Goal: Task Accomplishment & Management: Manage account settings

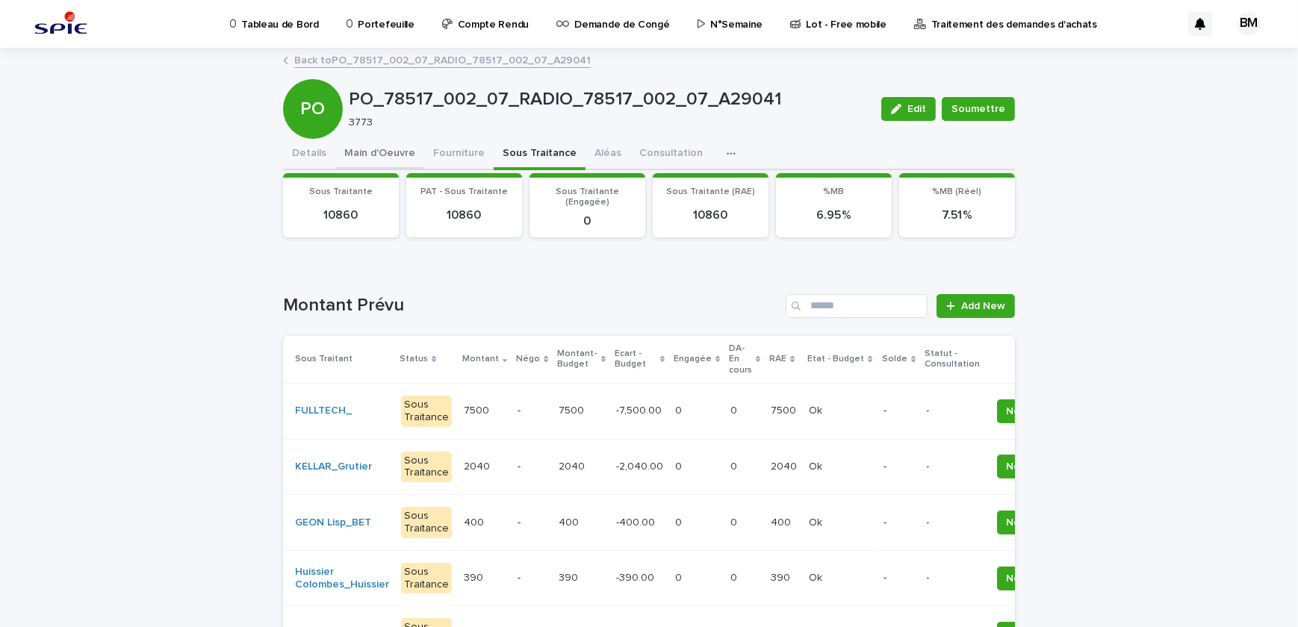
click at [390, 151] on button "Main d'Oeuvre" at bounding box center [379, 154] width 89 height 31
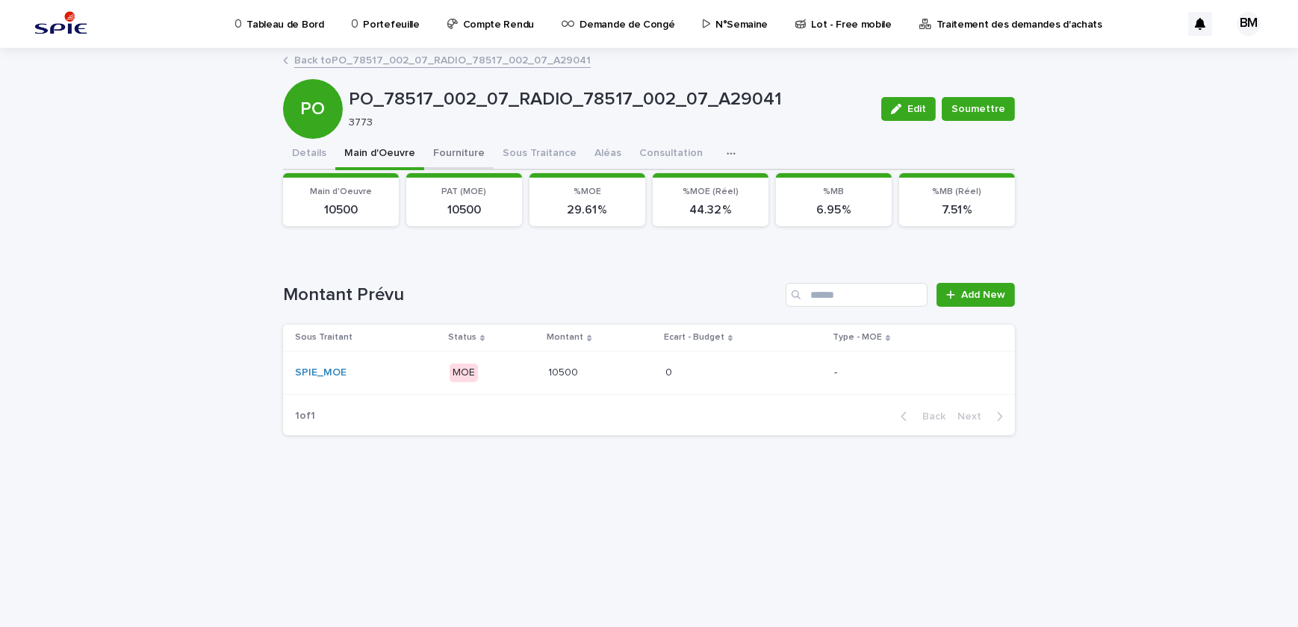
click at [453, 154] on button "Fourniture" at bounding box center [458, 154] width 69 height 31
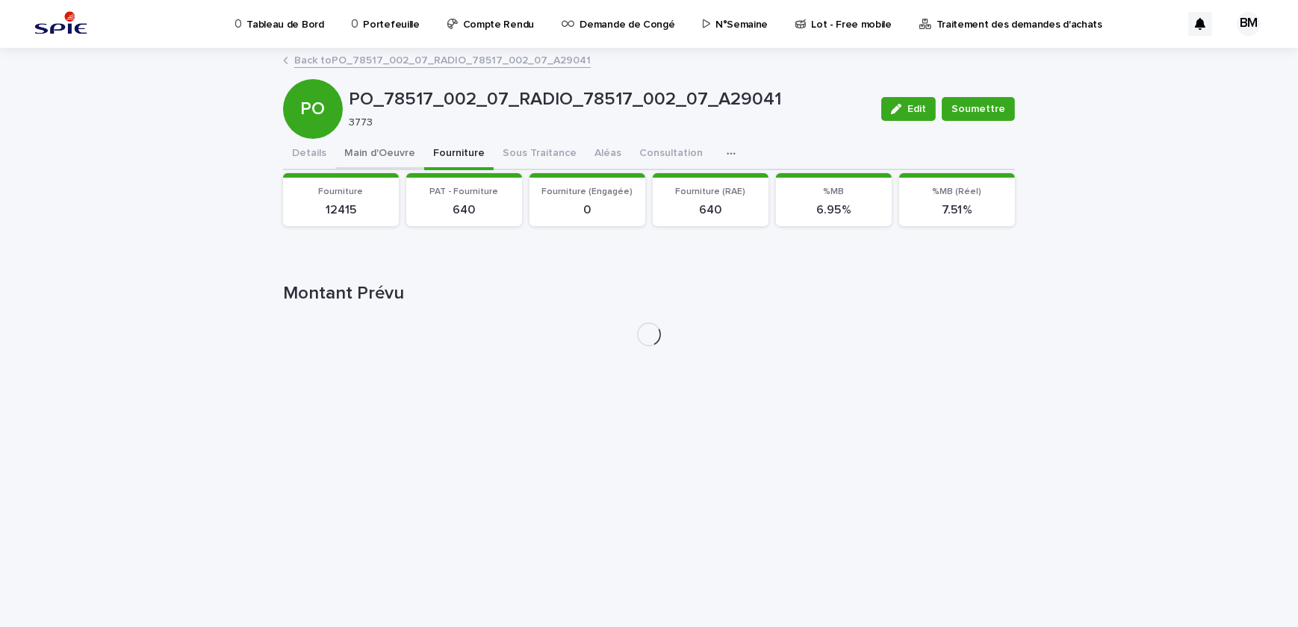
click at [378, 156] on button "Main d'Oeuvre" at bounding box center [379, 154] width 89 height 31
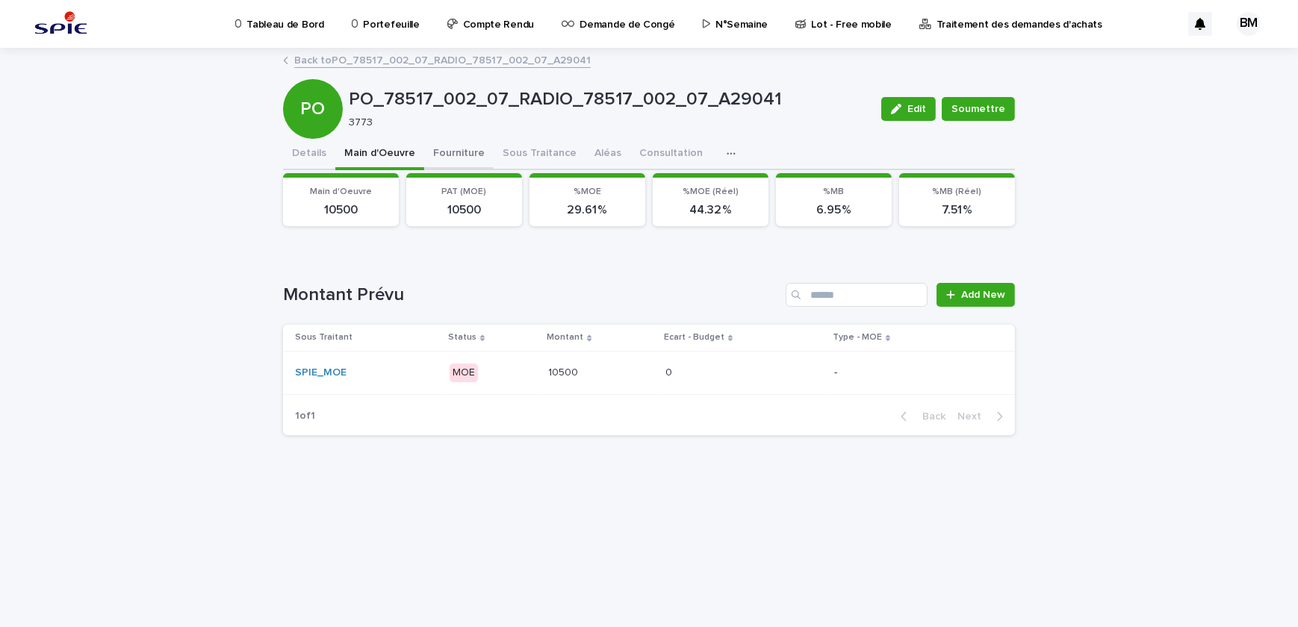
click at [449, 153] on button "Fourniture" at bounding box center [458, 154] width 69 height 31
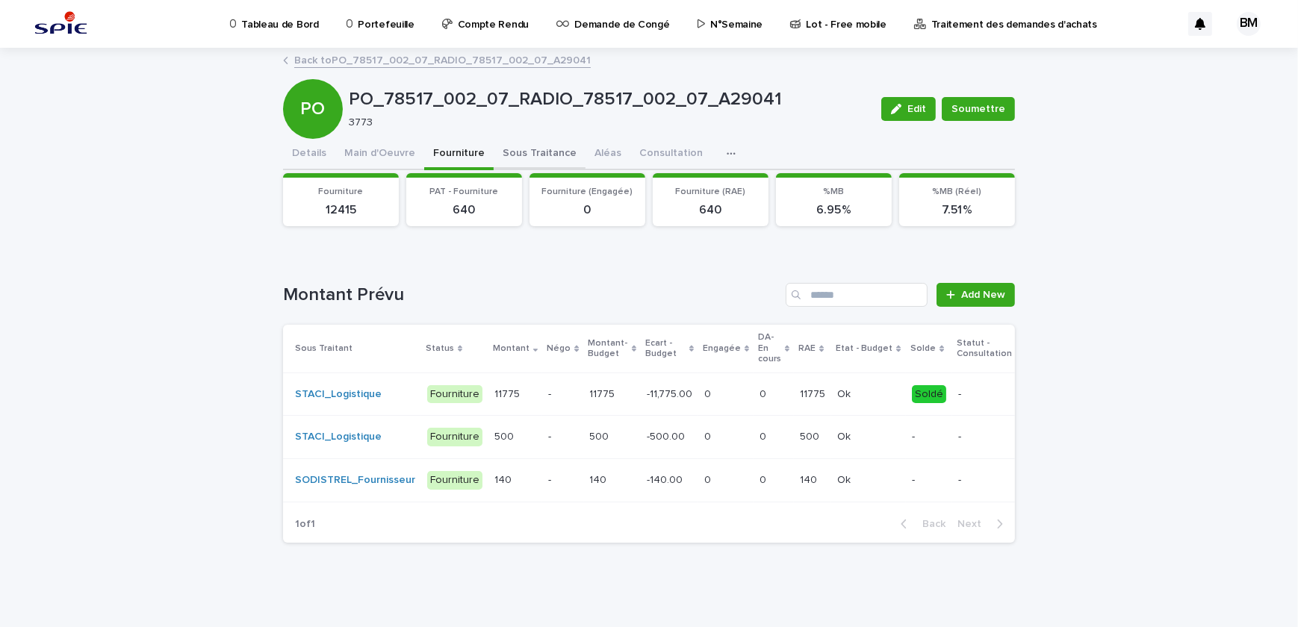
click at [523, 153] on button "Sous Traitance" at bounding box center [539, 154] width 92 height 31
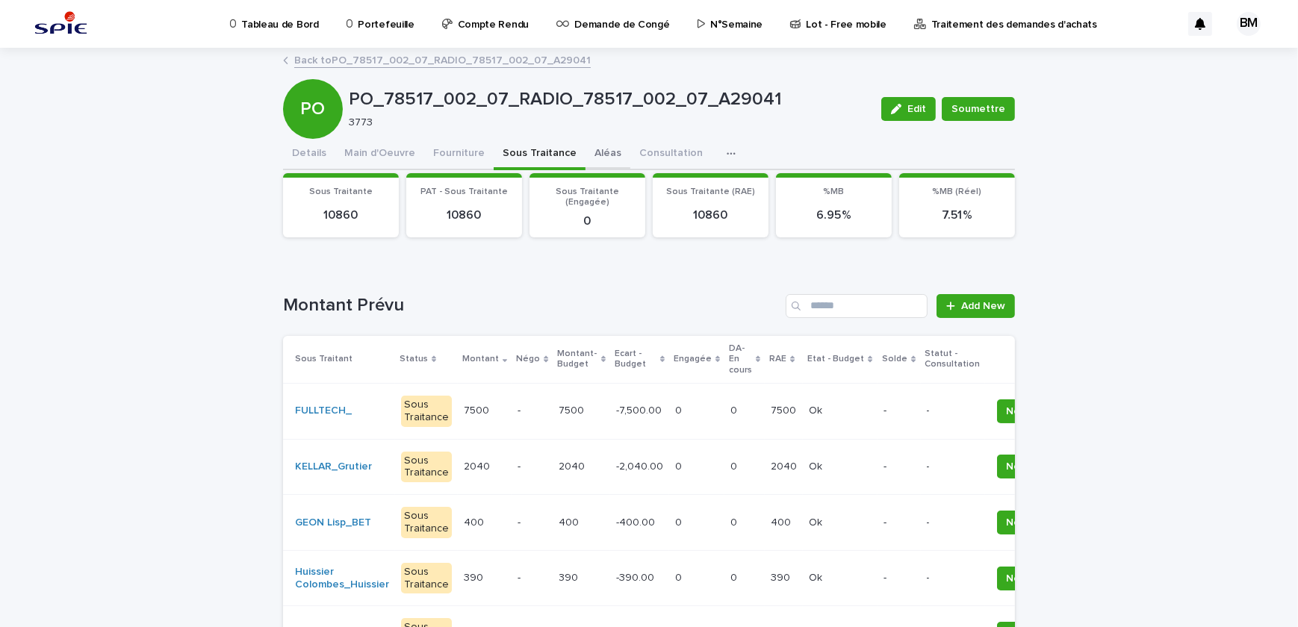
click at [591, 156] on button "Aléas" at bounding box center [607, 154] width 45 height 31
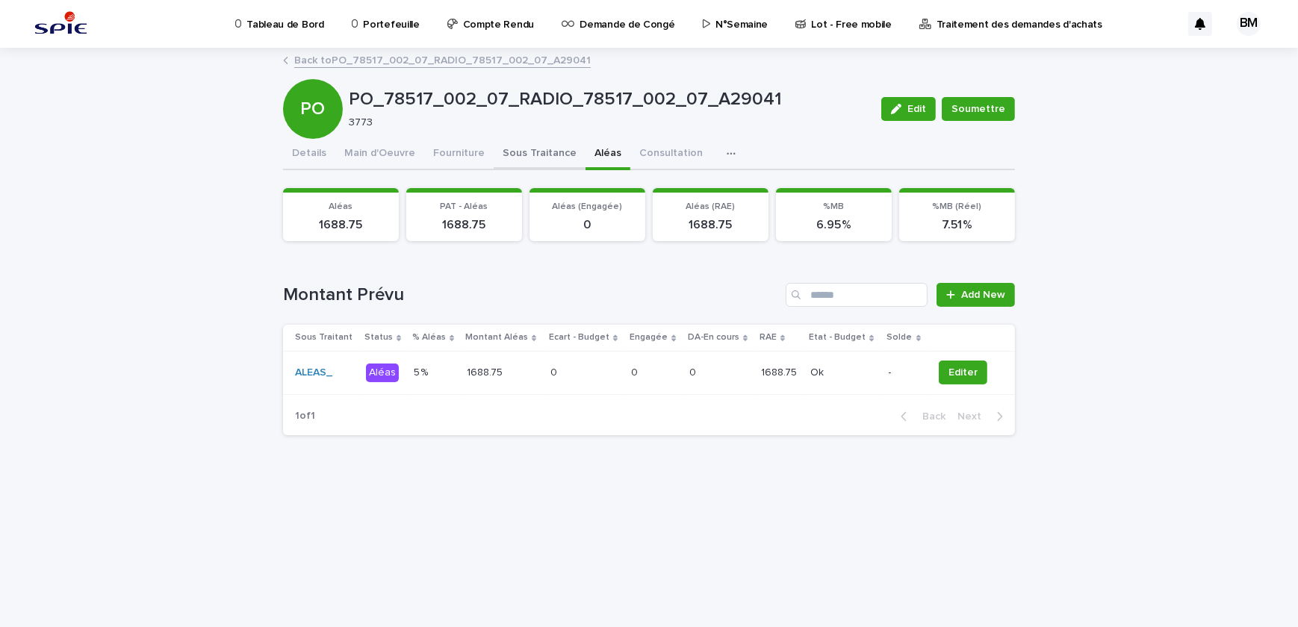
click at [536, 153] on button "Sous Traitance" at bounding box center [539, 154] width 92 height 31
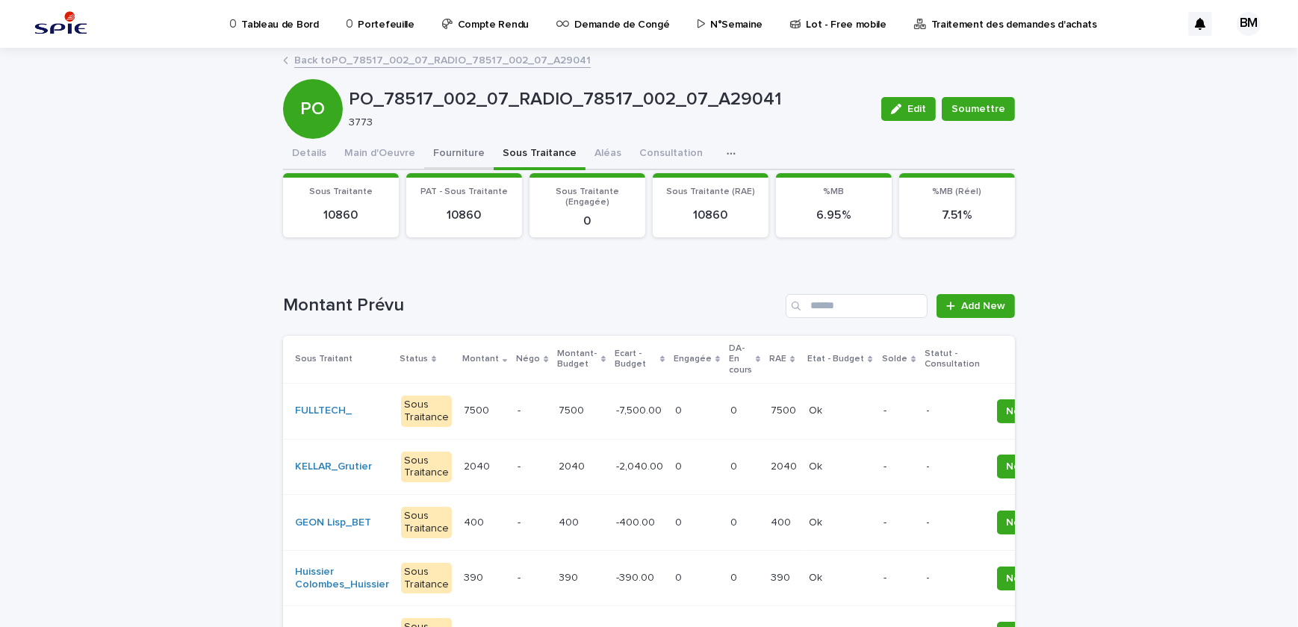
click at [443, 154] on button "Fourniture" at bounding box center [458, 154] width 69 height 31
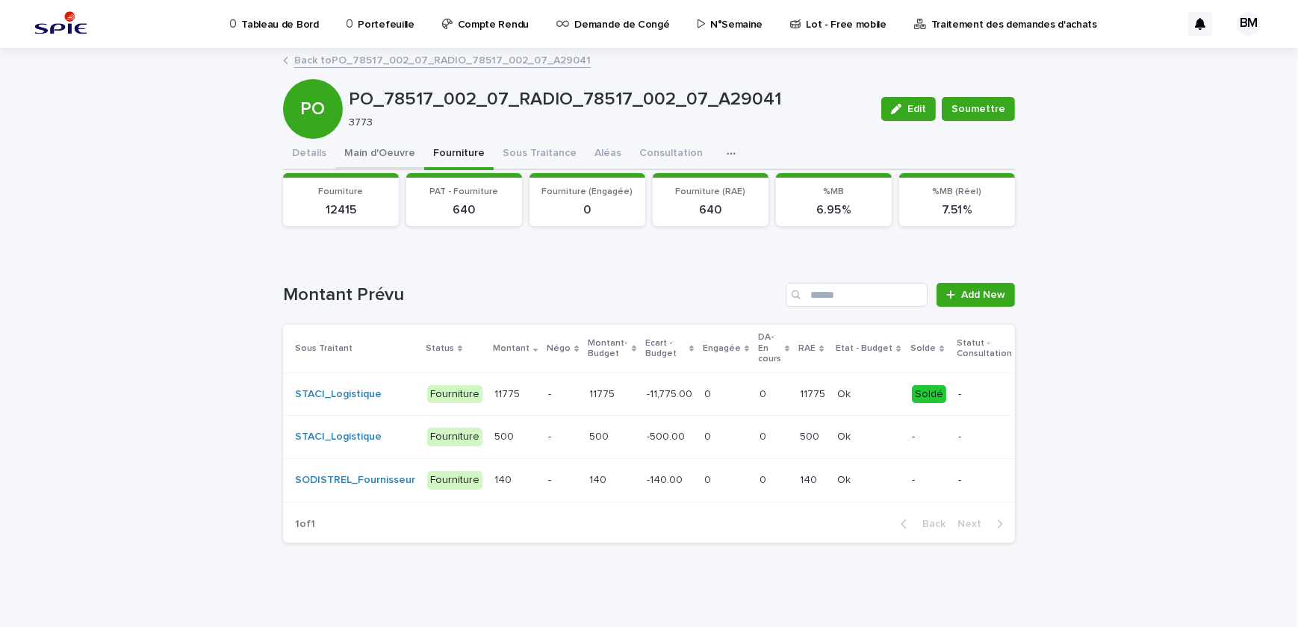
click at [380, 152] on button "Main d'Oeuvre" at bounding box center [379, 154] width 89 height 31
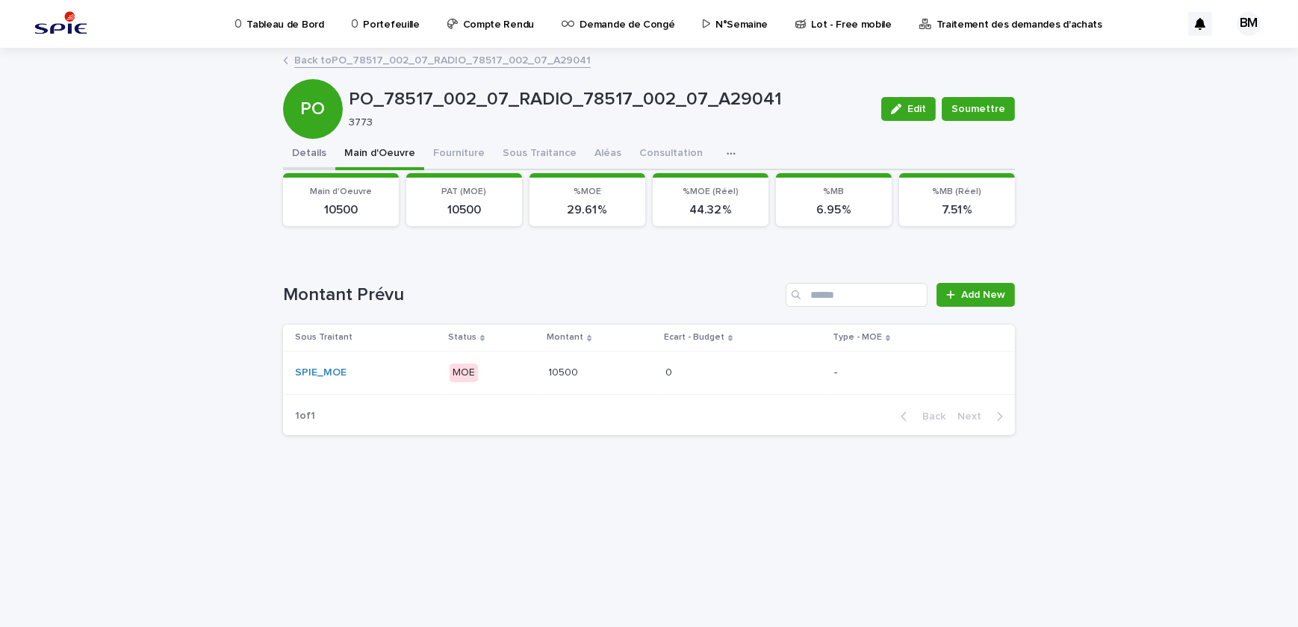
click at [323, 152] on button "Details" at bounding box center [309, 154] width 52 height 31
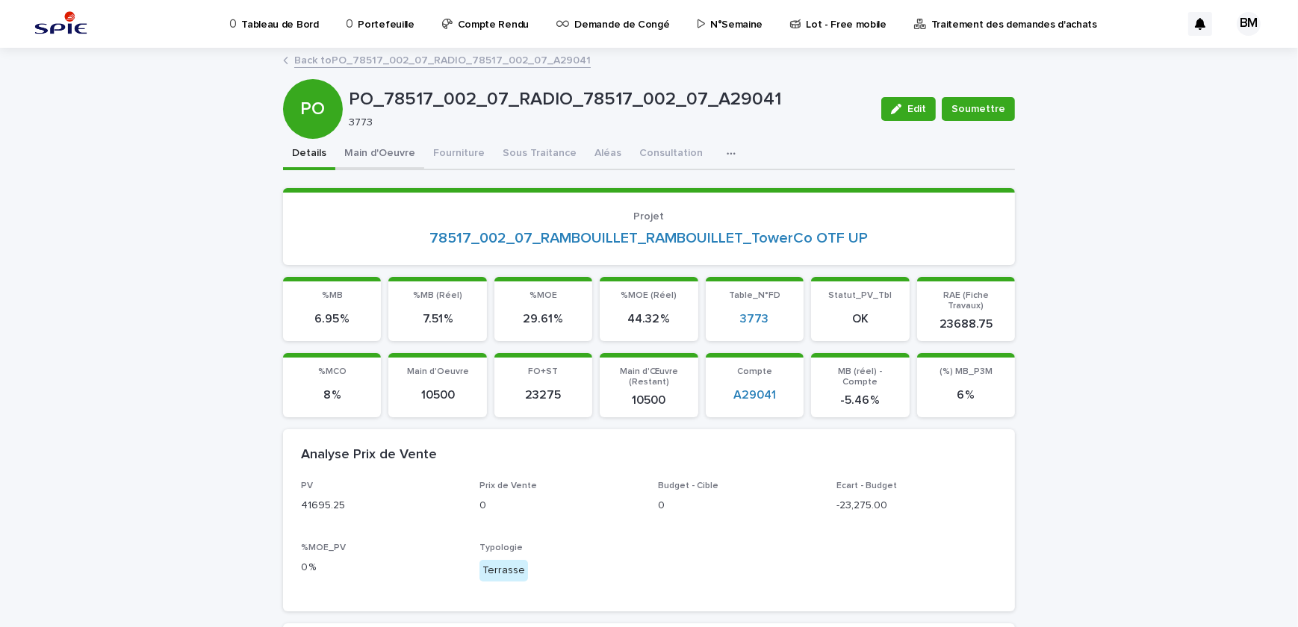
click at [397, 146] on button "Main d'Oeuvre" at bounding box center [379, 154] width 89 height 31
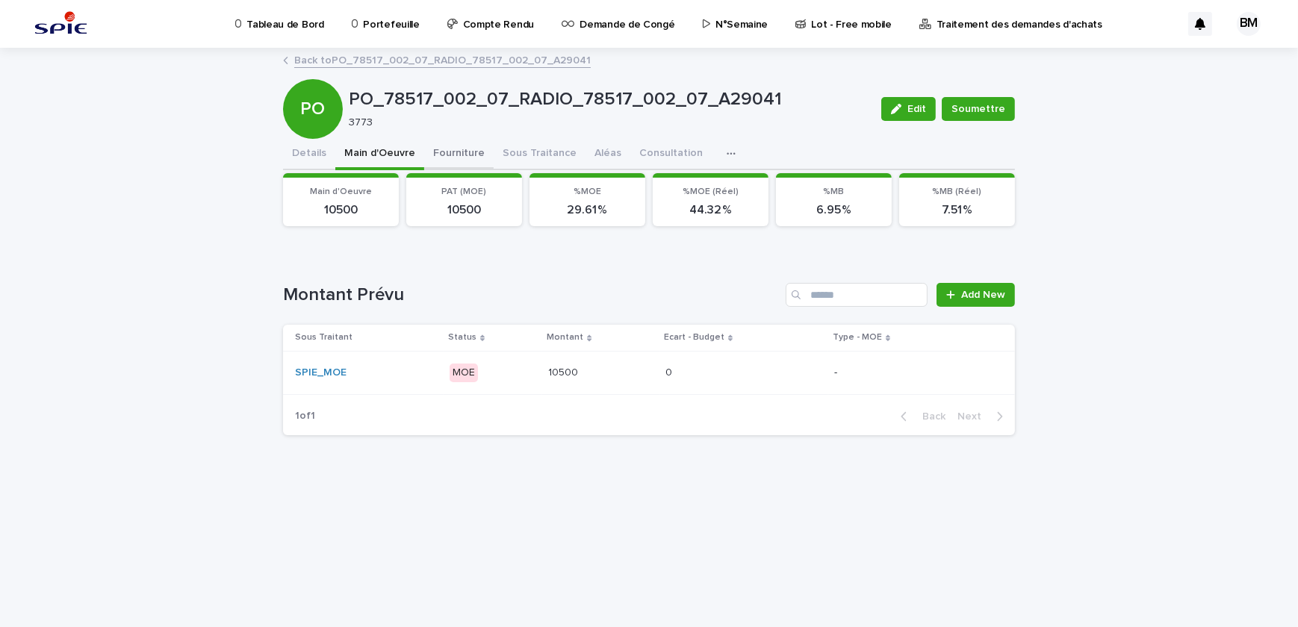
click at [449, 152] on button "Fourniture" at bounding box center [458, 154] width 69 height 31
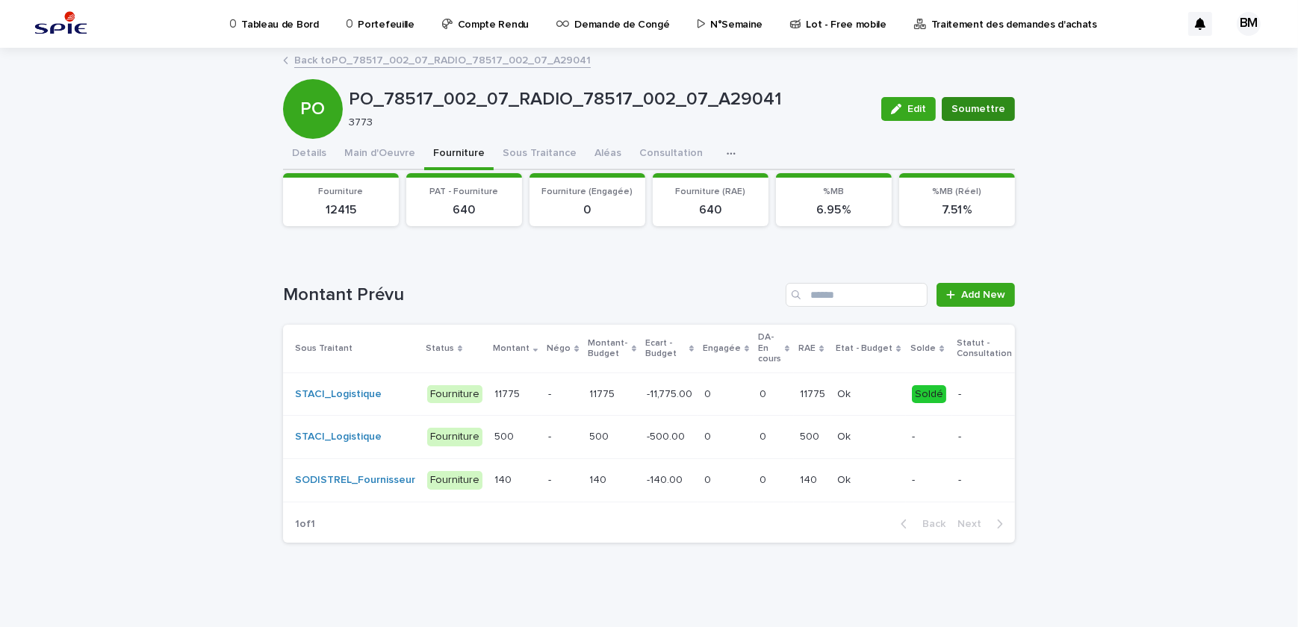
click at [985, 108] on span "Soumettre" at bounding box center [978, 109] width 54 height 15
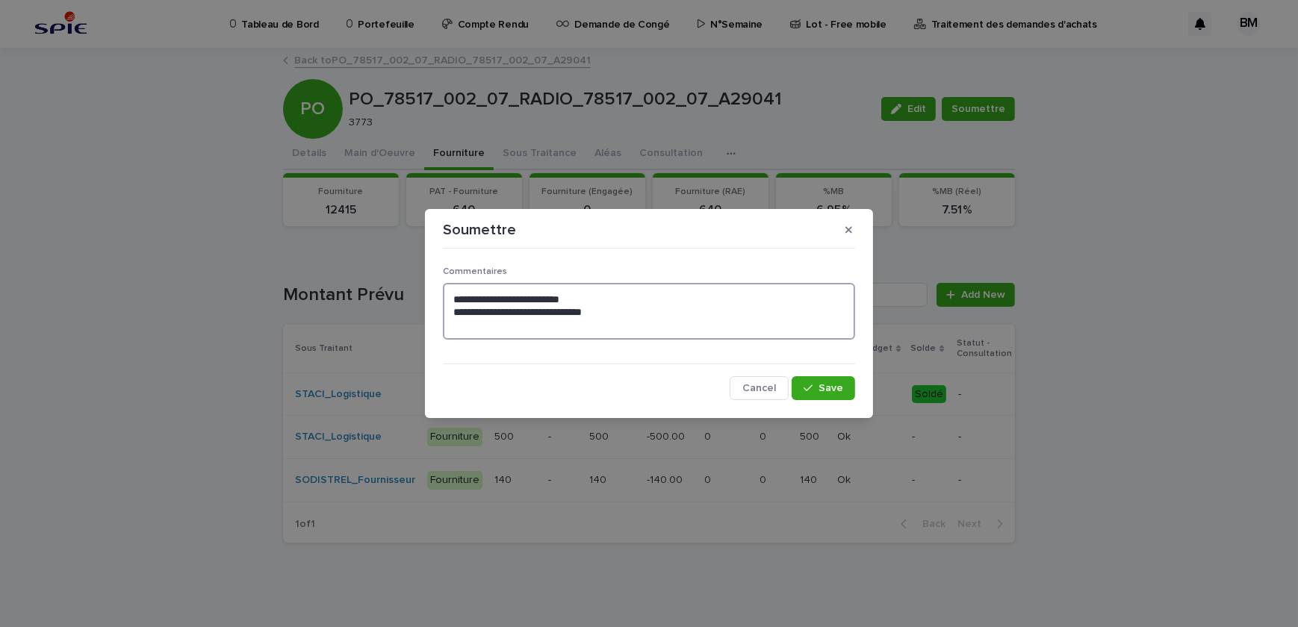
click at [703, 326] on textarea "**********" at bounding box center [649, 311] width 412 height 57
drag, startPoint x: 673, startPoint y: 323, endPoint x: 359, endPoint y: 286, distance: 316.5
click at [359, 286] on div "**********" at bounding box center [649, 313] width 1298 height 627
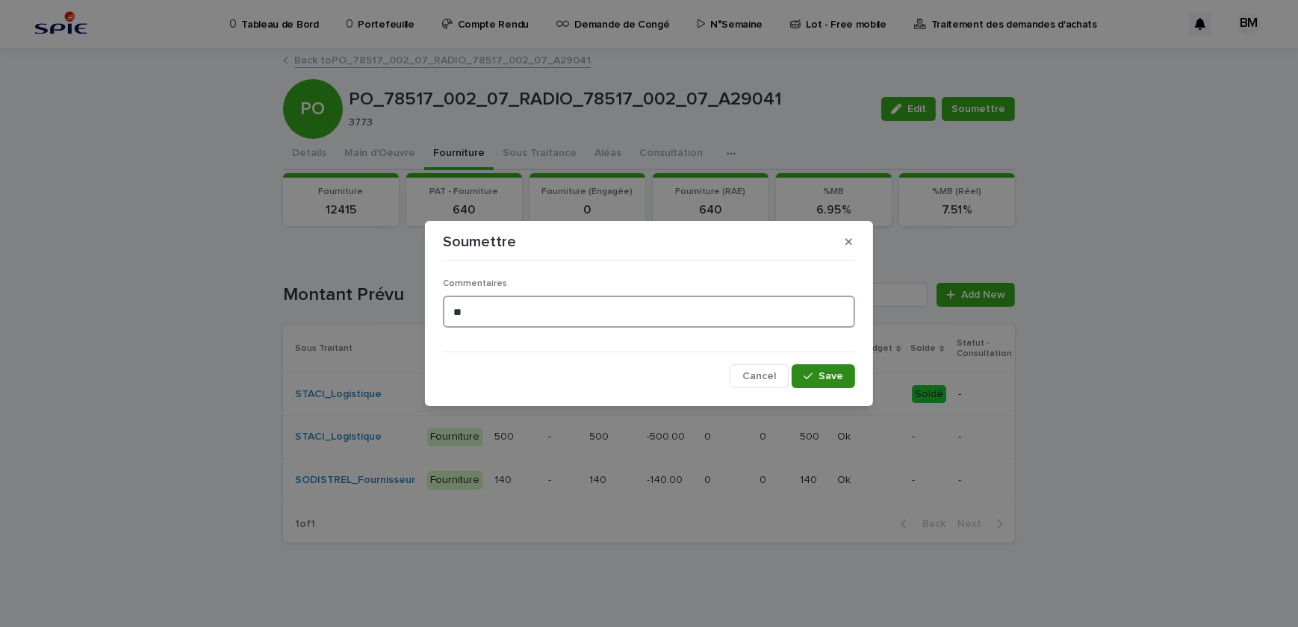
type textarea "**"
click at [844, 380] on button "Save" at bounding box center [822, 376] width 63 height 24
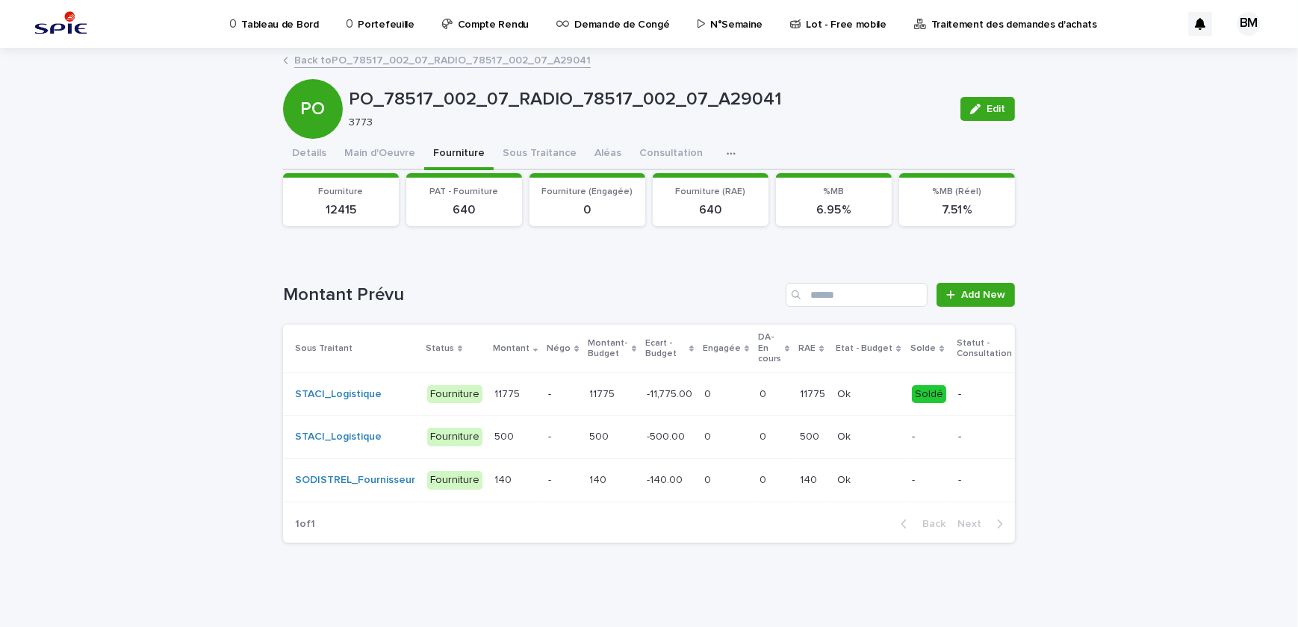
click at [403, 69] on div "Back to PO_78517_002_07_RADIO_78517_002_07_A29041" at bounding box center [648, 61] width 747 height 21
click at [400, 62] on link "Back to PO_78517_002_07_RADIO_78517_002_07_A29041" at bounding box center [442, 59] width 296 height 17
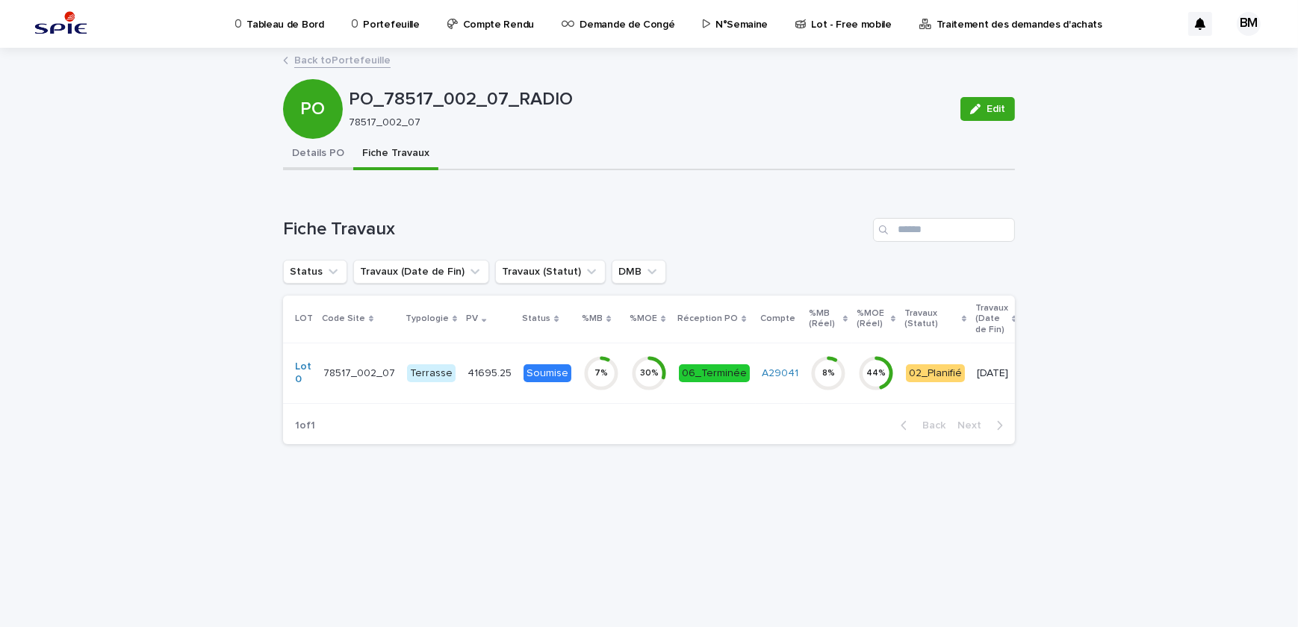
click at [317, 152] on button "Details PO" at bounding box center [318, 154] width 70 height 31
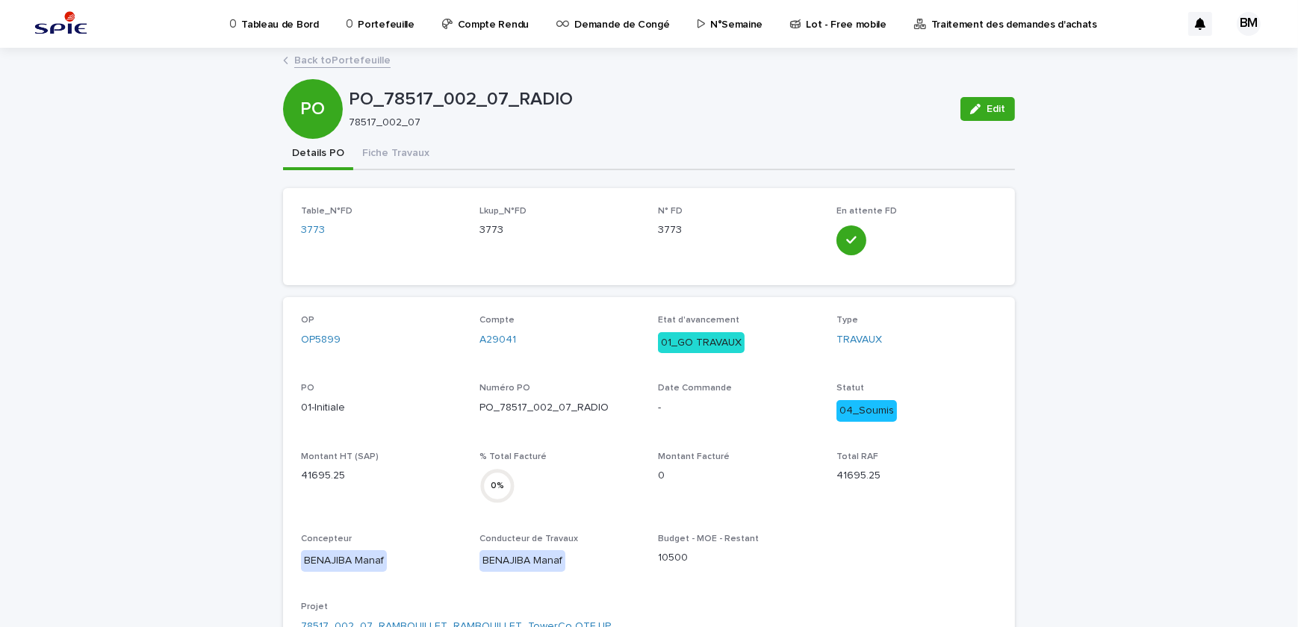
click at [325, 59] on link "Back to Portefeuille" at bounding box center [342, 59] width 96 height 17
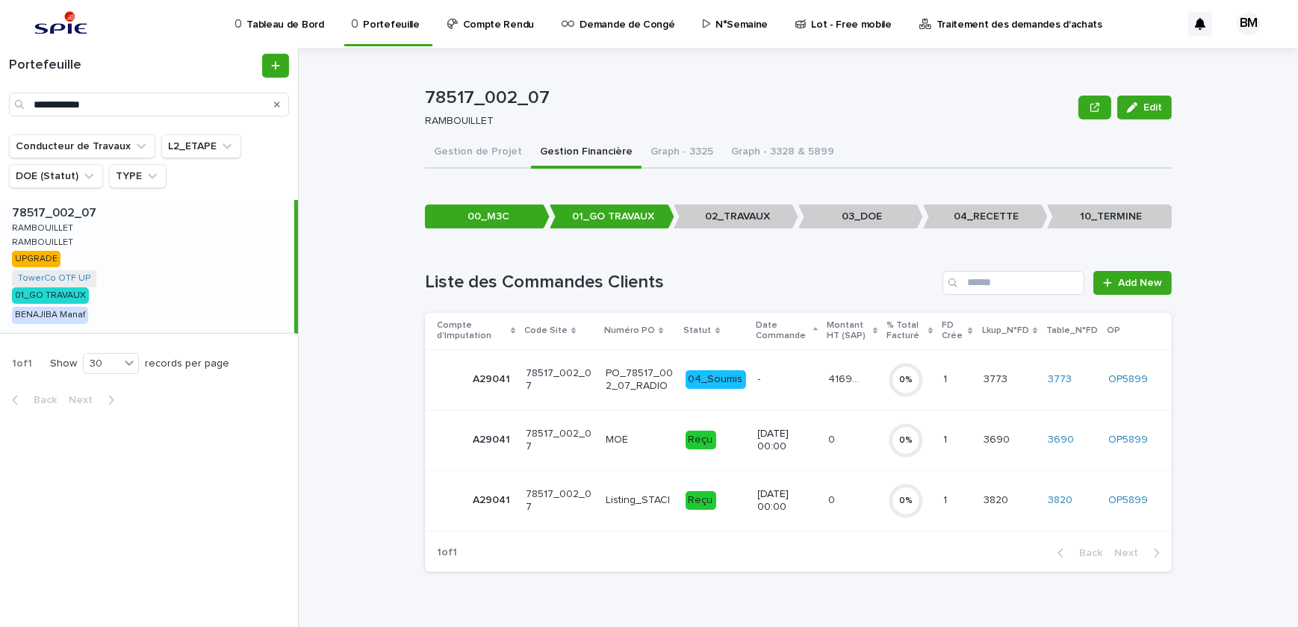
click at [778, 501] on p "13/10/2025 00:00" at bounding box center [787, 500] width 59 height 25
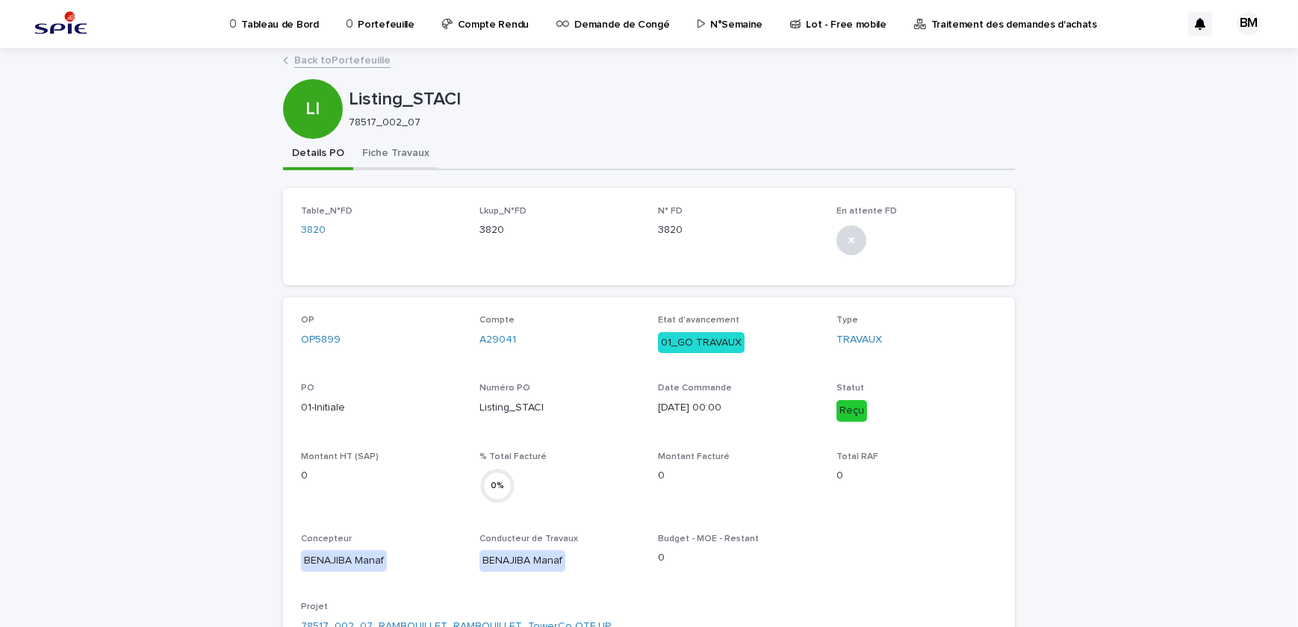
click at [377, 146] on button "Fiche Travaux" at bounding box center [395, 154] width 85 height 31
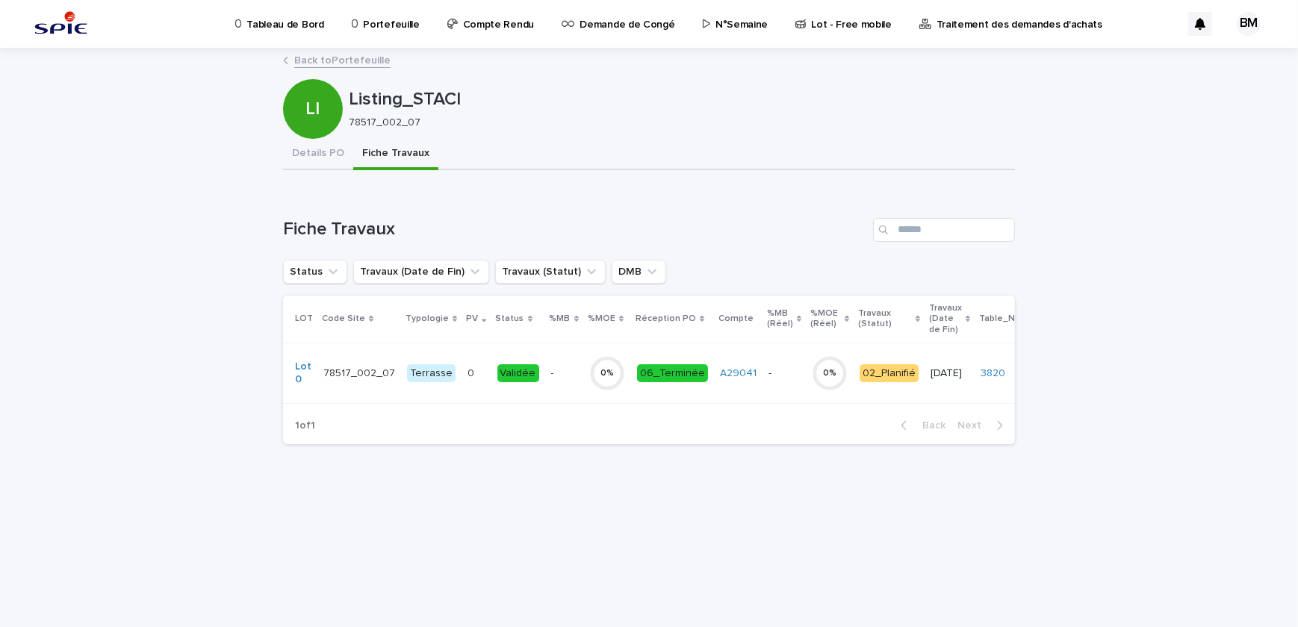
click at [561, 355] on td "- -" at bounding box center [564, 373] width 38 height 60
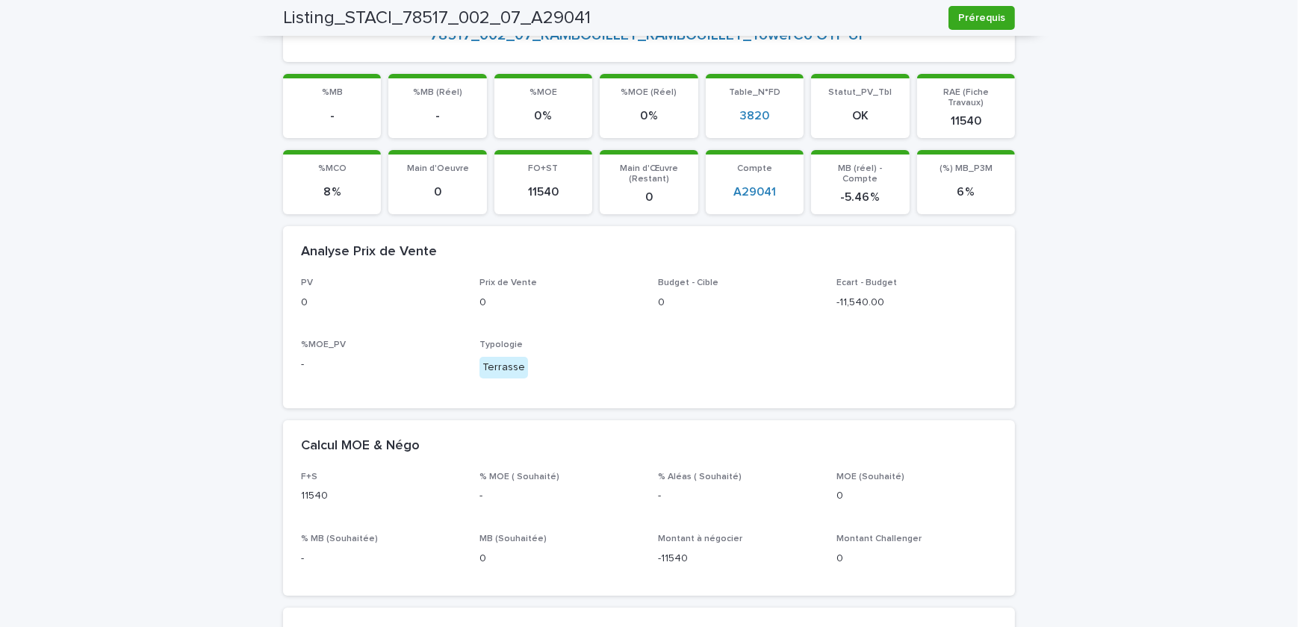
scroll to position [67, 0]
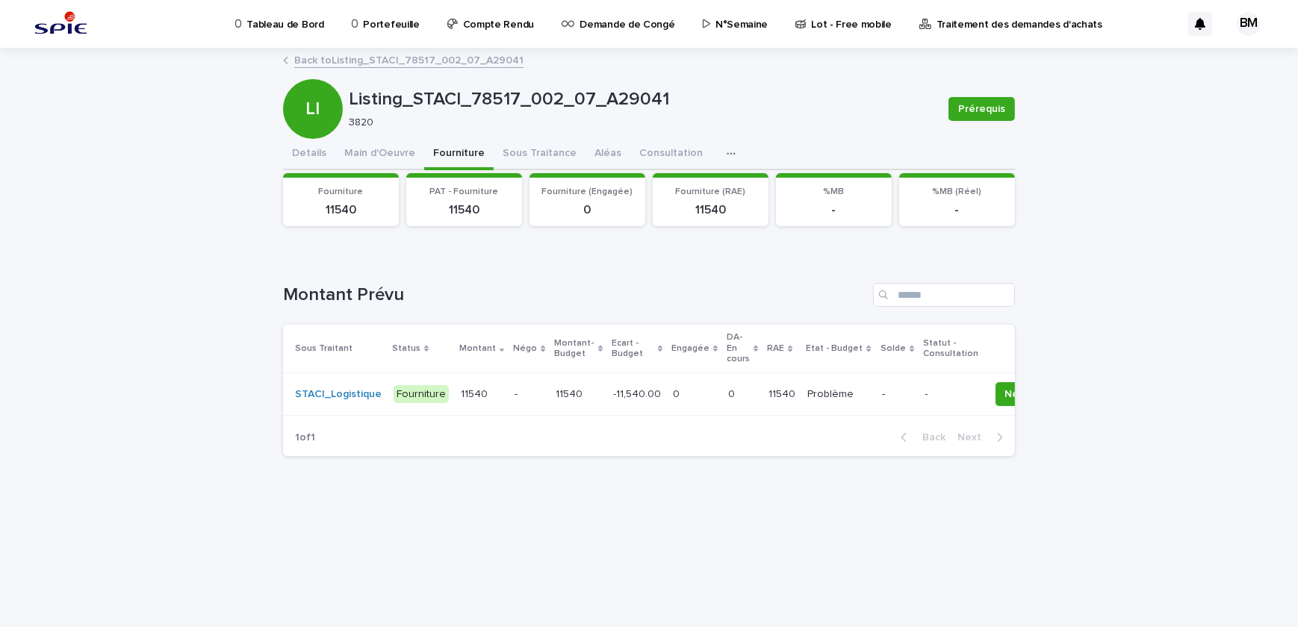
click at [508, 384] on td "-" at bounding box center [528, 394] width 41 height 43
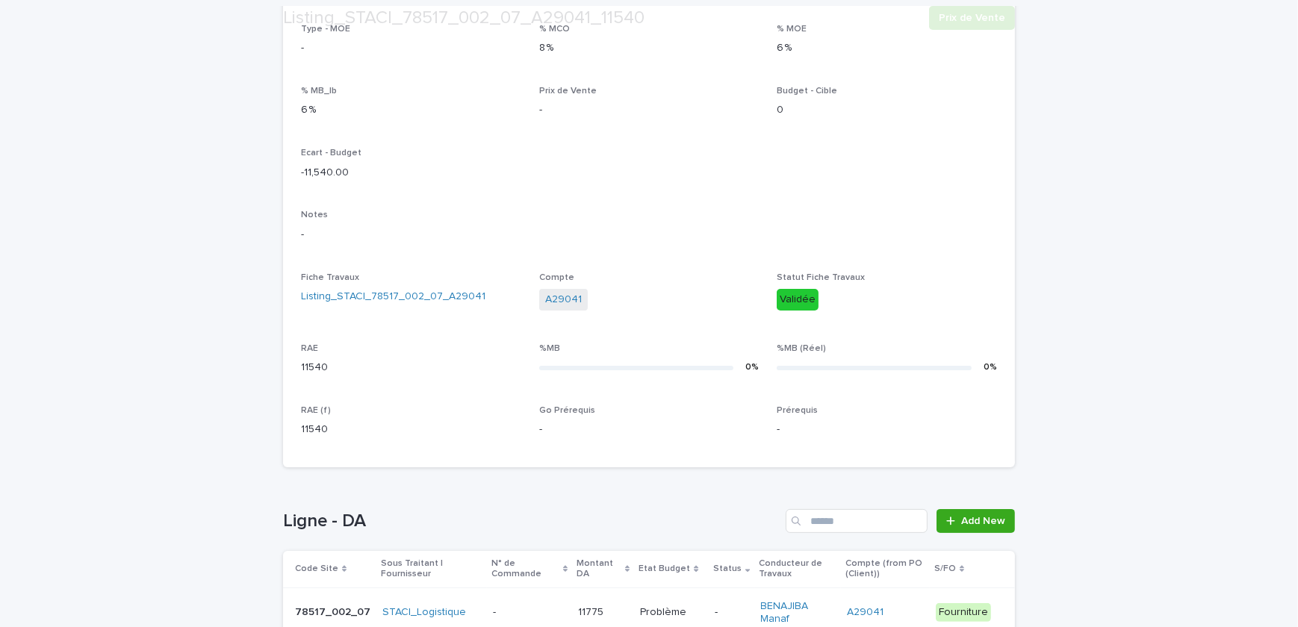
scroll to position [407, 0]
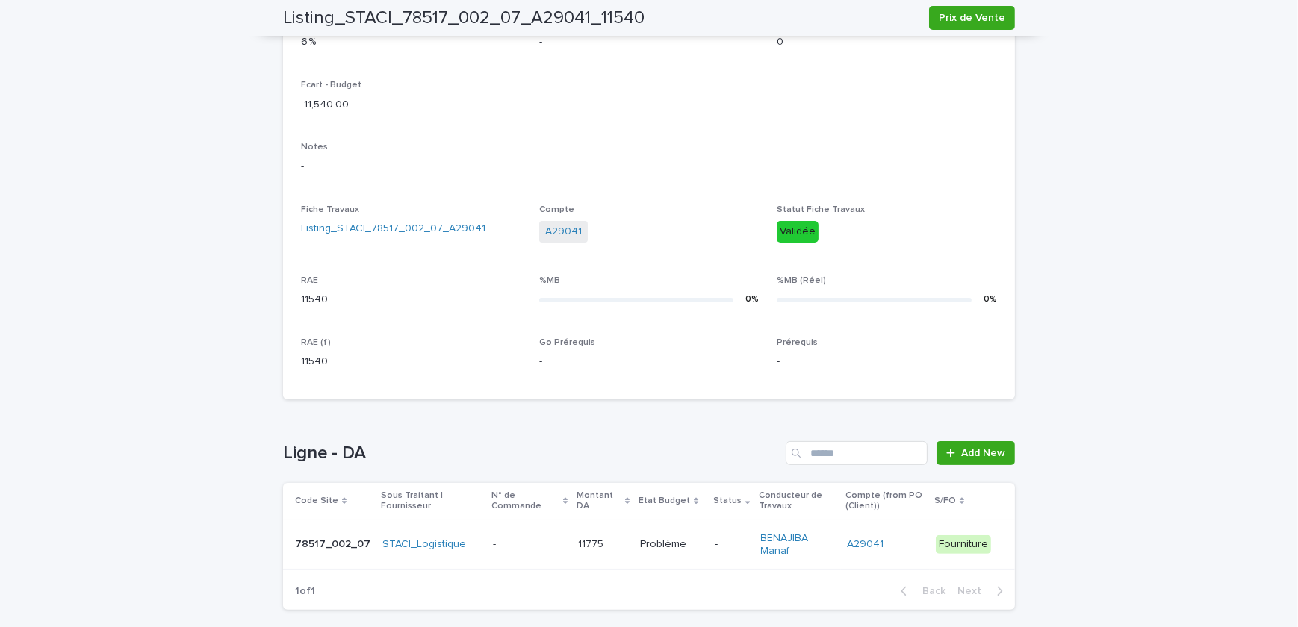
click at [551, 532] on div "- -" at bounding box center [529, 544] width 73 height 25
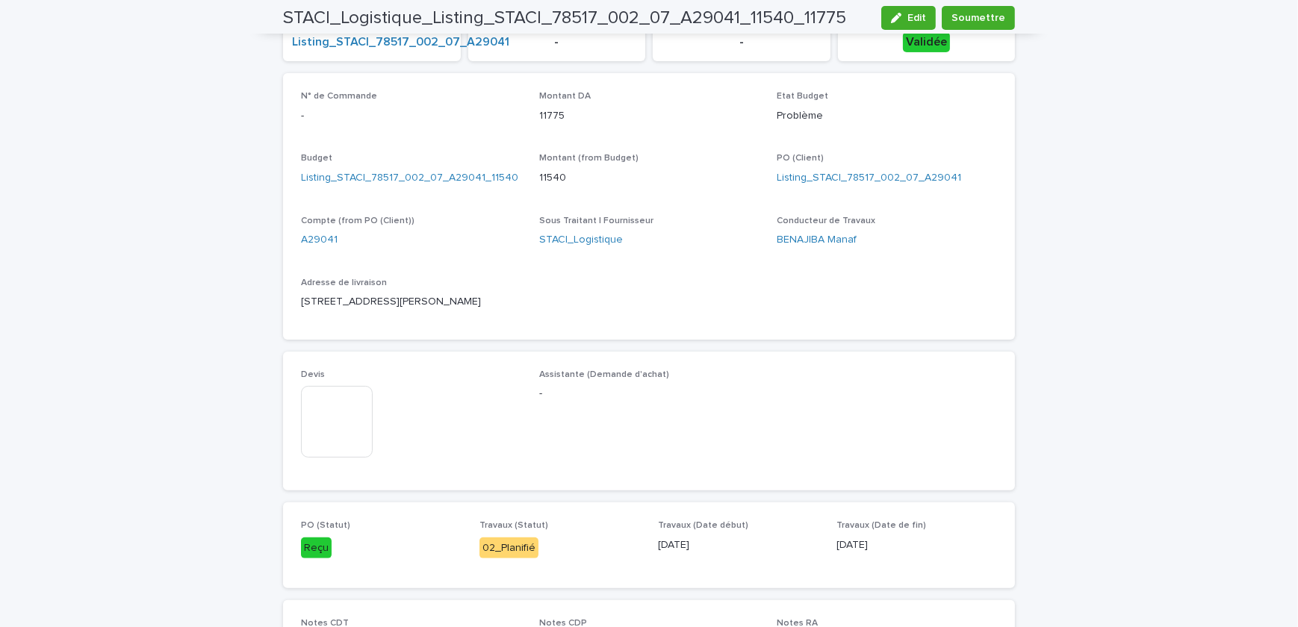
scroll to position [787, 0]
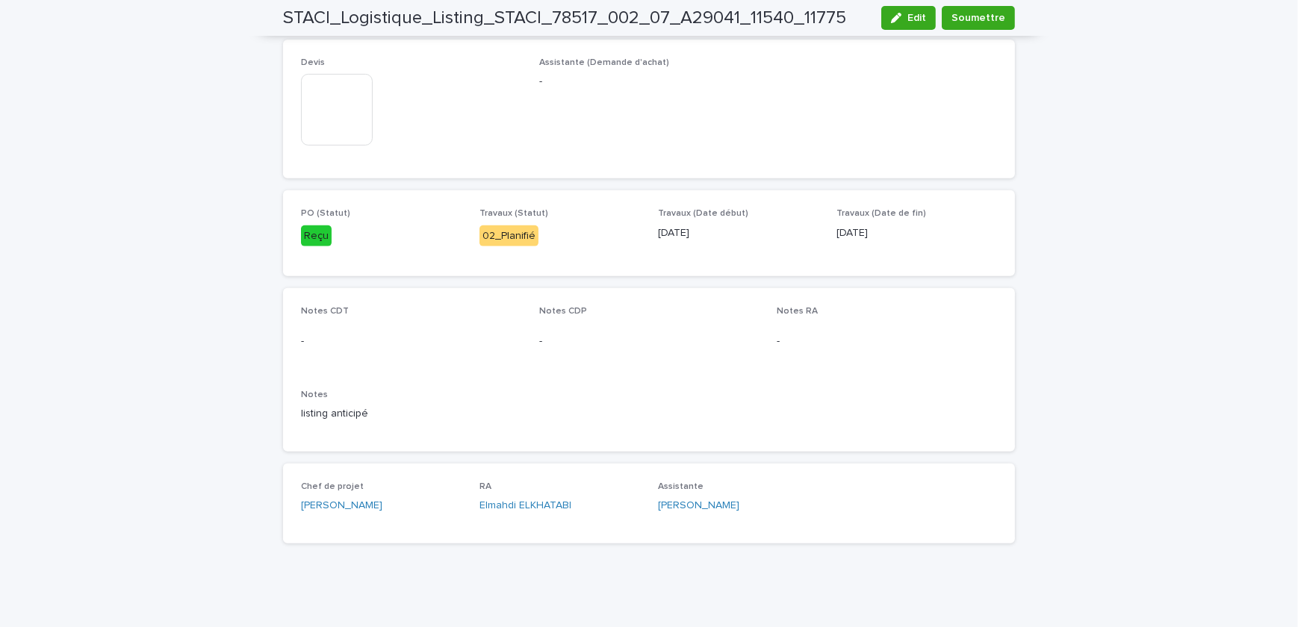
click at [326, 96] on img at bounding box center [337, 110] width 72 height 72
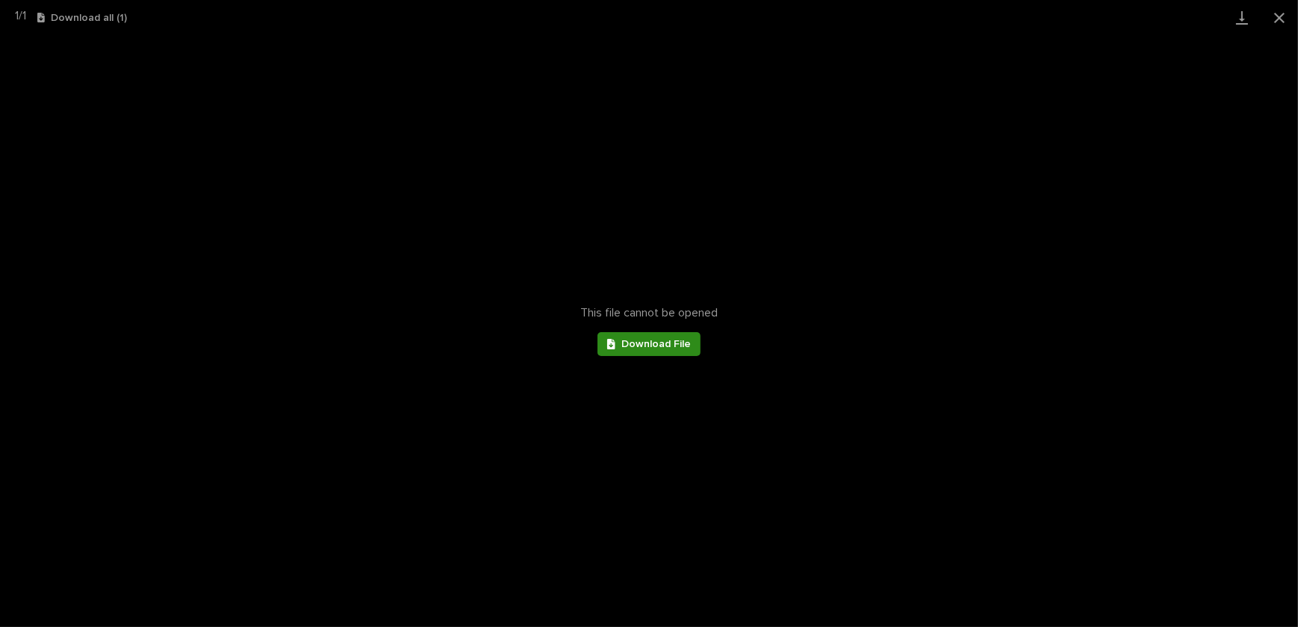
click at [623, 342] on span "Download File" at bounding box center [655, 344] width 69 height 10
click at [1262, 44] on div "This file cannot be opened Download File" at bounding box center [649, 331] width 1298 height 592
click at [1274, 15] on button "Close gallery" at bounding box center [1278, 17] width 37 height 35
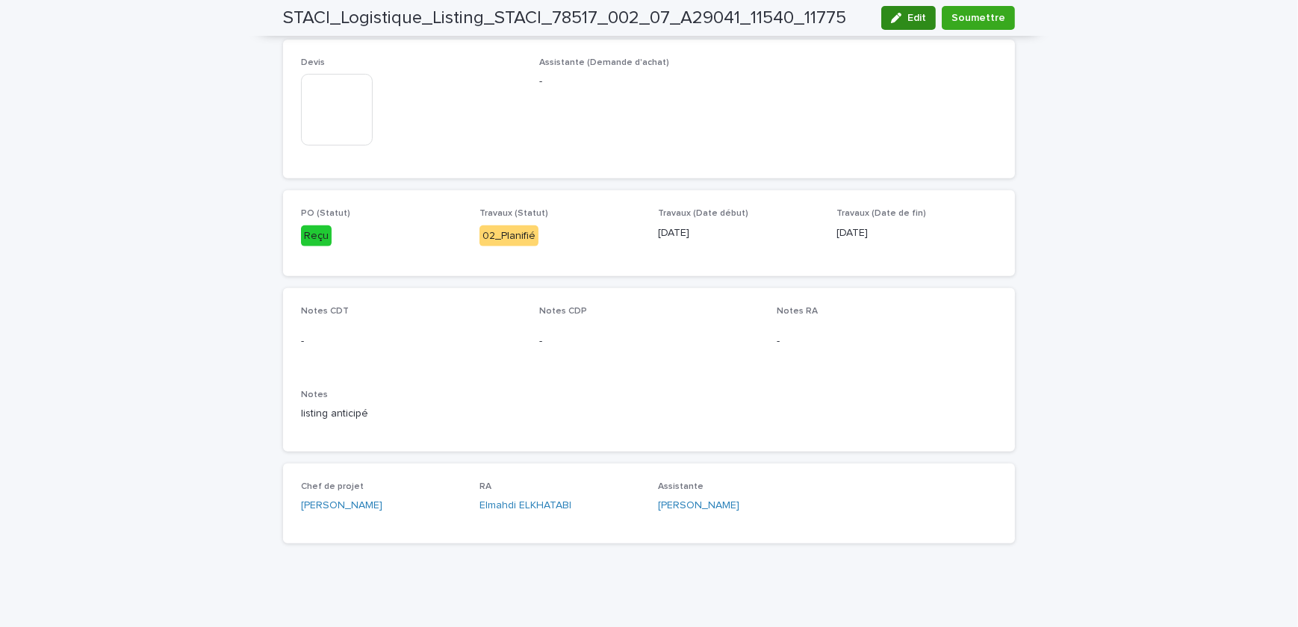
click at [894, 21] on icon "button" at bounding box center [896, 18] width 10 height 10
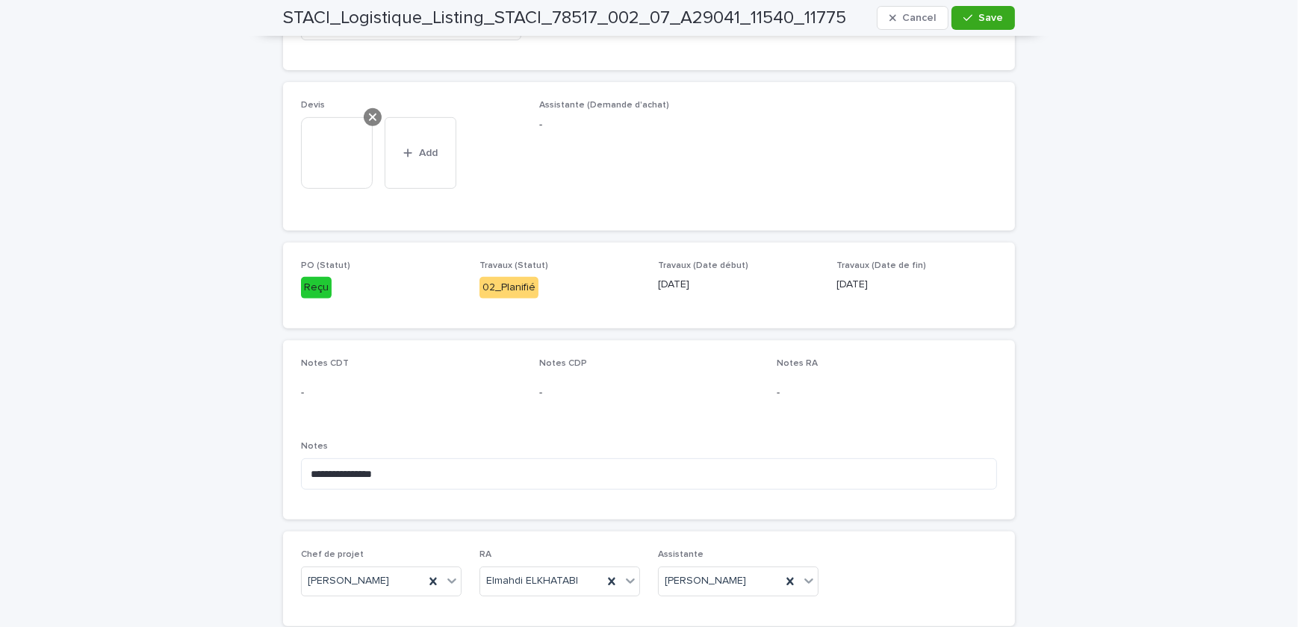
click at [369, 116] on icon at bounding box center [372, 117] width 7 height 12
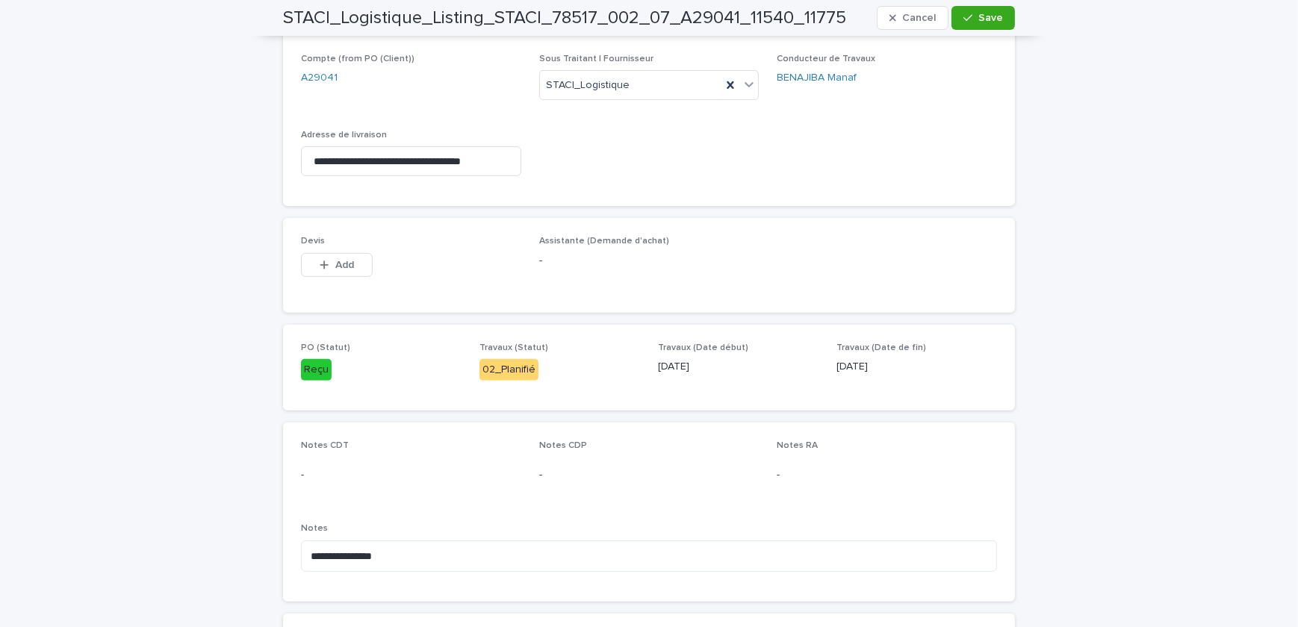
scroll to position [719, 0]
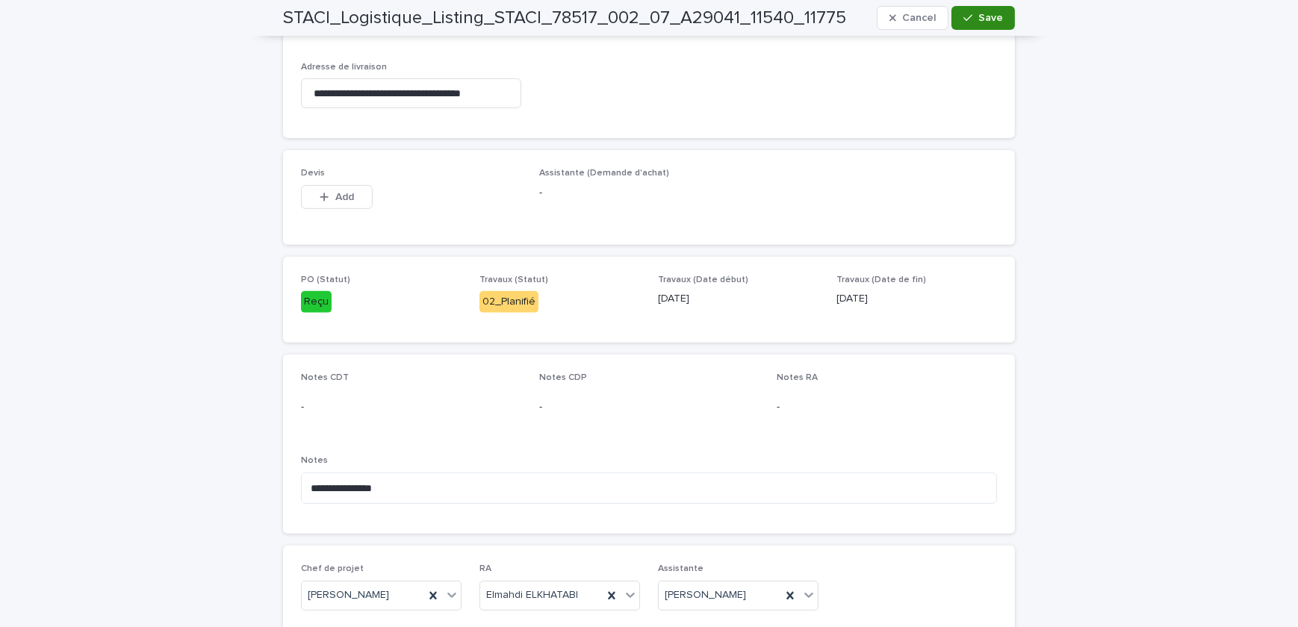
click at [980, 22] on span "Save" at bounding box center [990, 18] width 25 height 10
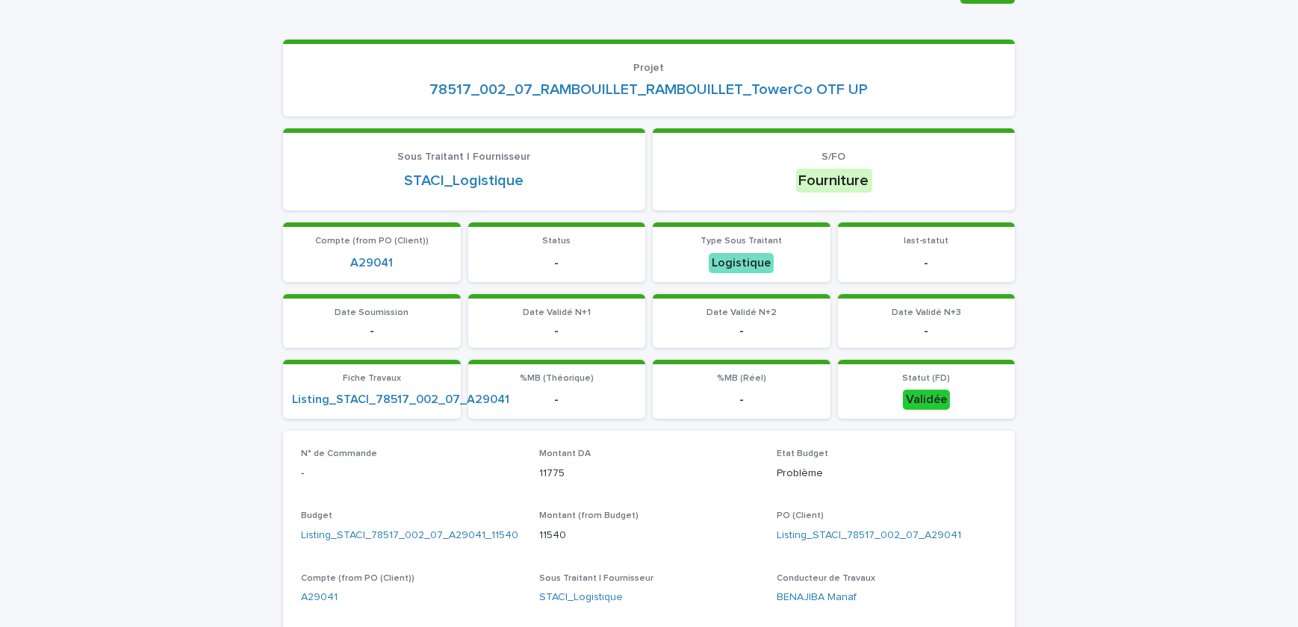
scroll to position [0, 0]
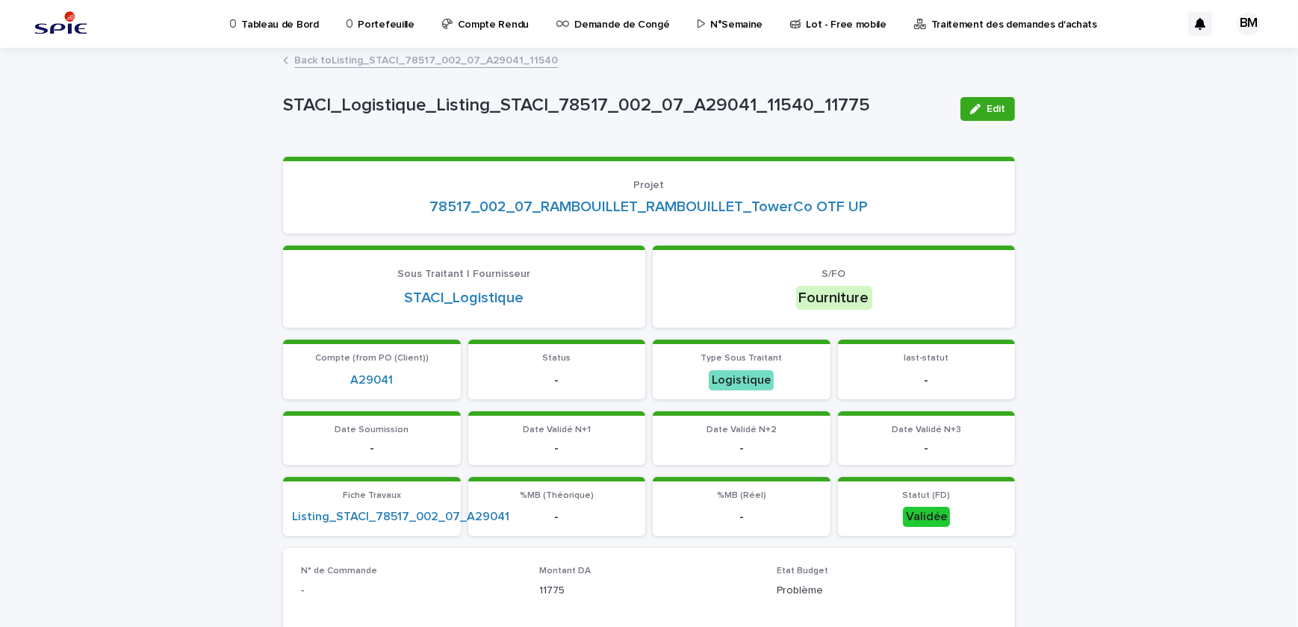
click at [415, 64] on link "Back to Listing_STACI_78517_002_07_A29041_11540" at bounding box center [426, 59] width 264 height 17
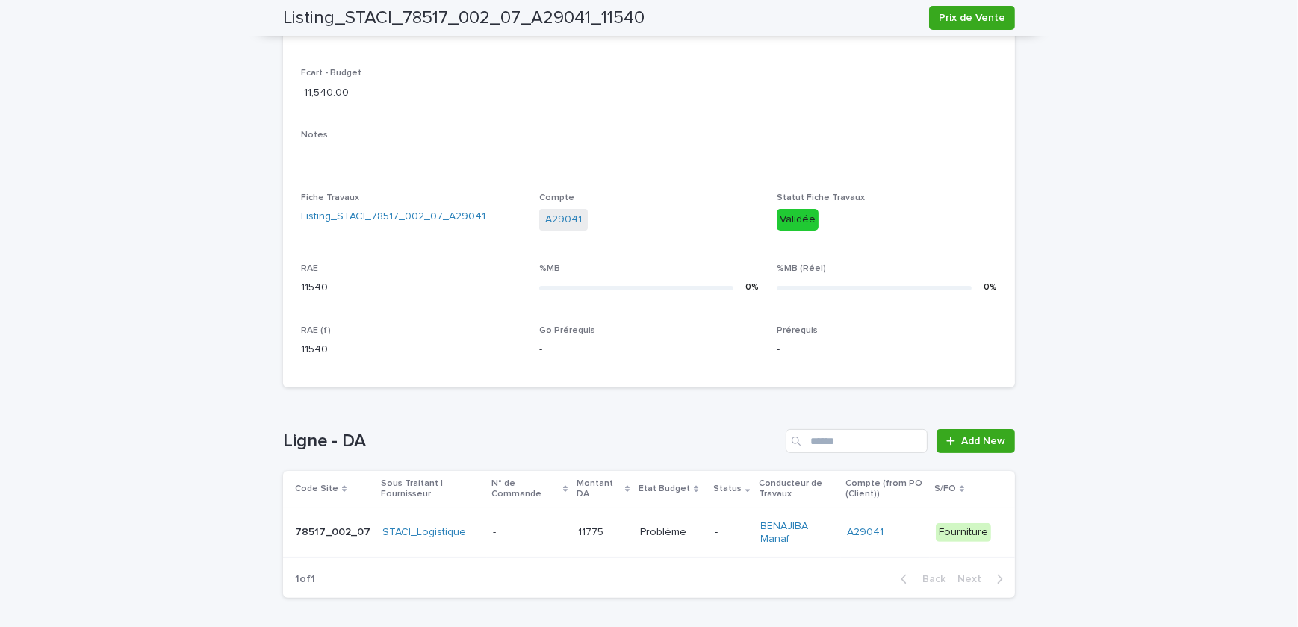
scroll to position [469, 0]
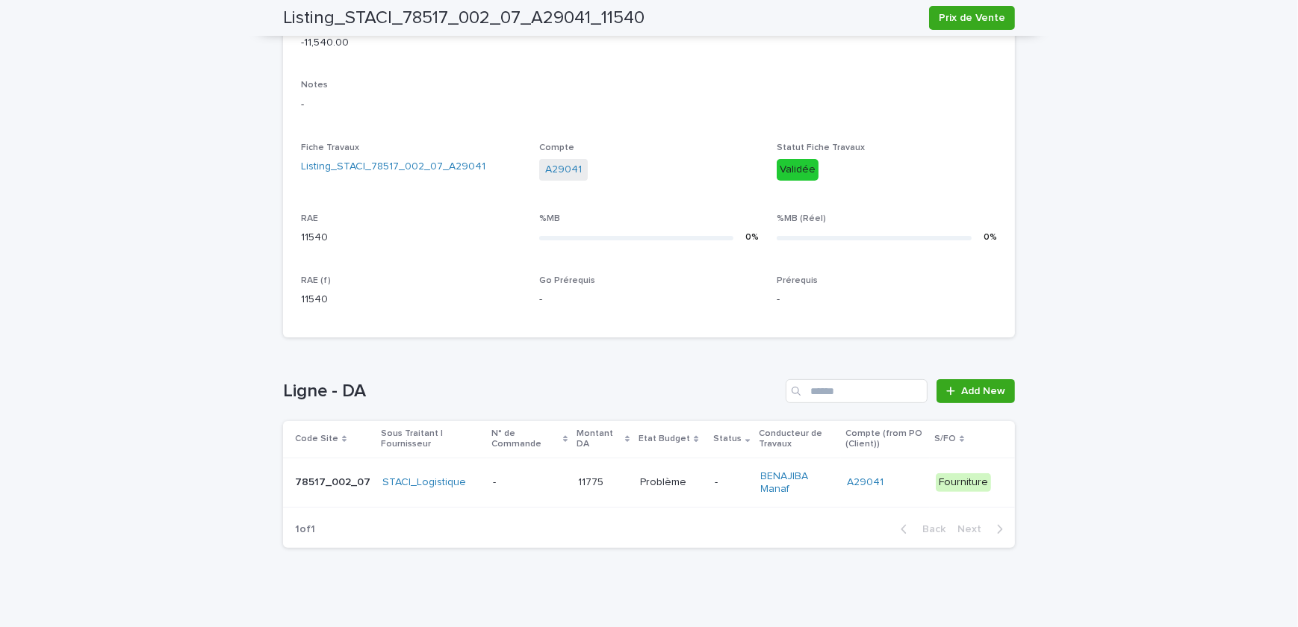
click at [558, 477] on td "- -" at bounding box center [529, 483] width 85 height 50
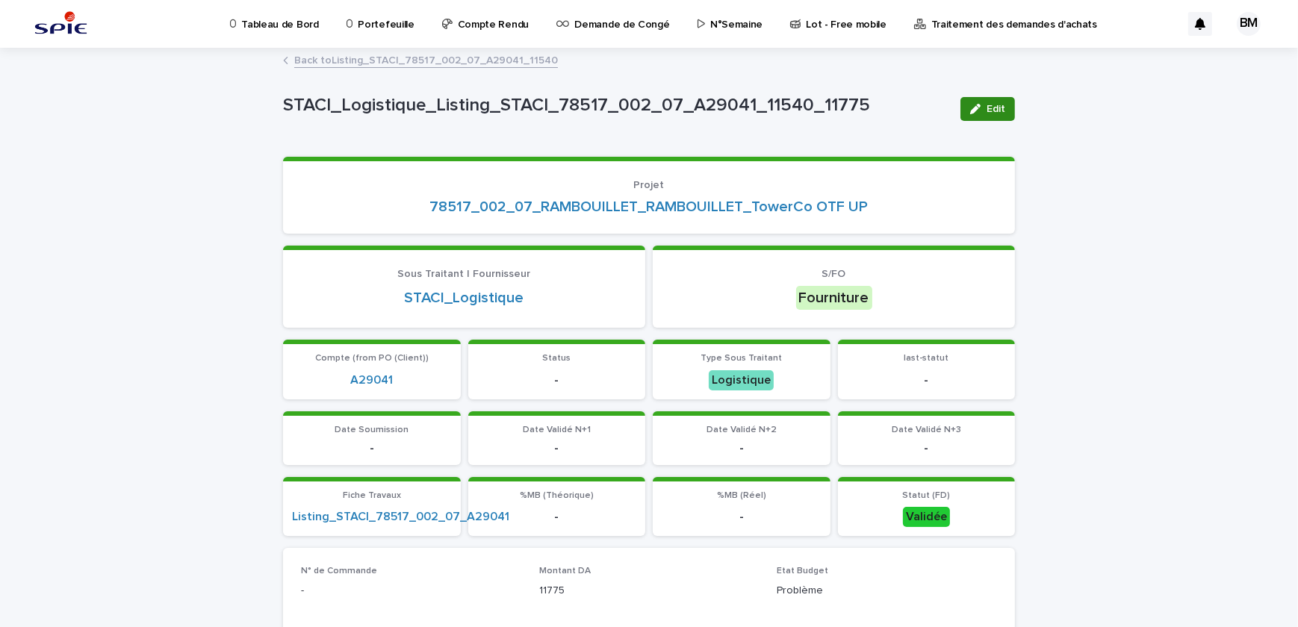
click at [986, 113] on span "Edit" at bounding box center [995, 109] width 19 height 10
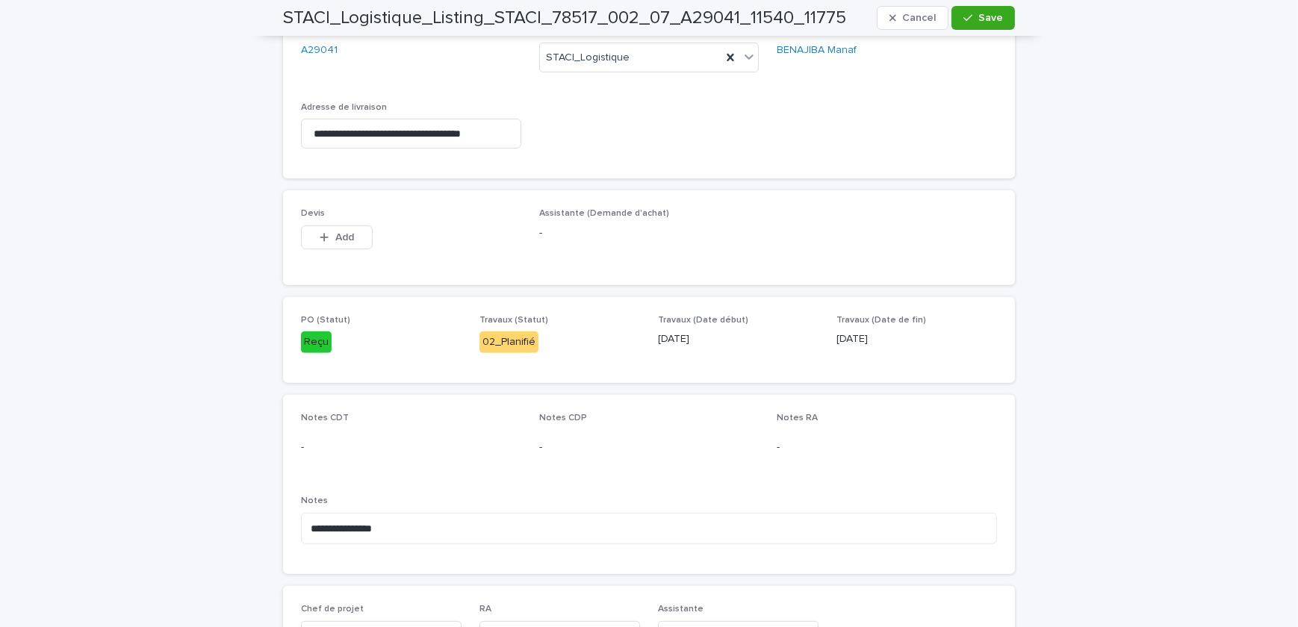
scroll to position [816, 0]
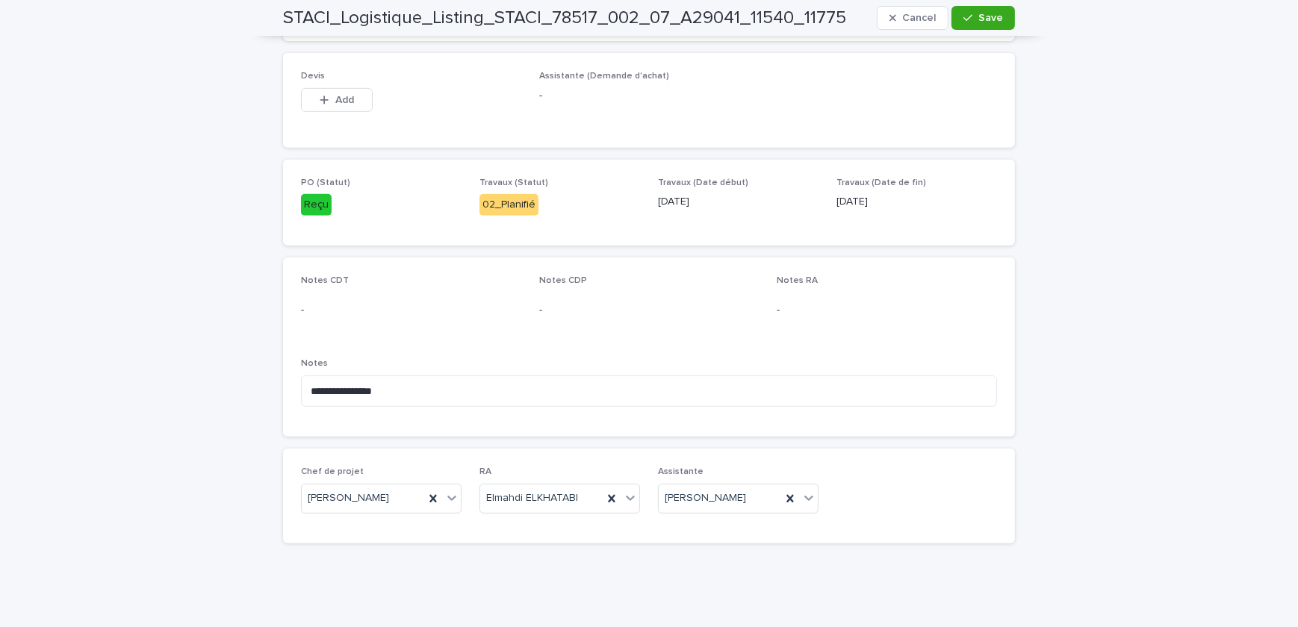
click at [341, 306] on p "-" at bounding box center [411, 310] width 220 height 16
click at [924, 21] on span "Cancel" at bounding box center [919, 18] width 34 height 10
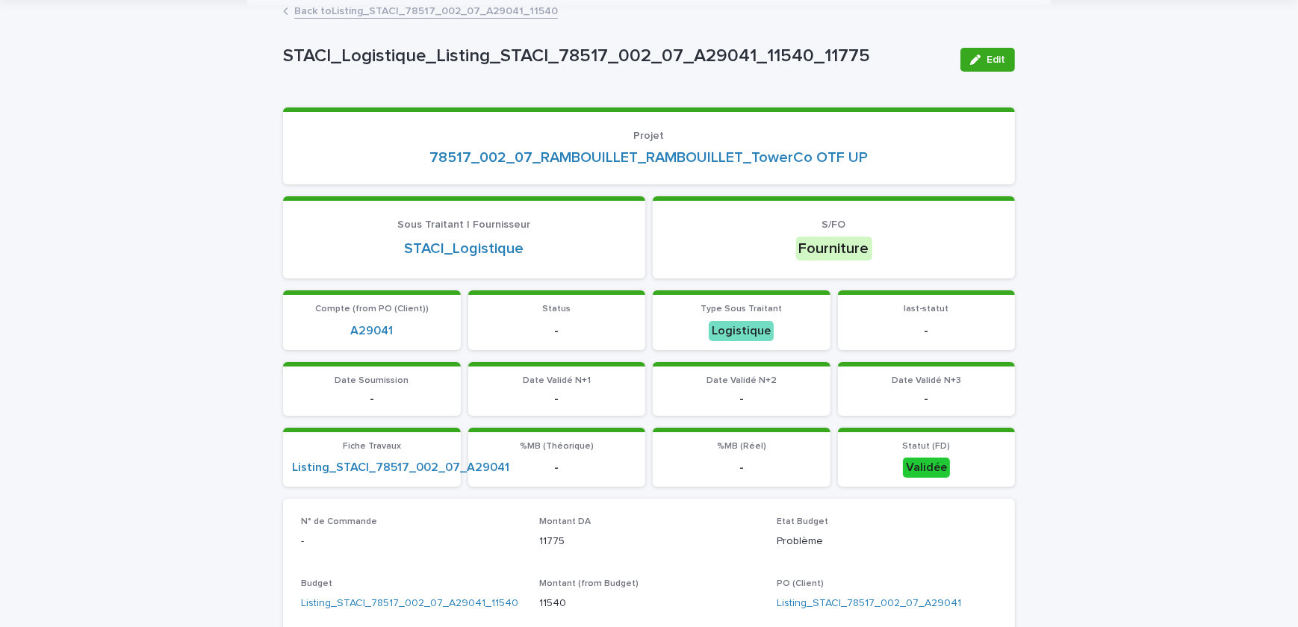
scroll to position [0, 0]
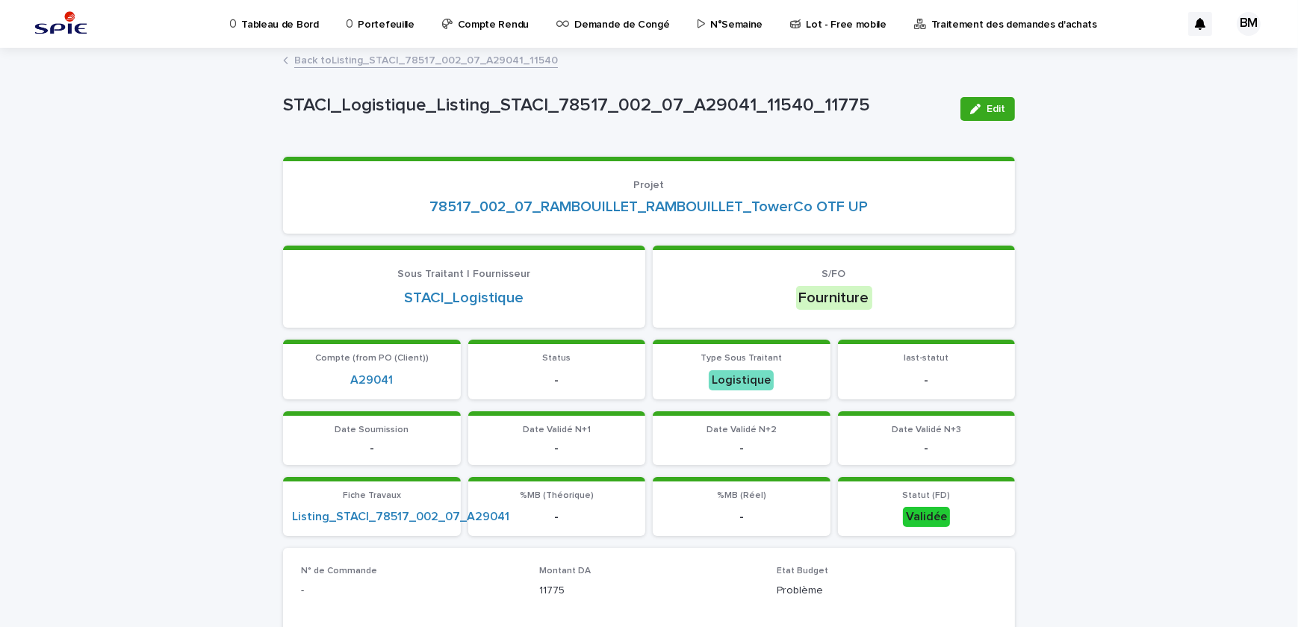
click at [490, 57] on link "Back to Listing_STACI_78517_002_07_A29041_11540" at bounding box center [426, 59] width 264 height 17
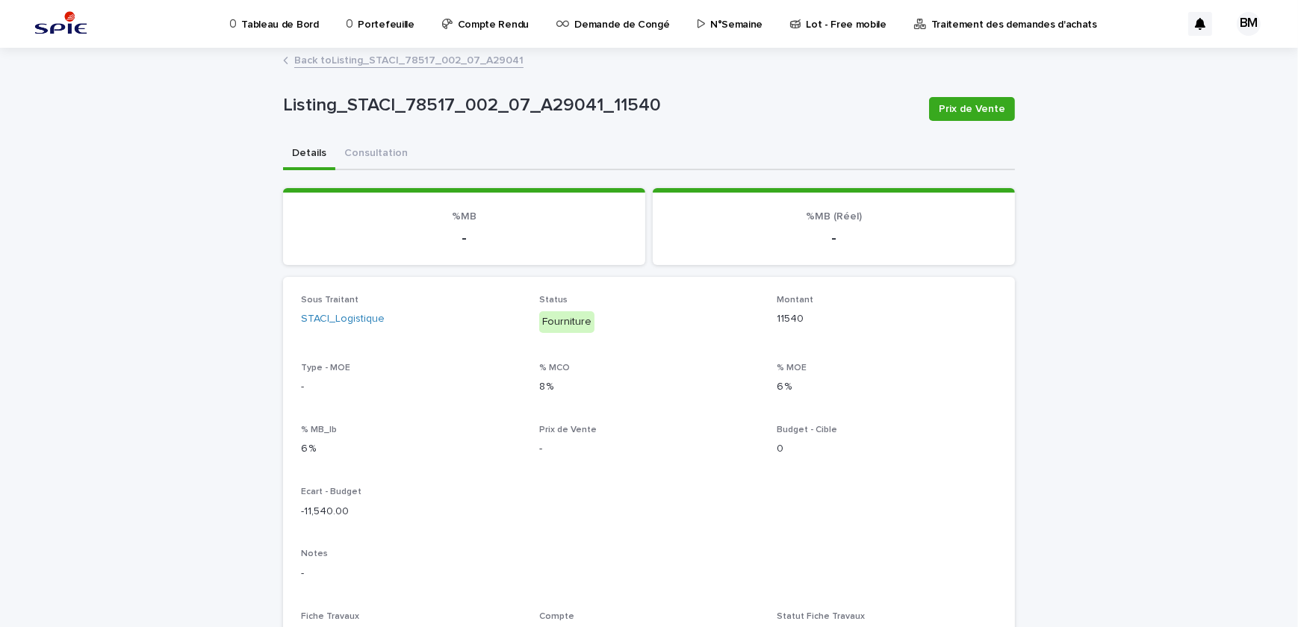
click at [436, 62] on link "Back to Listing_STACI_78517_002_07_A29041" at bounding box center [408, 59] width 229 height 17
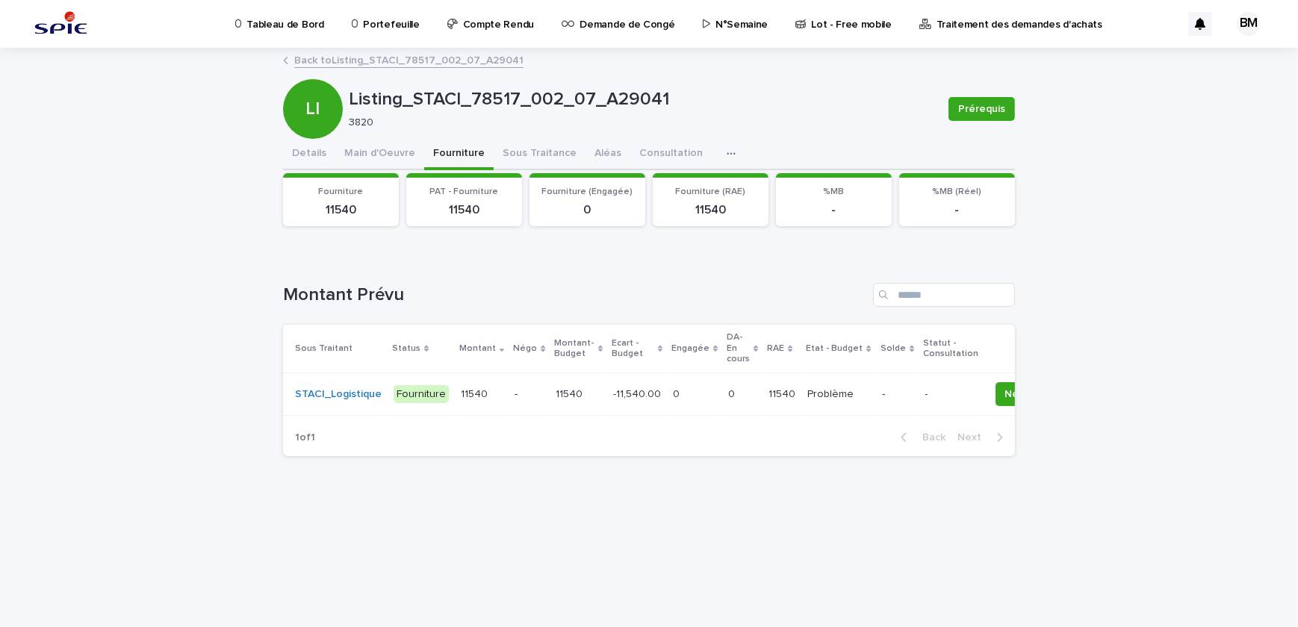
click at [732, 394] on p at bounding box center [742, 394] width 28 height 13
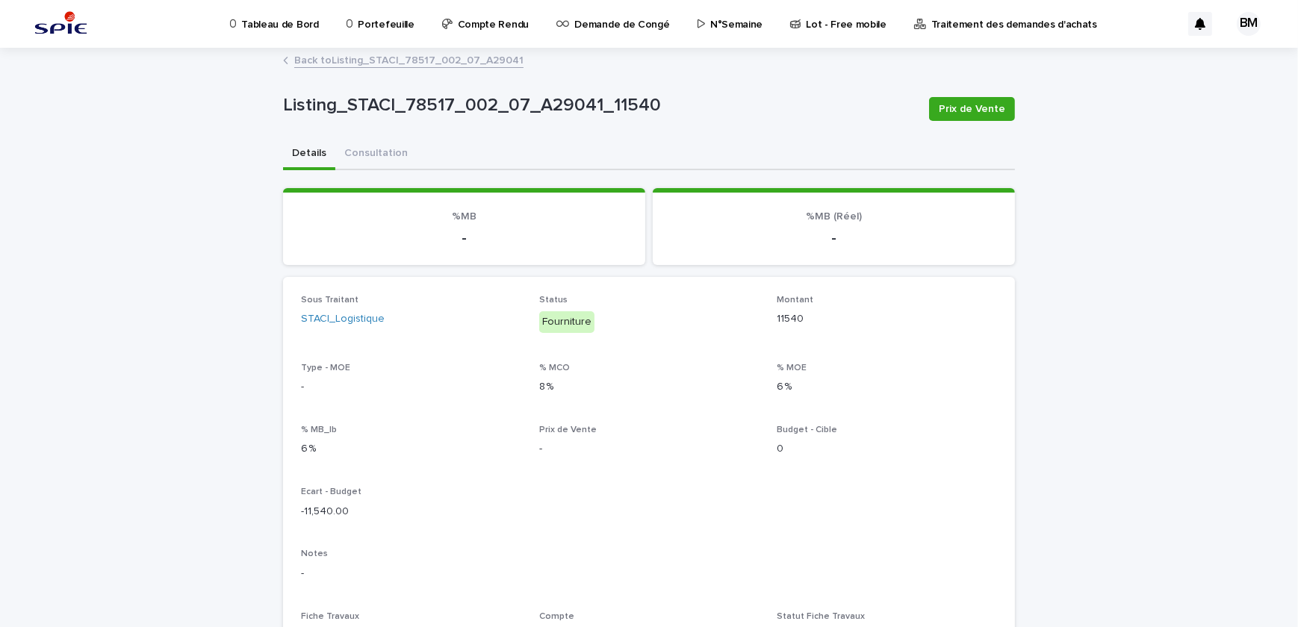
scroll to position [469, 0]
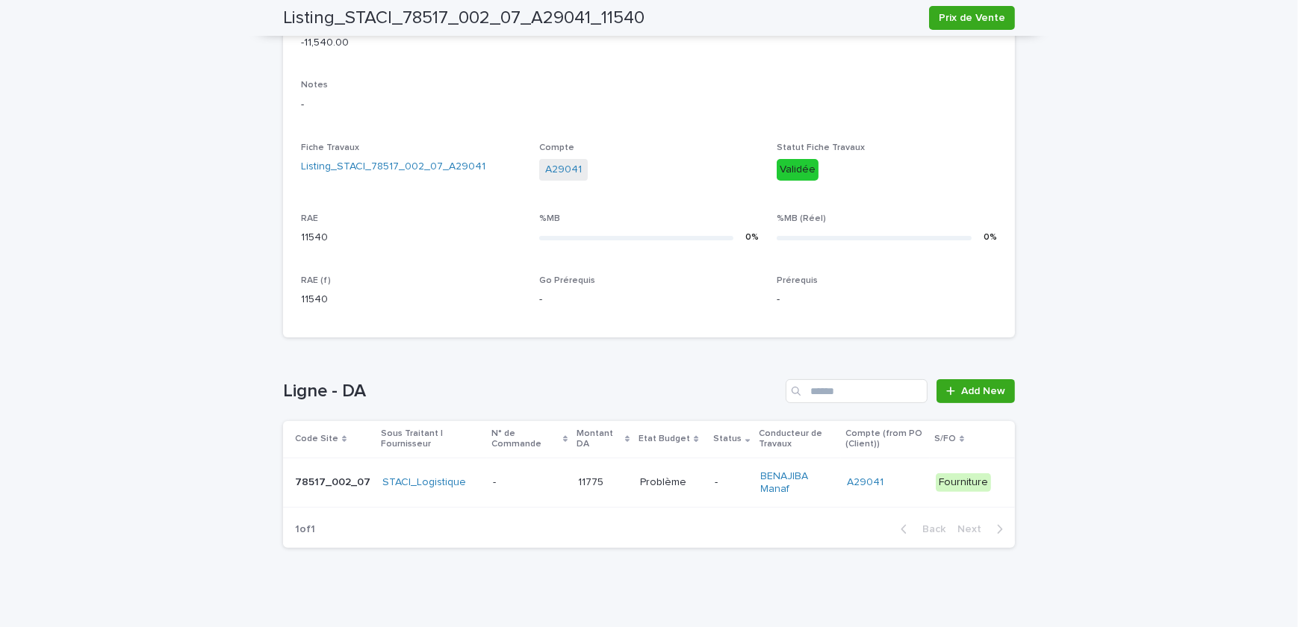
click at [731, 476] on p "-" at bounding box center [731, 482] width 34 height 13
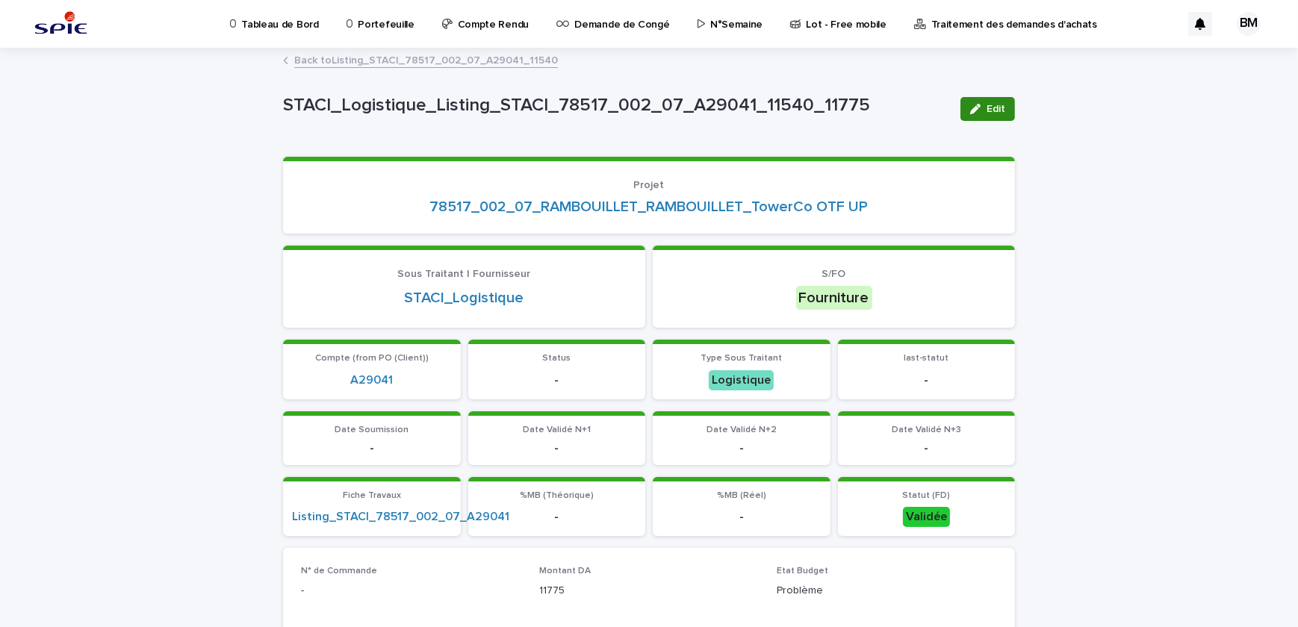
click at [970, 111] on icon "button" at bounding box center [975, 109] width 10 height 10
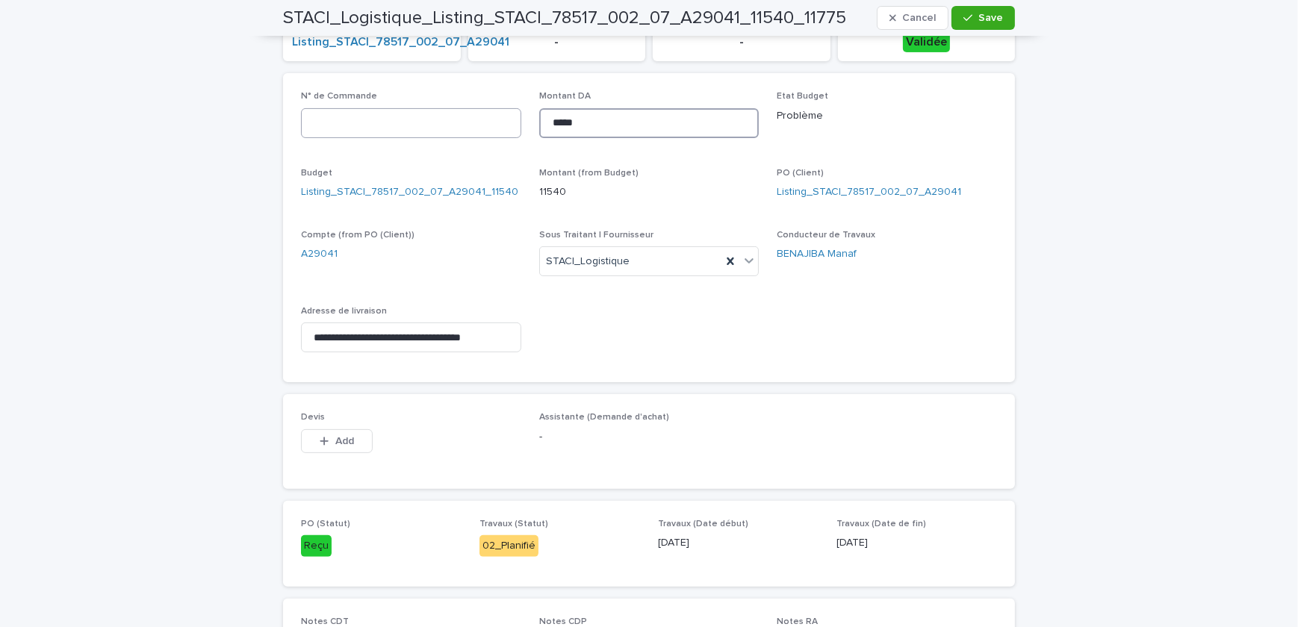
drag, startPoint x: 517, startPoint y: 109, endPoint x: 485, endPoint y: 105, distance: 33.2
click at [485, 105] on div "**********" at bounding box center [649, 227] width 696 height 273
type input "*"
click at [970, 12] on button "Save" at bounding box center [982, 18] width 63 height 24
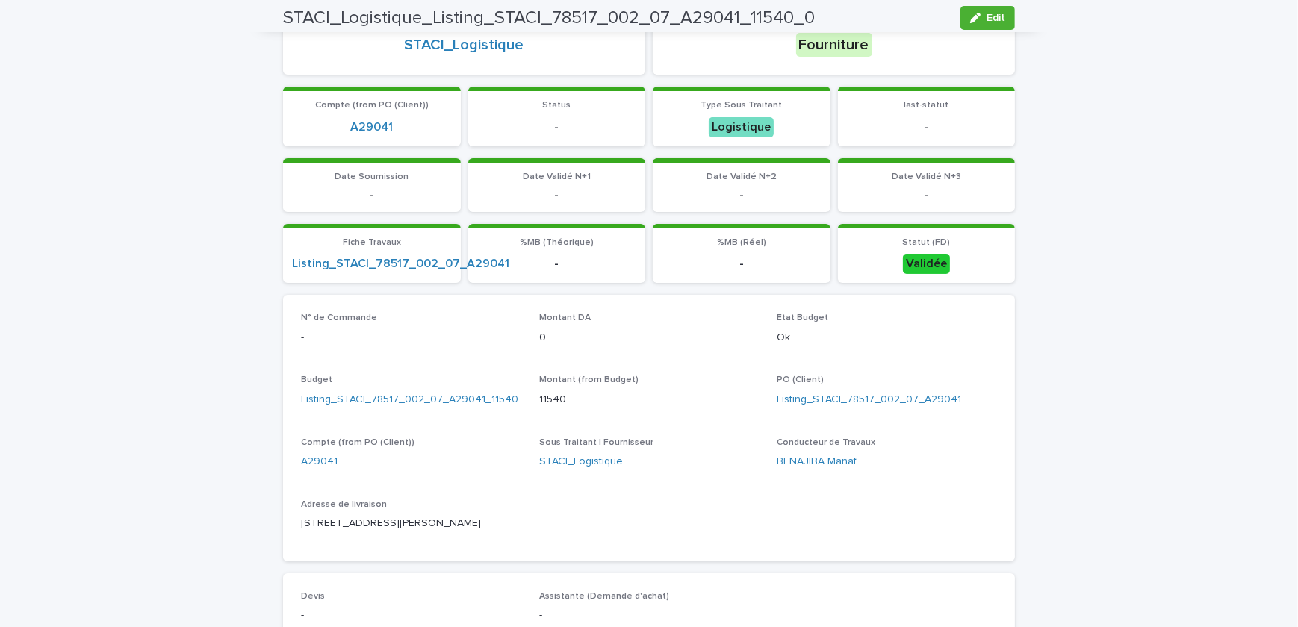
scroll to position [0, 0]
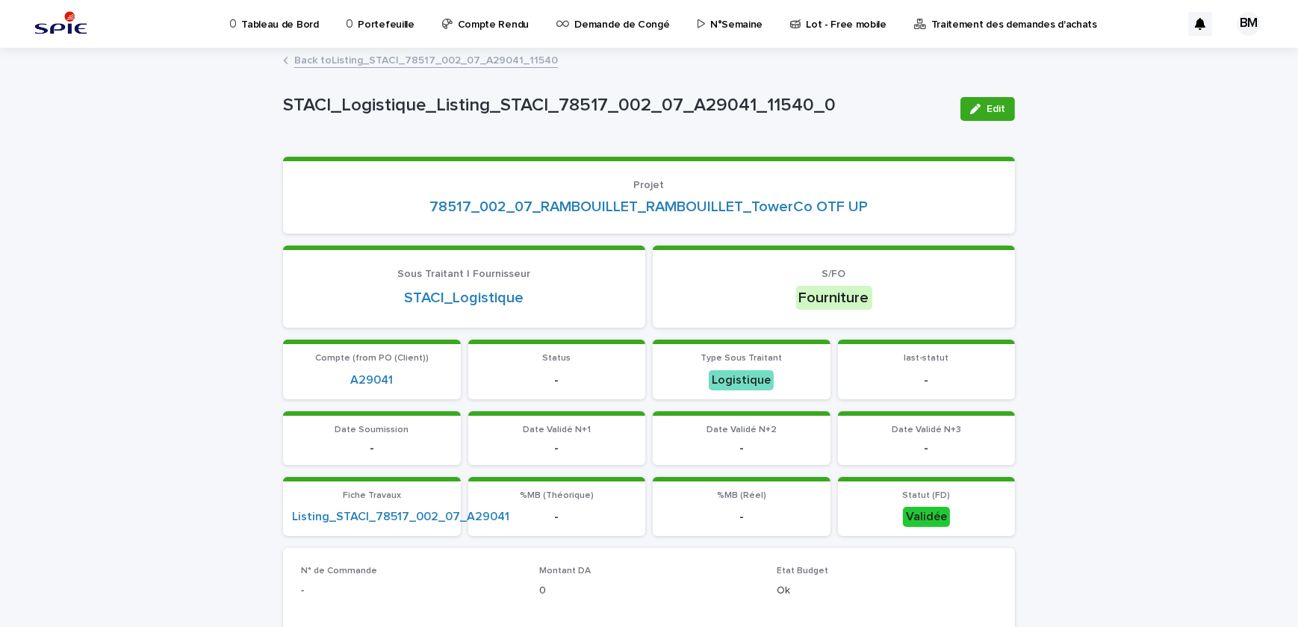
click at [446, 63] on link "Back to Listing_STACI_78517_002_07_A29041_11540" at bounding box center [426, 59] width 264 height 17
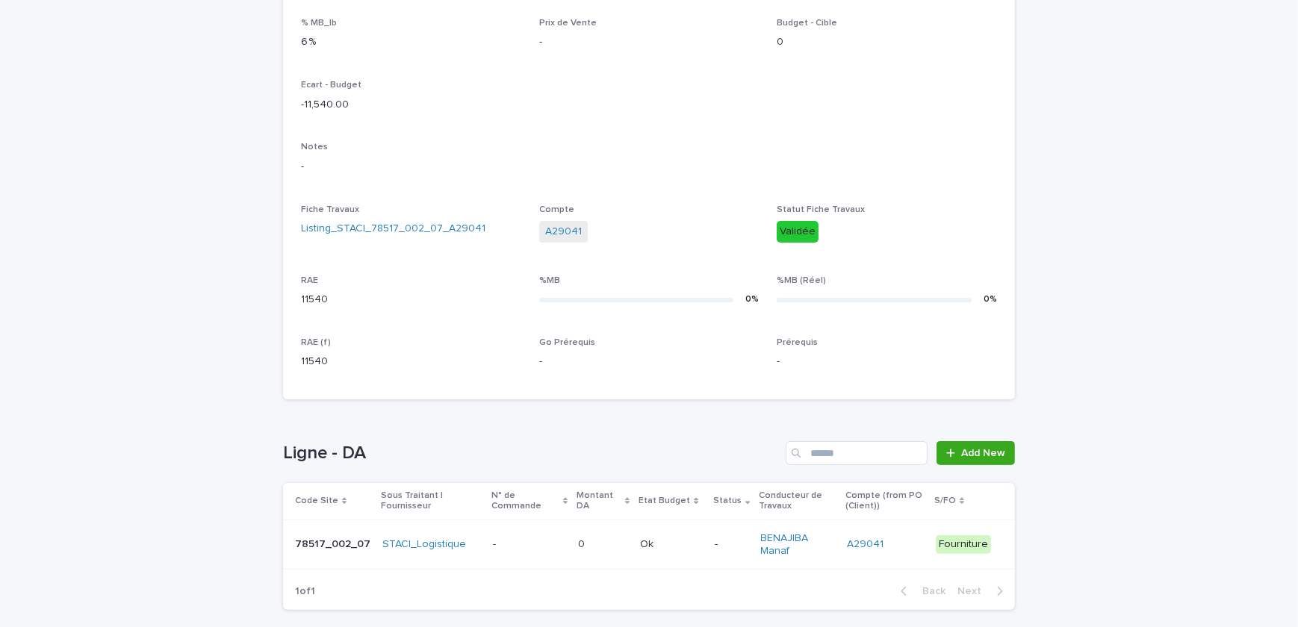
scroll to position [469, 0]
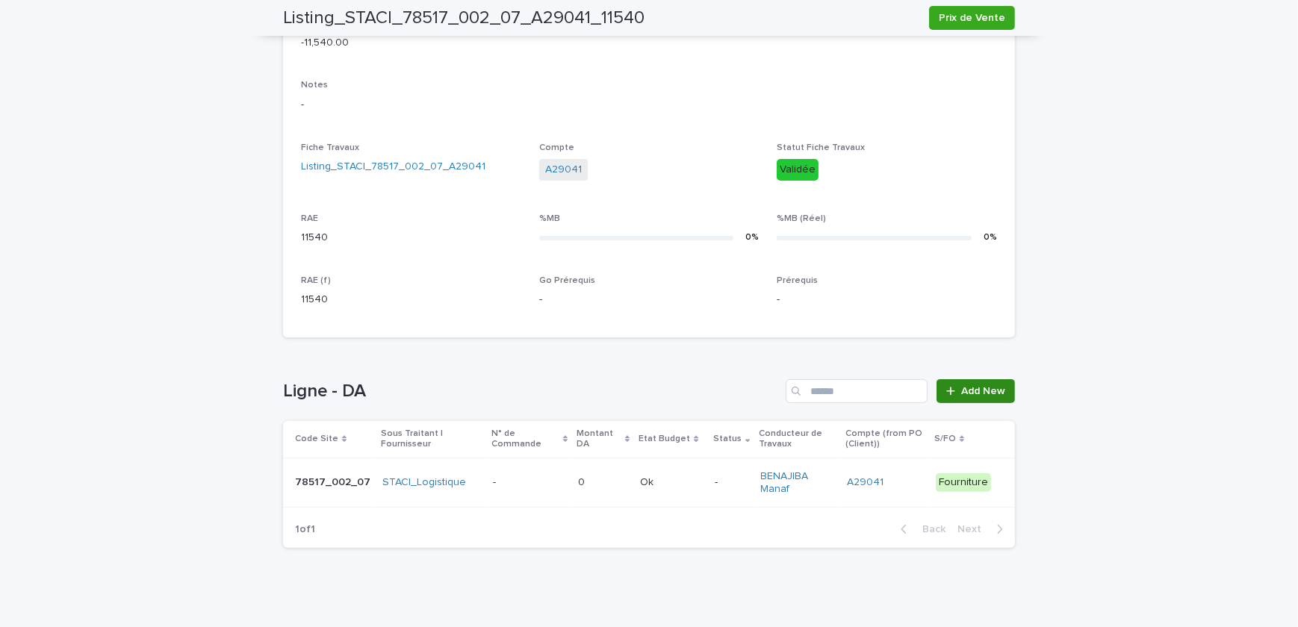
click at [974, 399] on link "Add New" at bounding box center [975, 391] width 78 height 24
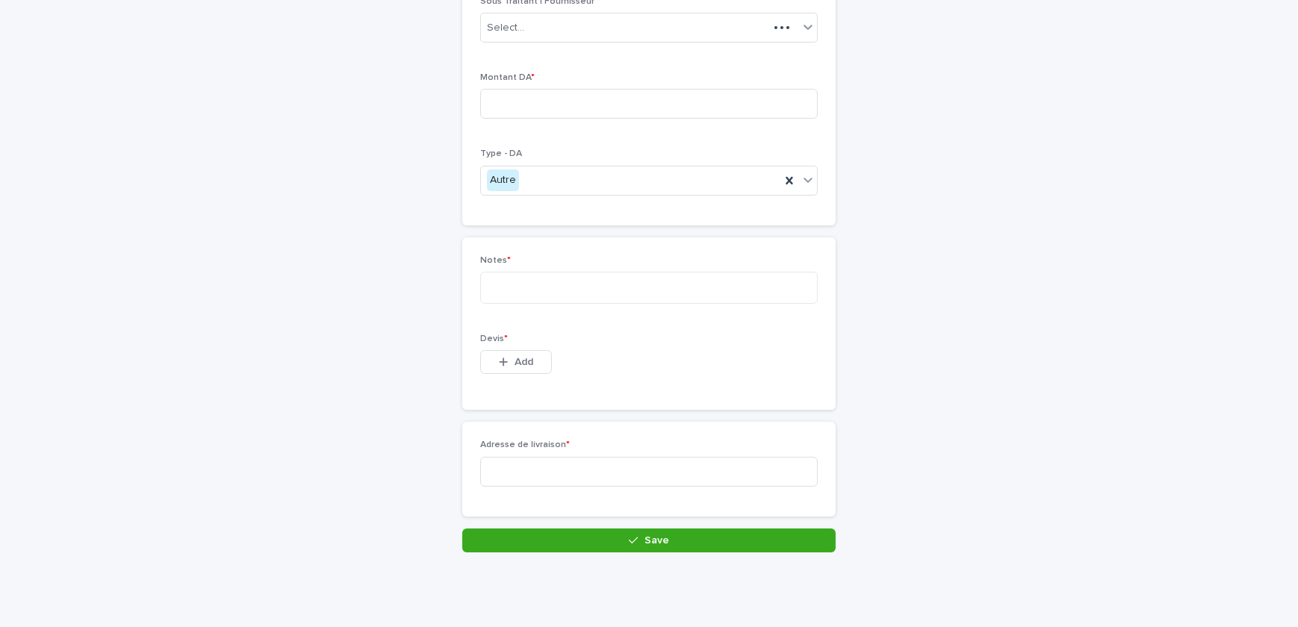
scroll to position [143, 0]
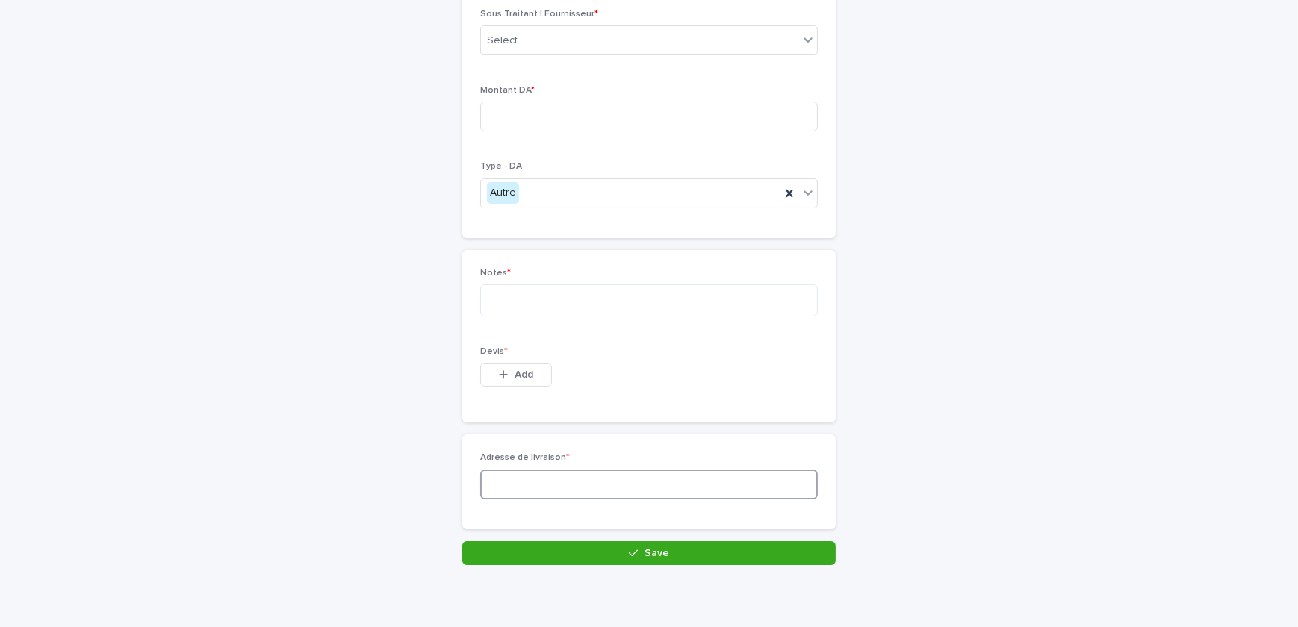
click at [536, 485] on input at bounding box center [648, 485] width 337 height 30
click at [564, 488] on input at bounding box center [648, 485] width 337 height 30
paste input "**********"
type input "**********"
click at [511, 383] on button "Add" at bounding box center [516, 375] width 72 height 24
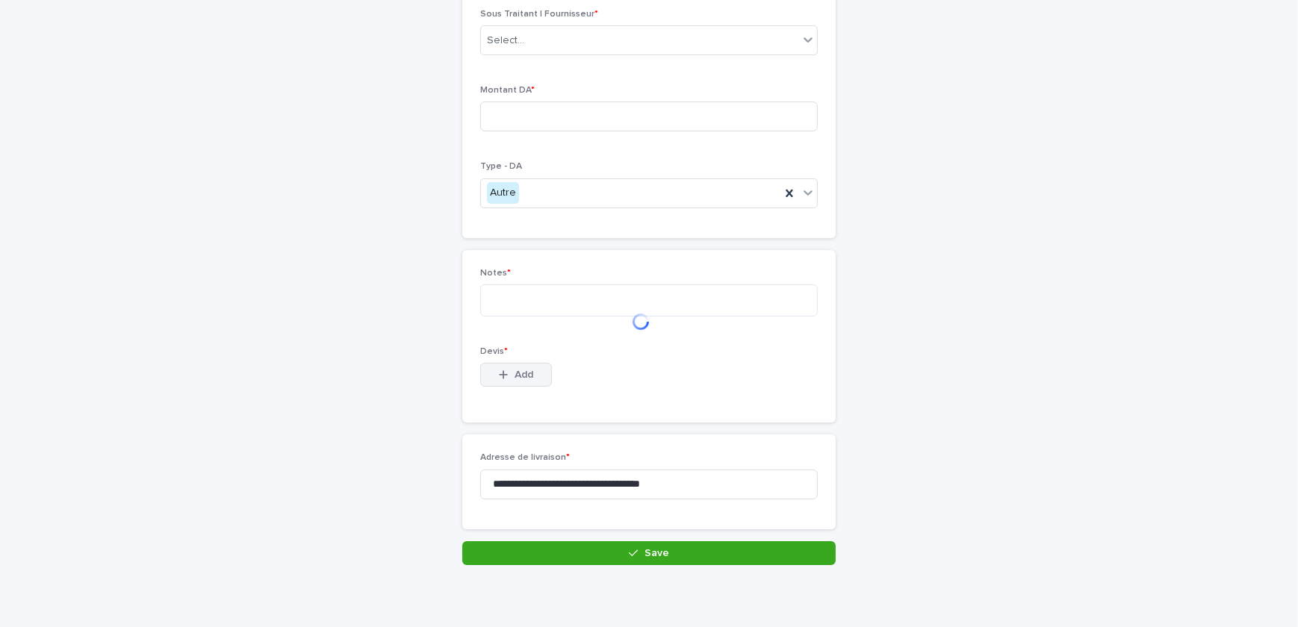
click at [499, 371] on icon "button" at bounding box center [503, 375] width 9 height 10
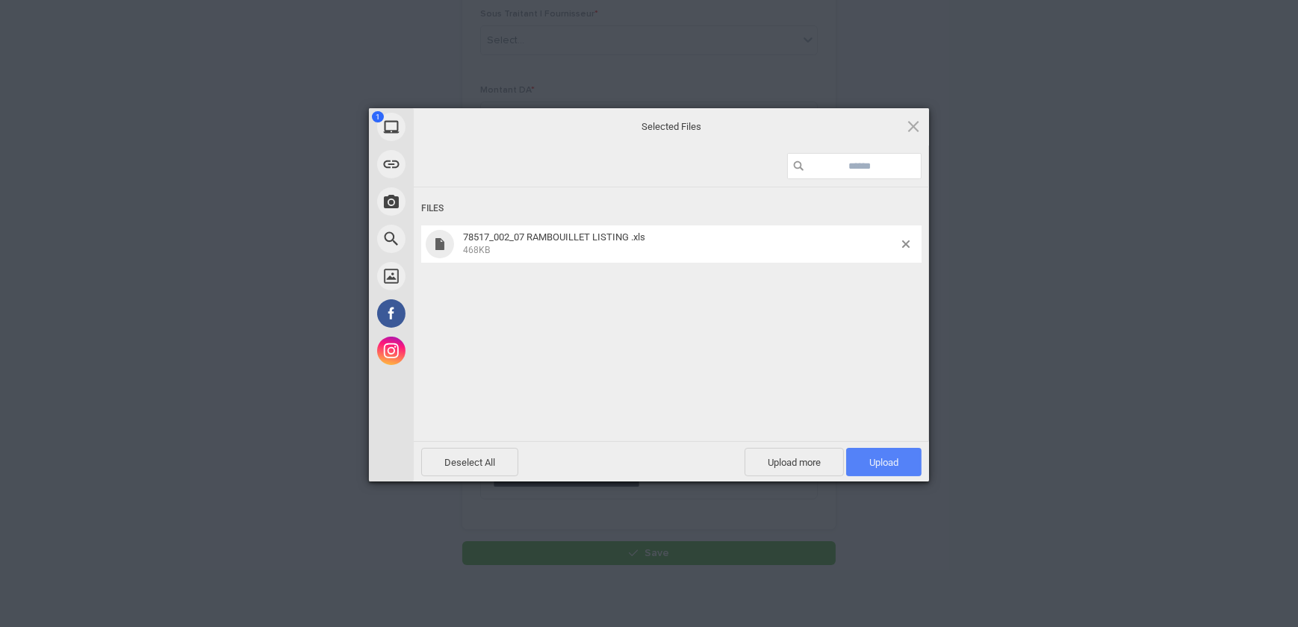
click at [903, 462] on span "Upload 1" at bounding box center [883, 462] width 75 height 28
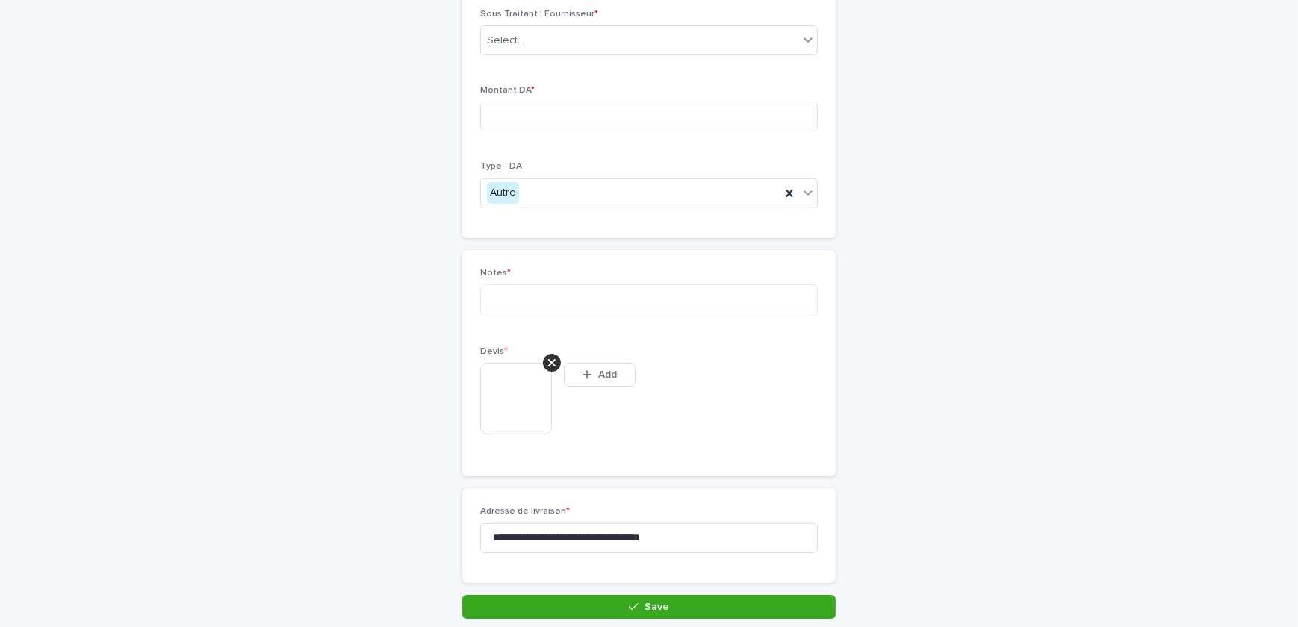
scroll to position [170, 0]
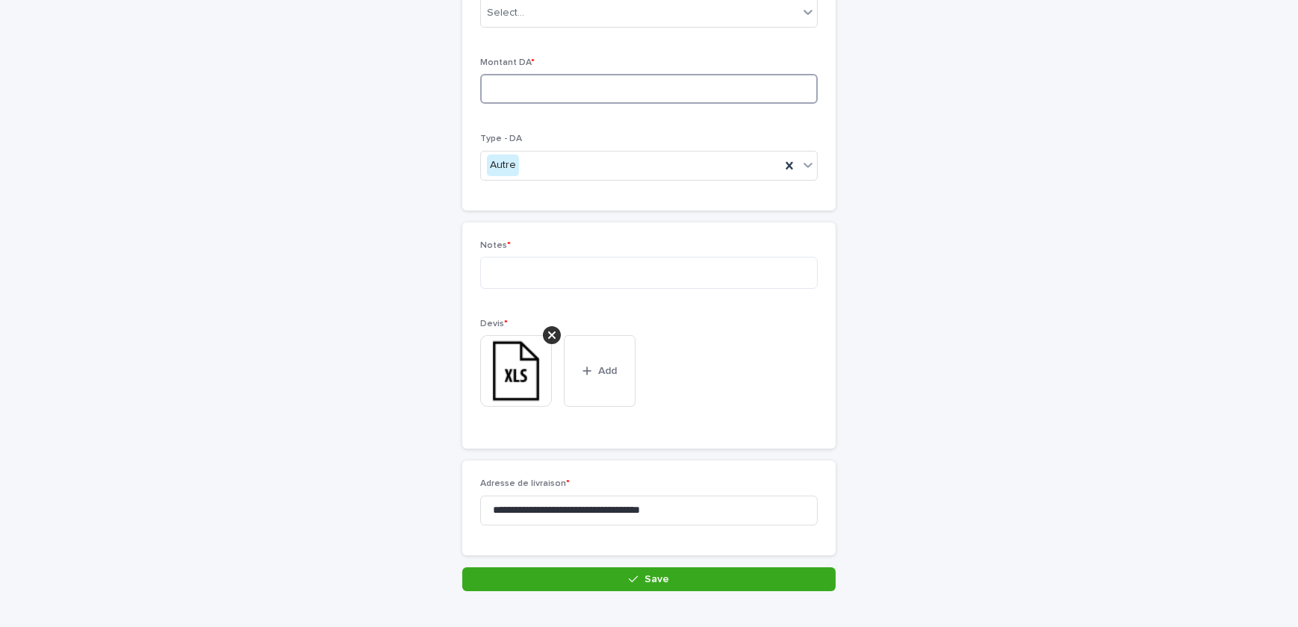
click at [499, 90] on input at bounding box center [648, 89] width 337 height 30
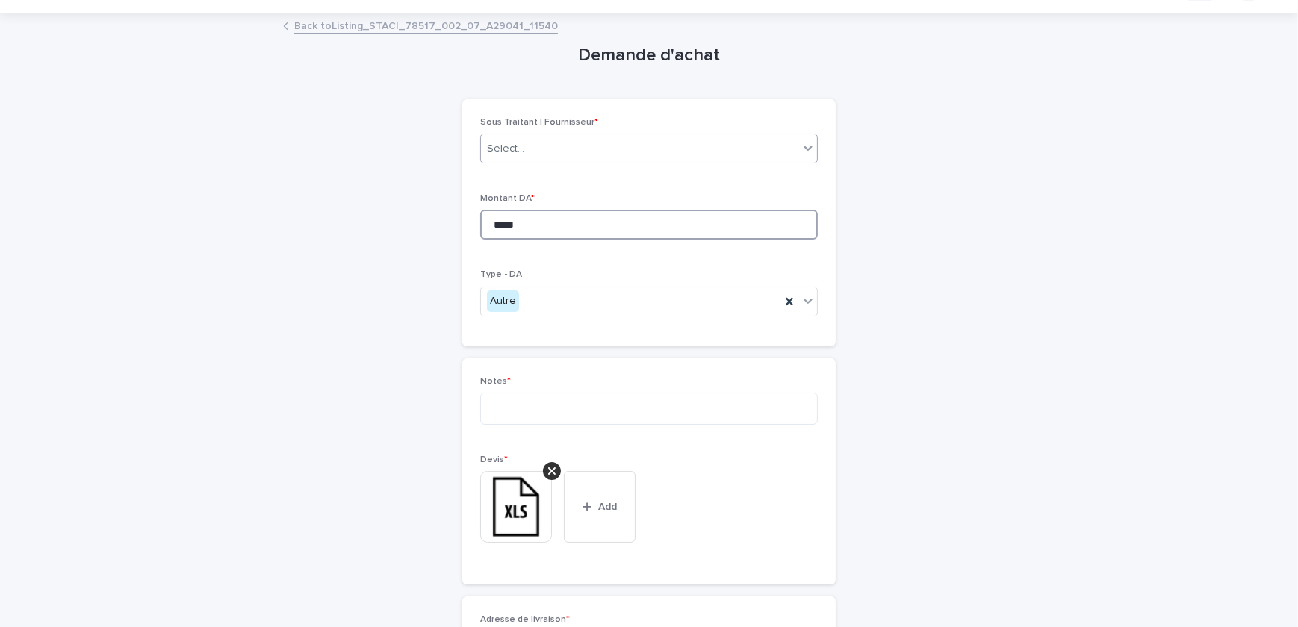
type input "*****"
click at [538, 137] on div "Select..." at bounding box center [639, 149] width 317 height 25
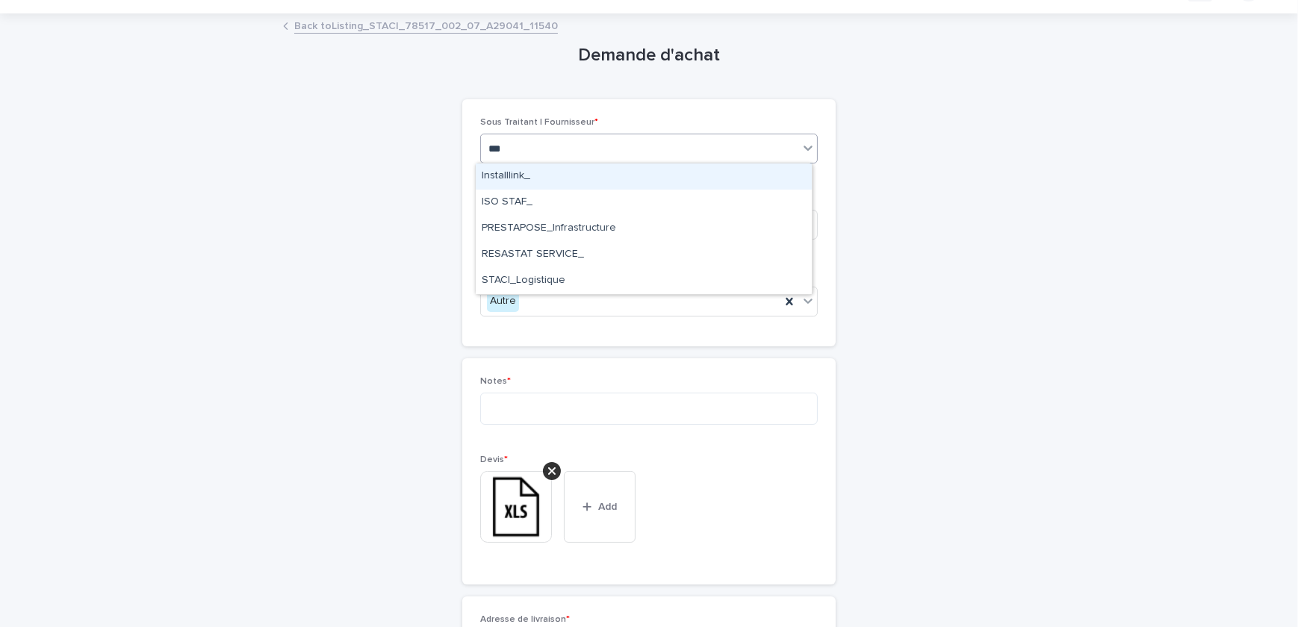
type input "****"
click at [558, 170] on div "STACI_Logistique" at bounding box center [644, 176] width 336 height 26
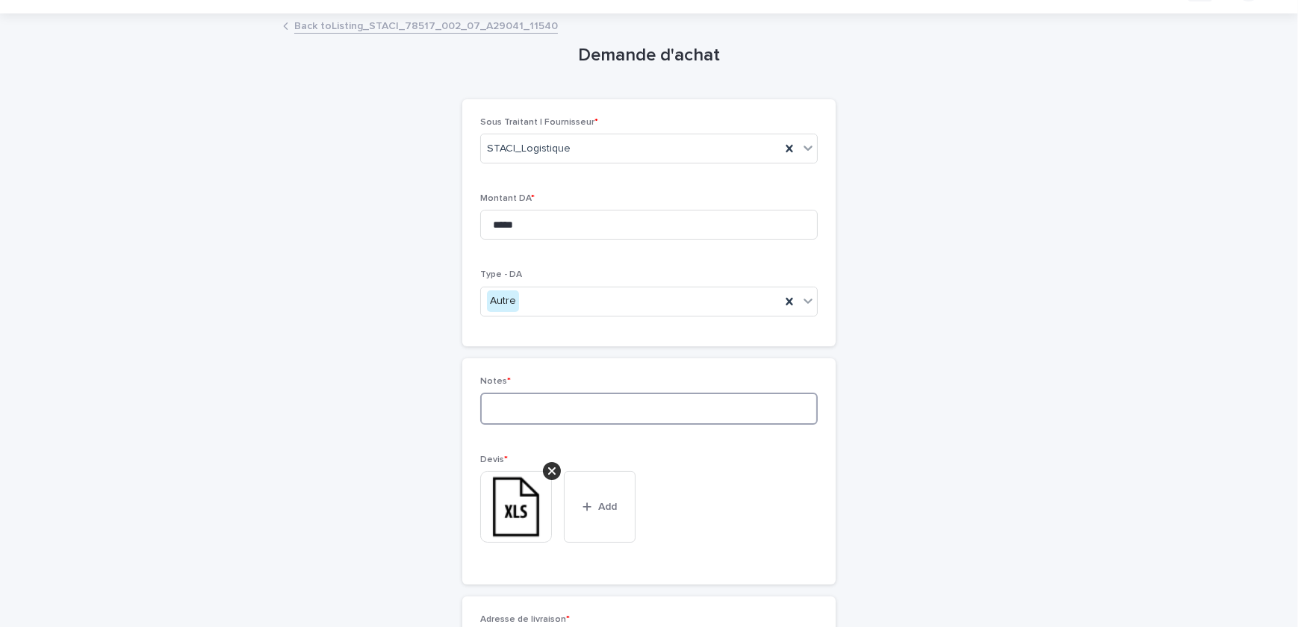
click at [565, 411] on textarea at bounding box center [648, 409] width 337 height 32
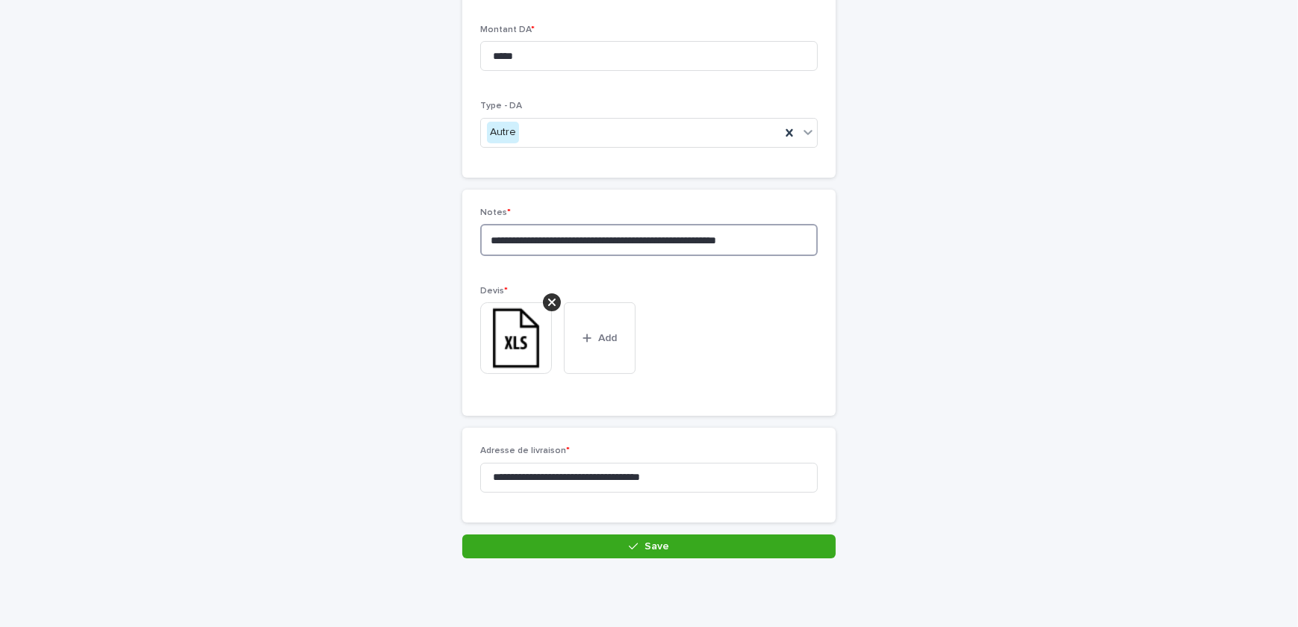
scroll to position [208, 0]
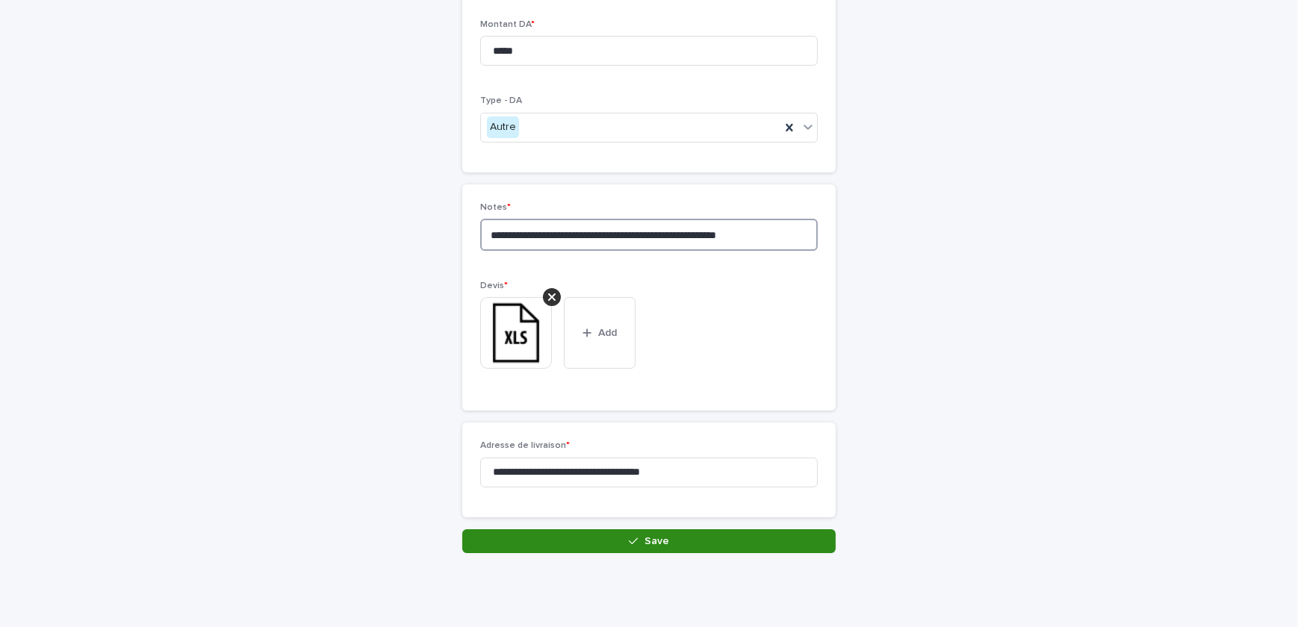
type textarea "**********"
click at [609, 544] on button "Save" at bounding box center [648, 541] width 373 height 24
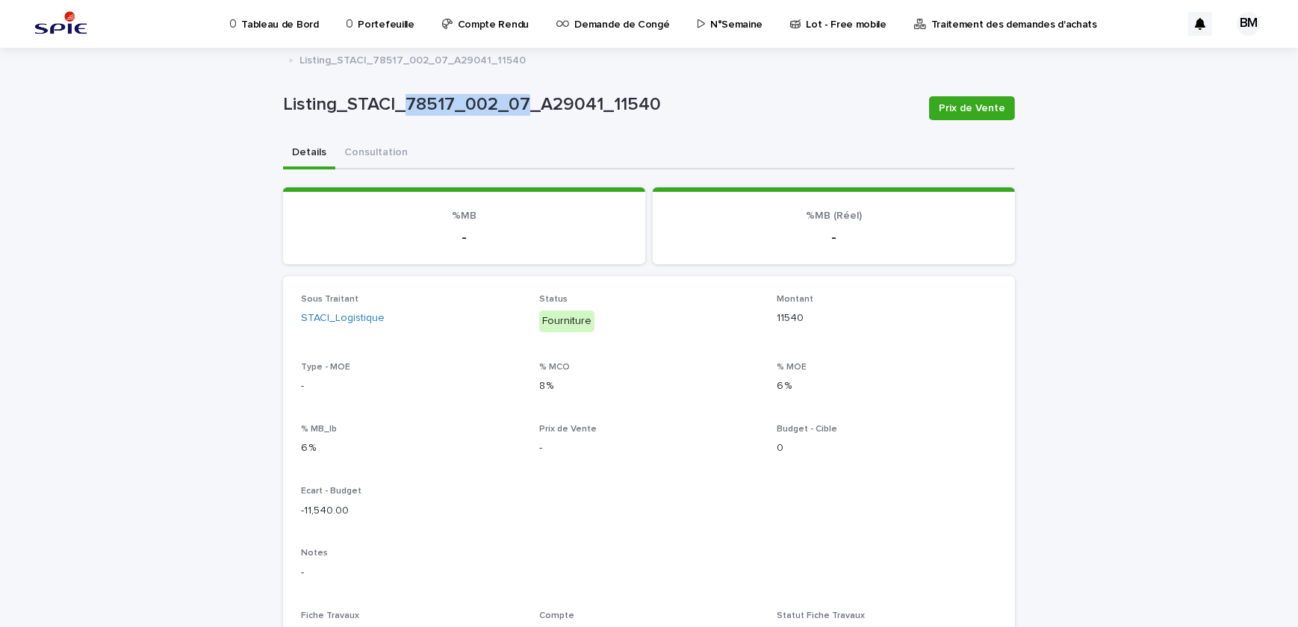
drag, startPoint x: 518, startPoint y: 103, endPoint x: 398, endPoint y: 83, distance: 121.9
click at [398, 83] on div "Listing_STACI_78517_002_07_A29041_11540 Prix de Vente" at bounding box center [649, 108] width 732 height 60
drag, startPoint x: 398, startPoint y: 83, endPoint x: 408, endPoint y: 102, distance: 22.0
copy p "78517_002_07"
click at [351, 23] on div "Portefeuille" at bounding box center [383, 15] width 76 height 31
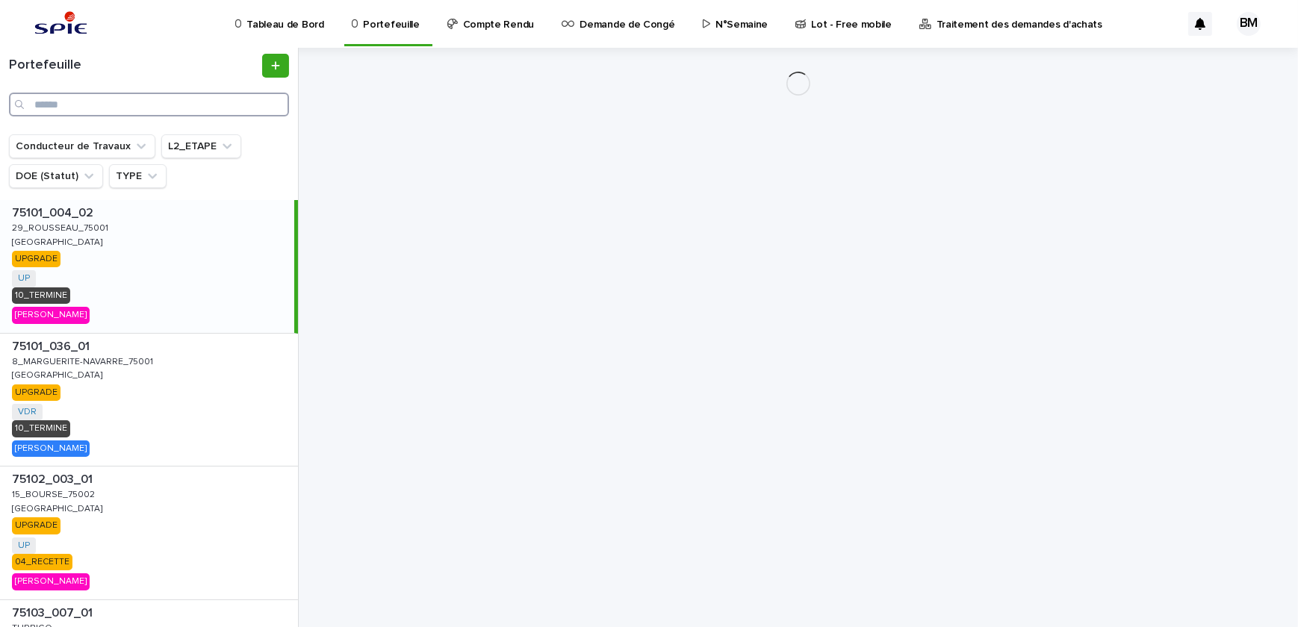
click at [184, 100] on input "Search" at bounding box center [149, 105] width 280 height 24
paste input "**********"
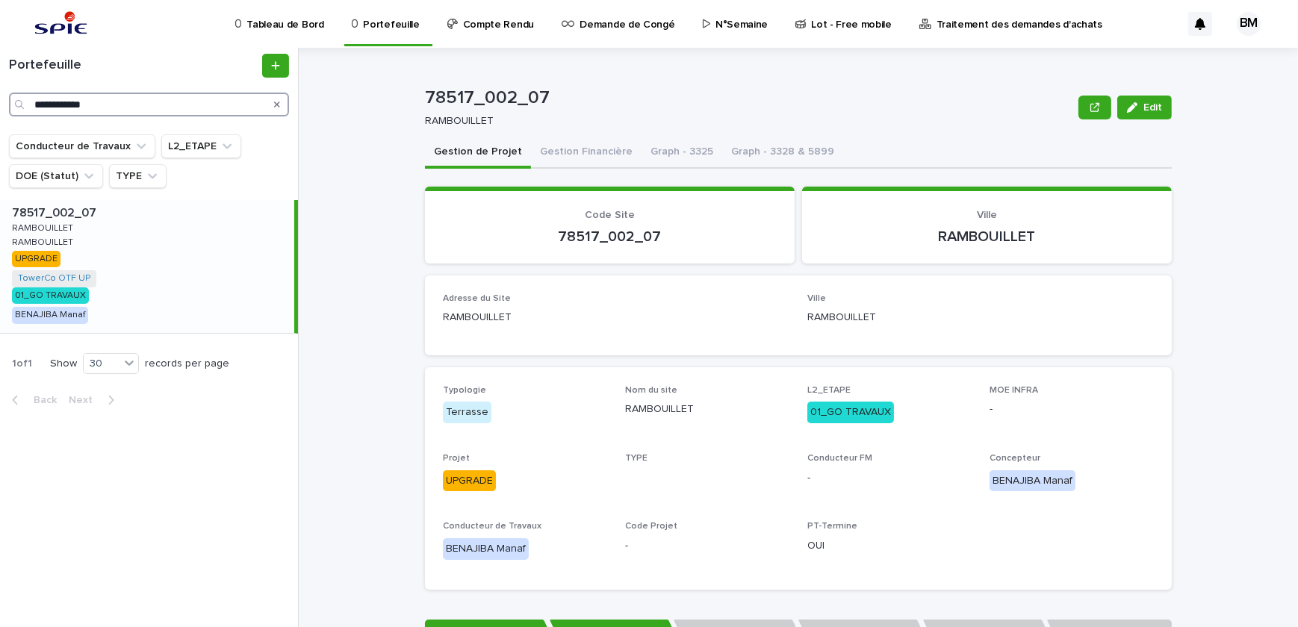
type input "**********"
click at [205, 254] on div "78517_002_07 78517_002_07 RAMBOUILLET RAMBOUILLET RAMBOUILLET RAMBOUILLET UPGRA…" at bounding box center [147, 266] width 294 height 133
click at [563, 156] on button "Gestion Financière" at bounding box center [586, 152] width 110 height 31
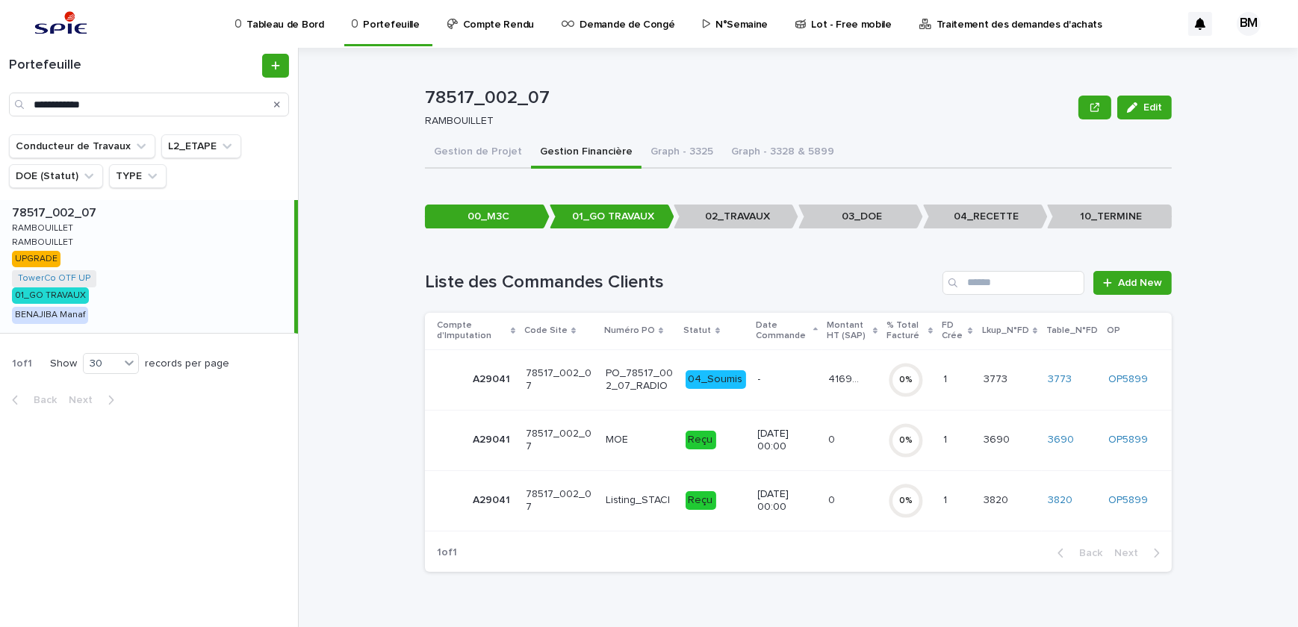
click at [758, 494] on p "13/10/2025 00:00" at bounding box center [787, 500] width 59 height 25
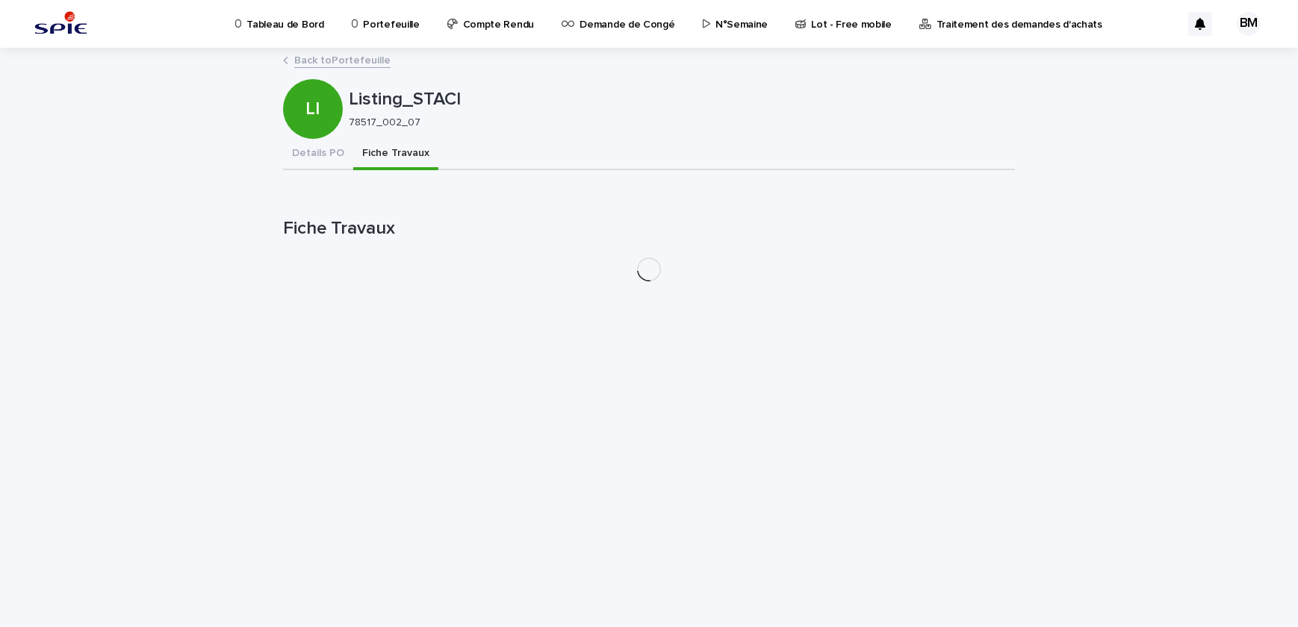
click at [380, 149] on button "Fiche Travaux" at bounding box center [395, 154] width 85 height 31
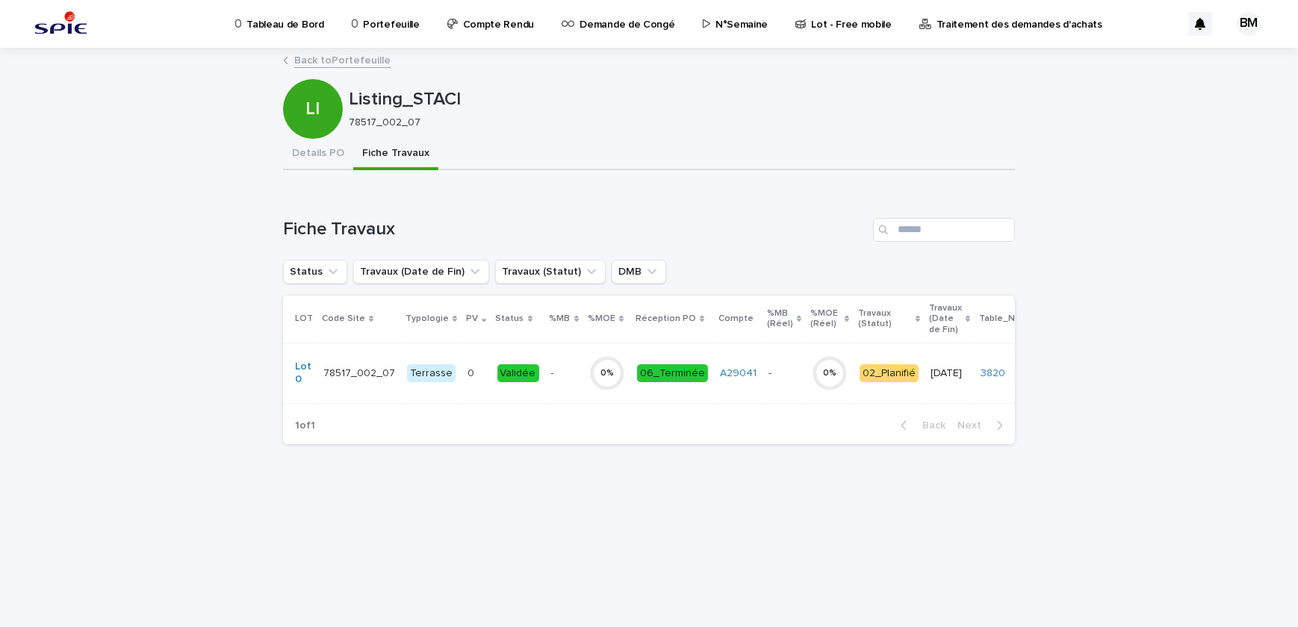
click at [529, 361] on td "Validée" at bounding box center [518, 373] width 54 height 60
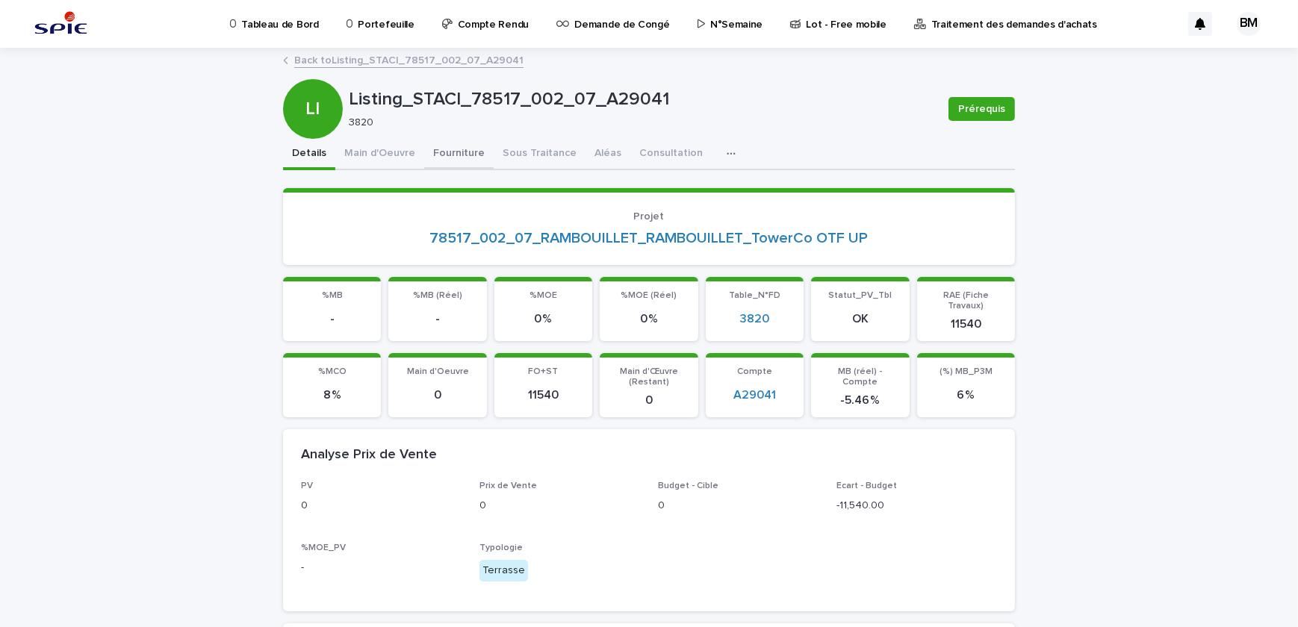
click at [448, 152] on button "Fourniture" at bounding box center [458, 154] width 69 height 31
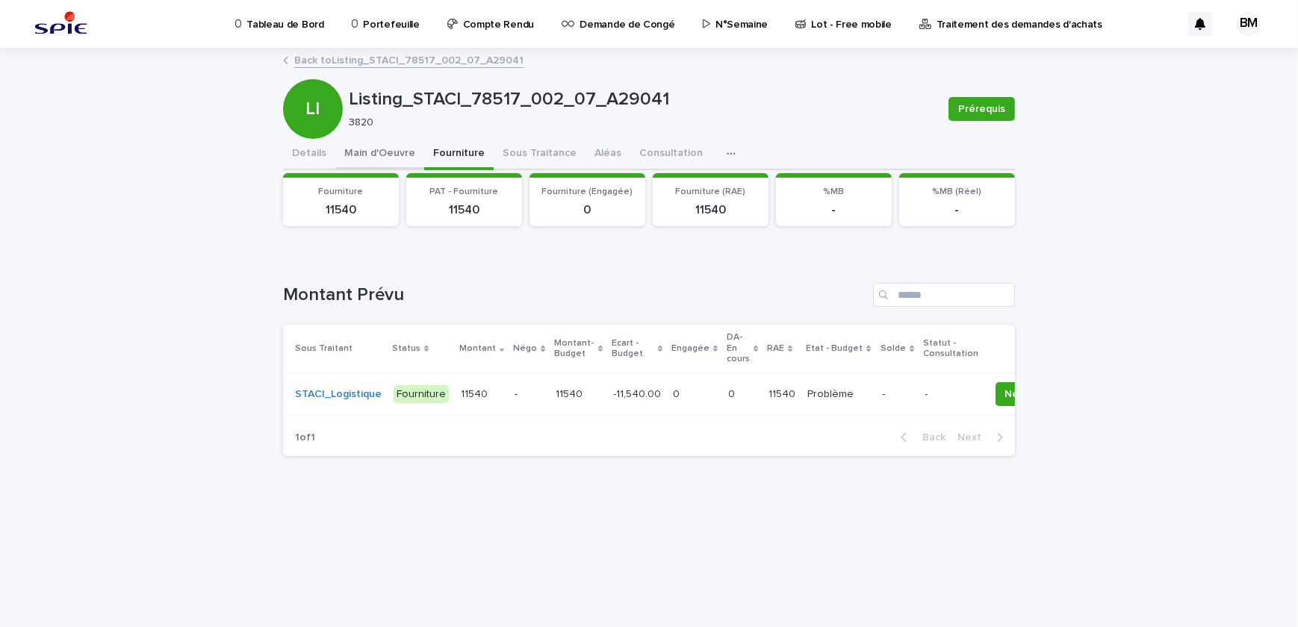
click at [401, 155] on button "Main d'Oeuvre" at bounding box center [379, 154] width 89 height 31
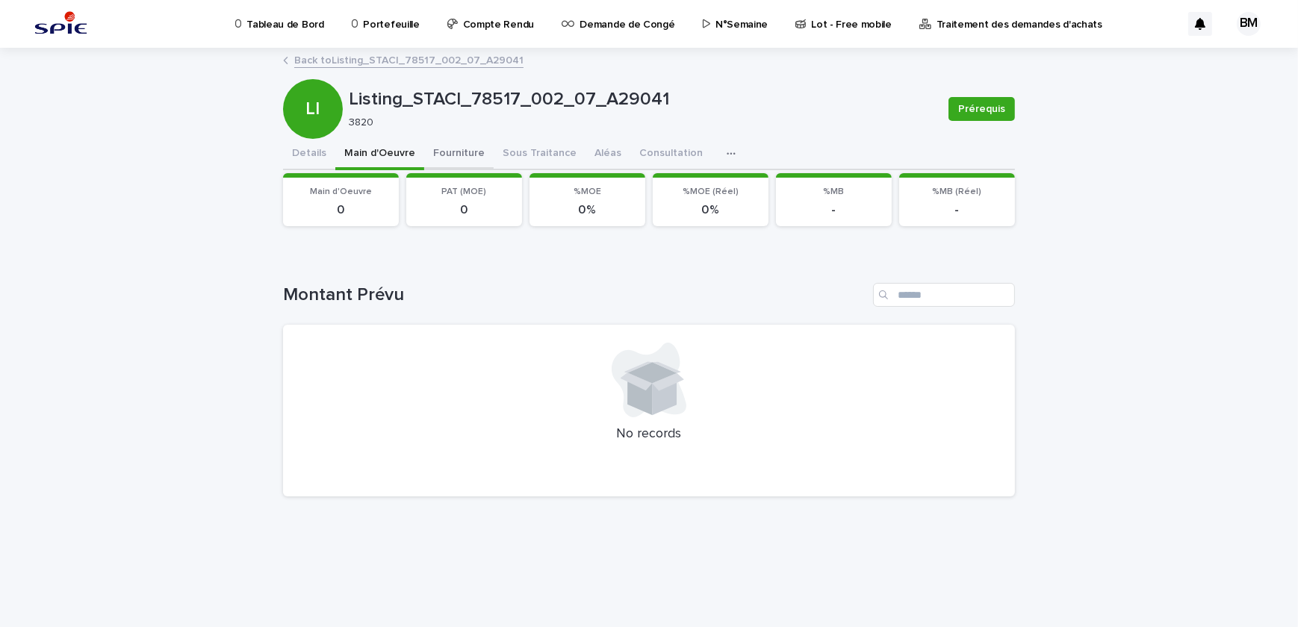
click at [437, 153] on button "Fourniture" at bounding box center [458, 154] width 69 height 31
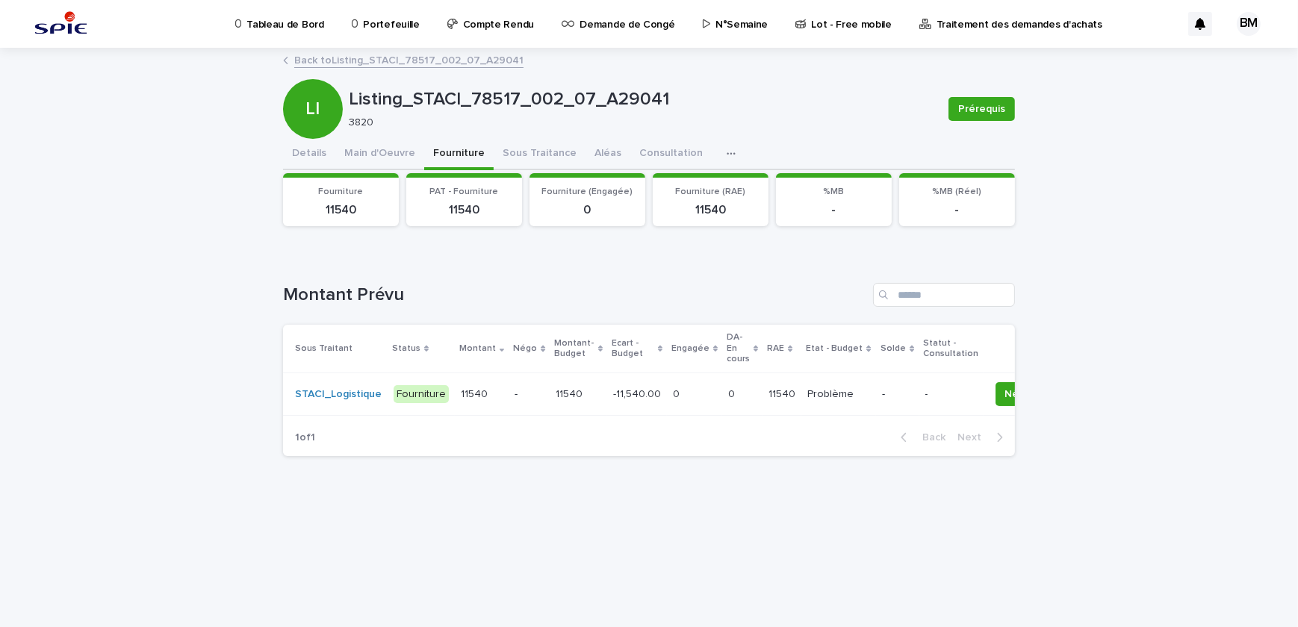
click at [768, 390] on p "11540" at bounding box center [783, 393] width 30 height 16
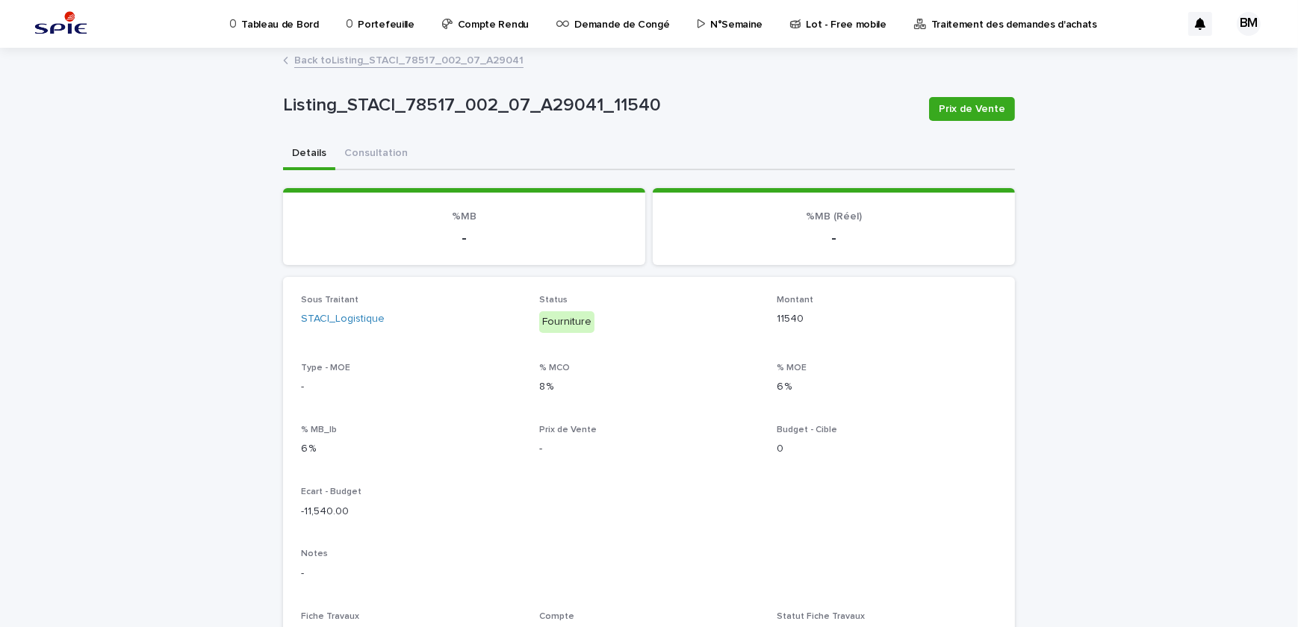
scroll to position [475, 0]
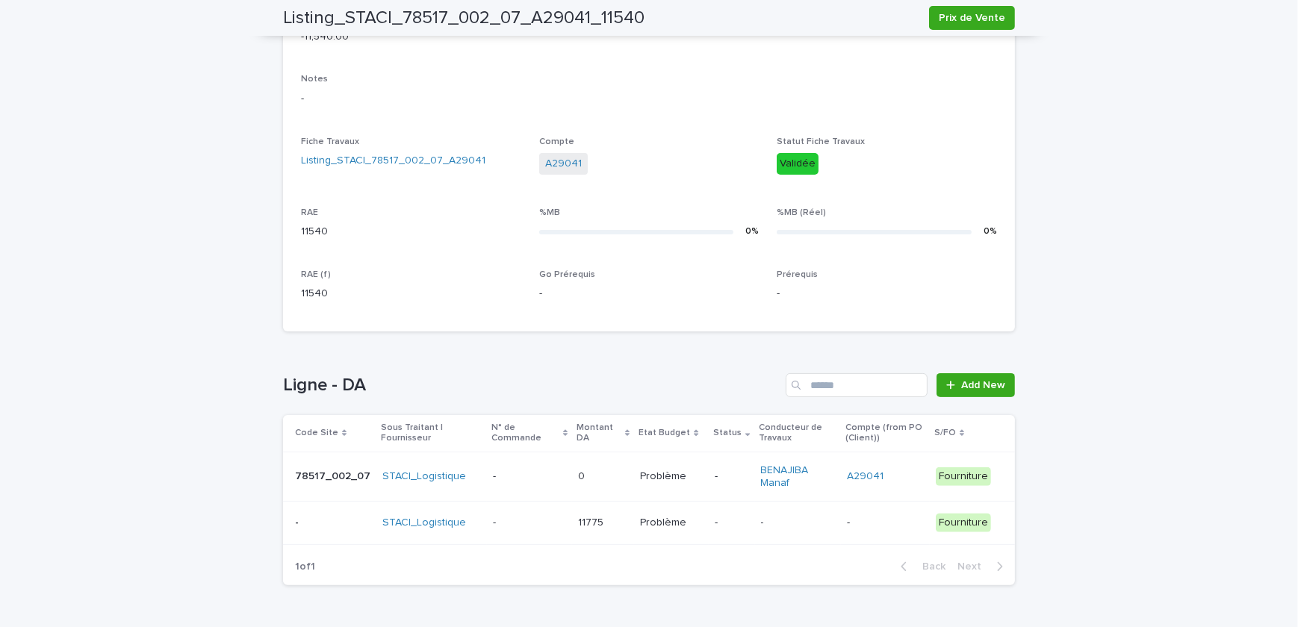
click at [766, 517] on p "-" at bounding box center [798, 523] width 74 height 13
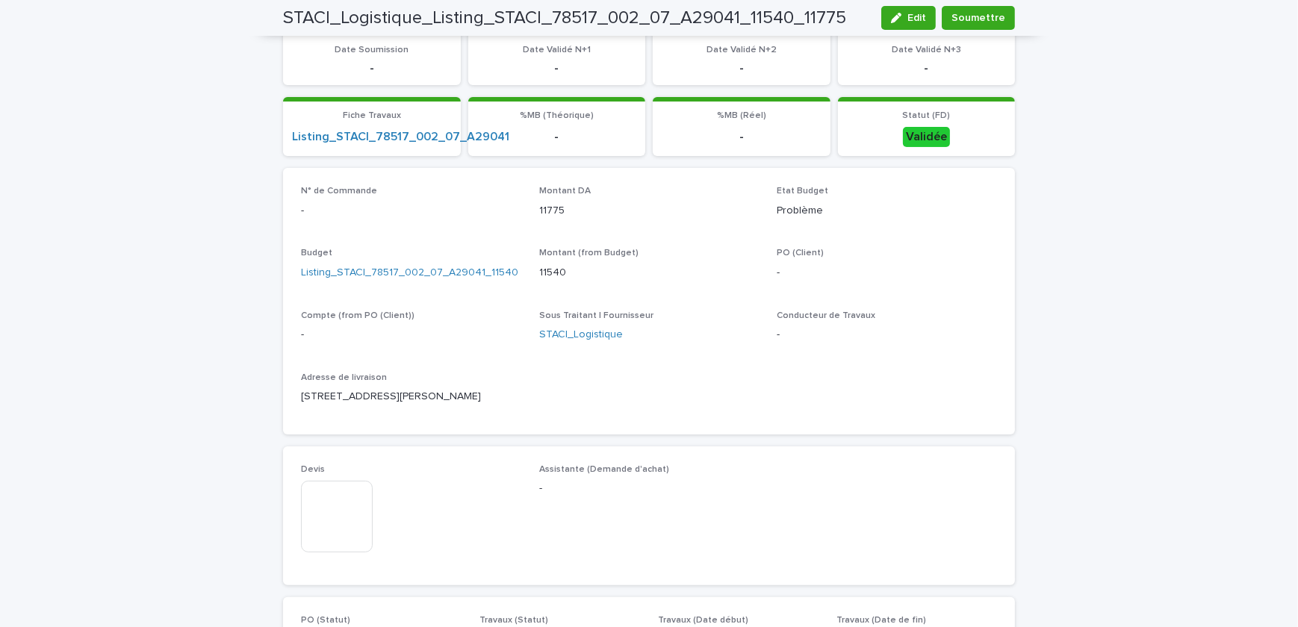
scroll to position [176, 0]
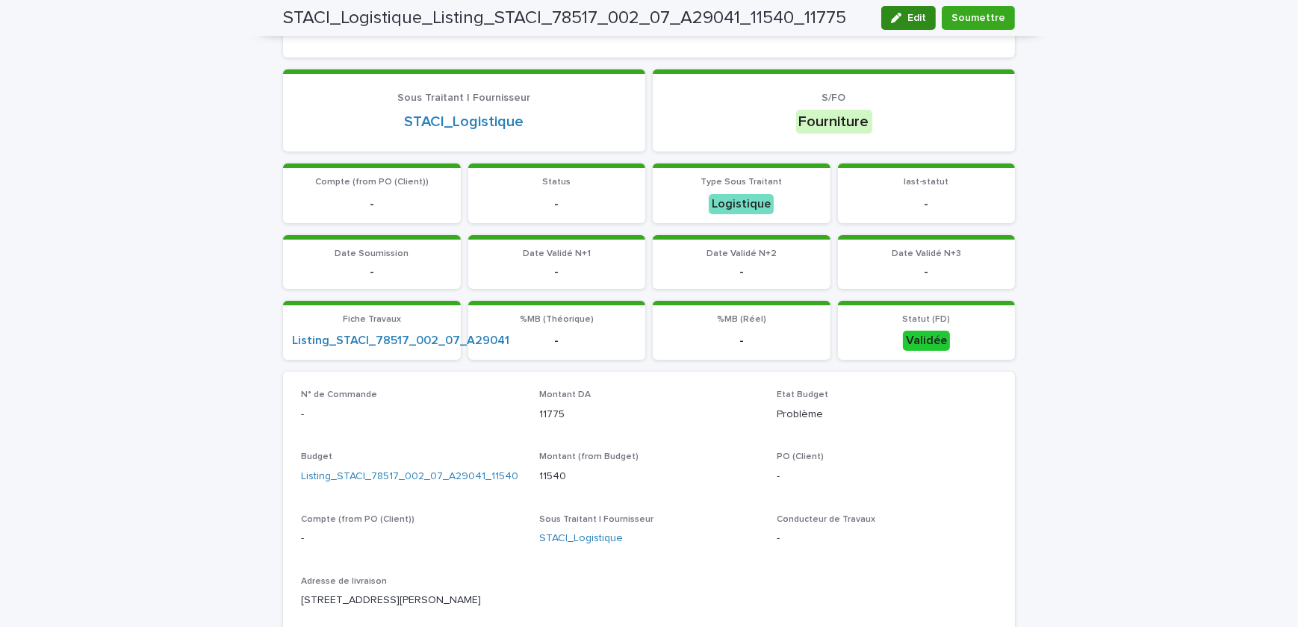
click at [920, 24] on button "Edit" at bounding box center [908, 18] width 54 height 24
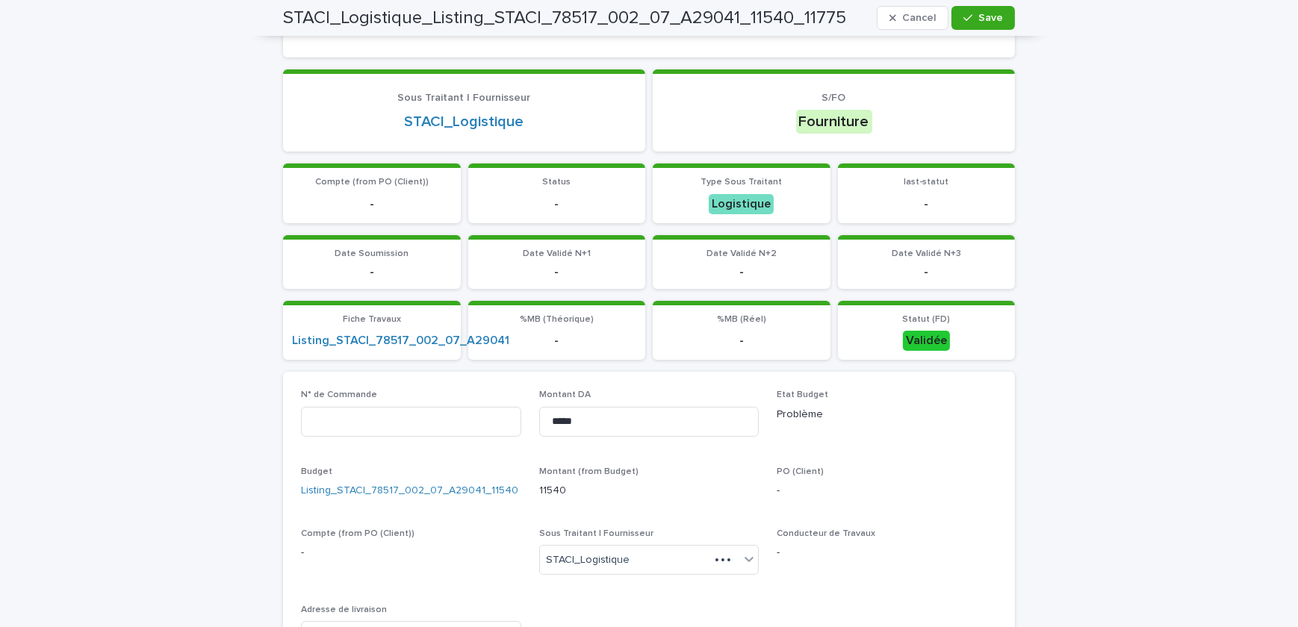
scroll to position [217, 0]
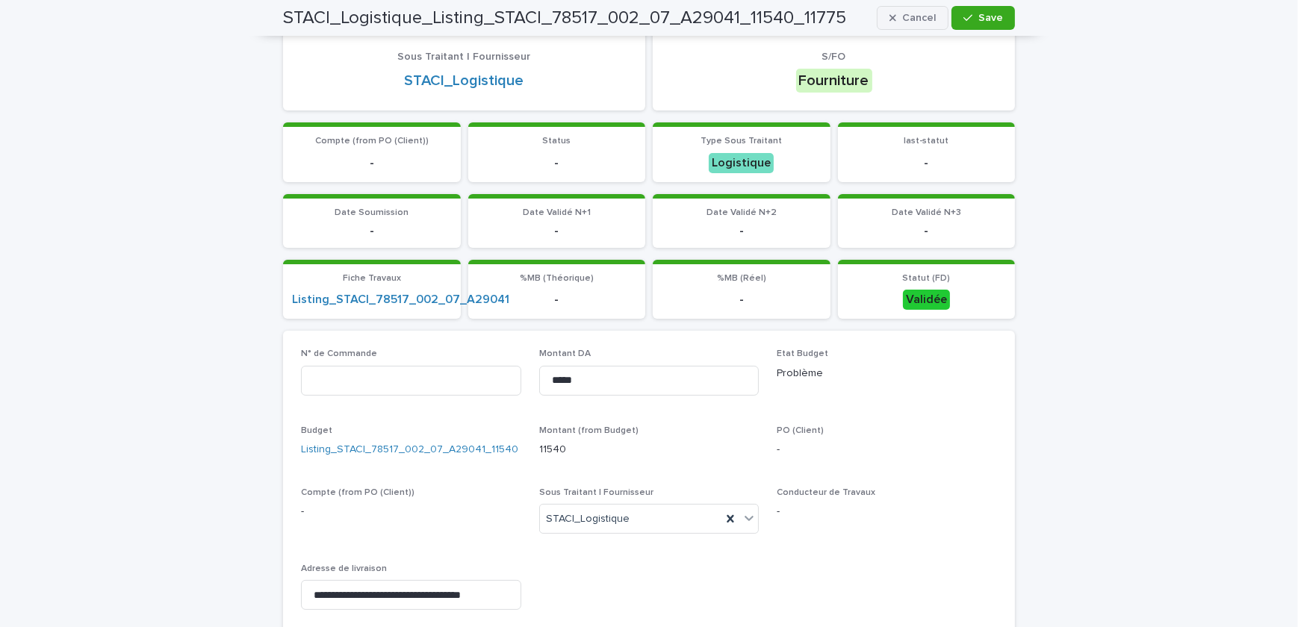
click at [915, 22] on span "Cancel" at bounding box center [919, 18] width 34 height 10
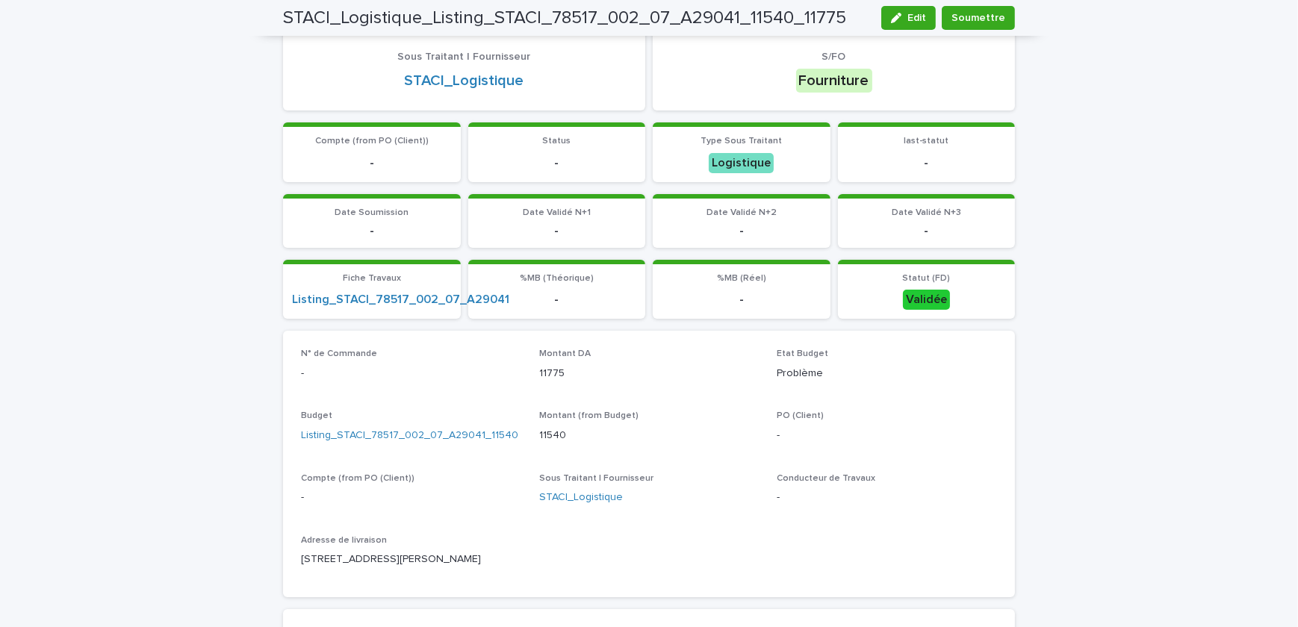
scroll to position [176, 0]
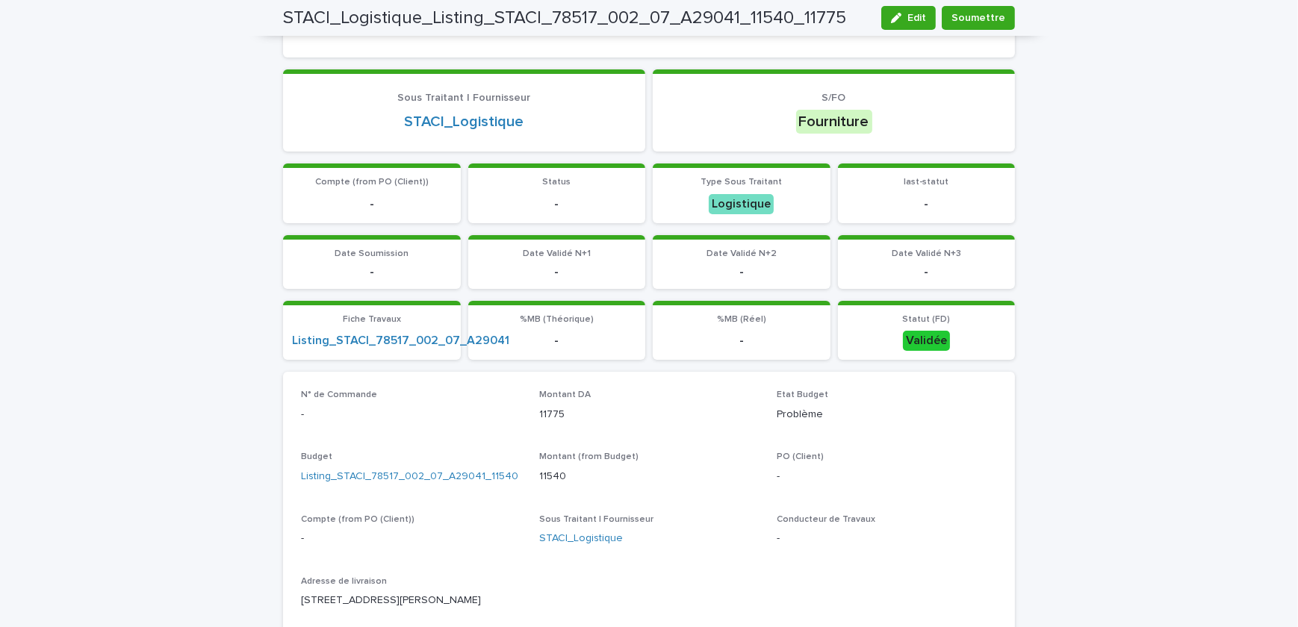
click at [915, 22] on span "Edit" at bounding box center [916, 18] width 19 height 10
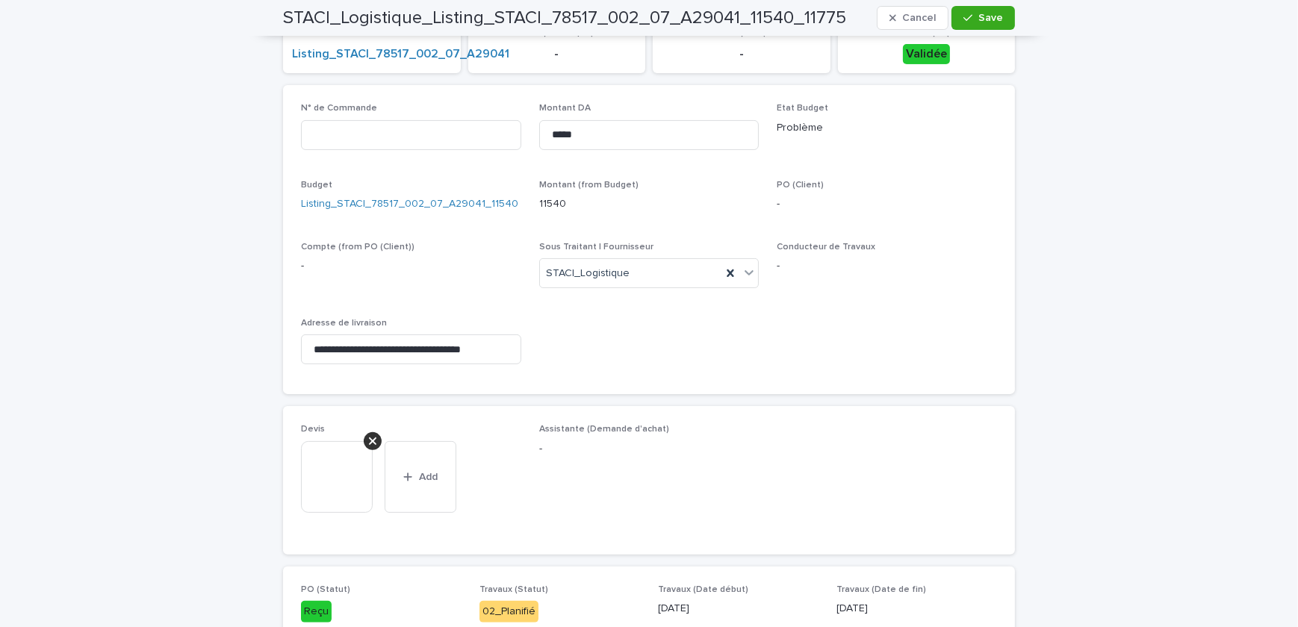
scroll to position [55, 0]
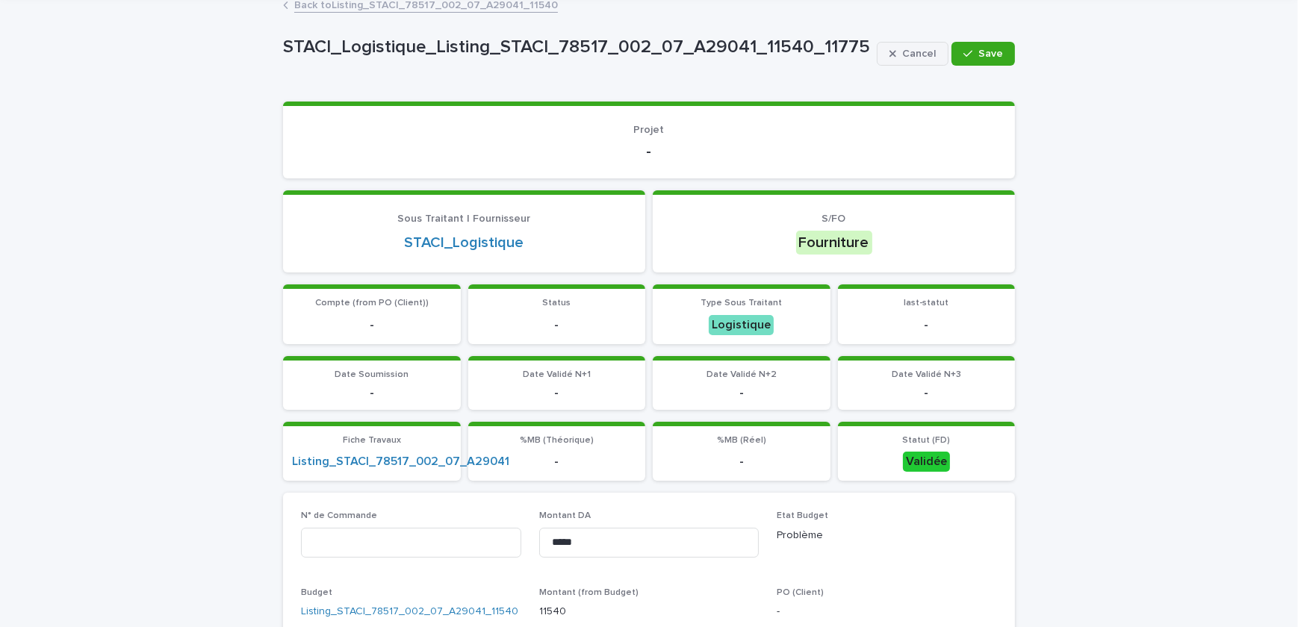
click at [918, 49] on span "Cancel" at bounding box center [919, 54] width 34 height 10
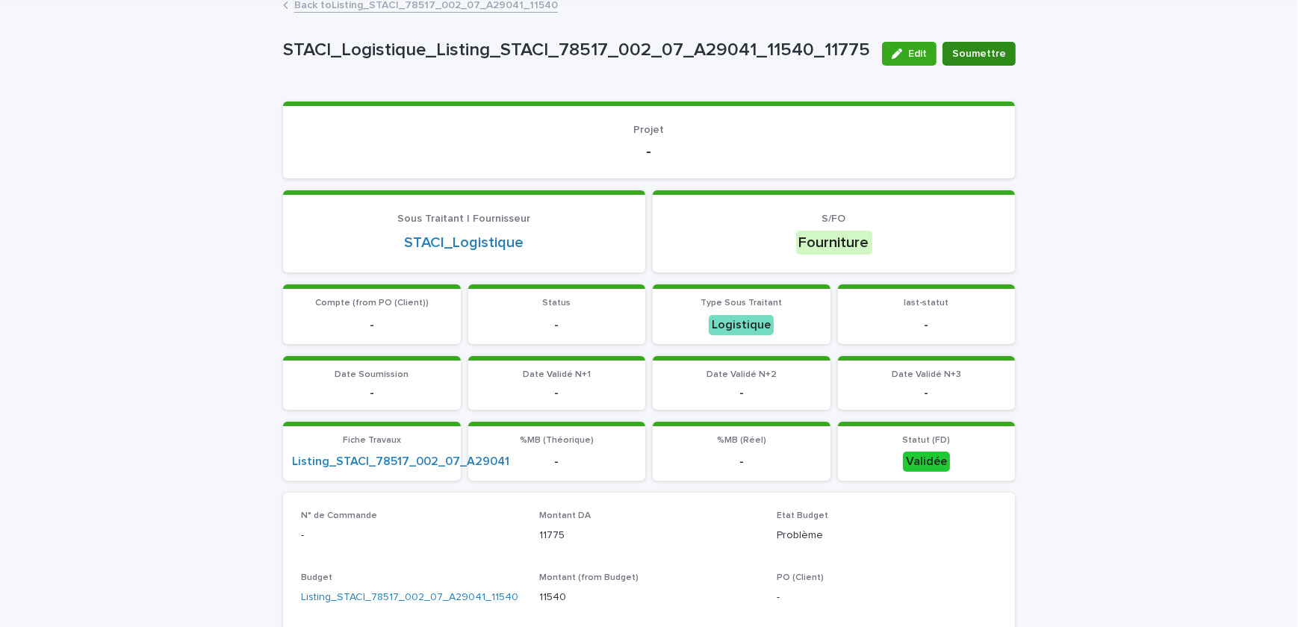
click at [974, 64] on button "Soumettre" at bounding box center [978, 54] width 73 height 24
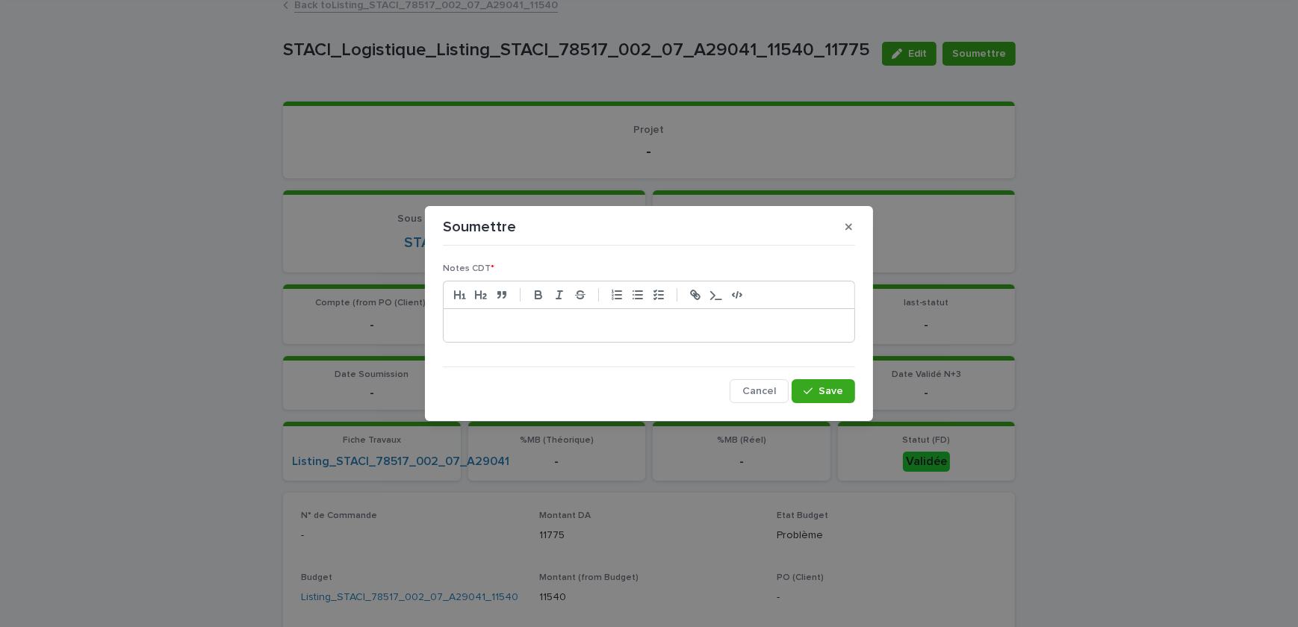
click at [780, 326] on p at bounding box center [649, 325] width 388 height 15
drag, startPoint x: 552, startPoint y: 330, endPoint x: 340, endPoint y: 317, distance: 211.7
click at [340, 317] on div "Soumettre Notes CDT * ** Cancel Save" at bounding box center [649, 313] width 1298 height 627
click at [812, 390] on icon "button" at bounding box center [807, 391] width 9 height 10
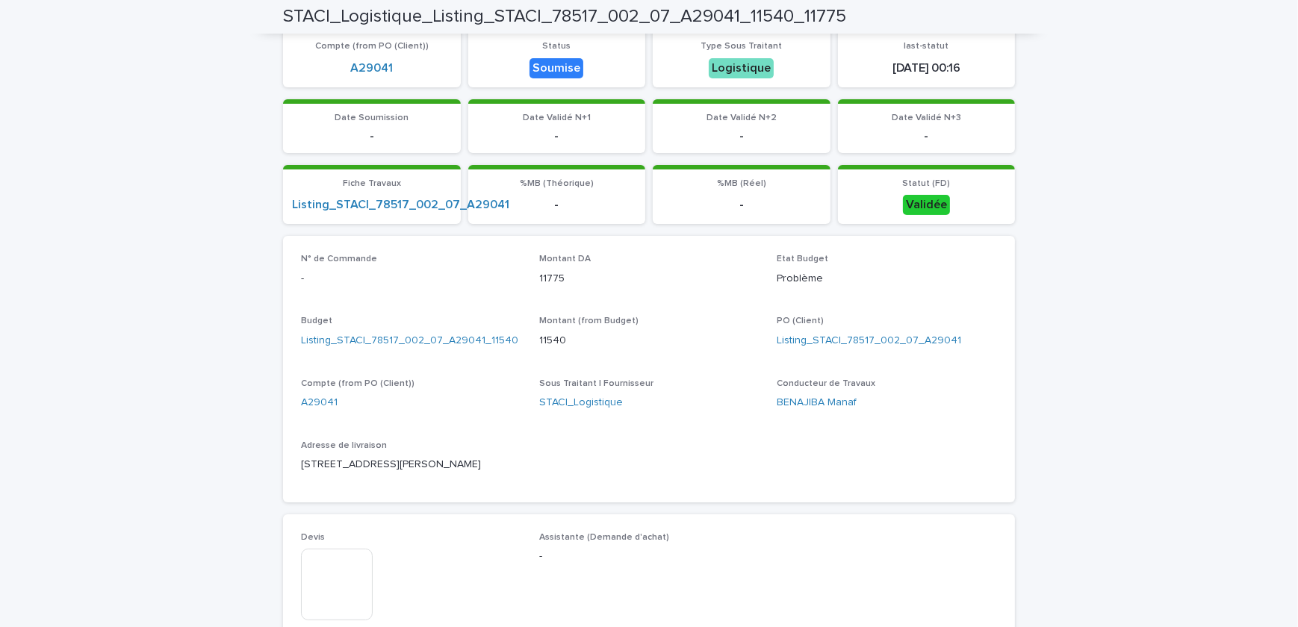
scroll to position [0, 0]
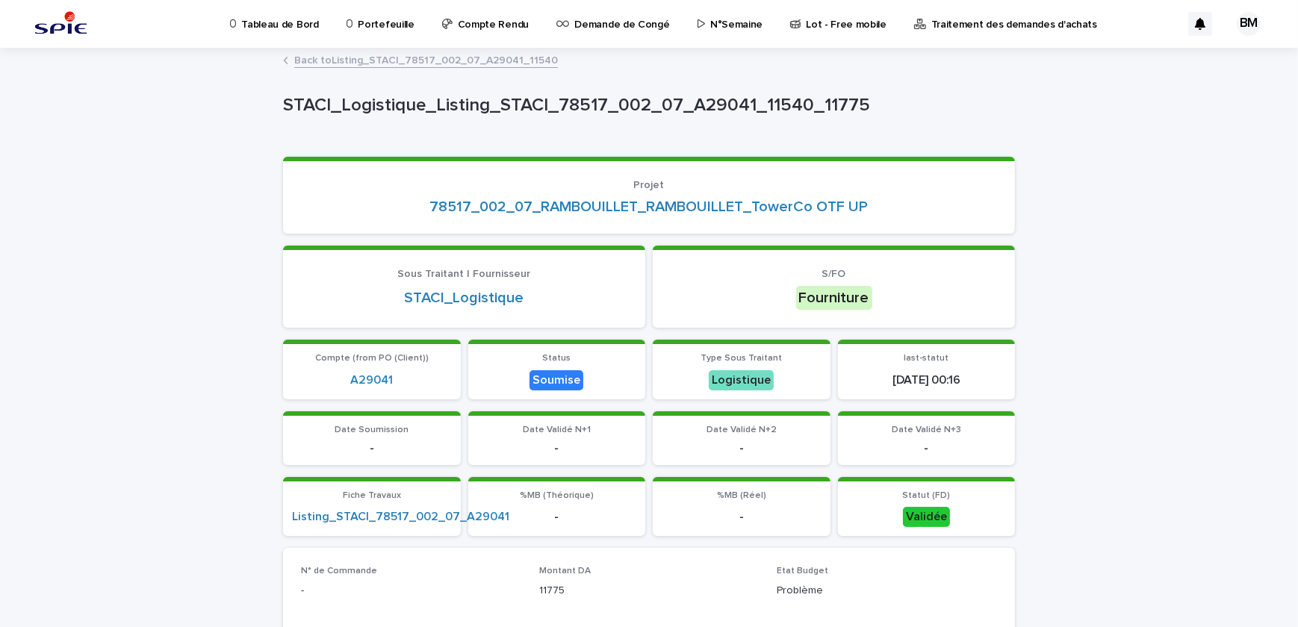
click at [409, 61] on link "Back to Listing_STACI_78517_002_07_A29041_11540" at bounding box center [426, 59] width 264 height 17
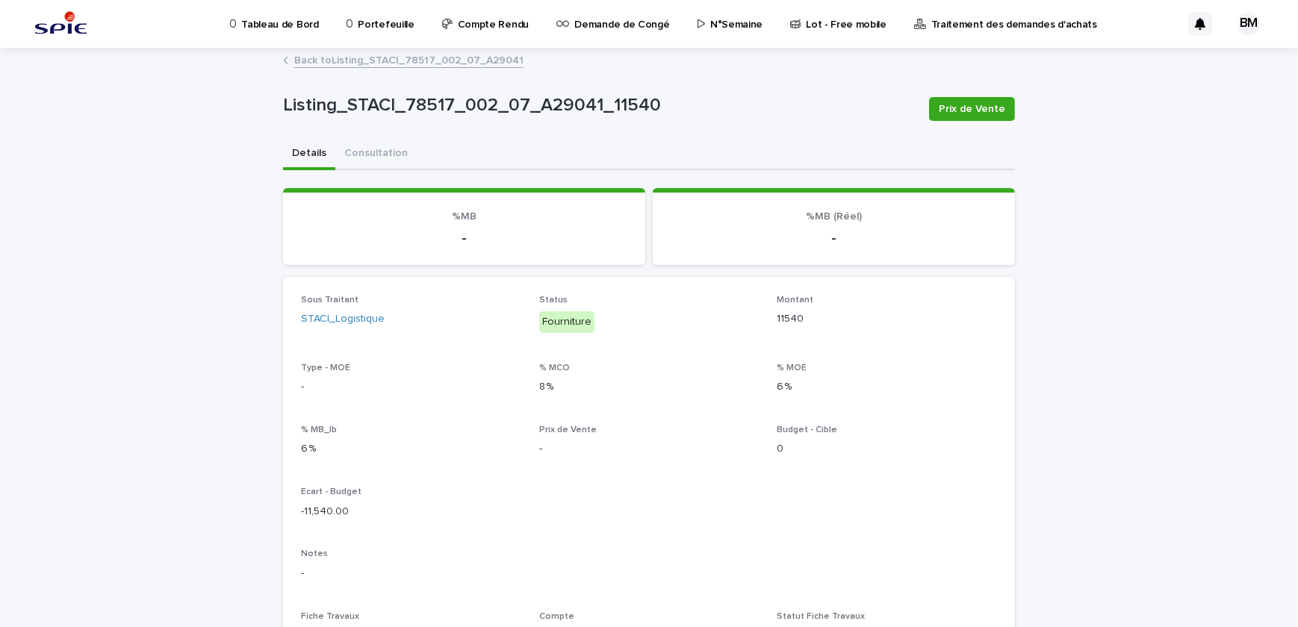
click at [386, 25] on p "Portefeuille" at bounding box center [386, 15] width 56 height 31
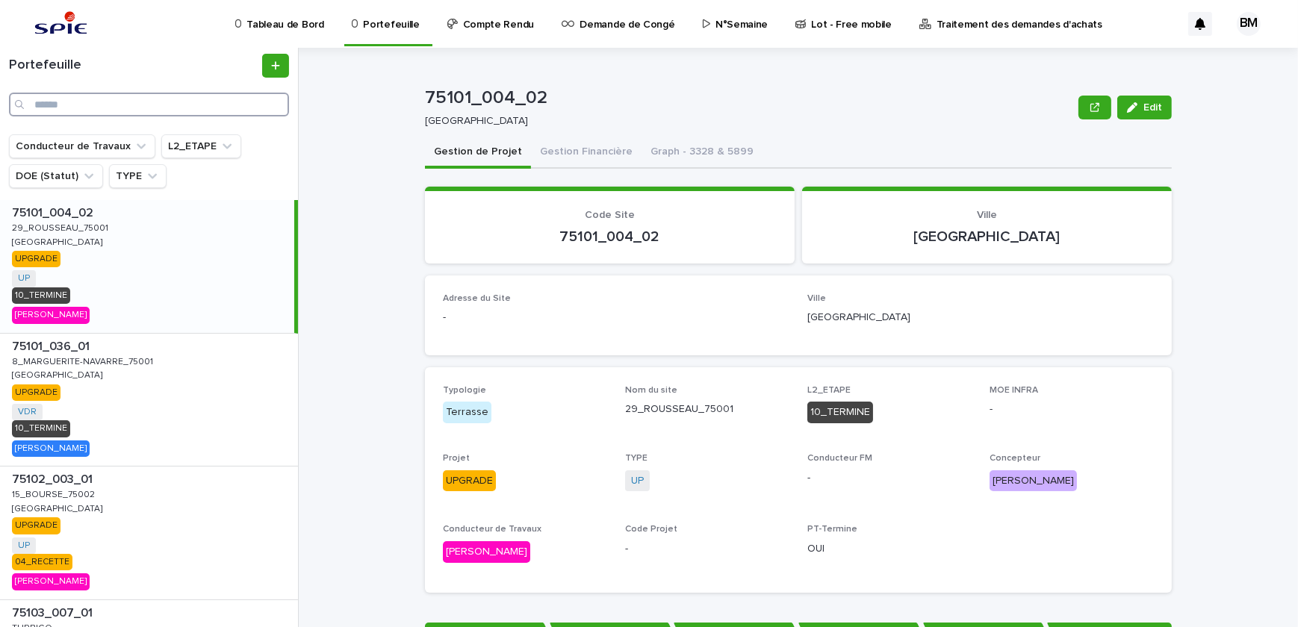
click at [187, 110] on input "Search" at bounding box center [149, 105] width 280 height 24
paste input "**********"
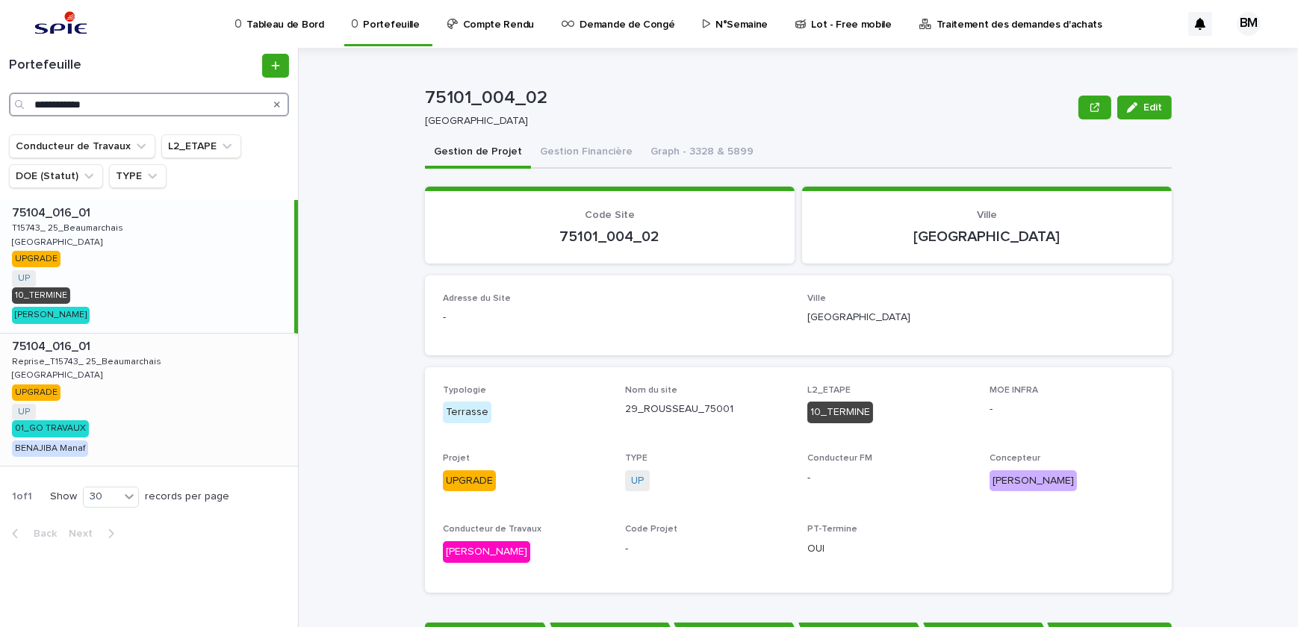
type input "**********"
click at [168, 376] on div "75104_016_01 75104_016_01 Reprise_T15743_ 25_Beaumarchais Reprise_T15743_ 25_Be…" at bounding box center [149, 400] width 298 height 133
click at [582, 152] on button "Gestion Financière" at bounding box center [586, 152] width 110 height 31
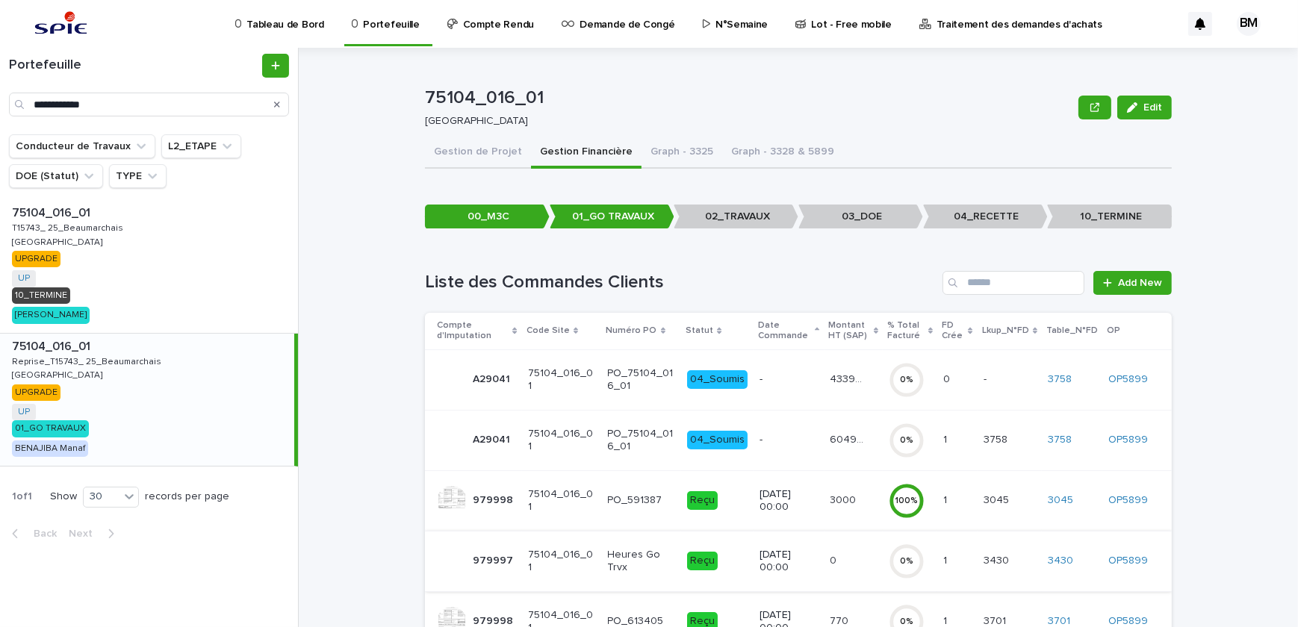
scroll to position [158, 0]
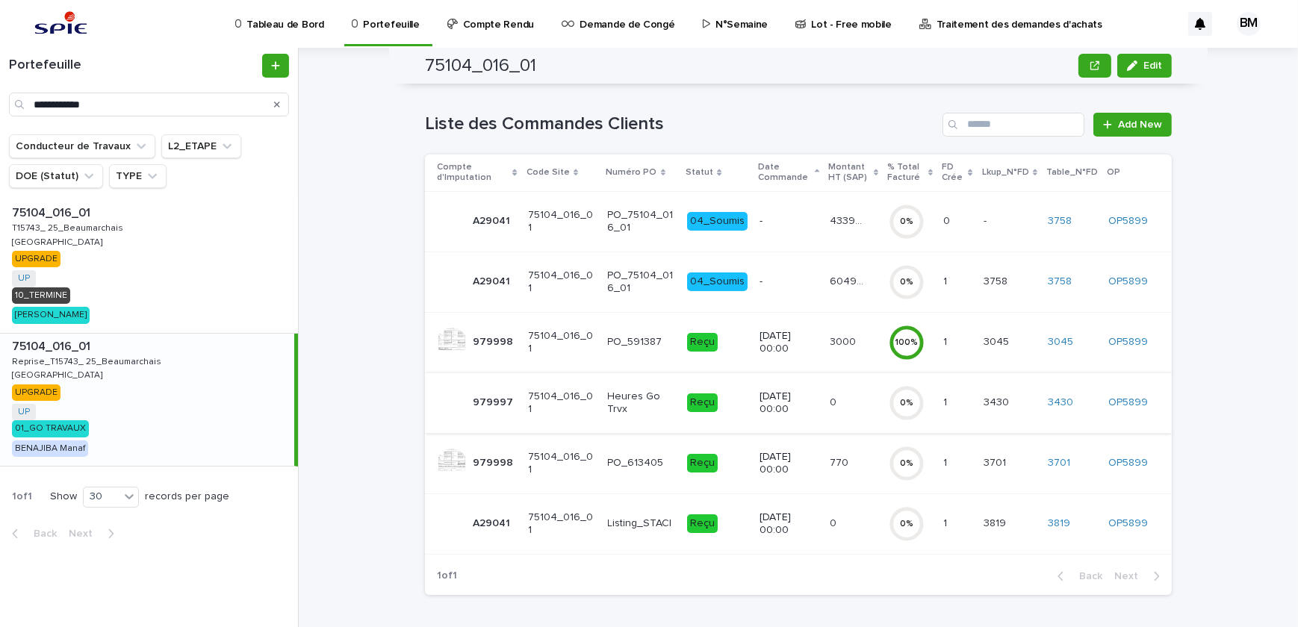
click at [787, 277] on p "-" at bounding box center [788, 281] width 58 height 13
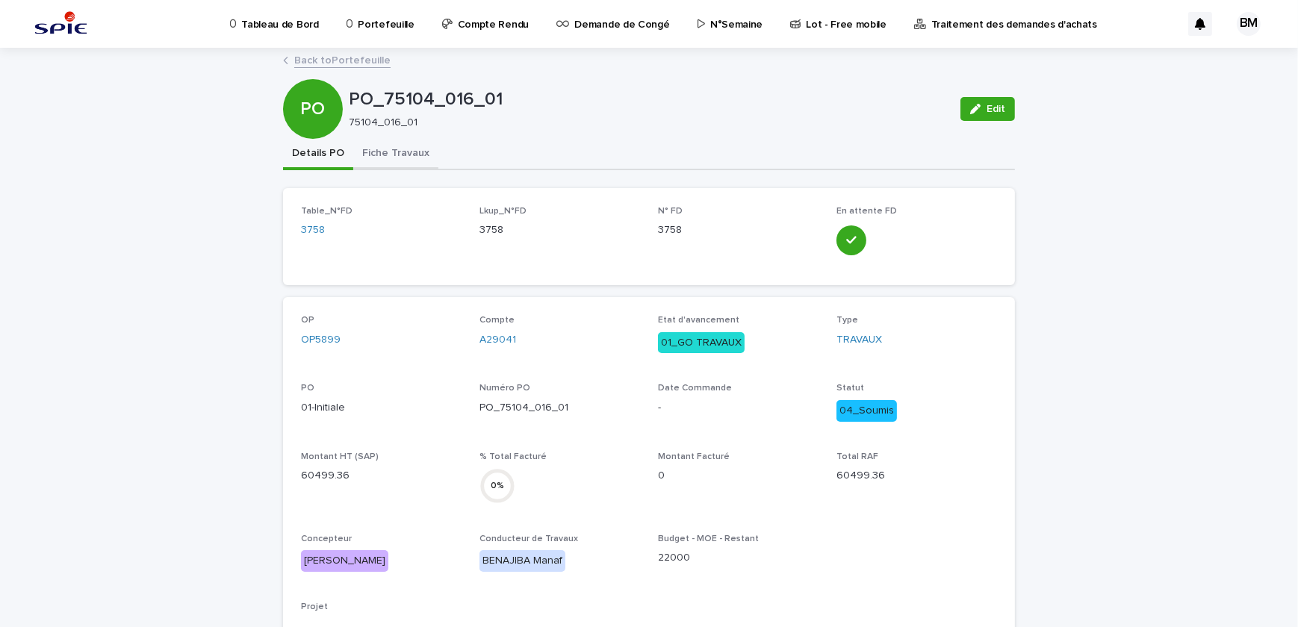
click at [376, 146] on button "Fiche Travaux" at bounding box center [395, 154] width 85 height 31
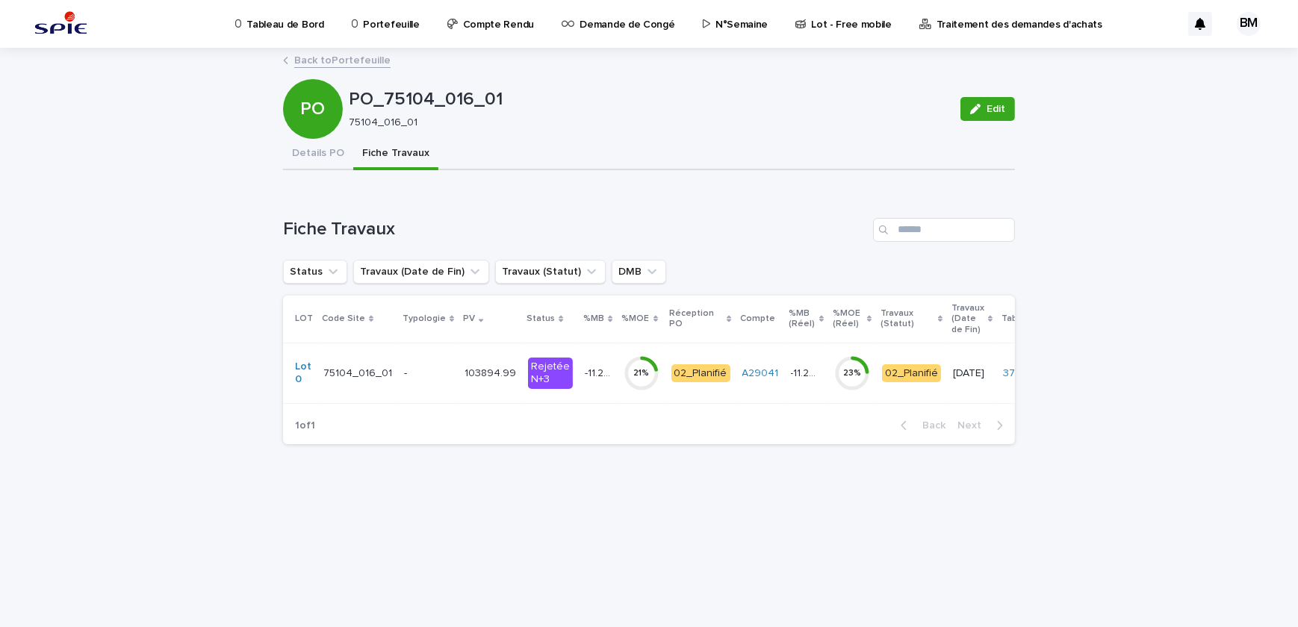
click at [476, 367] on p "103894.99" at bounding box center [491, 372] width 54 height 16
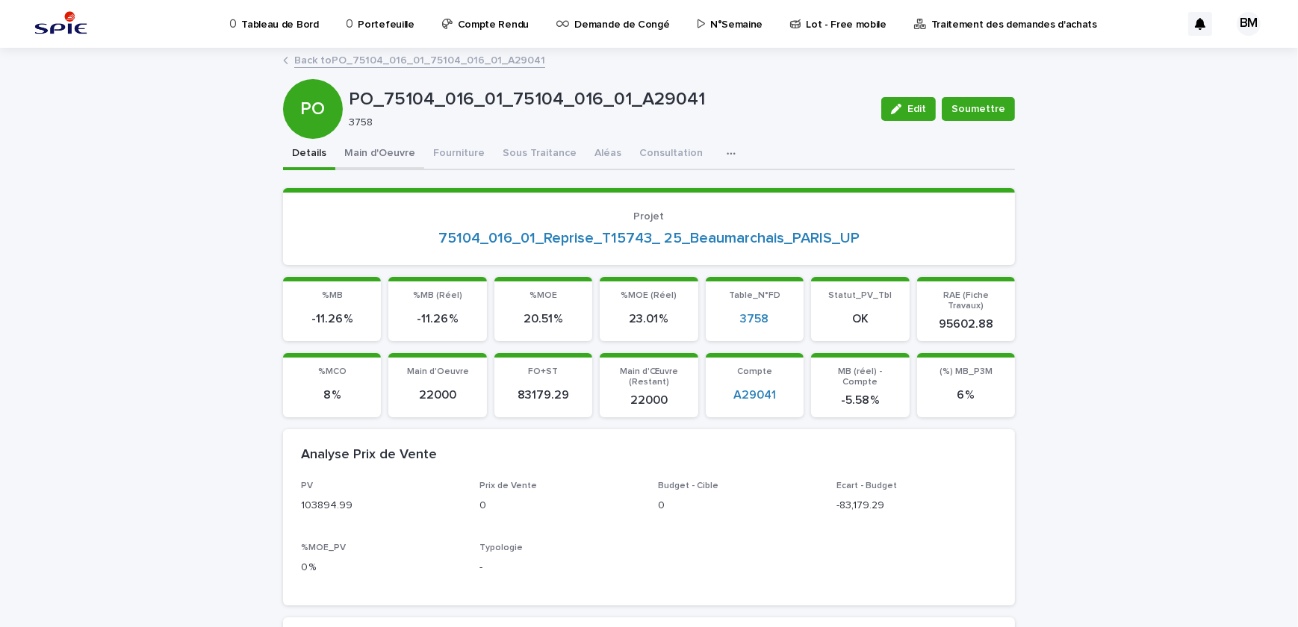
click at [399, 149] on button "Main d'Oeuvre" at bounding box center [379, 154] width 89 height 31
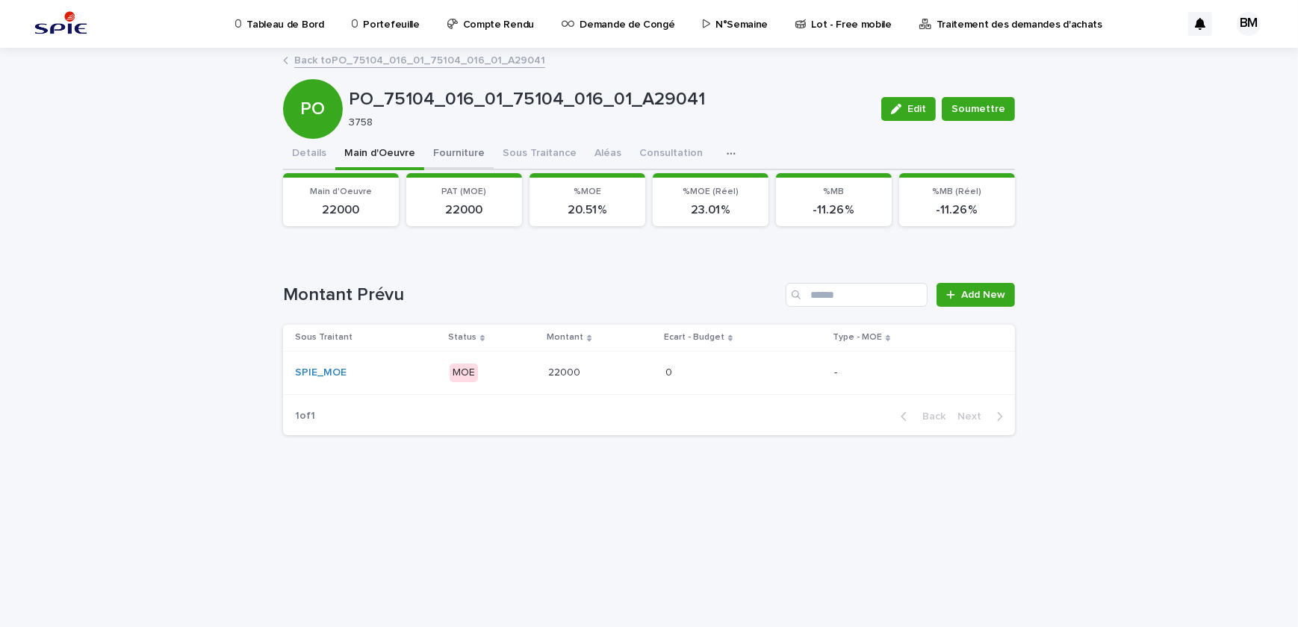
click at [443, 150] on button "Fourniture" at bounding box center [458, 154] width 69 height 31
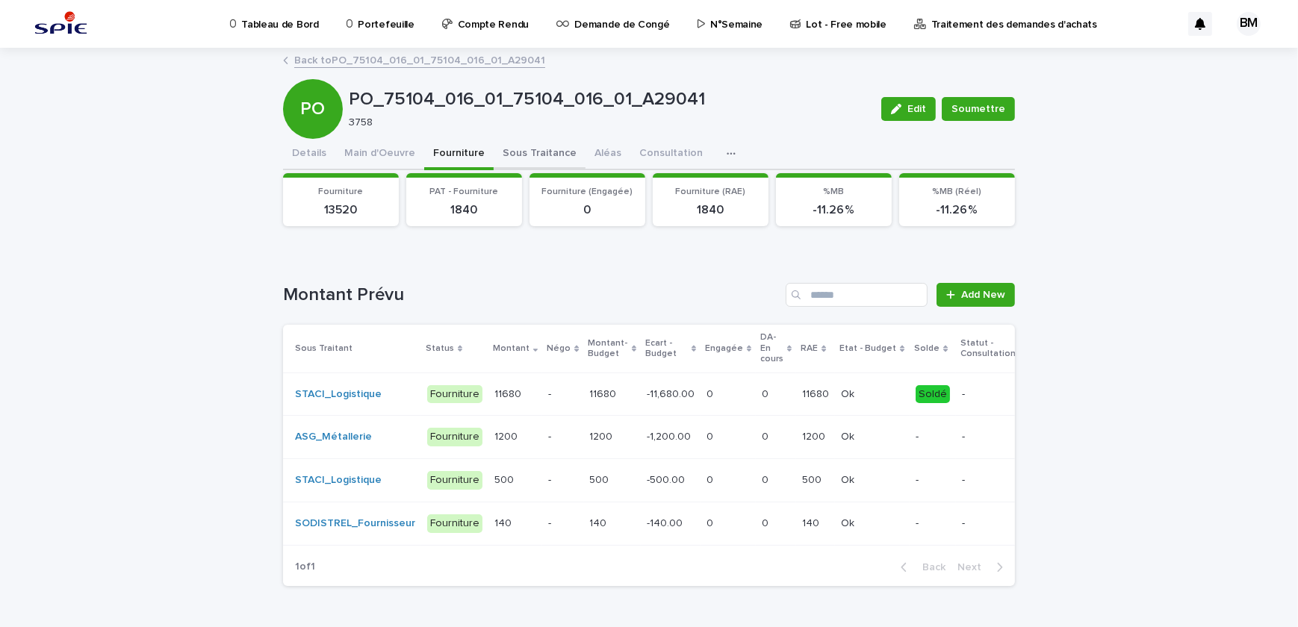
click at [502, 148] on button "Sous Traitance" at bounding box center [539, 154] width 92 height 31
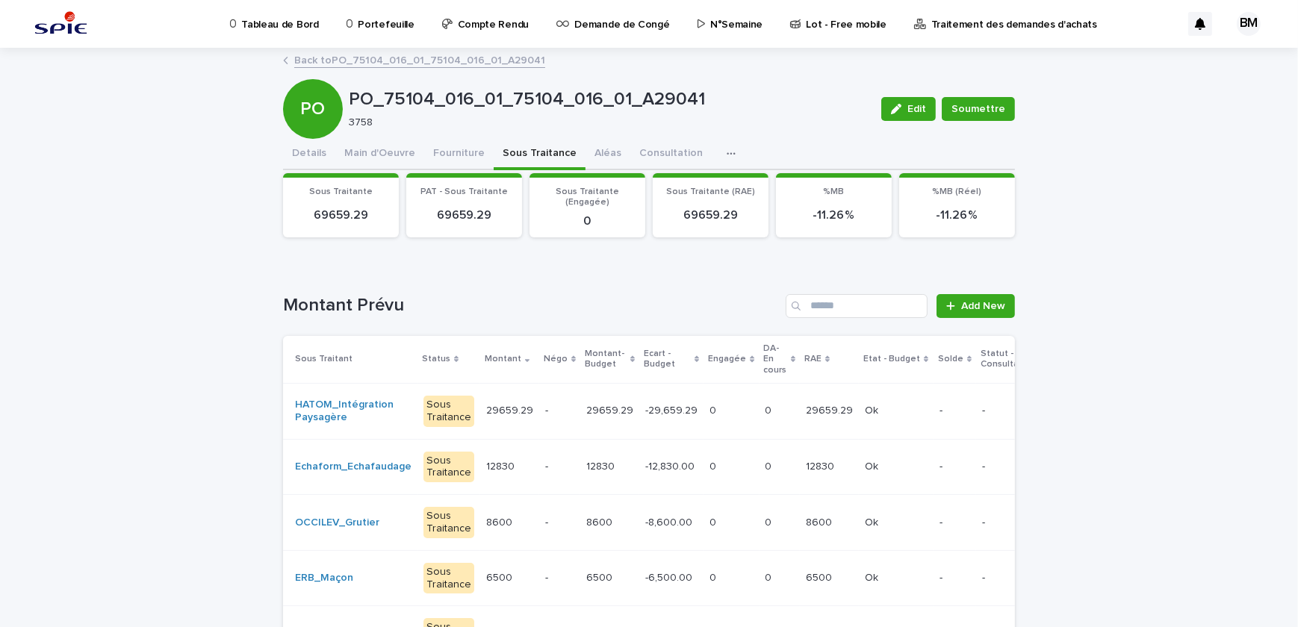
click at [611, 405] on p "29659.29" at bounding box center [611, 410] width 50 height 16
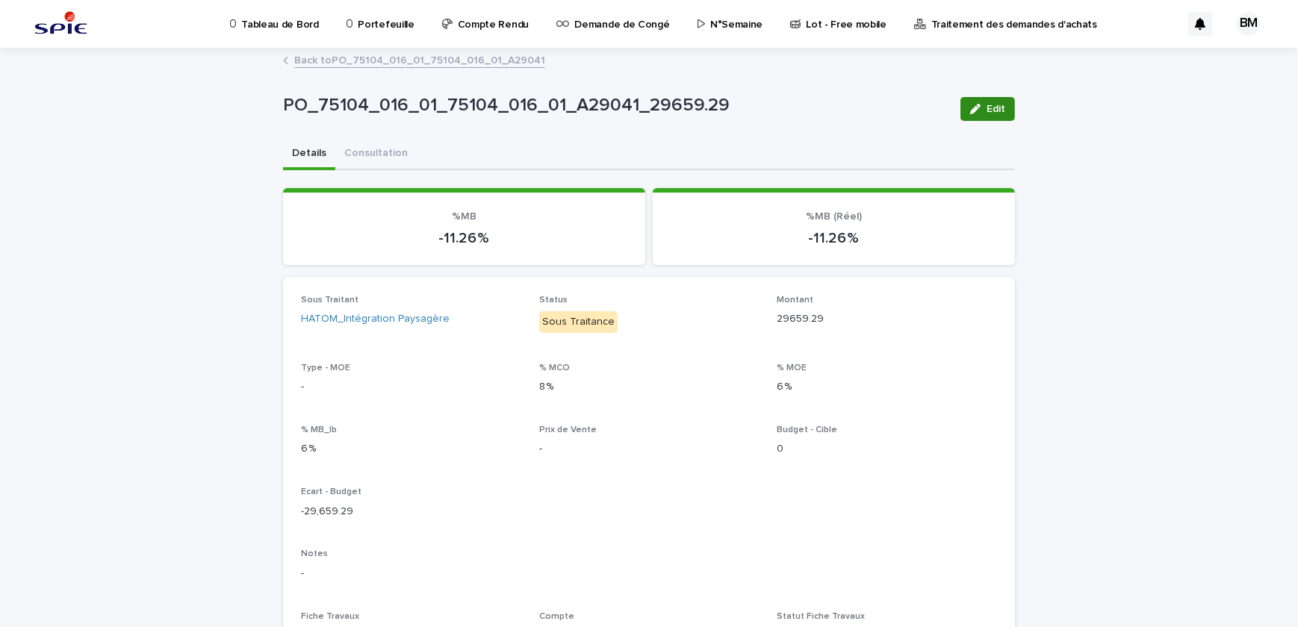
click at [988, 97] on button "Edit" at bounding box center [987, 109] width 54 height 24
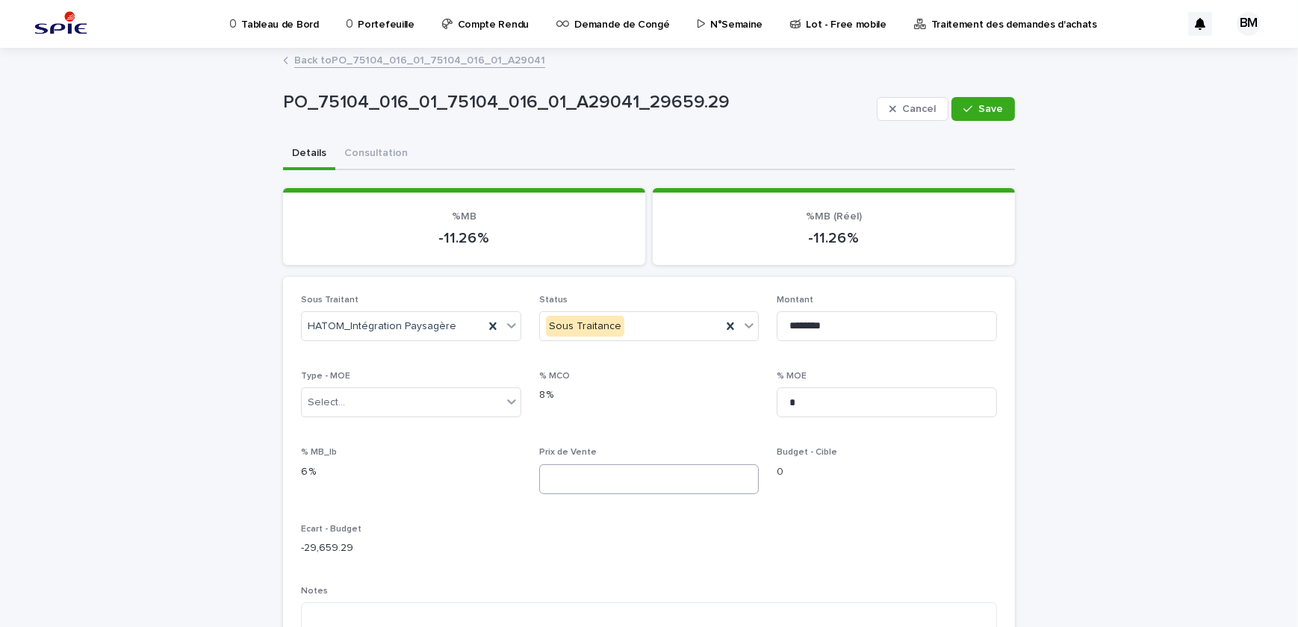
scroll to position [135, 0]
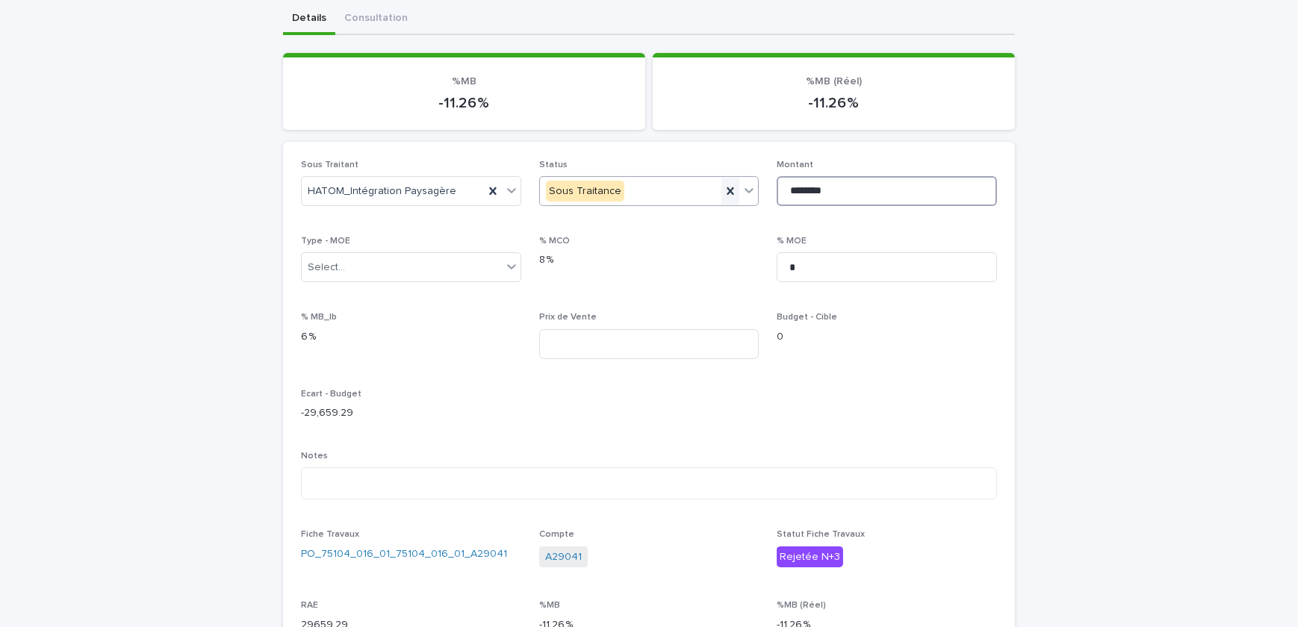
drag, startPoint x: 818, startPoint y: 186, endPoint x: 733, endPoint y: 187, distance: 85.1
click at [733, 187] on div "Sous Traitant HATOM_Intégration Paysagère Status Sous Traitance Montant *******…" at bounding box center [649, 439] width 696 height 558
paste input
click at [814, 193] on input "*******" at bounding box center [886, 191] width 220 height 30
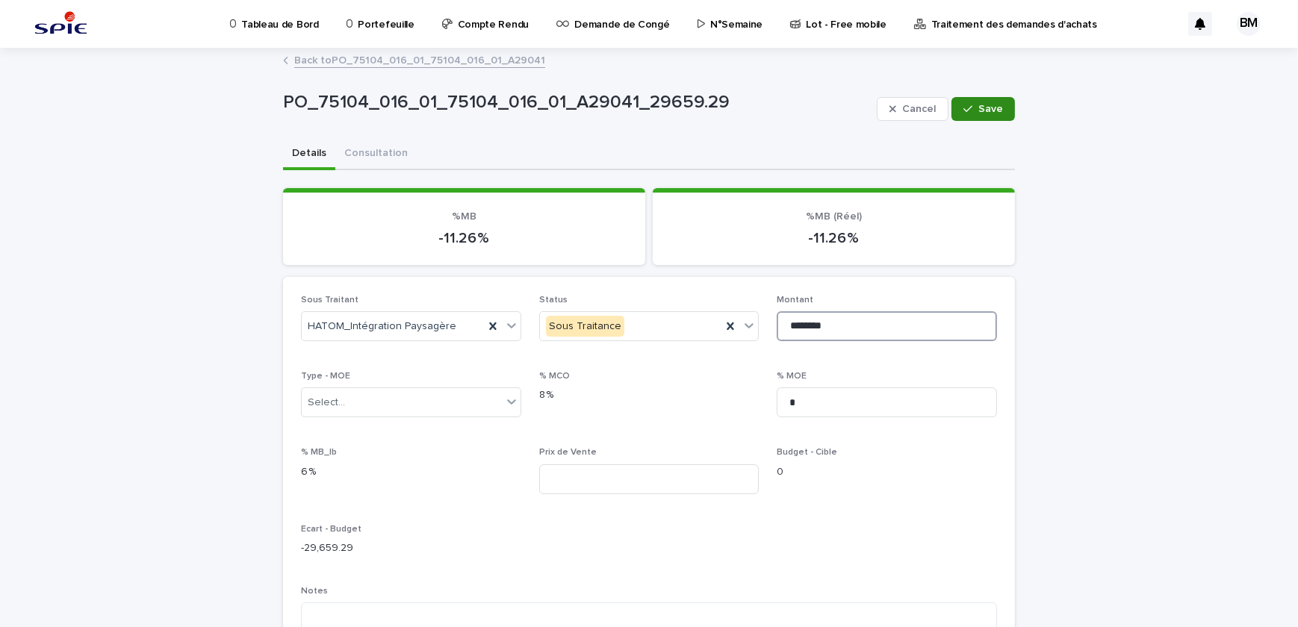
type input "********"
click at [955, 112] on button "Save" at bounding box center [982, 109] width 63 height 24
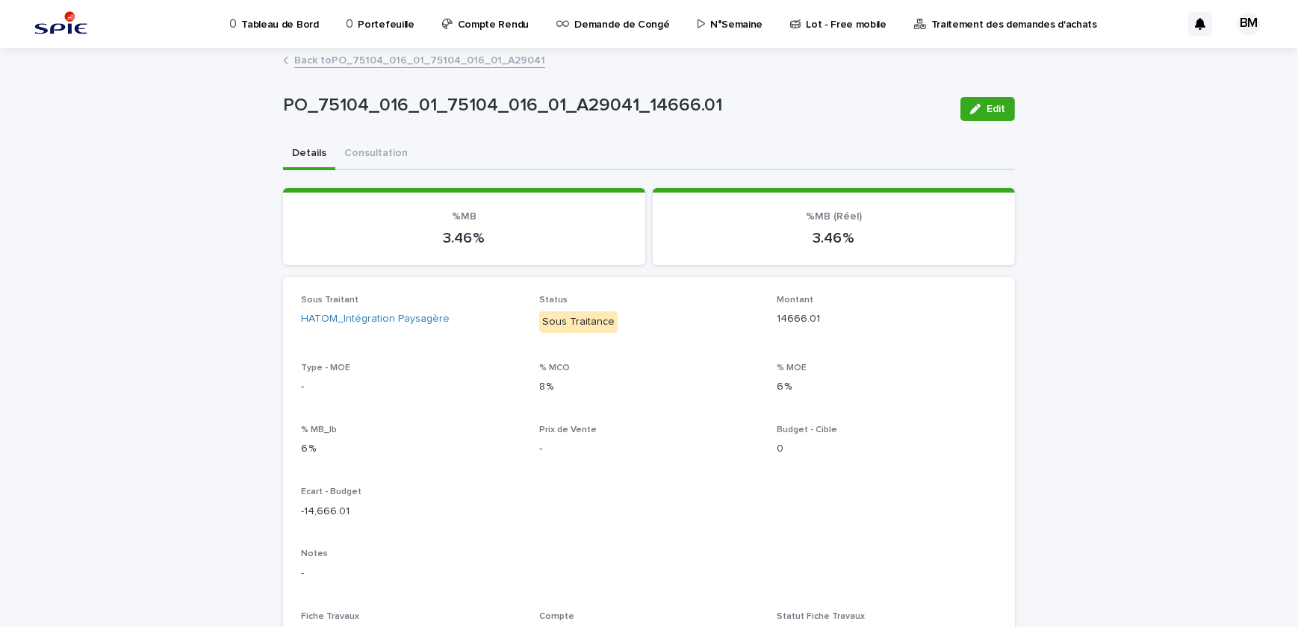
click at [327, 58] on link "Back to PO_75104_016_01_75104_016_01_A29041" at bounding box center [419, 59] width 251 height 17
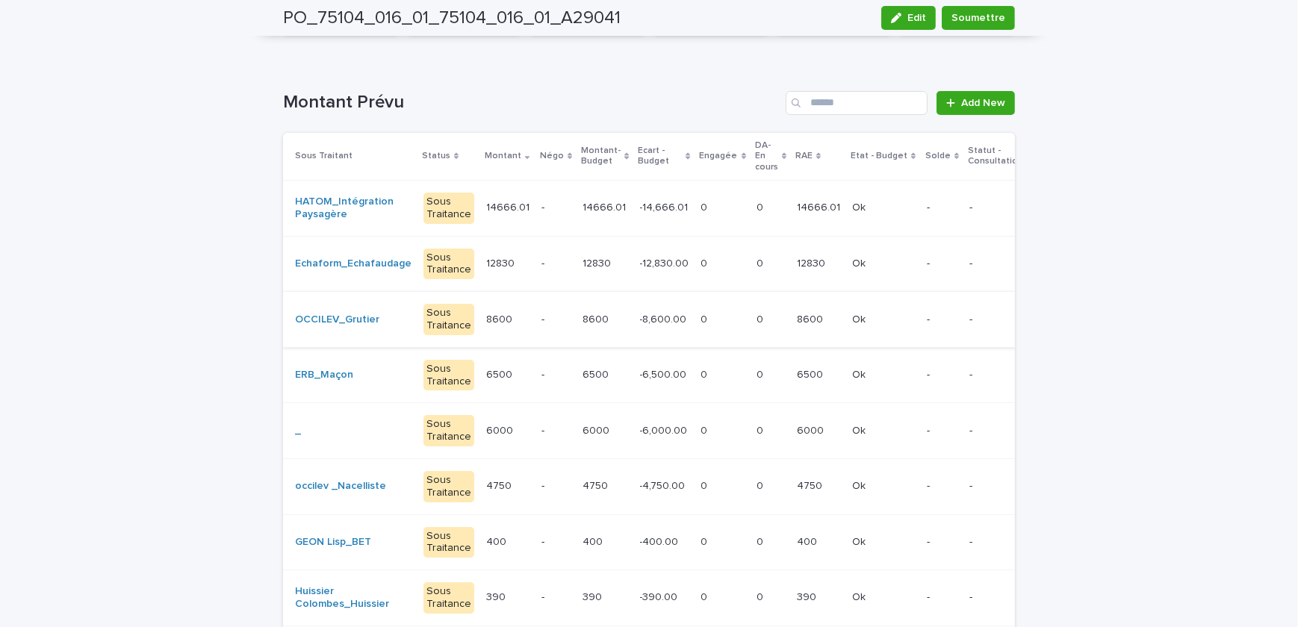
scroll to position [67, 0]
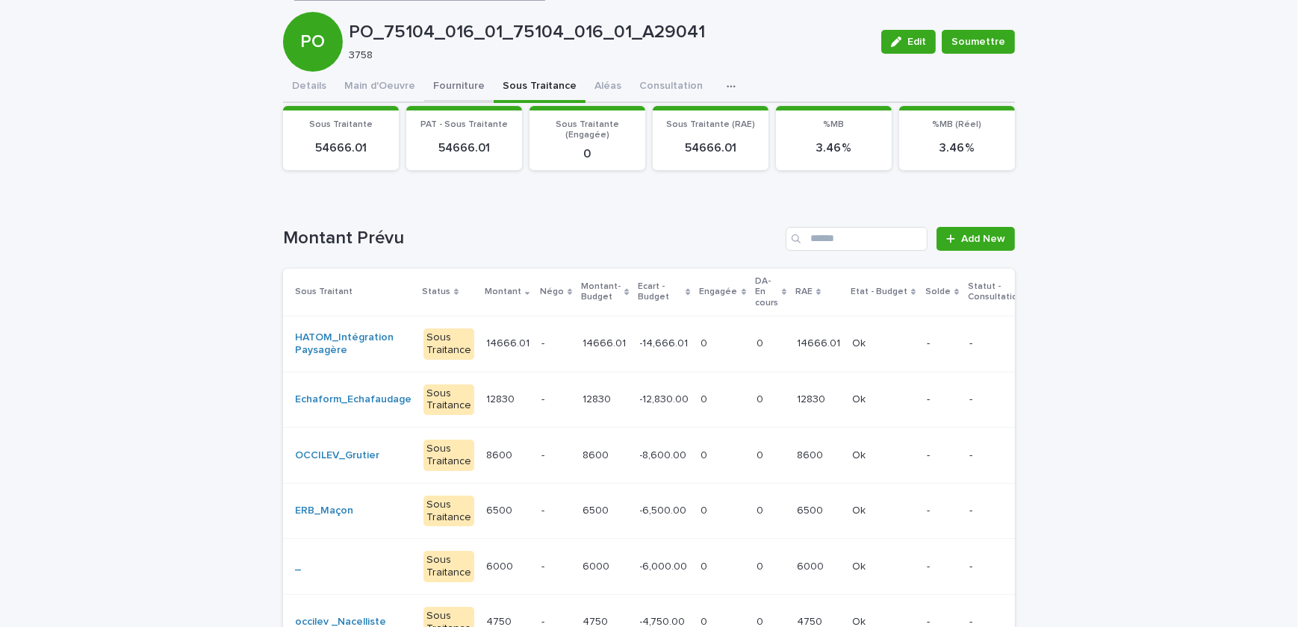
click at [449, 82] on div "PO_75104_016_01_75104_016_01_A29041 Edit Soumettre PO PO_75104_016_01_75104_016…" at bounding box center [649, 454] width 732 height 944
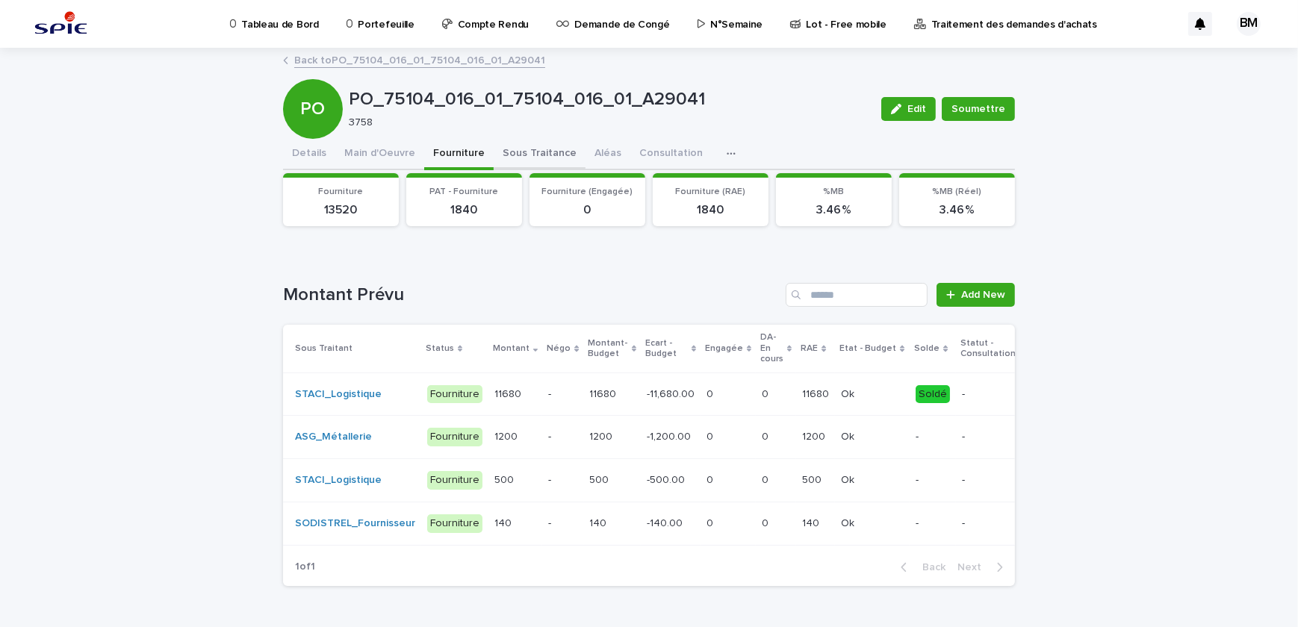
click at [517, 152] on button "Sous Traitance" at bounding box center [539, 154] width 92 height 31
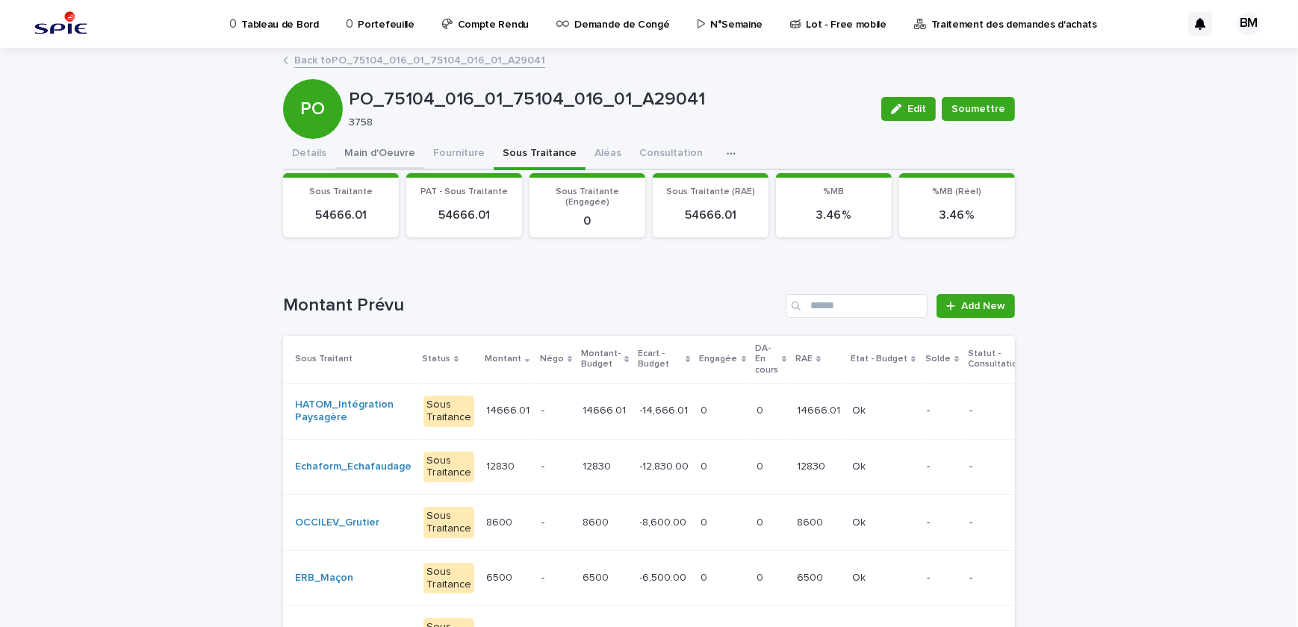
click at [371, 152] on button "Main d'Oeuvre" at bounding box center [379, 154] width 89 height 31
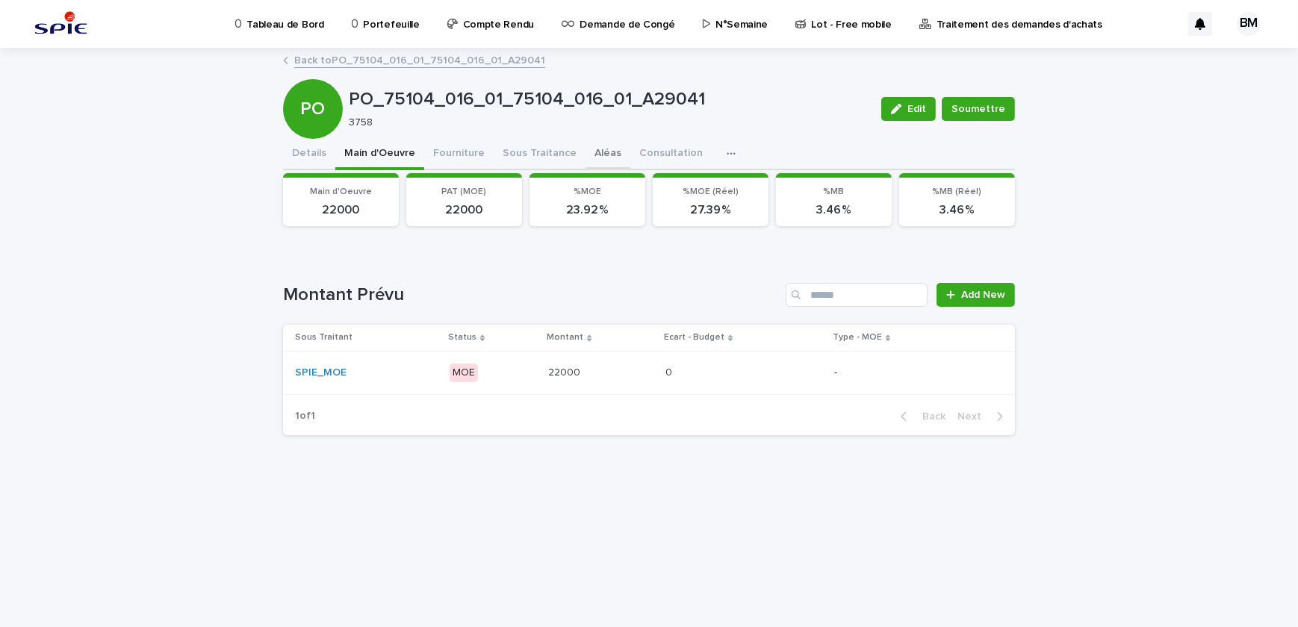
click at [597, 157] on button "Aléas" at bounding box center [607, 154] width 45 height 31
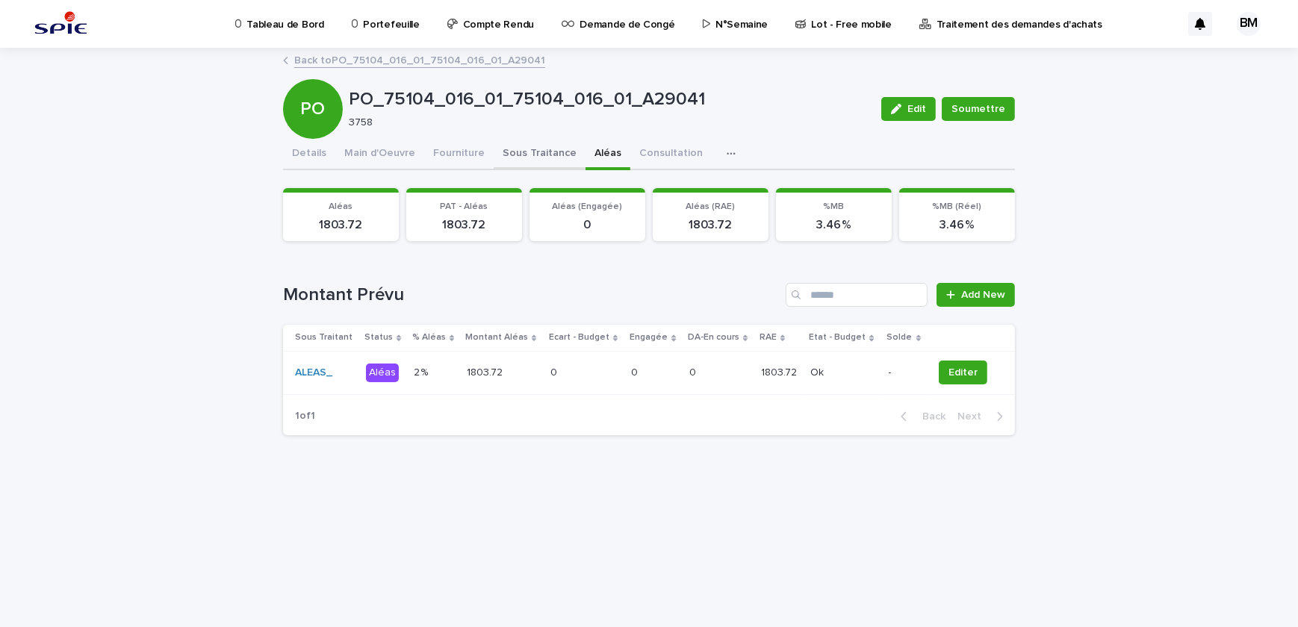
click at [529, 154] on button "Sous Traitance" at bounding box center [539, 154] width 92 height 31
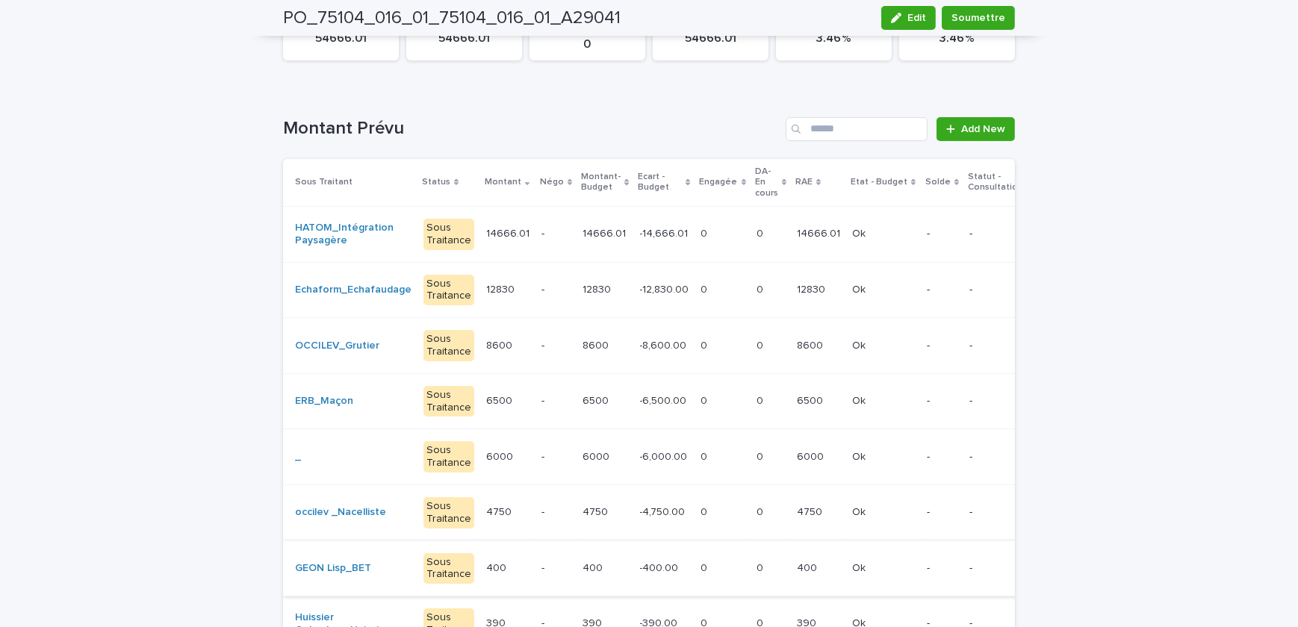
scroll to position [41, 0]
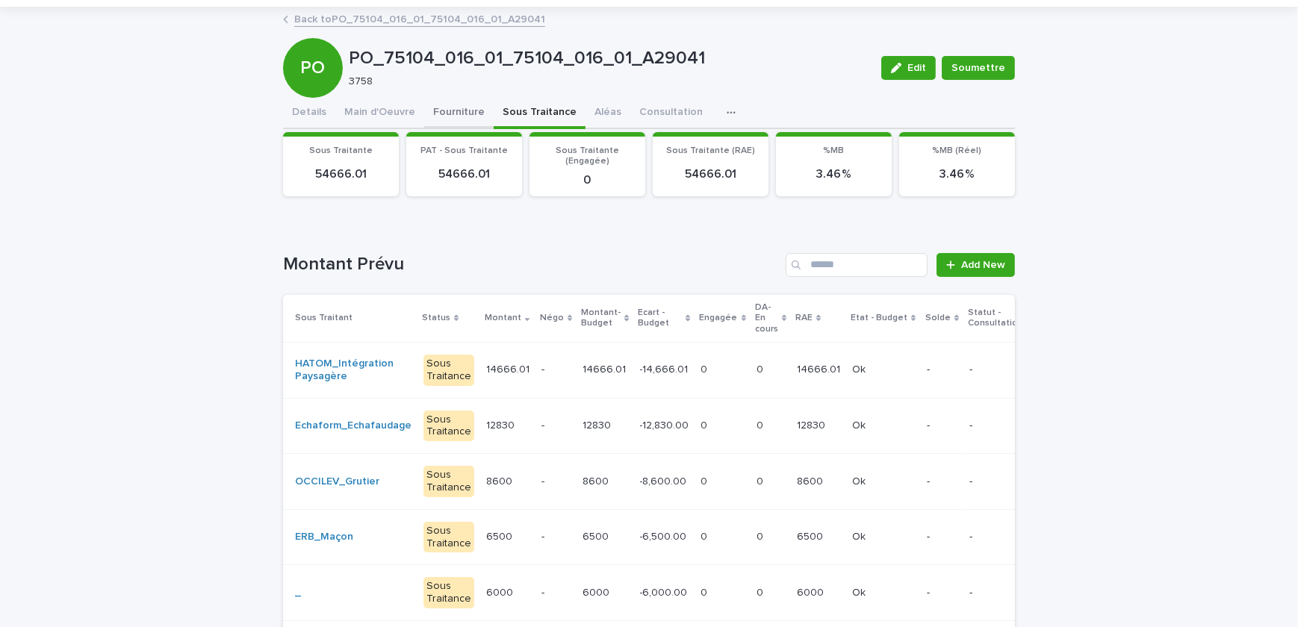
click at [448, 114] on div "PO_75104_016_01_75104_016_01_A29041 Edit Soumettre PO PO_75104_016_01_75104_016…" at bounding box center [649, 480] width 732 height 944
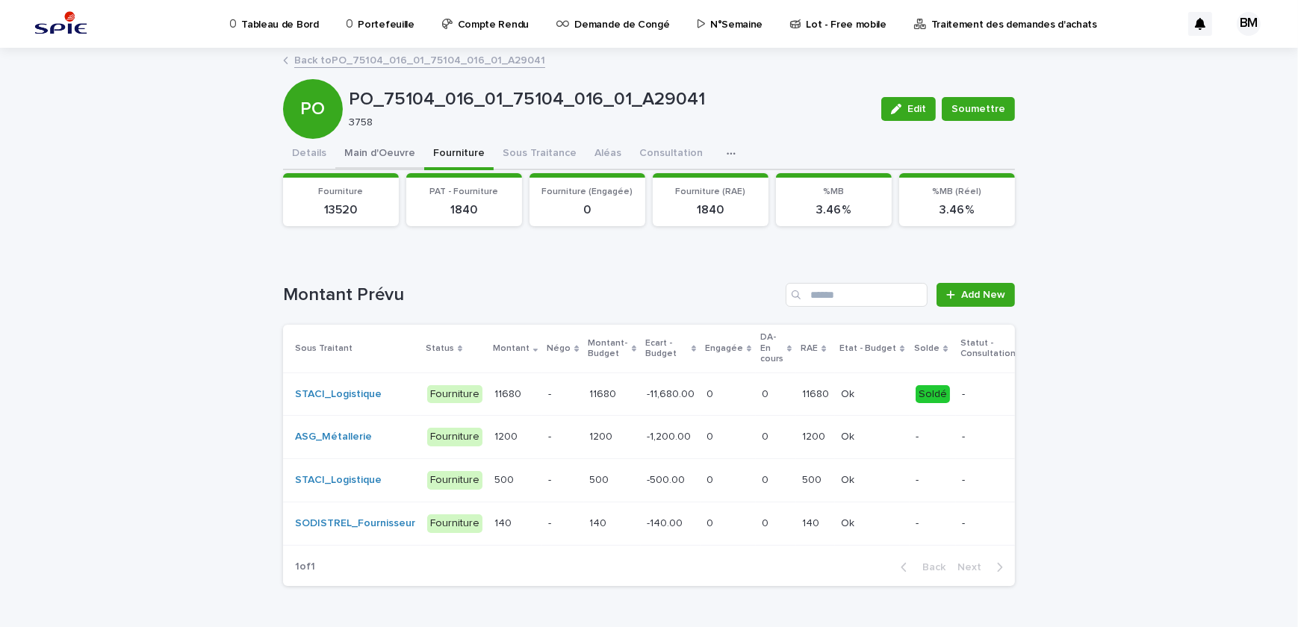
click at [399, 149] on button "Main d'Oeuvre" at bounding box center [379, 154] width 89 height 31
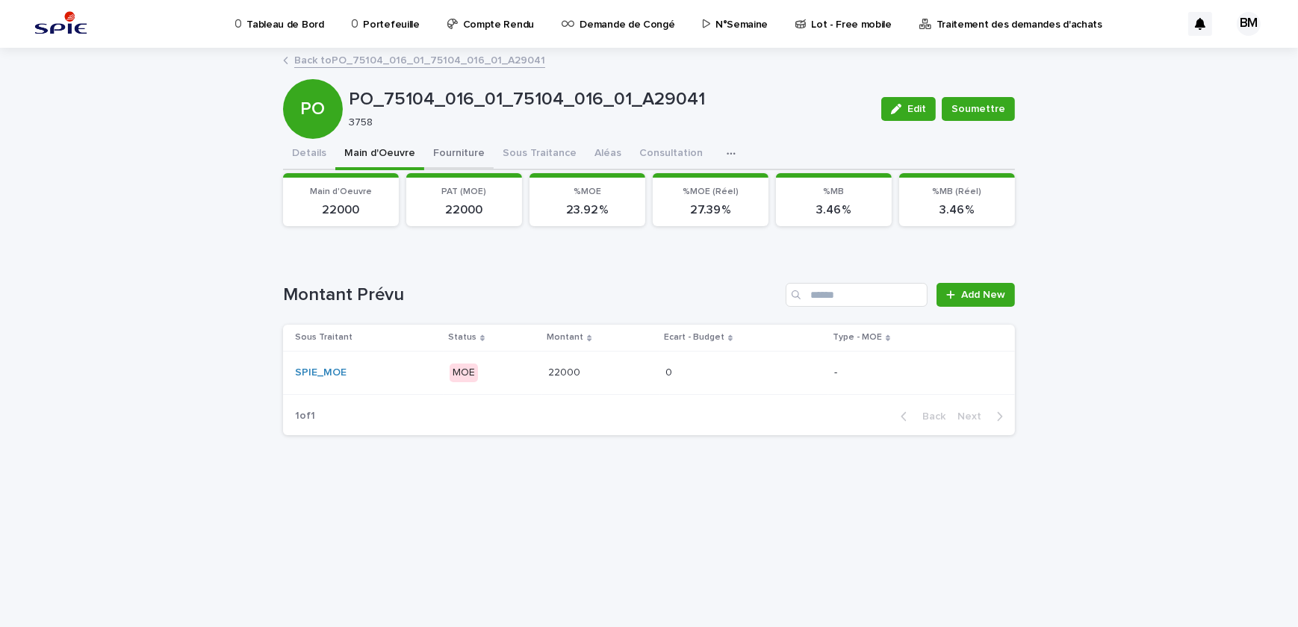
click at [460, 161] on button "Fourniture" at bounding box center [458, 154] width 69 height 31
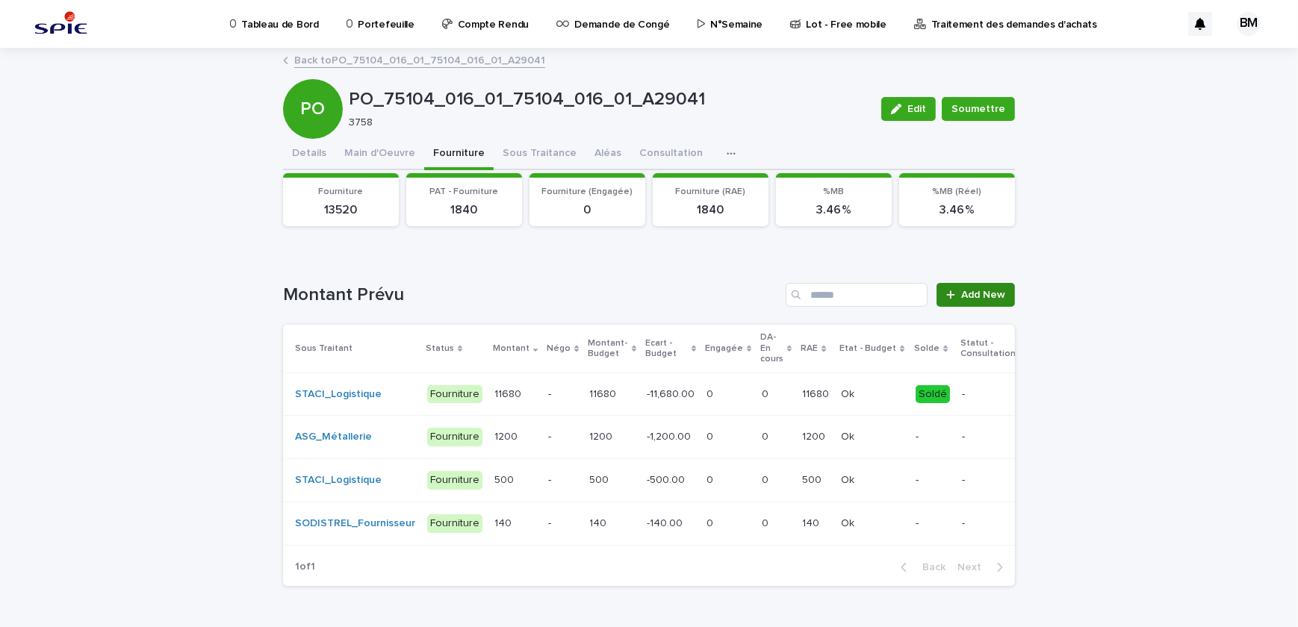
click at [963, 299] on span "Add New" at bounding box center [983, 295] width 44 height 10
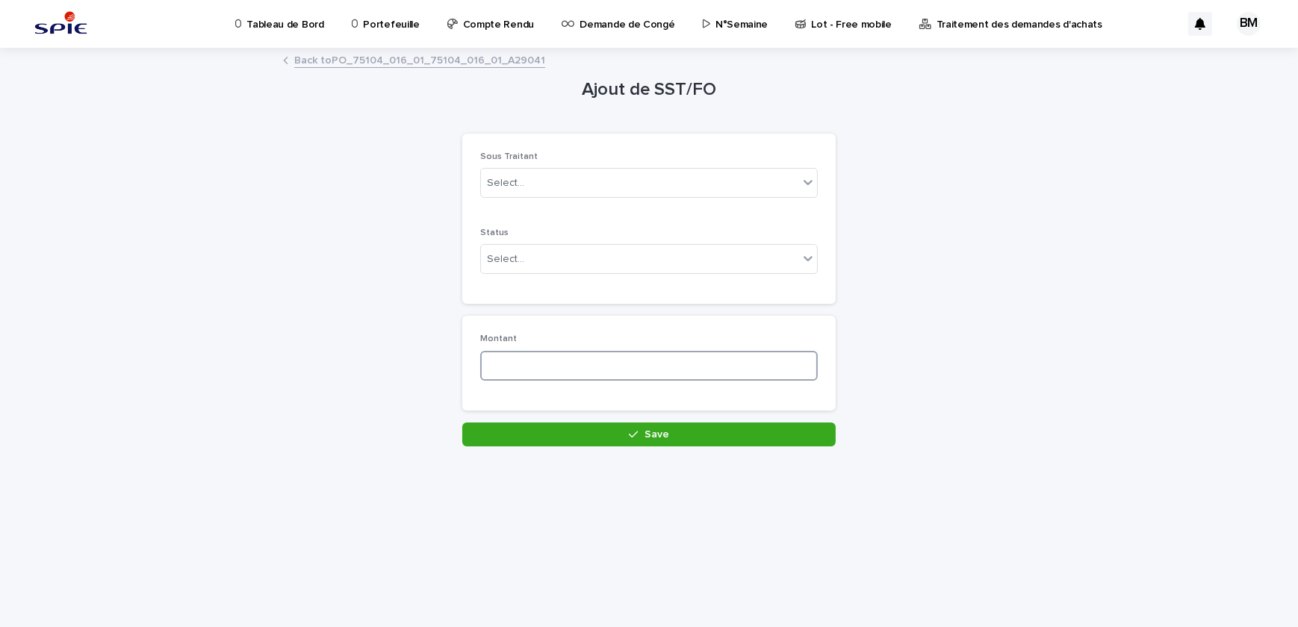
click at [504, 365] on input at bounding box center [648, 366] width 337 height 30
type input "***"
click at [541, 258] on div "Select..." at bounding box center [639, 259] width 317 height 25
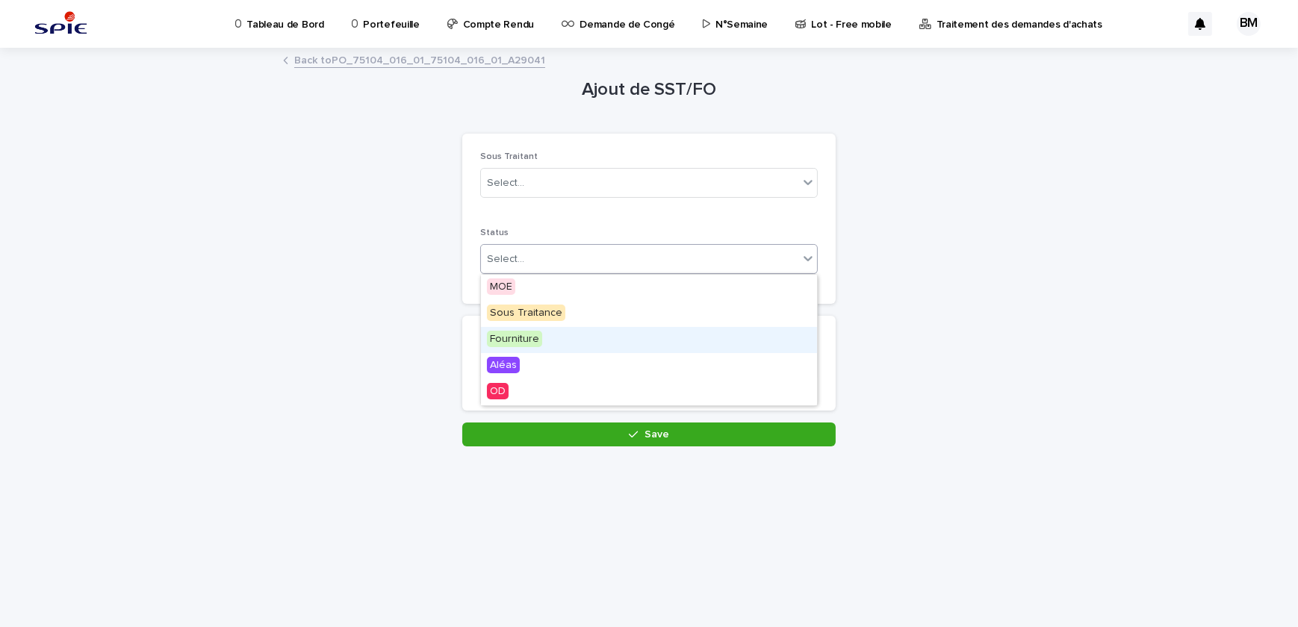
click at [543, 333] on div "Fourniture" at bounding box center [649, 340] width 336 height 26
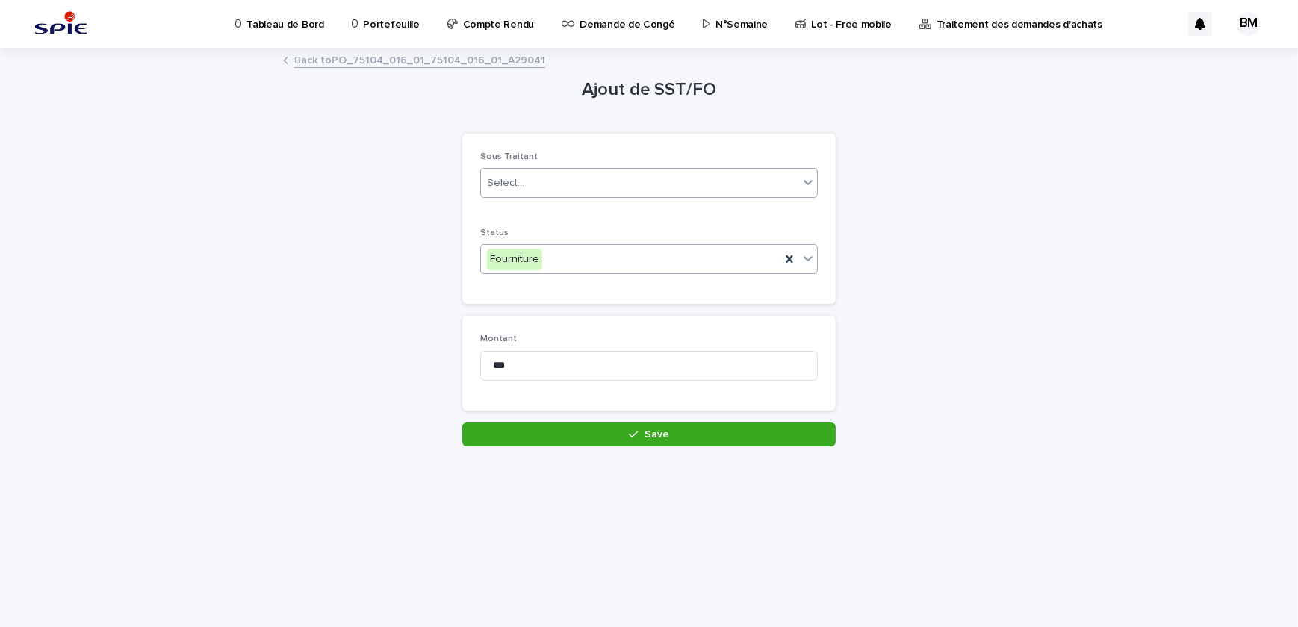
click at [546, 184] on div "Select..." at bounding box center [639, 183] width 317 height 25
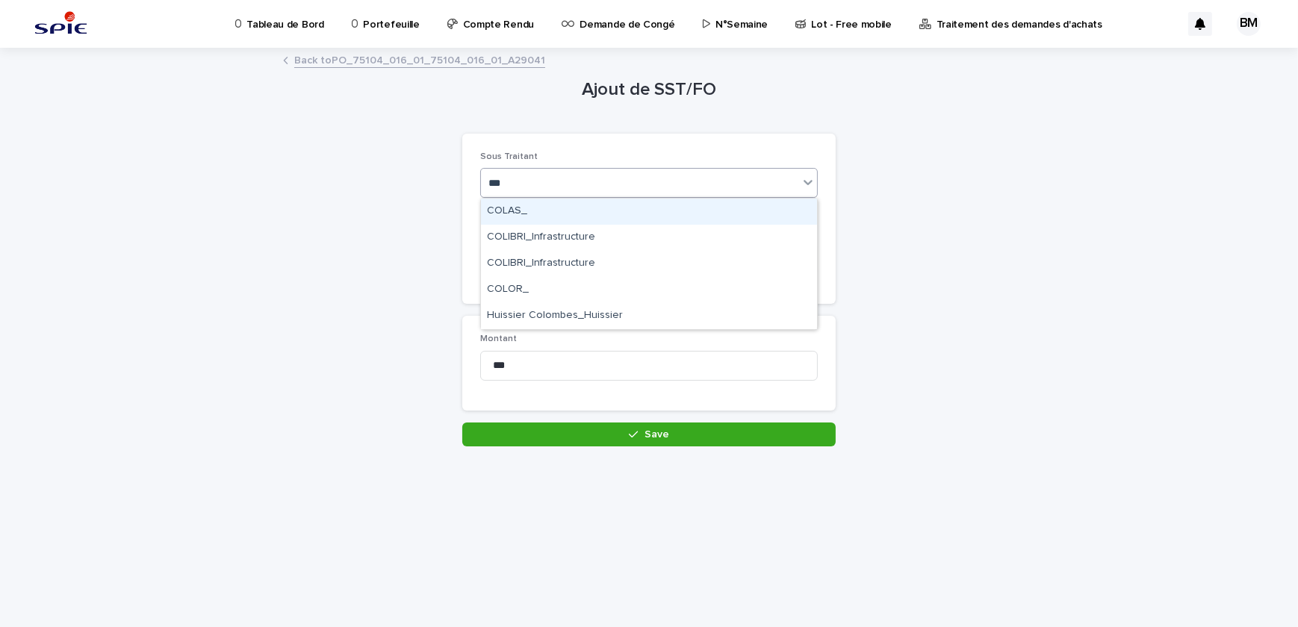
type input "****"
click at [554, 215] on div "COLOR_" at bounding box center [649, 212] width 336 height 26
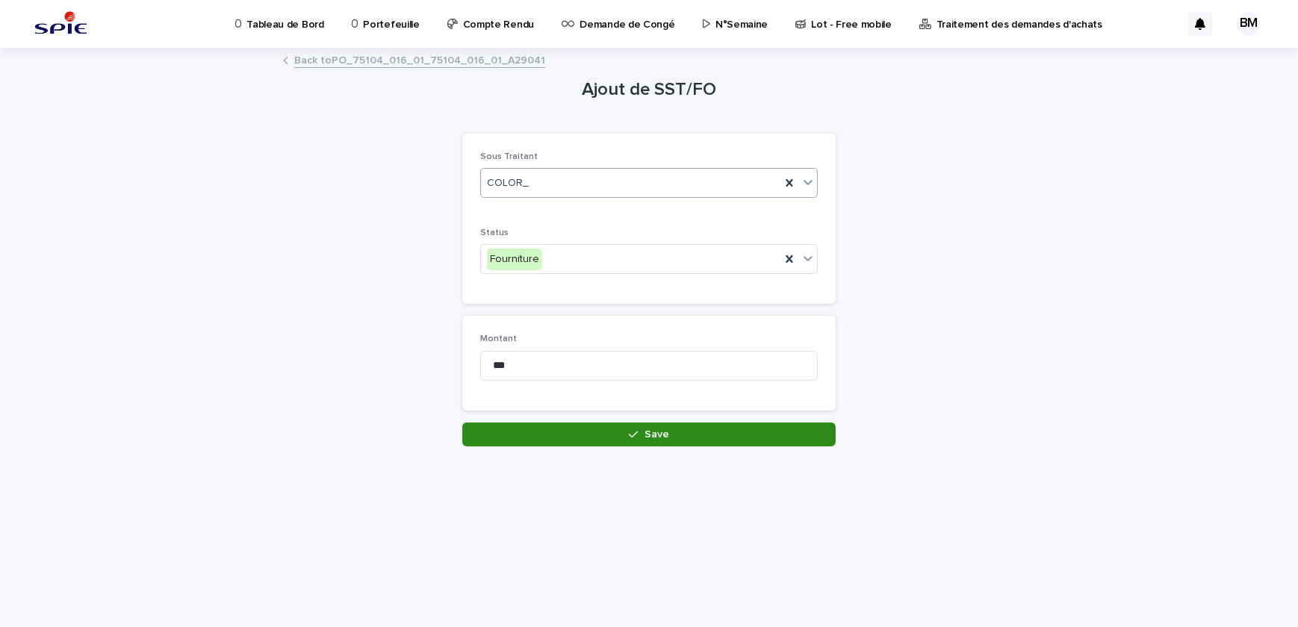
click at [558, 429] on button "Save" at bounding box center [648, 435] width 373 height 24
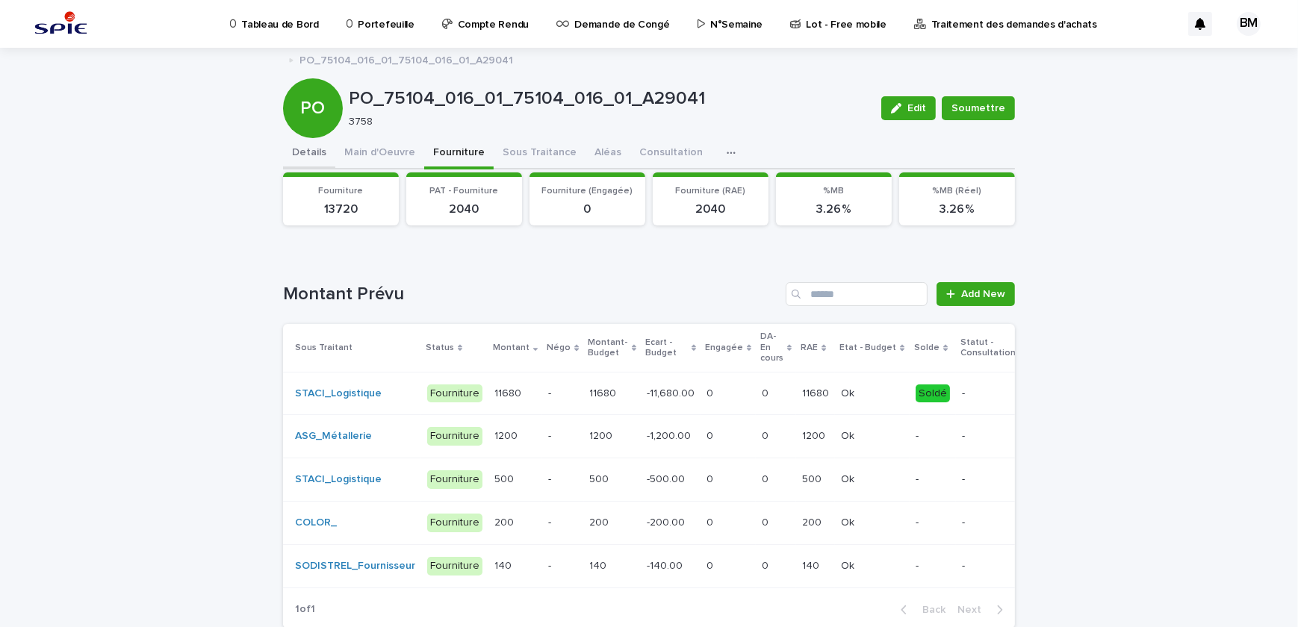
click at [312, 148] on button "Details" at bounding box center [309, 153] width 52 height 31
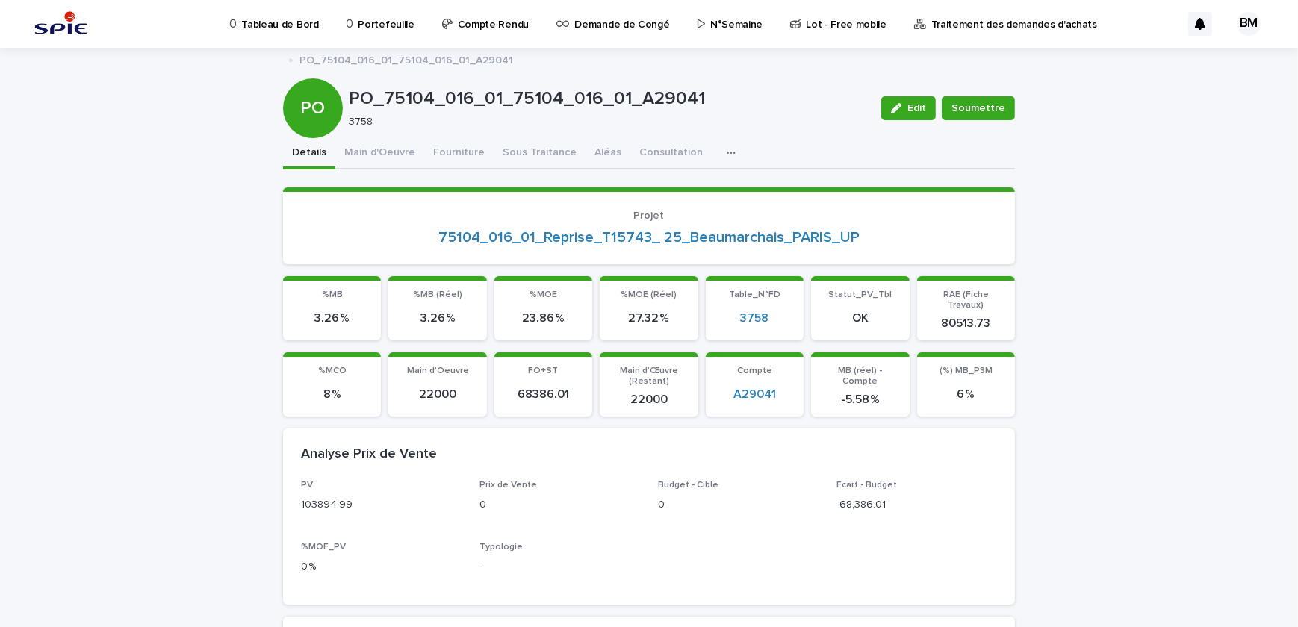
click at [317, 156] on button "Details" at bounding box center [309, 153] width 52 height 31
click at [381, 158] on button "Main d'Oeuvre" at bounding box center [379, 153] width 89 height 31
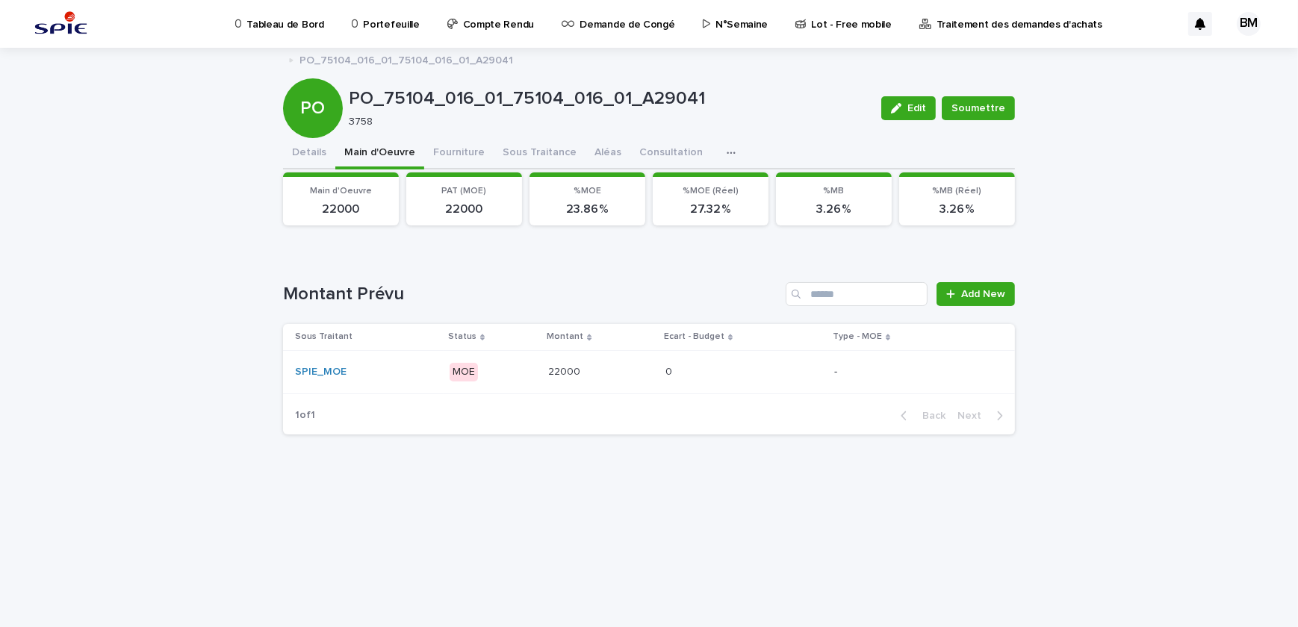
click at [609, 363] on div "22000 22000" at bounding box center [600, 372] width 105 height 25
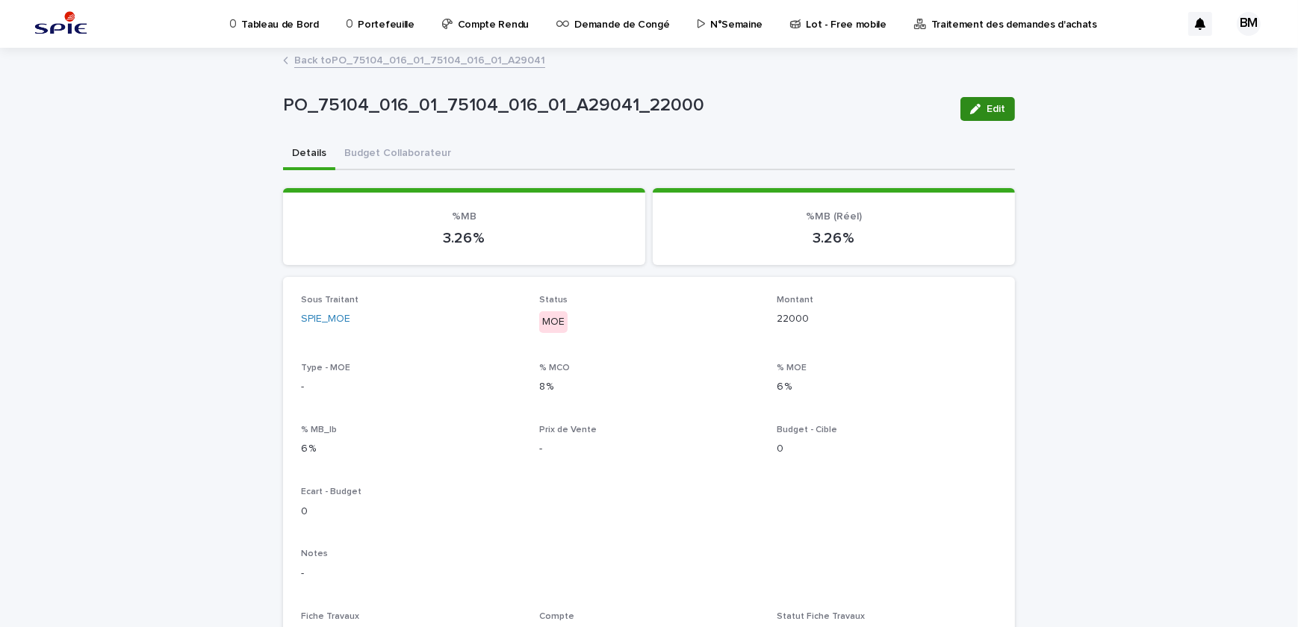
click at [971, 111] on icon "button" at bounding box center [975, 109] width 10 height 10
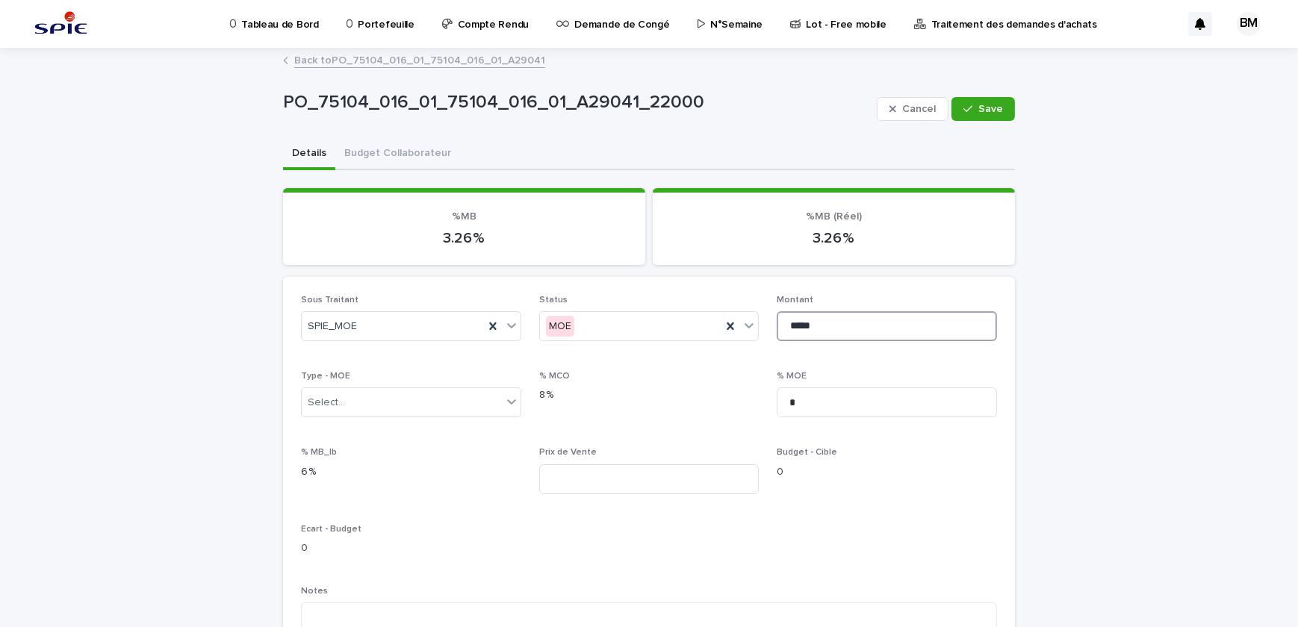
drag, startPoint x: 822, startPoint y: 321, endPoint x: 703, endPoint y: 305, distance: 120.5
click at [703, 305] on div "Sous Traitant SPIE_MOE Status MOE Montant ***** Type - MOE Select... % MCO 8 % …" at bounding box center [649, 574] width 696 height 558
type input "*****"
click at [996, 106] on span "Save" at bounding box center [990, 109] width 25 height 10
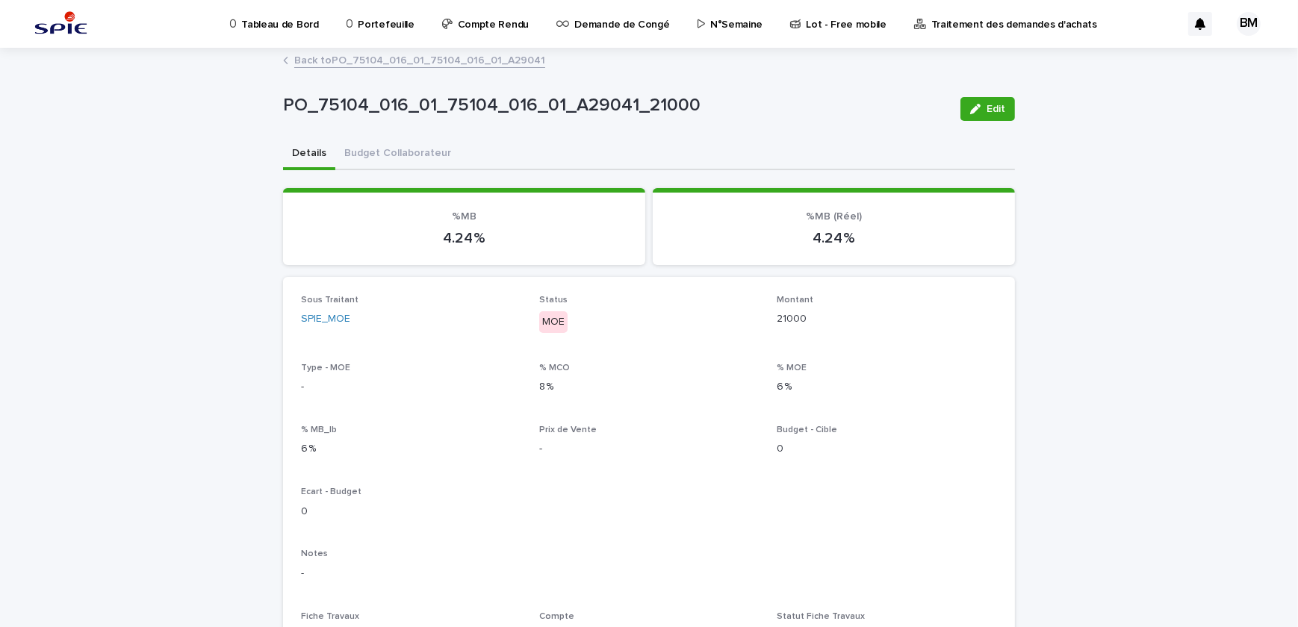
click at [381, 53] on link "Back to PO_75104_016_01_75104_016_01_A29041" at bounding box center [419, 59] width 251 height 17
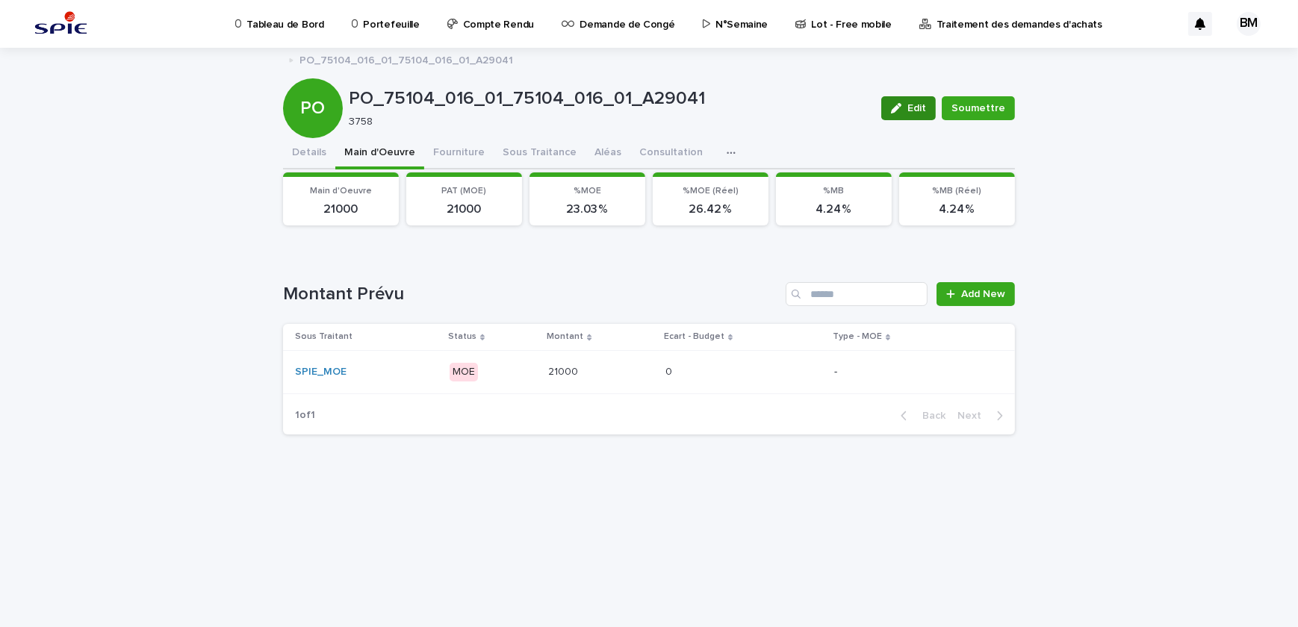
click at [926, 117] on button "Edit" at bounding box center [908, 108] width 54 height 24
click at [924, 114] on button "Cancel" at bounding box center [912, 108] width 72 height 24
click at [523, 375] on p "MOE" at bounding box center [492, 372] width 87 height 19
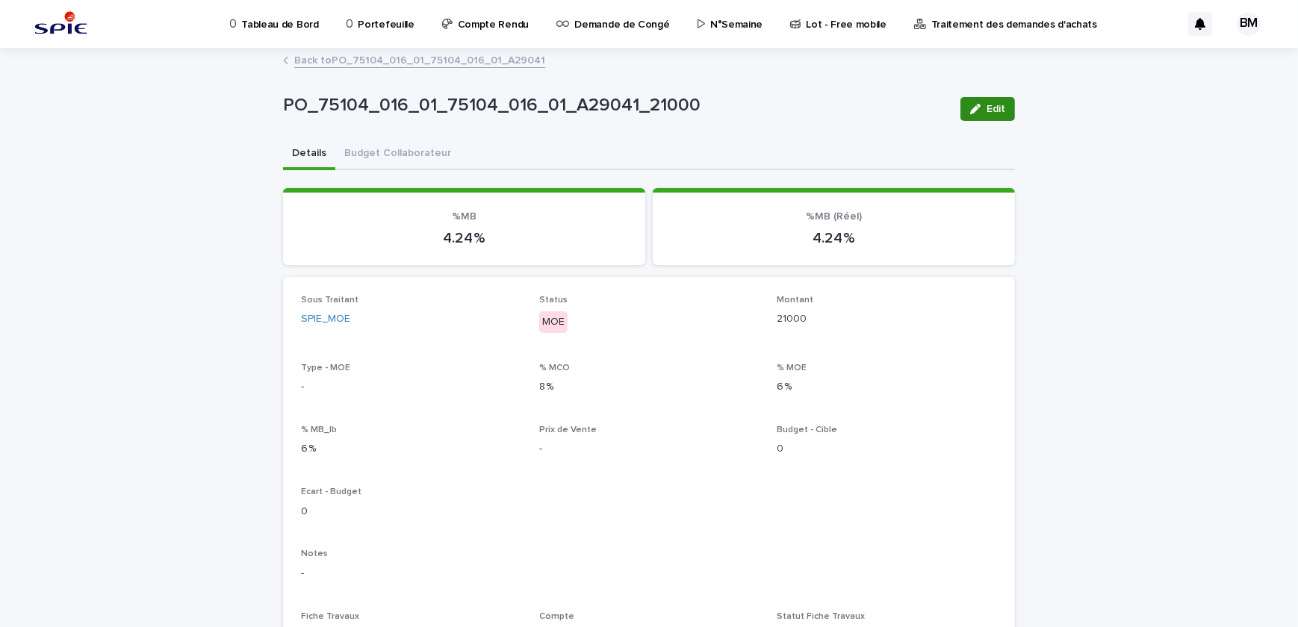
click at [977, 114] on button "Edit" at bounding box center [987, 109] width 54 height 24
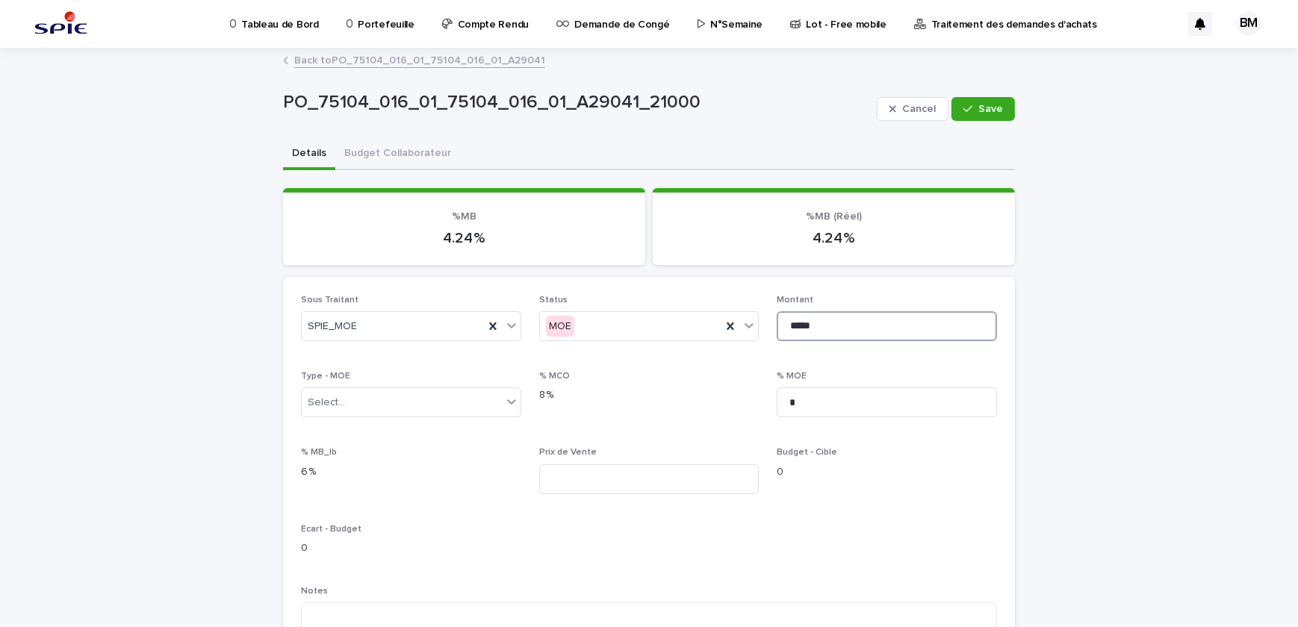
click at [829, 323] on input "*****" at bounding box center [886, 326] width 220 height 30
type input "*****"
click at [967, 97] on button "Save" at bounding box center [982, 109] width 63 height 24
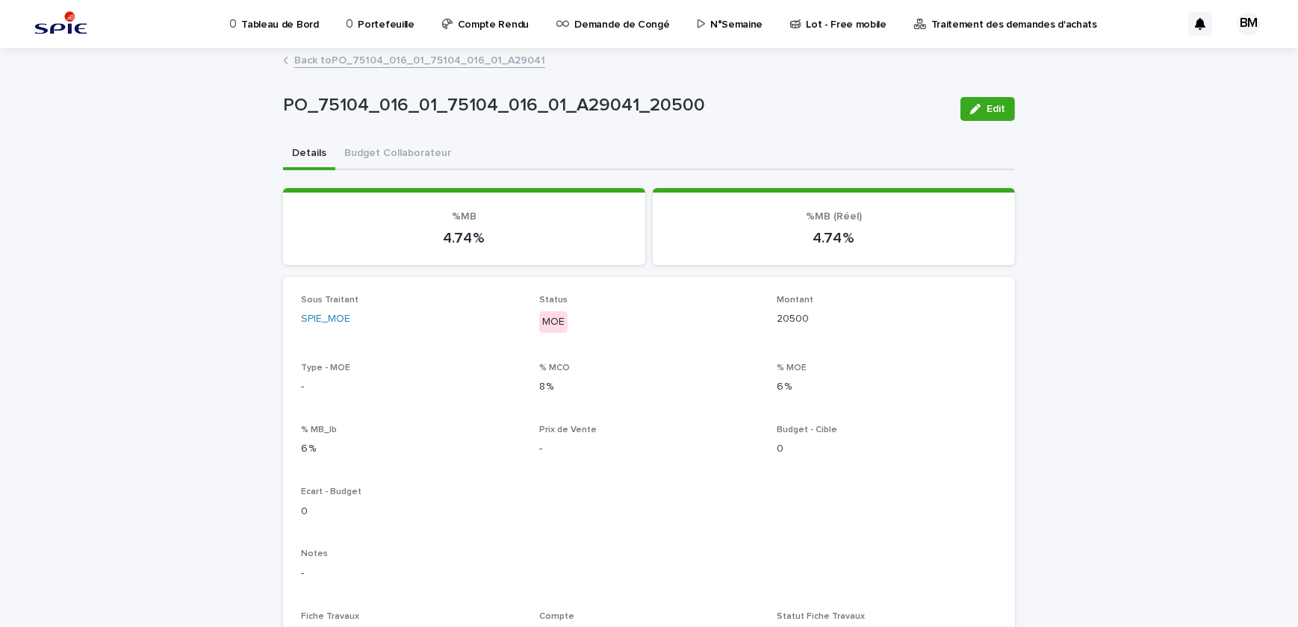
click at [341, 61] on link "Back to PO_75104_016_01_75104_016_01_A29041" at bounding box center [419, 59] width 251 height 17
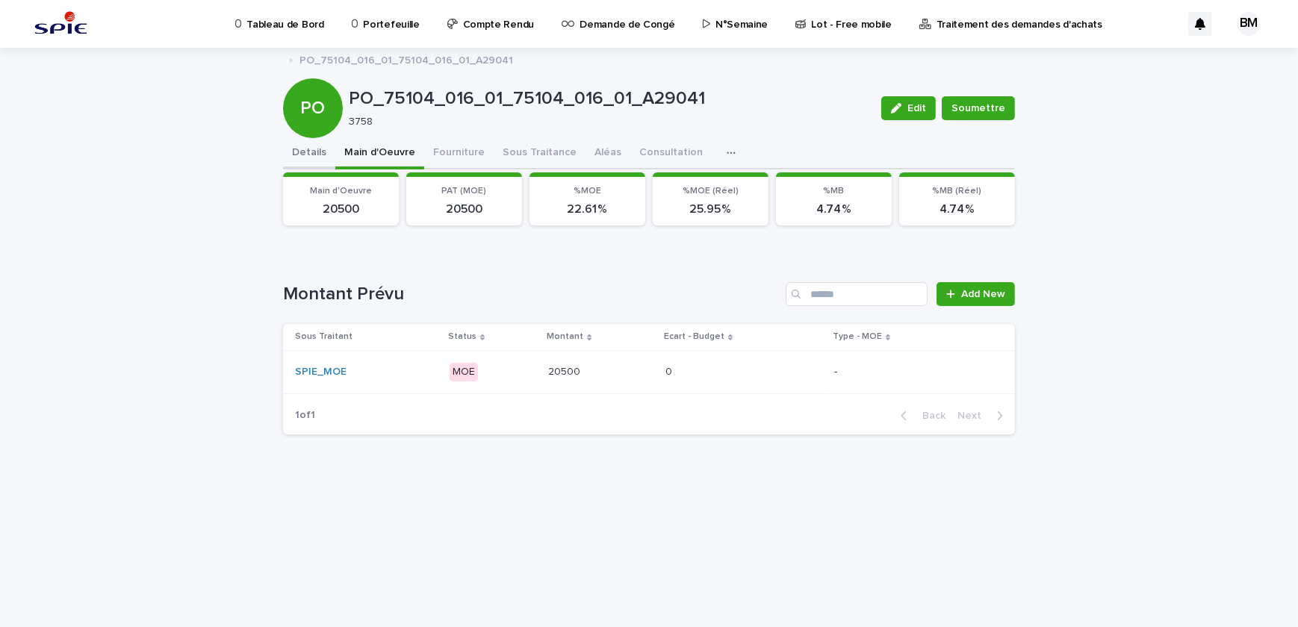
click at [321, 148] on button "Details" at bounding box center [309, 153] width 52 height 31
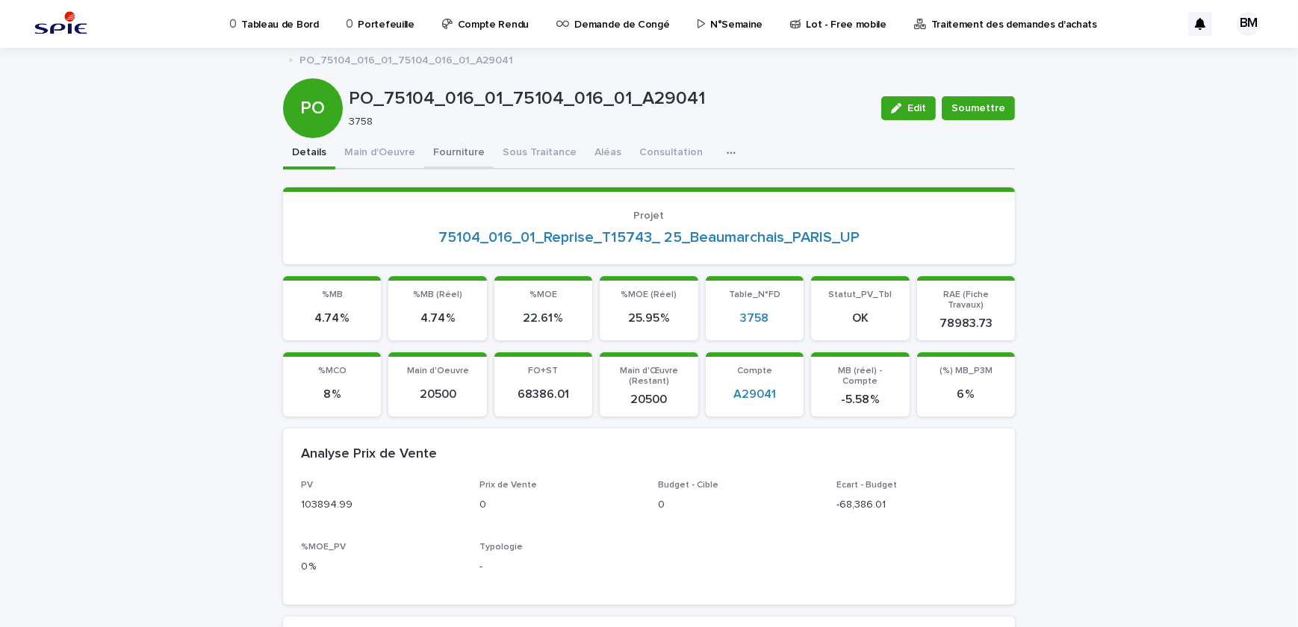
click at [453, 149] on button "Fourniture" at bounding box center [458, 153] width 69 height 31
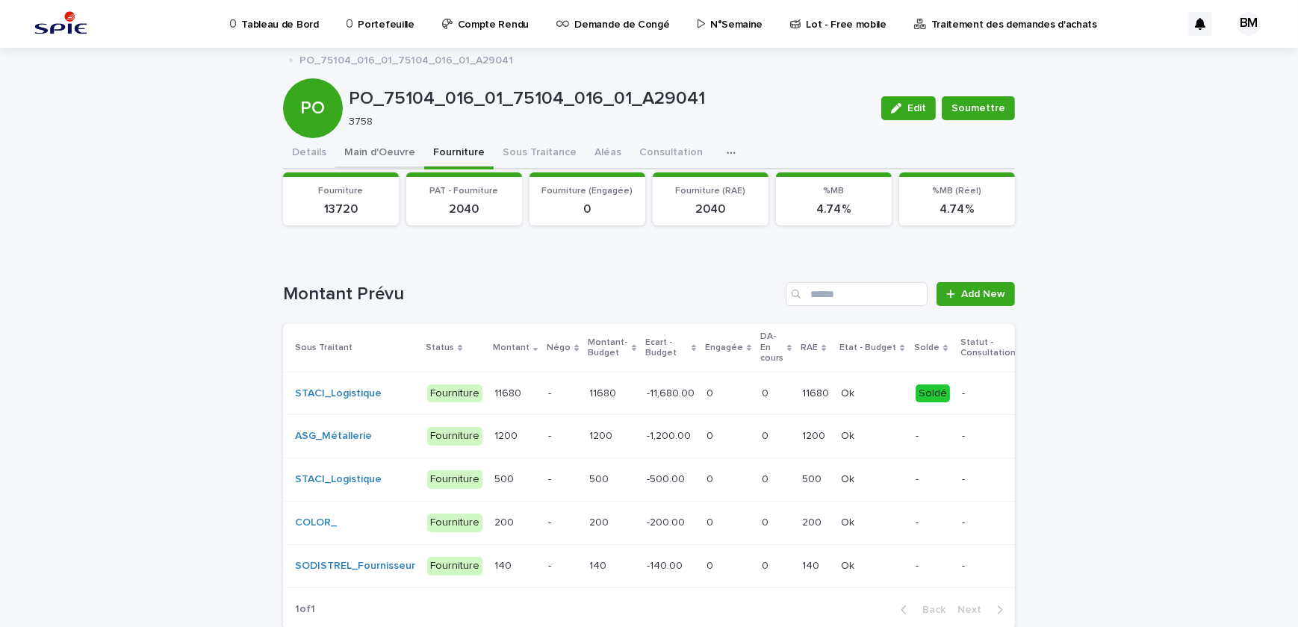
click at [385, 158] on button "Main d'Oeuvre" at bounding box center [379, 153] width 89 height 31
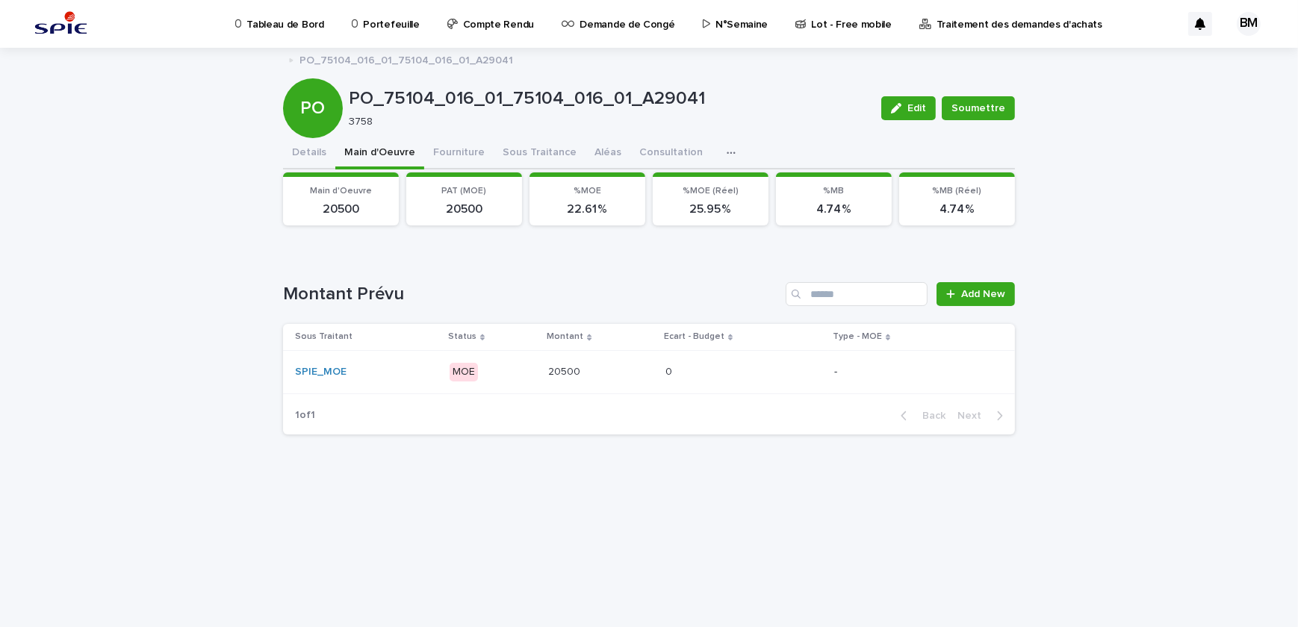
click at [805, 373] on div "0 0" at bounding box center [743, 372] width 157 height 25
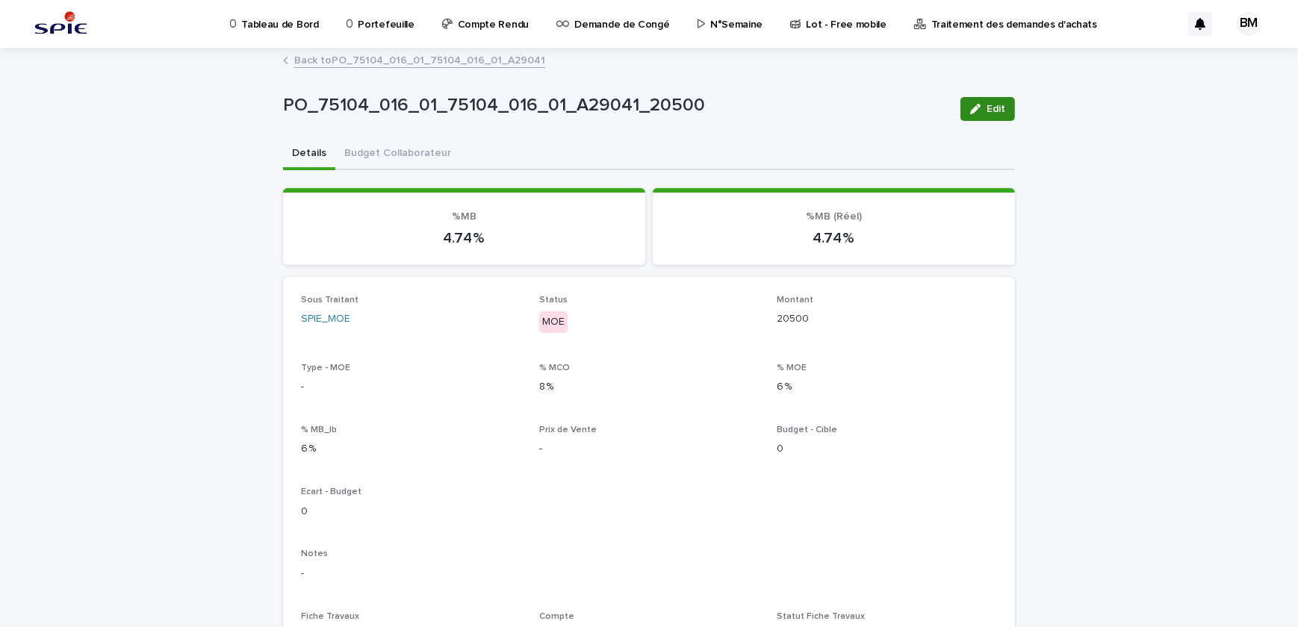
click at [993, 105] on span "Edit" at bounding box center [995, 109] width 19 height 10
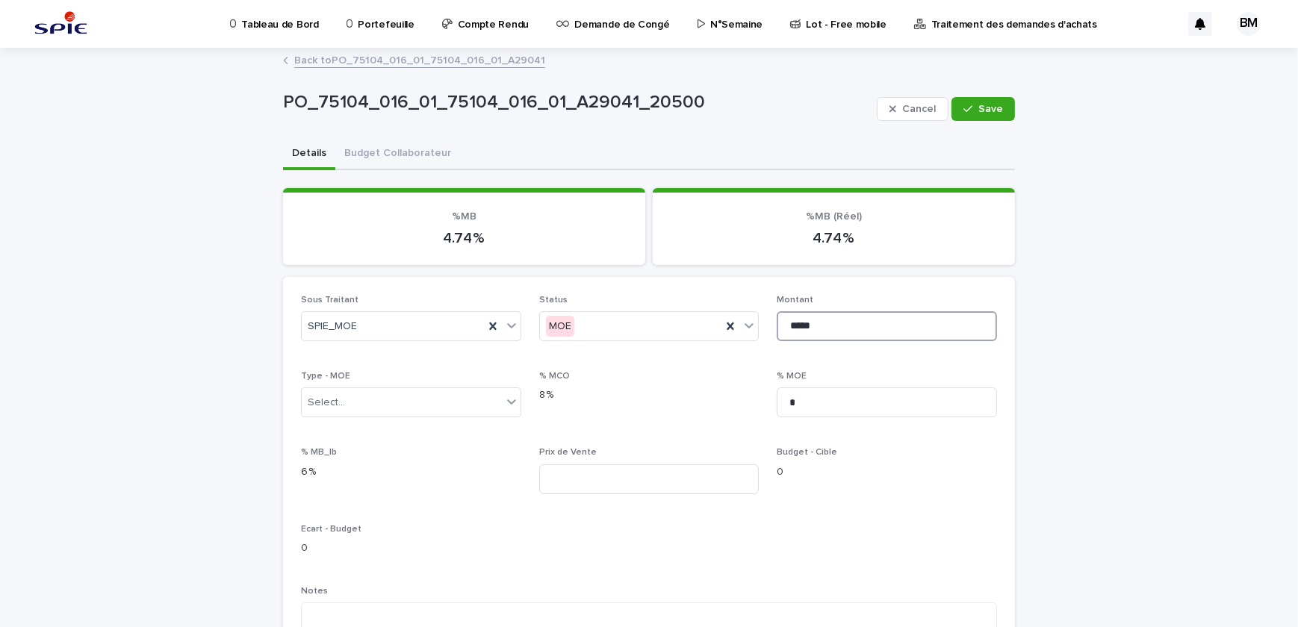
click at [827, 320] on input "*****" at bounding box center [886, 326] width 220 height 30
type input "*"
type input "*****"
click at [986, 108] on span "Save" at bounding box center [990, 109] width 25 height 10
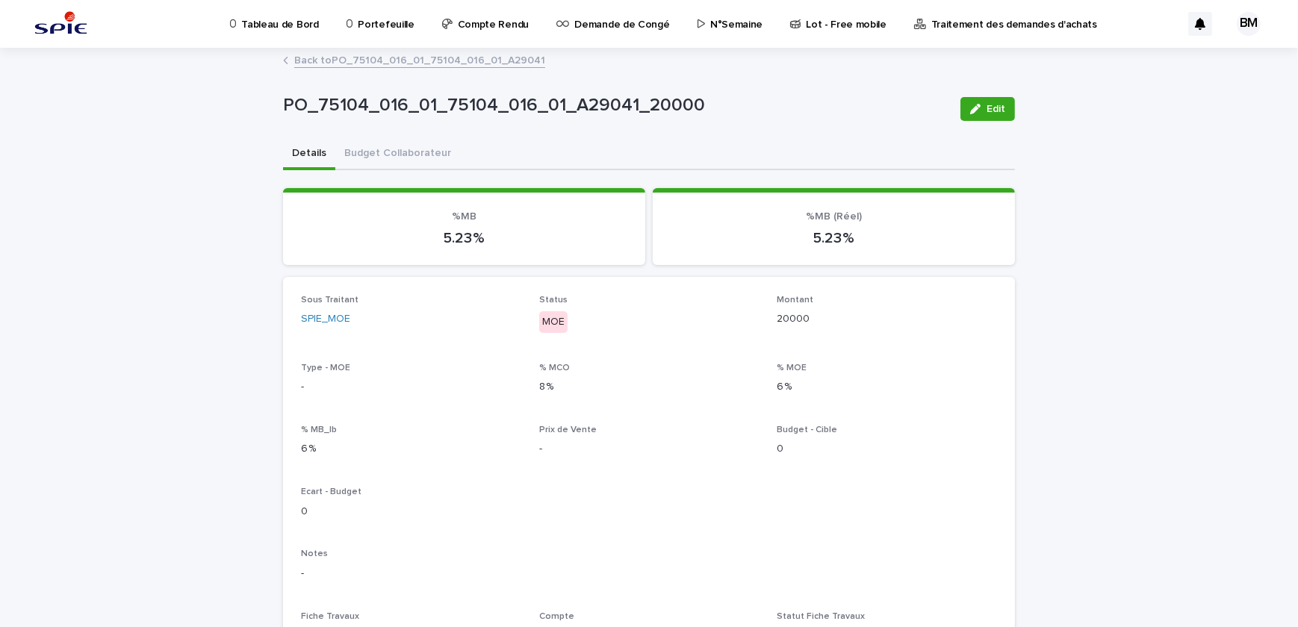
click at [408, 60] on link "Back to PO_75104_016_01_75104_016_01_A29041" at bounding box center [419, 59] width 251 height 17
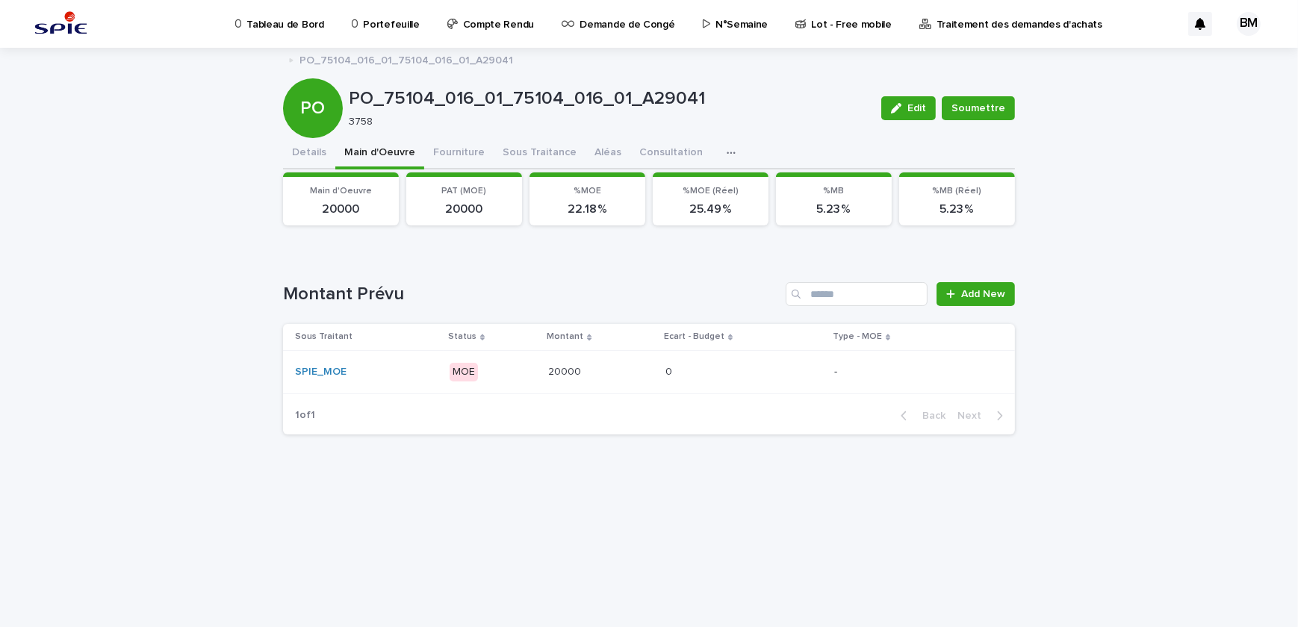
click at [373, 56] on p "PO_75104_016_01_75104_016_01_A29041" at bounding box center [406, 59] width 214 height 16
click at [374, 30] on p "Portefeuille" at bounding box center [391, 15] width 56 height 31
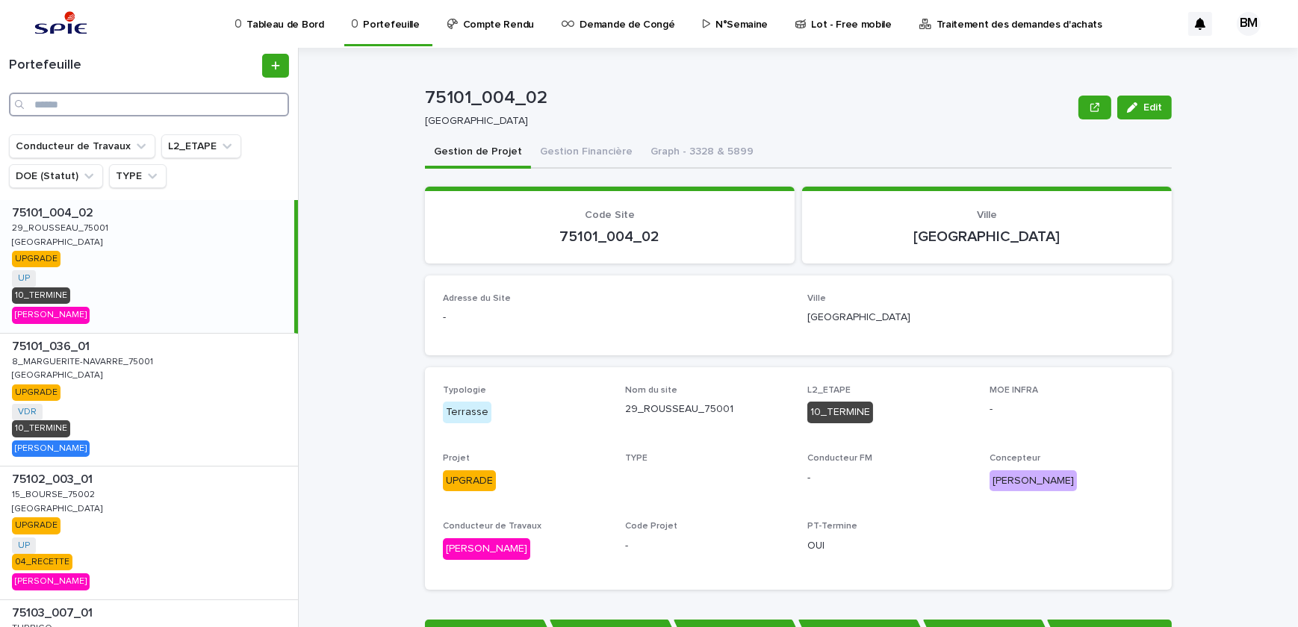
click at [205, 105] on input "Search" at bounding box center [149, 105] width 280 height 24
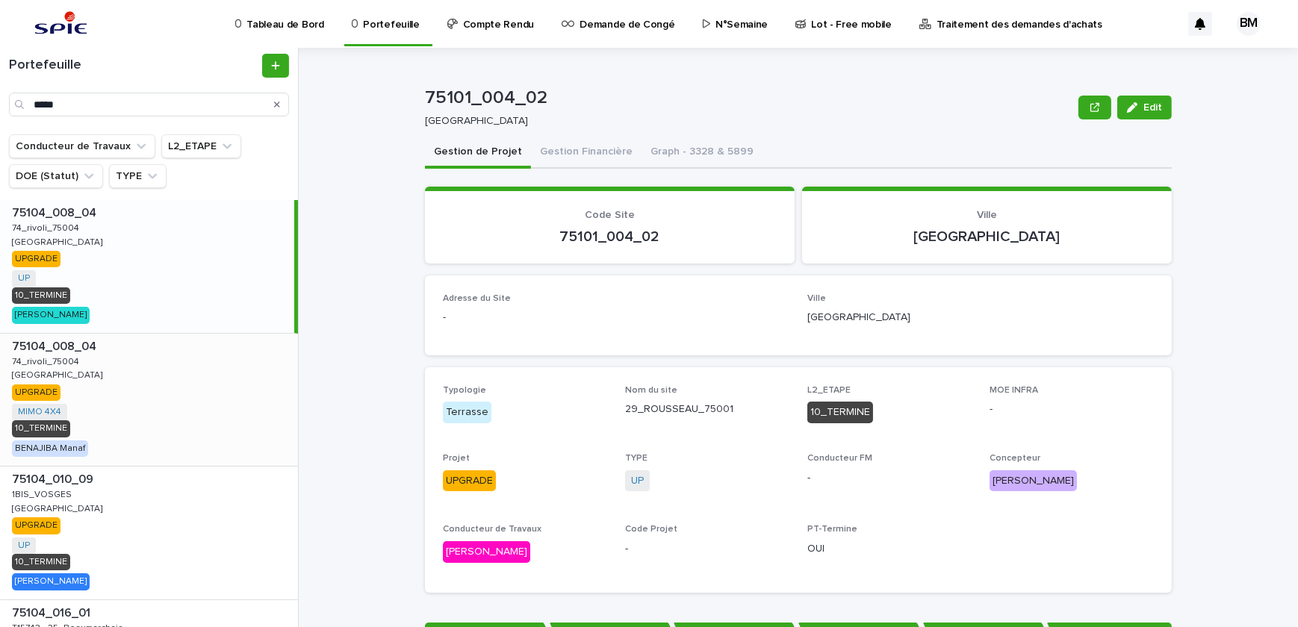
click at [163, 420] on div "75104_008_04 75104_008_04 74_rivoli_75004 74_rivoli_75004 PARIS PARIS UPGRADE M…" at bounding box center [149, 400] width 298 height 133
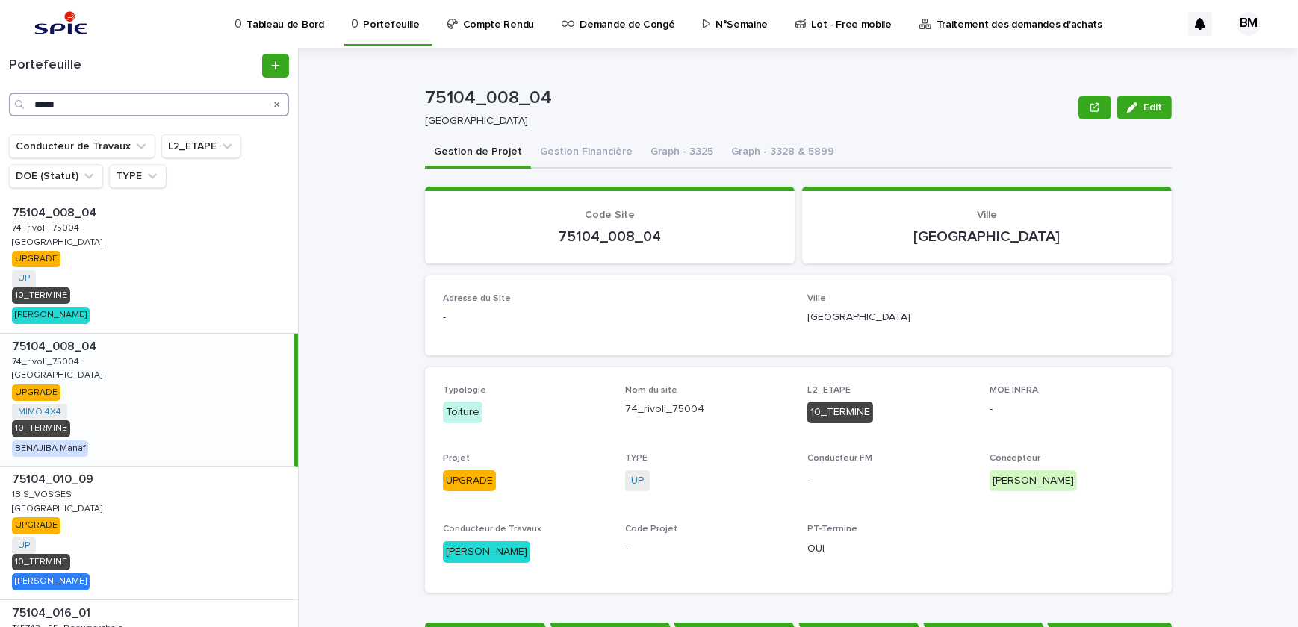
click at [119, 102] on input "*****" at bounding box center [149, 105] width 280 height 24
click at [119, 103] on input "*********" at bounding box center [149, 105] width 280 height 24
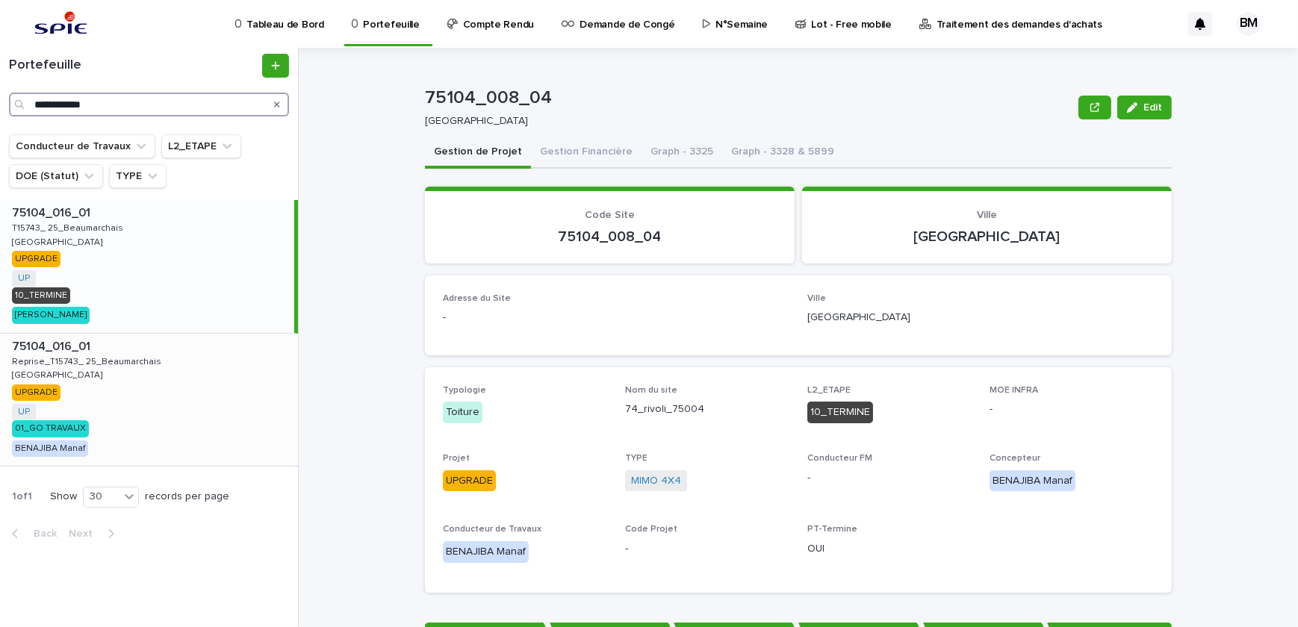
type input "**********"
click at [178, 388] on div "75104_016_01 75104_016_01 Reprise_T15743_ 25_Beaumarchais Reprise_T15743_ 25_Be…" at bounding box center [149, 400] width 298 height 133
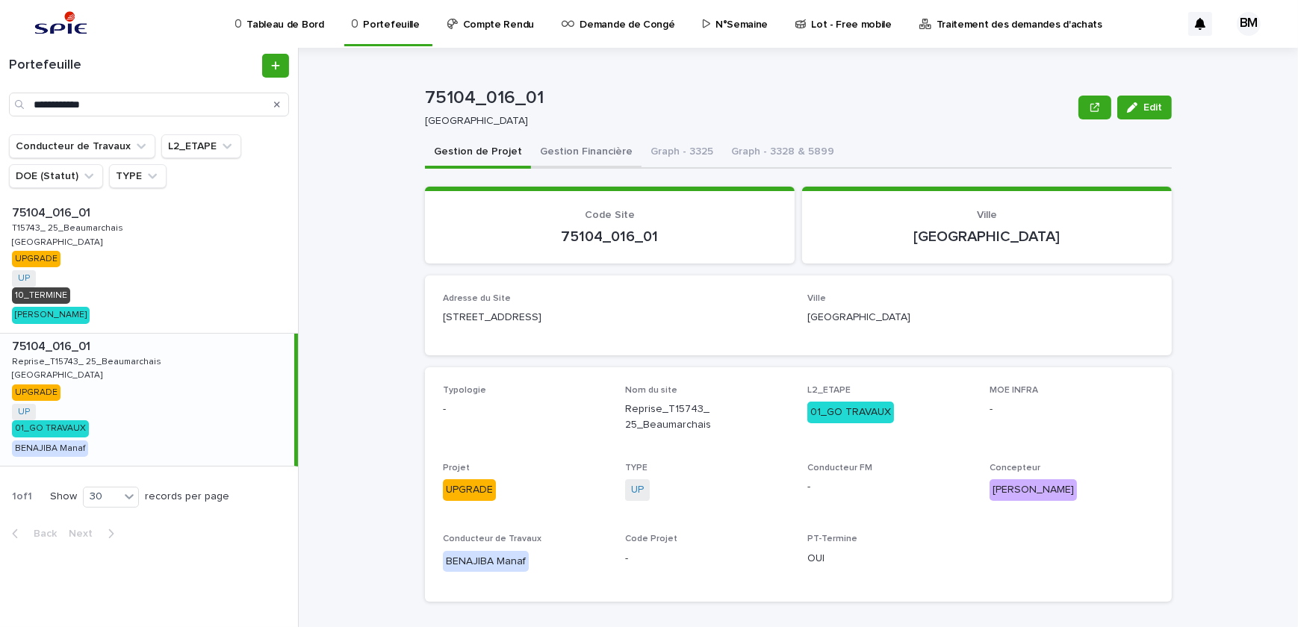
click at [581, 158] on button "Gestion Financière" at bounding box center [586, 152] width 110 height 31
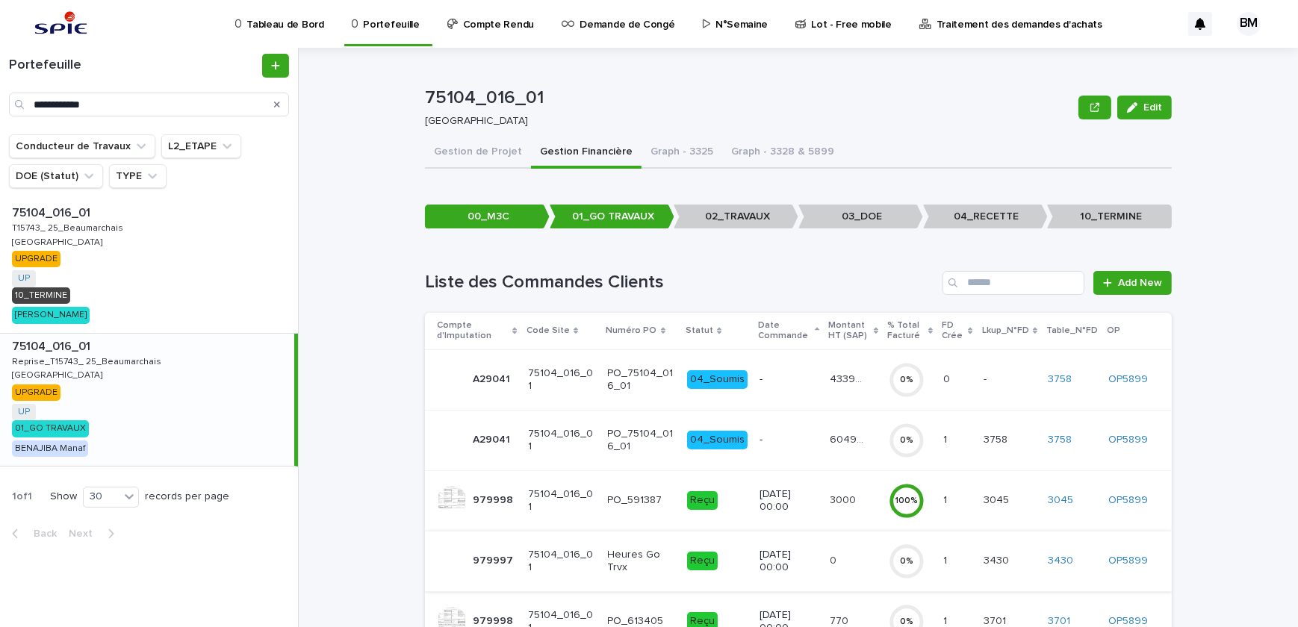
scroll to position [158, 0]
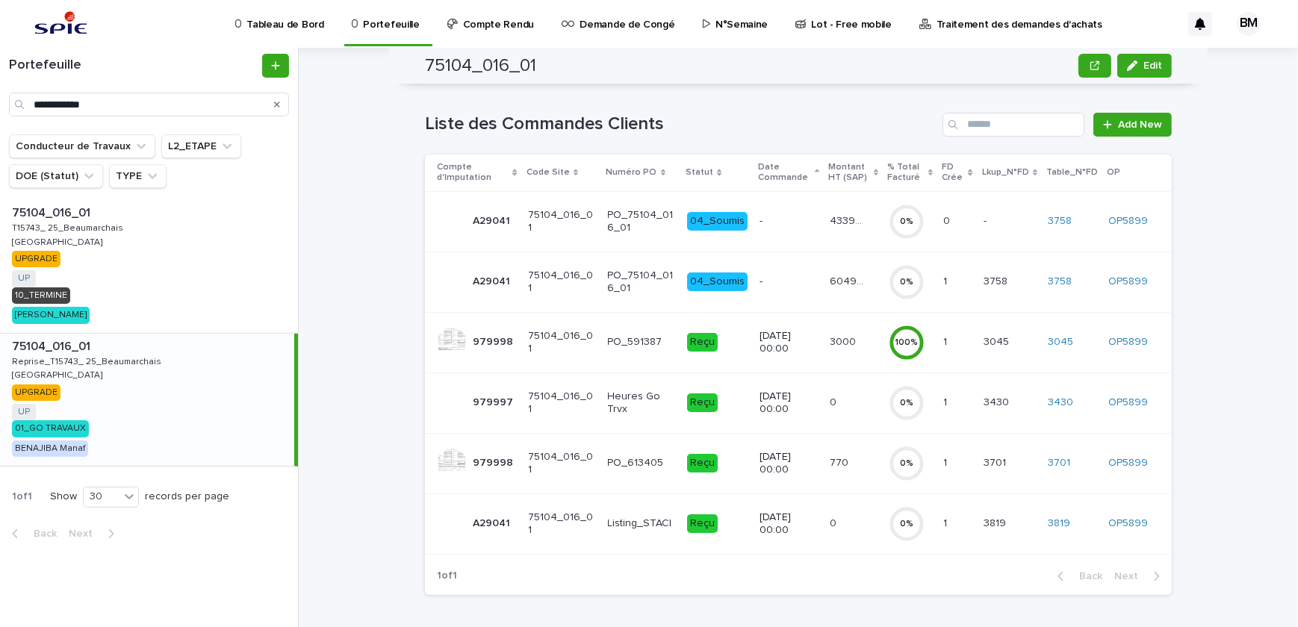
click at [776, 517] on p "13/10/2025 00:00" at bounding box center [788, 523] width 58 height 25
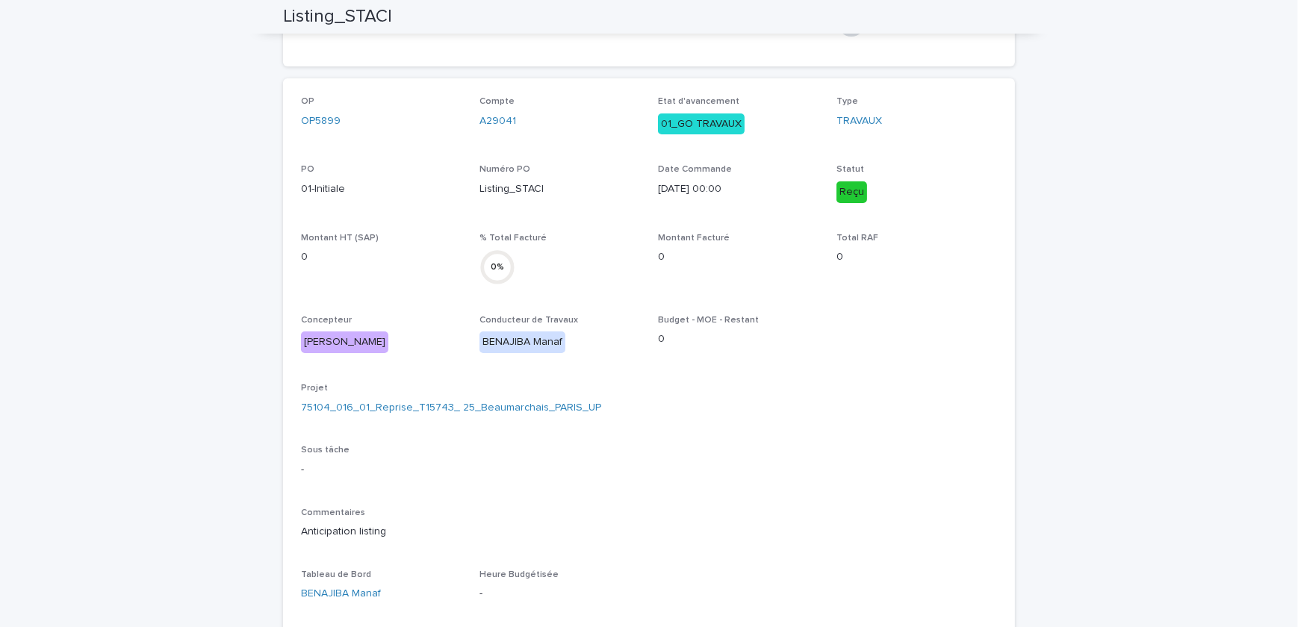
scroll to position [83, 0]
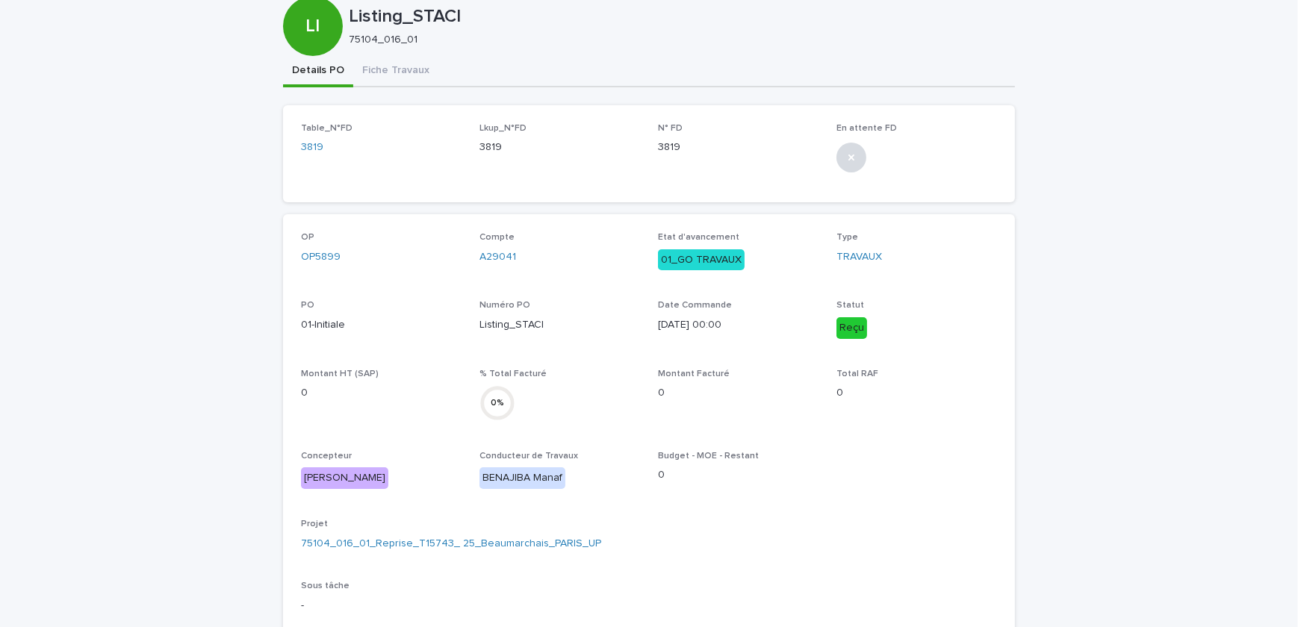
click at [364, 66] on div "Tableau de Bord Portefeuille Compte Rendu Demande de Congé N°Semaine Lot - Free…" at bounding box center [649, 544] width 1298 height 1254
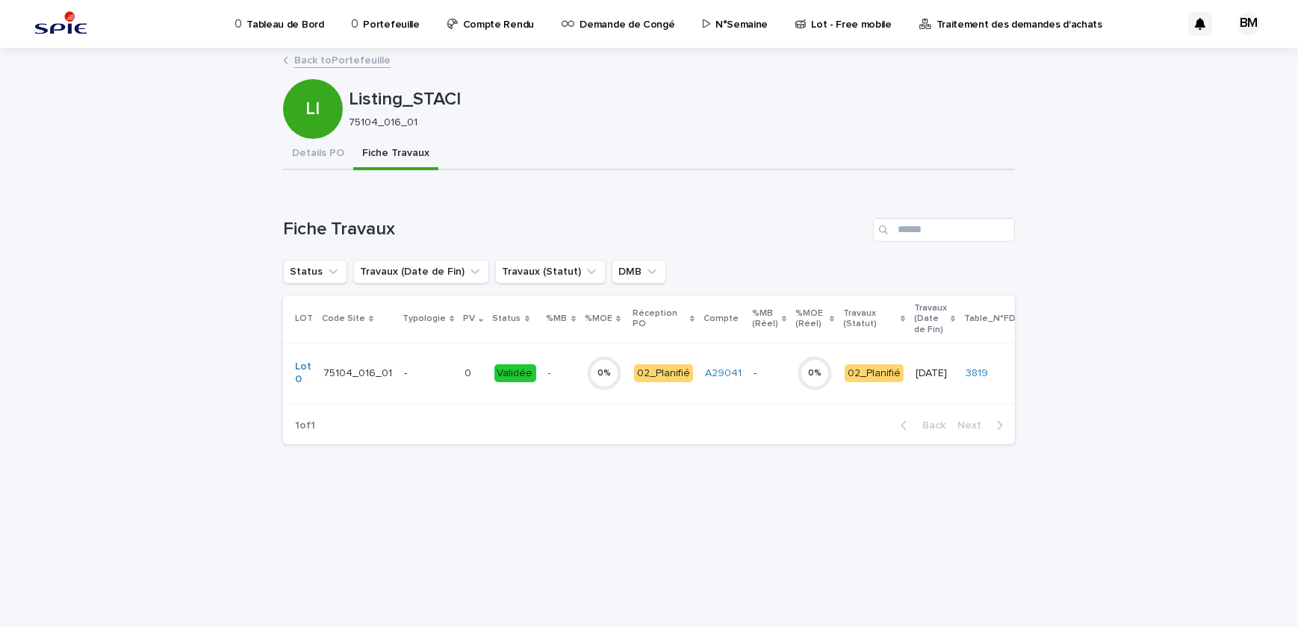
click at [464, 370] on p "0" at bounding box center [469, 372] width 10 height 16
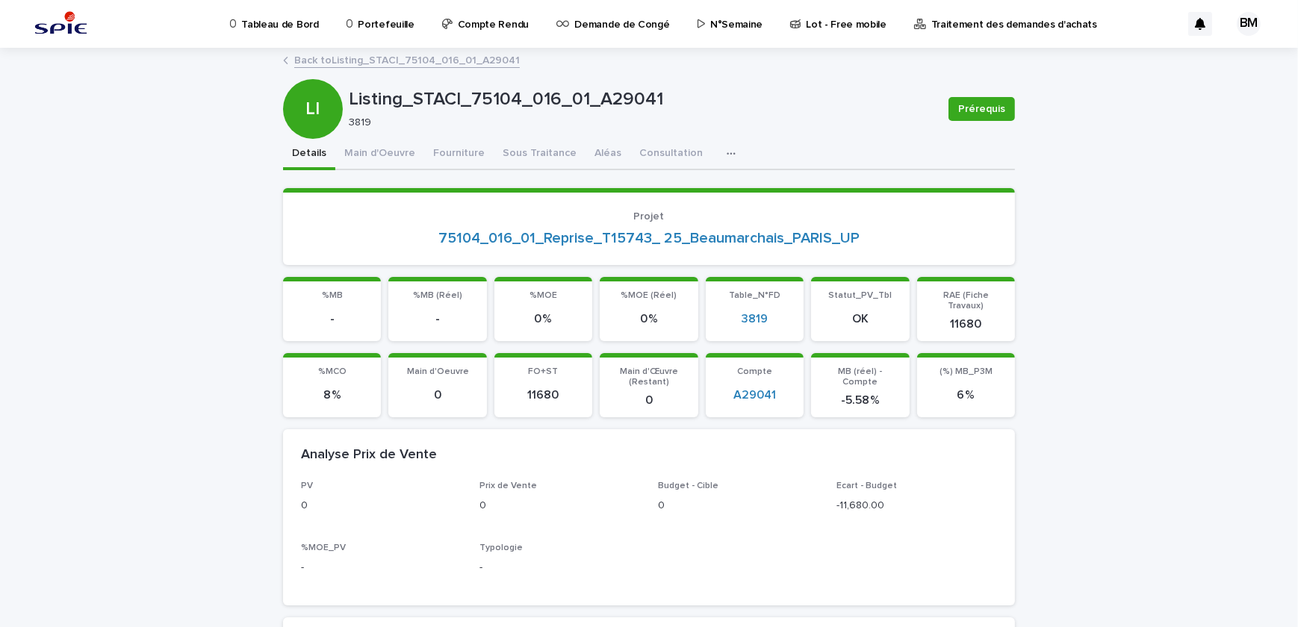
click at [354, 63] on link "Back to Listing_STACI_75104_016_01_A29041" at bounding box center [406, 59] width 225 height 17
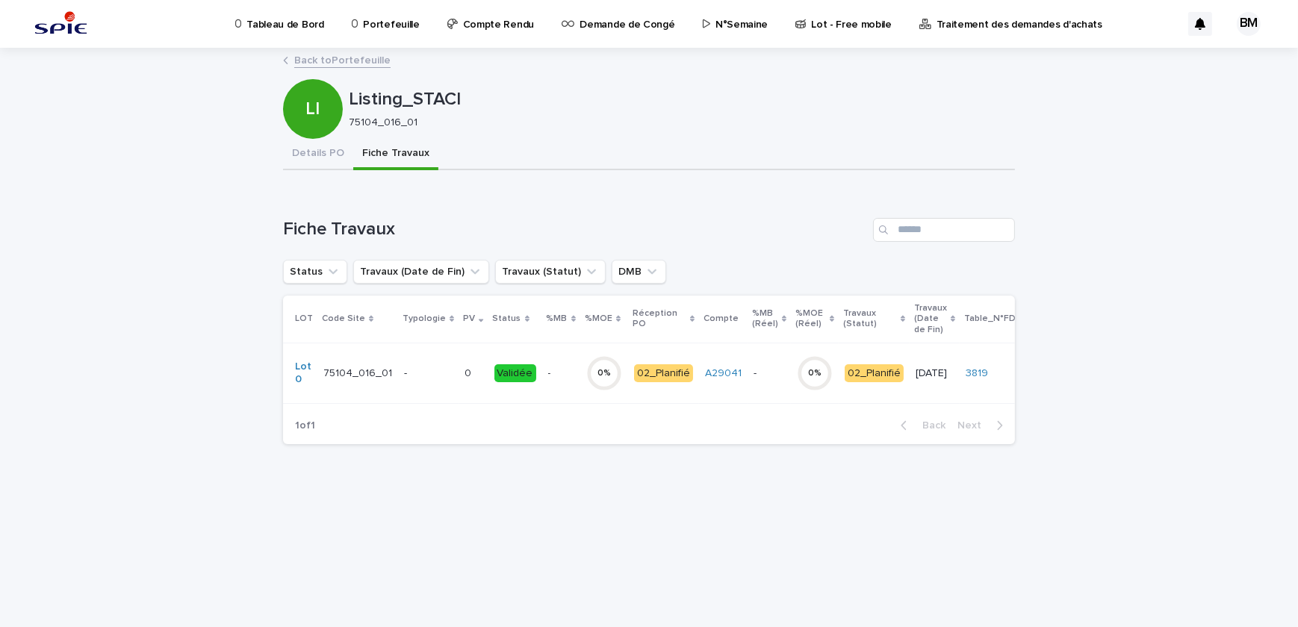
click at [354, 63] on link "Back to Portefeuille" at bounding box center [342, 59] width 96 height 17
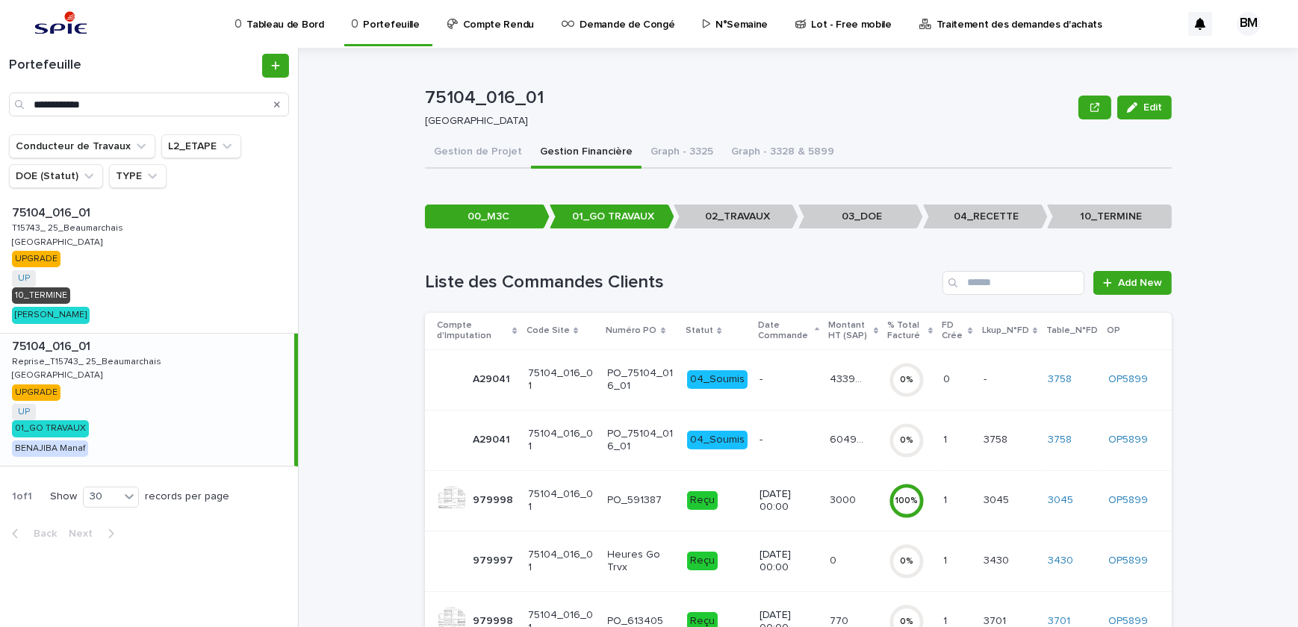
click at [783, 434] on p "-" at bounding box center [788, 440] width 58 height 13
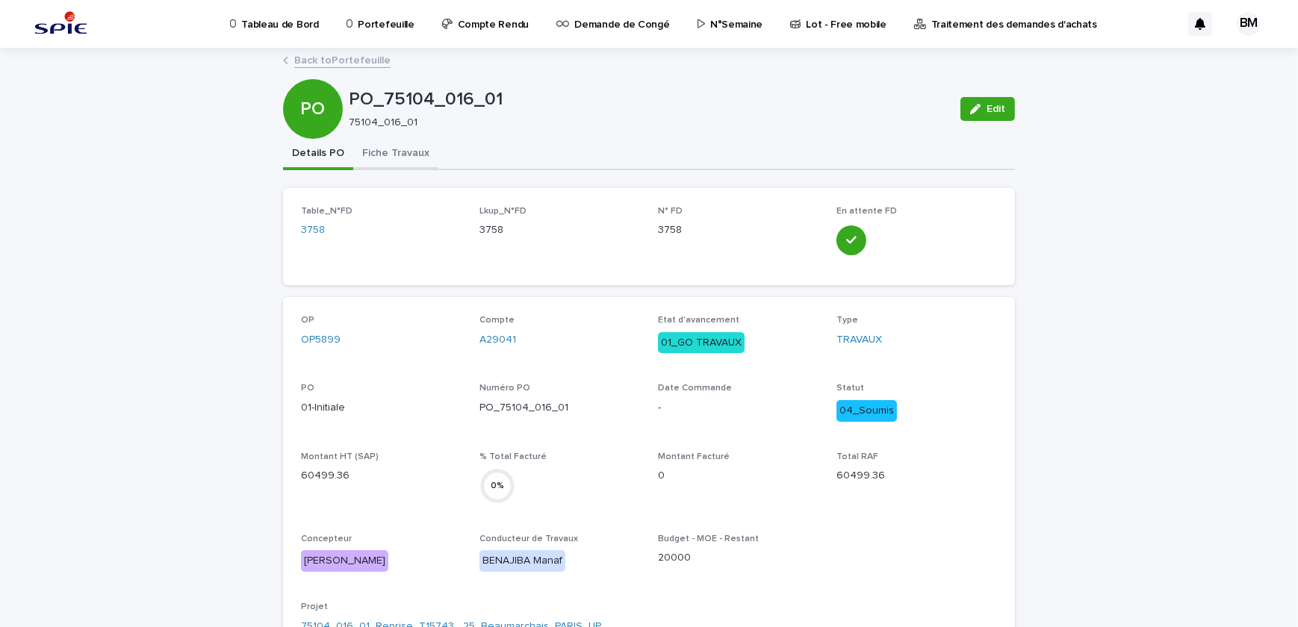
click at [383, 156] on button "Fiche Travaux" at bounding box center [395, 154] width 85 height 31
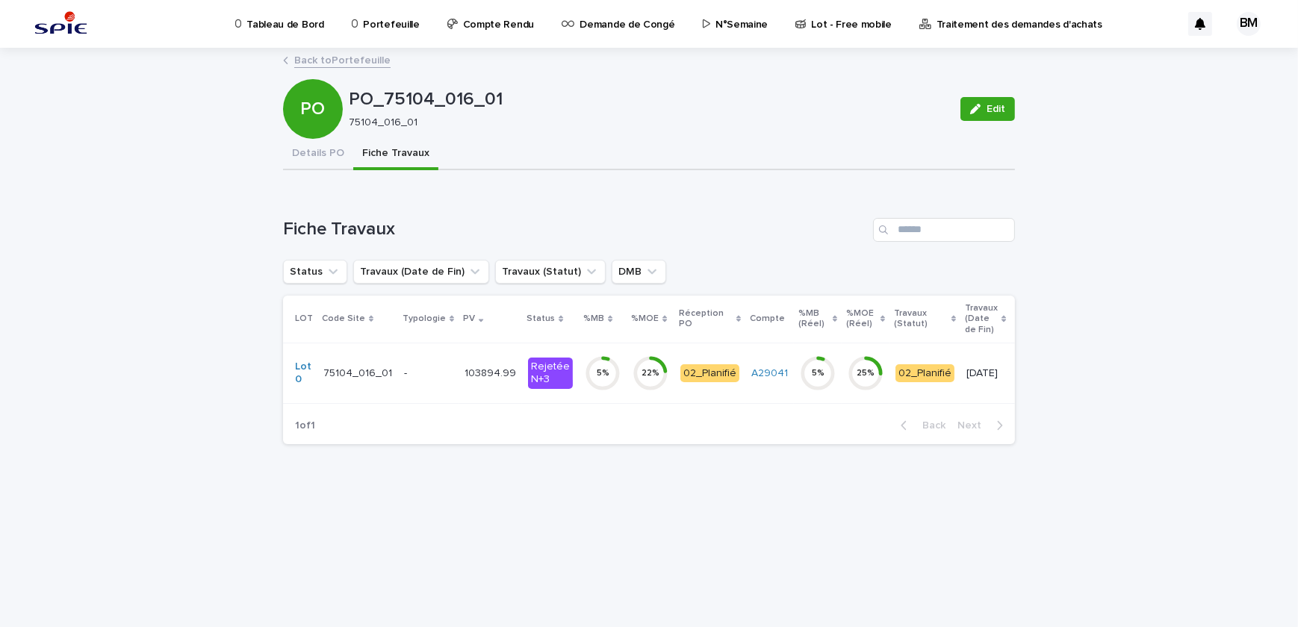
click at [465, 373] on p "103894.99" at bounding box center [491, 372] width 54 height 16
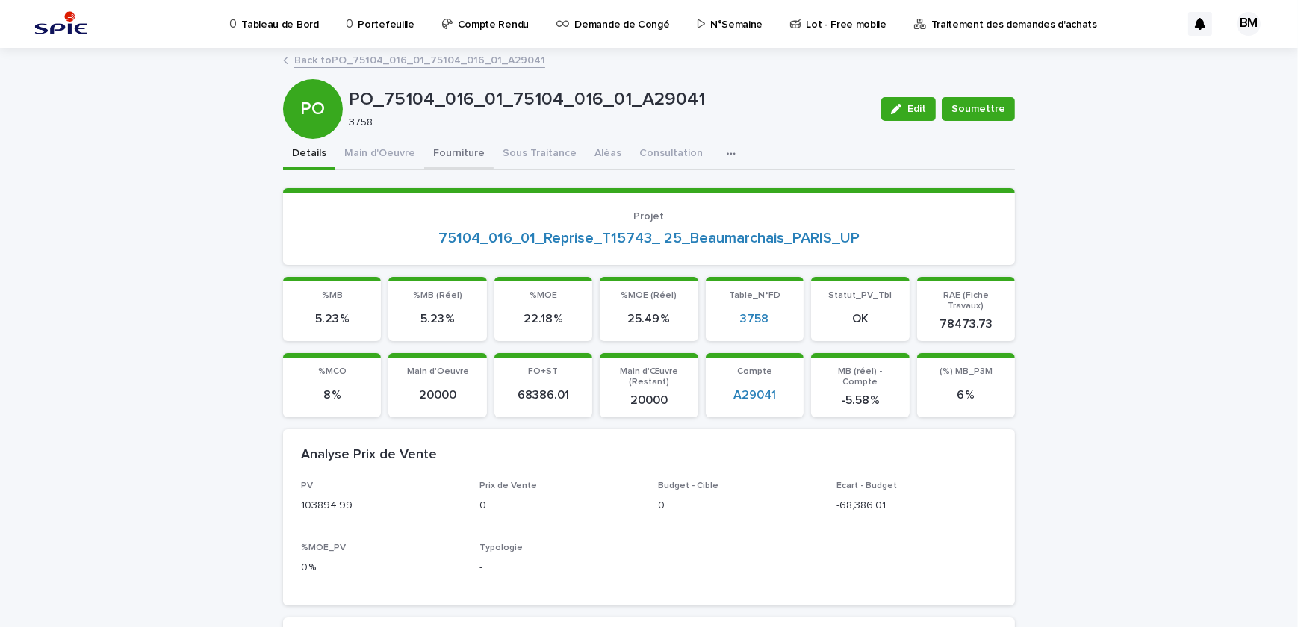
click at [440, 159] on button "Fourniture" at bounding box center [458, 154] width 69 height 31
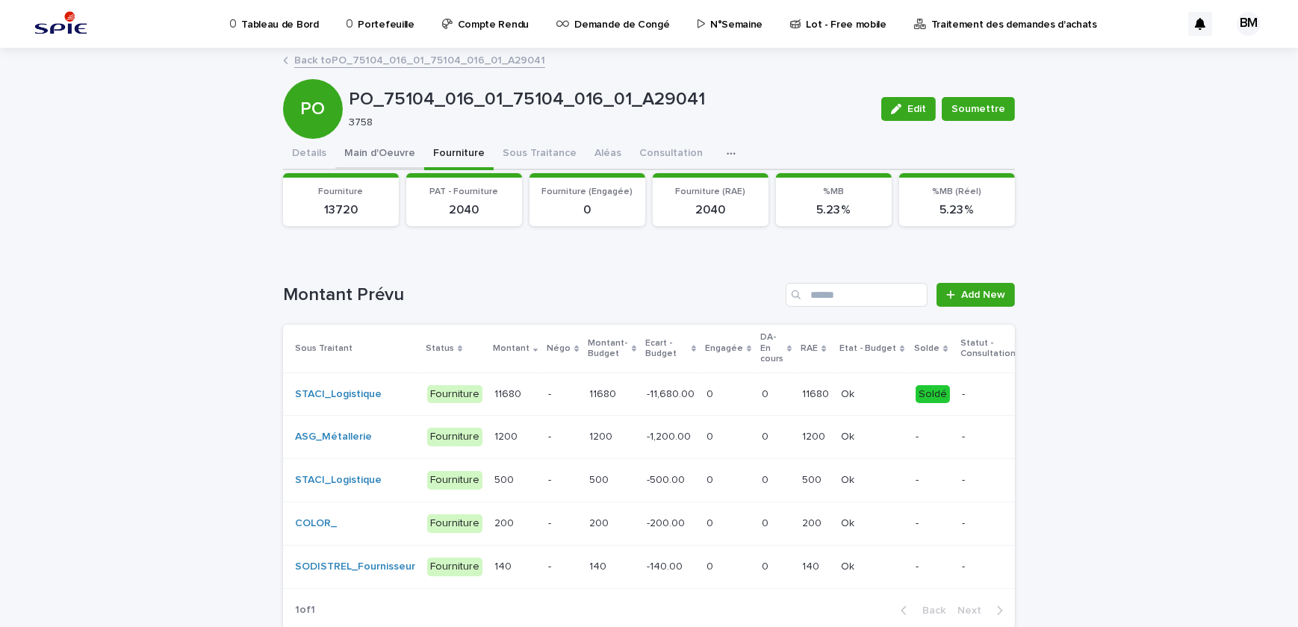
click at [377, 152] on button "Main d'Oeuvre" at bounding box center [379, 154] width 89 height 31
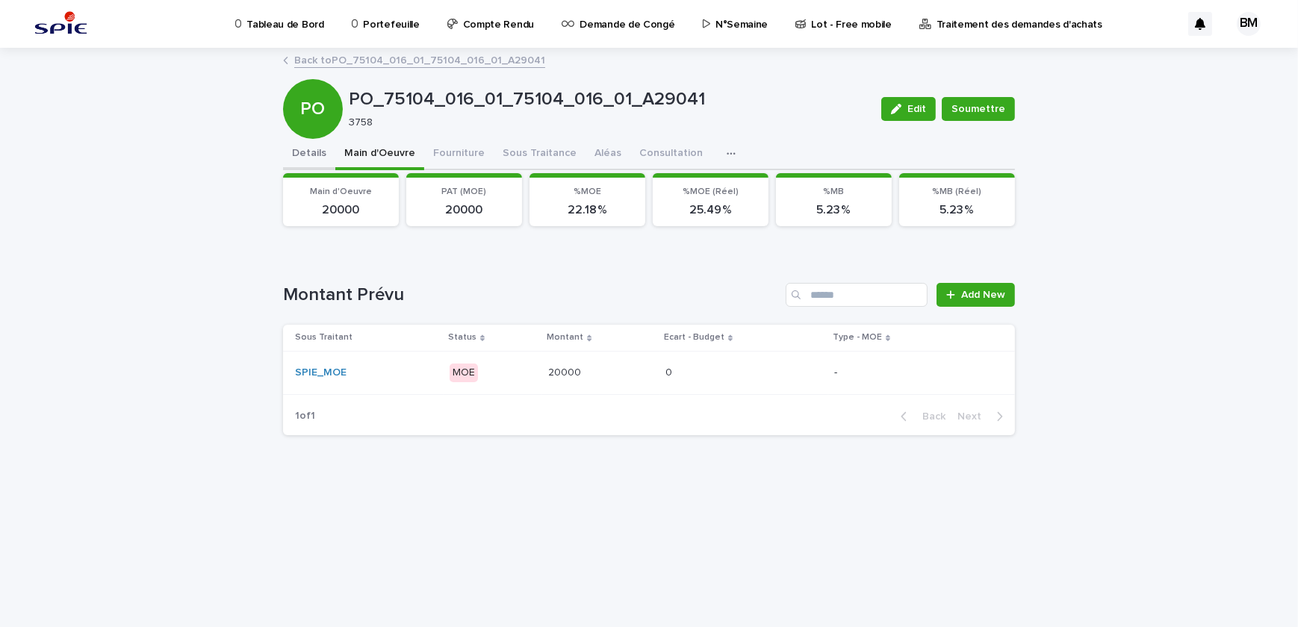
click at [328, 157] on div "Details Main d'Oeuvre Fourniture Sous Traitance Aléas Consultation Discussion" at bounding box center [649, 154] width 732 height 31
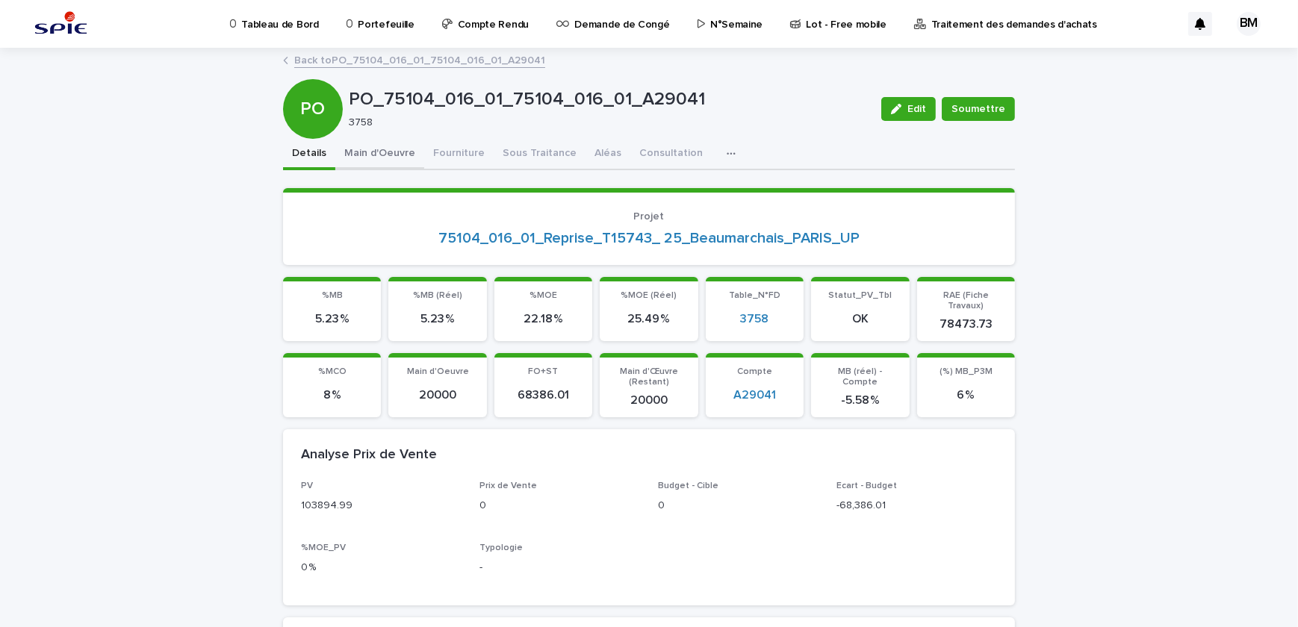
click at [396, 151] on button "Main d'Oeuvre" at bounding box center [379, 154] width 89 height 31
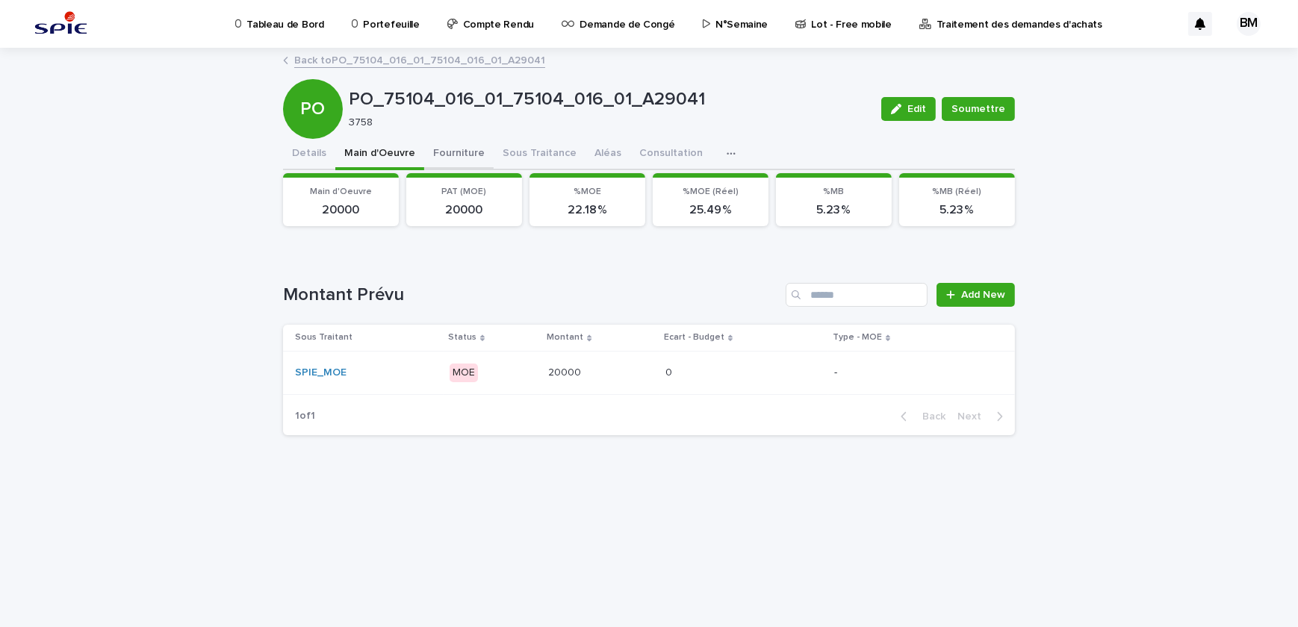
click at [424, 154] on button "Fourniture" at bounding box center [458, 154] width 69 height 31
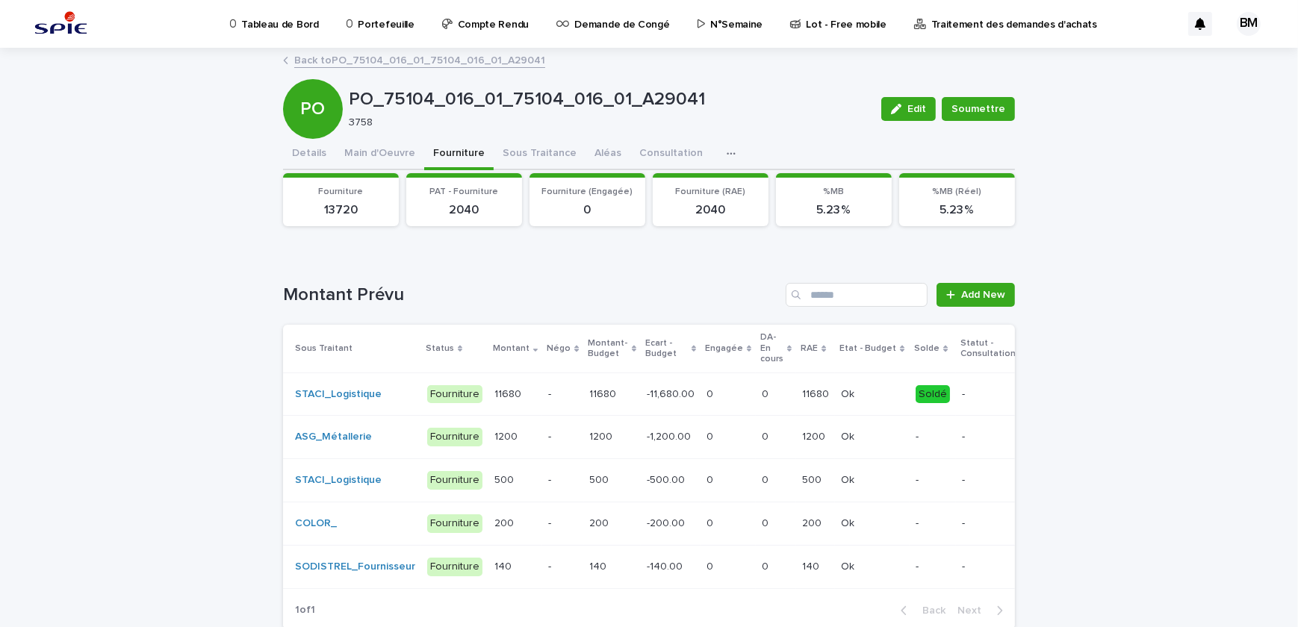
click at [440, 156] on button "Fourniture" at bounding box center [458, 154] width 69 height 31
click at [515, 155] on button "Sous Traitance" at bounding box center [539, 154] width 92 height 31
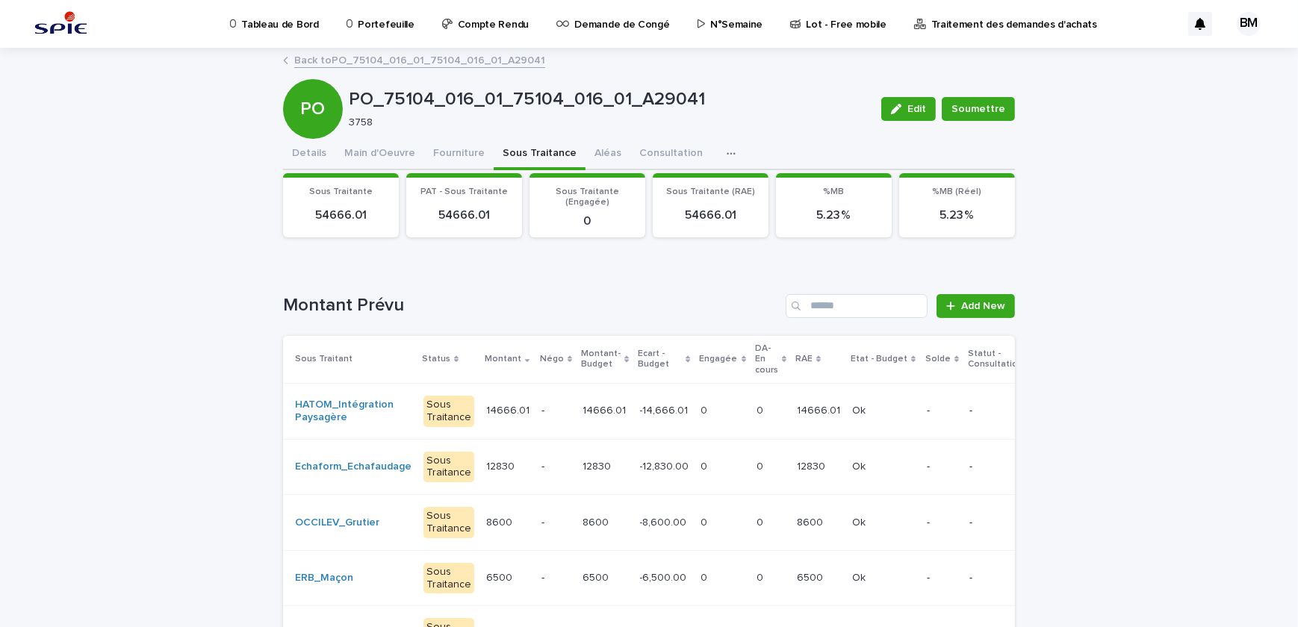
click at [338, 54] on link "Back to PO_75104_016_01_75104_016_01_A29041" at bounding box center [419, 59] width 251 height 17
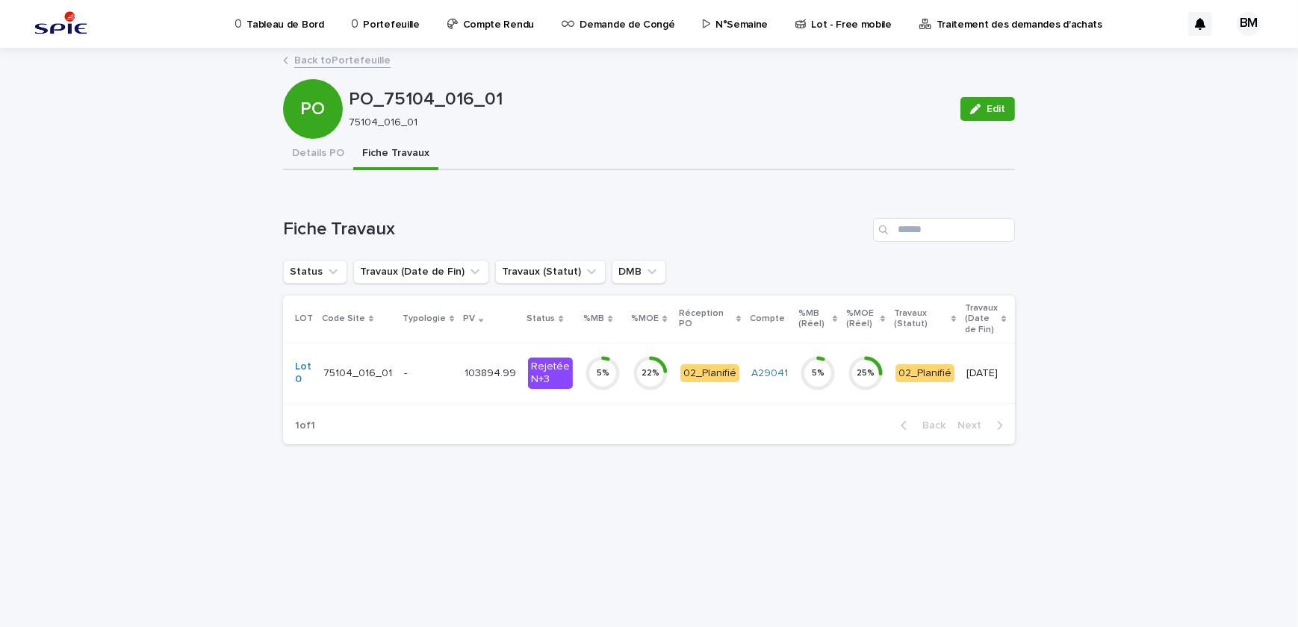
click at [338, 54] on link "Back to Portefeuille" at bounding box center [342, 59] width 96 height 17
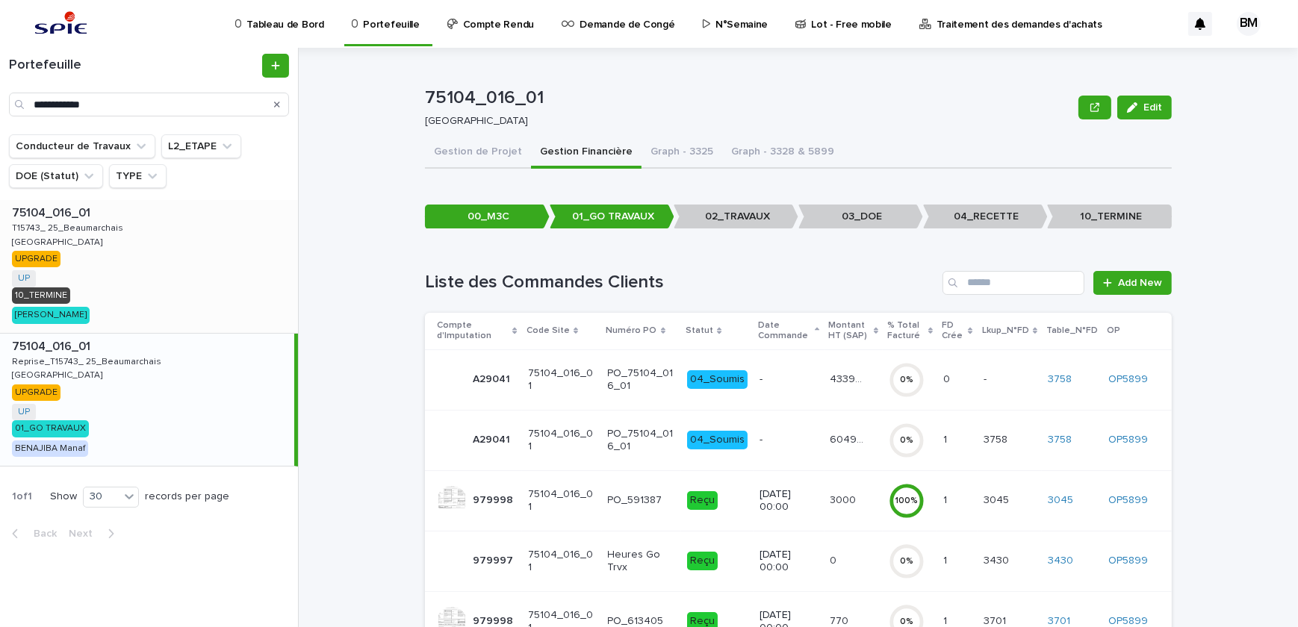
click at [234, 271] on div "75104_016_01 75104_016_01 T15743_ 25_Beaumarchais T15743_ 25_Beaumarchais PARIS…" at bounding box center [149, 266] width 298 height 133
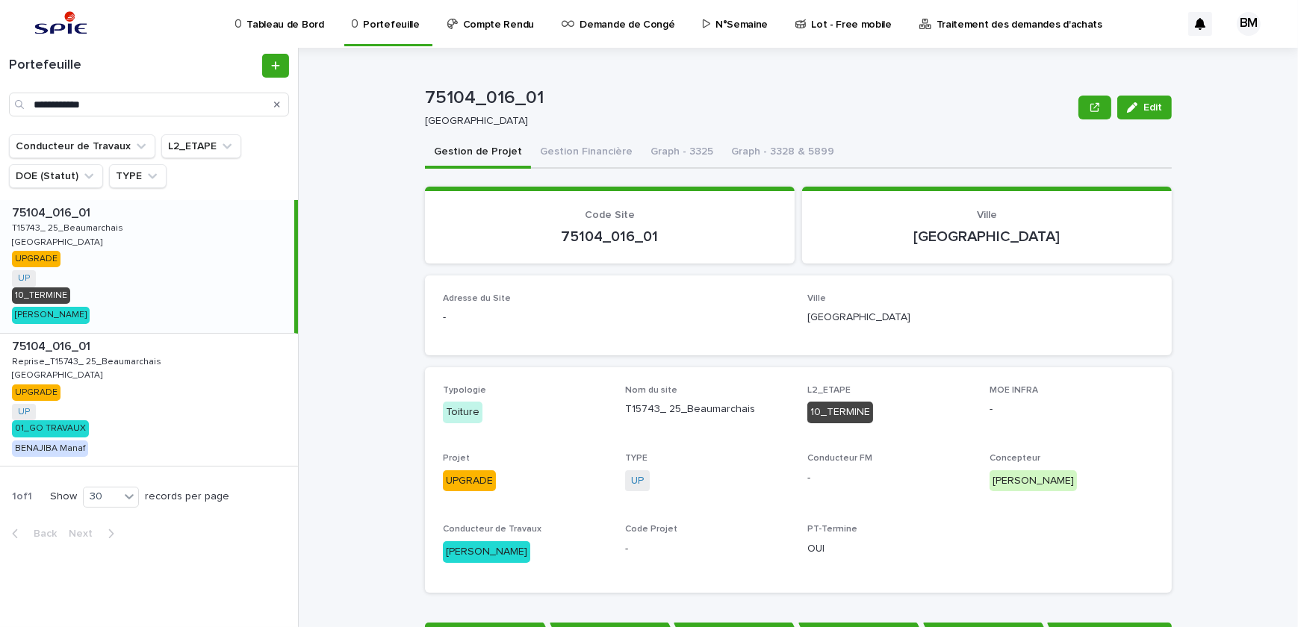
click at [205, 251] on div "75104_016_01 75104_016_01 T15743_ 25_Beaumarchais T15743_ 25_Beaumarchais PARIS…" at bounding box center [147, 266] width 294 height 133
click at [260, 384] on div "75104_016_01 75104_016_01 Reprise_T15743_ 25_Beaumarchais Reprise_T15743_ 25_Be…" at bounding box center [149, 400] width 298 height 133
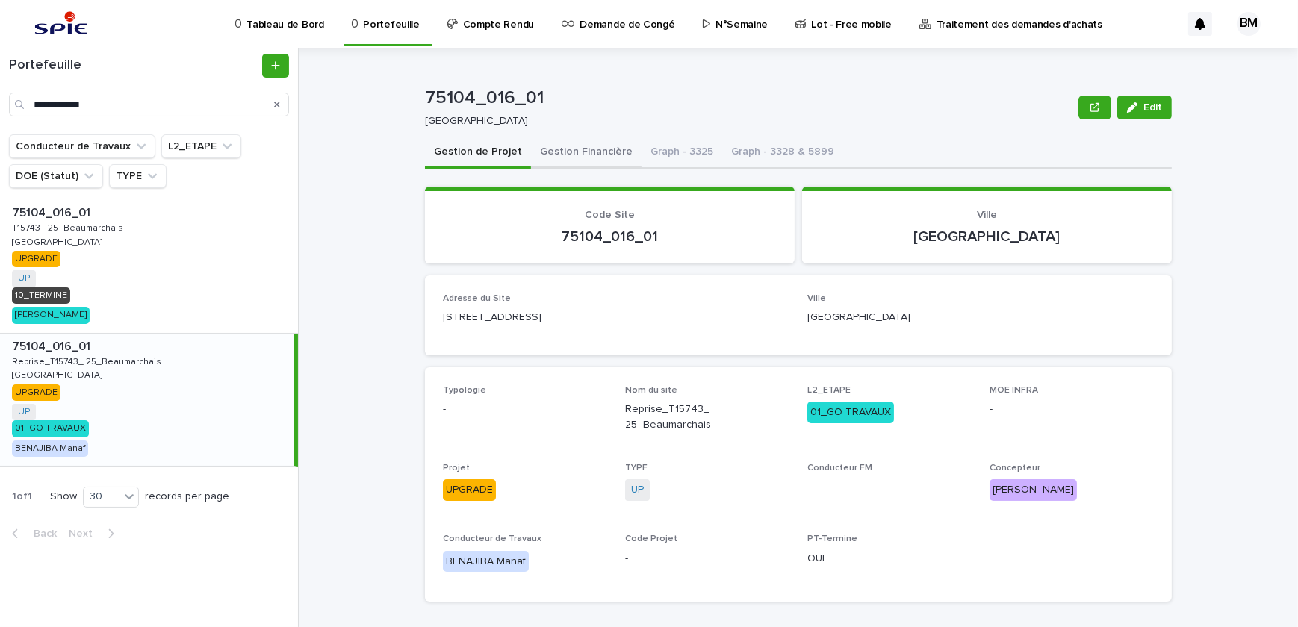
click at [584, 145] on button "Gestion Financière" at bounding box center [586, 152] width 110 height 31
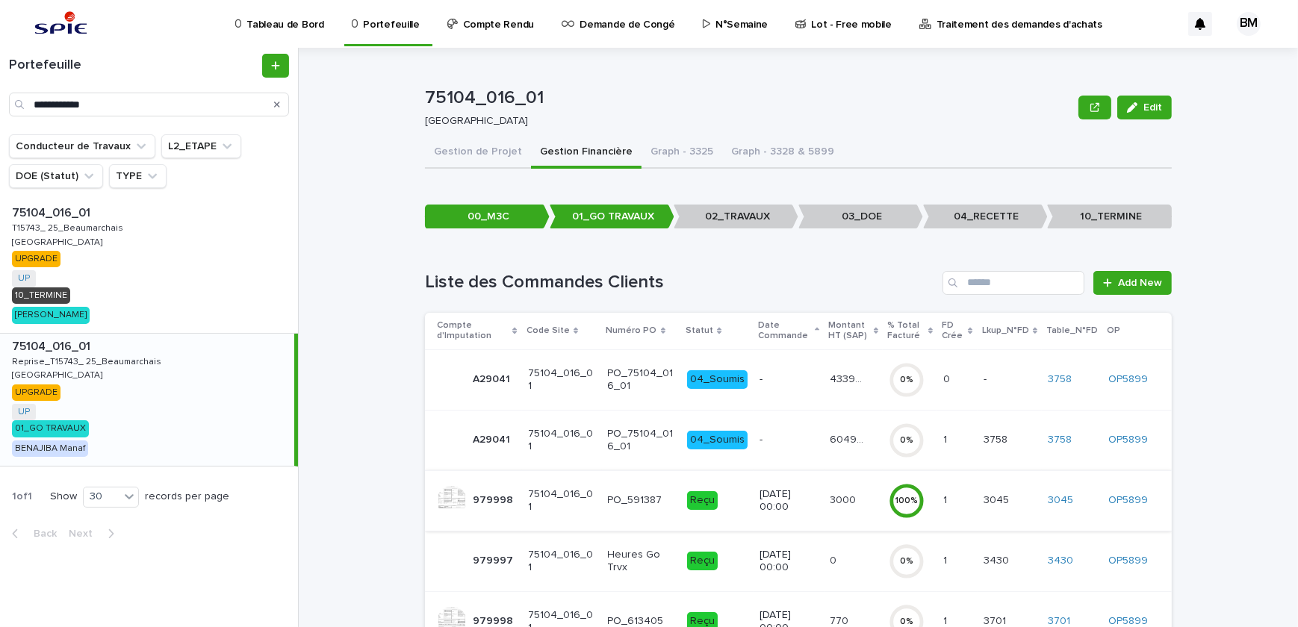
scroll to position [135, 0]
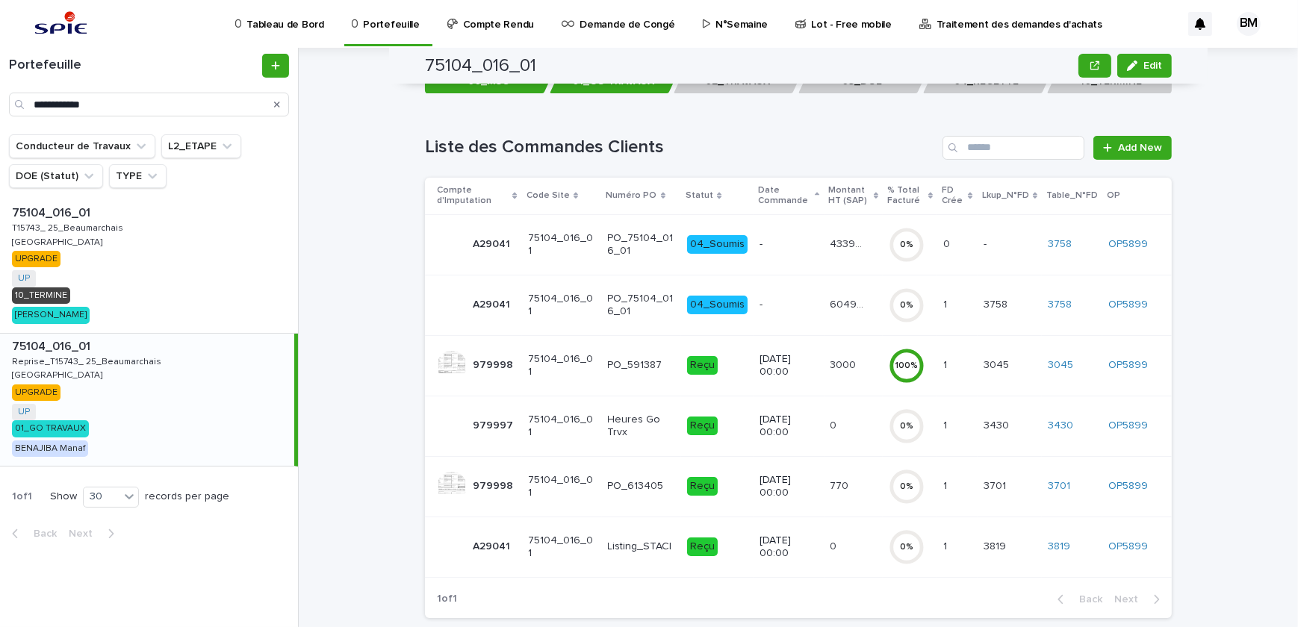
click at [646, 538] on div "Listing_STACI" at bounding box center [642, 546] width 68 height 16
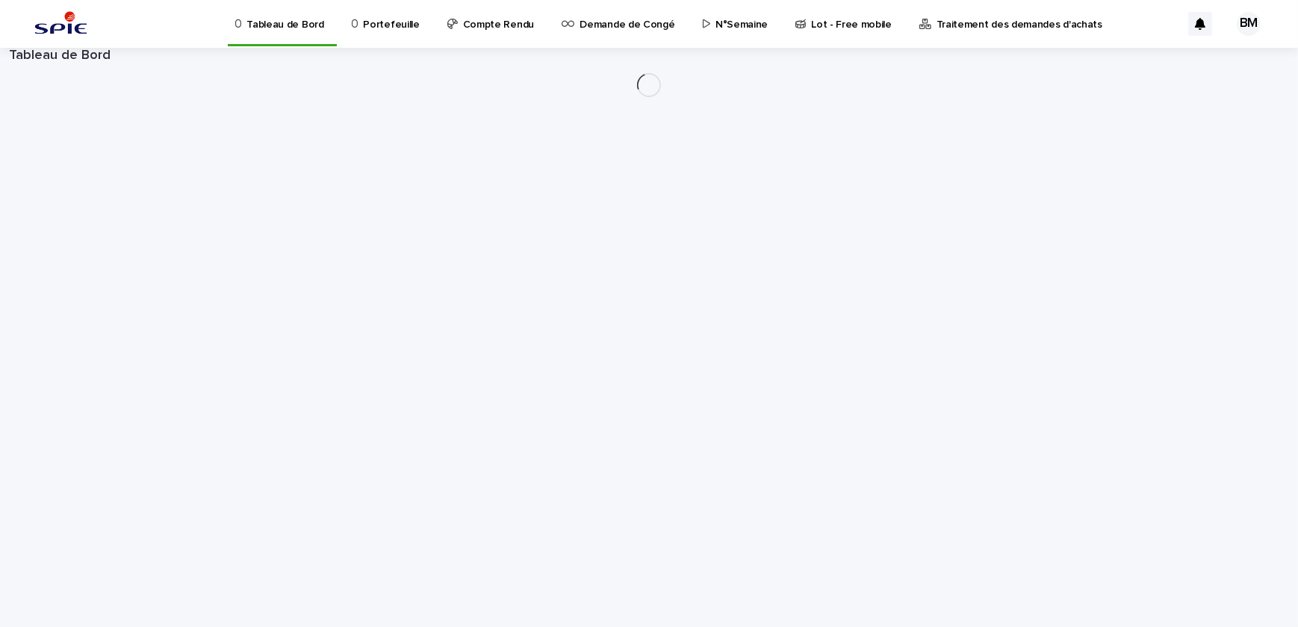
click at [388, 28] on p "Portefeuille" at bounding box center [391, 15] width 56 height 31
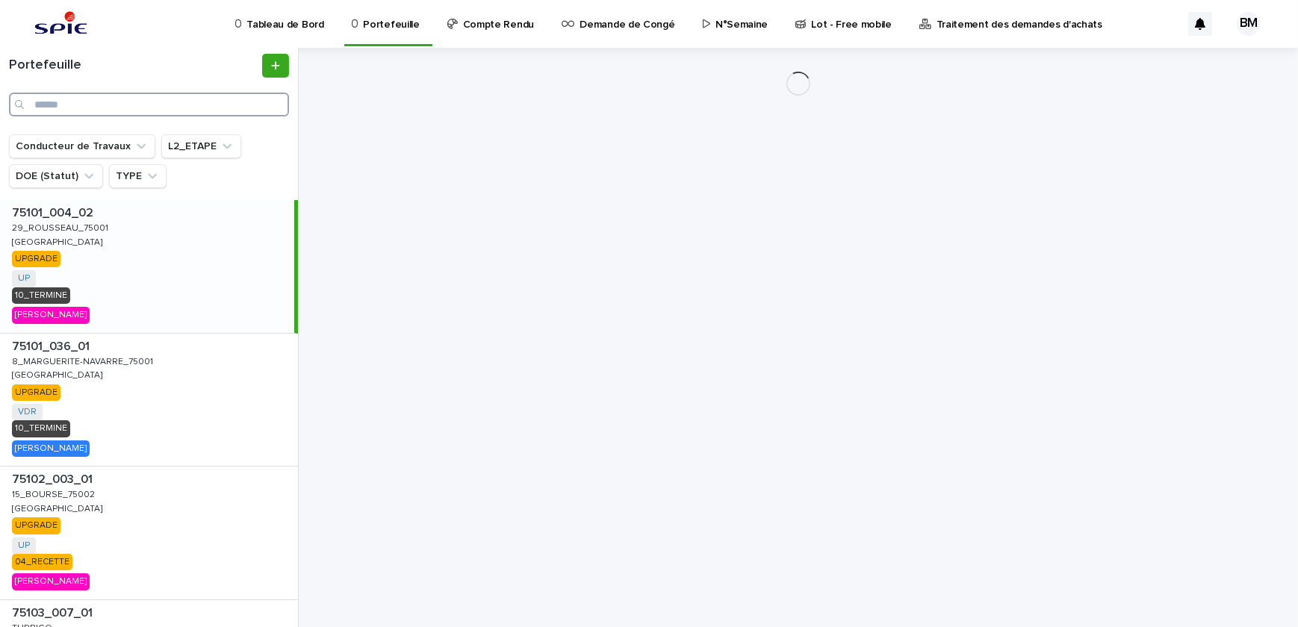
click at [184, 95] on input "Search" at bounding box center [149, 105] width 280 height 24
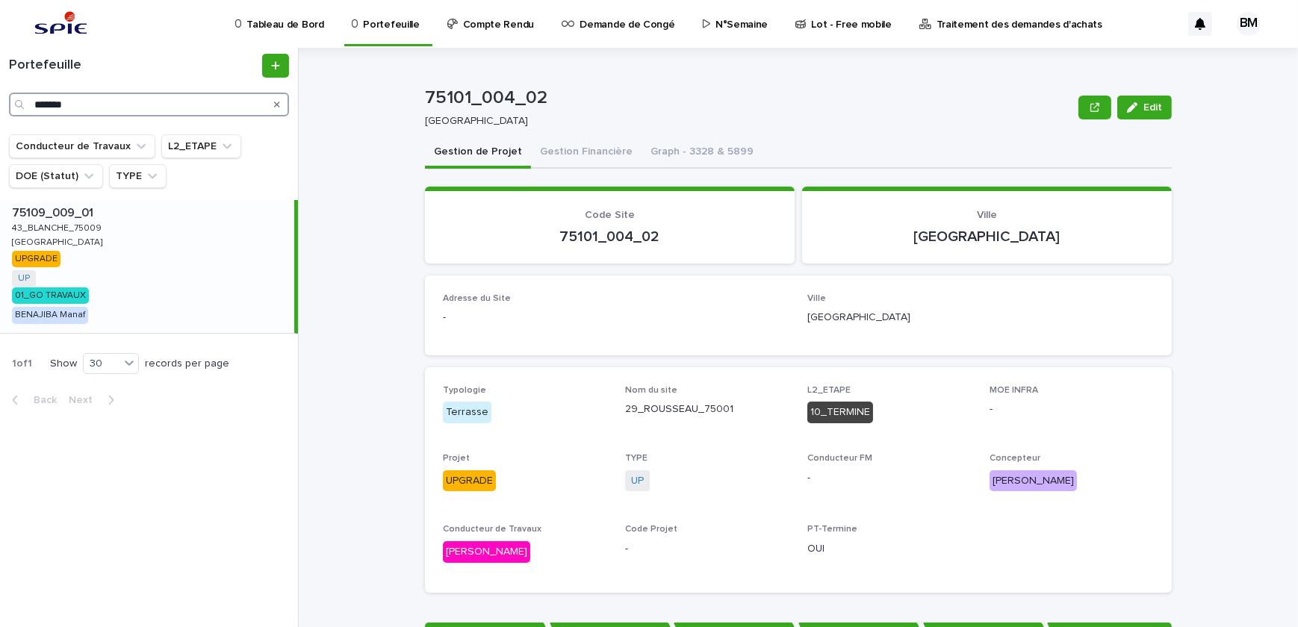
type input "*******"
click at [175, 282] on div "75109_009_01 75109_009_01 43_BLANCHE_75009 [GEOGRAPHIC_DATA] UP + 0 01_GO TRAVA…" at bounding box center [147, 266] width 294 height 133
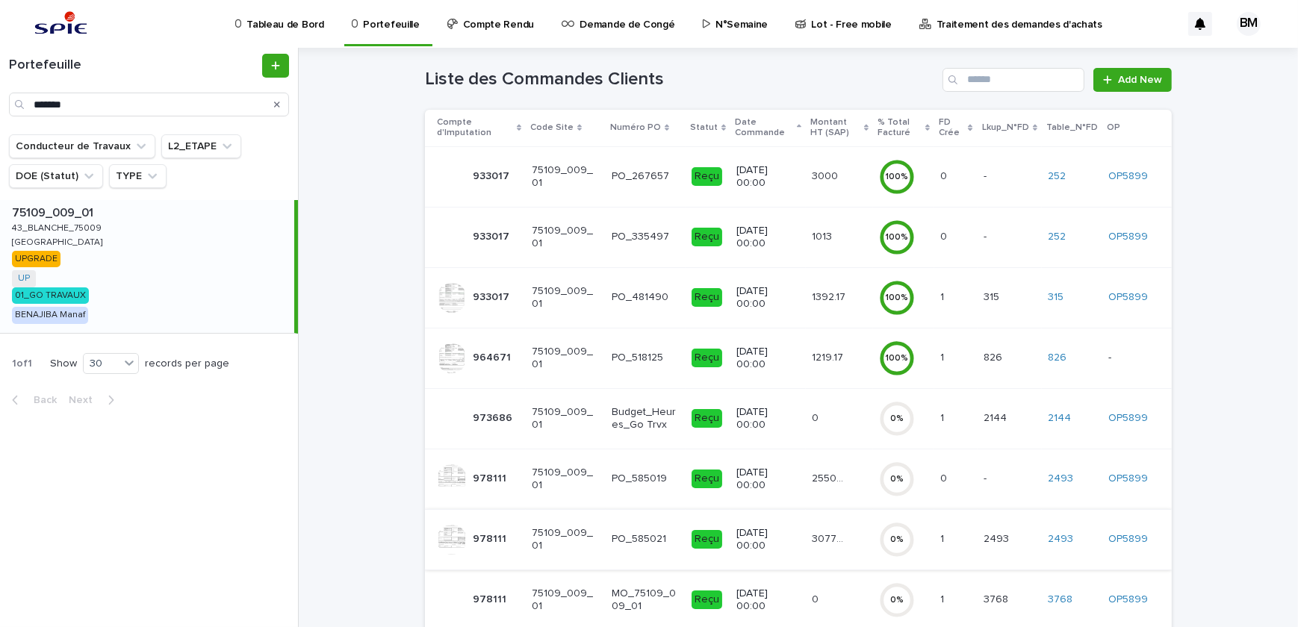
scroll to position [271, 0]
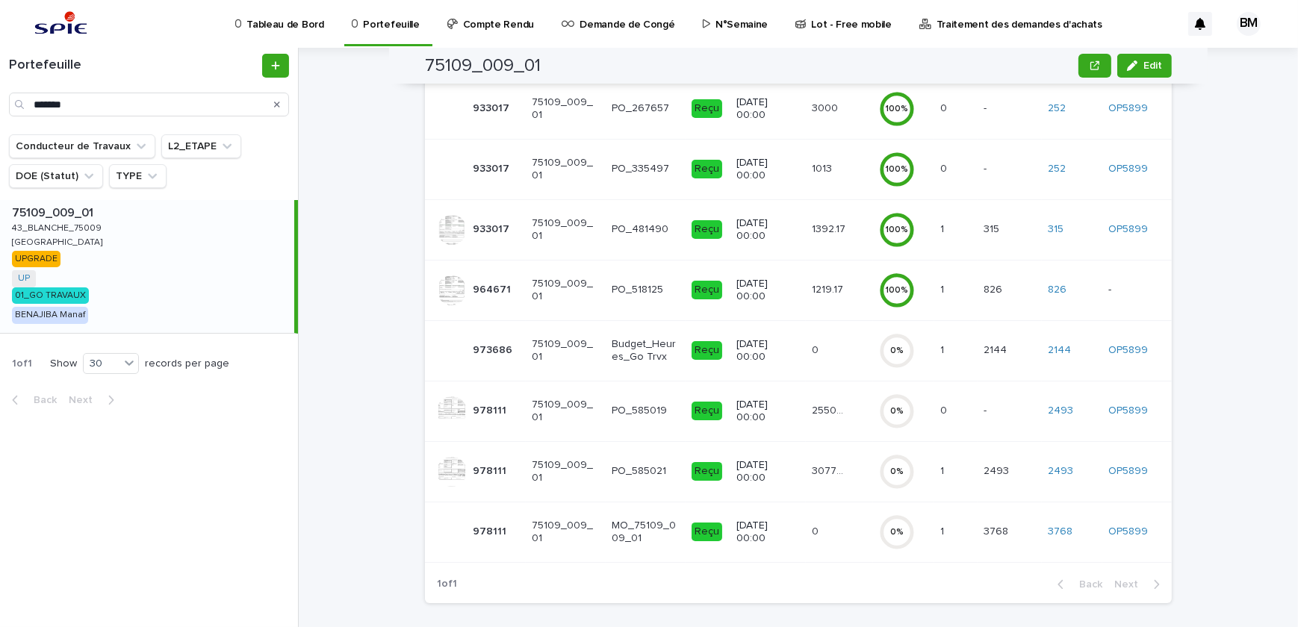
click at [829, 418] on div "25509.9 25509.9" at bounding box center [839, 411] width 55 height 25
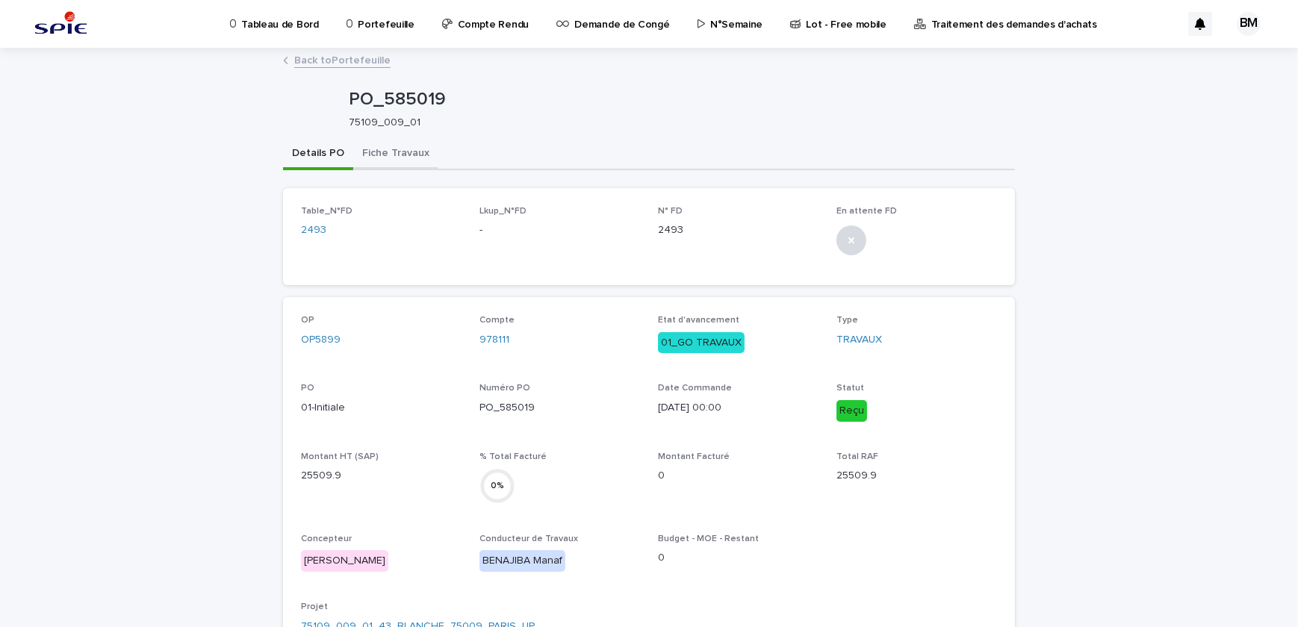
click at [408, 157] on button "Fiche Travaux" at bounding box center [395, 154] width 85 height 31
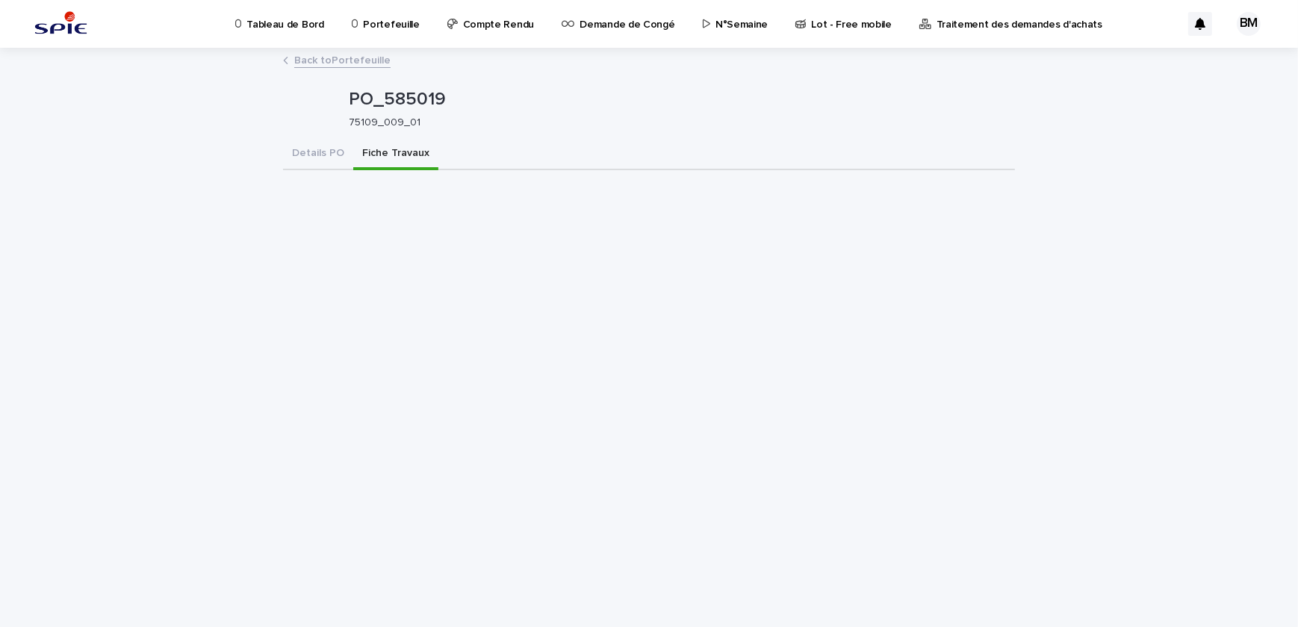
click at [333, 57] on link "Back to Portefeuille" at bounding box center [342, 59] width 96 height 17
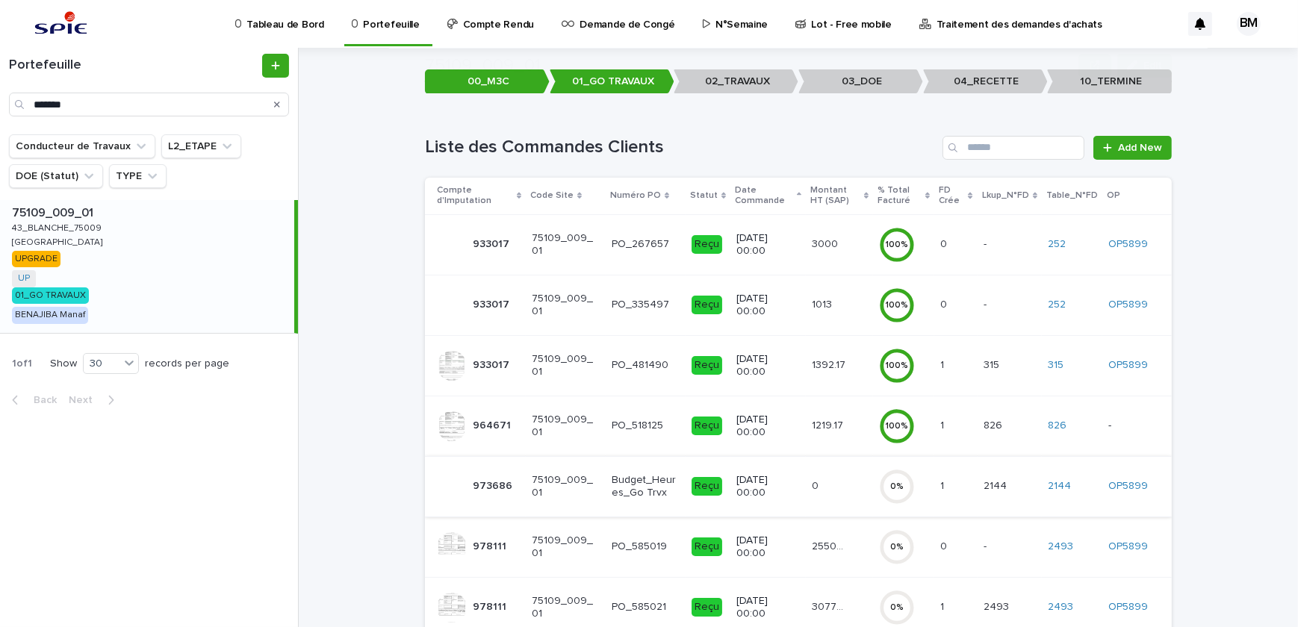
scroll to position [203, 0]
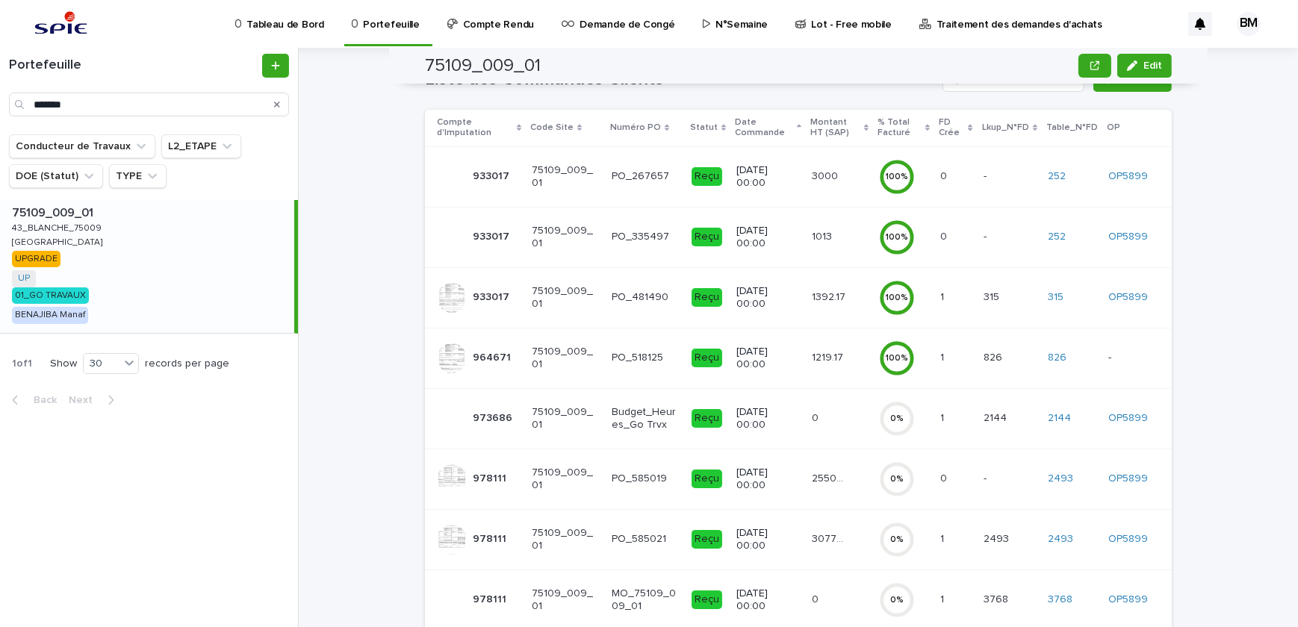
click at [782, 527] on p "27/3/2025 00:00" at bounding box center [767, 539] width 63 height 25
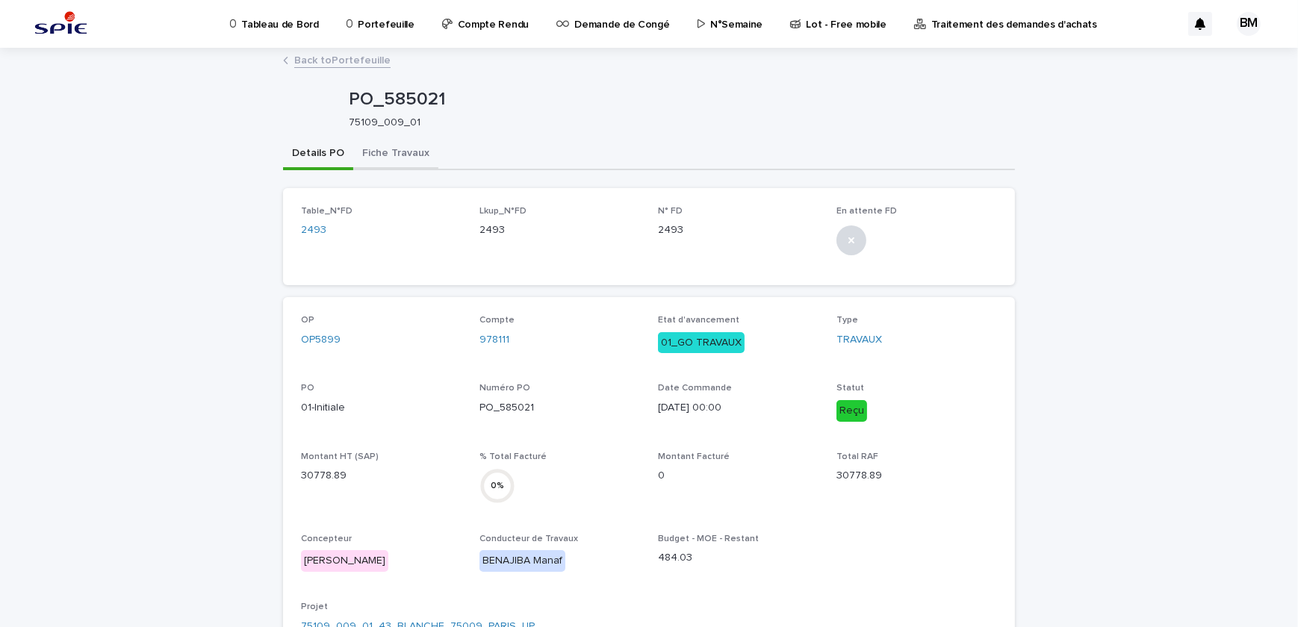
click at [390, 153] on button "Fiche Travaux" at bounding box center [395, 154] width 85 height 31
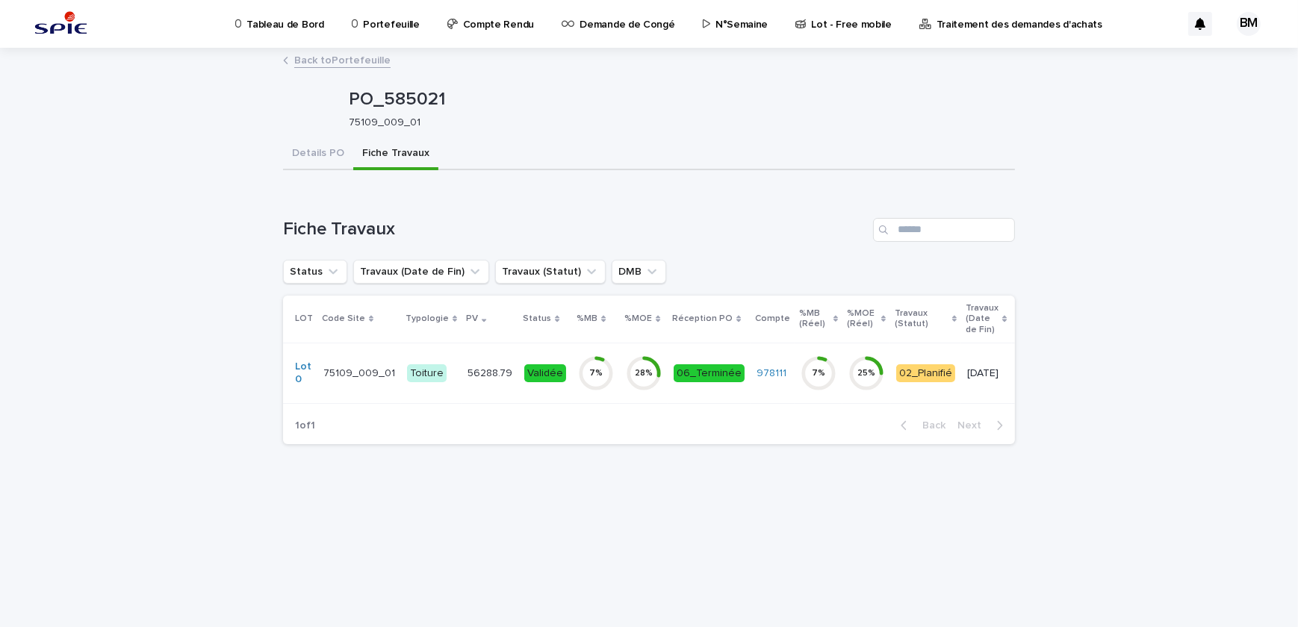
click at [694, 347] on td "06_Terminée" at bounding box center [708, 373] width 83 height 60
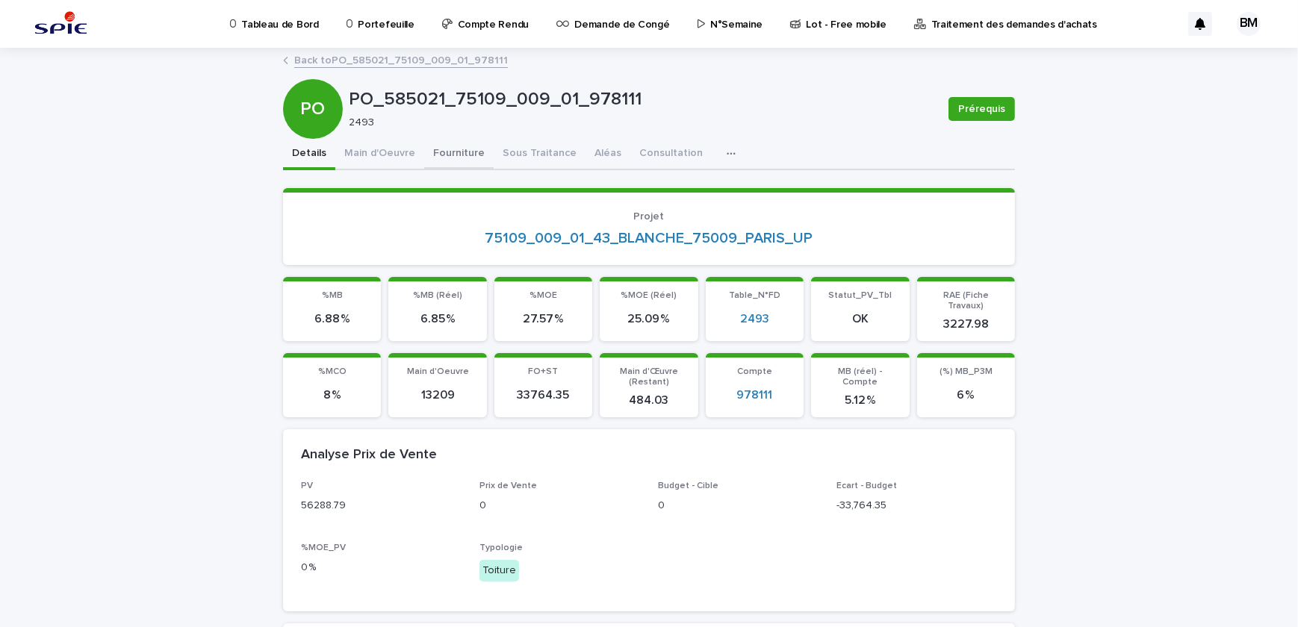
click at [428, 152] on button "Fourniture" at bounding box center [458, 154] width 69 height 31
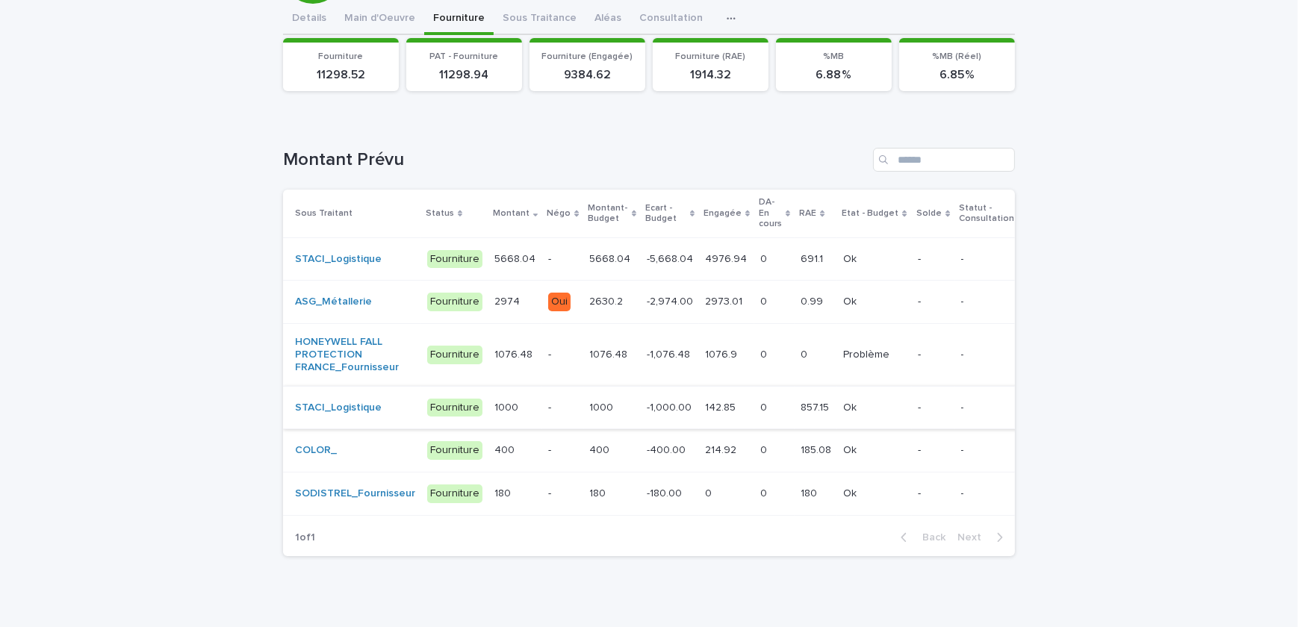
scroll to position [159, 0]
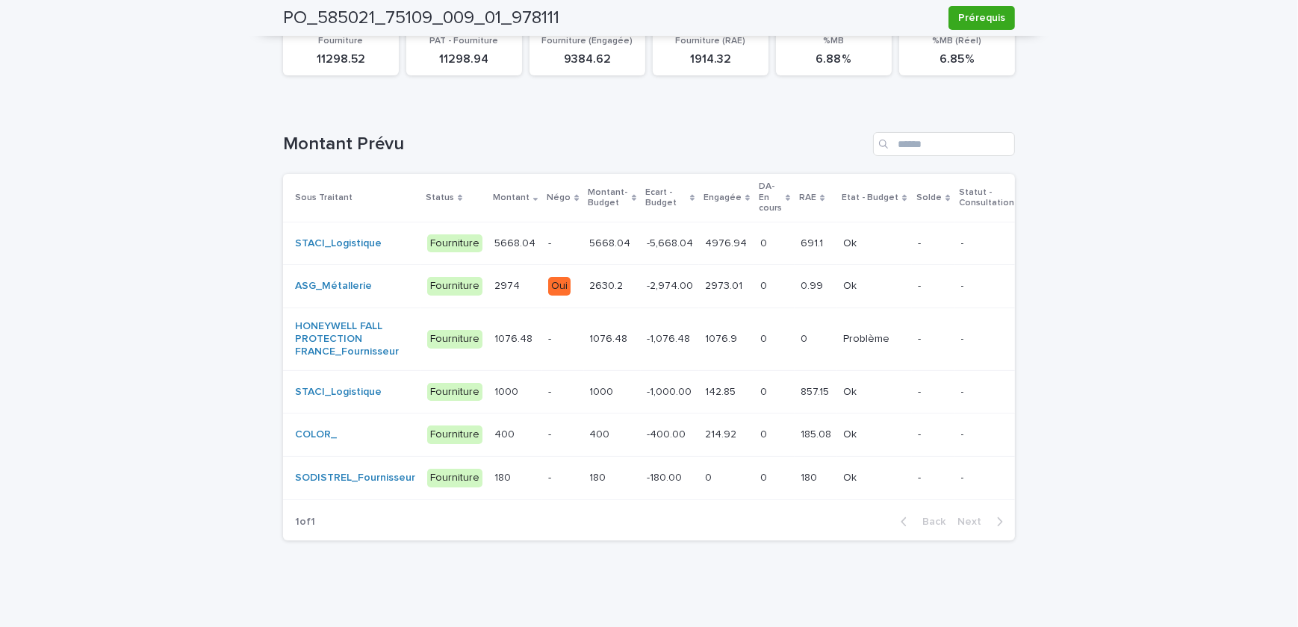
click at [377, 429] on div "COLOR_" at bounding box center [355, 435] width 120 height 13
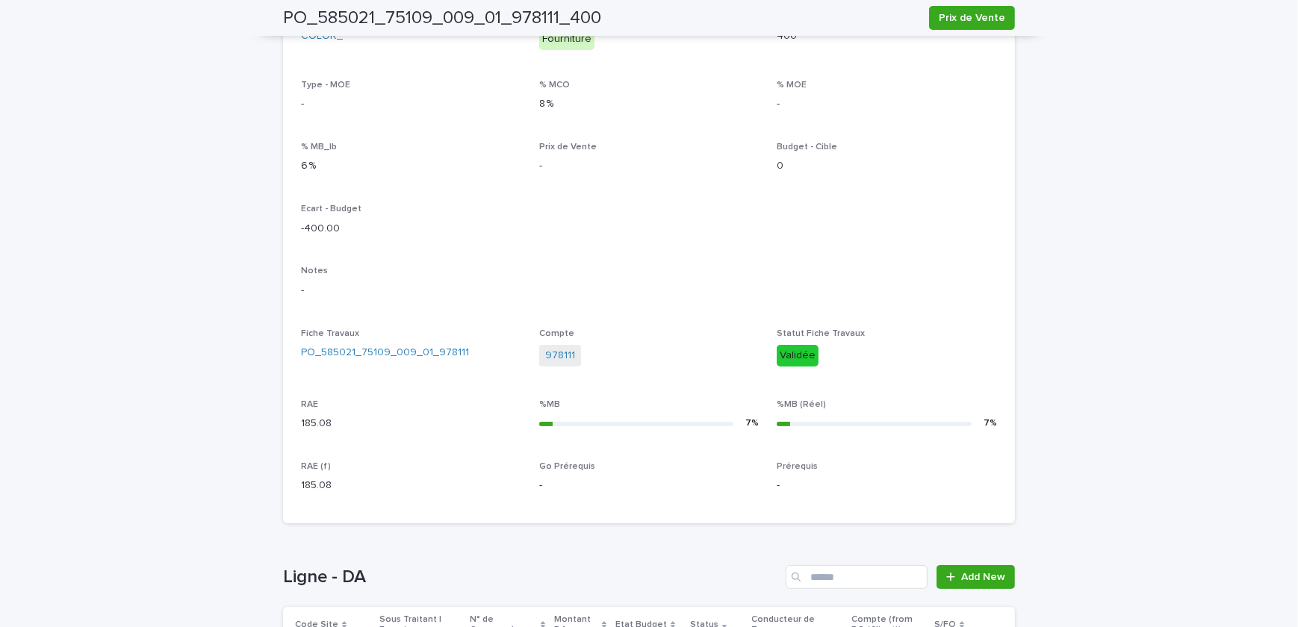
scroll to position [469, 0]
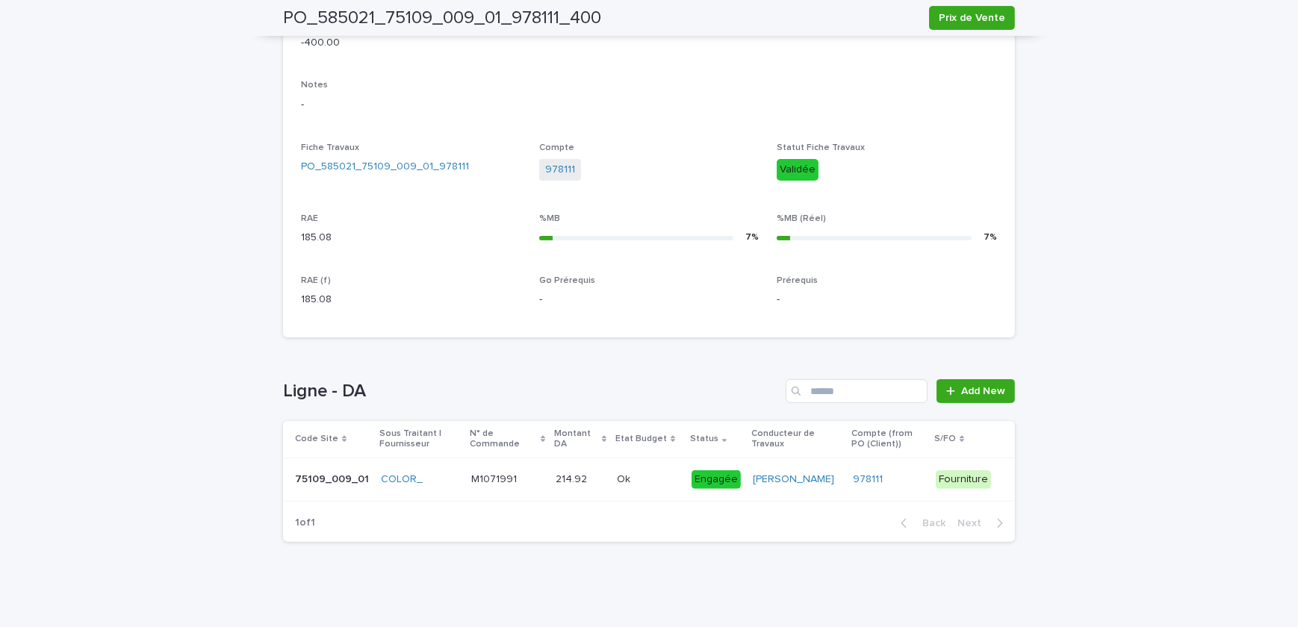
click at [496, 471] on p "M1071991" at bounding box center [495, 478] width 49 height 16
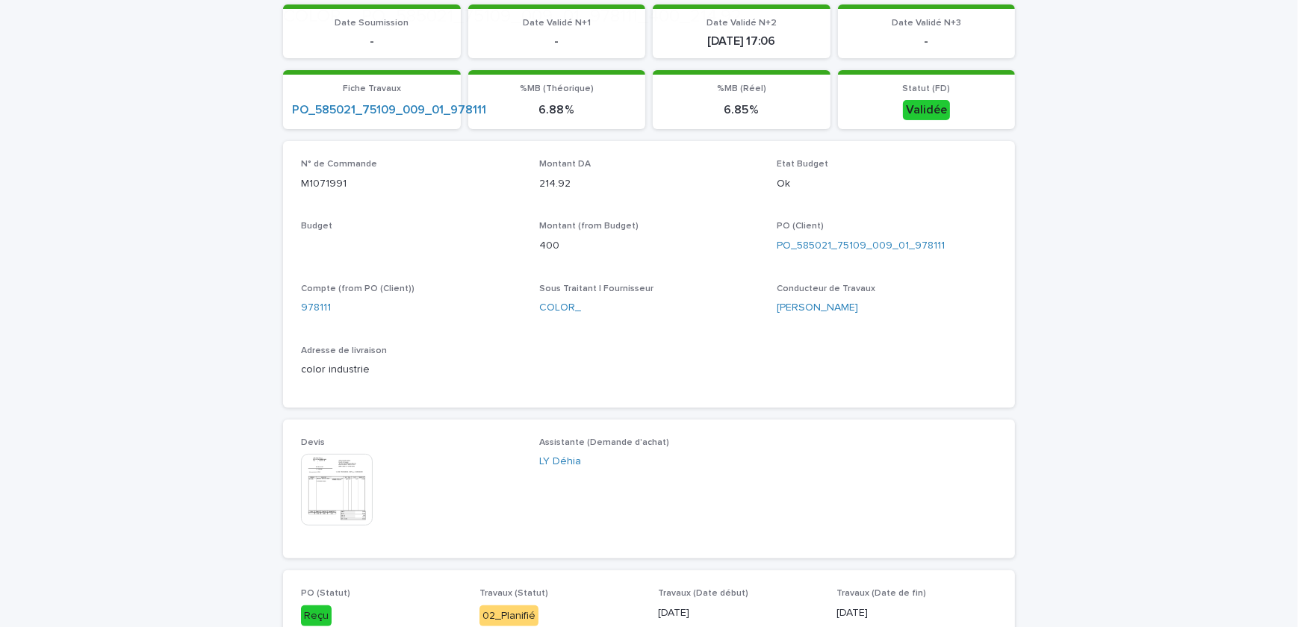
scroll to position [475, 0]
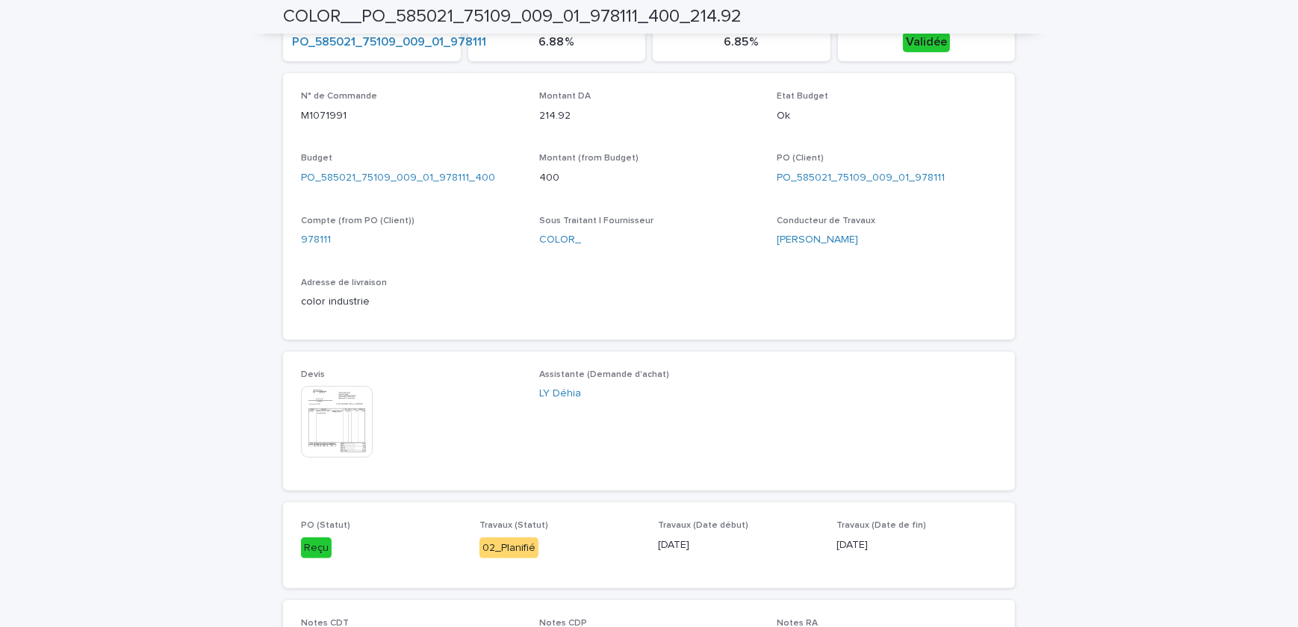
click at [360, 426] on img at bounding box center [337, 422] width 72 height 72
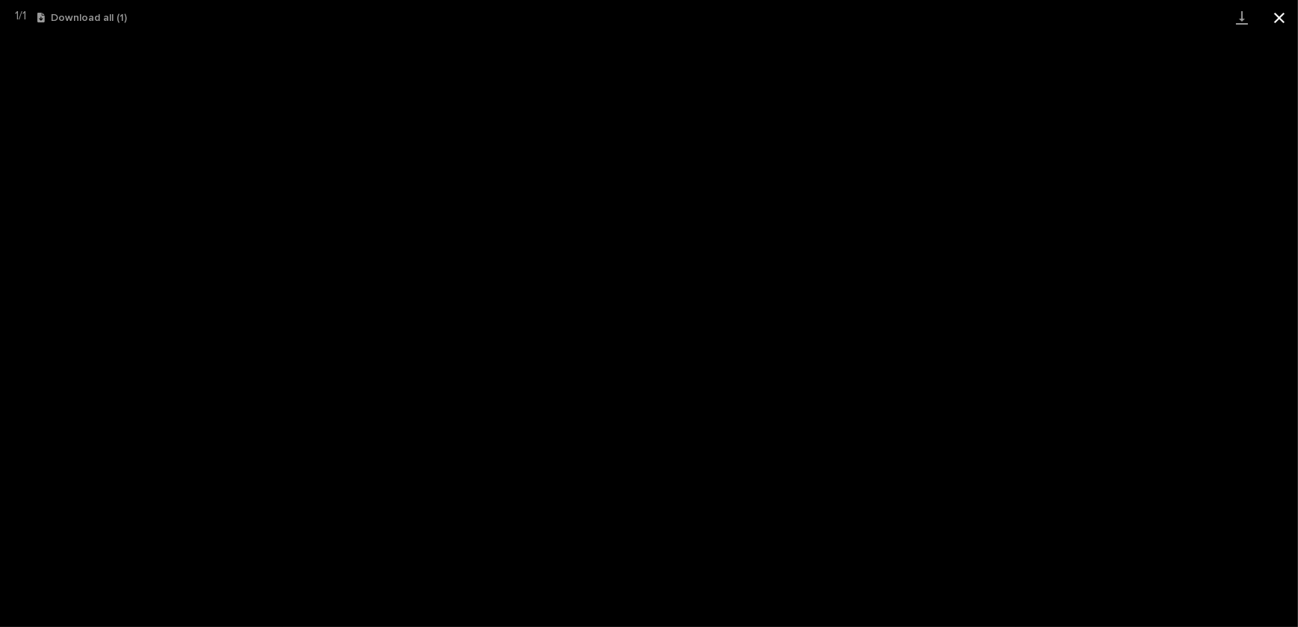
click at [1284, 23] on button "Close gallery" at bounding box center [1278, 17] width 37 height 35
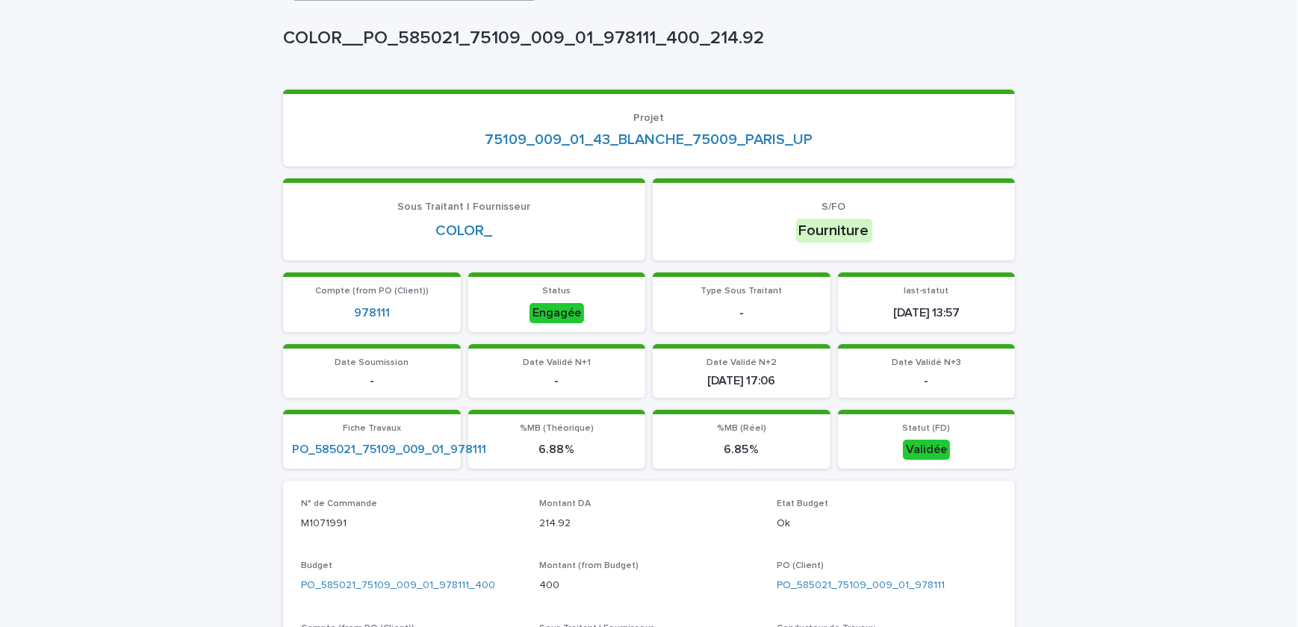
scroll to position [0, 0]
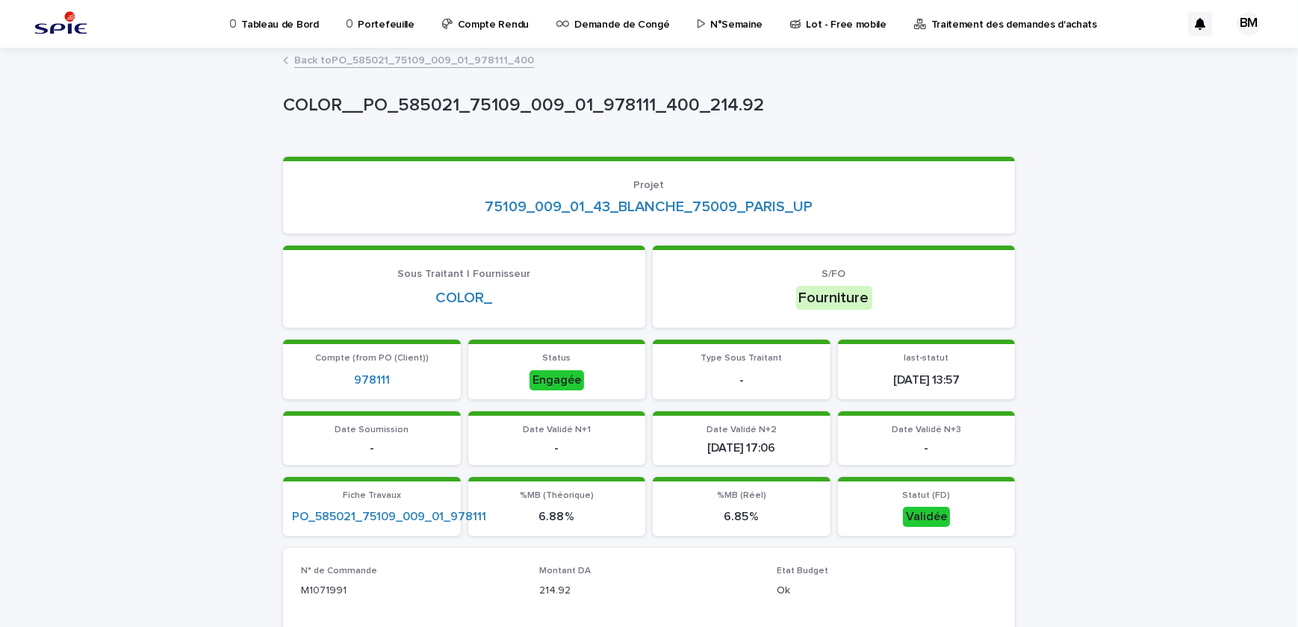
click at [381, 15] on p "Portefeuille" at bounding box center [386, 15] width 56 height 31
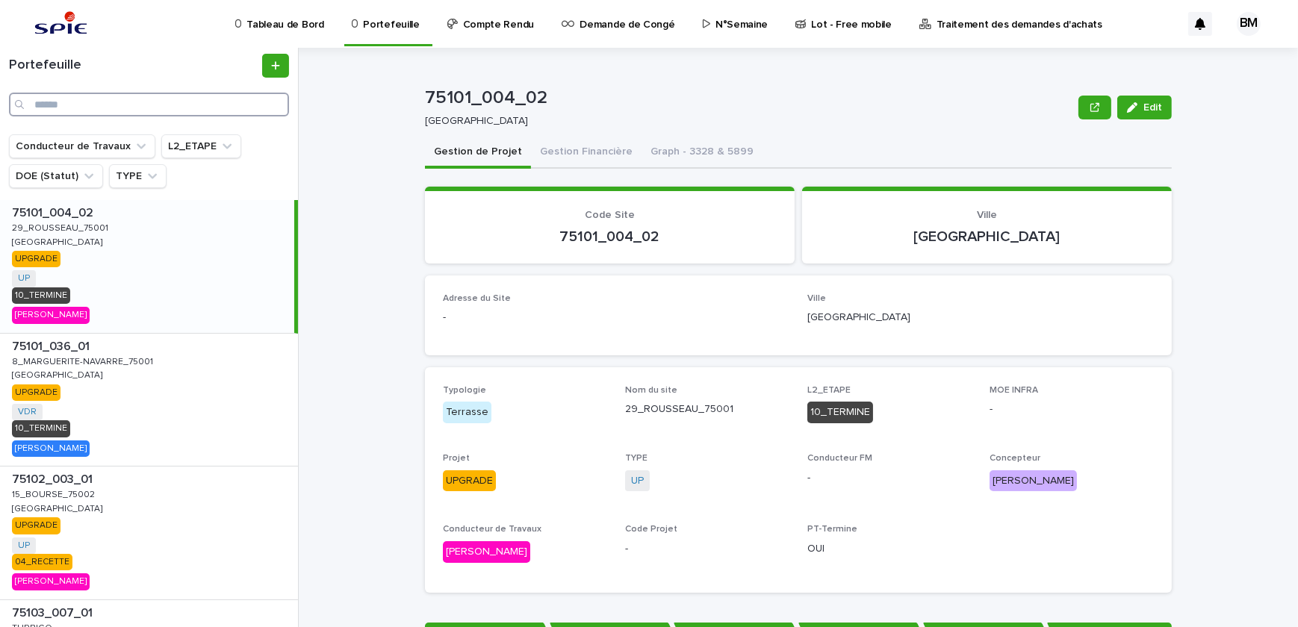
click at [172, 107] on input "Search" at bounding box center [149, 105] width 280 height 24
paste input "**********"
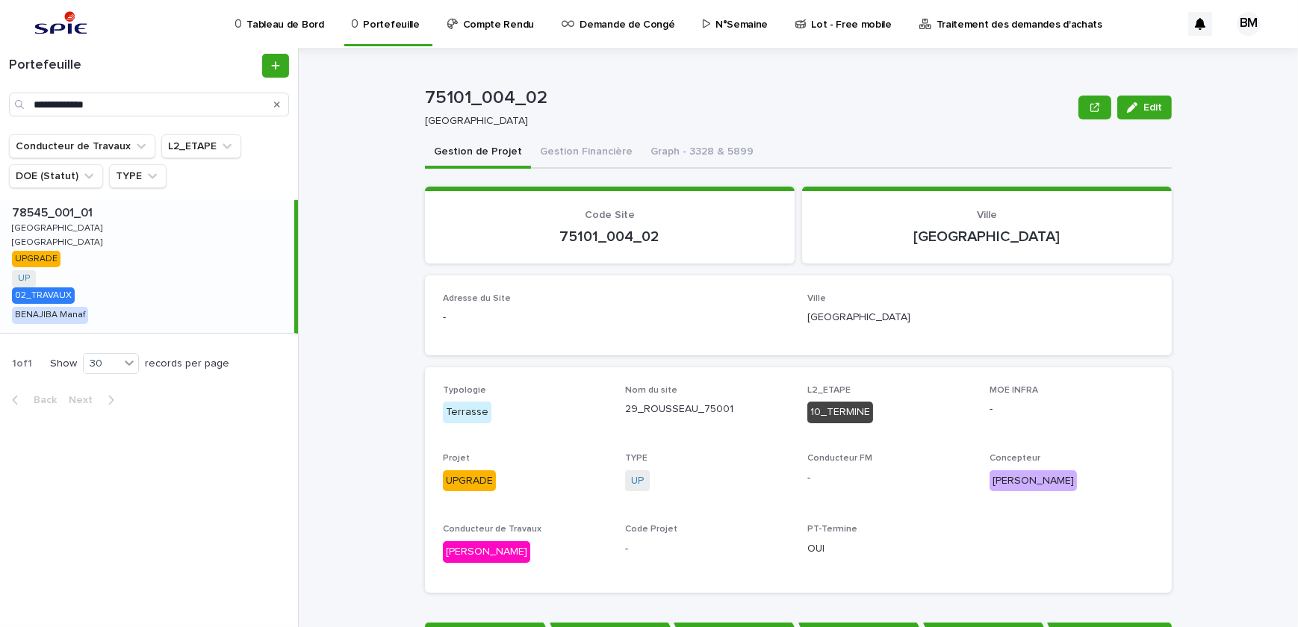
click at [195, 263] on div "78545_001_01 78545_001_01 GUYANCOURT GUYANCOURT GUYANCOURT GUYANCOURT UPGRADE U…" at bounding box center [147, 266] width 294 height 133
type input "**********"
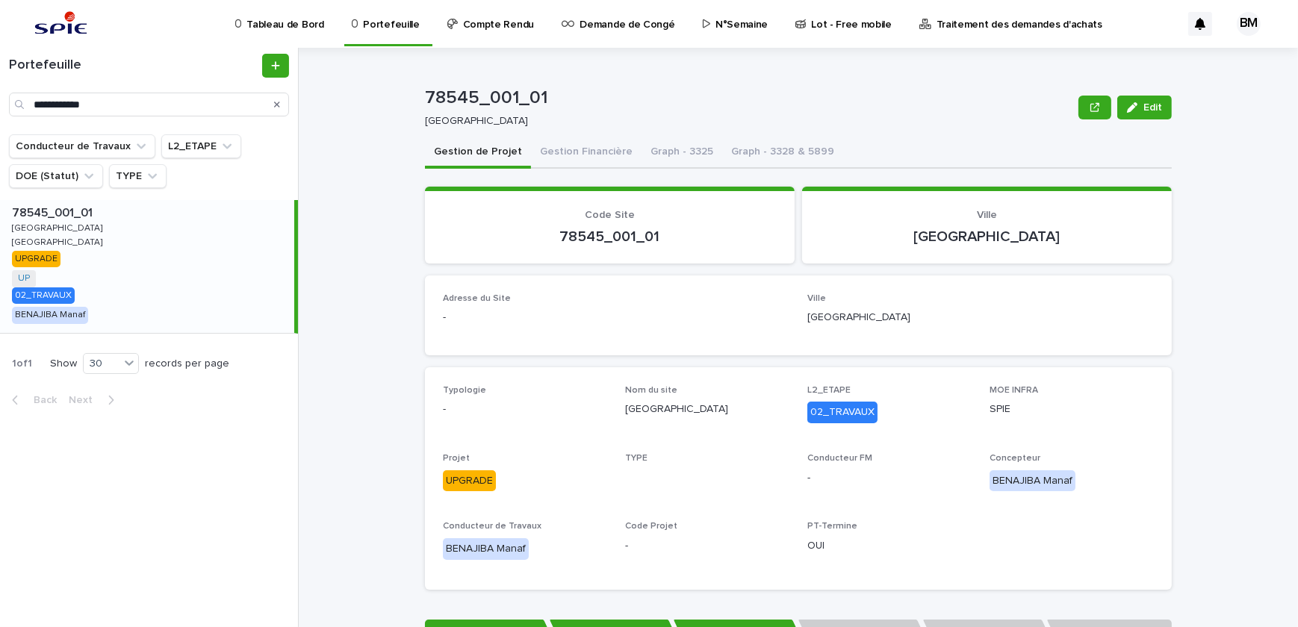
scroll to position [67, 0]
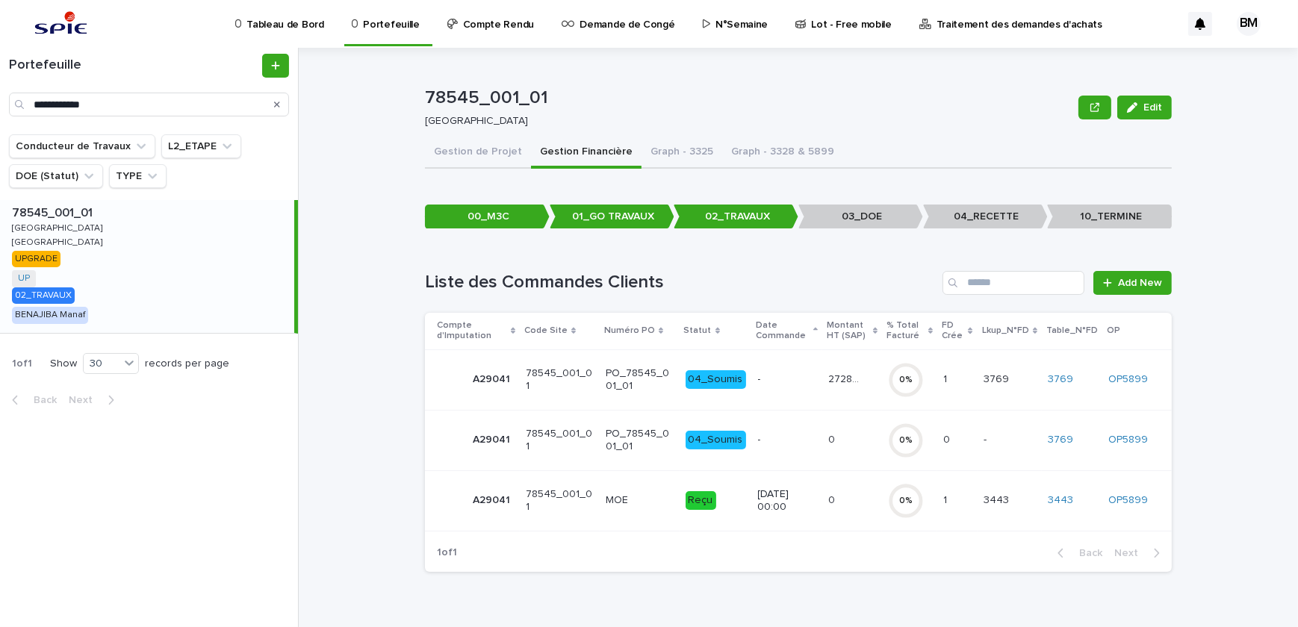
click at [784, 383] on p "-" at bounding box center [787, 379] width 59 height 13
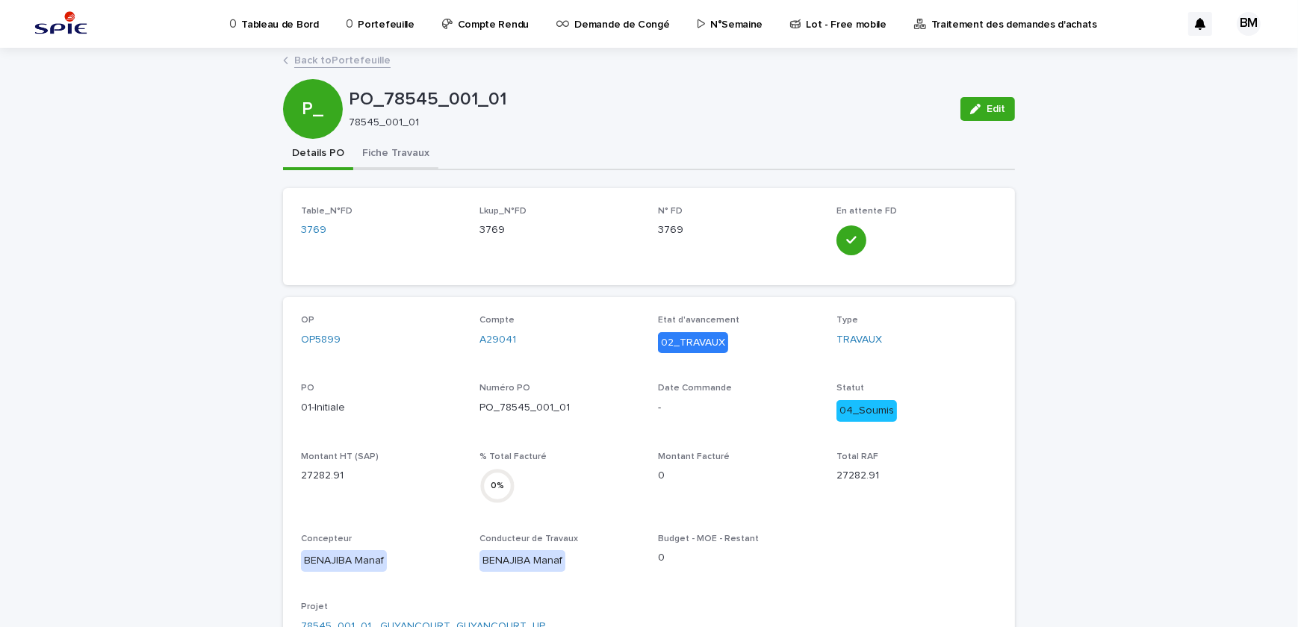
click at [367, 150] on button "Fiche Travaux" at bounding box center [395, 154] width 85 height 31
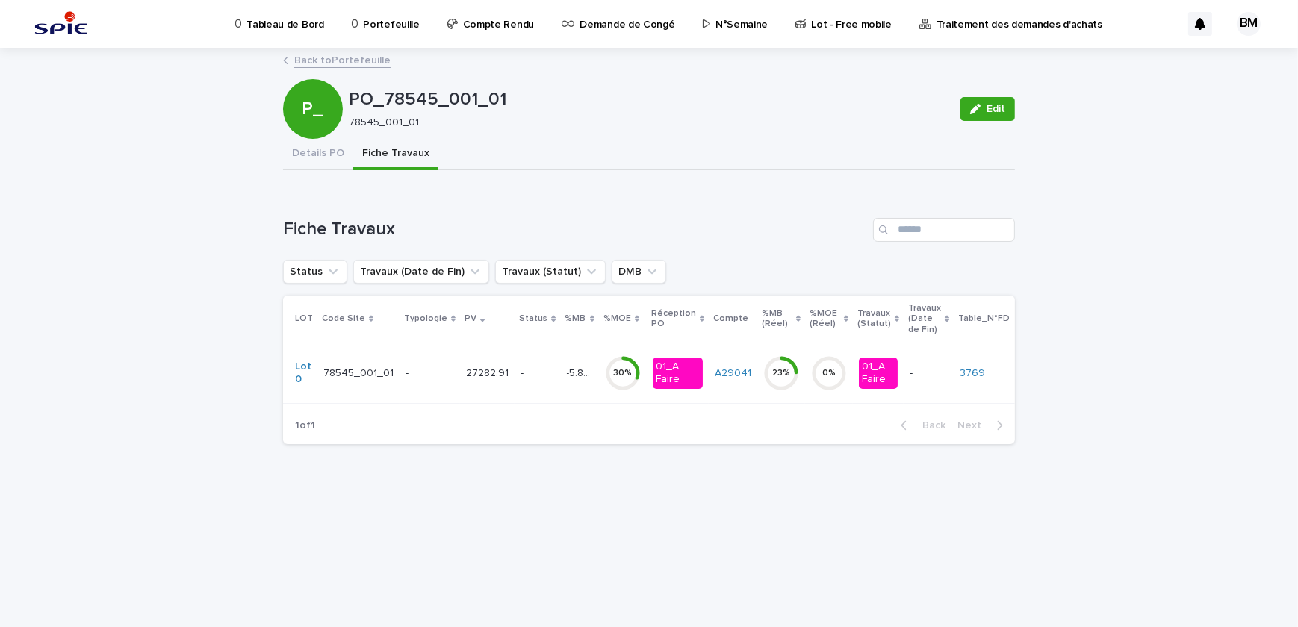
click at [520, 373] on p "-" at bounding box center [537, 373] width 34 height 13
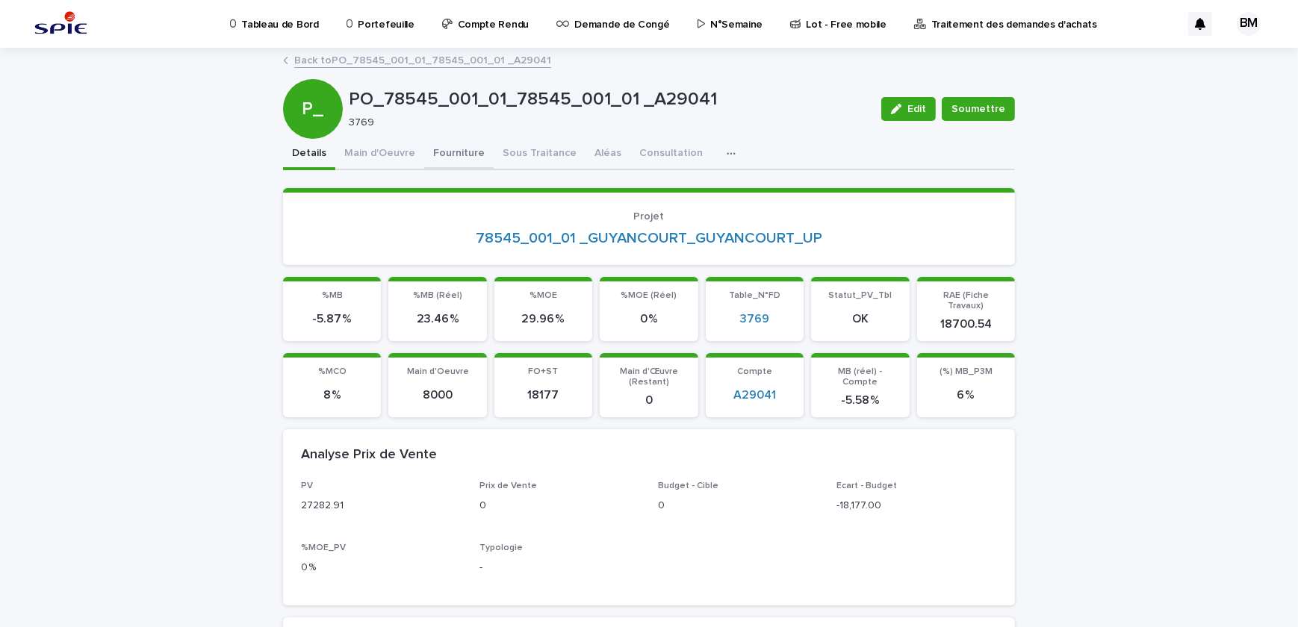
click at [432, 145] on button "Fourniture" at bounding box center [458, 154] width 69 height 31
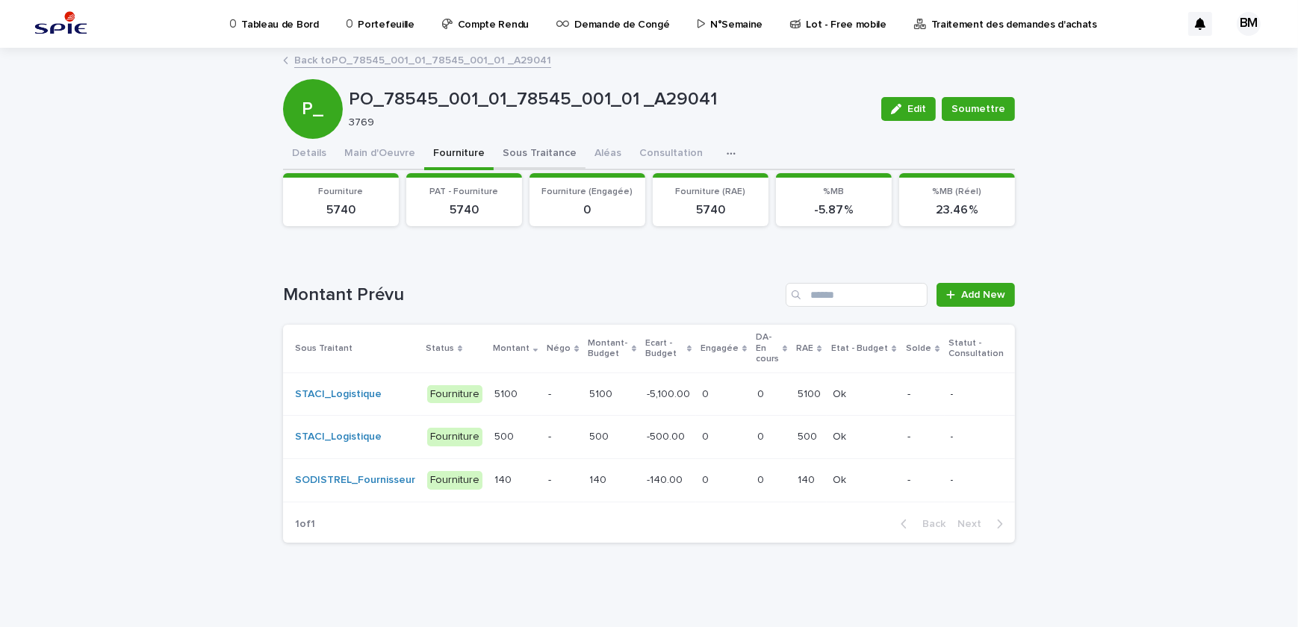
click at [530, 151] on button "Sous Traitance" at bounding box center [539, 154] width 92 height 31
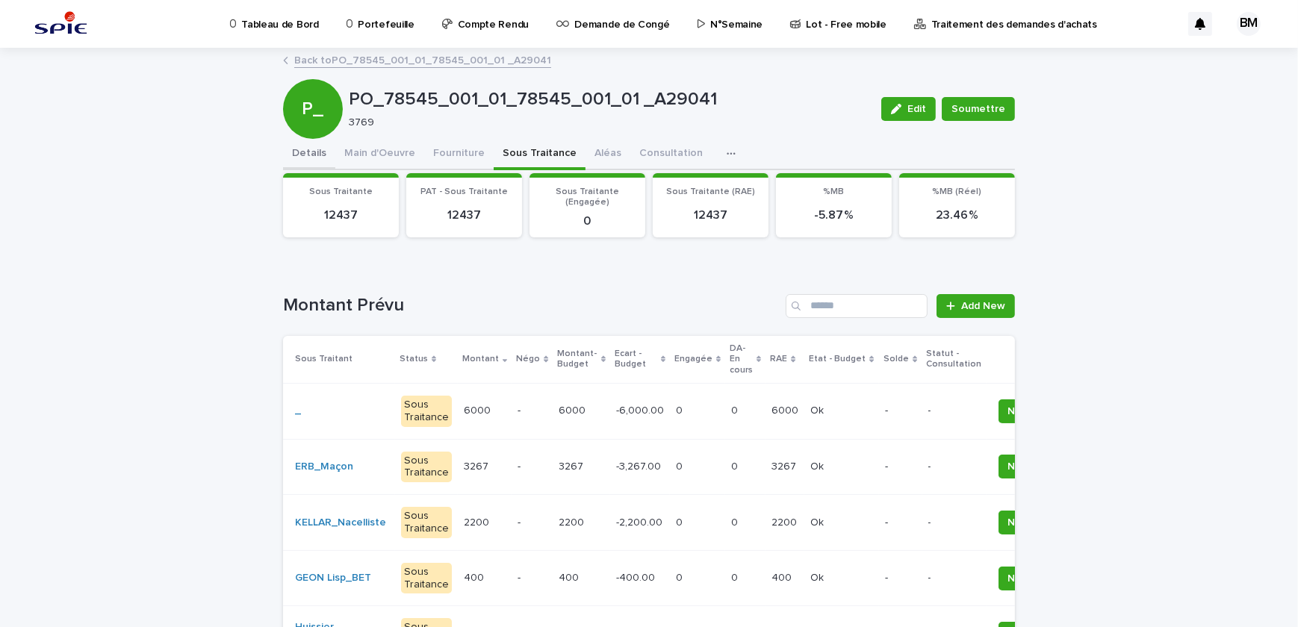
click at [305, 150] on button "Details" at bounding box center [309, 154] width 52 height 31
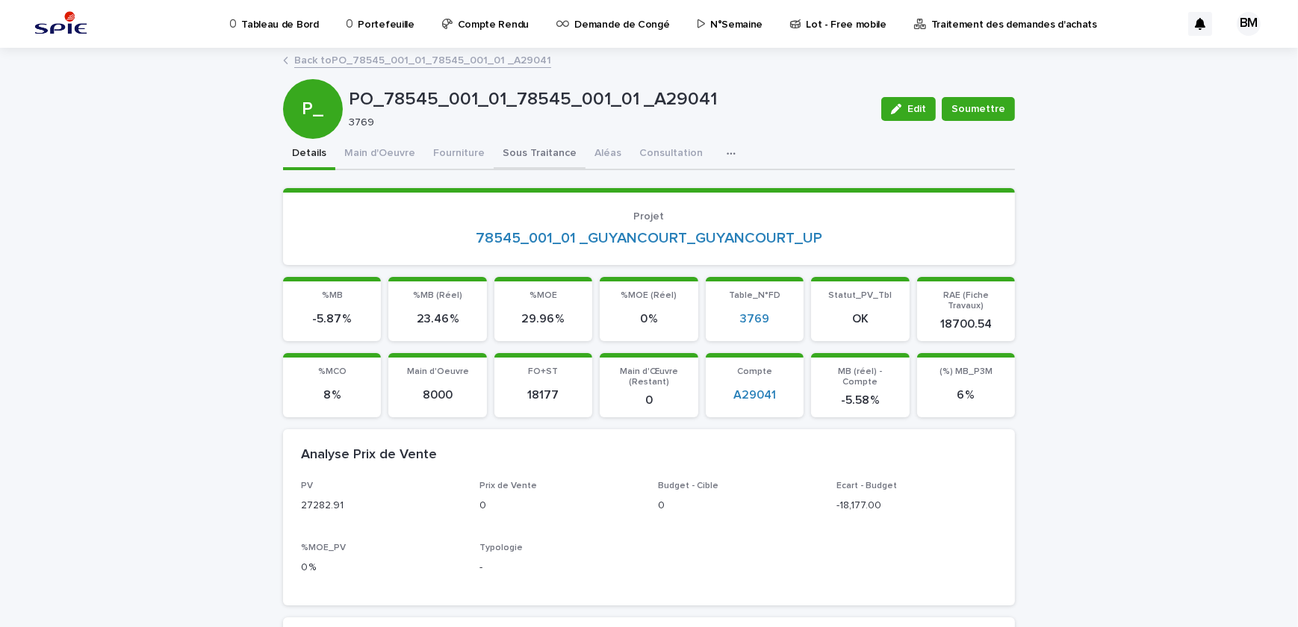
click at [530, 154] on button "Sous Traitance" at bounding box center [539, 154] width 92 height 31
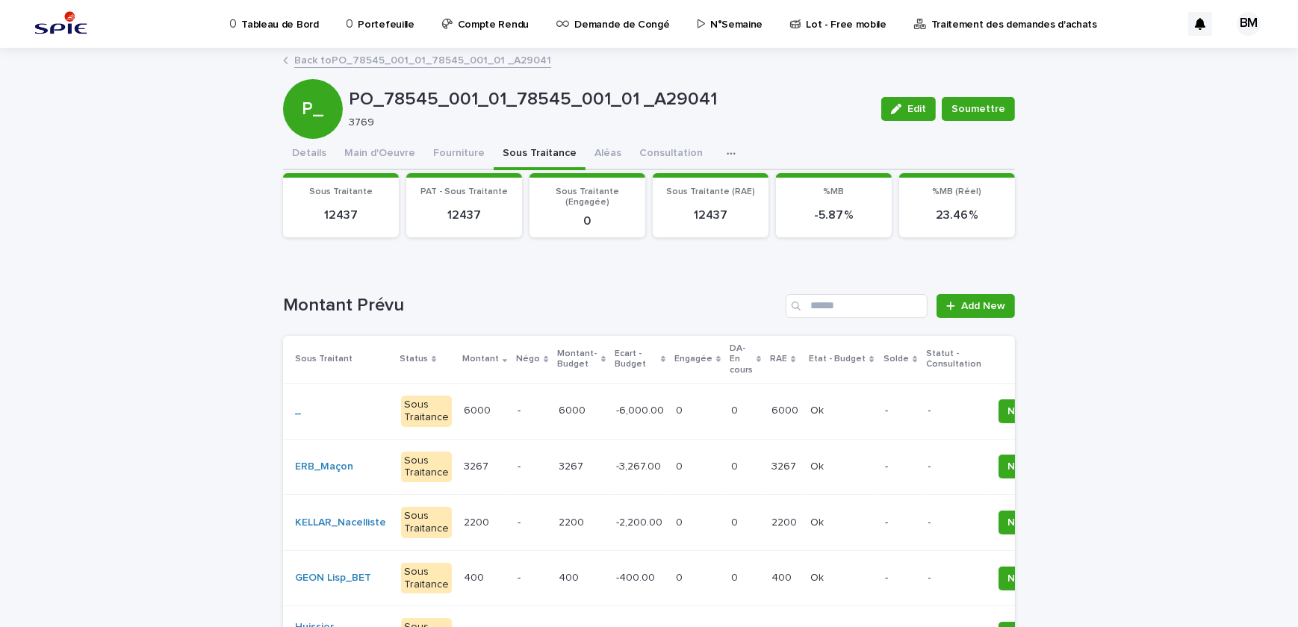
click at [885, 403] on td "-" at bounding box center [900, 411] width 43 height 56
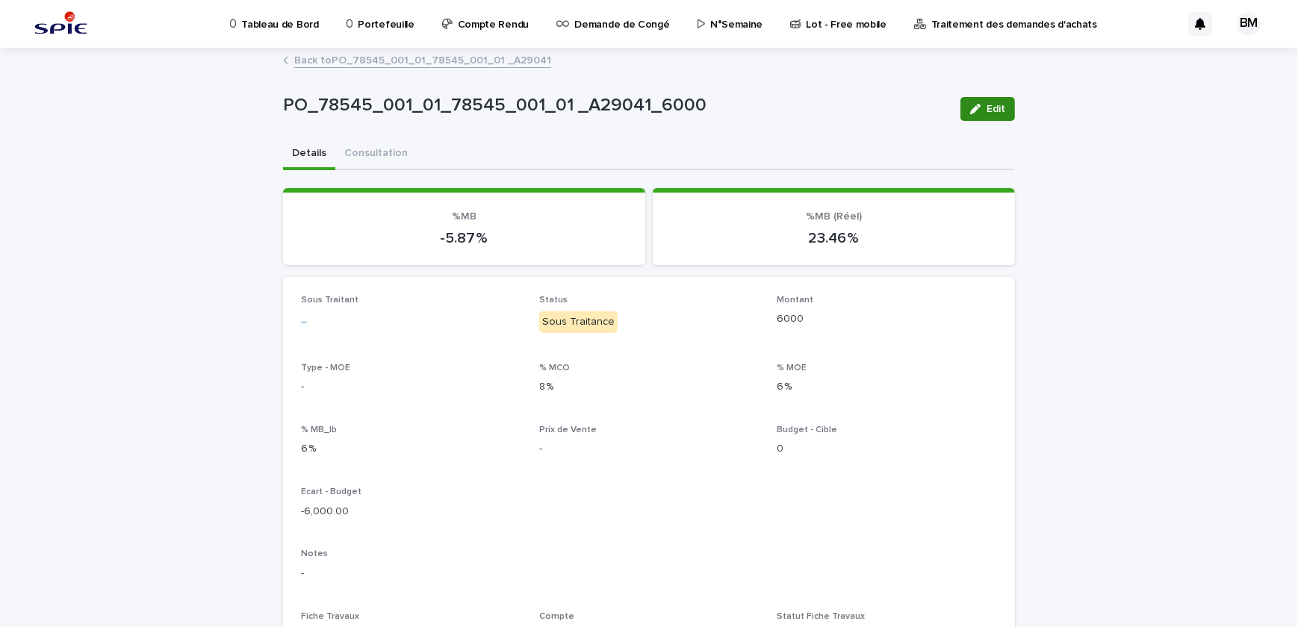
click at [973, 112] on icon "button" at bounding box center [975, 109] width 10 height 10
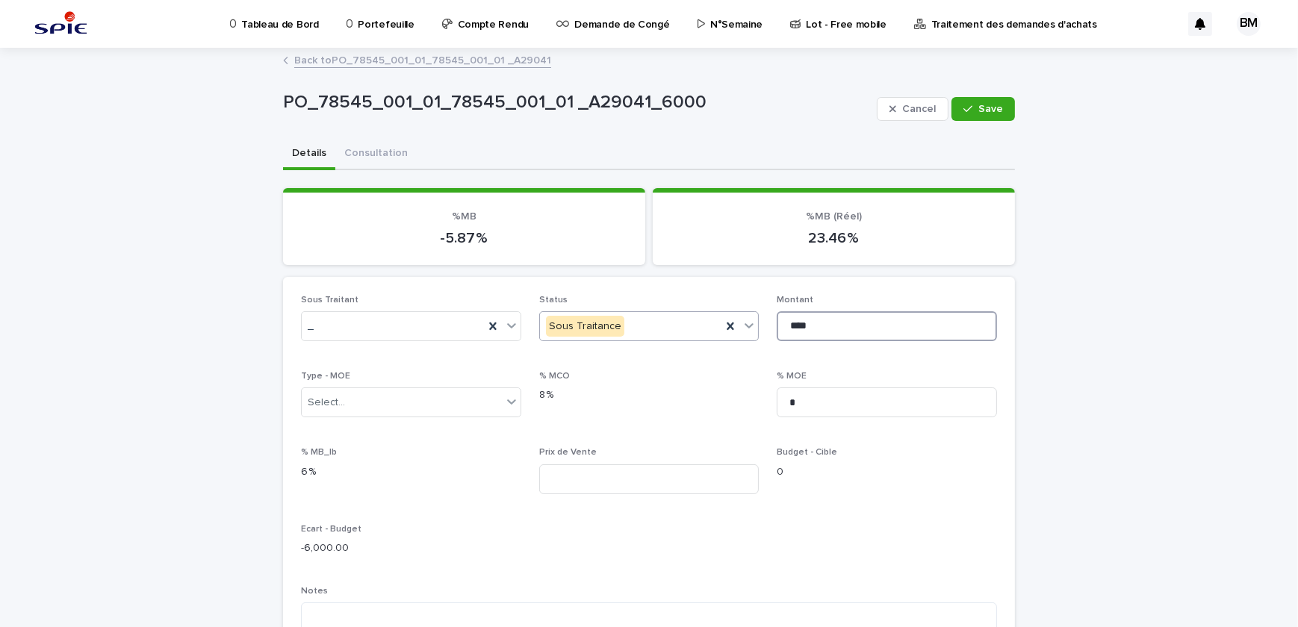
drag, startPoint x: 817, startPoint y: 319, endPoint x: 735, endPoint y: 320, distance: 82.9
click at [735, 320] on div "Sous Traitant _ Status Sous Traitance Montant **** Type - MOE Select... % MCO 8…" at bounding box center [649, 574] width 696 height 558
type input "****"
click at [993, 111] on span "Save" at bounding box center [990, 109] width 25 height 10
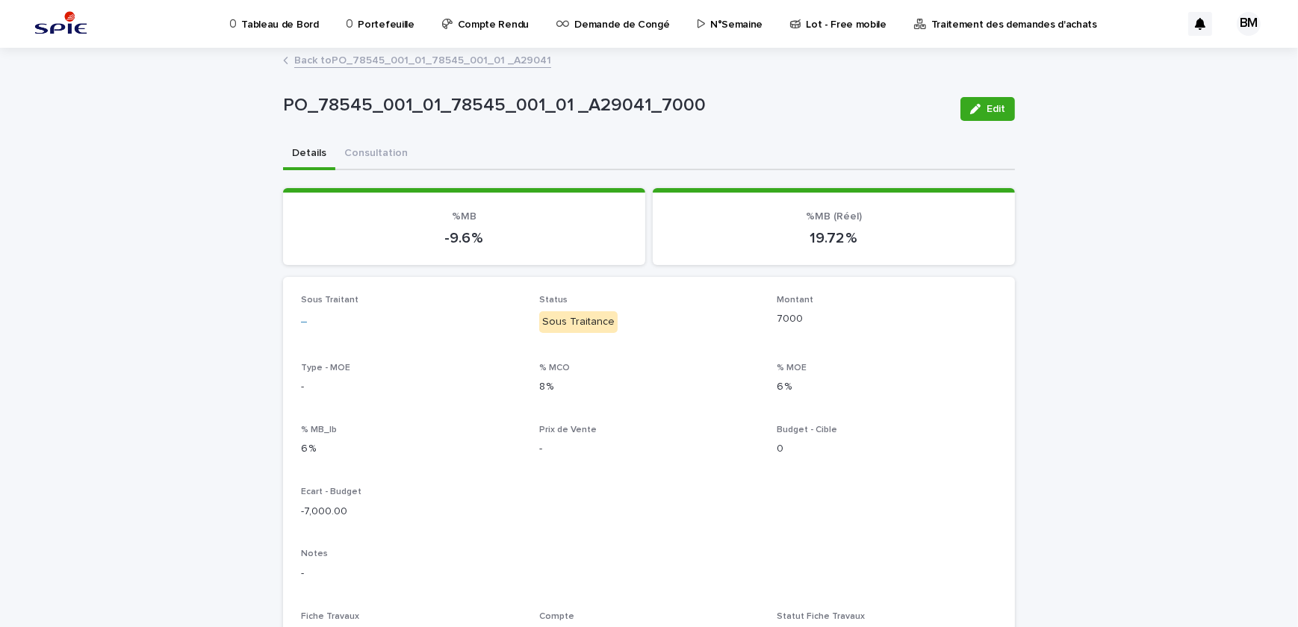
click at [986, 113] on span "Edit" at bounding box center [995, 109] width 19 height 10
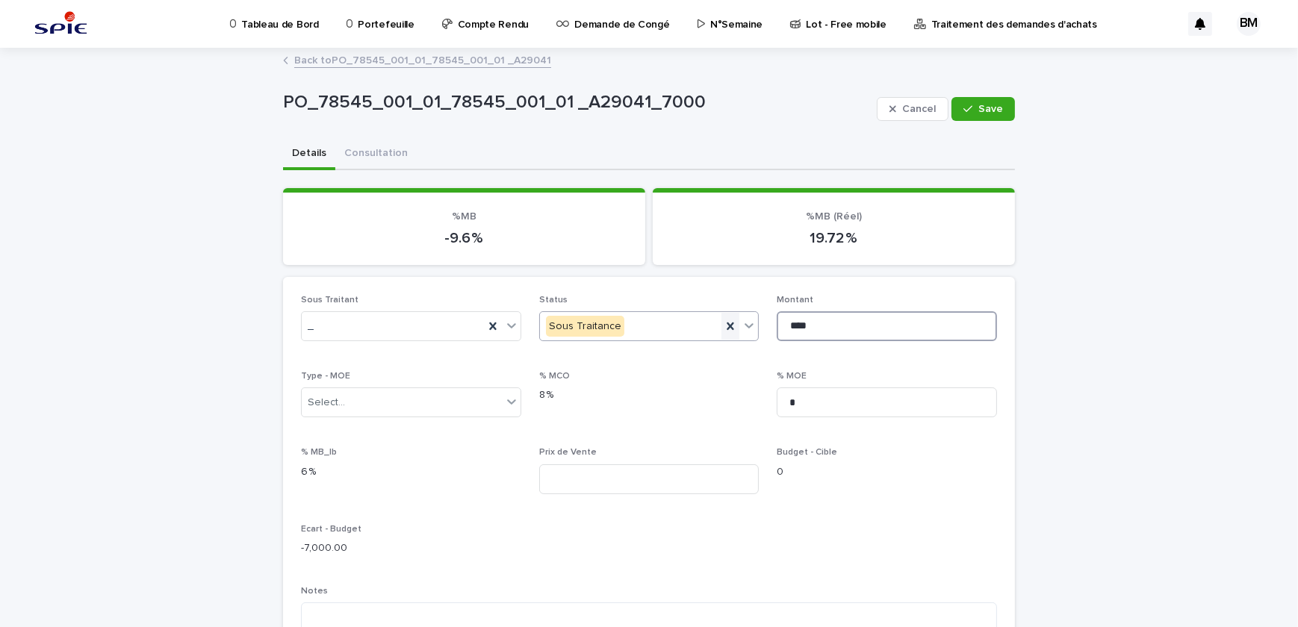
drag, startPoint x: 769, startPoint y: 323, endPoint x: 732, endPoint y: 323, distance: 37.3
click at [732, 323] on div "Sous Traitant _ Status Sous Traitance Montant **** Type - MOE Select... % MCO 8…" at bounding box center [649, 574] width 696 height 558
type input "****"
click at [964, 112] on icon "button" at bounding box center [967, 109] width 9 height 10
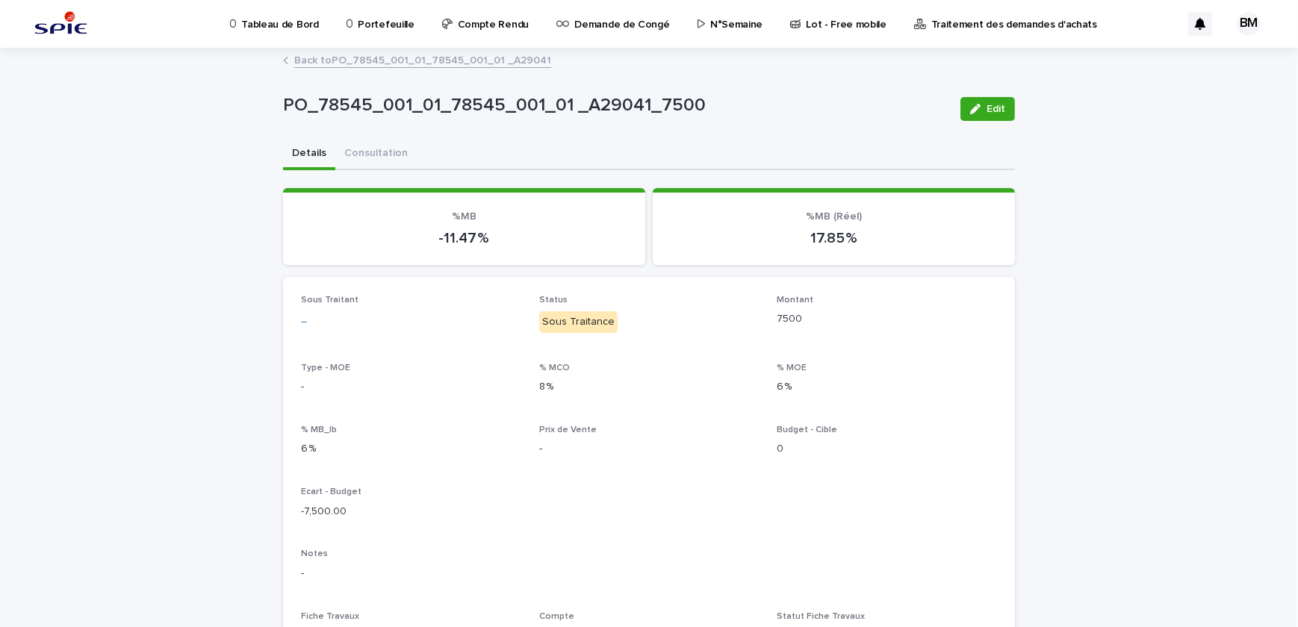
click at [352, 54] on link "Back to PO_78545_001_01_78545_001_01 _A29041" at bounding box center [422, 59] width 257 height 17
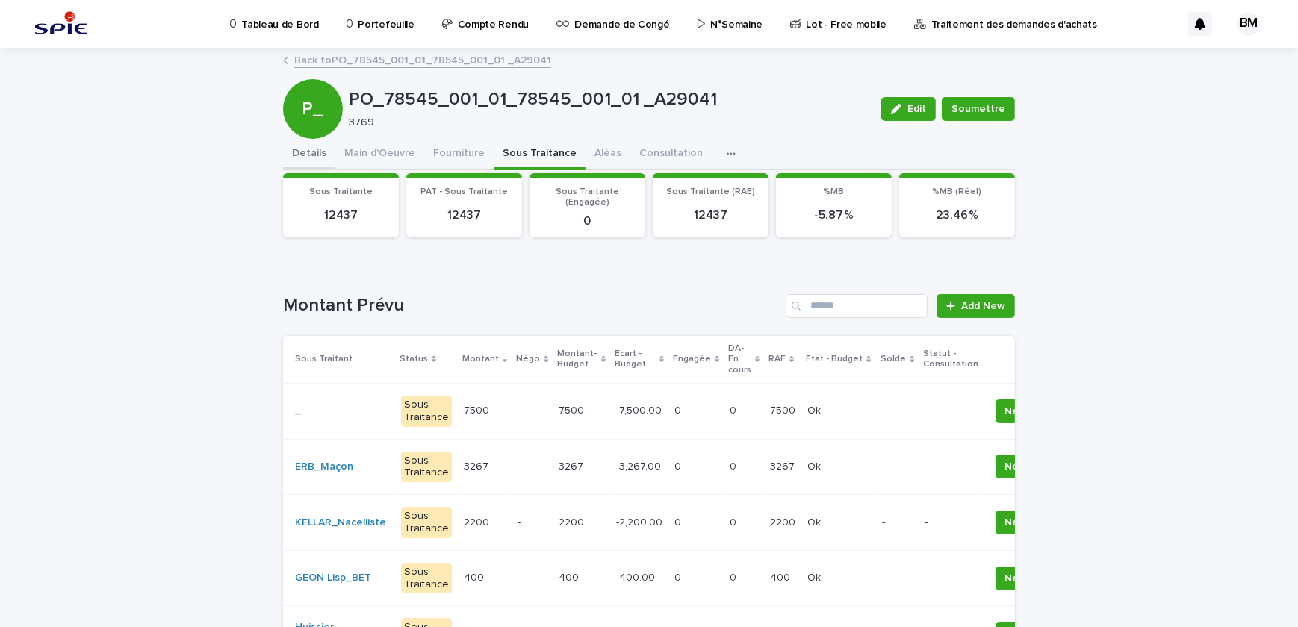
click at [297, 151] on button "Details" at bounding box center [309, 154] width 52 height 31
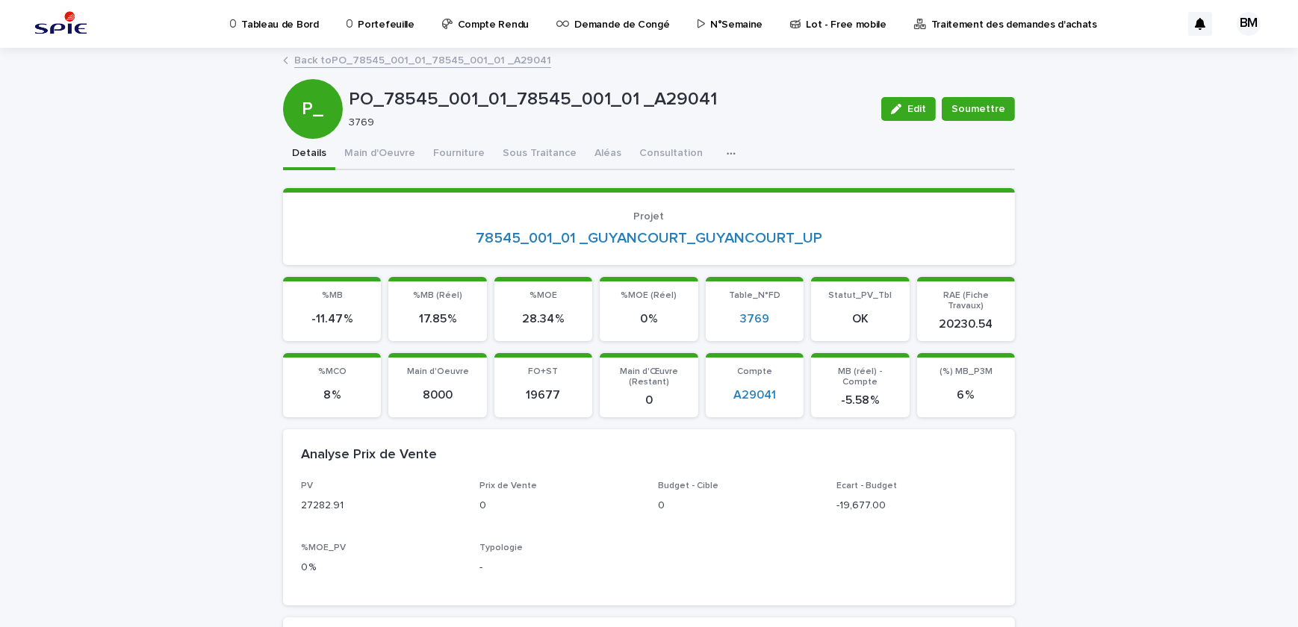
click at [305, 151] on button "Details" at bounding box center [309, 154] width 52 height 31
click at [403, 155] on button "Main d'Oeuvre" at bounding box center [379, 154] width 89 height 31
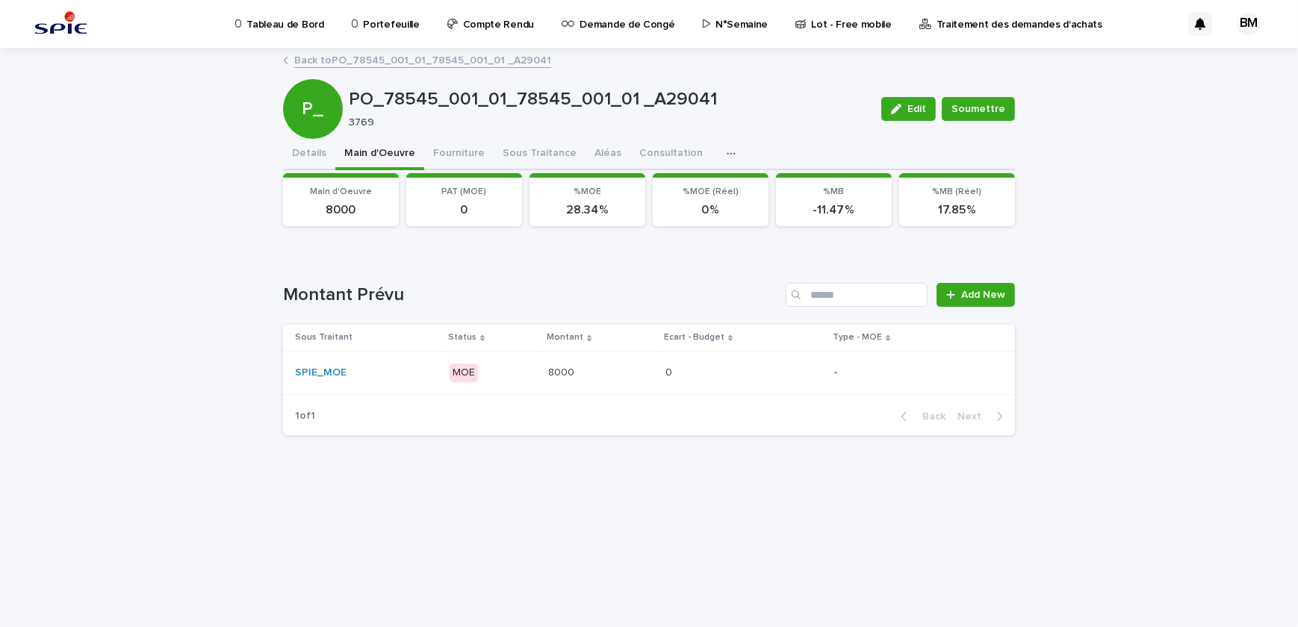
click at [572, 372] on p at bounding box center [600, 373] width 105 height 13
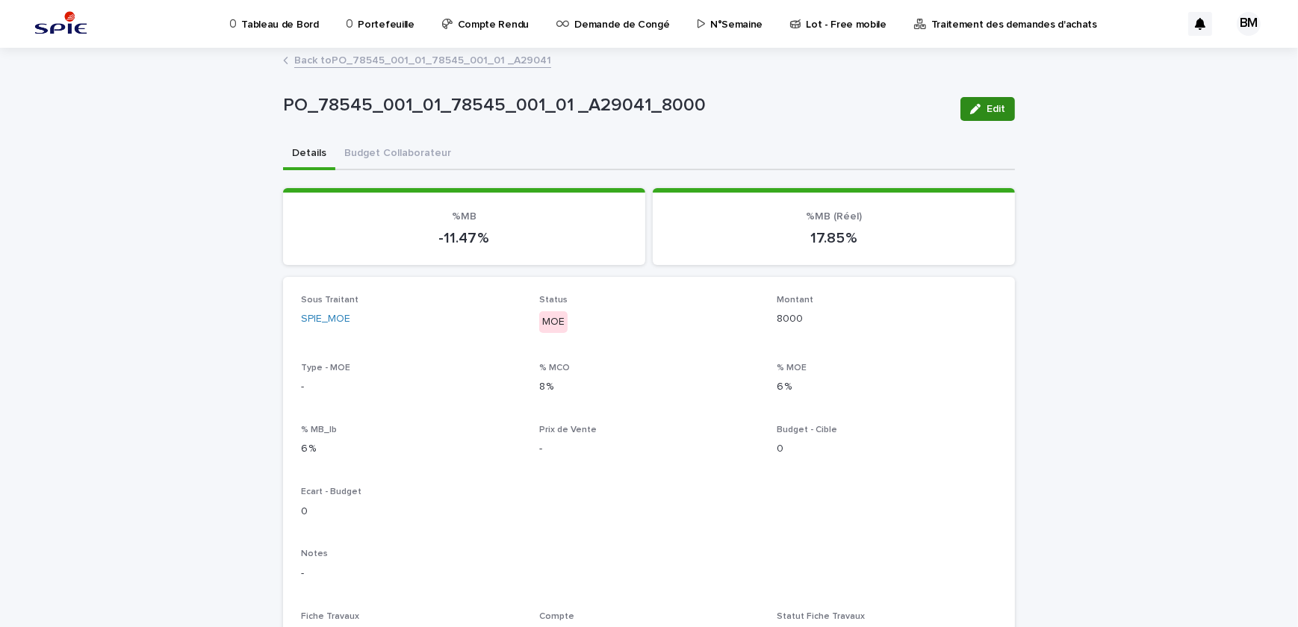
click at [986, 112] on span "Edit" at bounding box center [995, 109] width 19 height 10
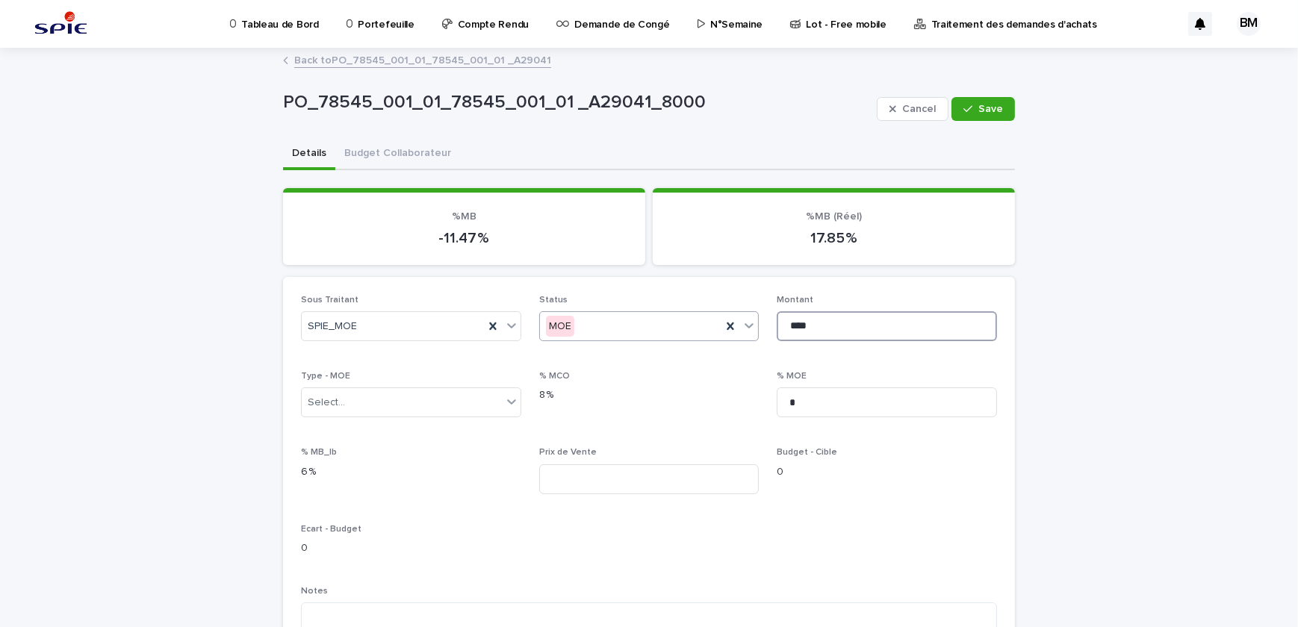
drag, startPoint x: 765, startPoint y: 320, endPoint x: 703, endPoint y: 320, distance: 62.7
click at [703, 320] on div "Sous Traitant SPIE_MOE Status MOE Montant **** Type - MOE Select... % MCO 8 % %…" at bounding box center [649, 574] width 696 height 558
type input "****"
click at [977, 98] on button "Save" at bounding box center [982, 109] width 63 height 24
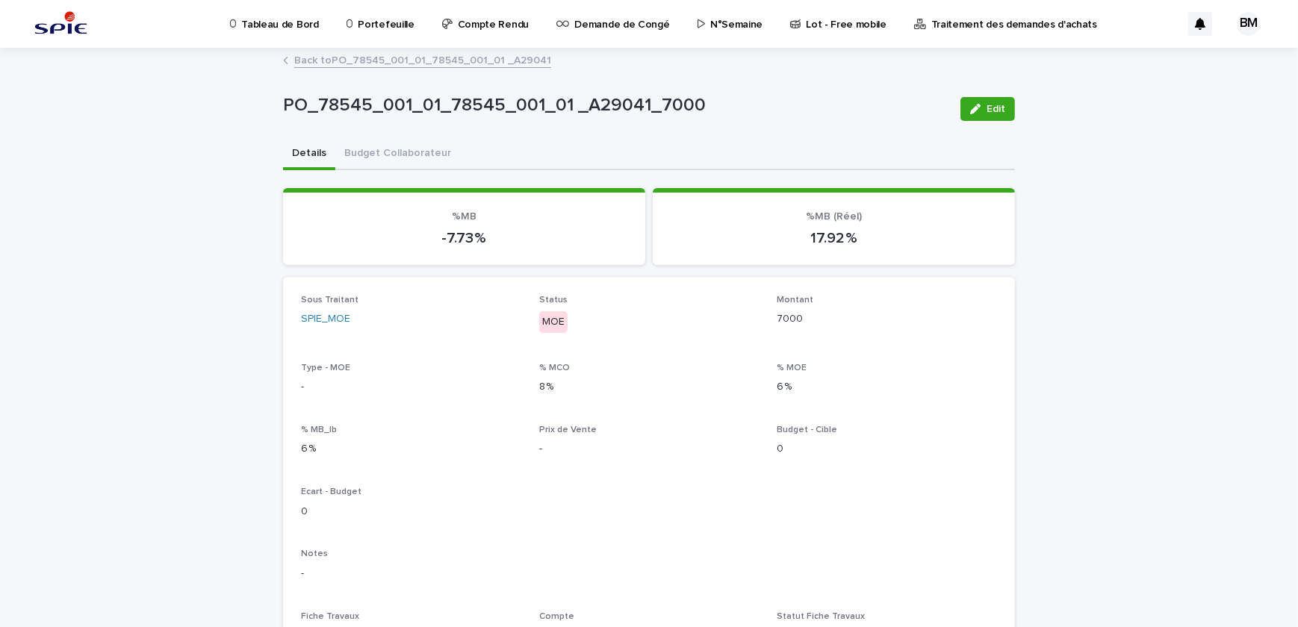
click at [390, 64] on link "Back to PO_78545_001_01_78545_001_01 _A29041" at bounding box center [422, 59] width 257 height 17
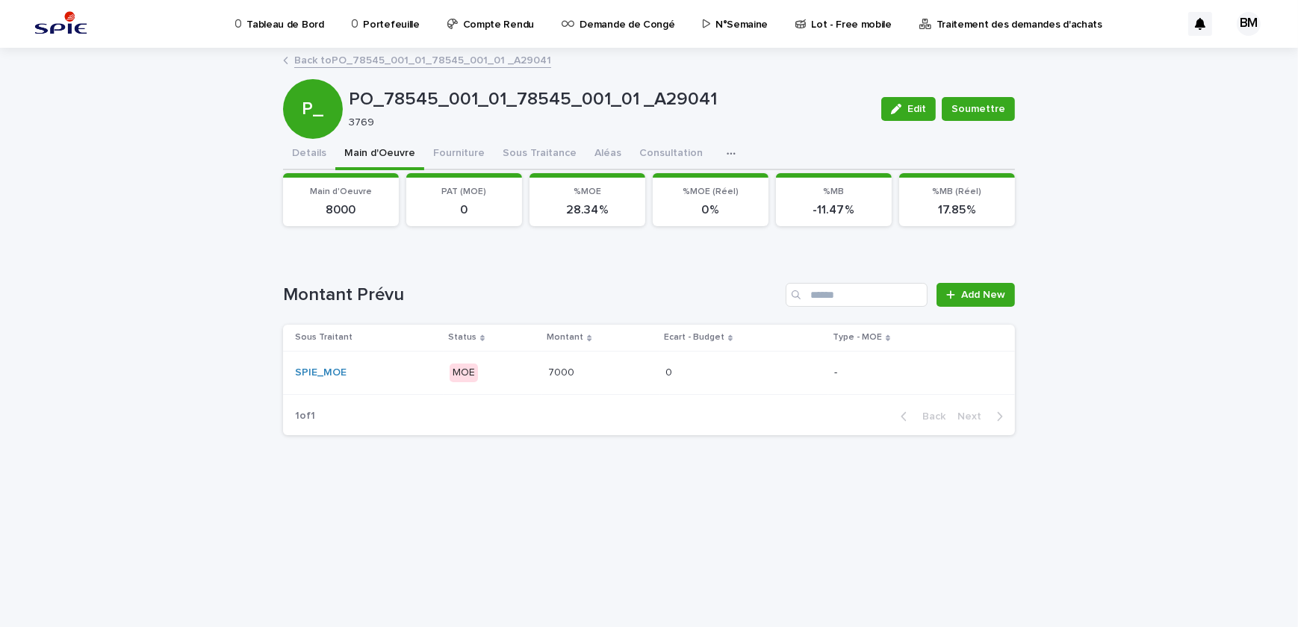
click at [581, 472] on div "Loading... Saving… Loading... Saving… PO_78545_001_01_78545_001_01 _A29041 Edit…" at bounding box center [648, 319] width 747 height 541
click at [448, 155] on button "Fourniture" at bounding box center [458, 154] width 69 height 31
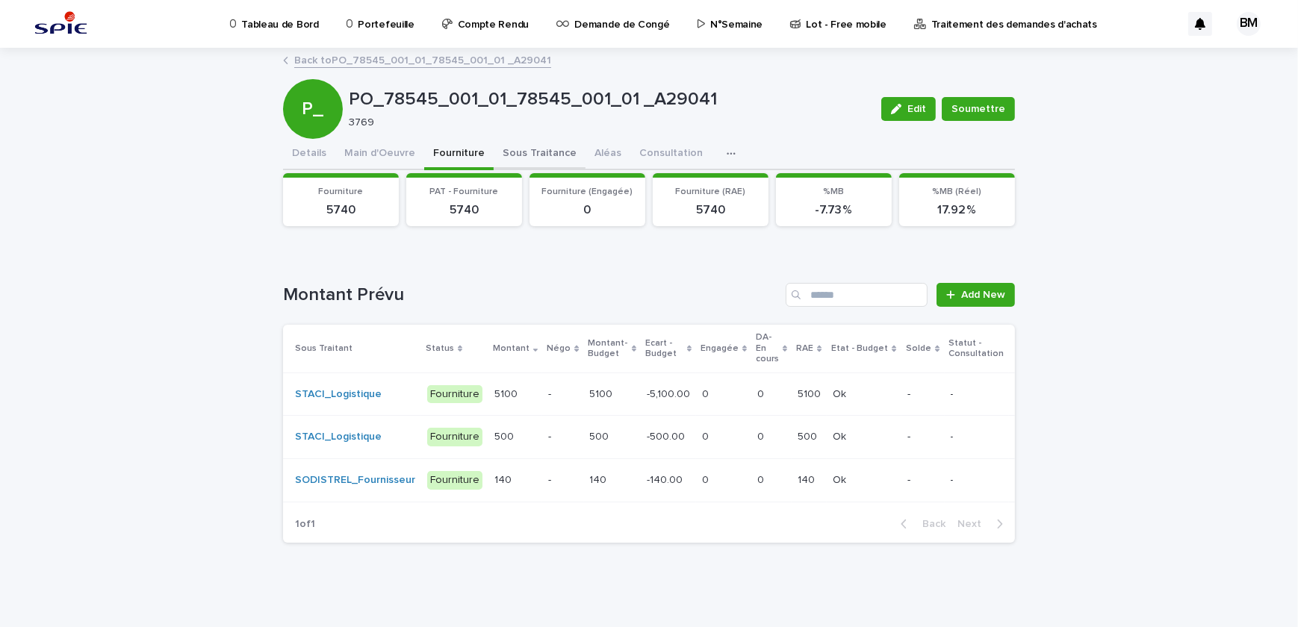
click at [499, 154] on button "Sous Traitance" at bounding box center [539, 154] width 92 height 31
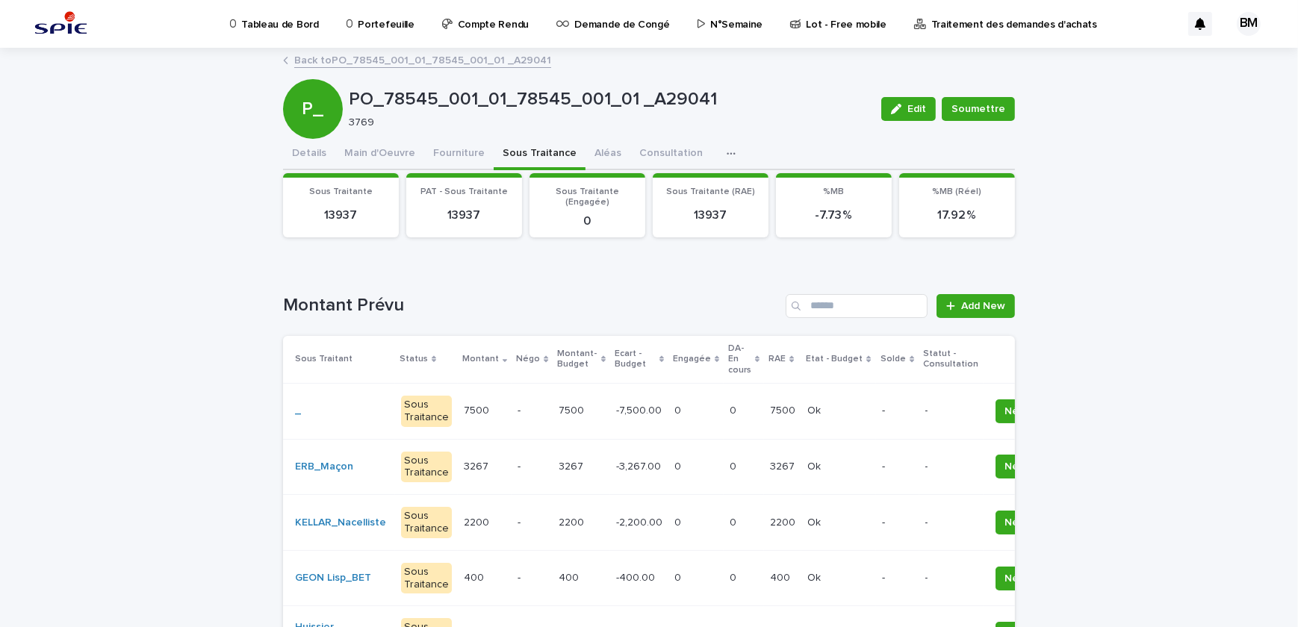
click at [882, 406] on p "-" at bounding box center [897, 411] width 31 height 13
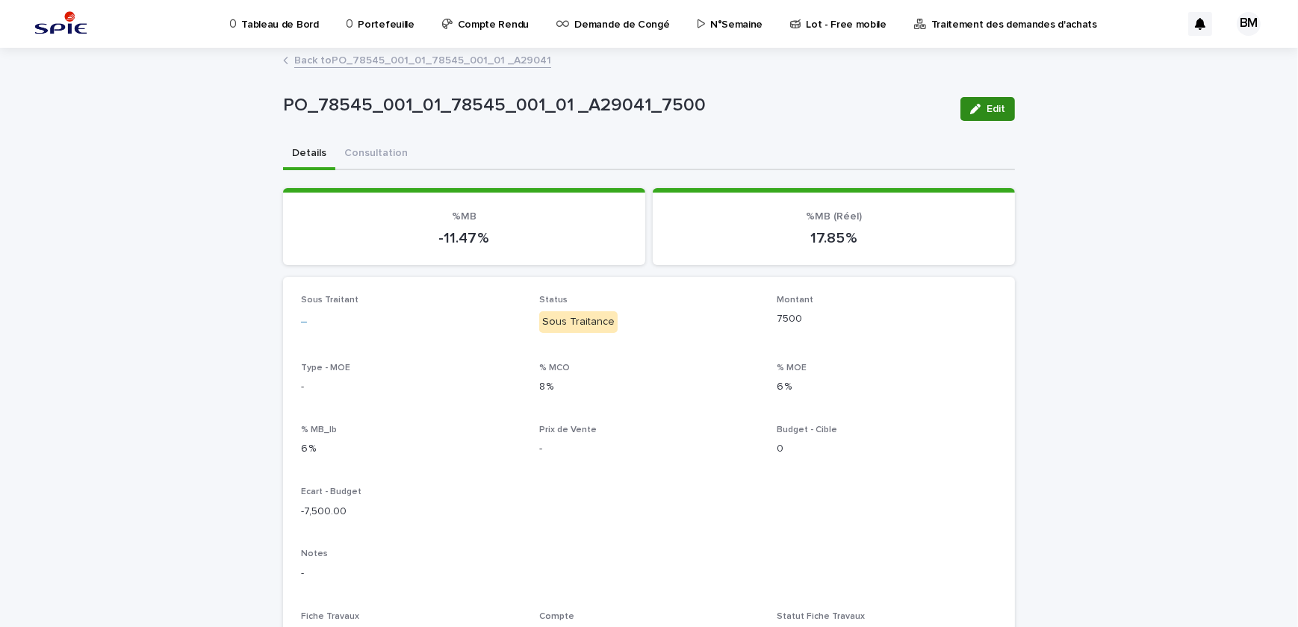
click at [986, 98] on button "Edit" at bounding box center [987, 109] width 54 height 24
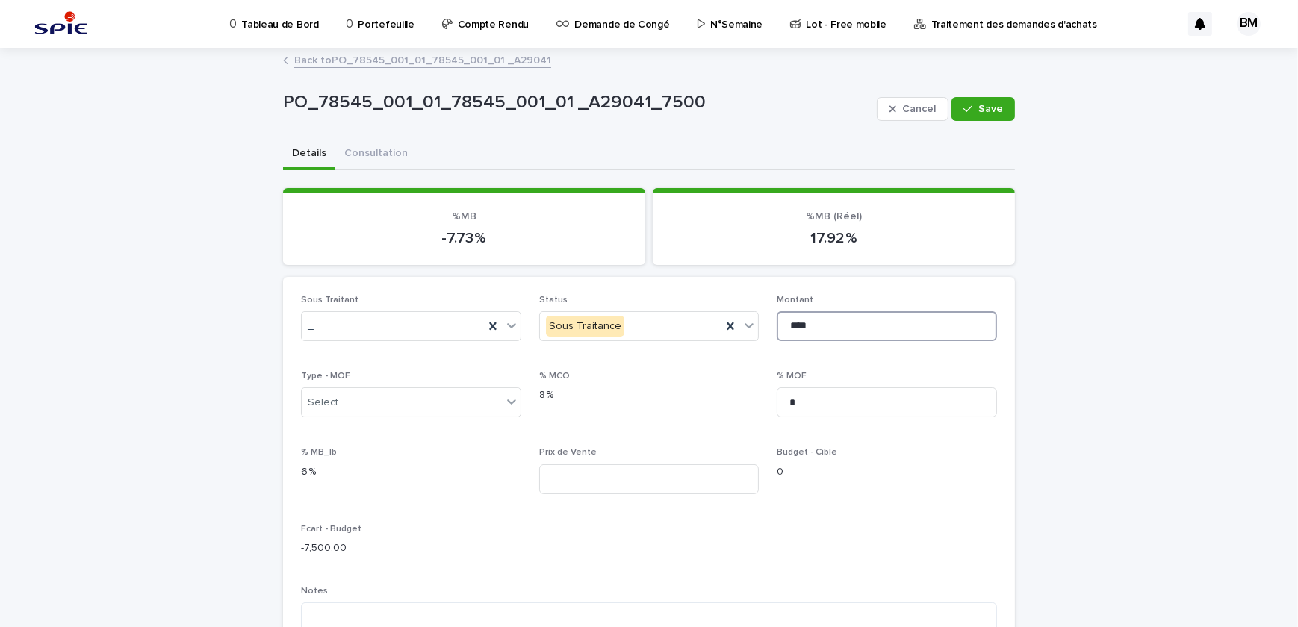
drag, startPoint x: 813, startPoint y: 328, endPoint x: 697, endPoint y: 309, distance: 117.3
click at [697, 309] on div "Sous Traitant _ Status Sous Traitance Montant **** Type - MOE Select... % MCO 8…" at bounding box center [649, 574] width 696 height 558
type input "****"
click at [981, 119] on button "Save" at bounding box center [982, 109] width 63 height 24
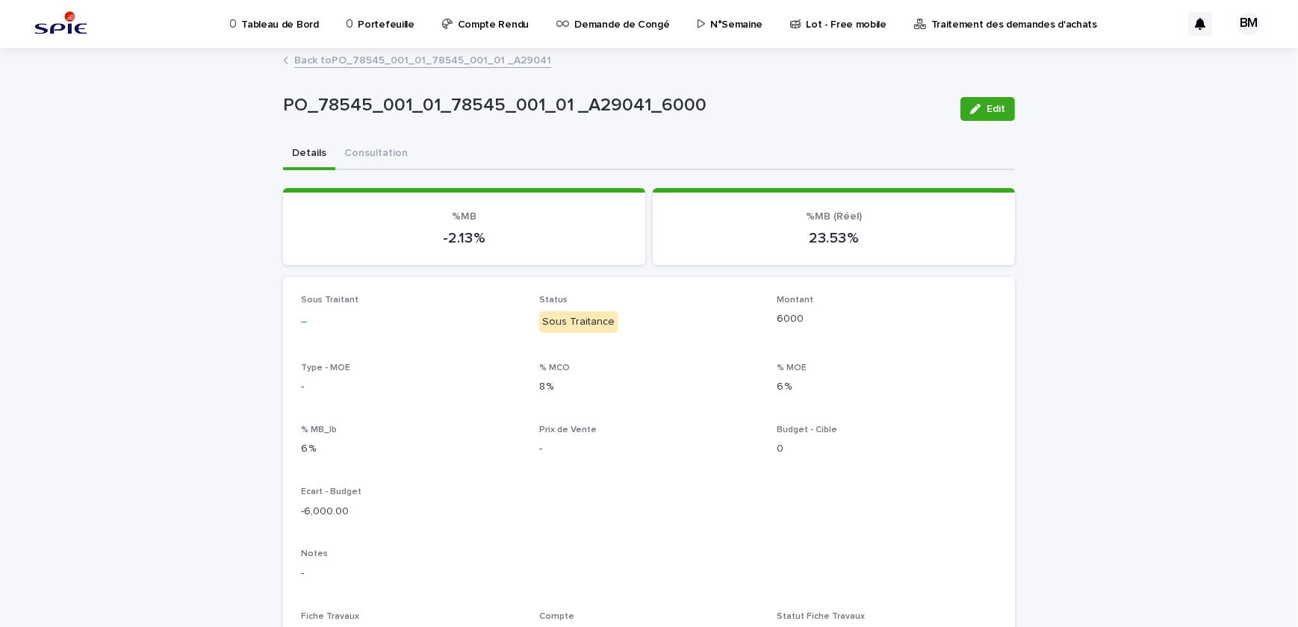
click at [326, 60] on link "Back to PO_78545_001_01_78545_001_01 _A29041" at bounding box center [422, 59] width 257 height 17
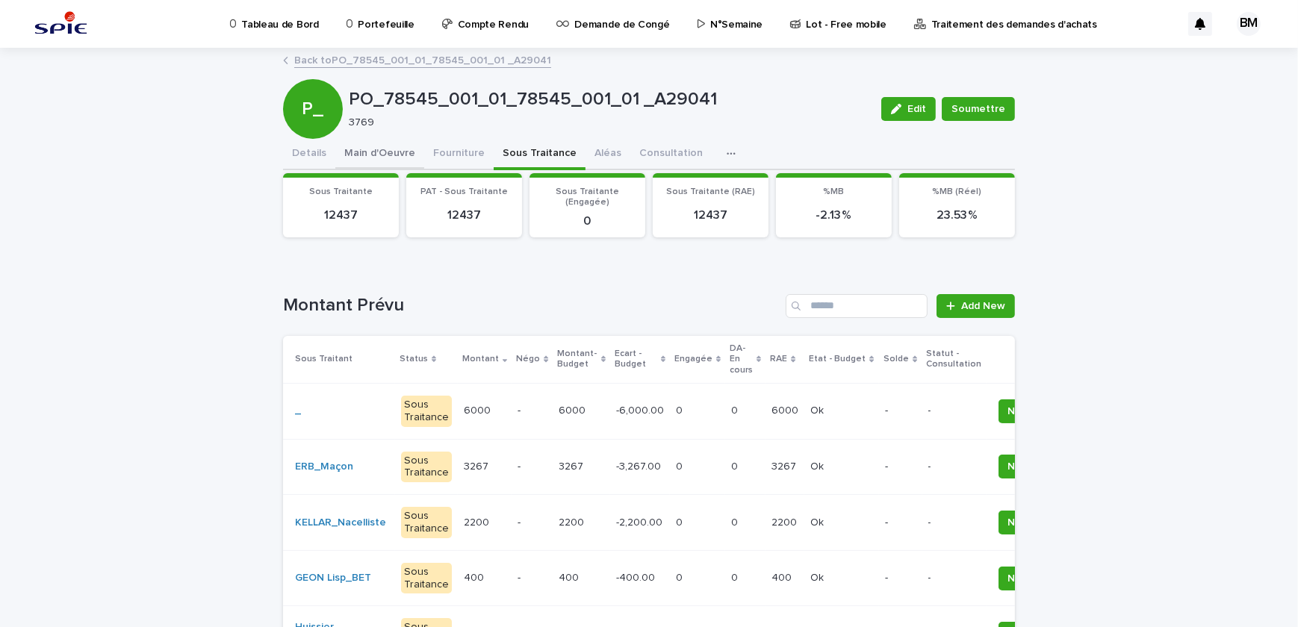
click at [373, 149] on button "Main d'Oeuvre" at bounding box center [379, 154] width 89 height 31
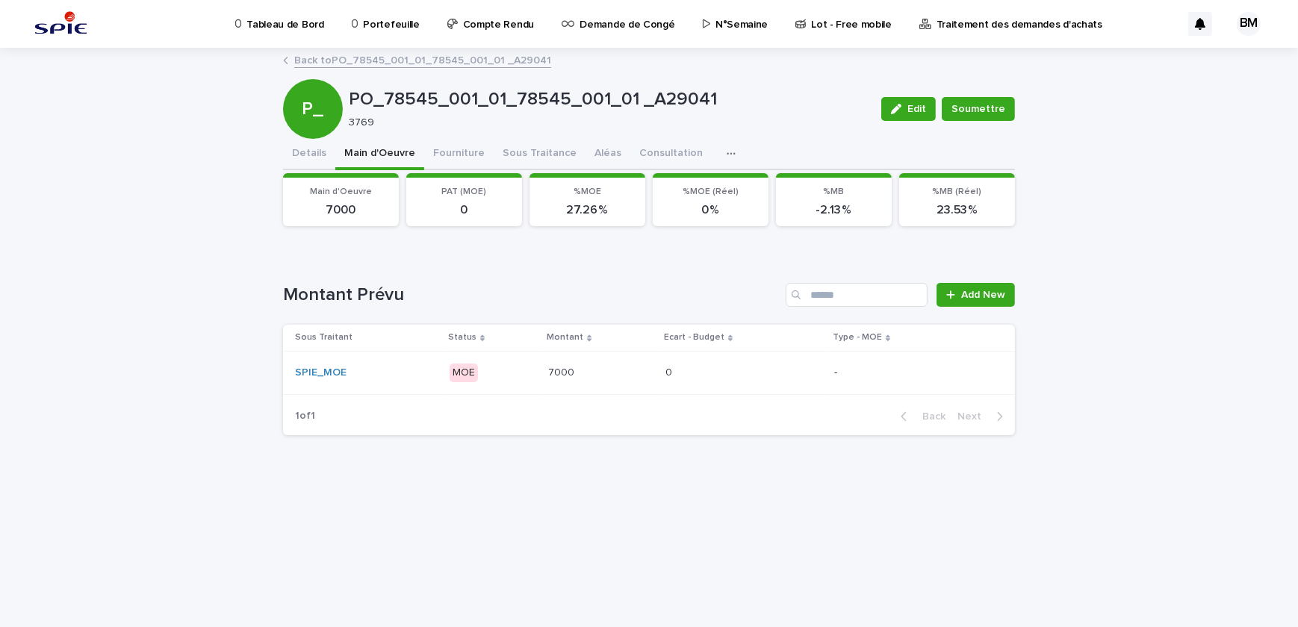
click at [676, 361] on div "0 0" at bounding box center [743, 373] width 157 height 25
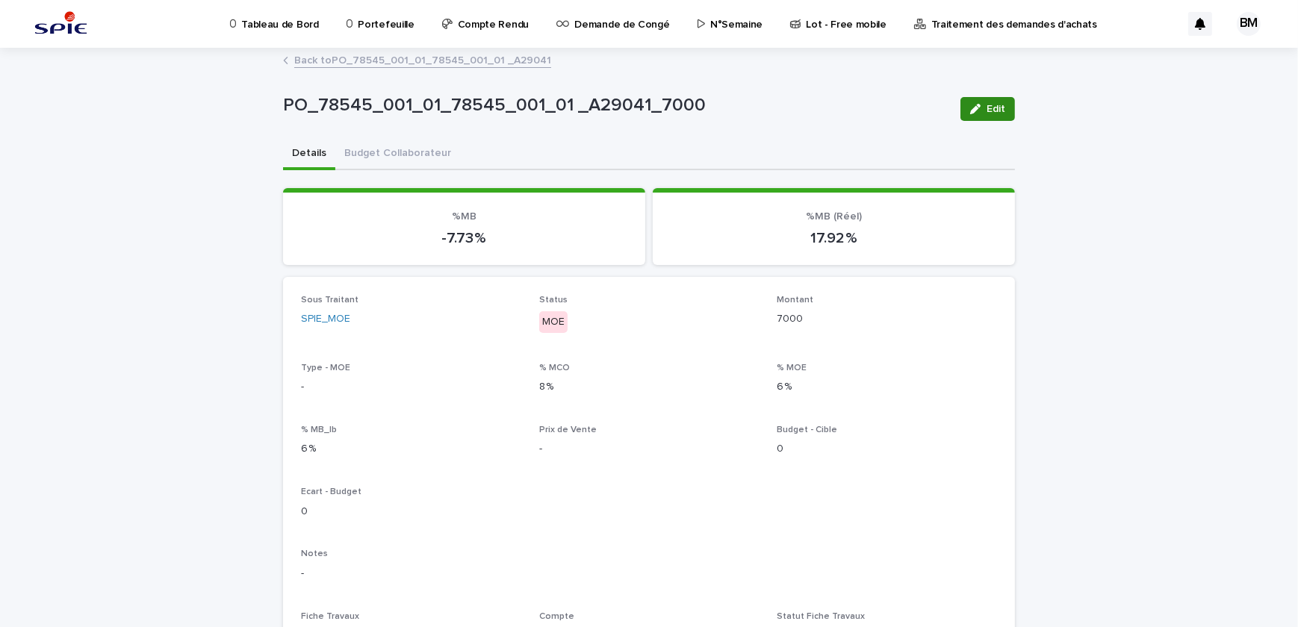
click at [970, 106] on icon "button" at bounding box center [975, 109] width 10 height 10
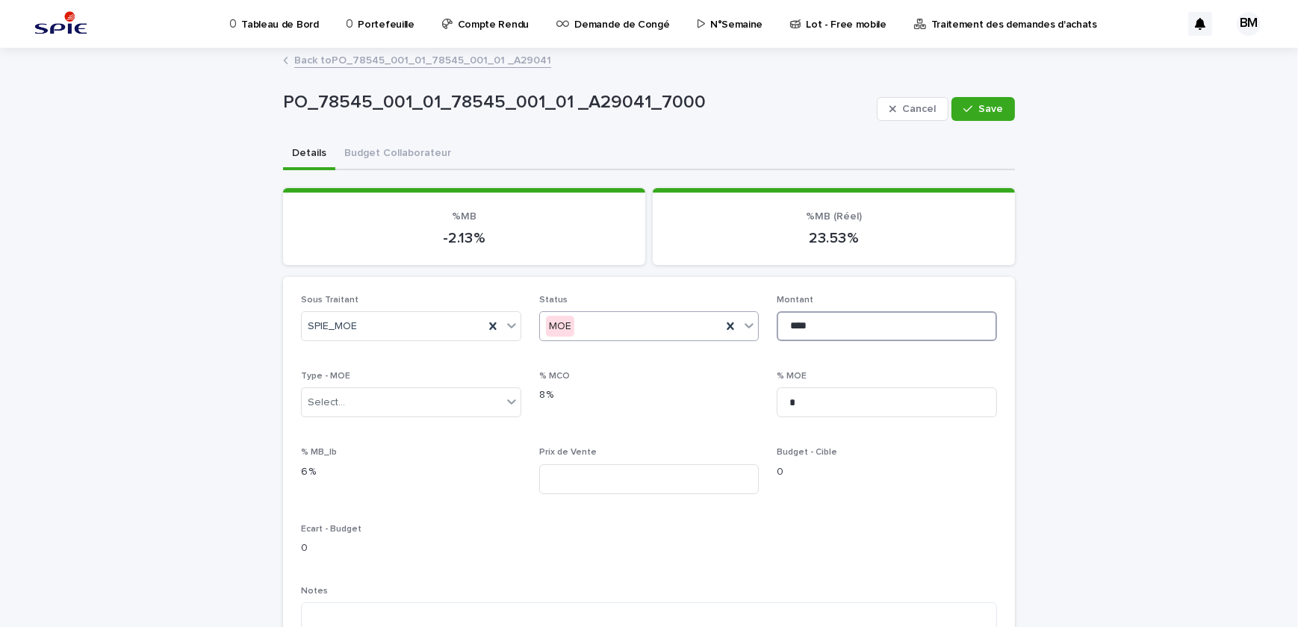
drag, startPoint x: 821, startPoint y: 320, endPoint x: 703, endPoint y: 317, distance: 118.7
click at [703, 317] on div "Sous Traitant SPIE_MOE Status MOE Montant **** Type - MOE Select... % MCO 8 % %…" at bounding box center [649, 574] width 696 height 558
type input "****"
click at [974, 105] on div "button" at bounding box center [970, 109] width 15 height 10
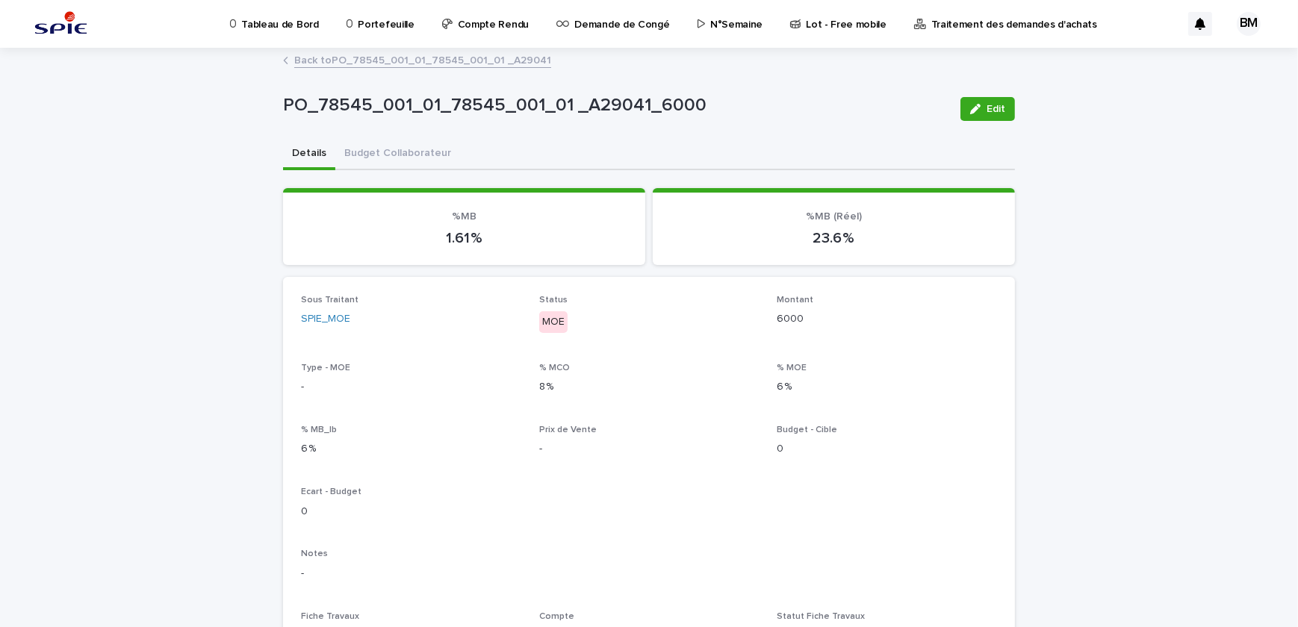
click at [400, 57] on link "Back to PO_78545_001_01_78545_001_01 _A29041" at bounding box center [422, 59] width 257 height 17
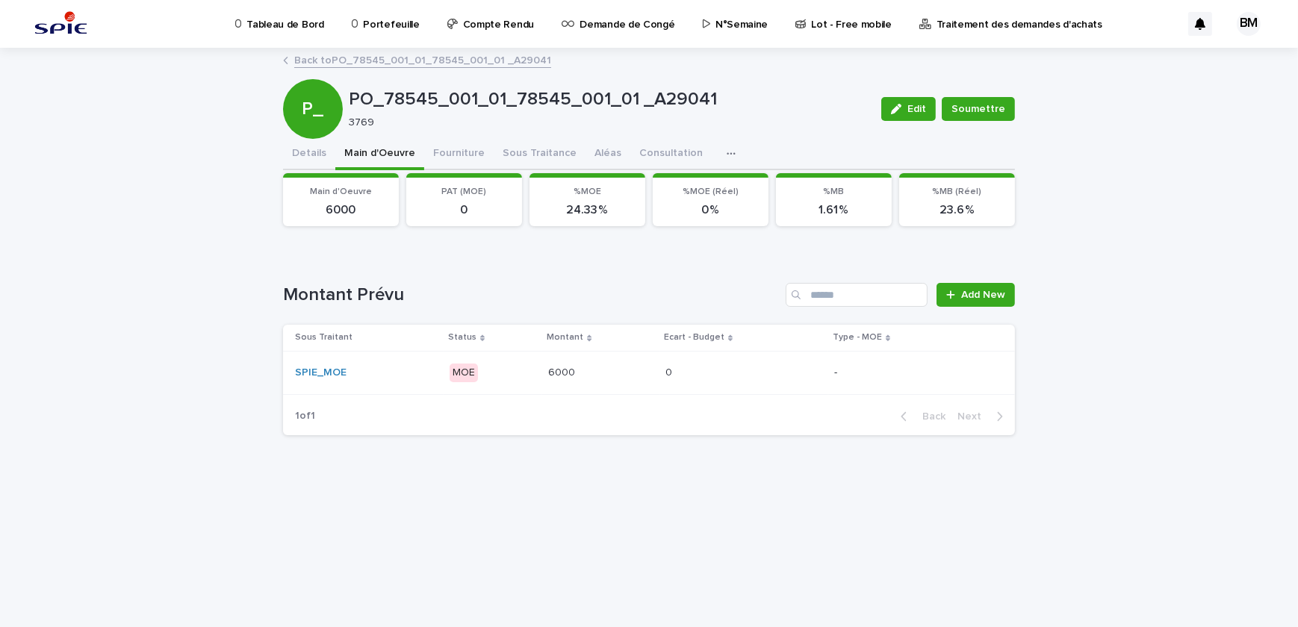
click at [506, 452] on div "Loading... Saving… Loading... Saving… PO_78545_001_01_78545_001_01 _A29041 Edit…" at bounding box center [648, 319] width 747 height 541
click at [433, 143] on button "Fourniture" at bounding box center [458, 154] width 69 height 31
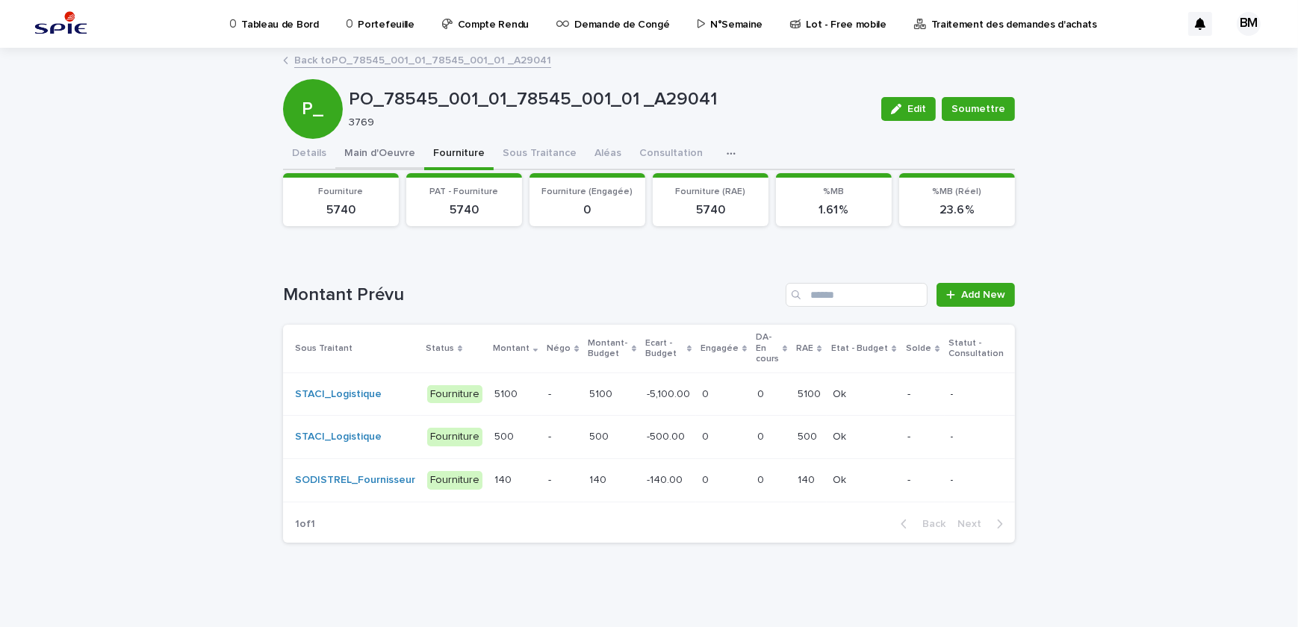
click at [382, 152] on button "Main d'Oeuvre" at bounding box center [379, 154] width 89 height 31
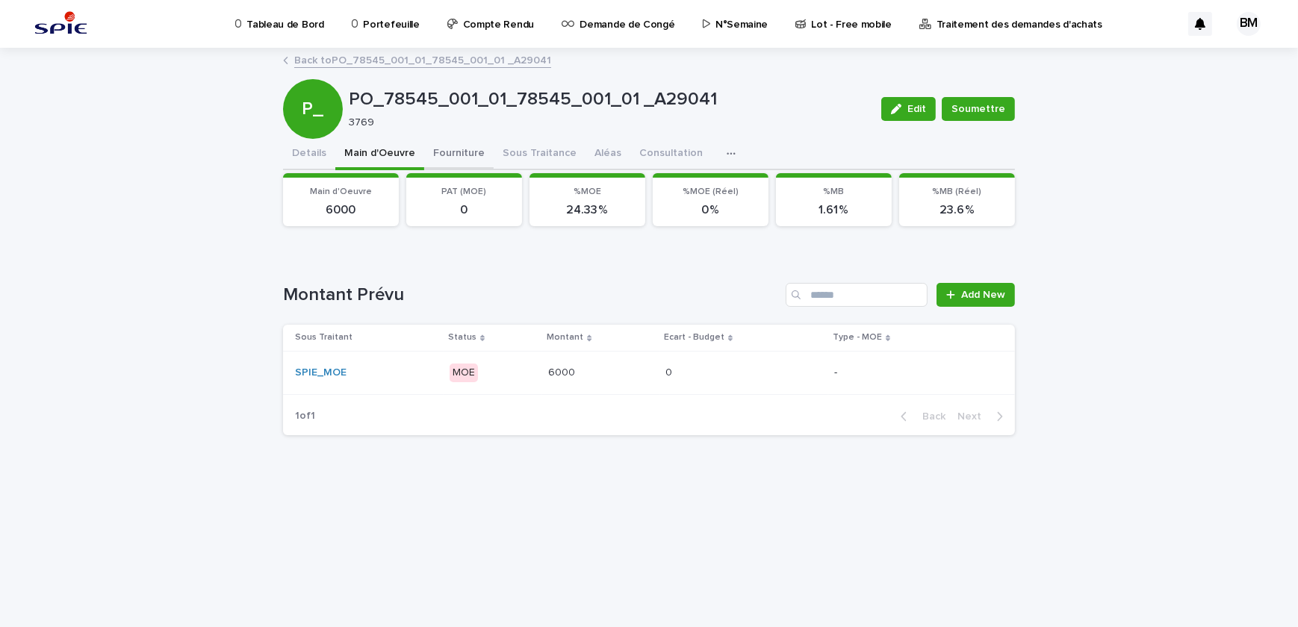
click at [461, 149] on button "Fourniture" at bounding box center [458, 154] width 69 height 31
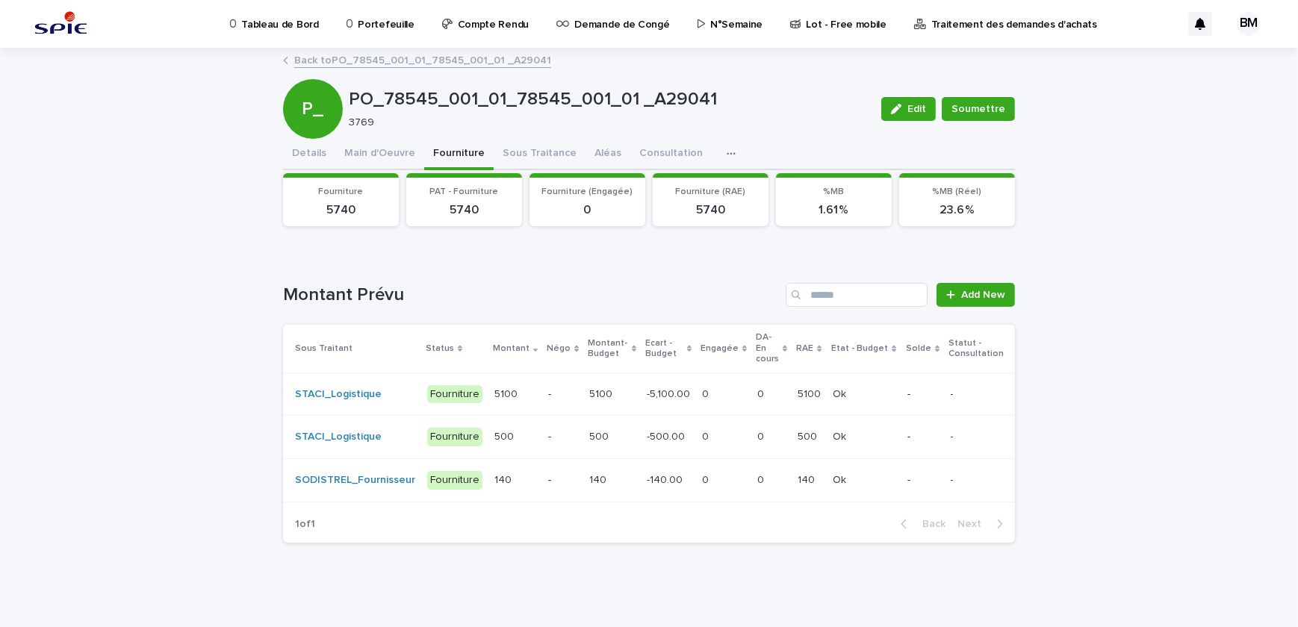
click at [548, 390] on p "-" at bounding box center [562, 394] width 29 height 13
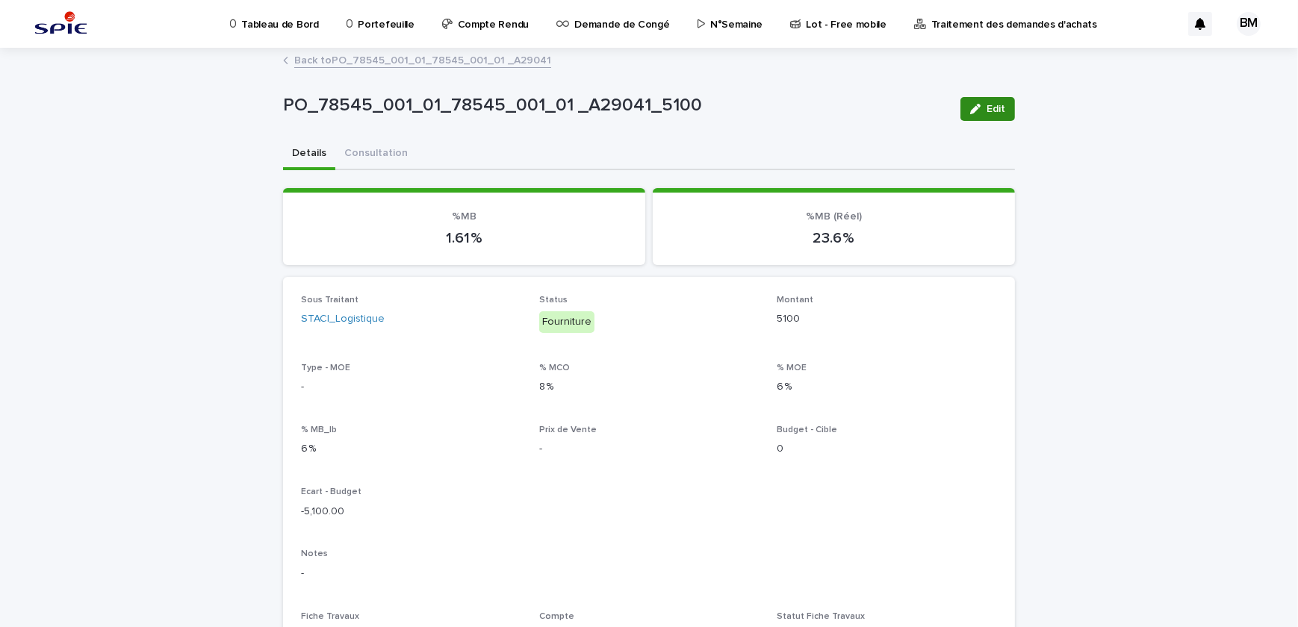
click at [986, 111] on span "Edit" at bounding box center [995, 109] width 19 height 10
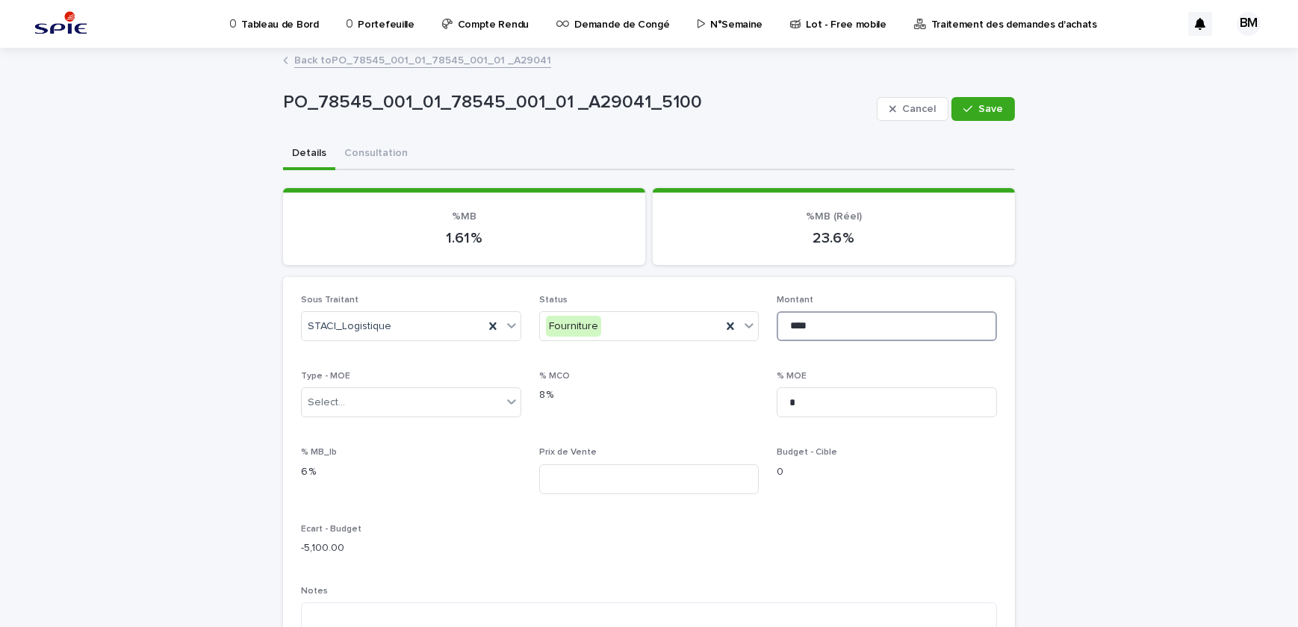
drag, startPoint x: 723, startPoint y: 305, endPoint x: 701, endPoint y: 301, distance: 22.8
click at [701, 301] on div "Sous Traitant STACI_Logistique Status Fourniture Montant **** Type - MOE Select…" at bounding box center [649, 575] width 696 height 561
type input "*******"
click at [982, 102] on button "Save" at bounding box center [982, 109] width 63 height 24
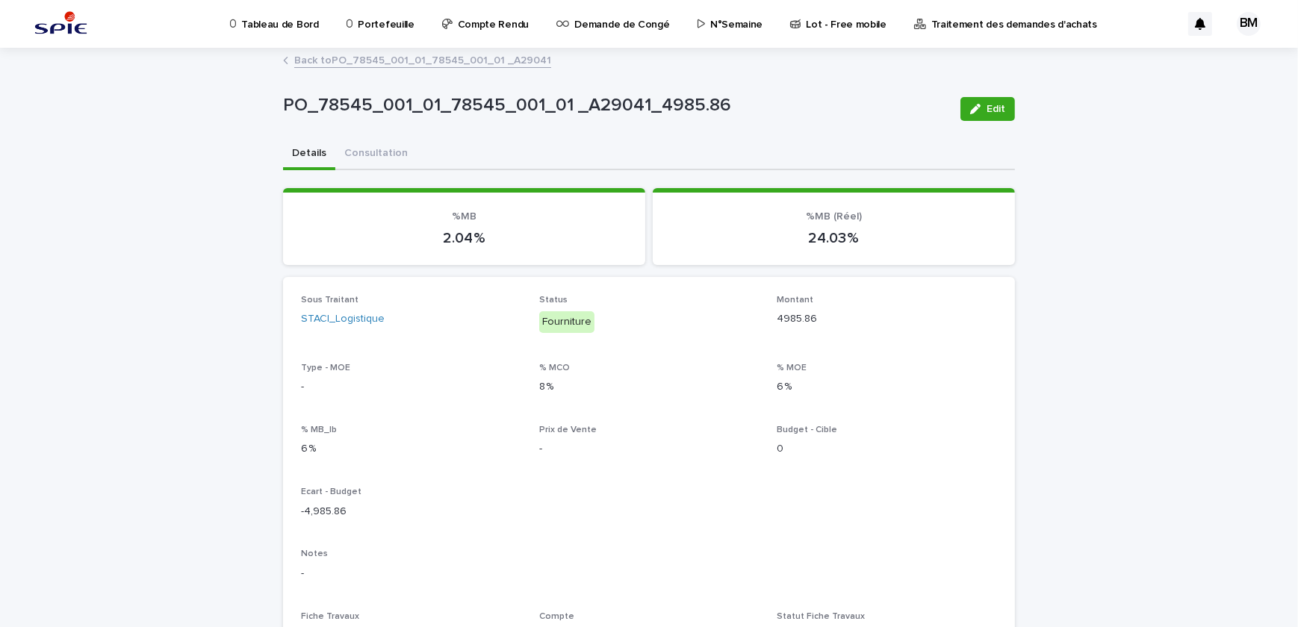
click at [340, 60] on link "Back to PO_78545_001_01_78545_001_01 _A29041" at bounding box center [422, 59] width 257 height 17
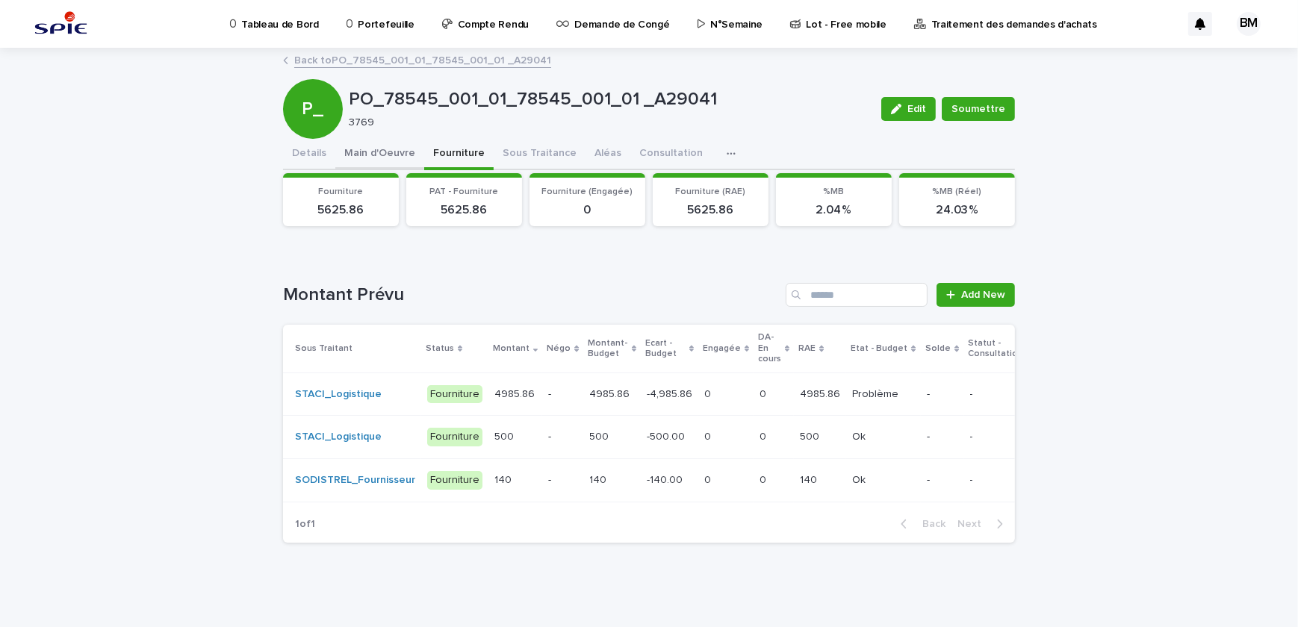
click at [388, 149] on button "Main d'Oeuvre" at bounding box center [379, 154] width 89 height 31
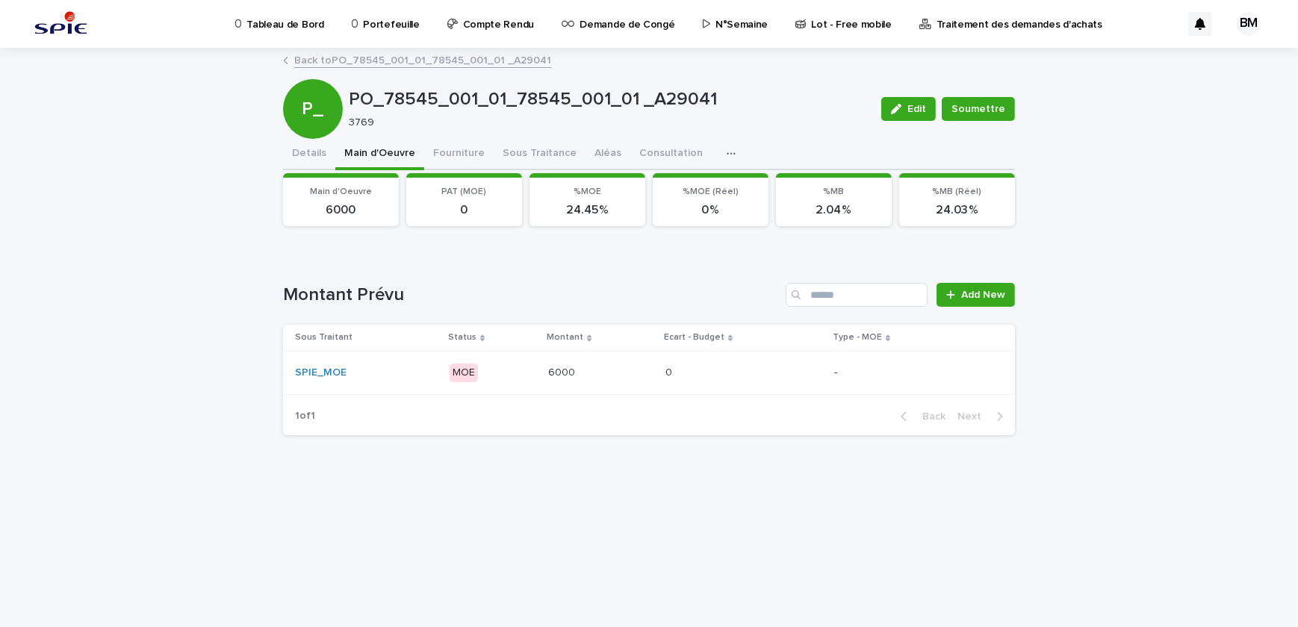
click at [629, 367] on p at bounding box center [600, 373] width 105 height 13
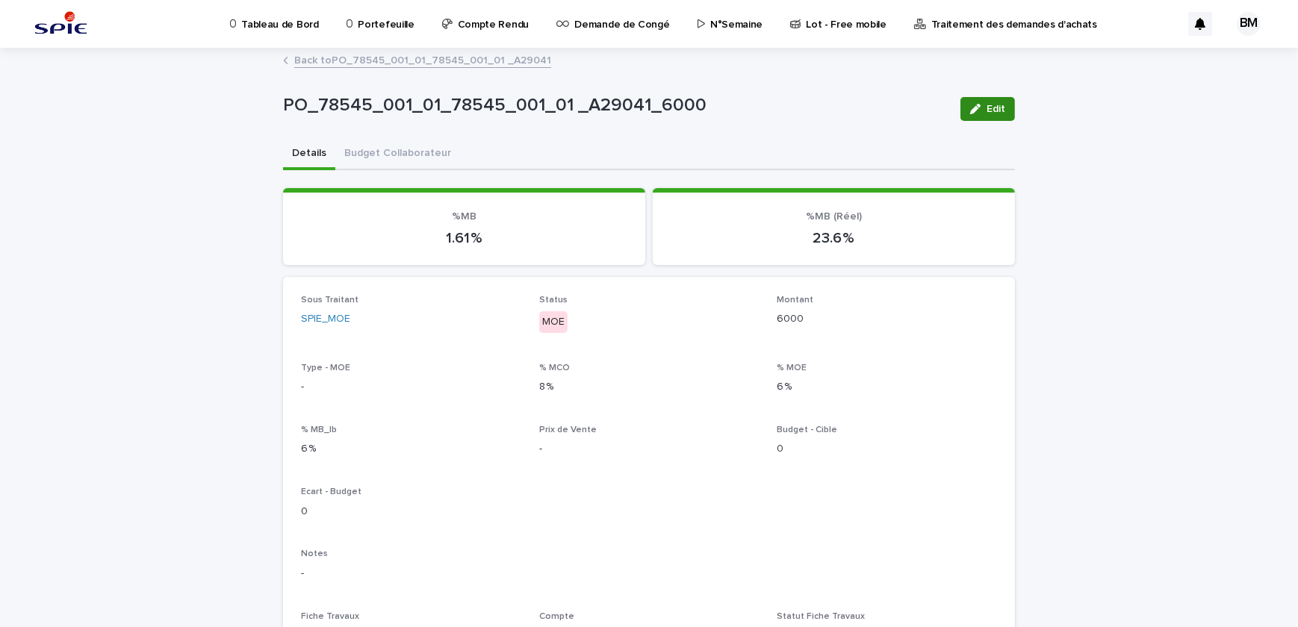
click at [986, 110] on span "Edit" at bounding box center [995, 109] width 19 height 10
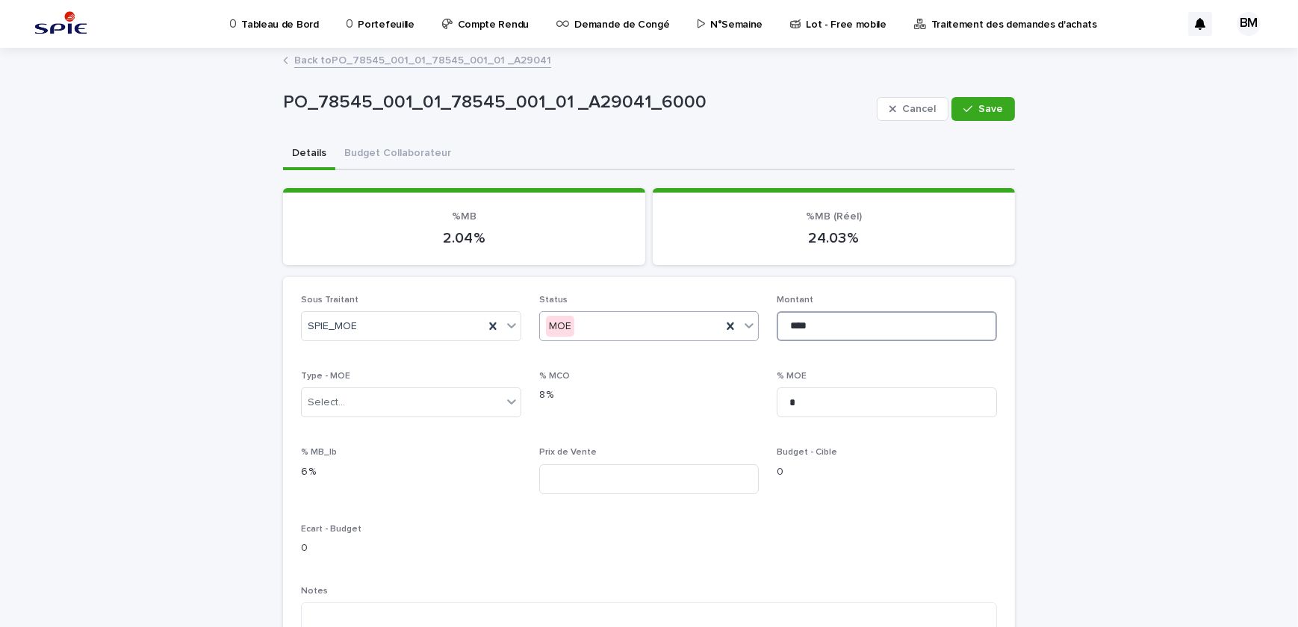
drag, startPoint x: 817, startPoint y: 320, endPoint x: 664, endPoint y: 319, distance: 153.8
click at [664, 319] on div "Sous Traitant SPIE_MOE Status MOE Montant **** Type - MOE Select... % MCO 8 % %…" at bounding box center [649, 574] width 696 height 558
type input "****"
click at [981, 112] on span "Save" at bounding box center [990, 109] width 25 height 10
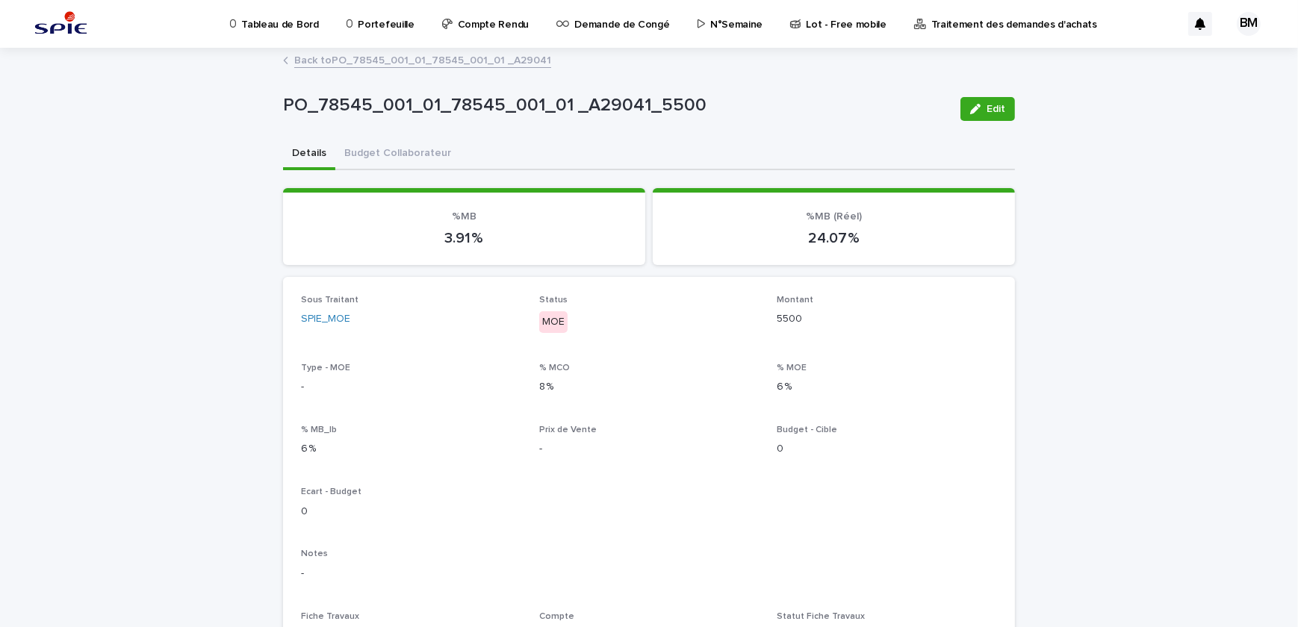
click at [377, 60] on link "Back to PO_78545_001_01_78545_001_01 _A29041" at bounding box center [422, 59] width 257 height 17
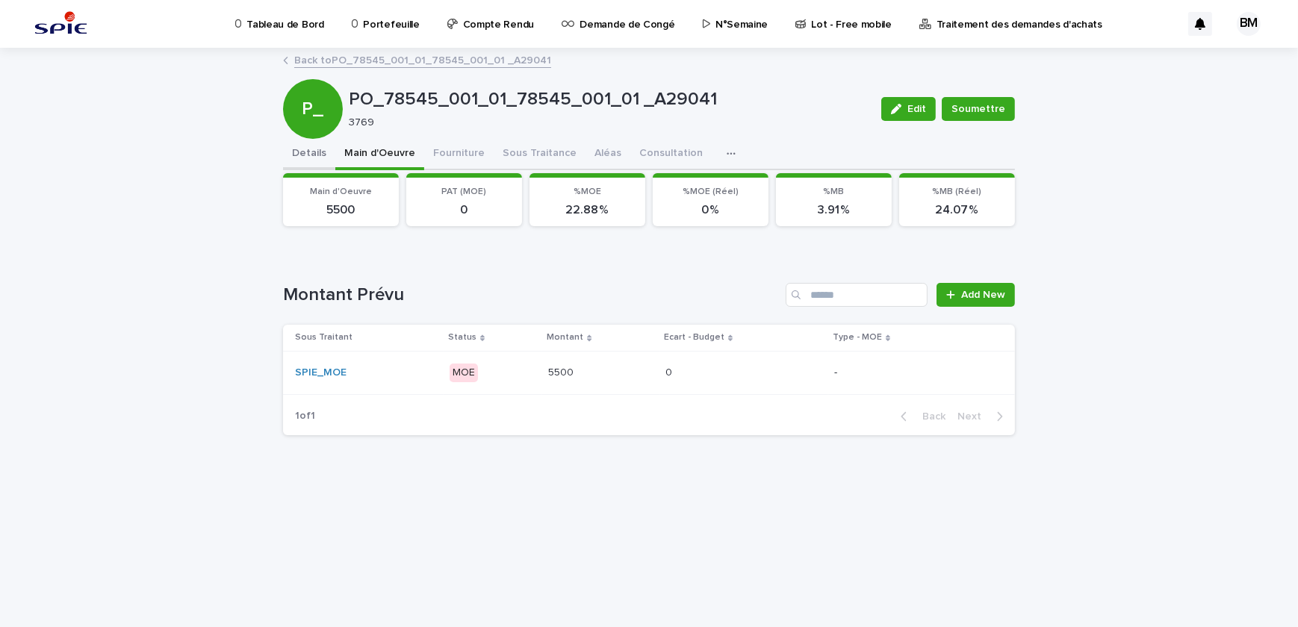
click at [311, 155] on button "Details" at bounding box center [309, 154] width 52 height 31
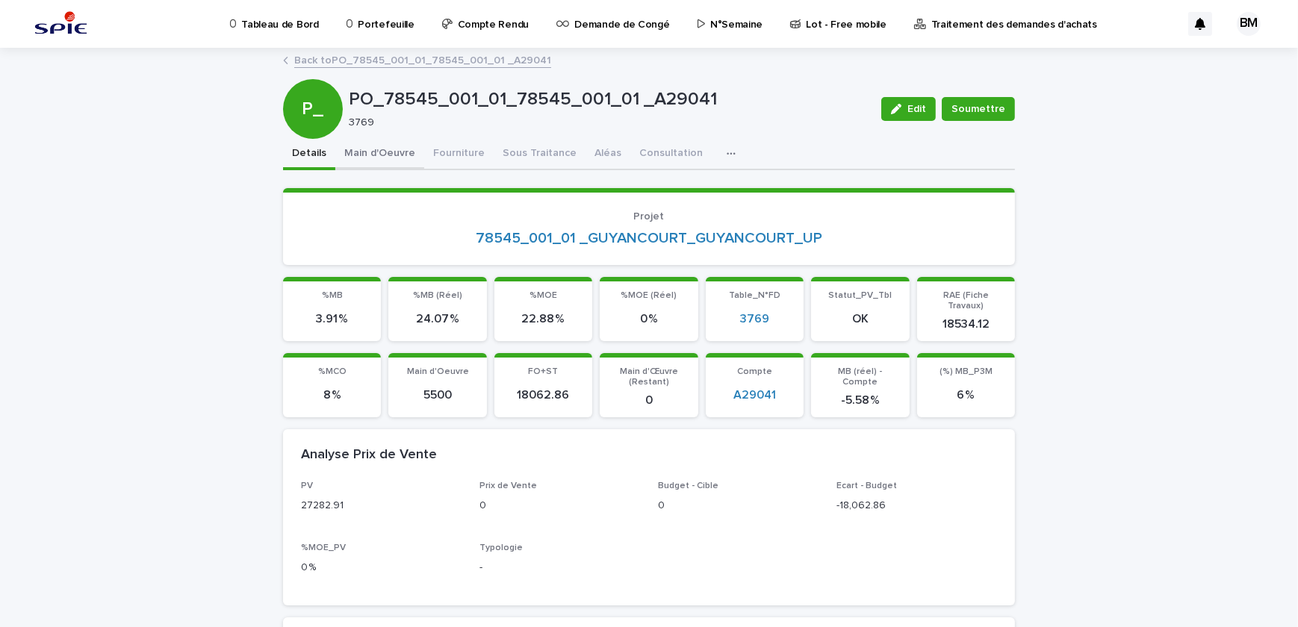
click at [368, 155] on button "Main d'Oeuvre" at bounding box center [379, 154] width 89 height 31
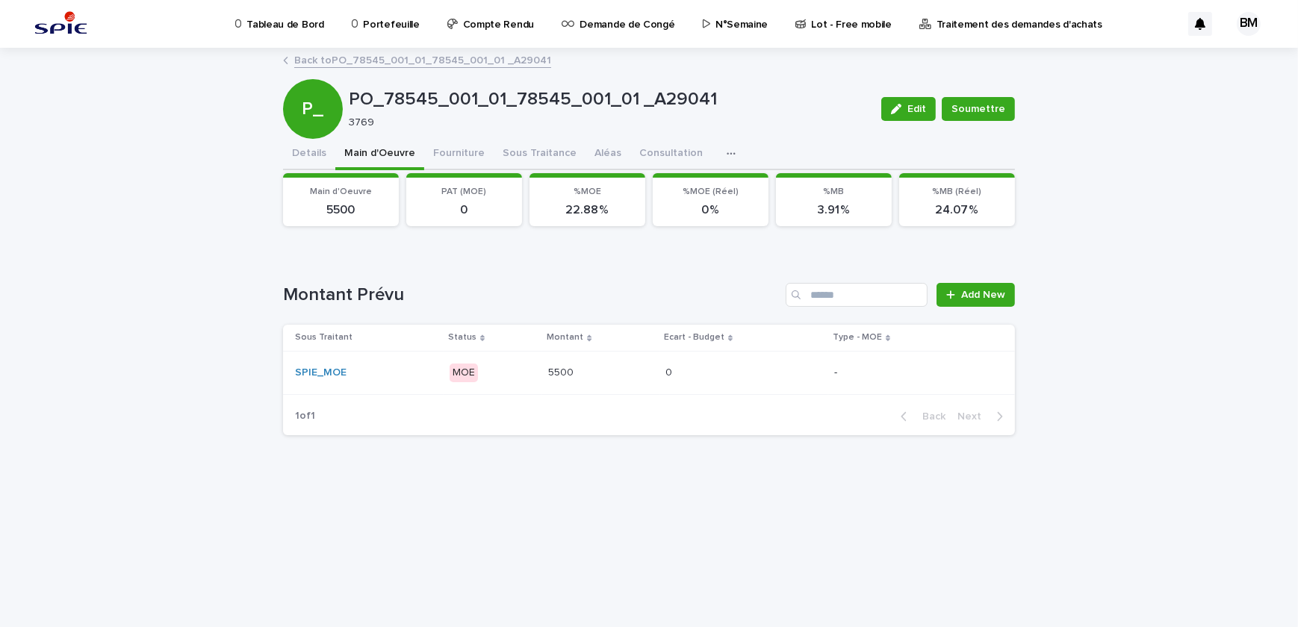
click at [667, 369] on p "0" at bounding box center [670, 372] width 10 height 16
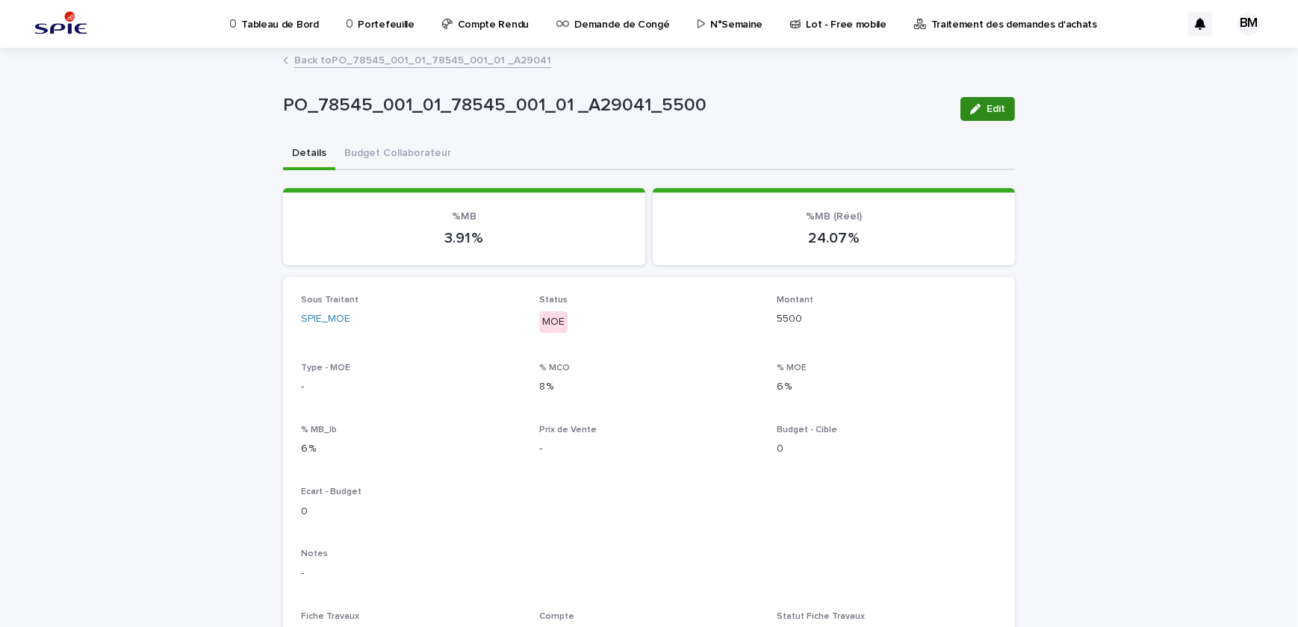
click at [986, 105] on span "Edit" at bounding box center [995, 109] width 19 height 10
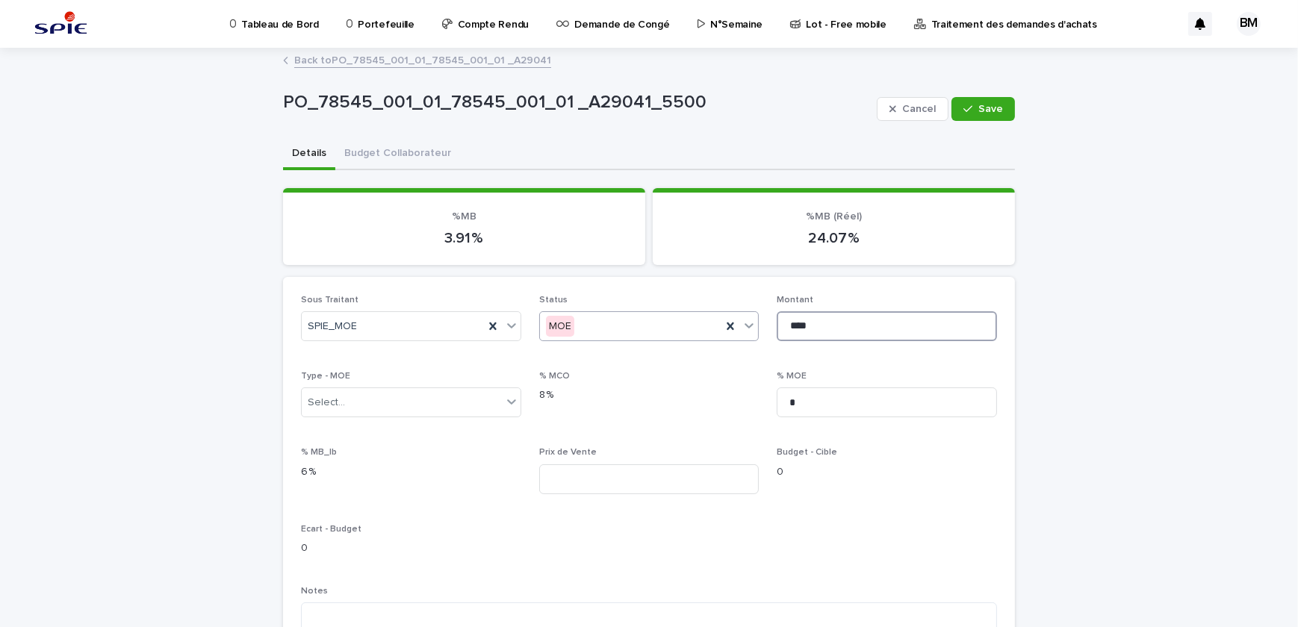
drag, startPoint x: 823, startPoint y: 332, endPoint x: 698, endPoint y: 316, distance: 125.8
click at [698, 316] on div "Sous Traitant SPIE_MOE Status MOE Montant **** Type - MOE Select... % MCO 8 % %…" at bounding box center [649, 574] width 696 height 558
type input "****"
click at [984, 106] on span "Save" at bounding box center [990, 109] width 25 height 10
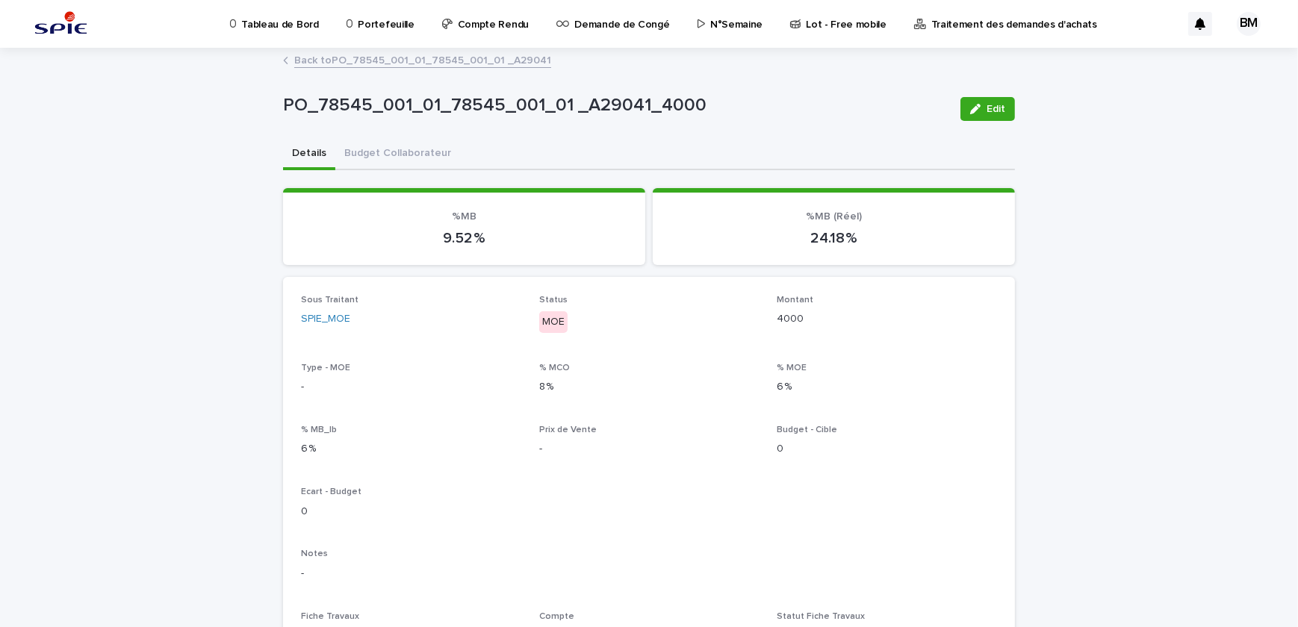
click at [323, 60] on link "Back to PO_78545_001_01_78545_001_01 _A29041" at bounding box center [422, 59] width 257 height 17
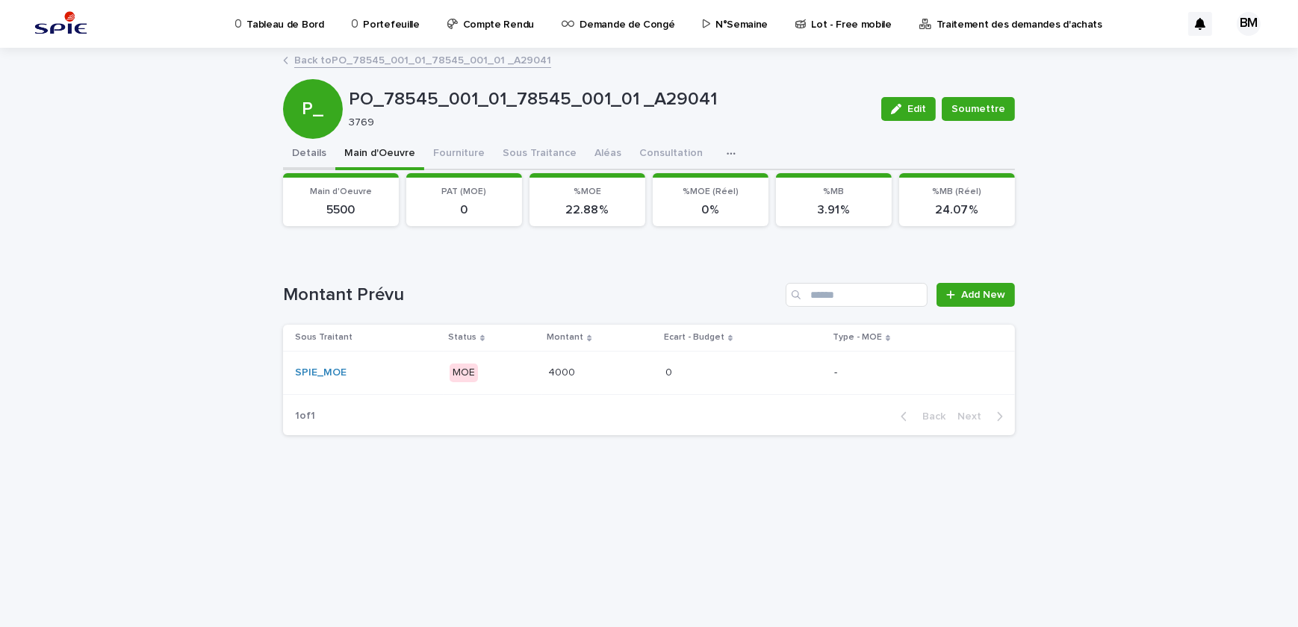
click at [317, 147] on button "Details" at bounding box center [309, 154] width 52 height 31
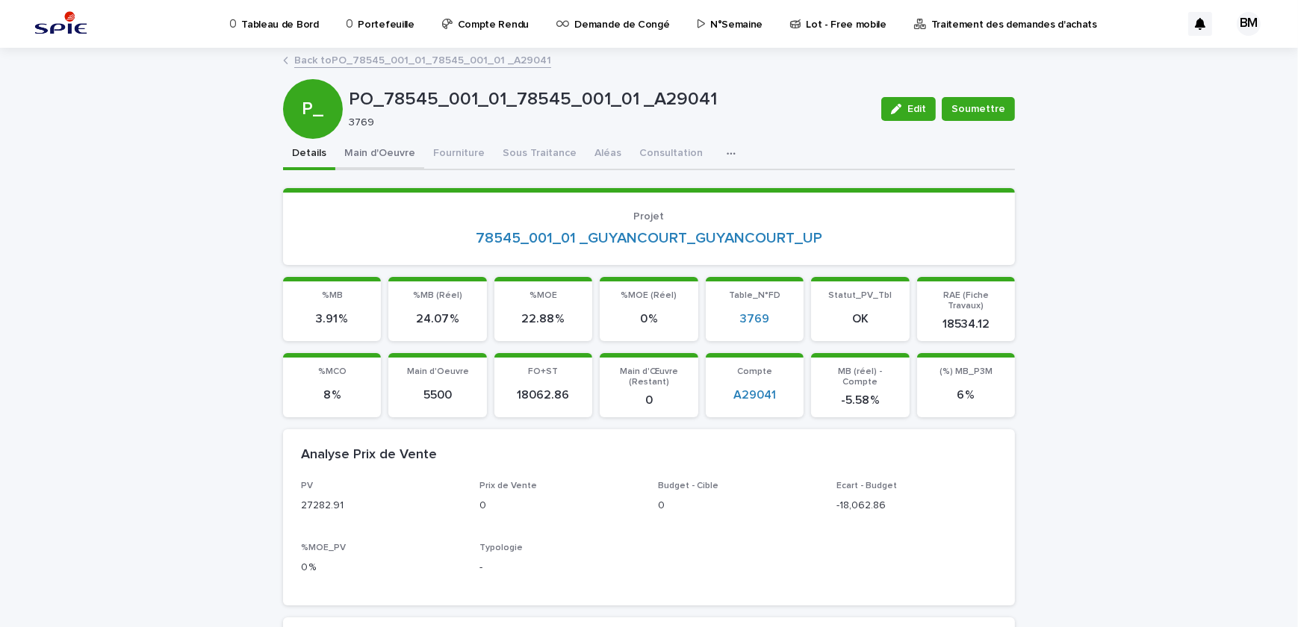
click at [388, 152] on button "Main d'Oeuvre" at bounding box center [379, 154] width 89 height 31
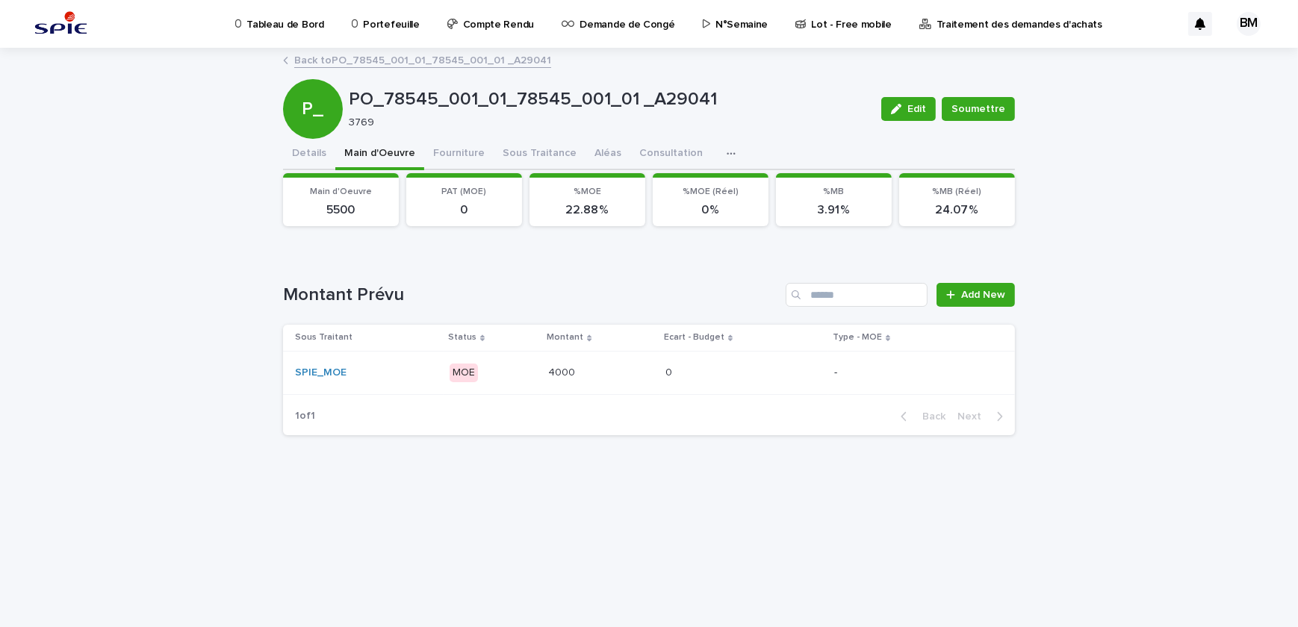
click at [701, 364] on div "0 0" at bounding box center [743, 373] width 157 height 25
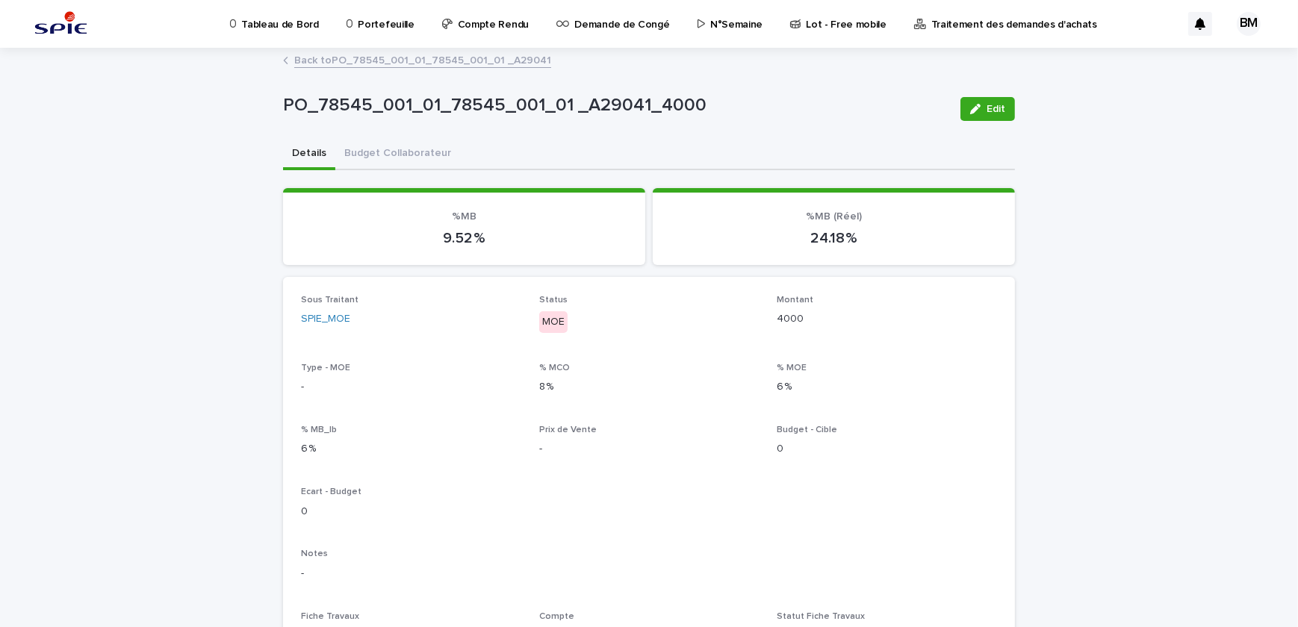
click at [339, 64] on link "Back to PO_78545_001_01_78545_001_01 _A29041" at bounding box center [422, 59] width 257 height 17
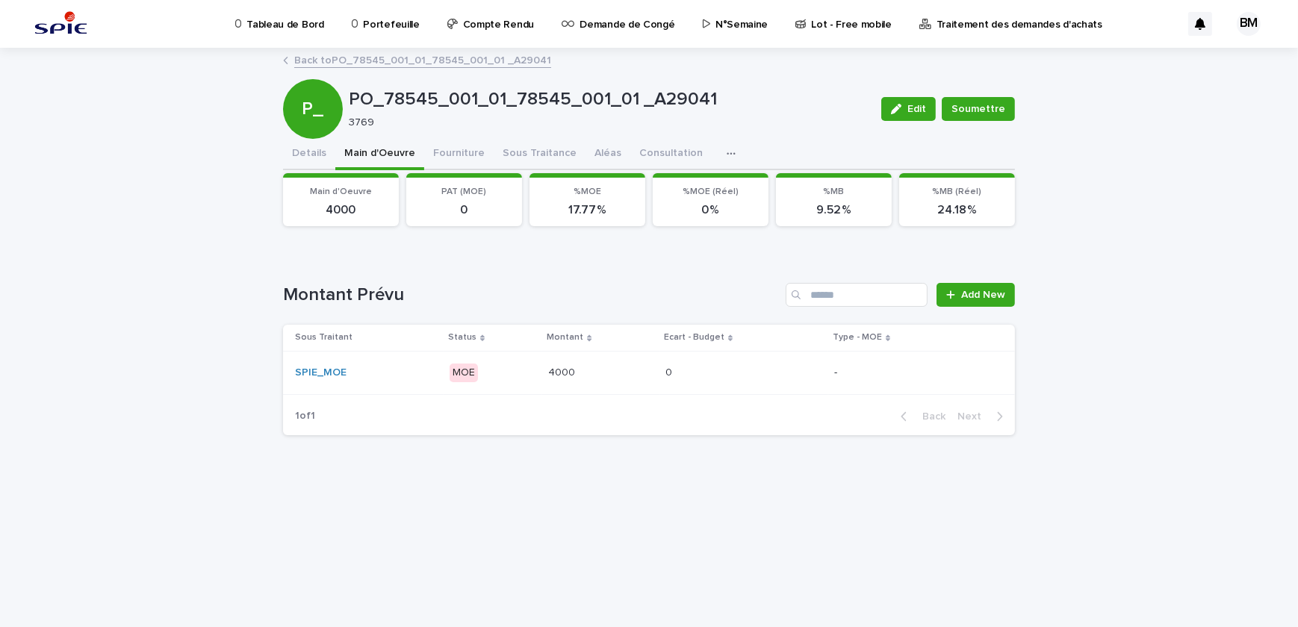
click at [365, 149] on button "Main d'Oeuvre" at bounding box center [379, 154] width 89 height 31
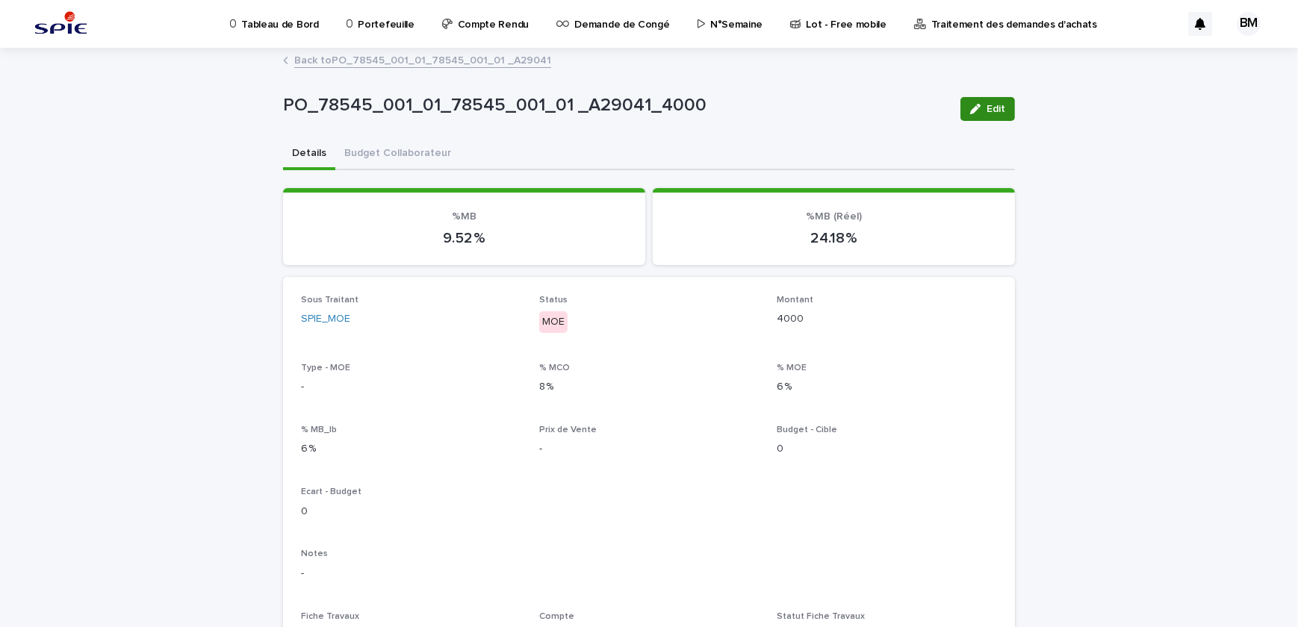
click at [973, 110] on icon "button" at bounding box center [975, 109] width 10 height 10
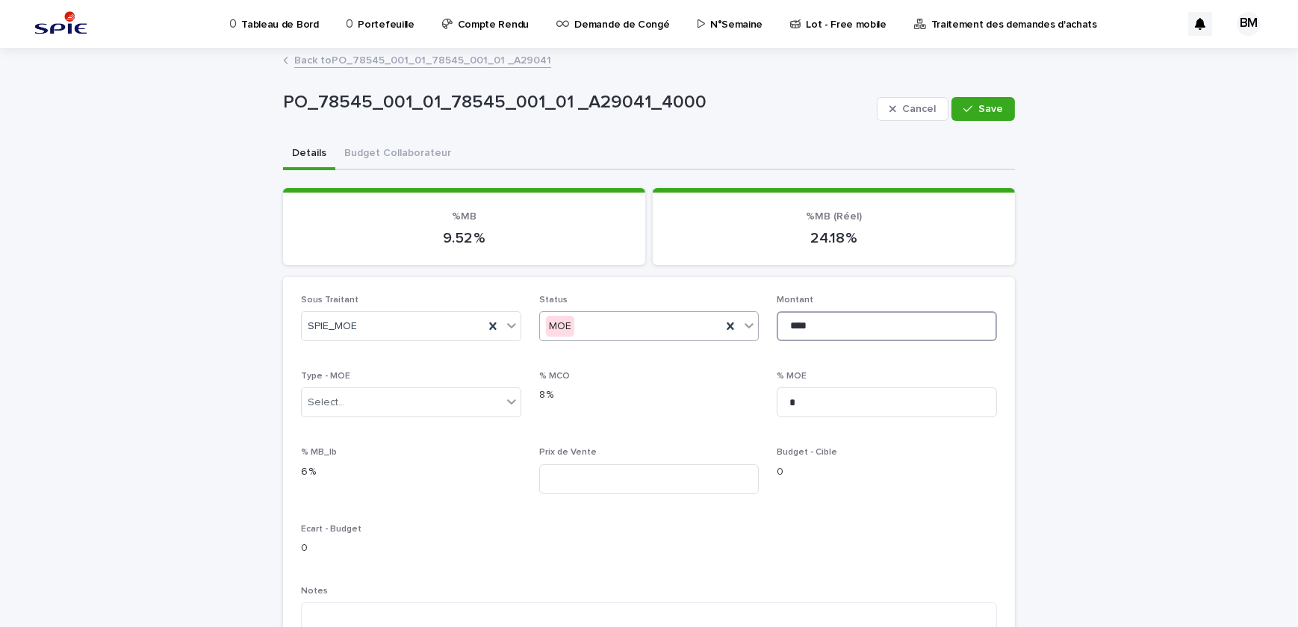
drag, startPoint x: 795, startPoint y: 326, endPoint x: 673, endPoint y: 333, distance: 121.9
click at [673, 333] on div "Sous Traitant SPIE_MOE Status MOE Montant **** Type - MOE Select... % MCO 8 % %…" at bounding box center [649, 574] width 696 height 558
type input "****"
click at [978, 108] on span "Save" at bounding box center [990, 109] width 25 height 10
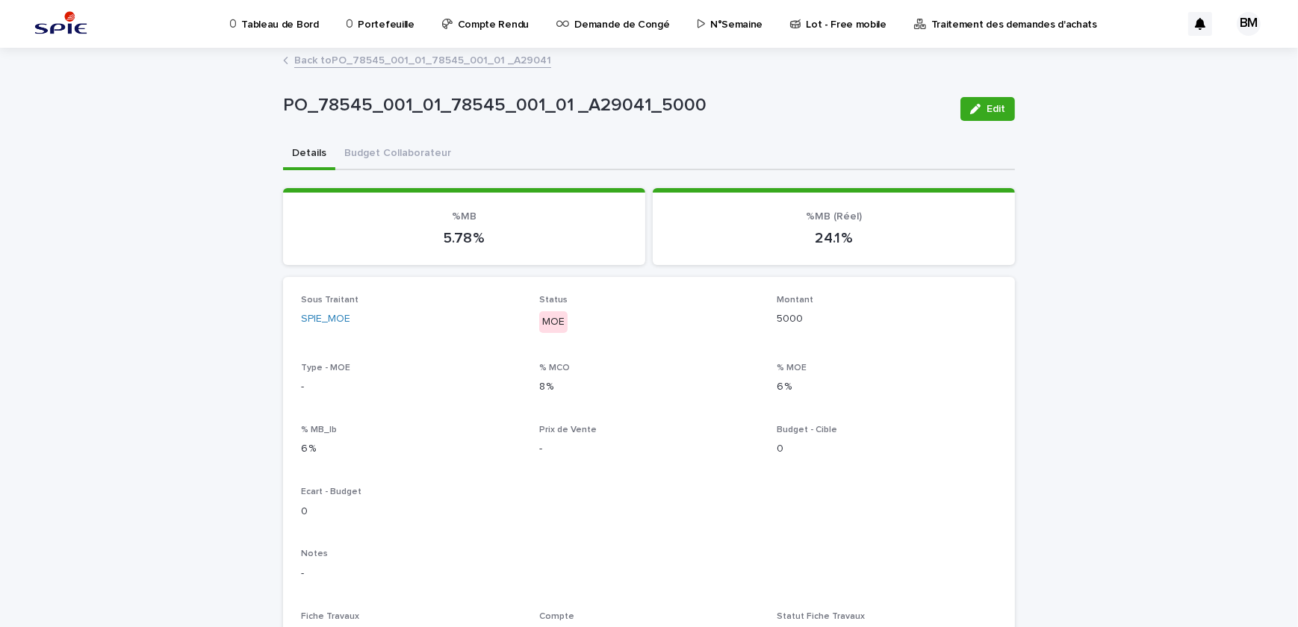
click at [341, 63] on link "Back to PO_78545_001_01_78545_001_01 _A29041" at bounding box center [422, 59] width 257 height 17
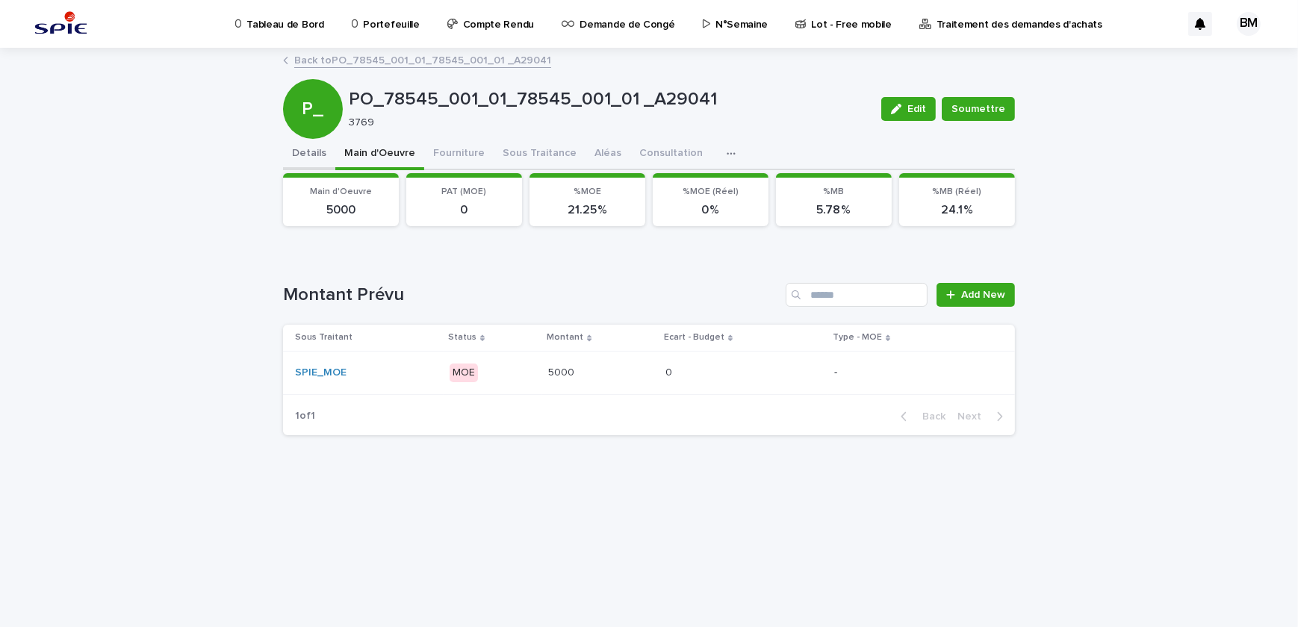
click at [319, 158] on button "Details" at bounding box center [309, 154] width 52 height 31
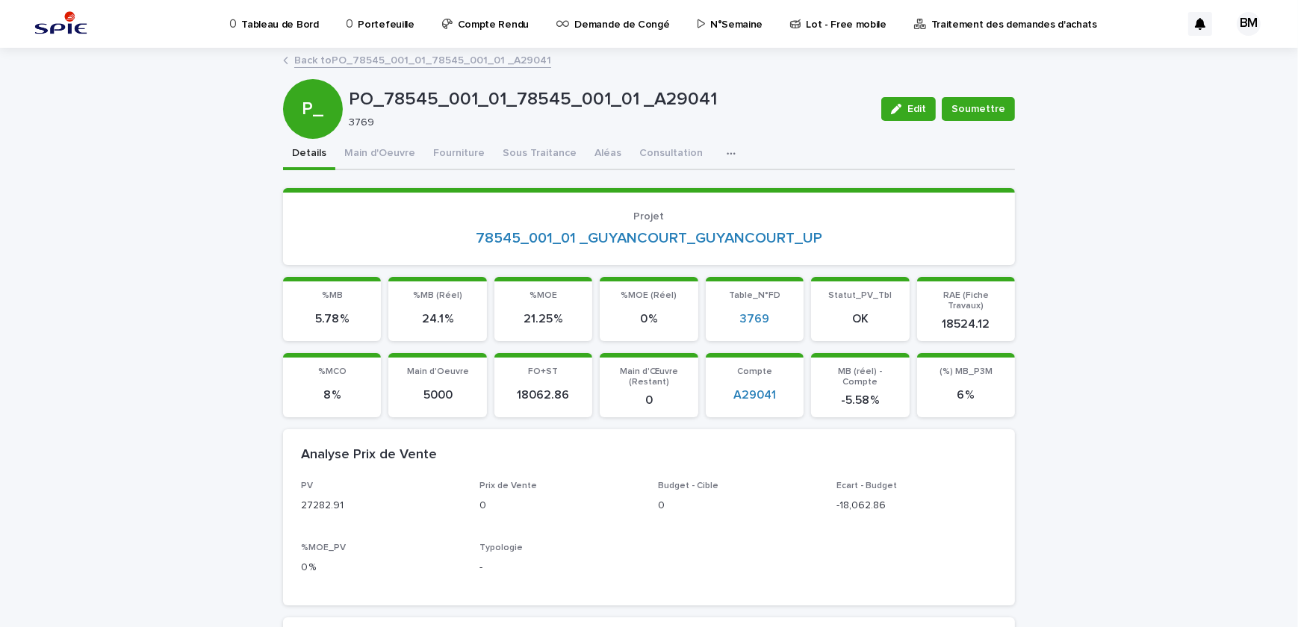
click at [313, 152] on button "Details" at bounding box center [309, 154] width 52 height 31
click at [368, 149] on button "Main d'Oeuvre" at bounding box center [379, 154] width 89 height 31
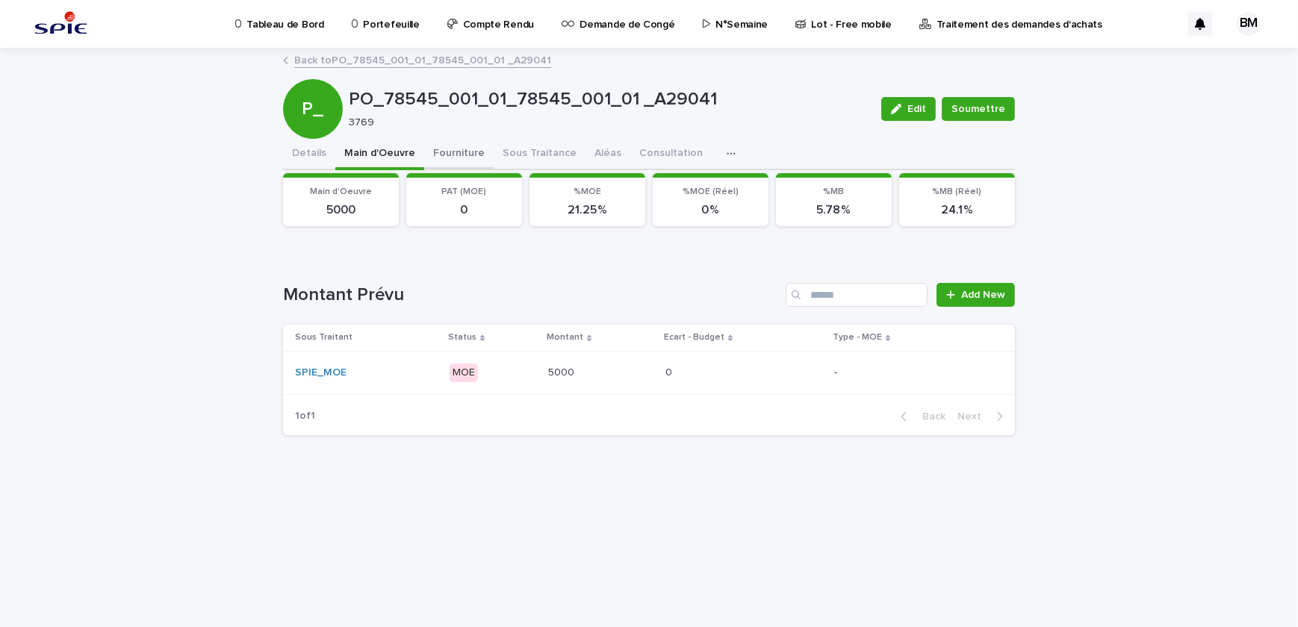
click at [446, 152] on button "Fourniture" at bounding box center [458, 154] width 69 height 31
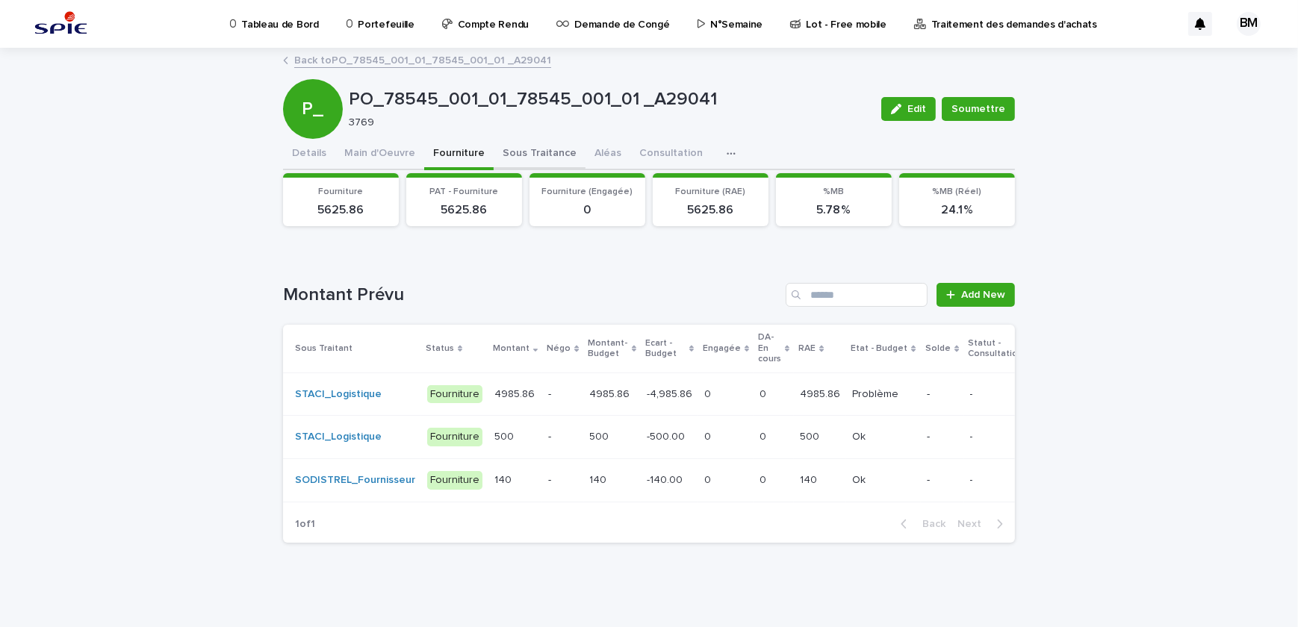
click at [507, 152] on button "Sous Traitance" at bounding box center [539, 154] width 92 height 31
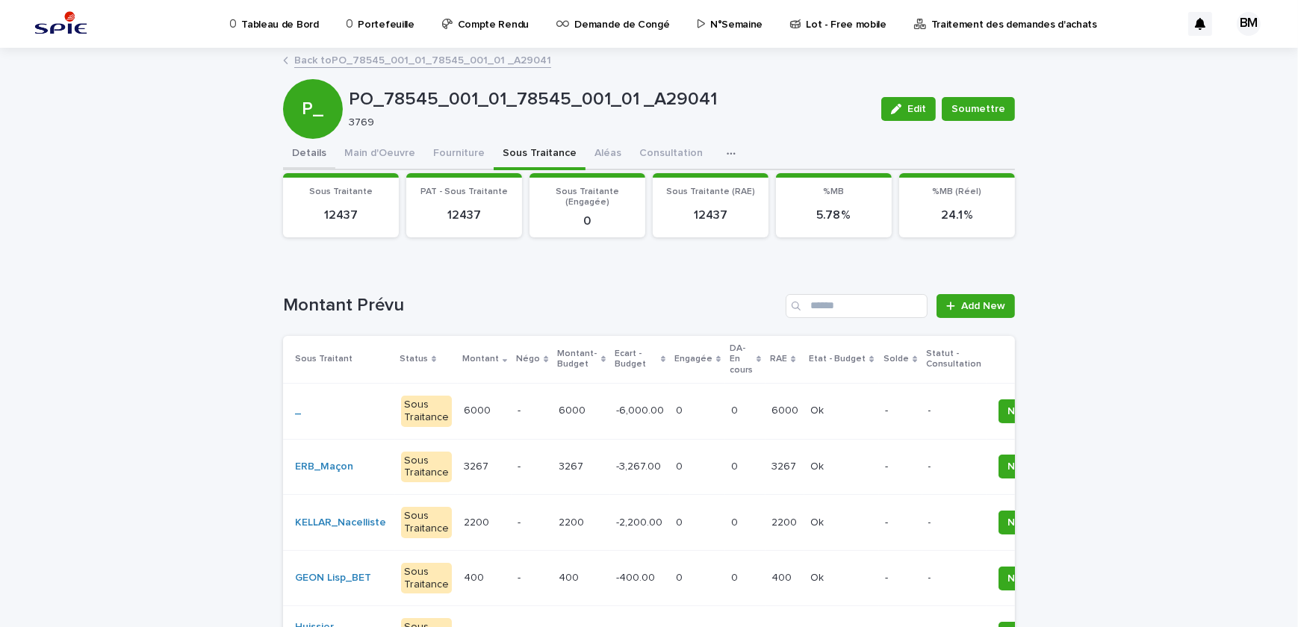
click at [321, 154] on button "Details" at bounding box center [309, 154] width 52 height 31
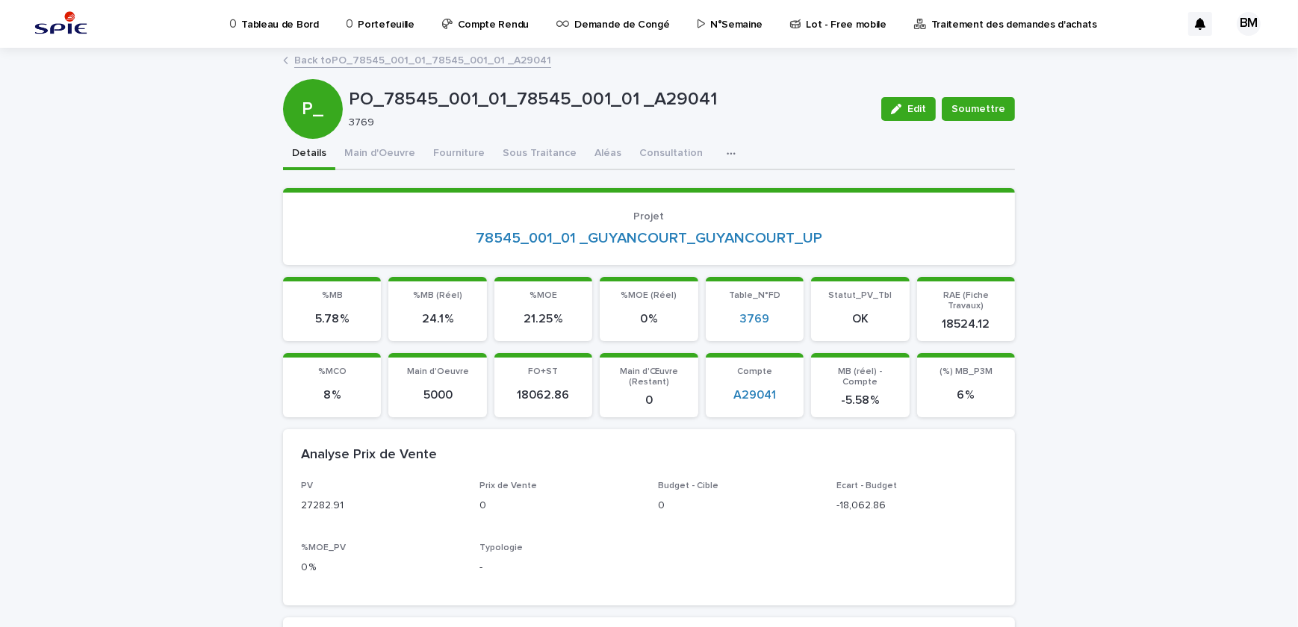
click at [353, 154] on button "Main d'Oeuvre" at bounding box center [379, 154] width 89 height 31
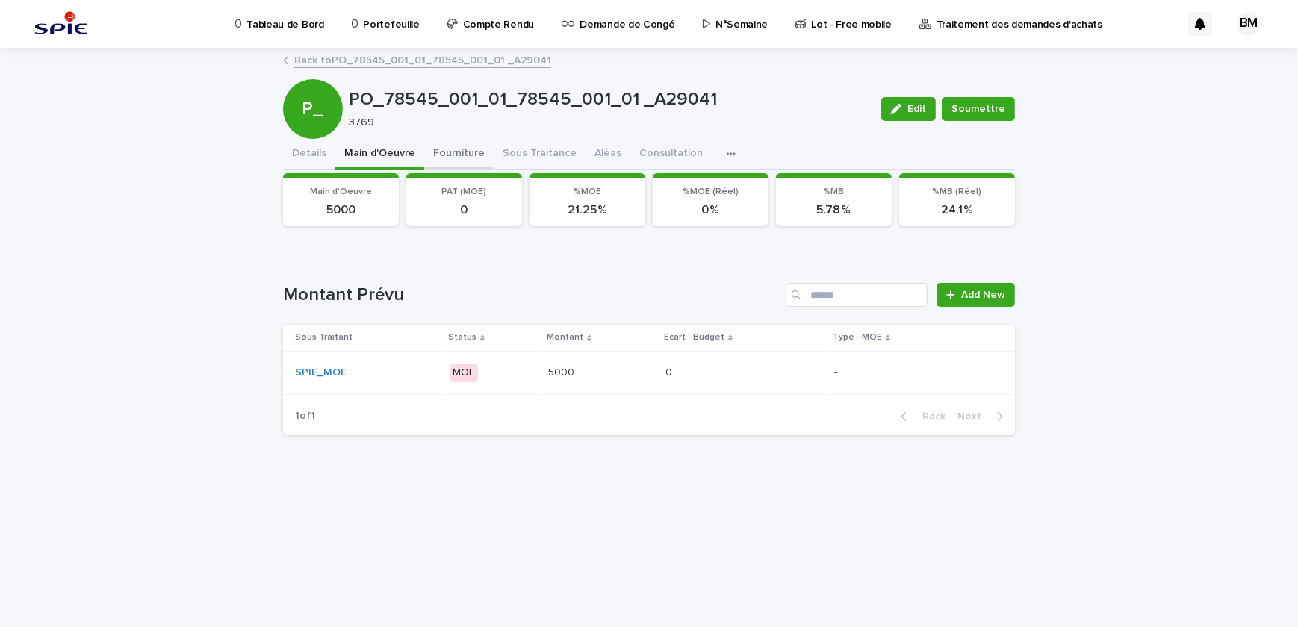
click at [448, 154] on button "Fourniture" at bounding box center [458, 154] width 69 height 31
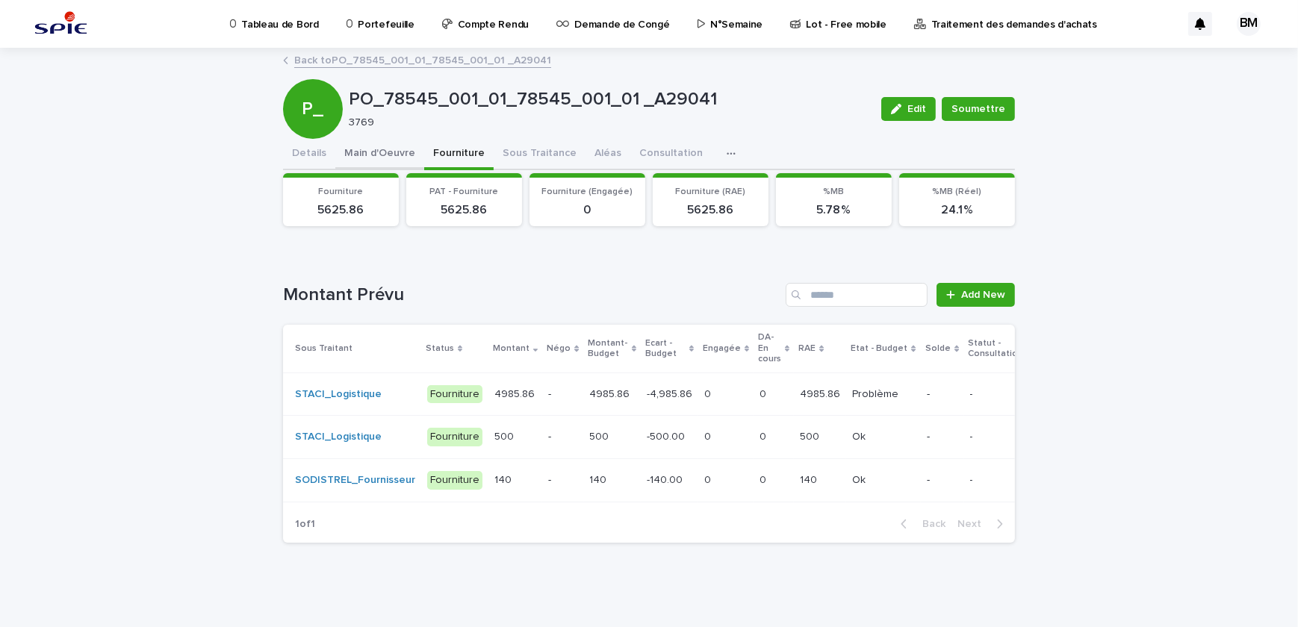
click at [404, 153] on button "Main d'Oeuvre" at bounding box center [379, 154] width 89 height 31
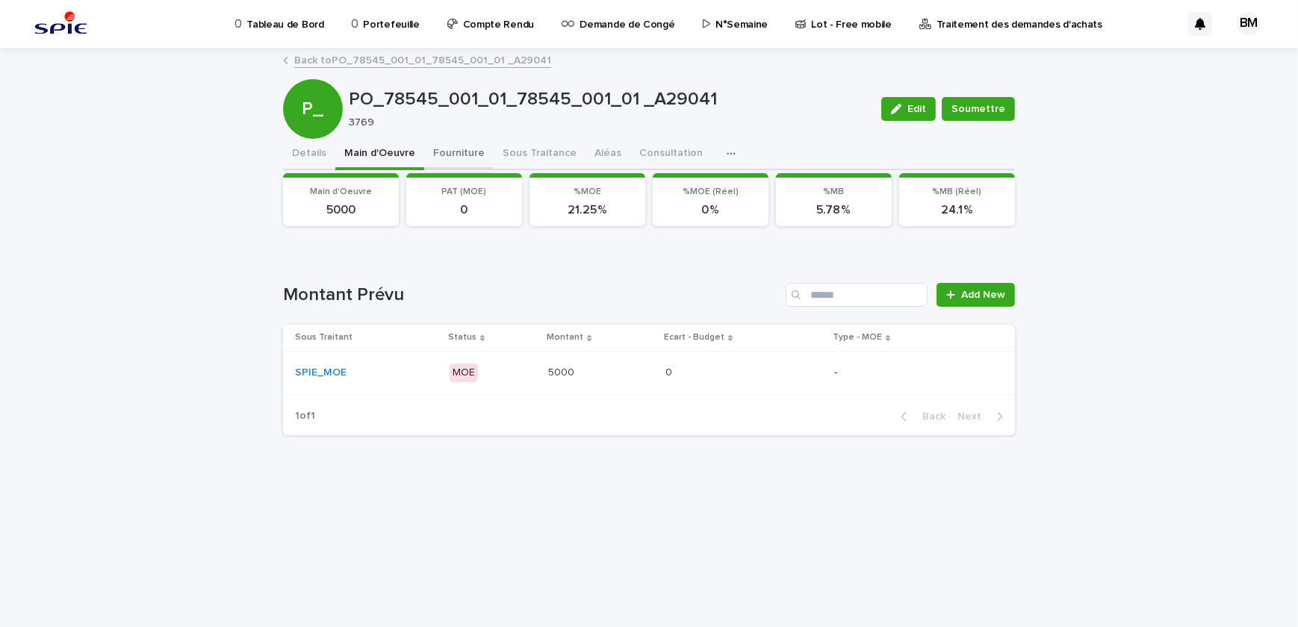
click at [455, 155] on button "Fourniture" at bounding box center [458, 154] width 69 height 31
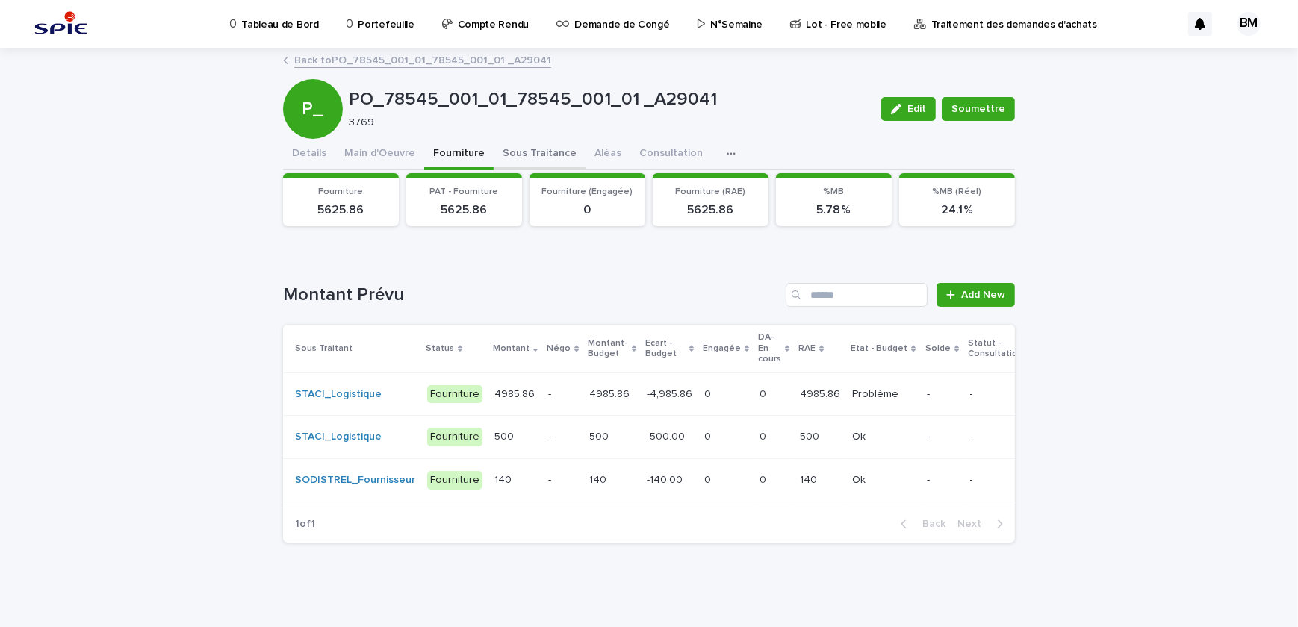
click at [496, 150] on button "Sous Traitance" at bounding box center [539, 154] width 92 height 31
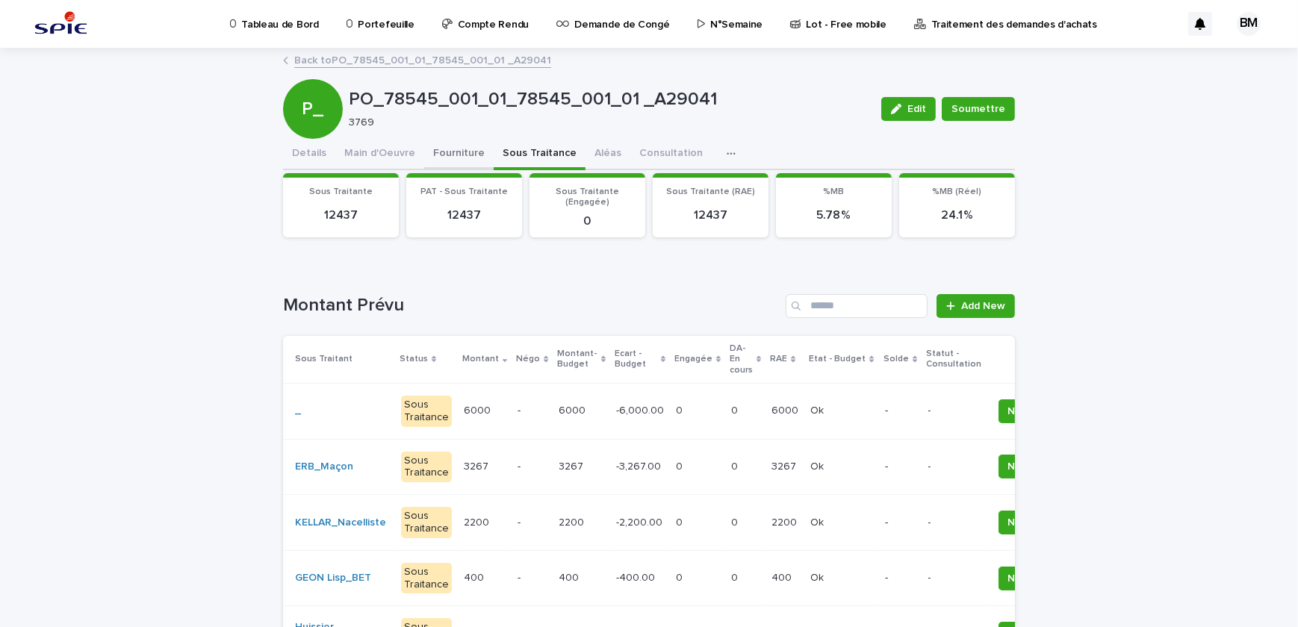
click at [458, 152] on button "Fourniture" at bounding box center [458, 154] width 69 height 31
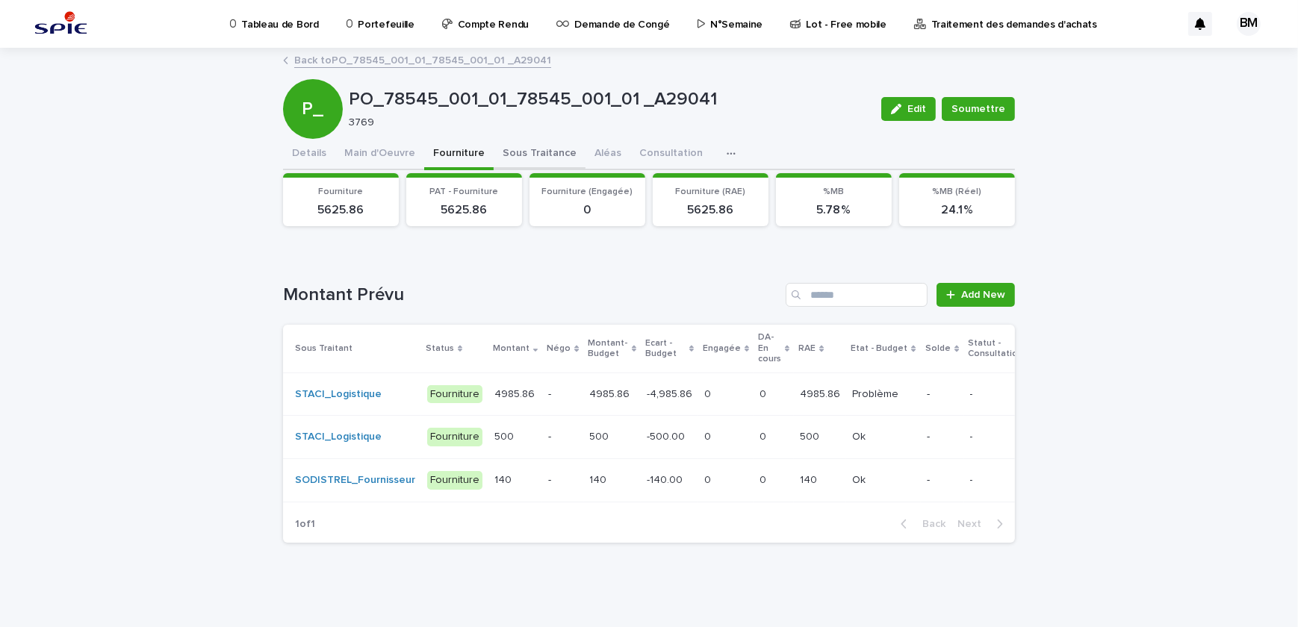
click at [499, 152] on button "Sous Traitance" at bounding box center [539, 154] width 92 height 31
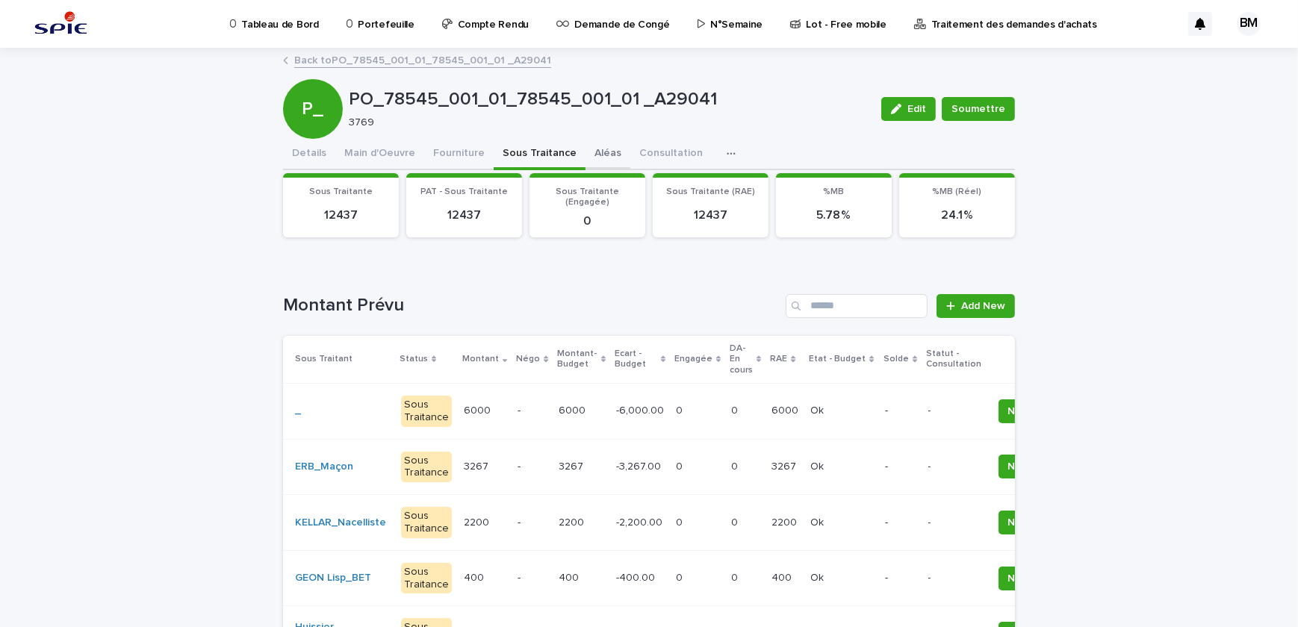
click at [591, 153] on button "Aléas" at bounding box center [607, 154] width 45 height 31
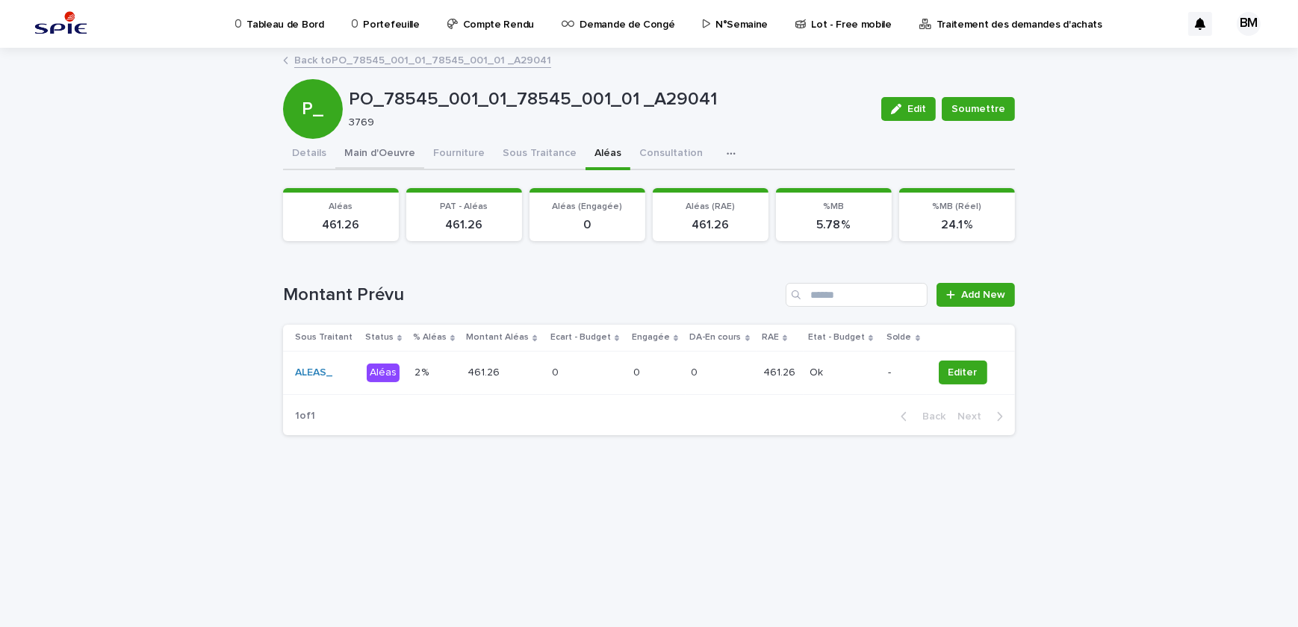
click at [399, 157] on button "Main d'Oeuvre" at bounding box center [379, 154] width 89 height 31
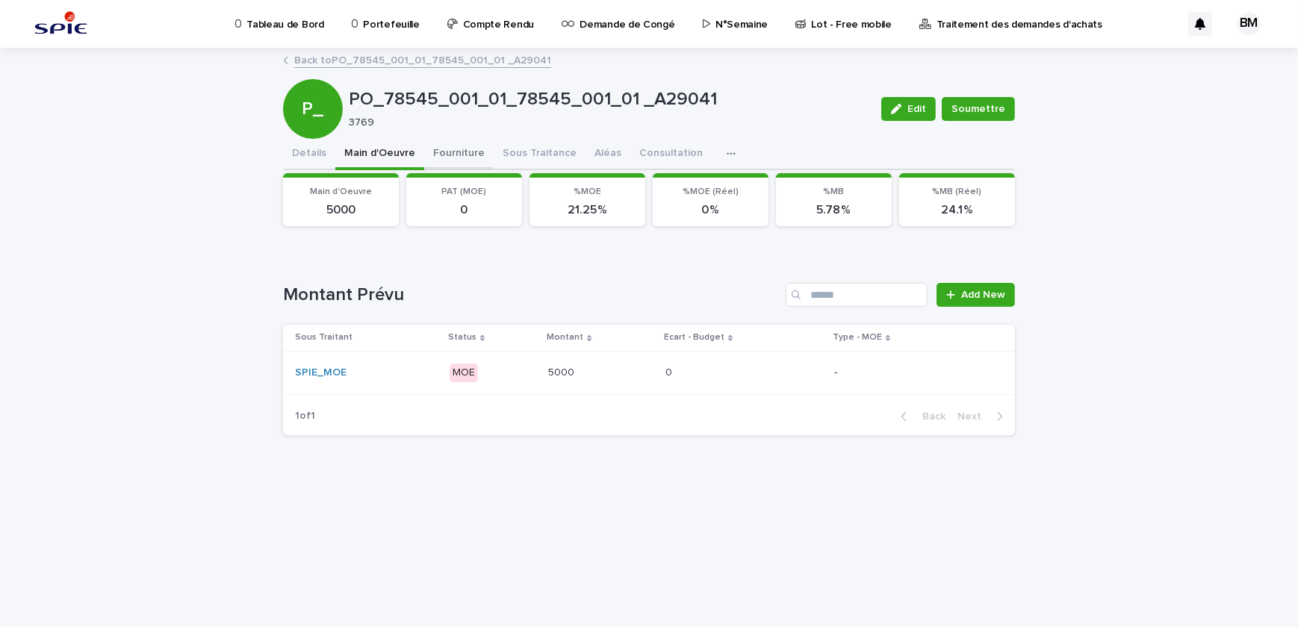
click at [453, 152] on button "Fourniture" at bounding box center [458, 154] width 69 height 31
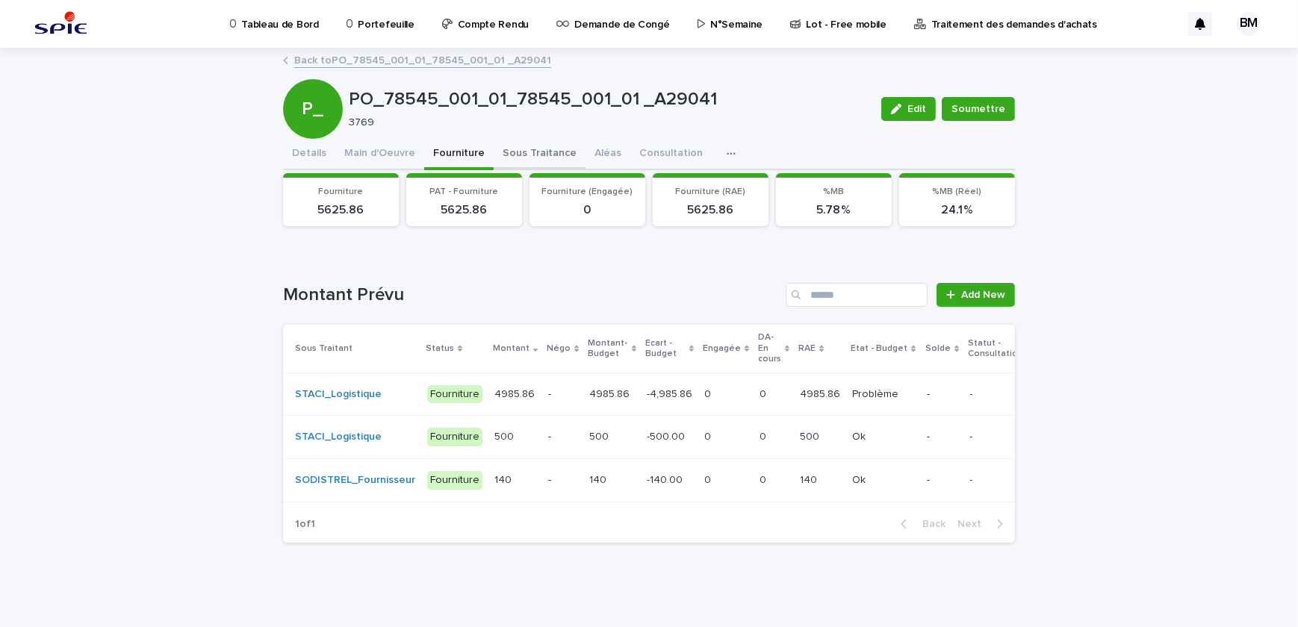
click at [505, 146] on button "Sous Traitance" at bounding box center [539, 154] width 92 height 31
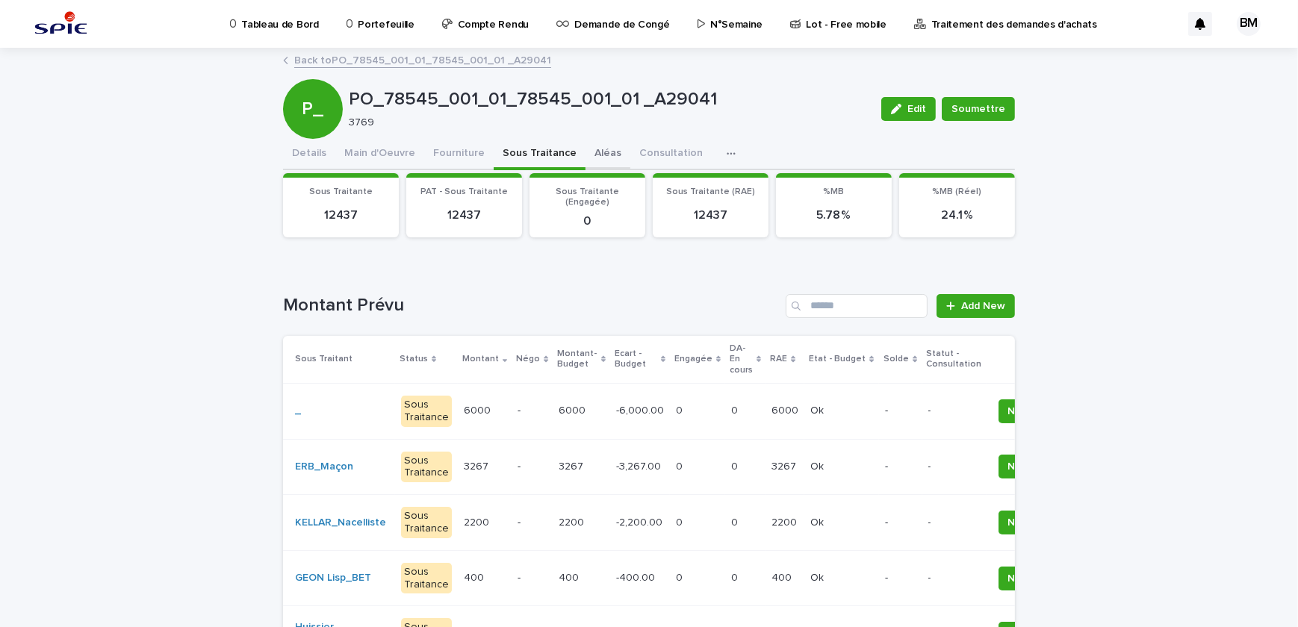
click at [586, 153] on button "Aléas" at bounding box center [607, 154] width 45 height 31
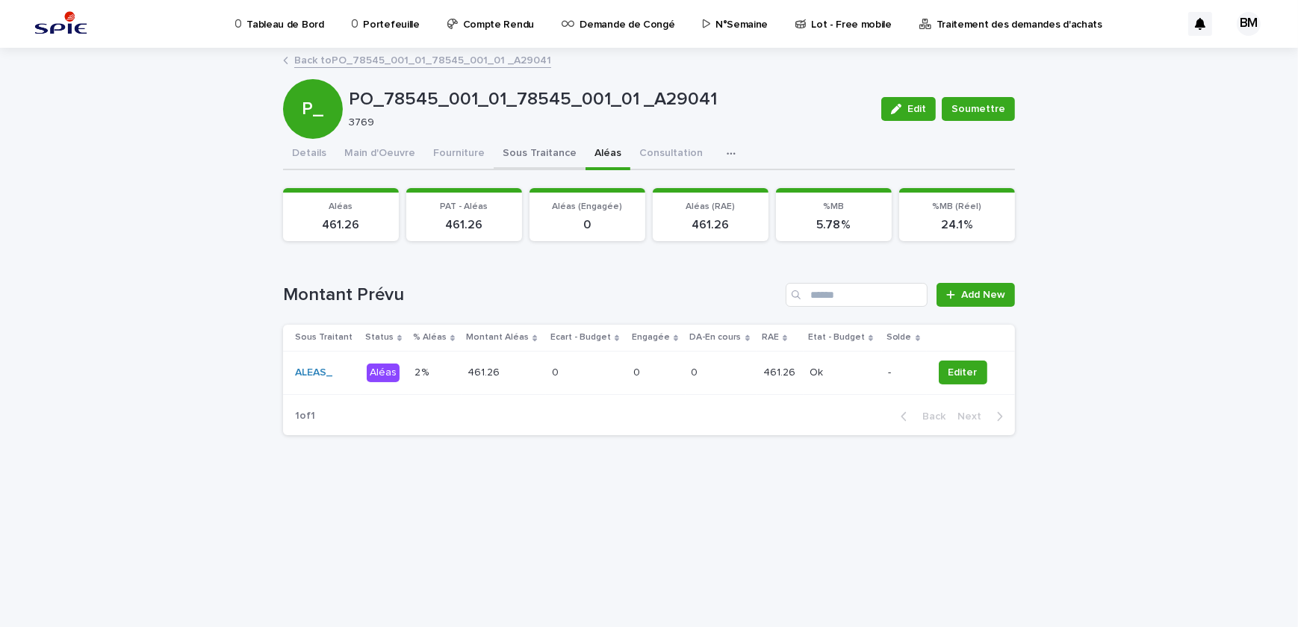
click at [534, 156] on button "Sous Traitance" at bounding box center [539, 154] width 92 height 31
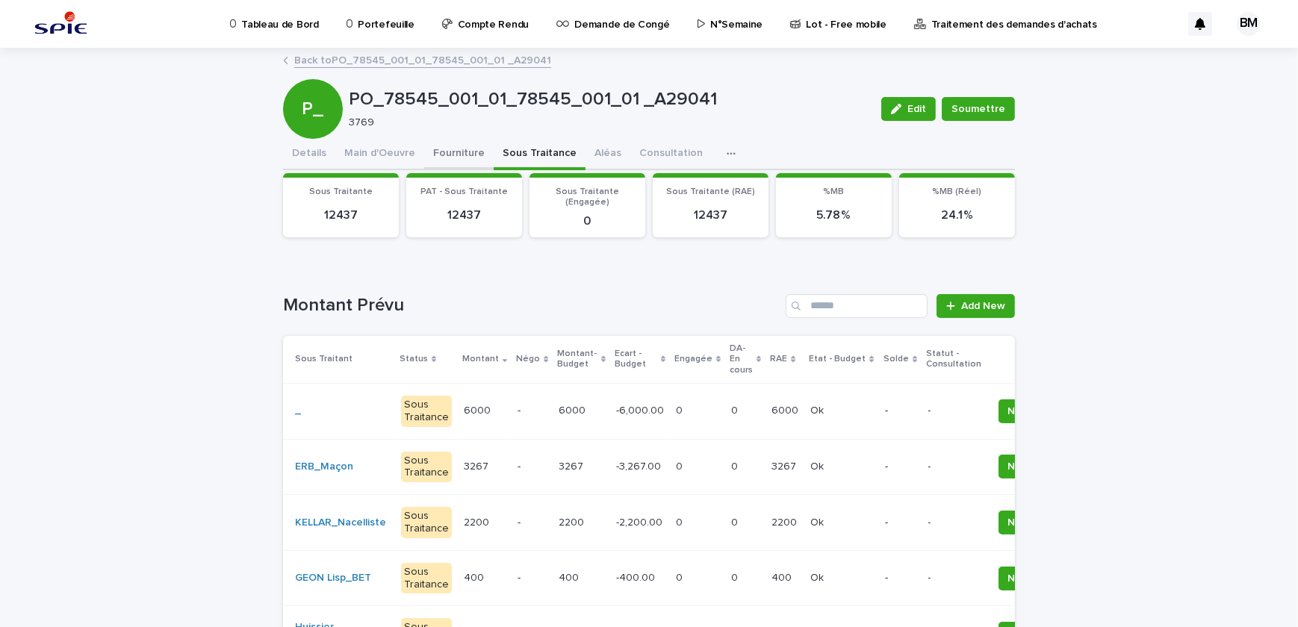
click at [470, 157] on button "Fourniture" at bounding box center [458, 154] width 69 height 31
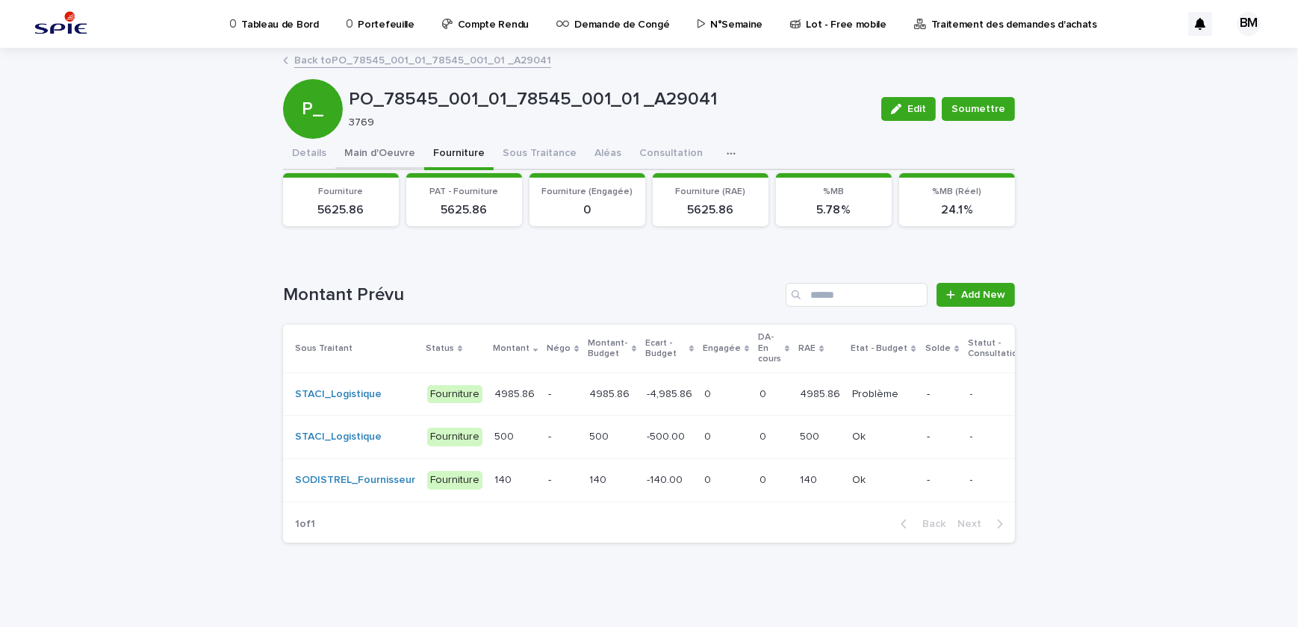
click at [403, 157] on button "Main d'Oeuvre" at bounding box center [379, 154] width 89 height 31
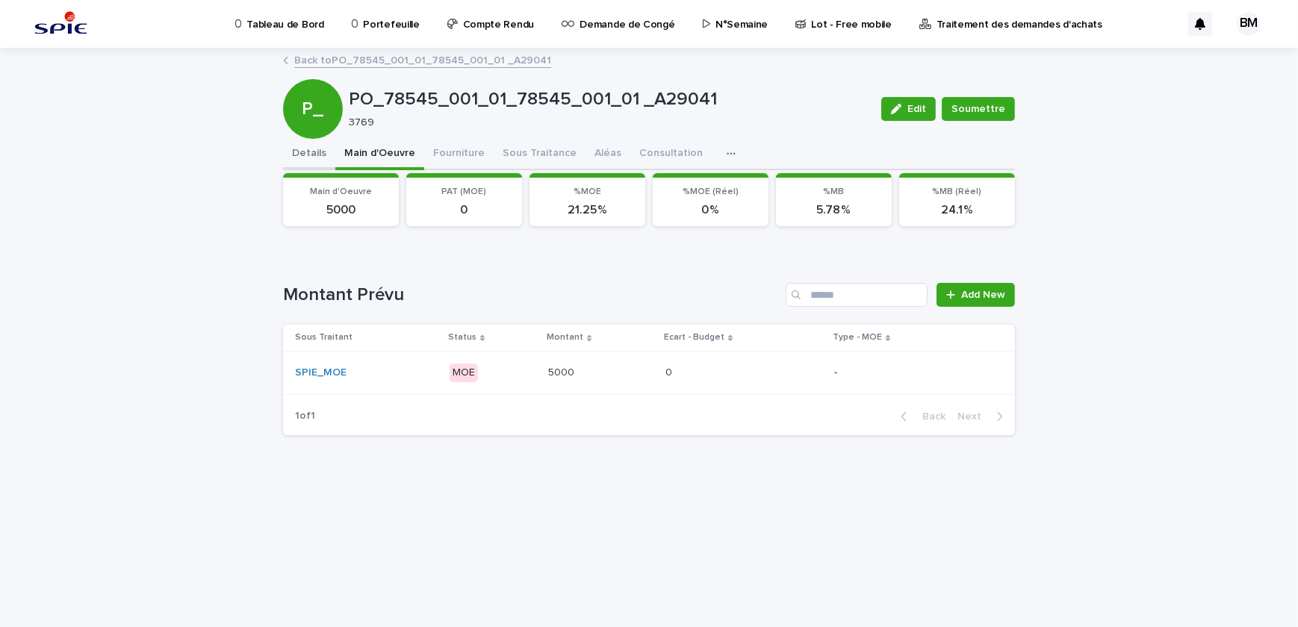
click at [321, 154] on button "Details" at bounding box center [309, 154] width 52 height 31
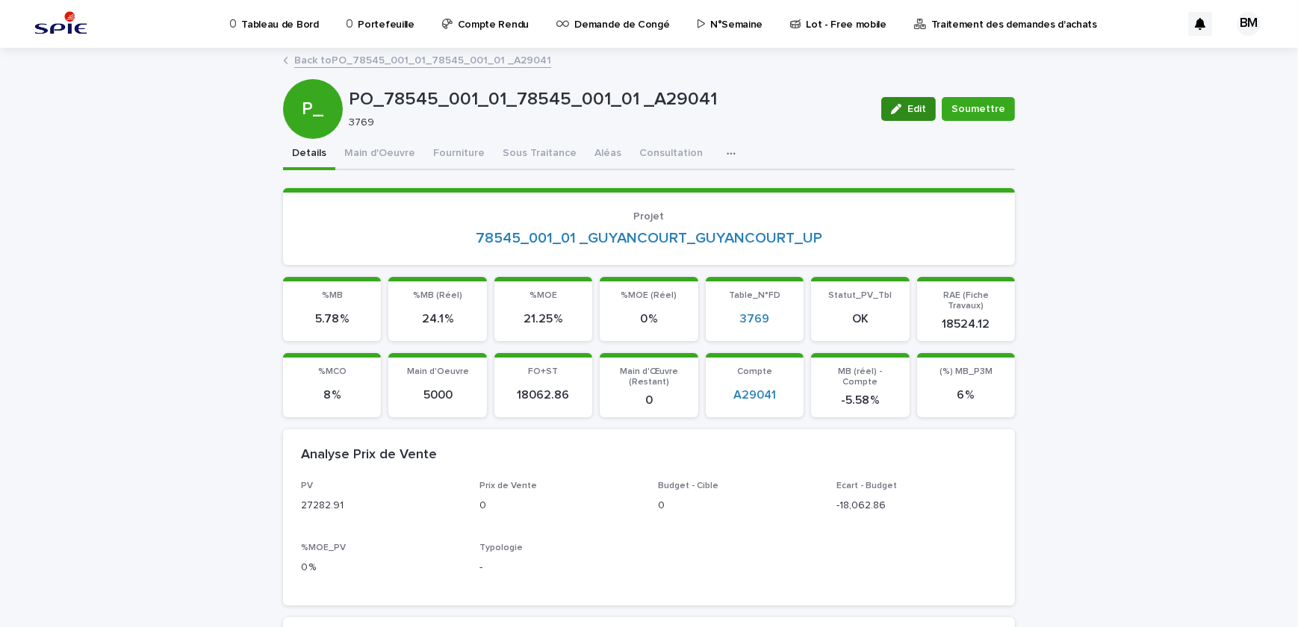
click at [914, 110] on span "Edit" at bounding box center [916, 109] width 19 height 10
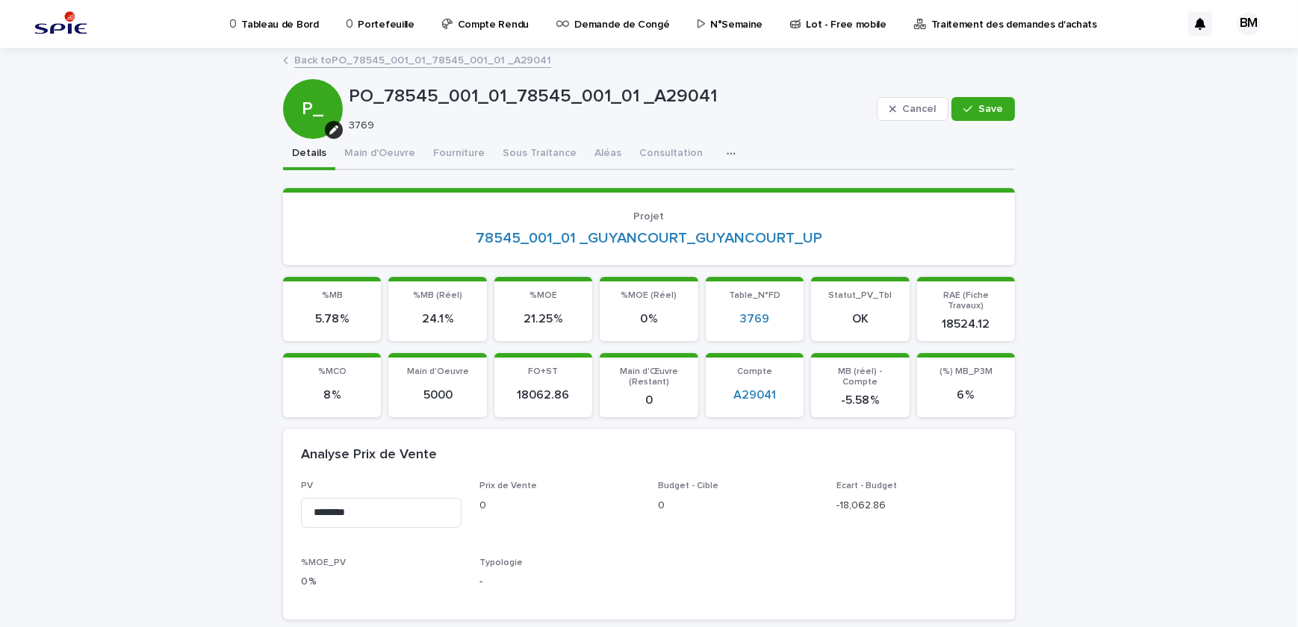
click at [914, 110] on span "Cancel" at bounding box center [919, 109] width 34 height 10
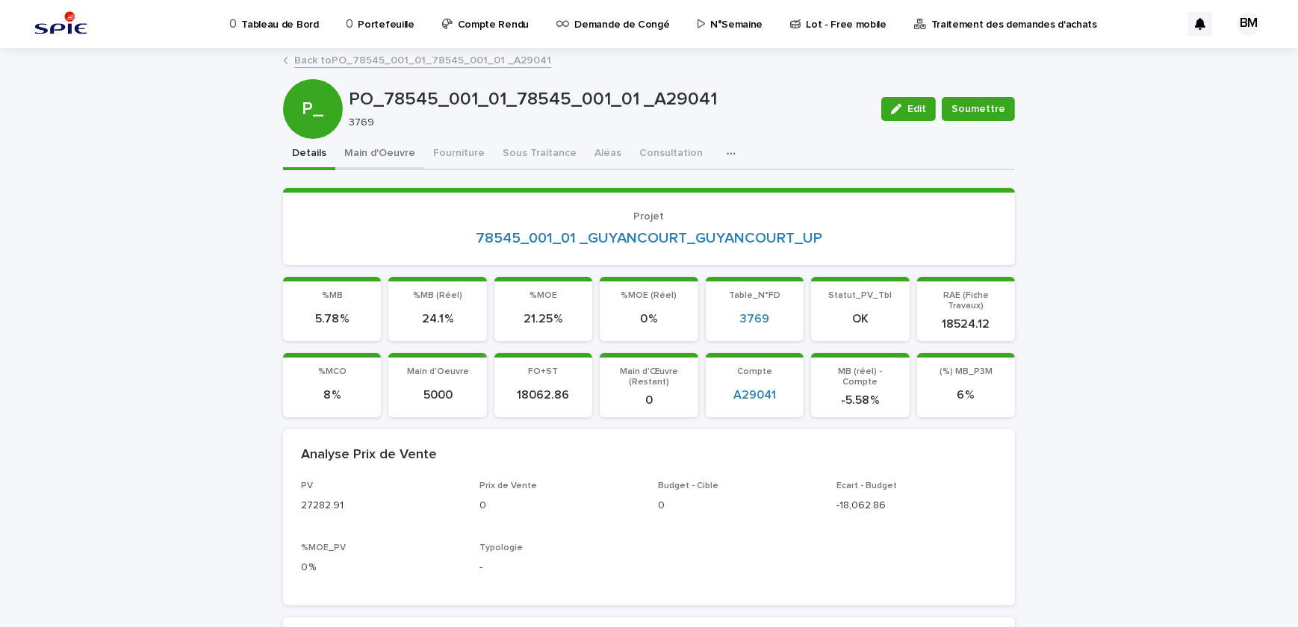
click at [378, 153] on button "Main d'Oeuvre" at bounding box center [379, 154] width 89 height 31
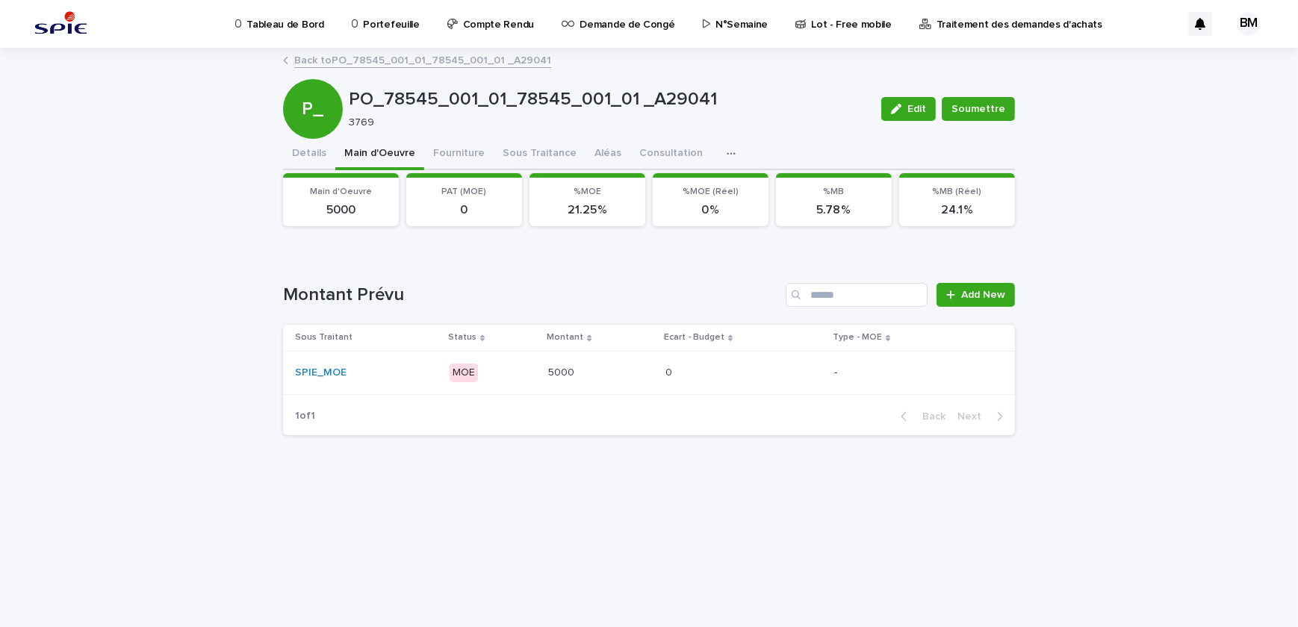
click at [854, 367] on p "-" at bounding box center [912, 373] width 157 height 13
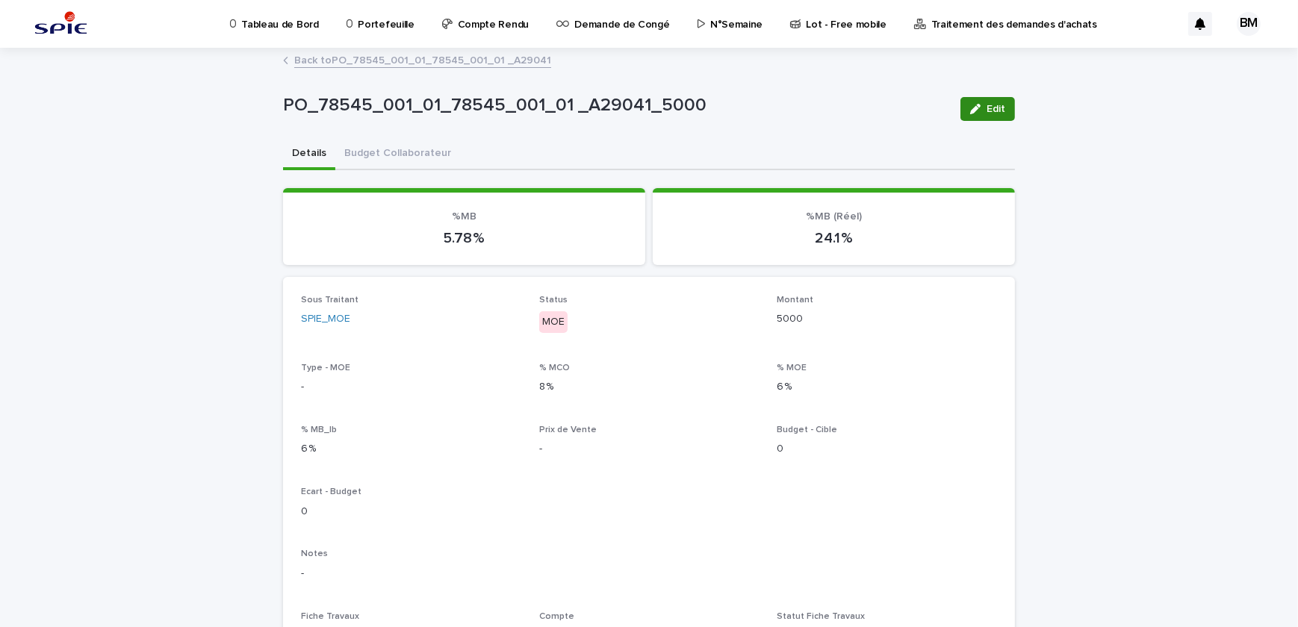
click at [980, 110] on div "button" at bounding box center [978, 109] width 16 height 10
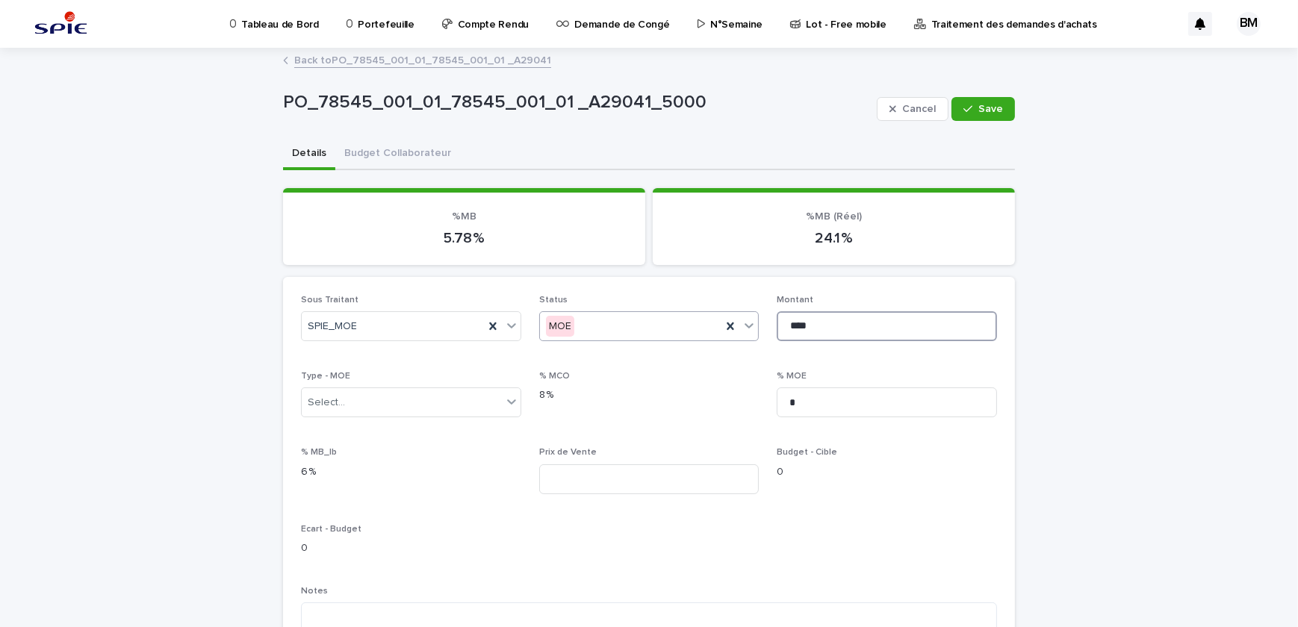
drag, startPoint x: 822, startPoint y: 321, endPoint x: 697, endPoint y: 326, distance: 124.8
click at [697, 326] on div "Sous Traitant SPIE_MOE Status MOE Montant **** Type - MOE Select... % MCO 8 % %…" at bounding box center [649, 574] width 696 height 558
type input "****"
click at [985, 110] on span "Save" at bounding box center [990, 109] width 25 height 10
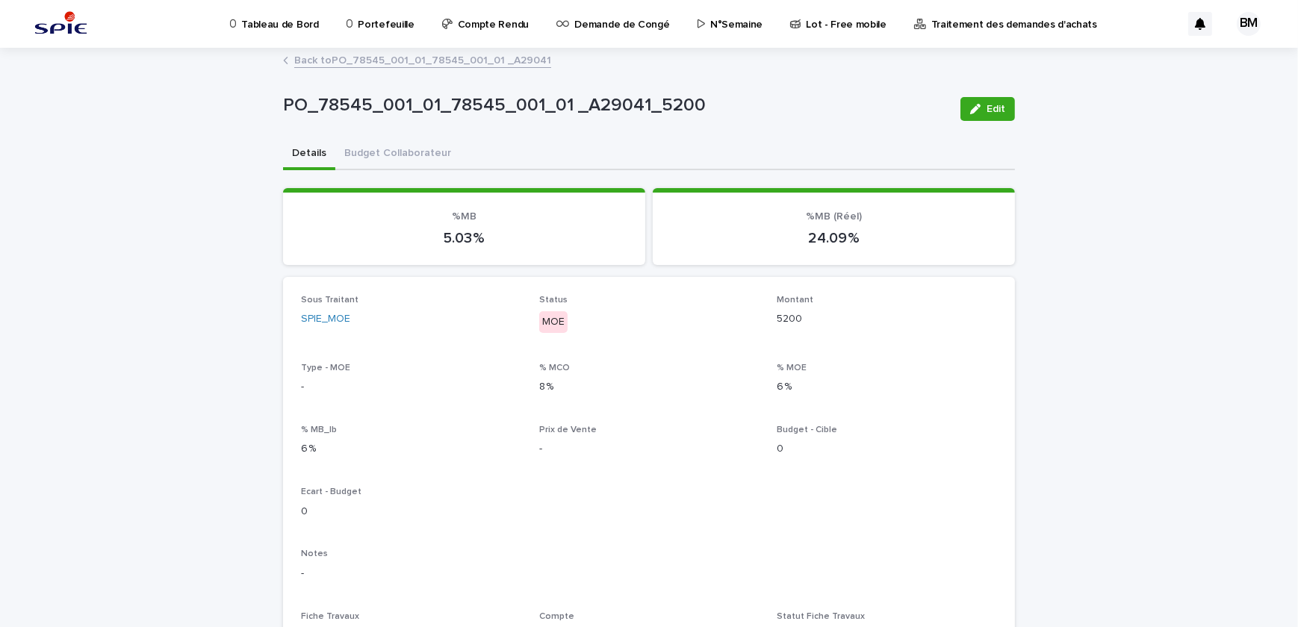
click at [355, 62] on link "Back to PO_78545_001_01_78545_001_01 _A29041" at bounding box center [422, 59] width 257 height 17
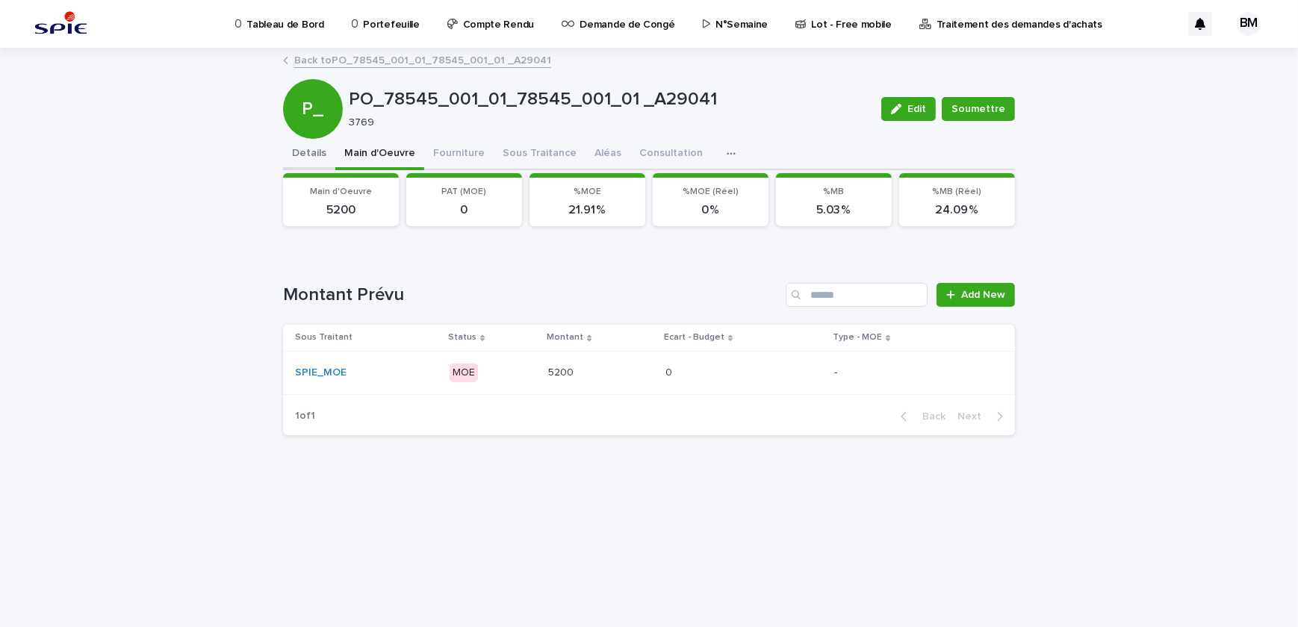
click at [313, 149] on button "Details" at bounding box center [309, 154] width 52 height 31
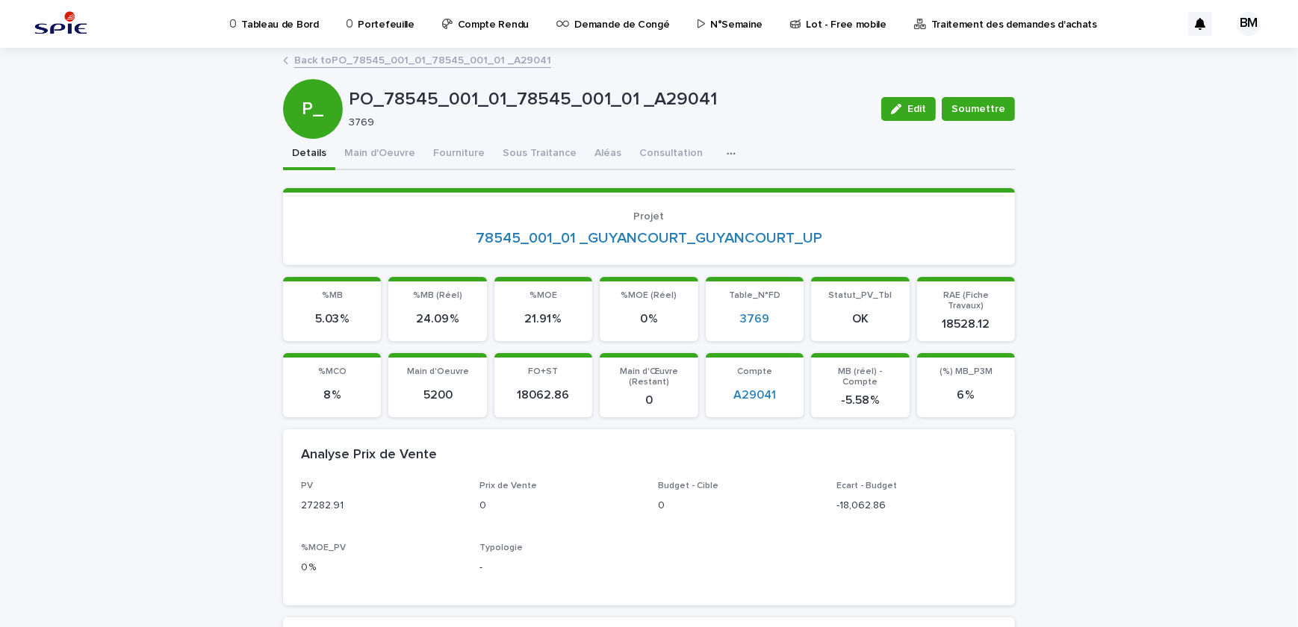
click at [387, 150] on button "Main d'Oeuvre" at bounding box center [379, 154] width 89 height 31
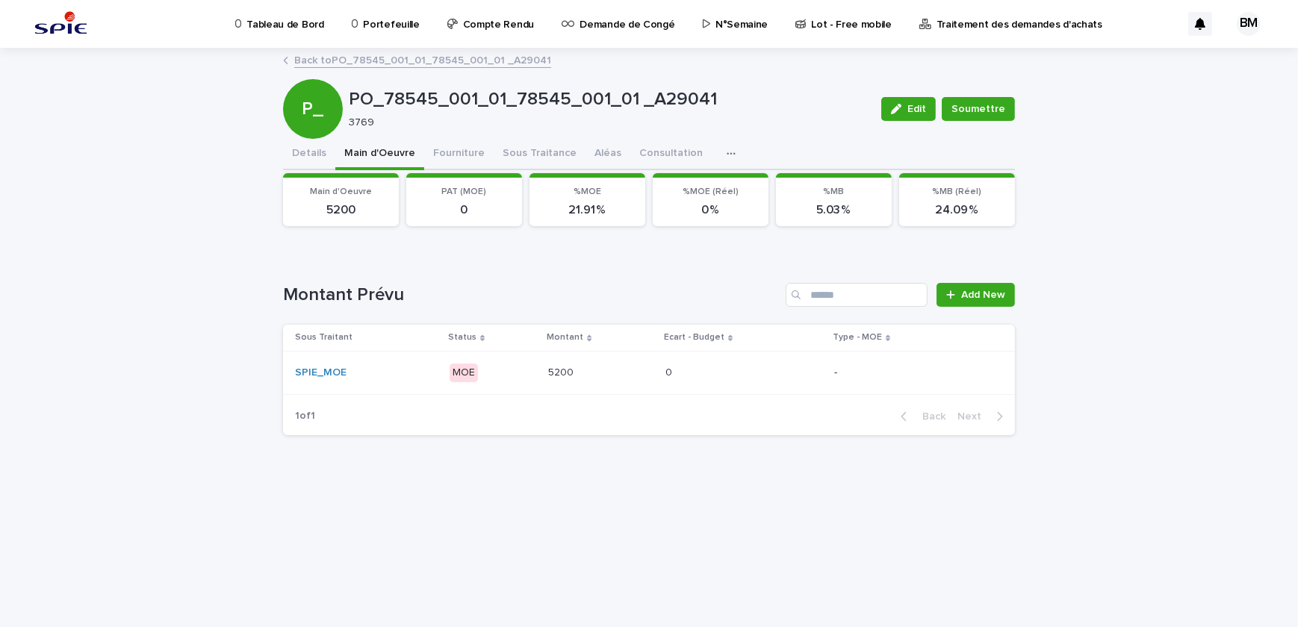
click at [376, 150] on button "Main d'Oeuvre" at bounding box center [379, 154] width 89 height 31
click at [320, 149] on button "Details" at bounding box center [309, 154] width 52 height 31
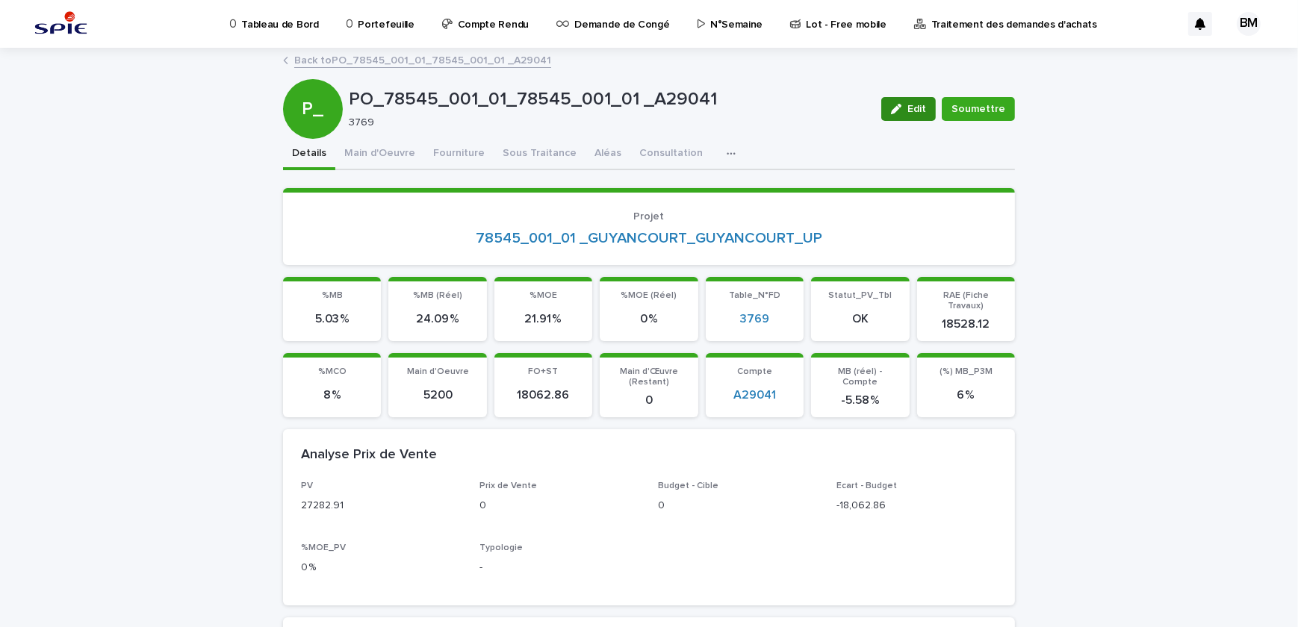
click at [906, 108] on div "button" at bounding box center [899, 109] width 16 height 10
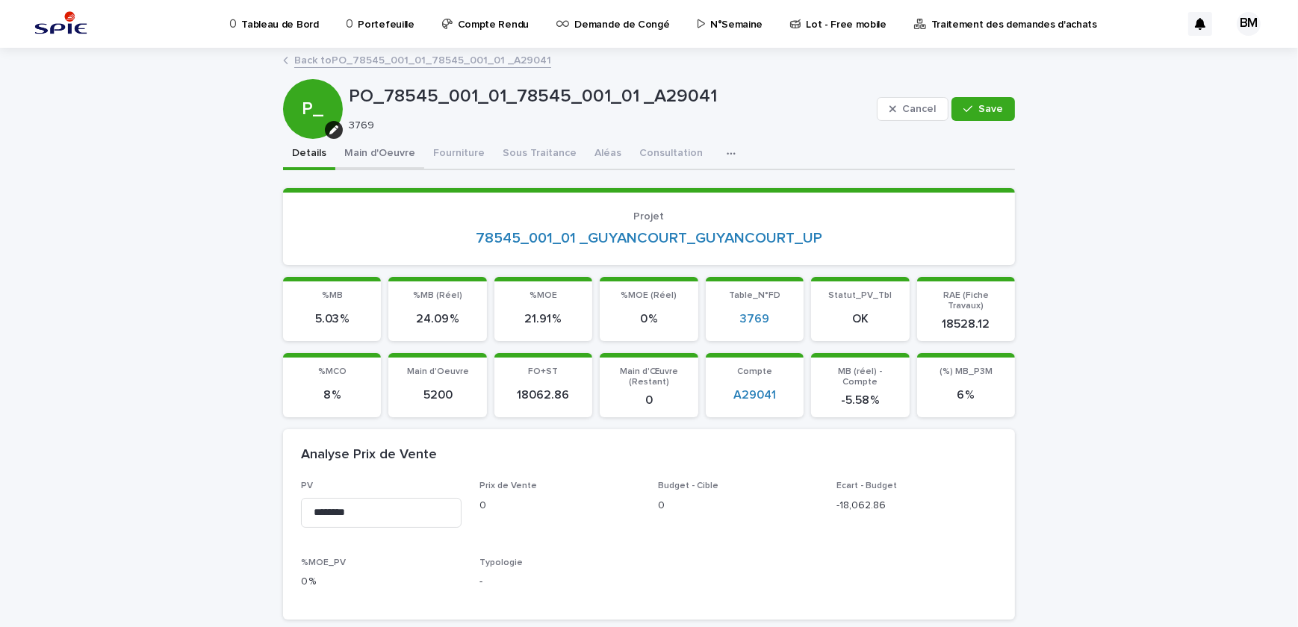
click at [387, 149] on button "Main d'Oeuvre" at bounding box center [379, 154] width 89 height 31
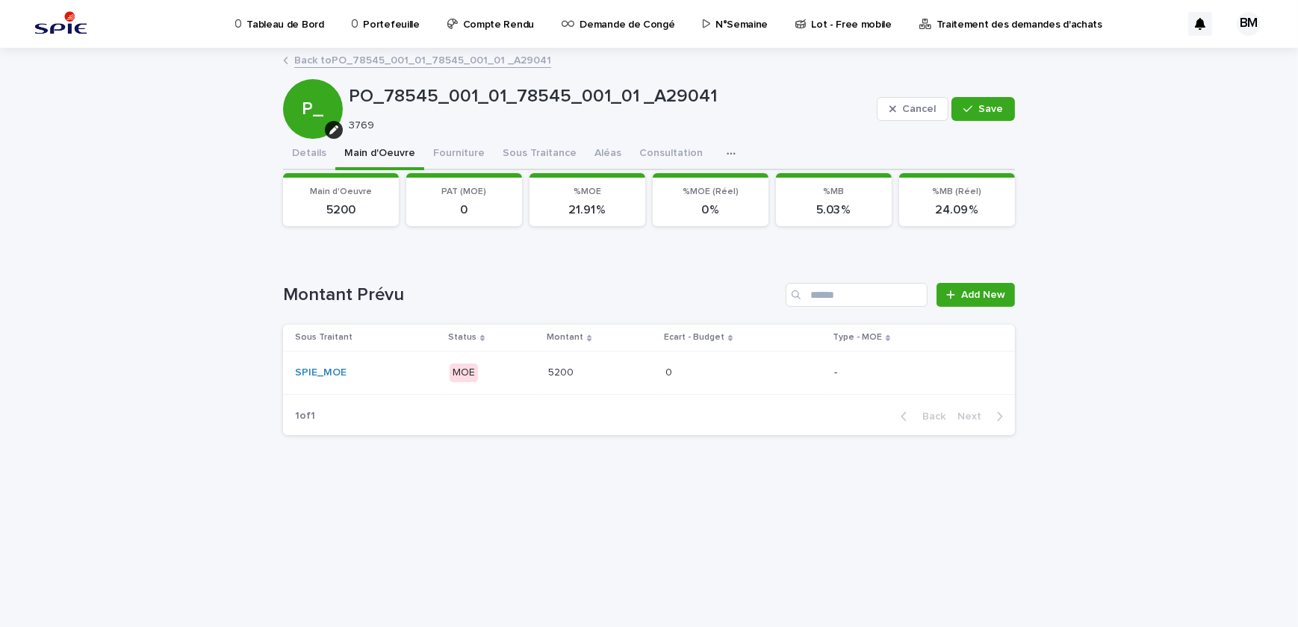
click at [834, 370] on p "-" at bounding box center [912, 373] width 157 height 13
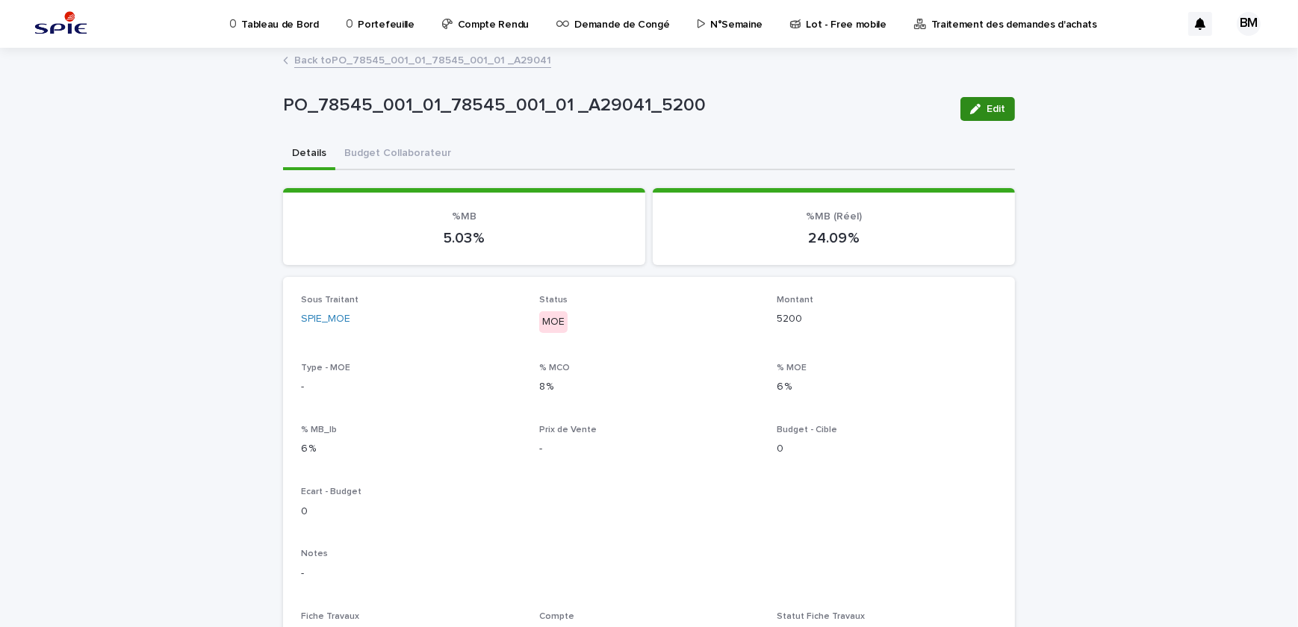
click at [988, 104] on span "Edit" at bounding box center [995, 109] width 19 height 10
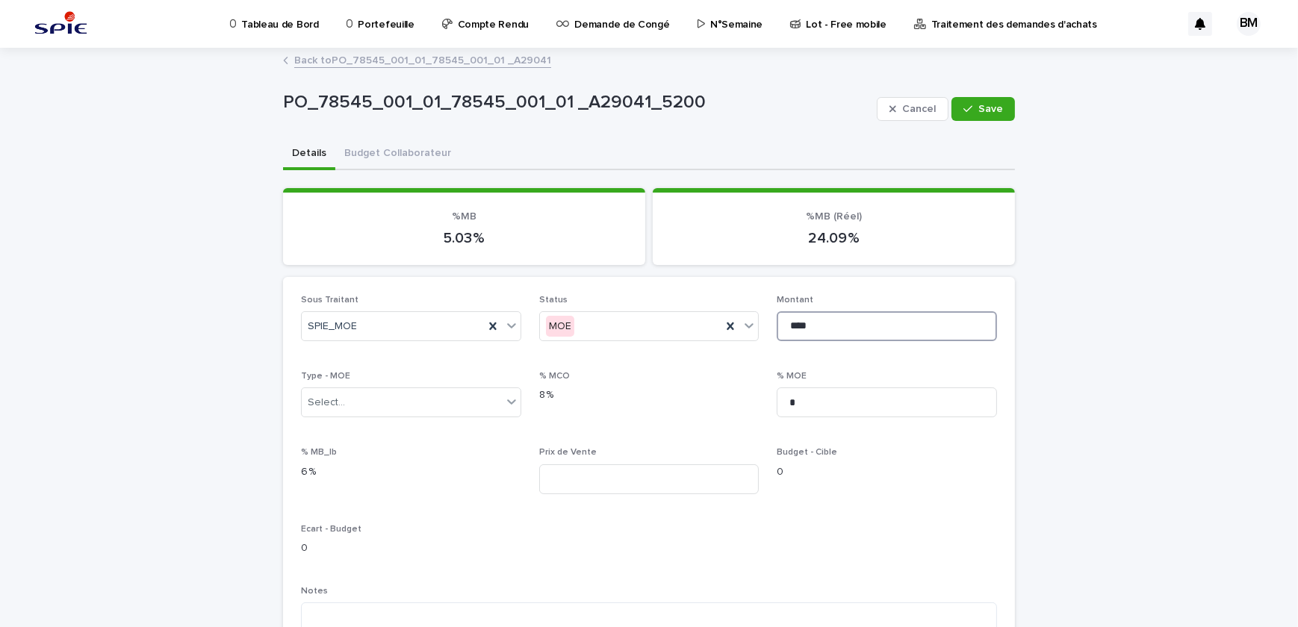
drag, startPoint x: 833, startPoint y: 324, endPoint x: 690, endPoint y: 298, distance: 145.7
click at [690, 298] on div "Sous Traitant SPIE_MOE Status MOE Montant **** Type - MOE Select... % MCO 8 % %…" at bounding box center [649, 574] width 696 height 558
type input "****"
click at [982, 119] on button "Save" at bounding box center [982, 109] width 63 height 24
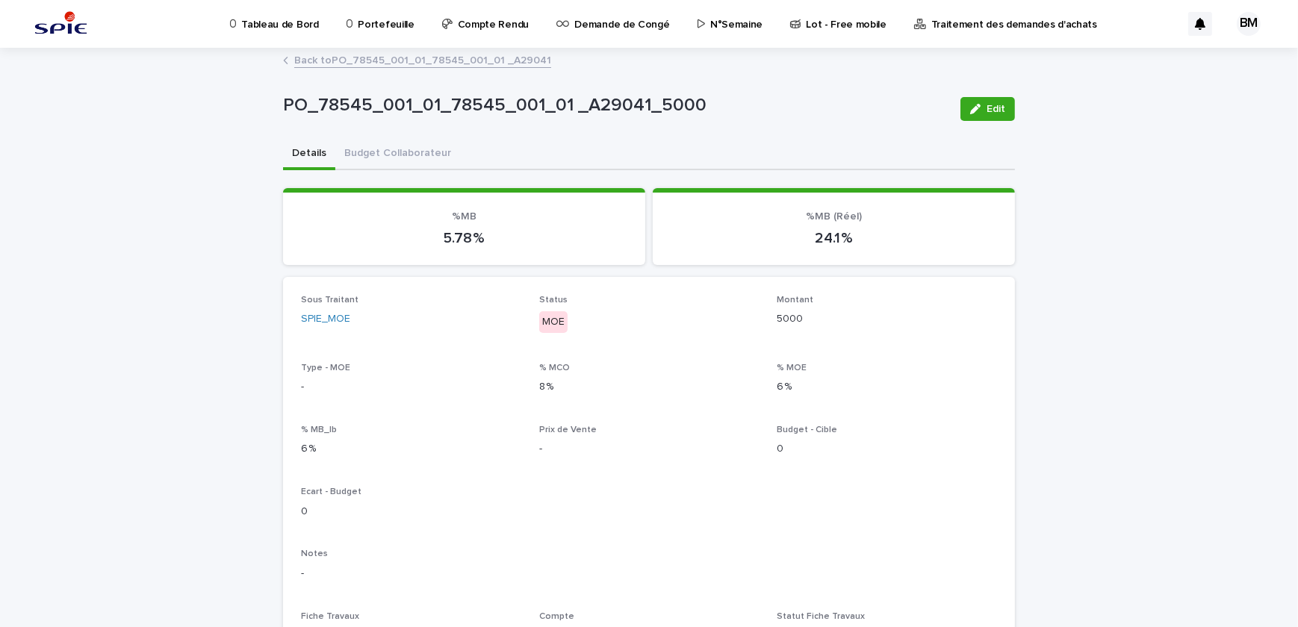
click at [334, 57] on link "Back to PO_78545_001_01_78545_001_01 _A29041" at bounding box center [422, 59] width 257 height 17
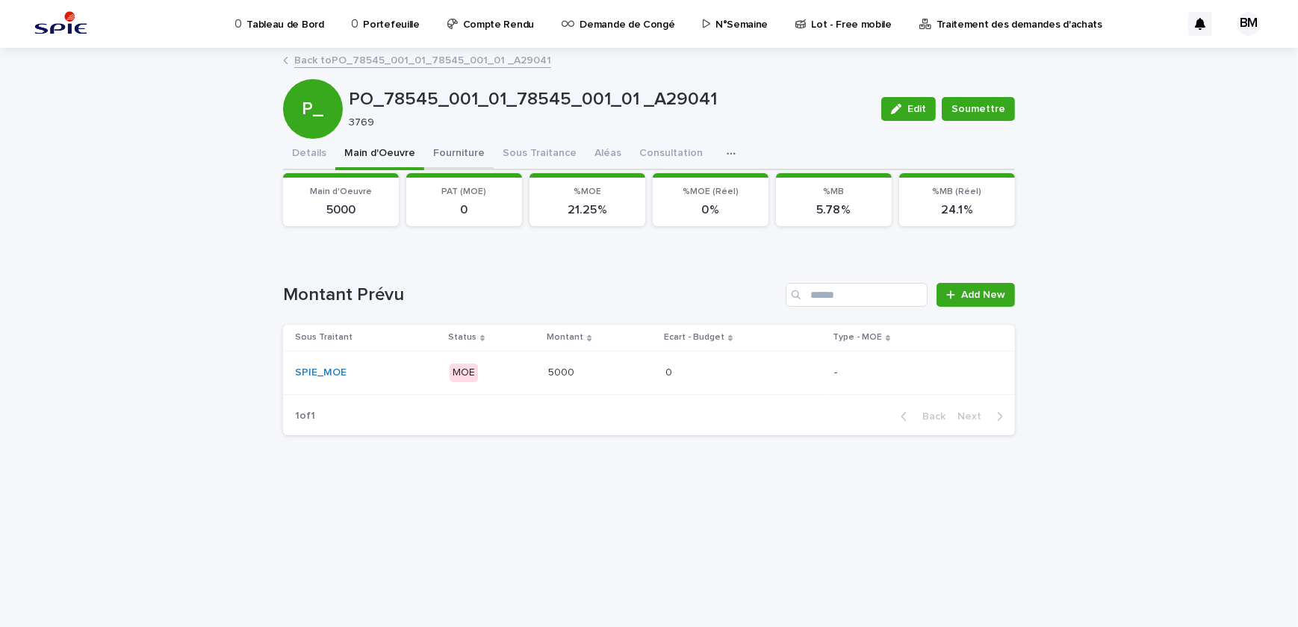
click at [448, 152] on button "Fourniture" at bounding box center [458, 154] width 69 height 31
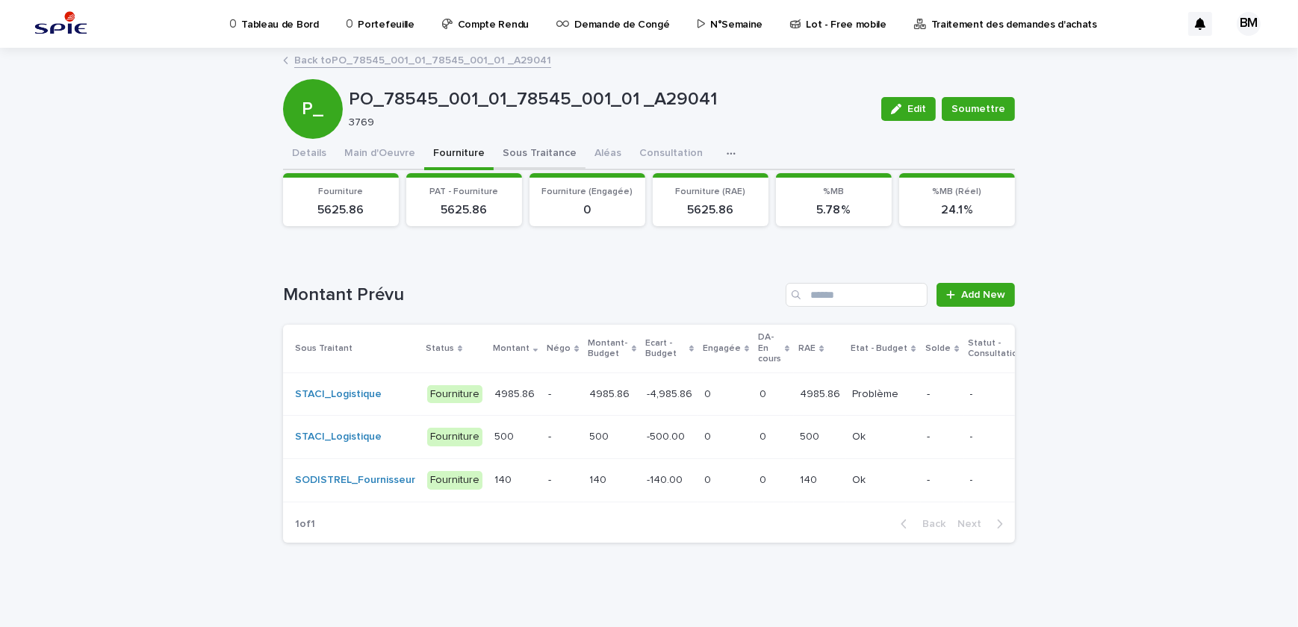
click at [506, 153] on button "Sous Traitance" at bounding box center [539, 154] width 92 height 31
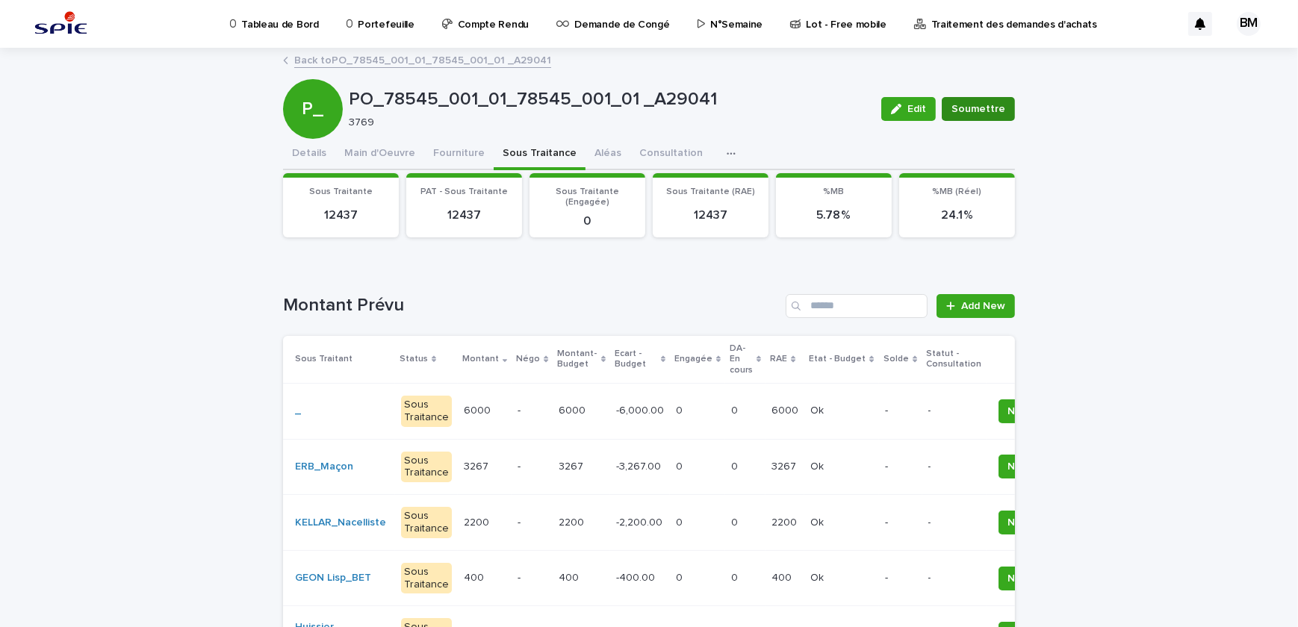
click at [966, 105] on span "Soumettre" at bounding box center [978, 109] width 54 height 15
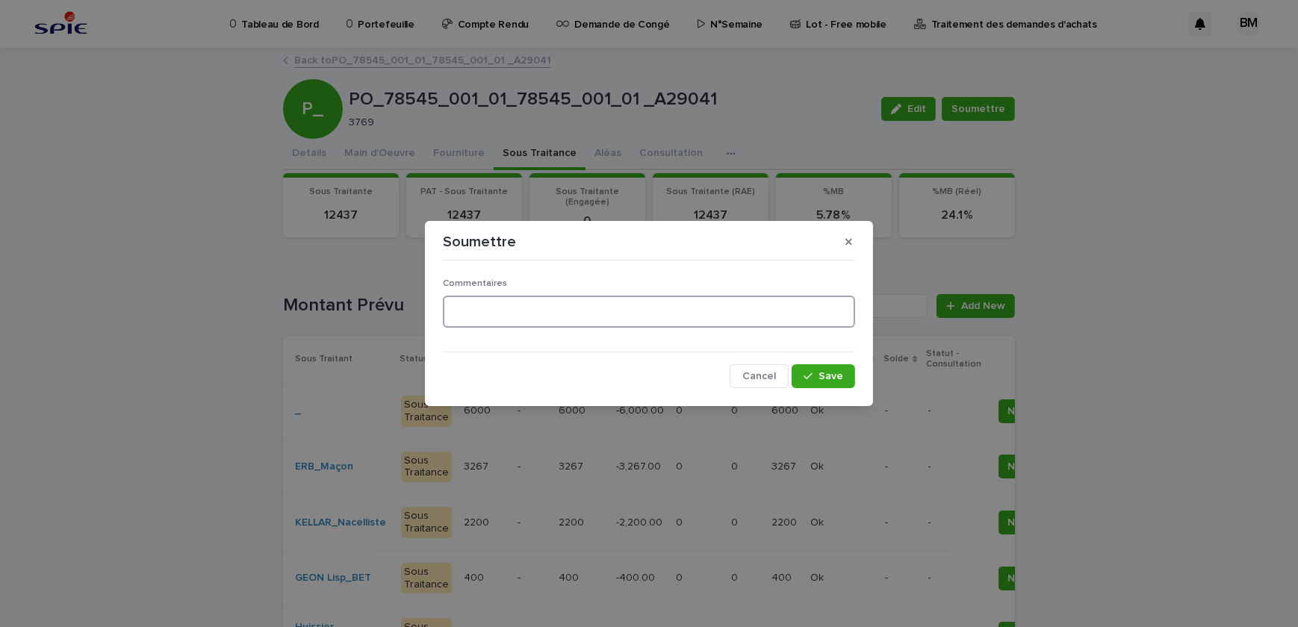
click at [657, 302] on textarea at bounding box center [649, 312] width 412 height 32
type textarea "**"
drag, startPoint x: 512, startPoint y: 309, endPoint x: 445, endPoint y: 302, distance: 67.5
click at [445, 302] on textarea "**" at bounding box center [649, 312] width 412 height 32
type textarea "**"
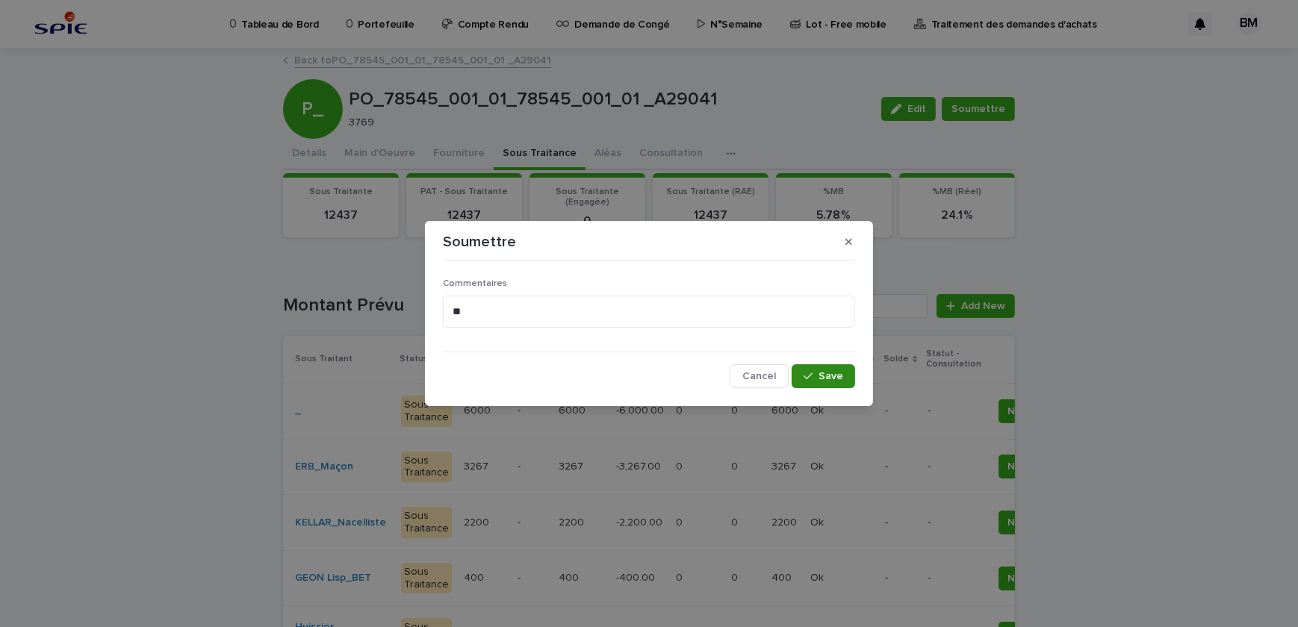
click at [833, 382] on button "Save" at bounding box center [822, 376] width 63 height 24
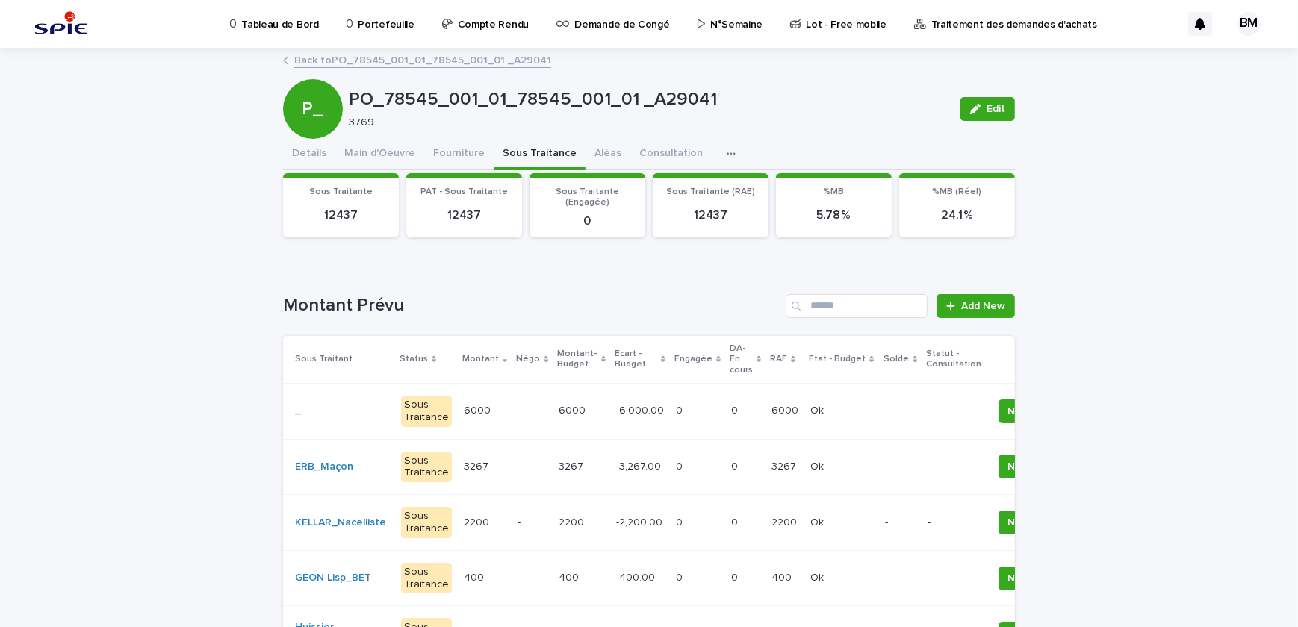
click at [373, 58] on link "Back to PO_78545_001_01_78545_001_01 _A29041" at bounding box center [422, 59] width 257 height 17
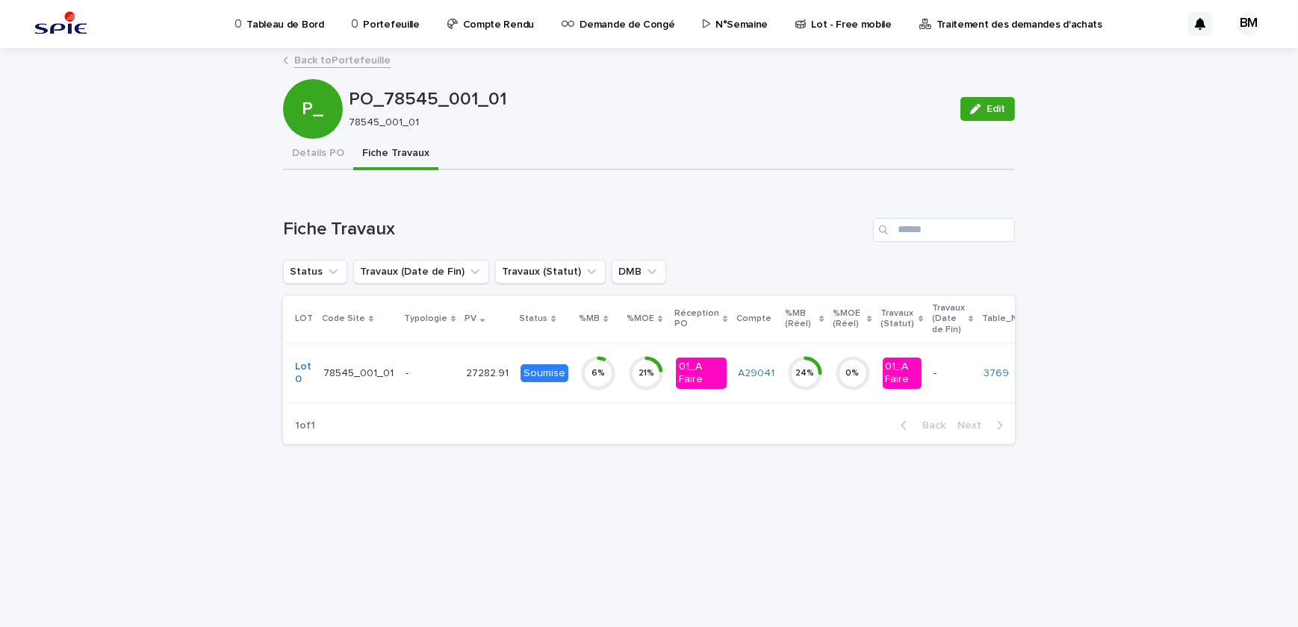
click at [334, 60] on link "Back to Portefeuille" at bounding box center [342, 59] width 96 height 17
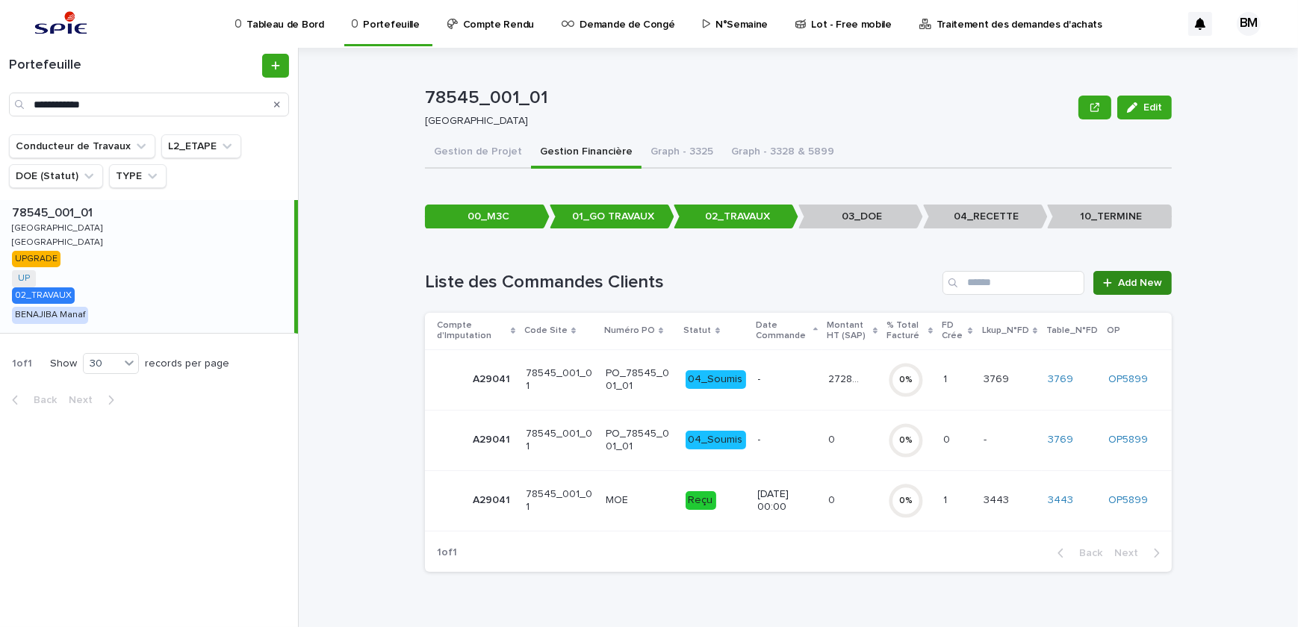
click at [1139, 285] on span "Add New" at bounding box center [1140, 283] width 44 height 10
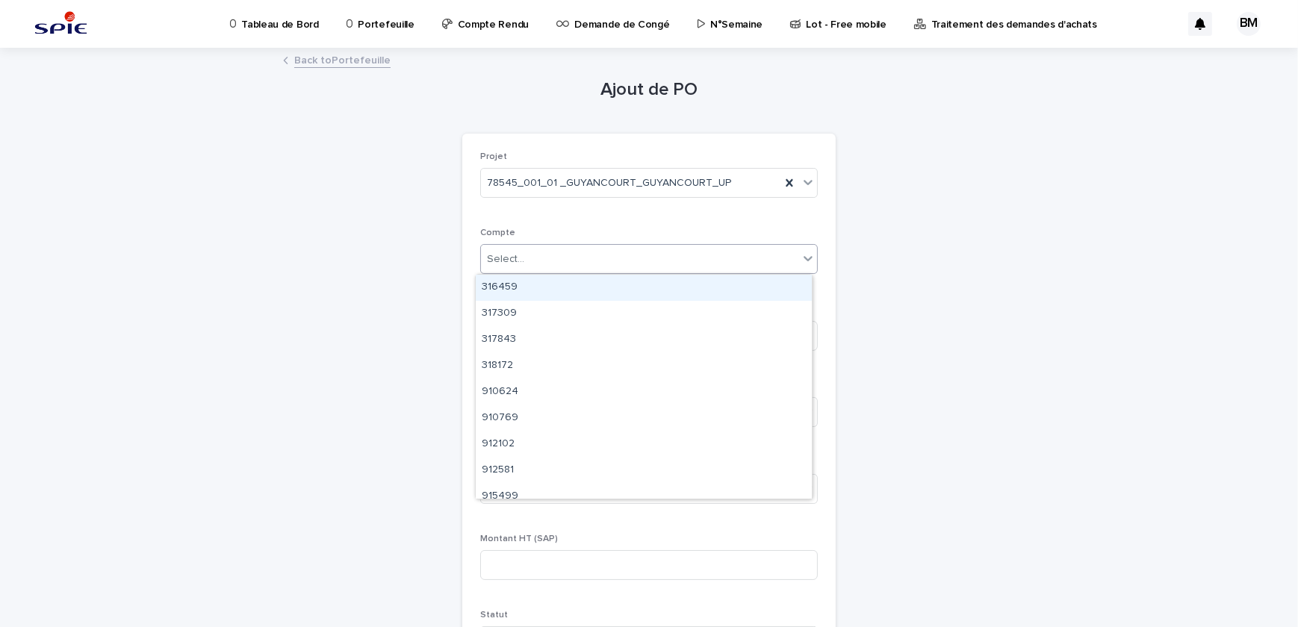
click at [560, 258] on div "Select..." at bounding box center [639, 259] width 317 height 25
click at [299, 309] on div "Ajout de PO Loading... Saving… Loading... Saving… Loading... Saving… Projet 785…" at bounding box center [649, 529] width 732 height 961
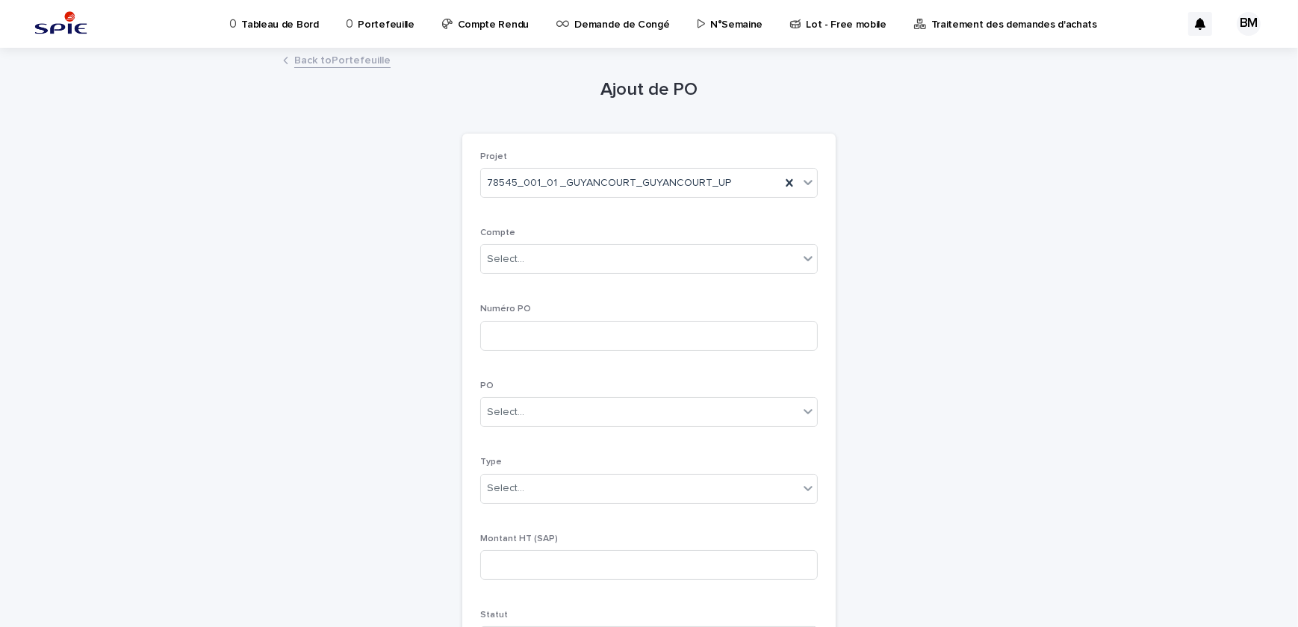
click at [304, 60] on link "Back to Portefeuille" at bounding box center [342, 59] width 96 height 17
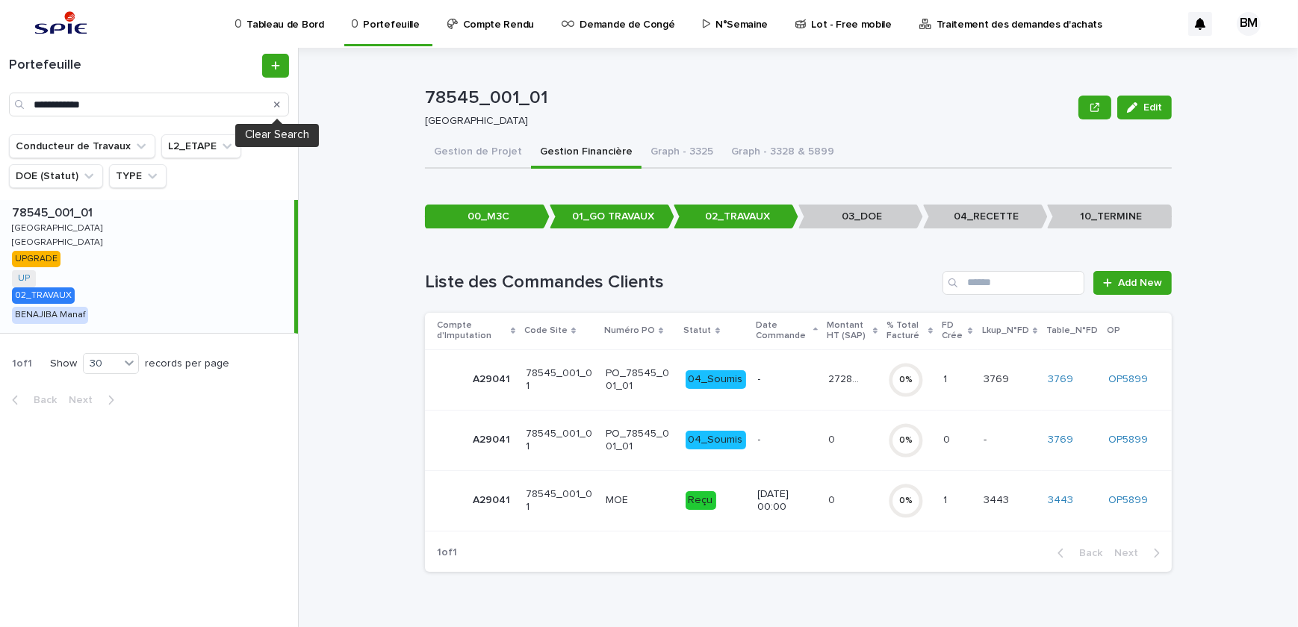
click at [278, 105] on icon "Search" at bounding box center [277, 105] width 6 height 6
click at [296, 26] on p "Tableau de Bord" at bounding box center [284, 15] width 77 height 31
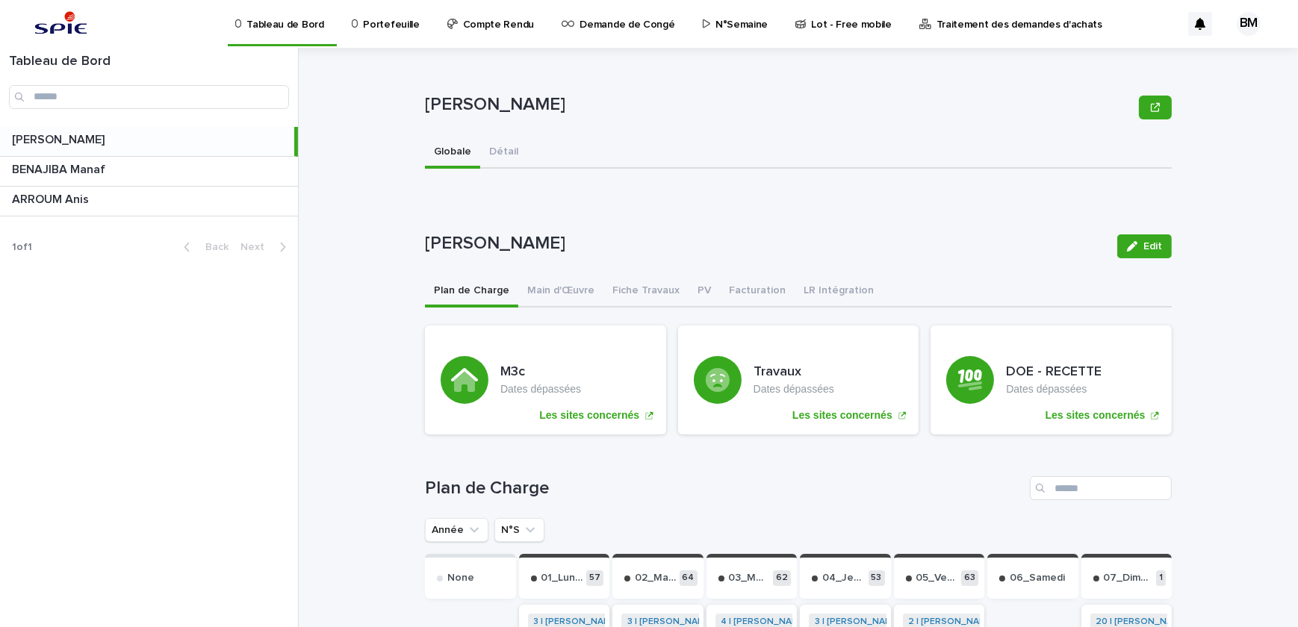
click at [390, 23] on p "Portefeuille" at bounding box center [391, 15] width 56 height 31
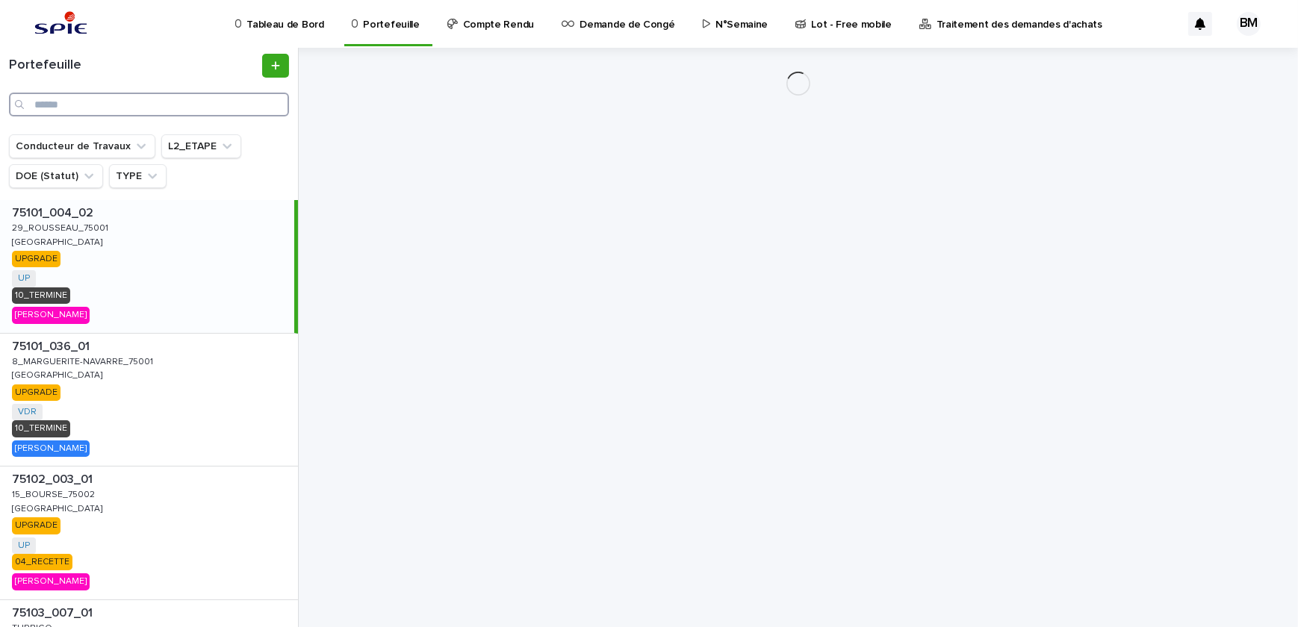
click at [184, 99] on input "Search" at bounding box center [149, 105] width 280 height 24
click at [176, 99] on input "Search" at bounding box center [149, 105] width 280 height 24
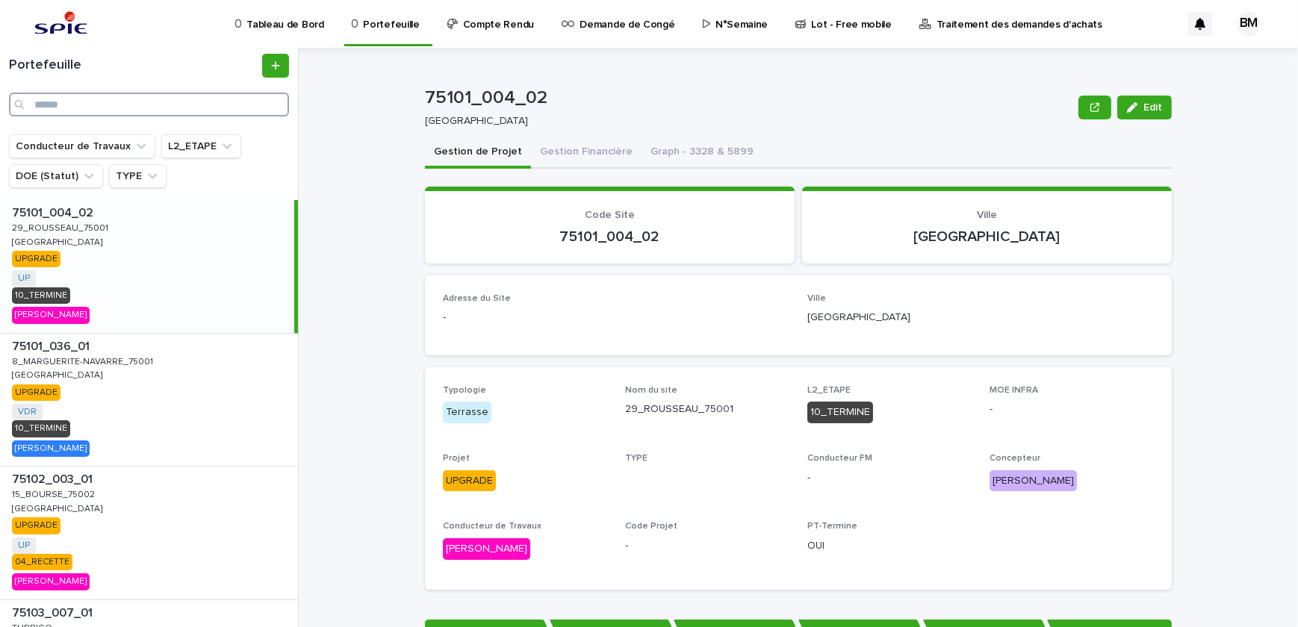
paste input "**********"
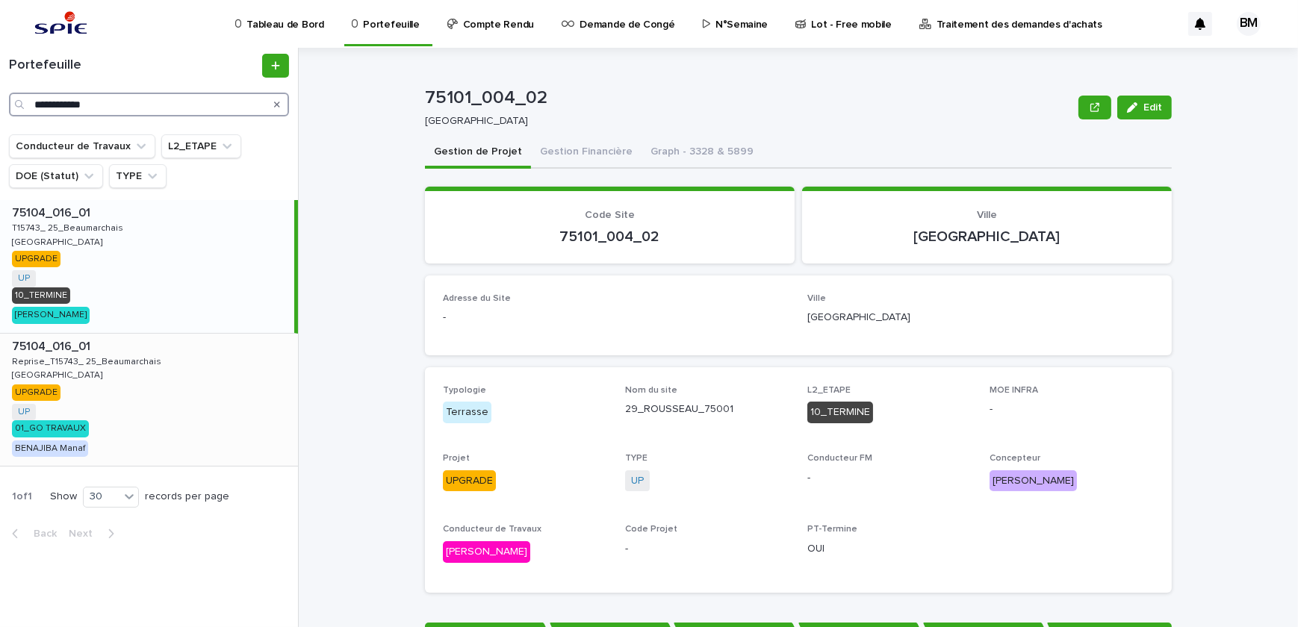
type input "**********"
click at [149, 380] on div "75104_016_01 75104_016_01 Reprise_T15743_ 25_Beaumarchais Reprise_T15743_ 25_Be…" at bounding box center [149, 400] width 298 height 133
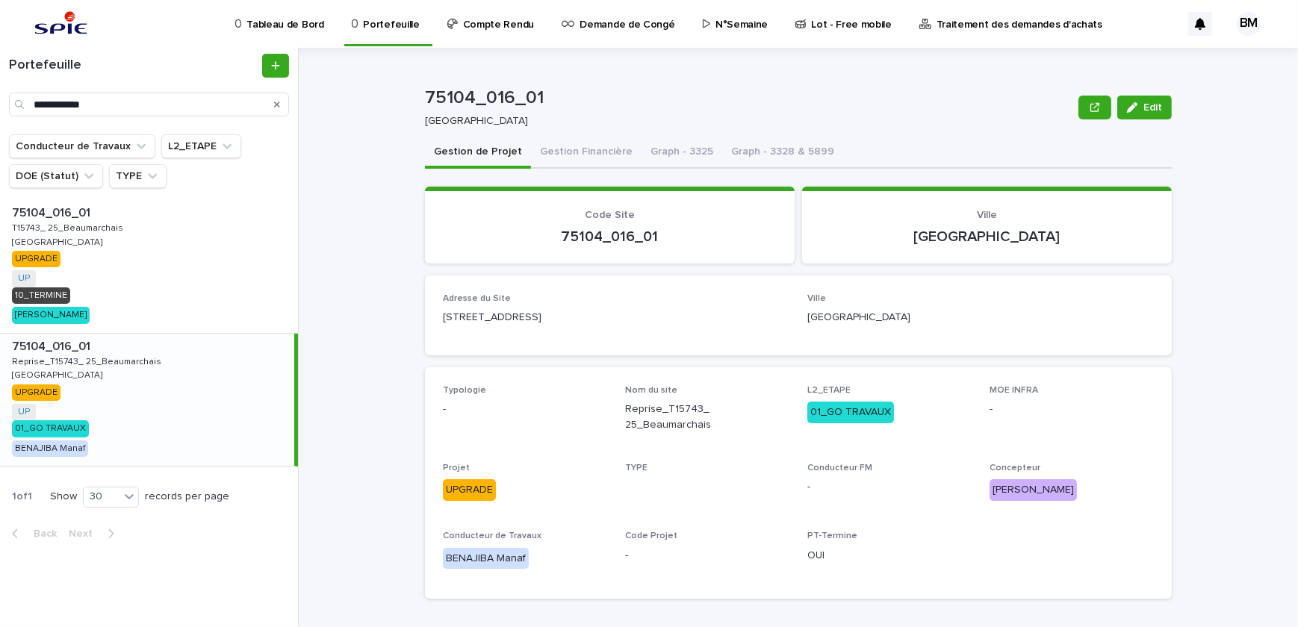
click at [551, 157] on button "Gestion Financière" at bounding box center [586, 152] width 110 height 31
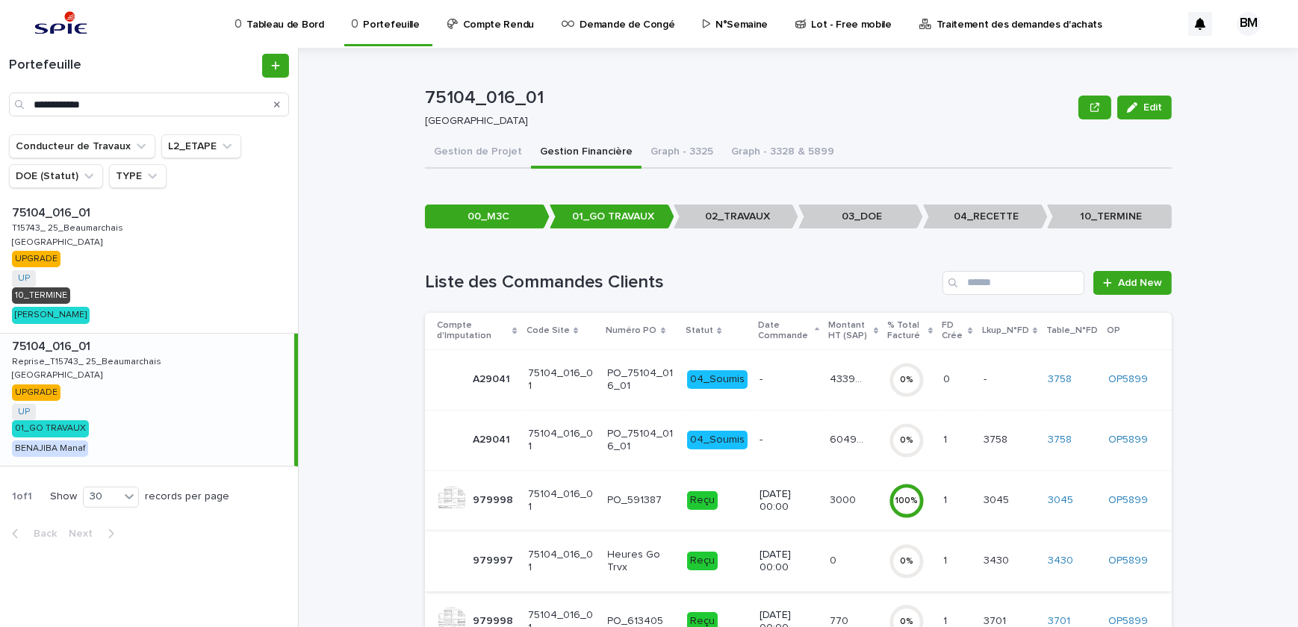
scroll to position [158, 0]
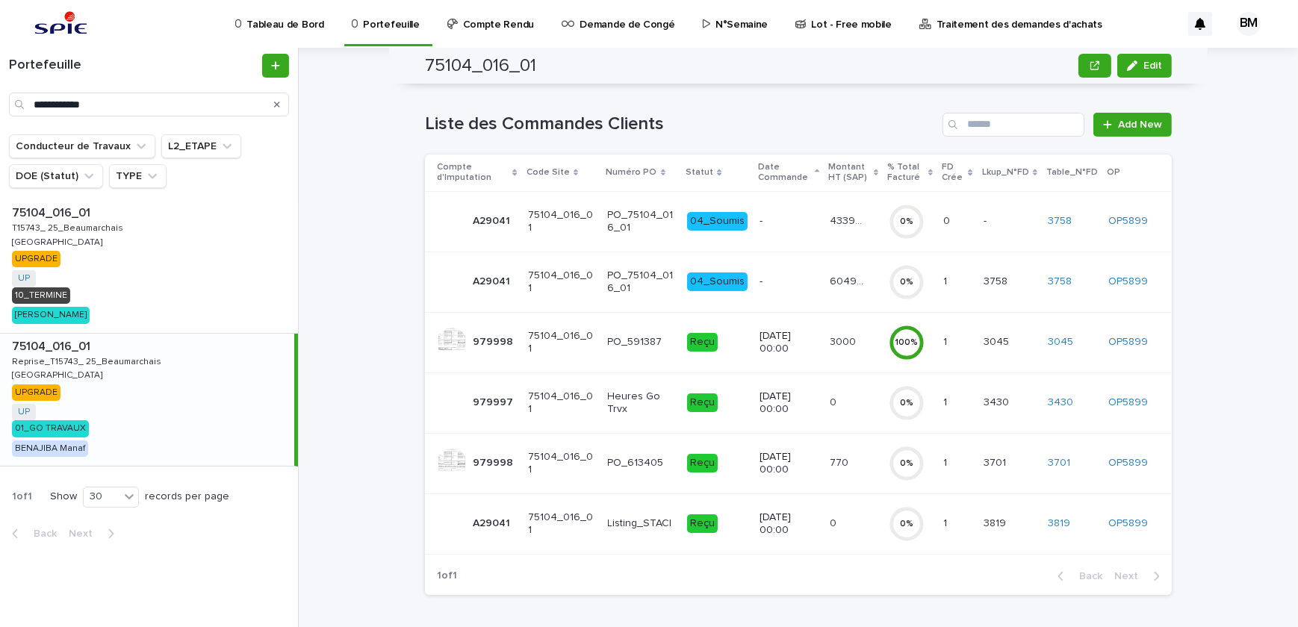
click at [773, 515] on p "13/10/2025 00:00" at bounding box center [788, 523] width 58 height 25
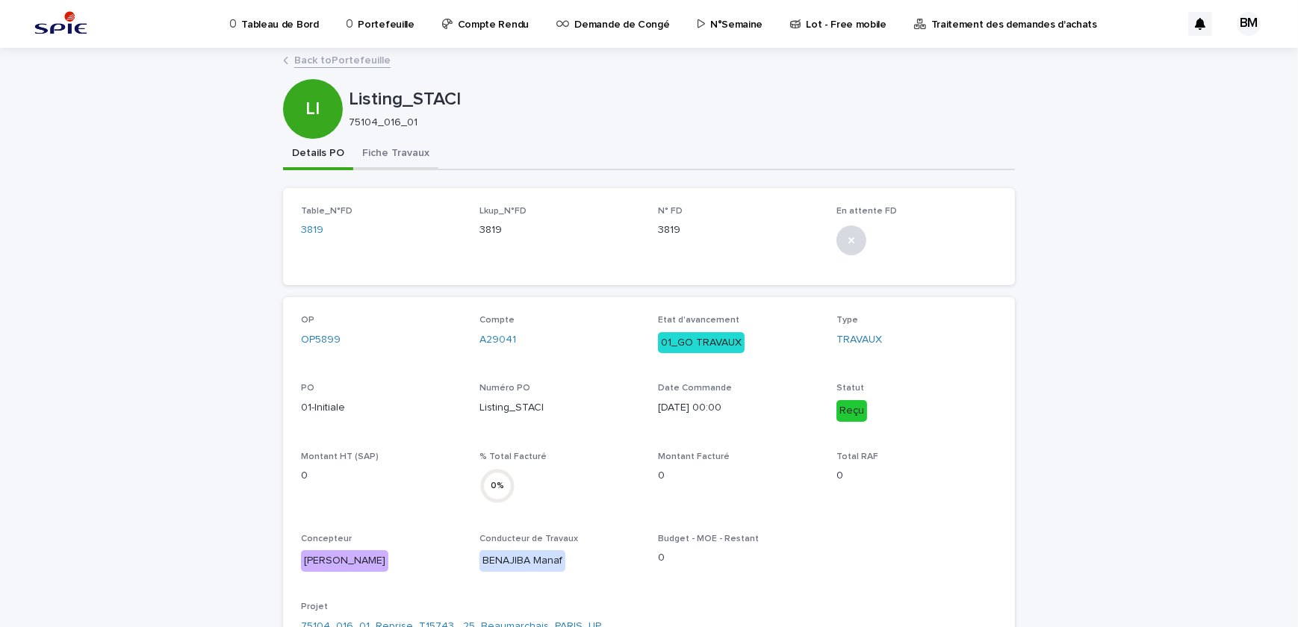
click at [376, 150] on button "Fiche Travaux" at bounding box center [395, 154] width 85 height 31
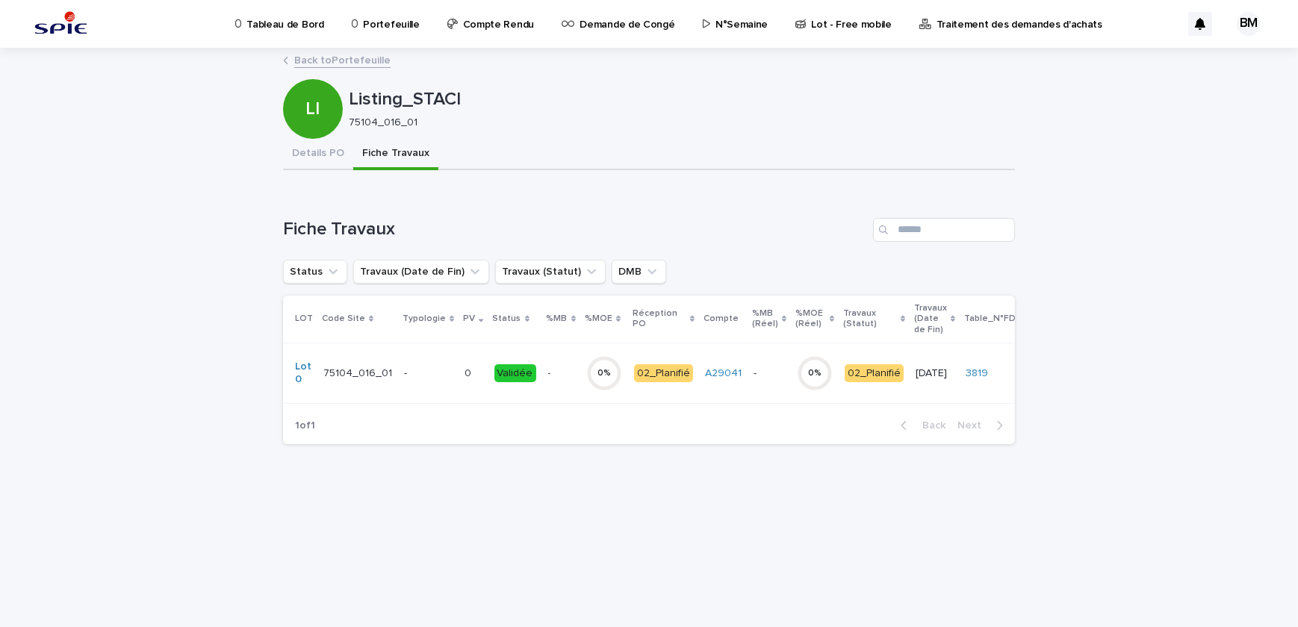
click at [548, 368] on p at bounding box center [561, 373] width 26 height 13
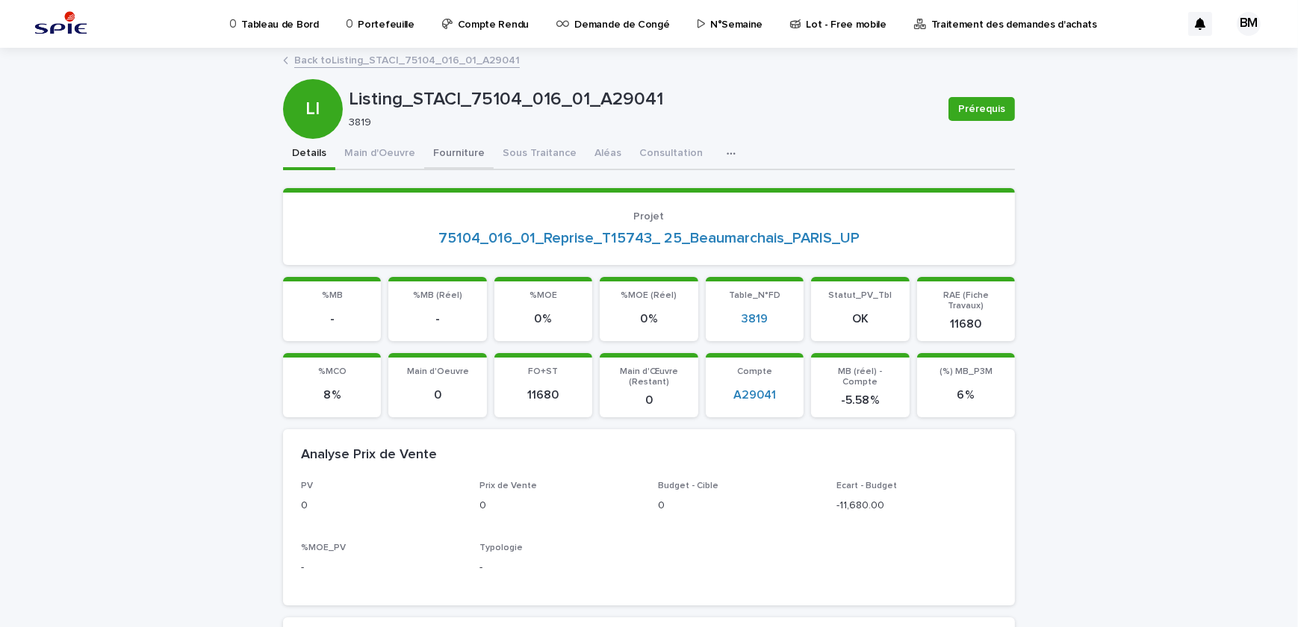
click at [429, 152] on button "Fourniture" at bounding box center [458, 154] width 69 height 31
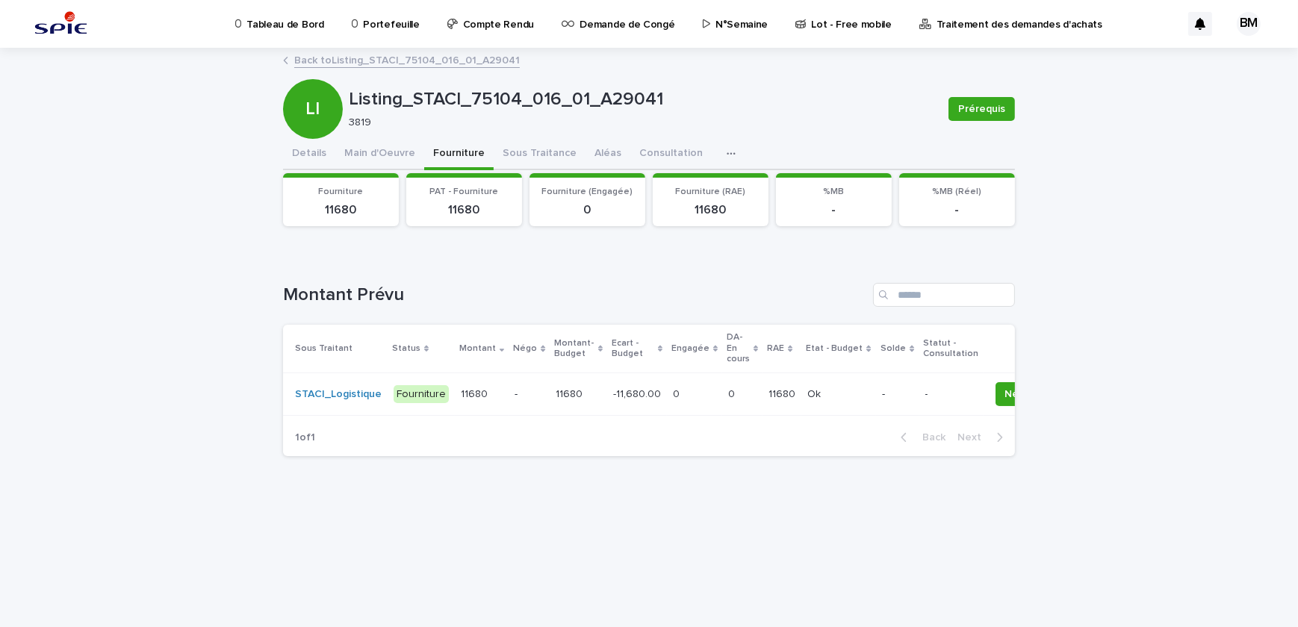
click at [613, 395] on p "-11,680.00" at bounding box center [638, 393] width 51 height 16
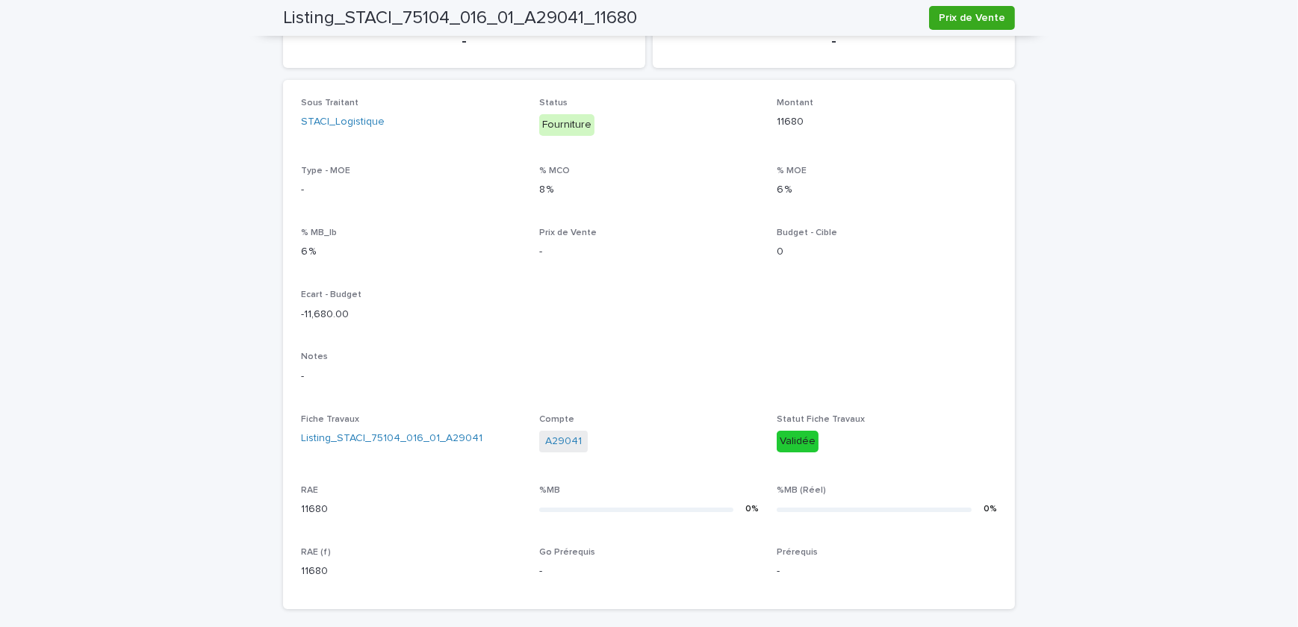
scroll to position [469, 0]
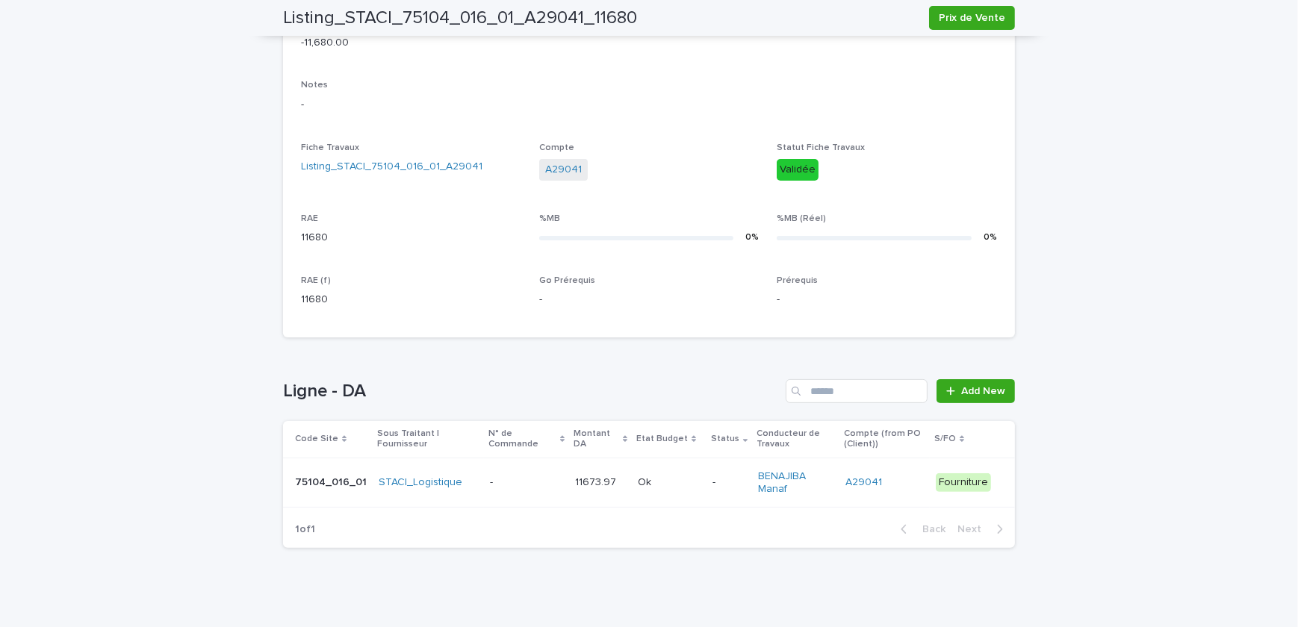
click at [500, 478] on p at bounding box center [526, 482] width 73 height 13
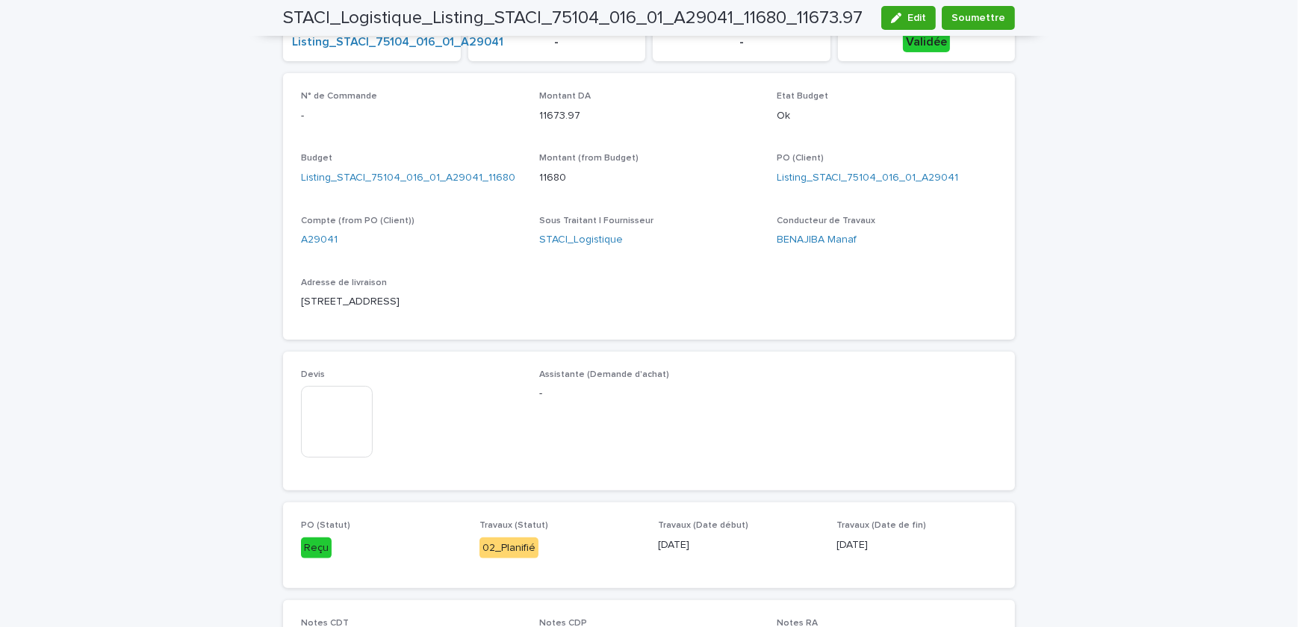
scroll to position [679, 0]
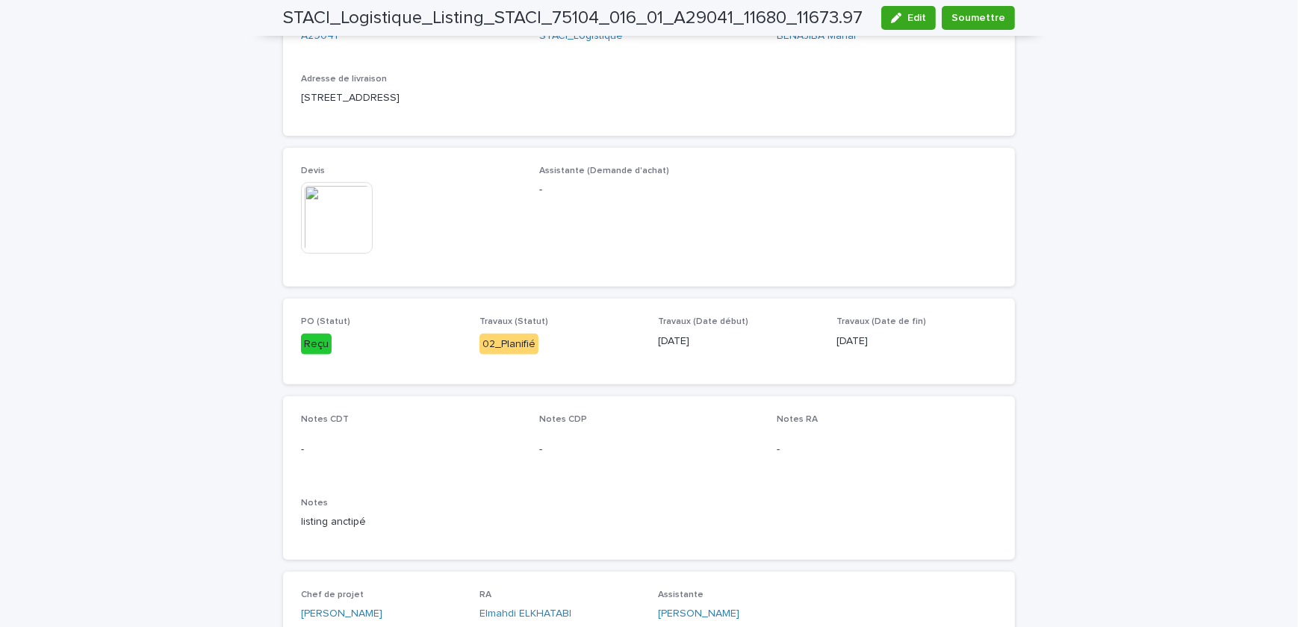
click at [331, 196] on img at bounding box center [337, 218] width 72 height 72
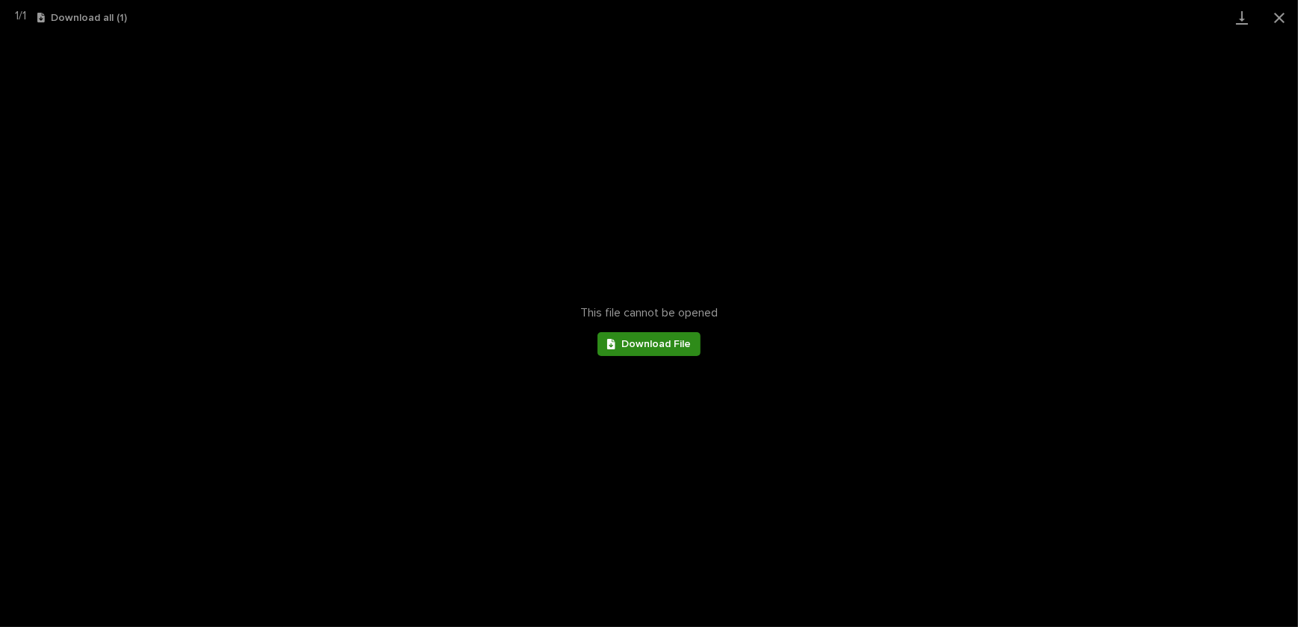
click at [656, 340] on span "Download File" at bounding box center [655, 344] width 69 height 10
click at [784, 110] on div "This file cannot be opened Download File" at bounding box center [649, 331] width 1298 height 592
click at [1276, 22] on button "Close gallery" at bounding box center [1278, 17] width 37 height 35
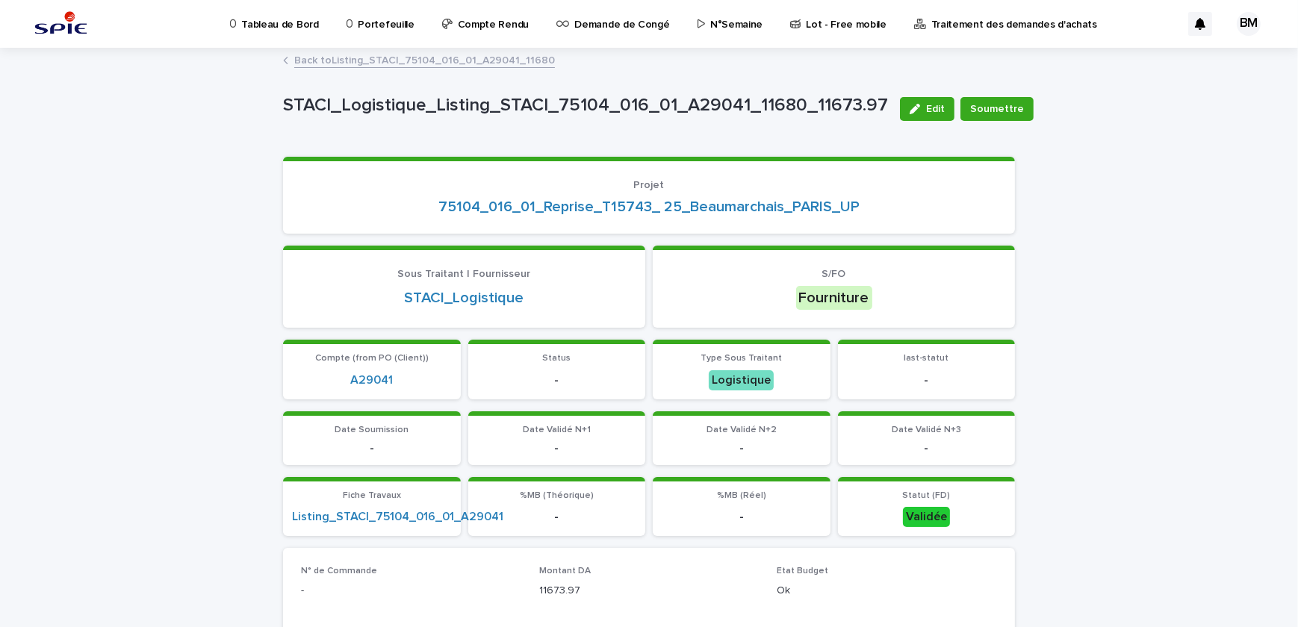
scroll to position [475, 0]
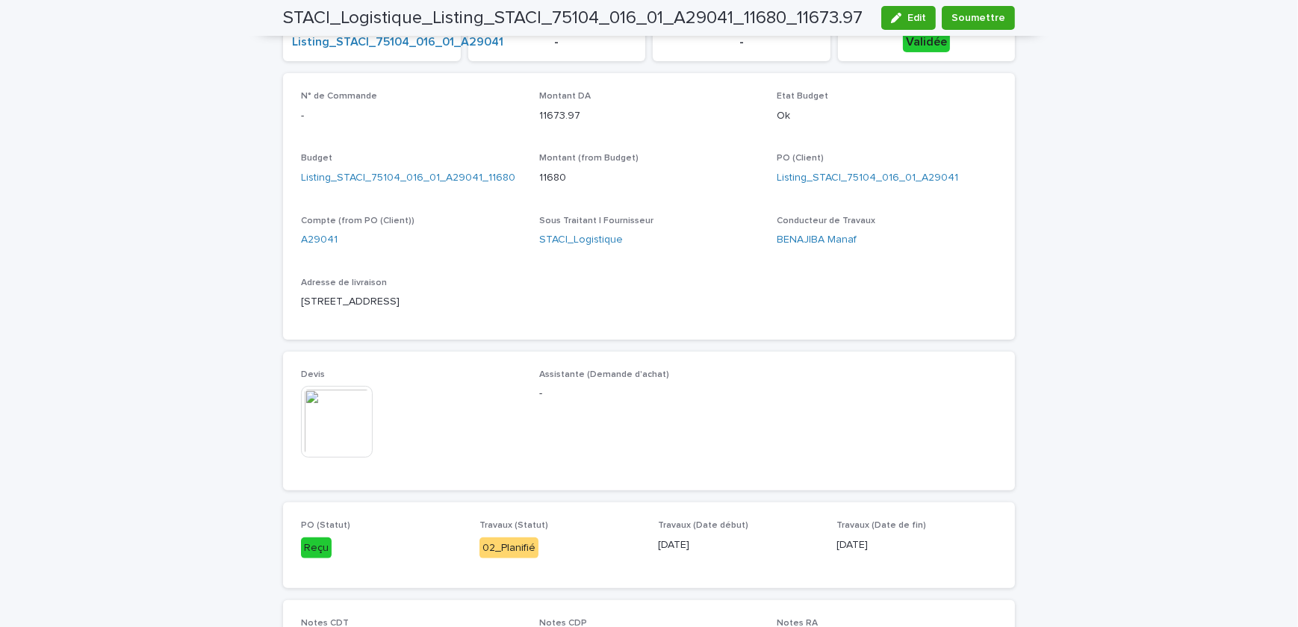
drag, startPoint x: 490, startPoint y: 299, endPoint x: 288, endPoint y: 313, distance: 202.1
click at [288, 313] on div "N° de Commande - Montant DA 11673.97 Etat Budget Ok Budget Listing_STACI_75104_…" at bounding box center [649, 206] width 732 height 267
drag, startPoint x: 288, startPoint y: 313, endPoint x: 390, endPoint y: 311, distance: 102.3
click at [390, 311] on div "Adresse de livraison 25 Boulevard Beaumarchais 75004 PARIS" at bounding box center [411, 300] width 220 height 44
drag, startPoint x: 505, startPoint y: 296, endPoint x: 282, endPoint y: 299, distance: 223.2
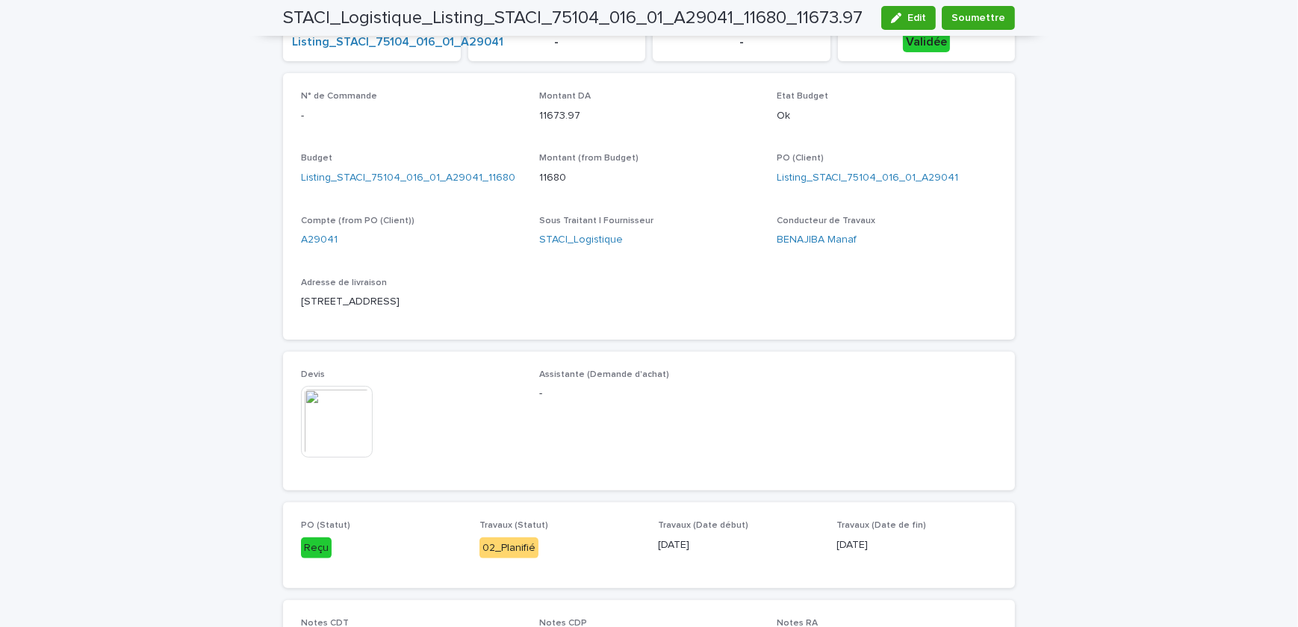
click at [283, 299] on div "N° de Commande - Montant DA 11673.97 Etat Budget Ok Budget Listing_STACI_75104_…" at bounding box center [649, 206] width 732 height 267
drag, startPoint x: 282, startPoint y: 299, endPoint x: 358, endPoint y: 320, distance: 78.2
click at [358, 320] on div "N° de Commande - Montant DA 11673.97 Etat Budget Ok Budget Listing_STACI_75104_…" at bounding box center [649, 206] width 732 height 267
click at [549, 284] on div "N° de Commande - Montant DA 11673.97 Etat Budget Ok Budget Listing_STACI_75104_…" at bounding box center [649, 206] width 696 height 231
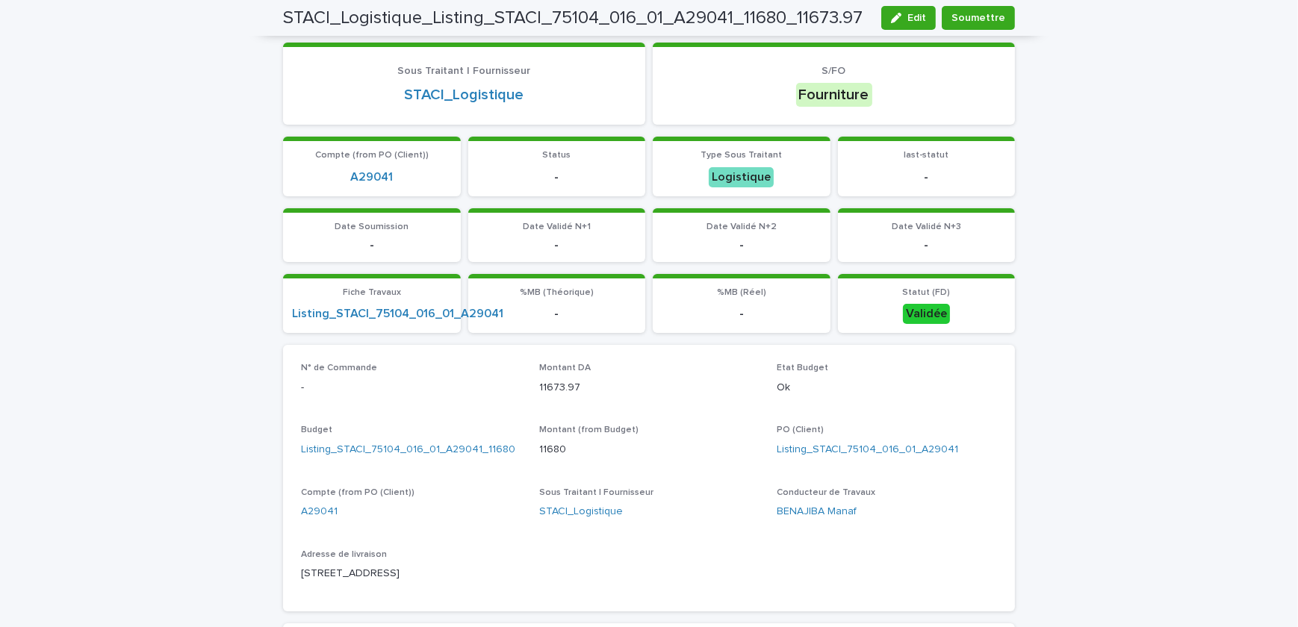
scroll to position [0, 0]
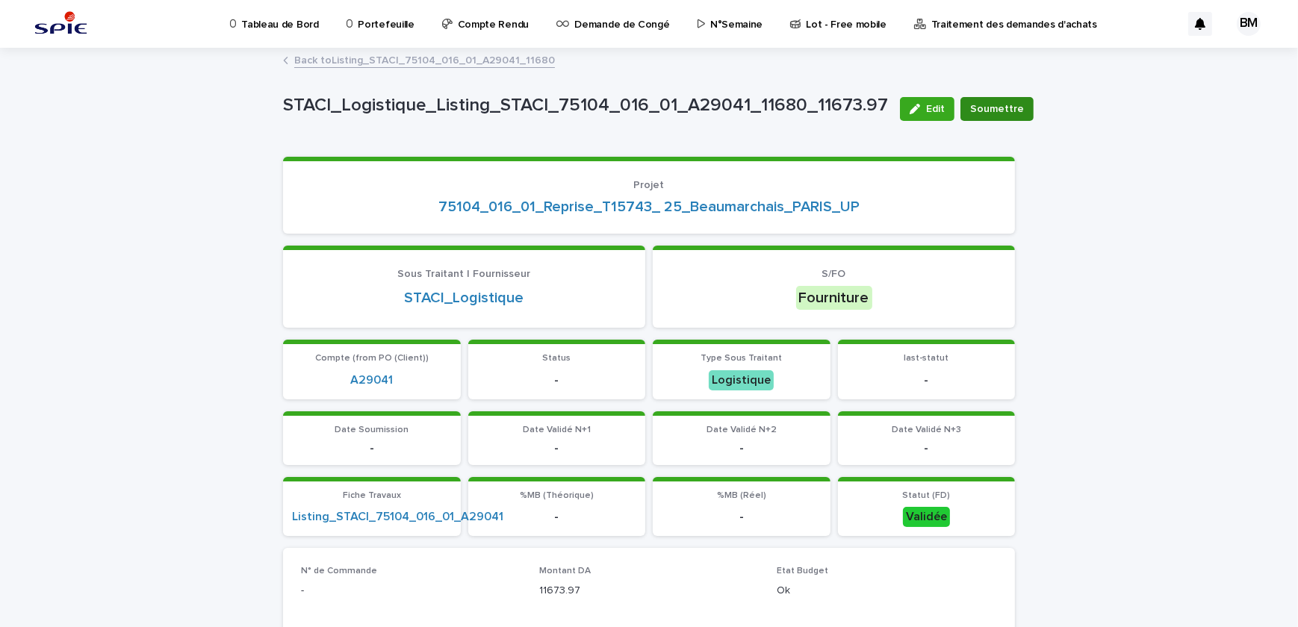
click at [970, 109] on span "Soumettre" at bounding box center [997, 109] width 54 height 15
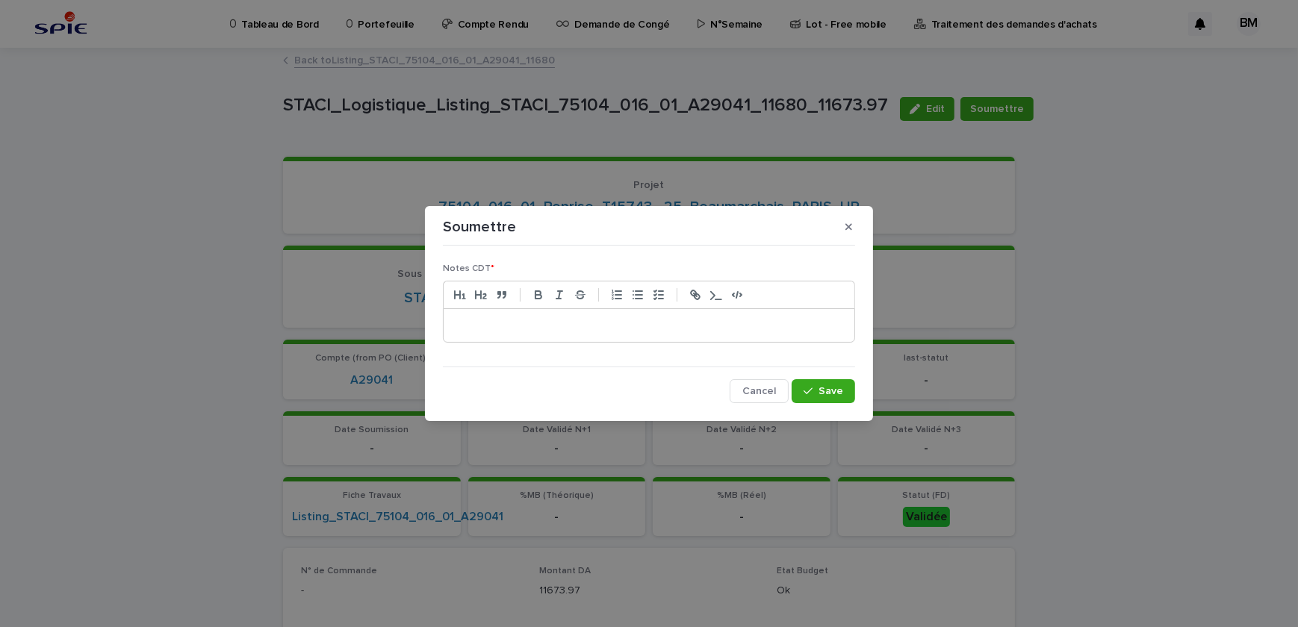
click at [626, 320] on p at bounding box center [649, 325] width 388 height 15
click at [653, 323] on p at bounding box center [649, 325] width 388 height 15
click at [653, 323] on p "********" at bounding box center [649, 325] width 388 height 15
click at [500, 323] on p "**********" at bounding box center [649, 325] width 388 height 15
click at [809, 390] on icon "button" at bounding box center [807, 391] width 9 height 10
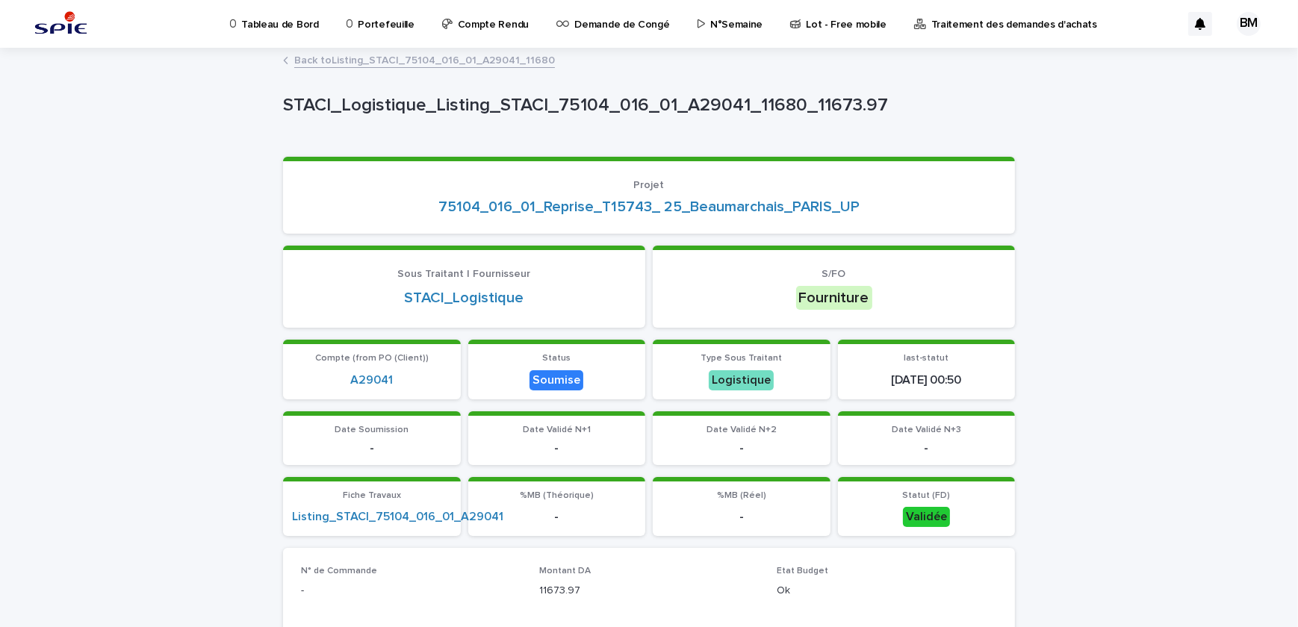
click at [453, 57] on link "Back to Listing_STACI_75104_016_01_A29041_11680" at bounding box center [424, 59] width 261 height 17
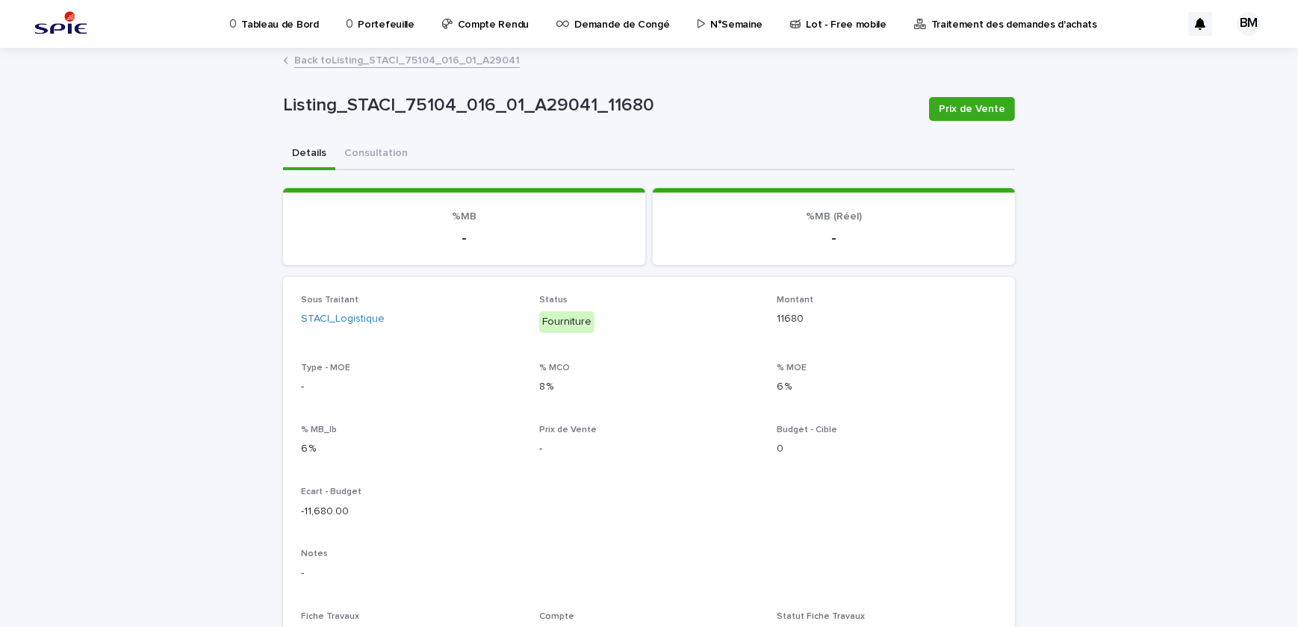
click at [379, 55] on link "Back to Listing_STACI_75104_016_01_A29041" at bounding box center [406, 59] width 225 height 17
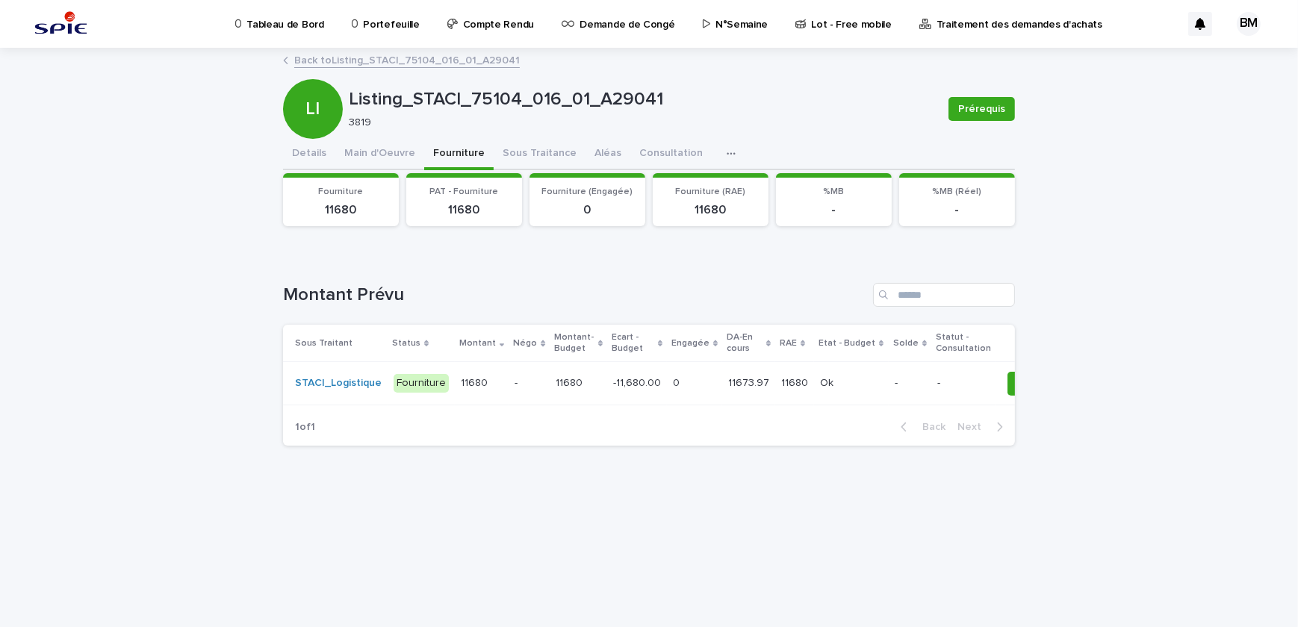
click at [352, 64] on link "Back to Listing_STACI_75104_016_01_A29041" at bounding box center [406, 59] width 225 height 17
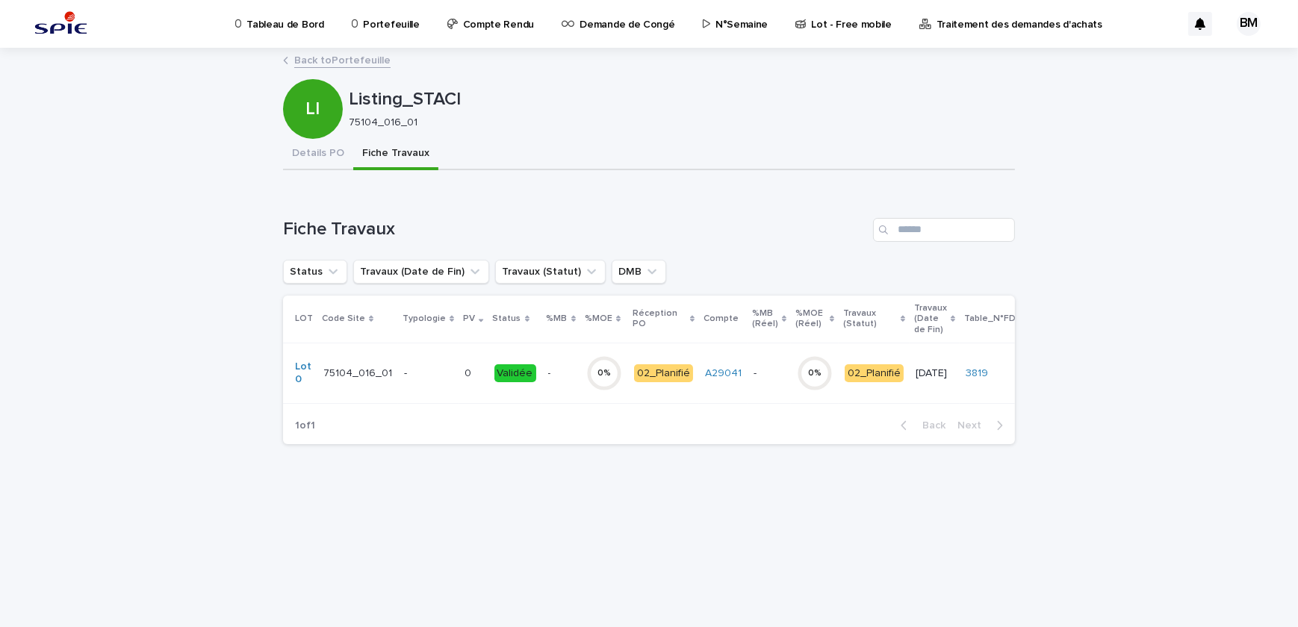
click at [458, 357] on td "0 0" at bounding box center [472, 373] width 29 height 60
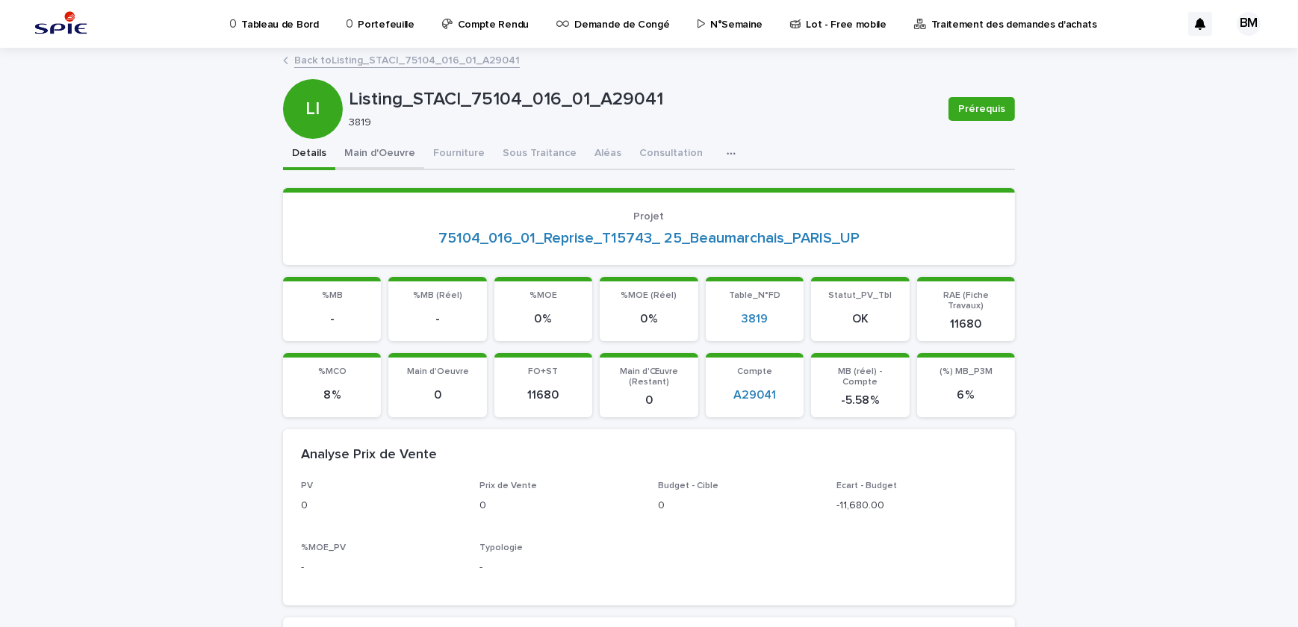
click at [386, 152] on button "Main d'Oeuvre" at bounding box center [379, 154] width 89 height 31
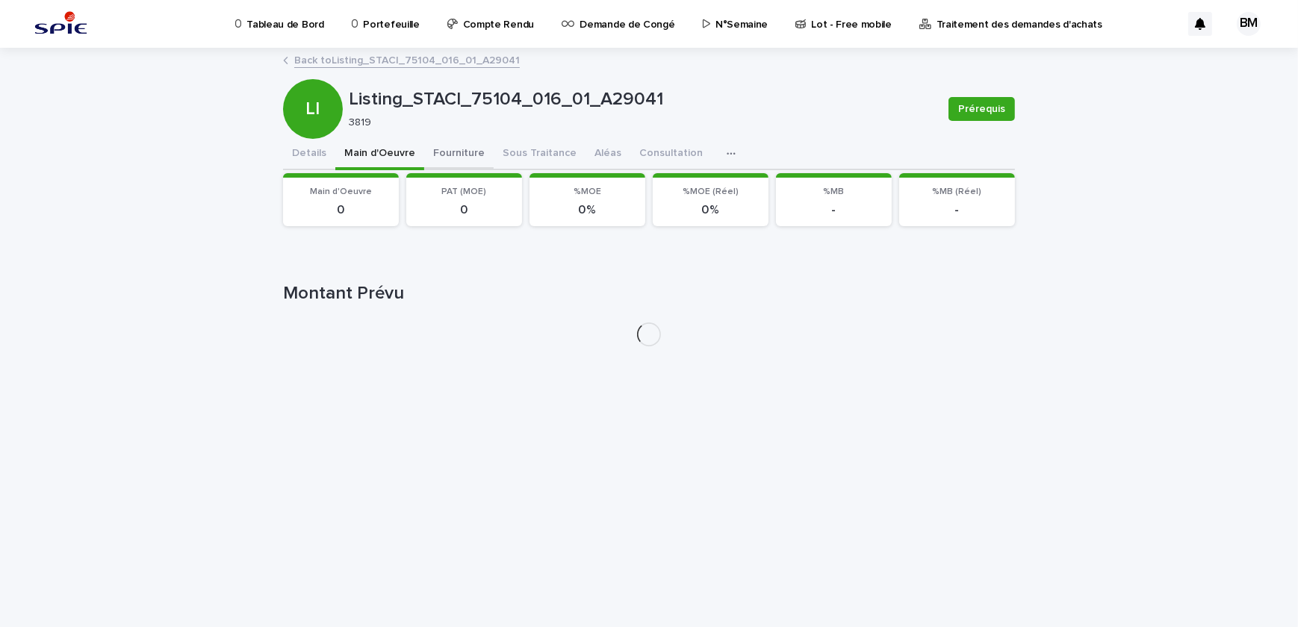
click at [438, 150] on button "Fourniture" at bounding box center [458, 154] width 69 height 31
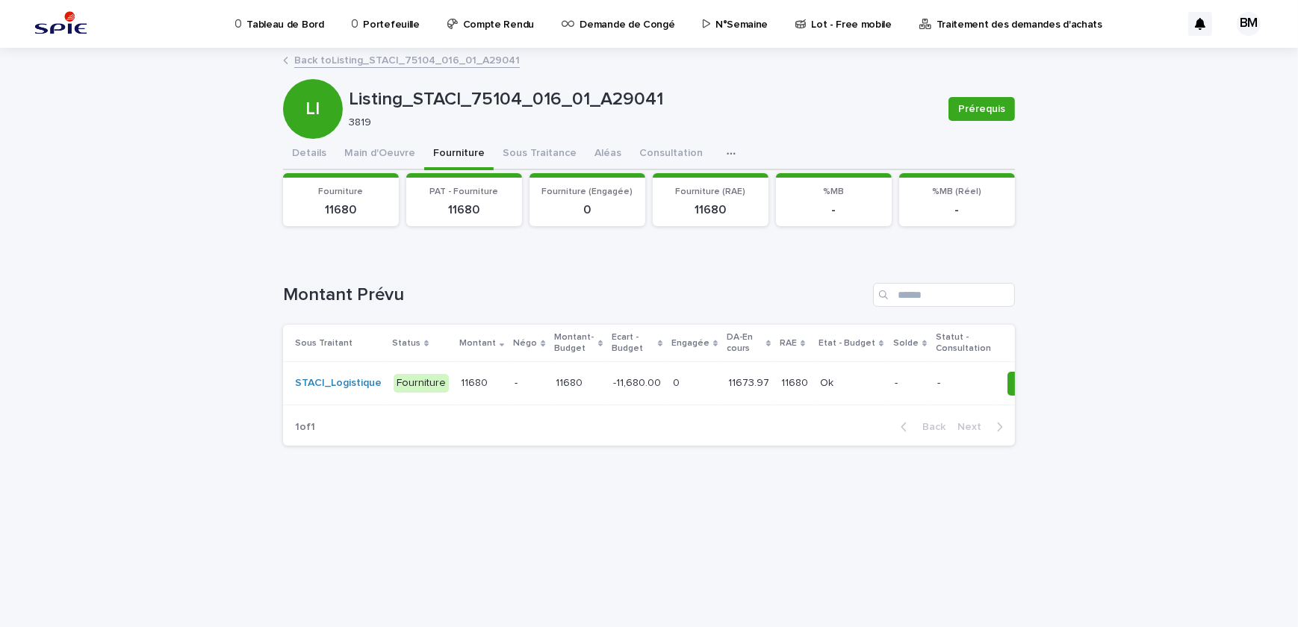
click at [641, 376] on p "-11,680.00" at bounding box center [638, 382] width 51 height 16
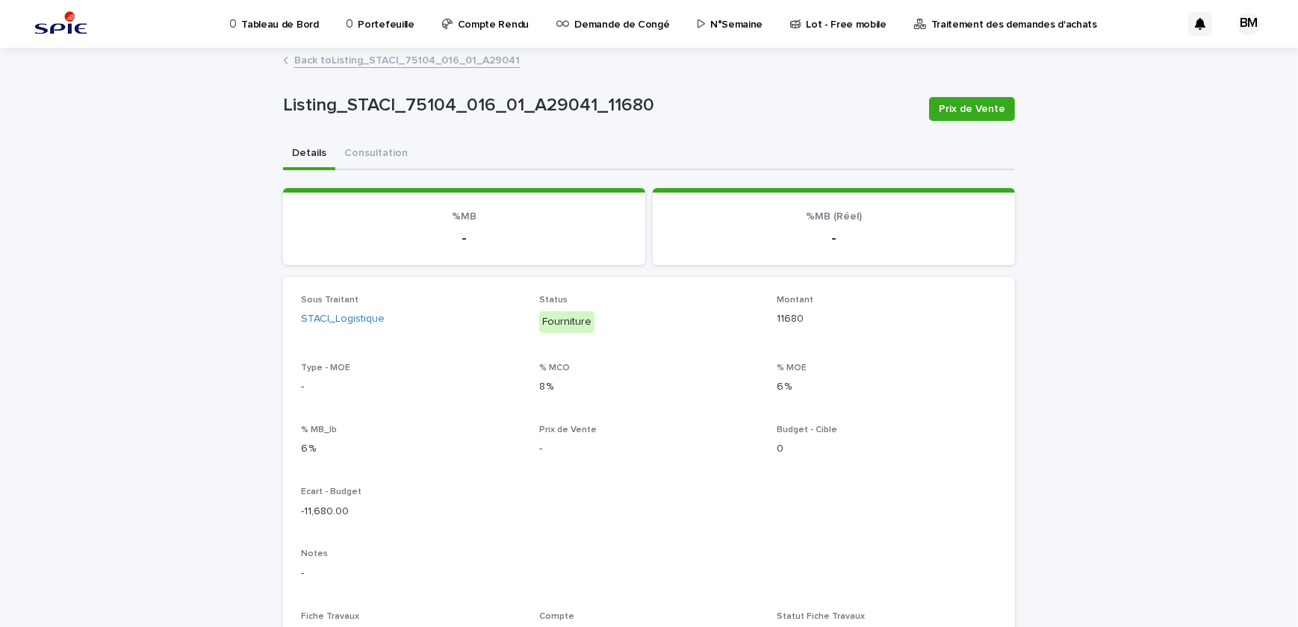
click at [426, 60] on link "Back to Listing_STACI_75104_016_01_A29041" at bounding box center [406, 59] width 225 height 17
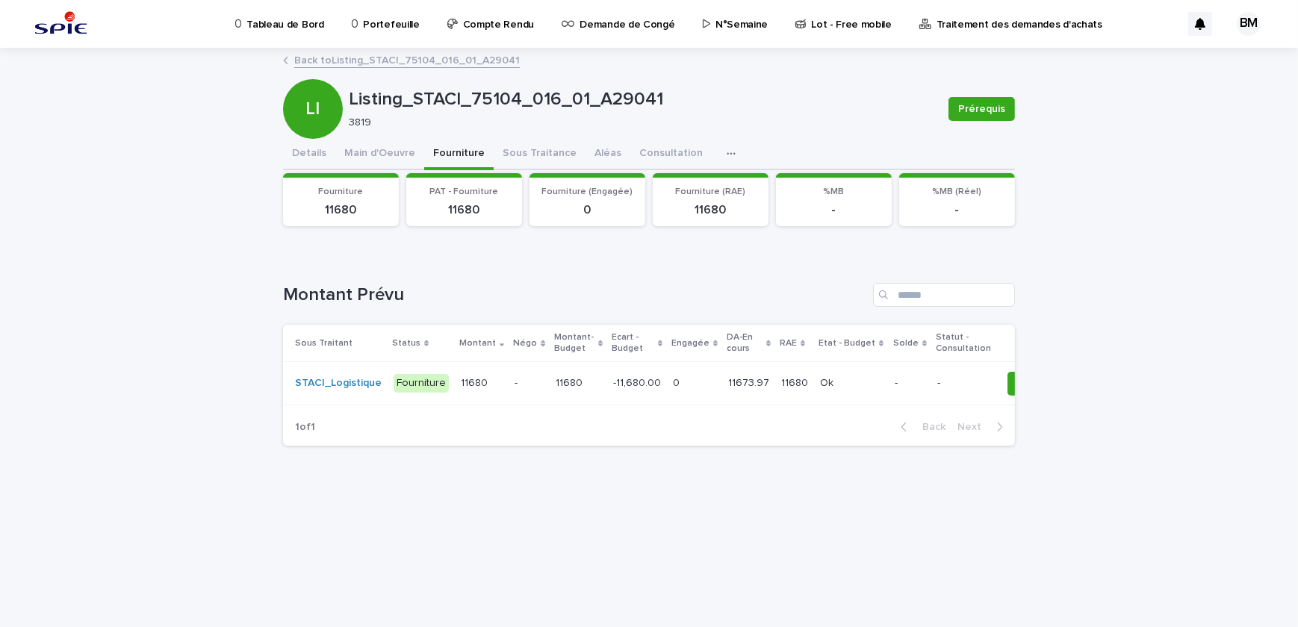
click at [423, 60] on link "Back to Listing_STACI_75104_016_01_A29041" at bounding box center [406, 59] width 225 height 17
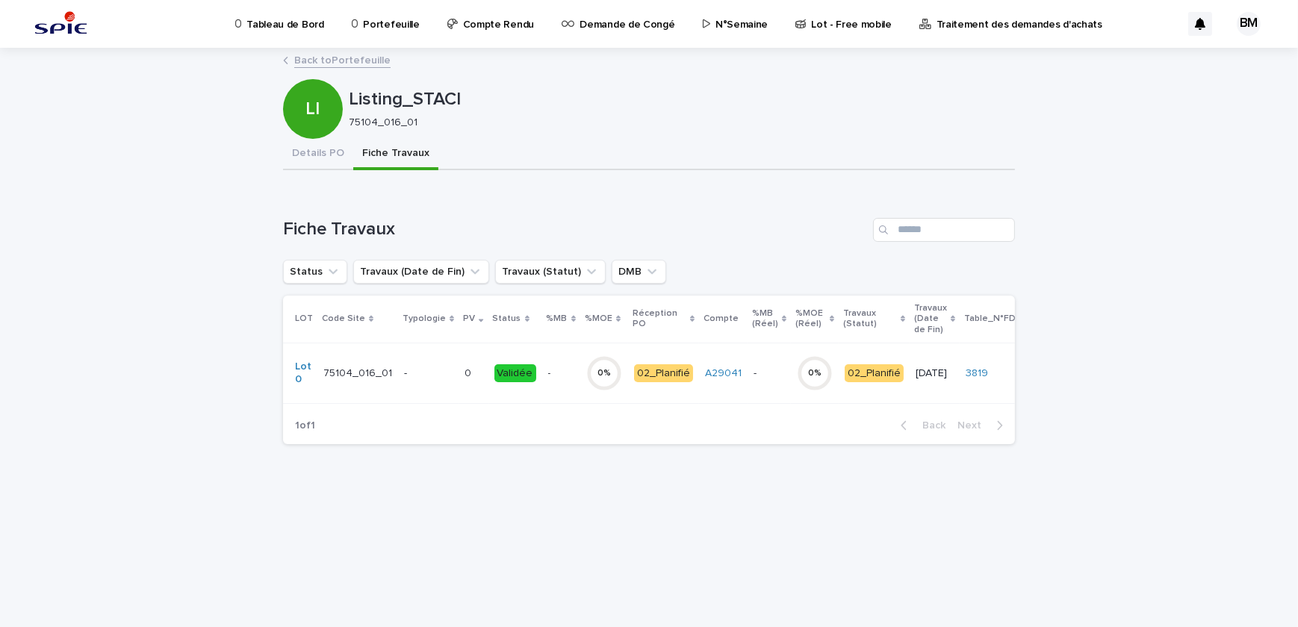
click at [322, 64] on link "Back to Portefeuille" at bounding box center [342, 59] width 96 height 17
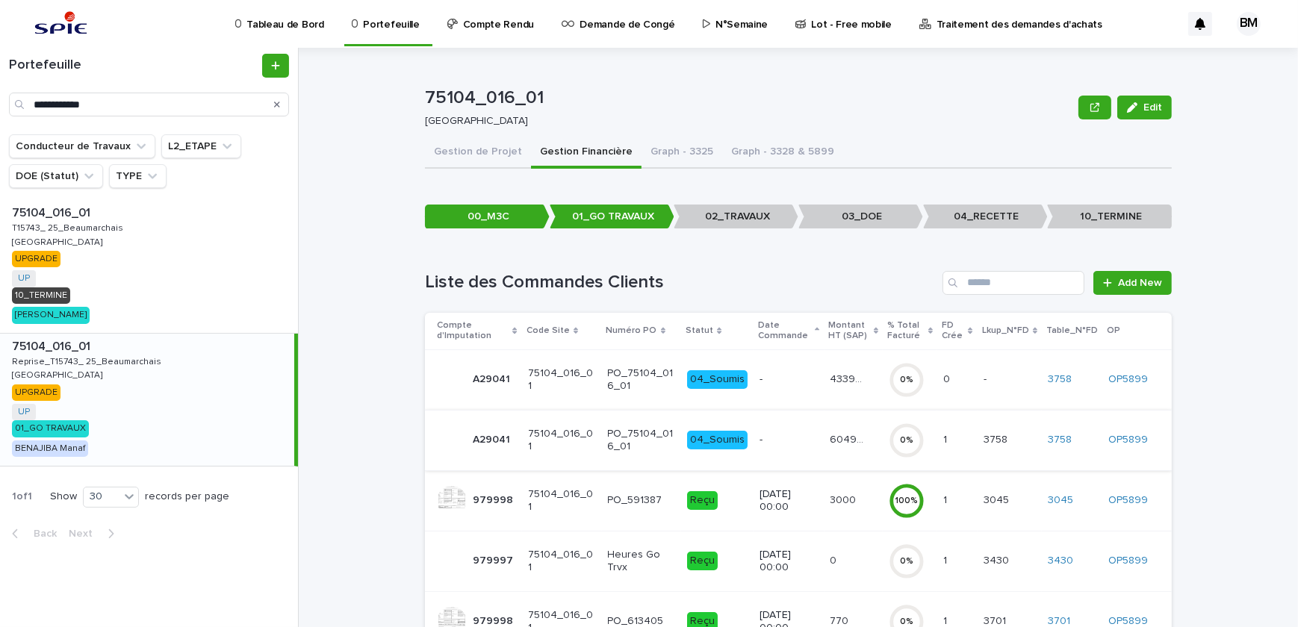
scroll to position [158, 0]
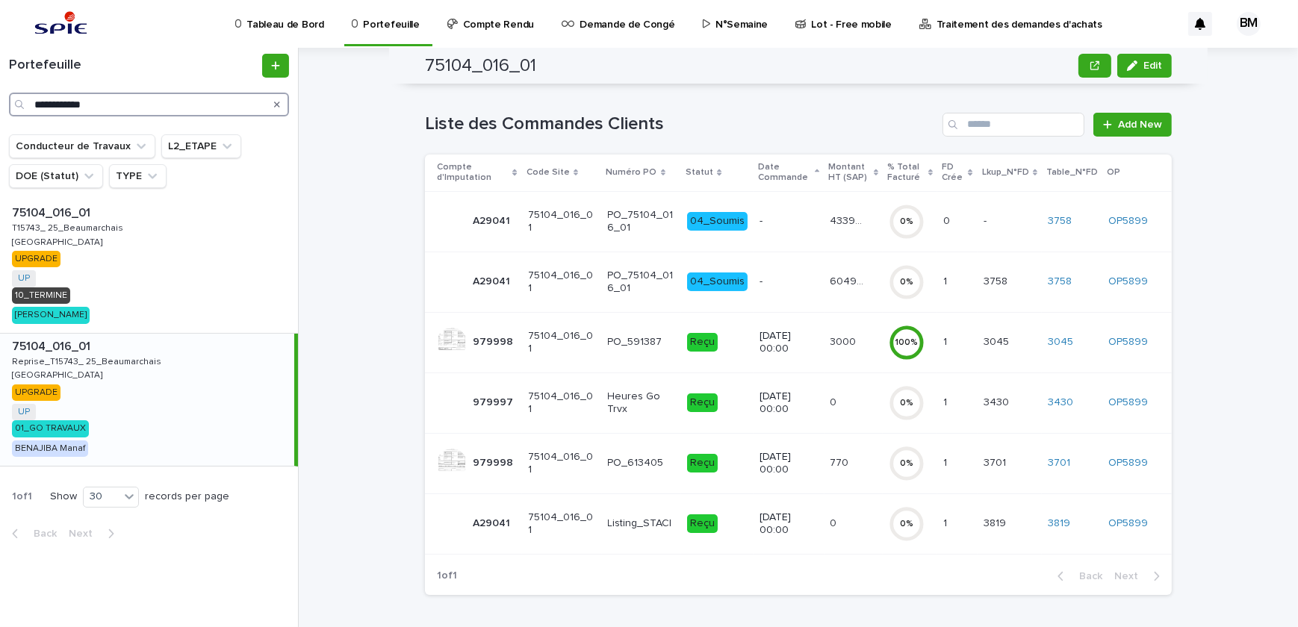
click at [149, 102] on input "**********" at bounding box center [149, 105] width 280 height 24
drag, startPoint x: 149, startPoint y: 102, endPoint x: -324, endPoint y: 94, distance: 473.4
click at [0, 94] on html "**********" at bounding box center [649, 313] width 1298 height 627
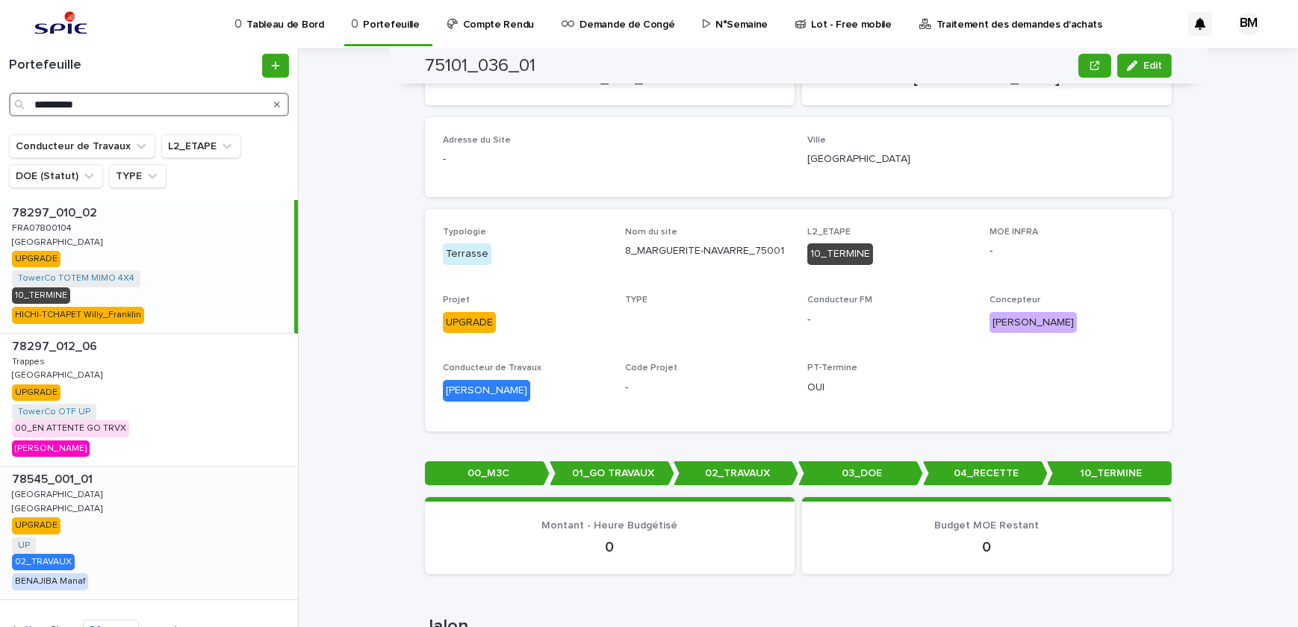
type input "**********"
click at [165, 546] on div "78545_001_01 78545_001_01 GUYANCOURT GUYANCOURT GUYANCOURT GUYANCOURT UPGRADE U…" at bounding box center [149, 533] width 298 height 133
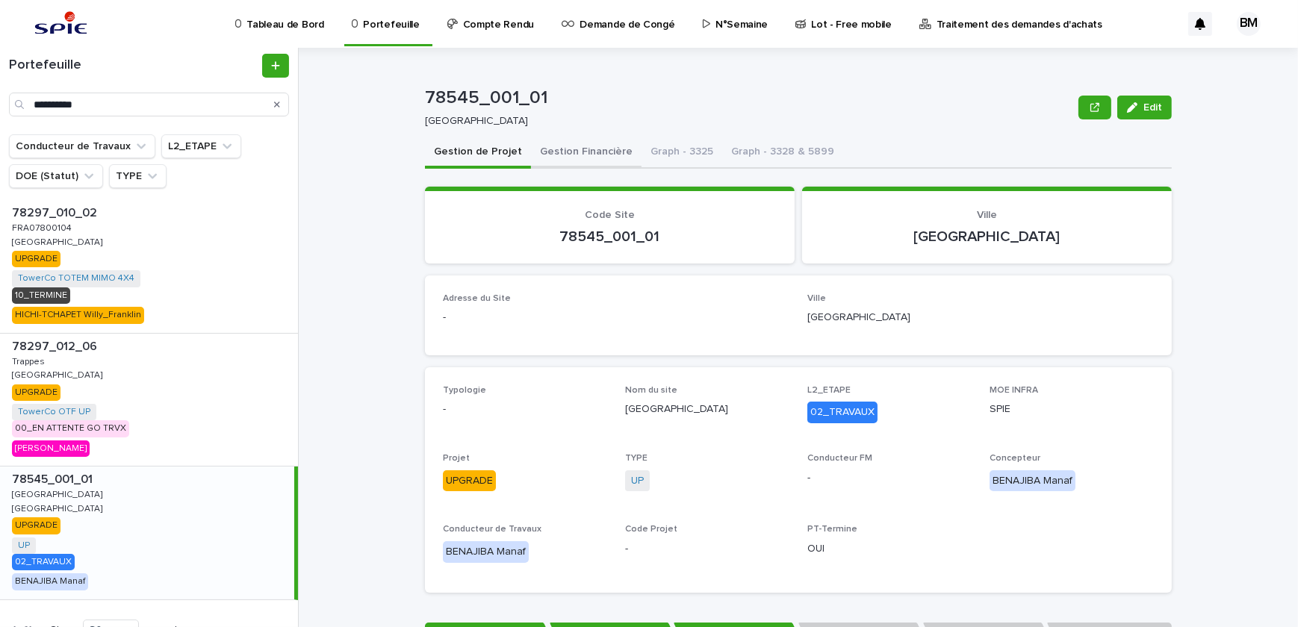
click at [575, 146] on button "Gestion Financière" at bounding box center [586, 152] width 110 height 31
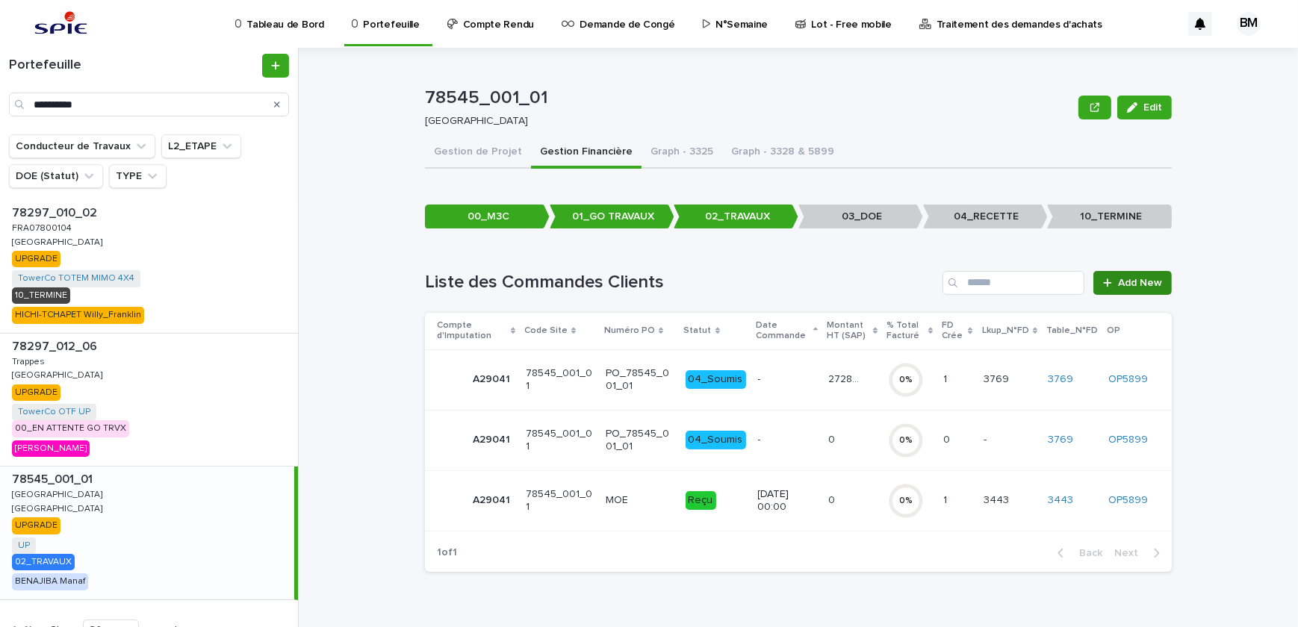
click at [1154, 284] on span "Add New" at bounding box center [1140, 283] width 44 height 10
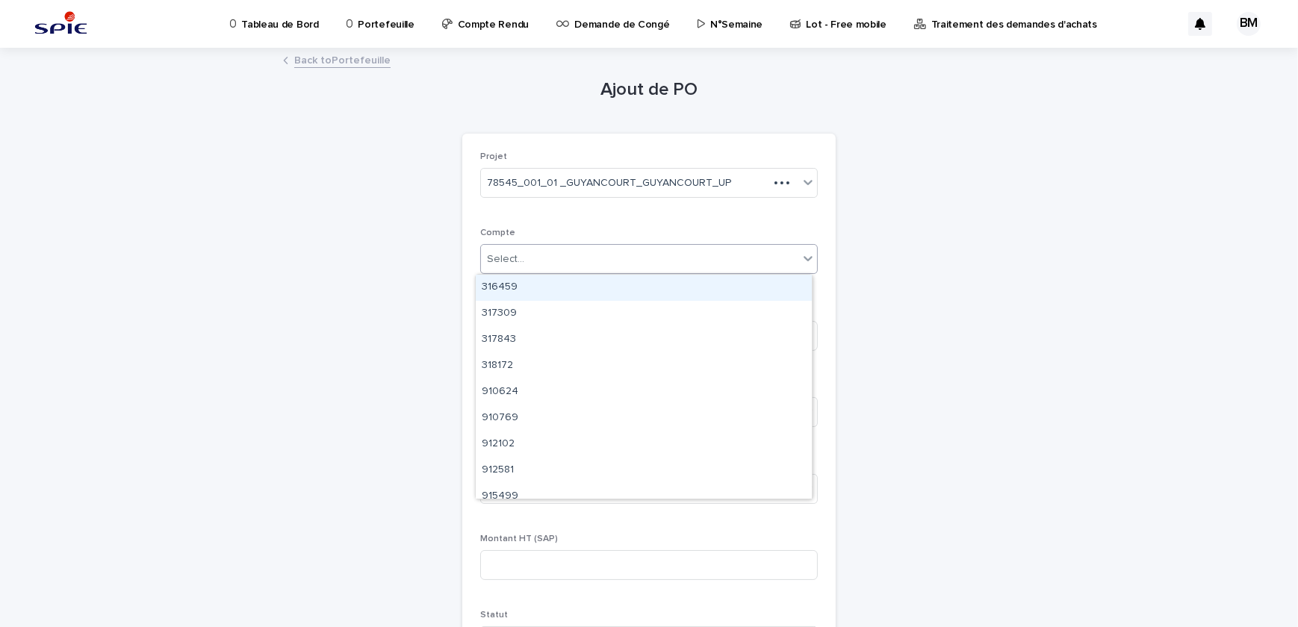
click at [523, 258] on div "Select..." at bounding box center [639, 259] width 317 height 25
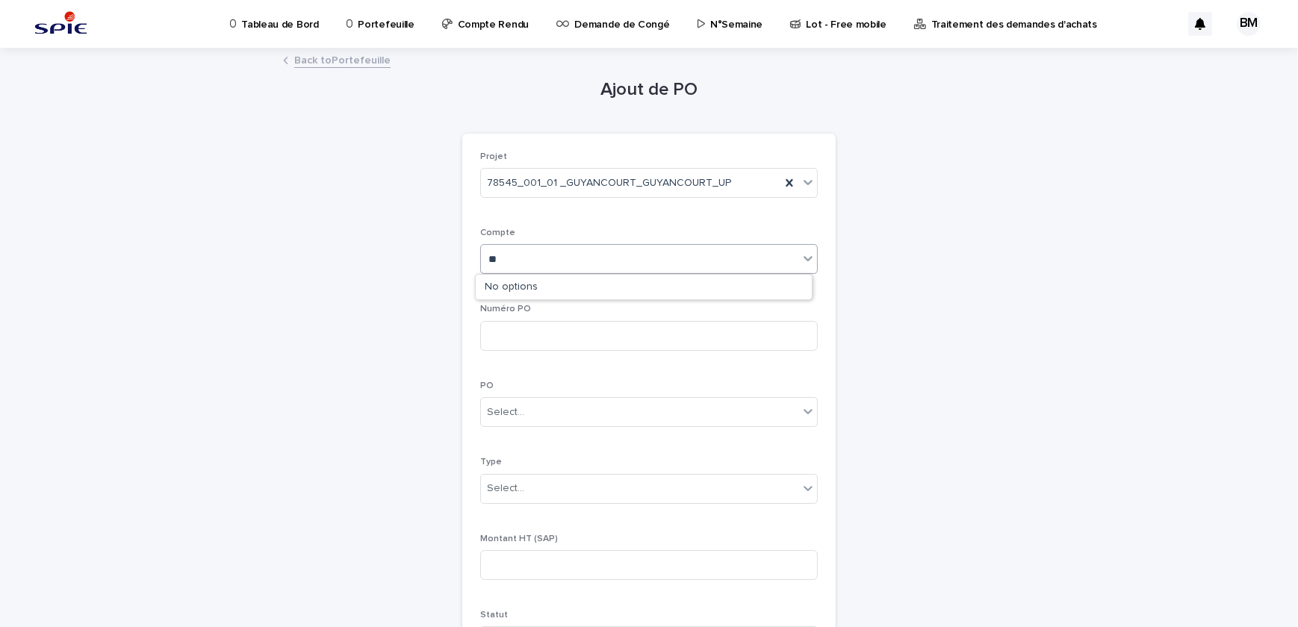
type input "**"
click at [343, 335] on div "Ajout de PO Loading... Saving… Loading... Saving… Loading... Saving… Projet 785…" at bounding box center [649, 529] width 732 height 961
click at [520, 411] on div "Select..." at bounding box center [639, 412] width 317 height 25
click at [403, 388] on div "Ajout de PO Loading... Saving… Loading... Saving… Loading... Saving… Projet 785…" at bounding box center [649, 529] width 732 height 961
click at [552, 413] on div "Select..." at bounding box center [639, 412] width 317 height 25
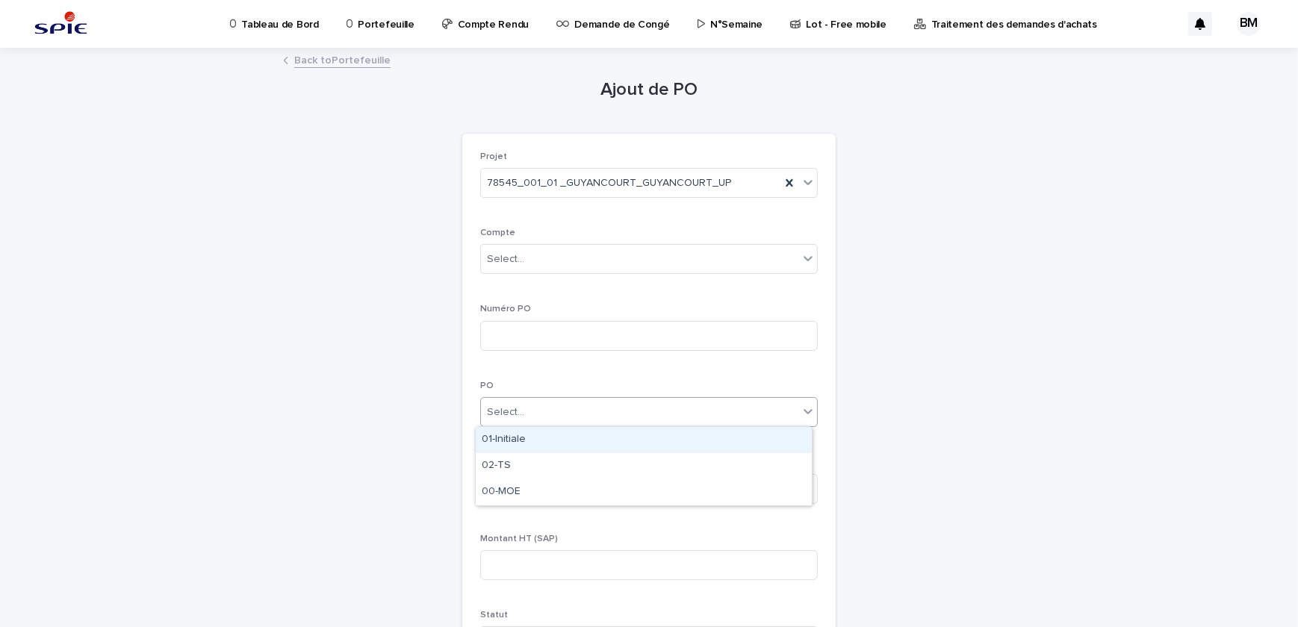
click at [366, 178] on div "Ajout de PO Loading... Saving… Loading... Saving… Loading... Saving… Projet 785…" at bounding box center [649, 529] width 732 height 961
click at [545, 266] on div "Select..." at bounding box center [639, 259] width 317 height 25
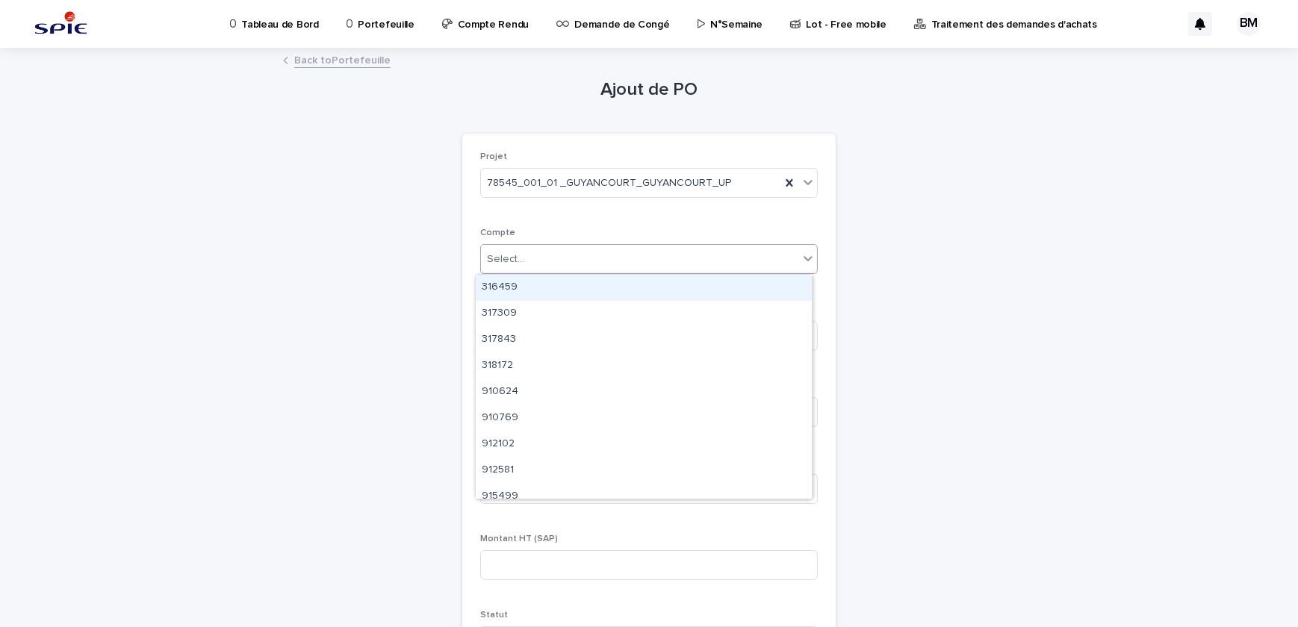
type input "*"
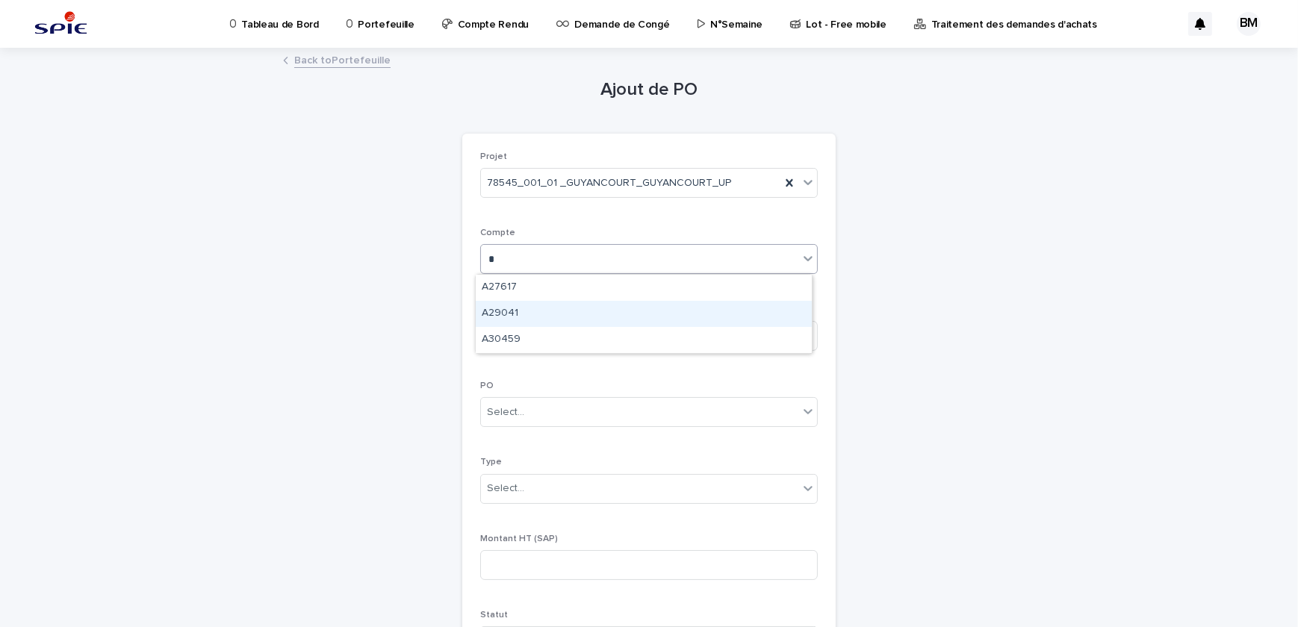
click at [544, 311] on div "A29041" at bounding box center [644, 314] width 336 height 26
click at [534, 334] on input at bounding box center [648, 336] width 337 height 30
type input "**********"
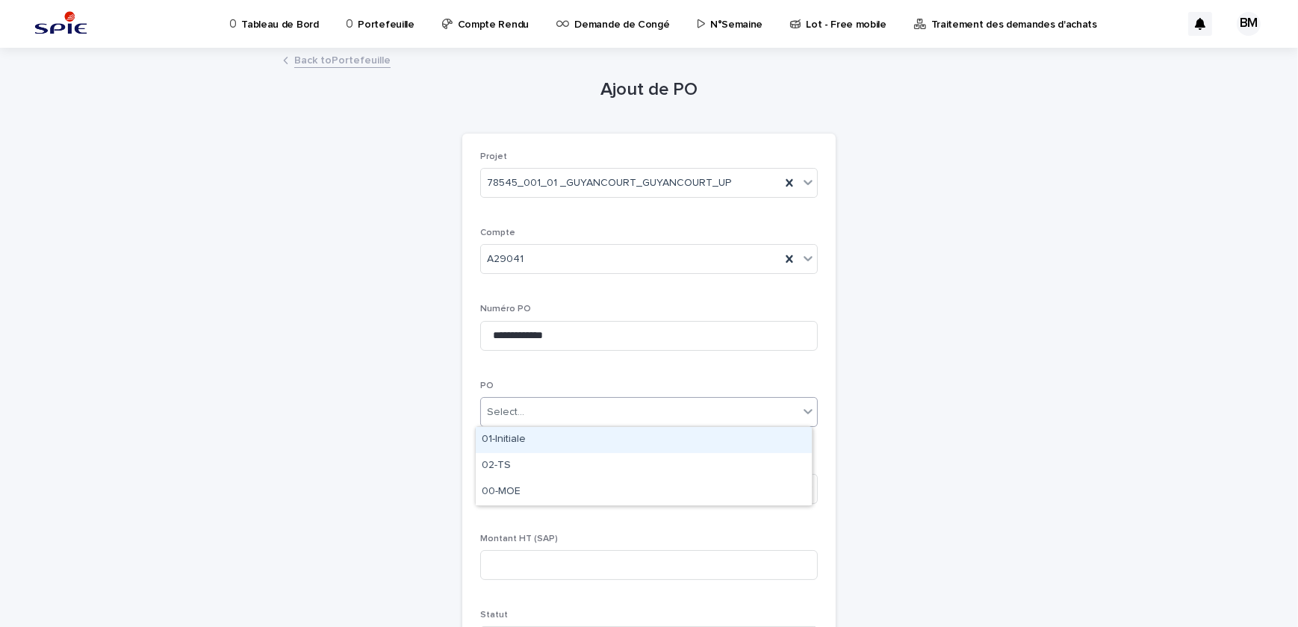
click at [567, 420] on div "Select..." at bounding box center [639, 412] width 317 height 25
click at [588, 415] on div "Select..." at bounding box center [639, 412] width 317 height 25
click at [559, 445] on div "01-Initiale" at bounding box center [644, 440] width 336 height 26
click at [549, 484] on div "Select..." at bounding box center [639, 488] width 317 height 25
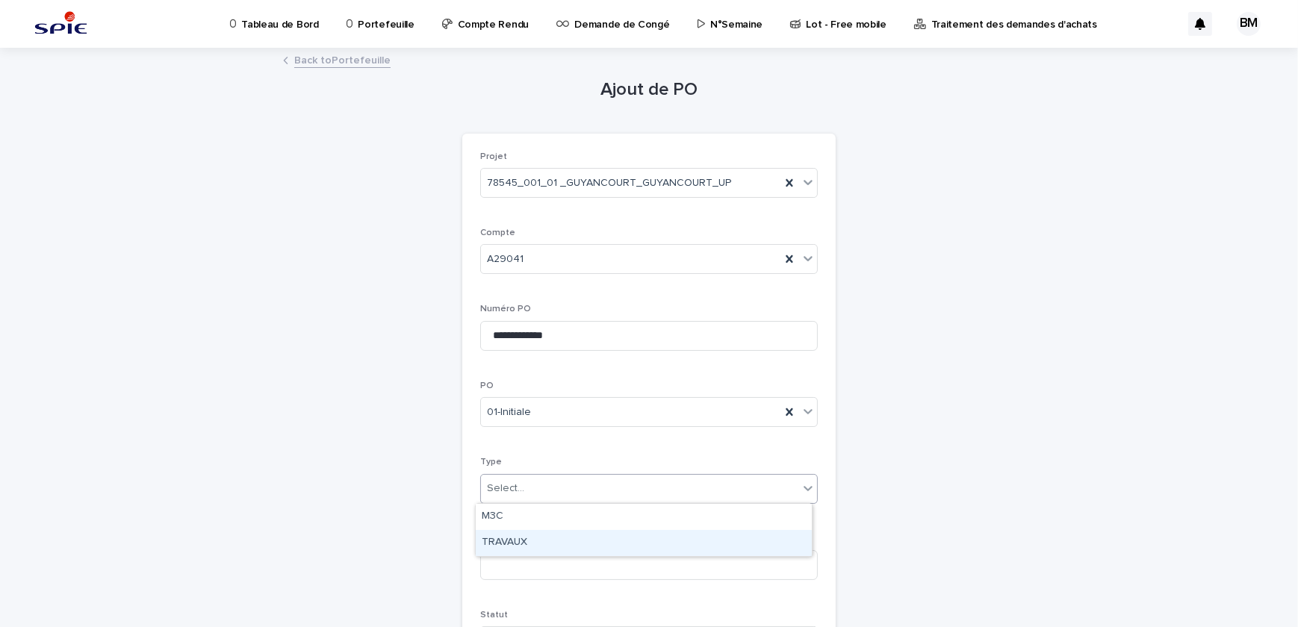
click at [583, 544] on div "TRAVAUX" at bounding box center [644, 543] width 336 height 26
click at [544, 560] on input at bounding box center [648, 565] width 337 height 30
type input "*******"
click at [324, 489] on div "**********" at bounding box center [649, 529] width 732 height 961
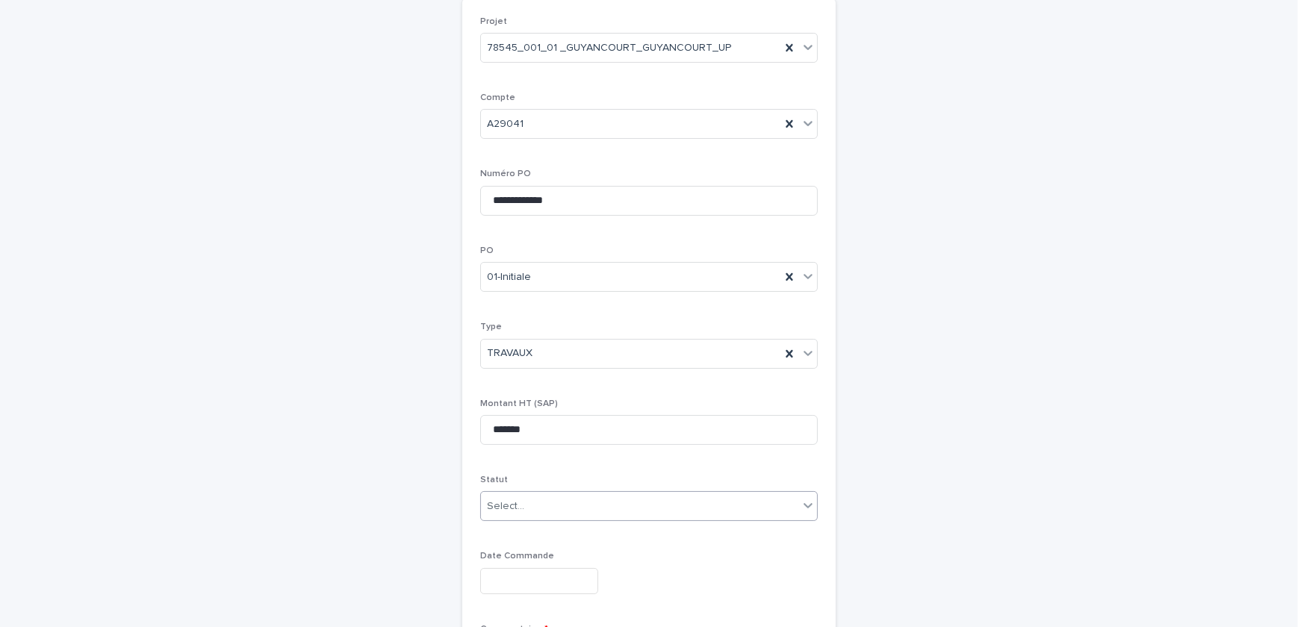
click at [538, 505] on div "Select..." at bounding box center [639, 506] width 317 height 25
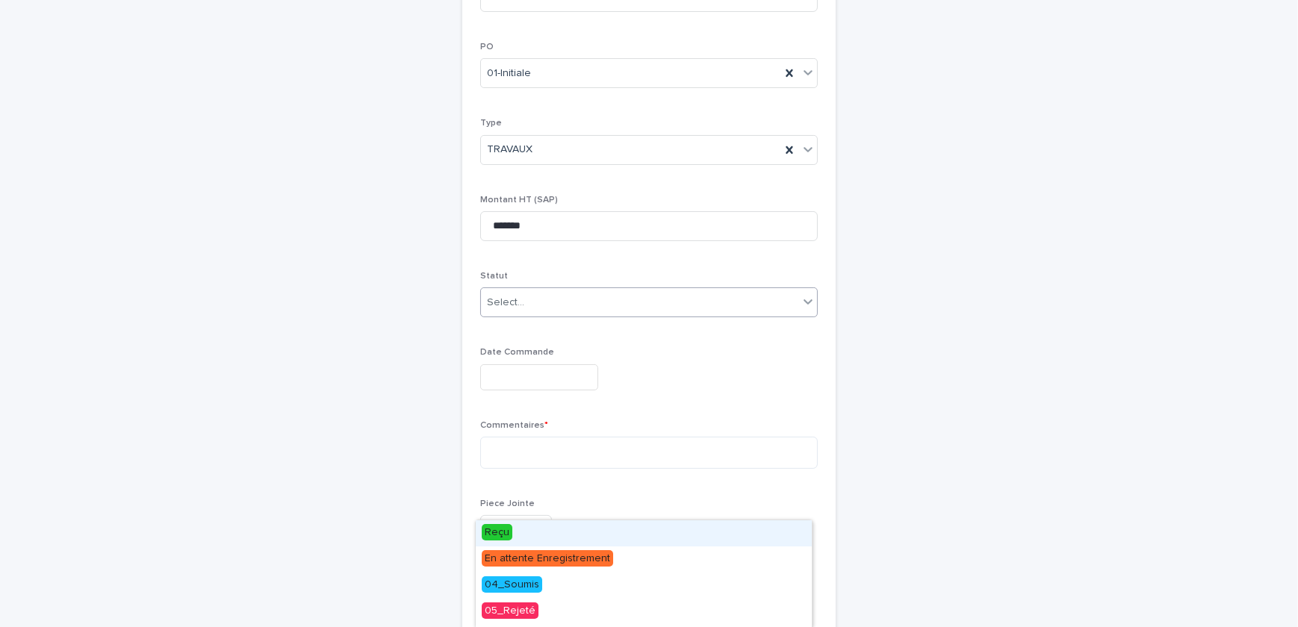
scroll to position [203, 0]
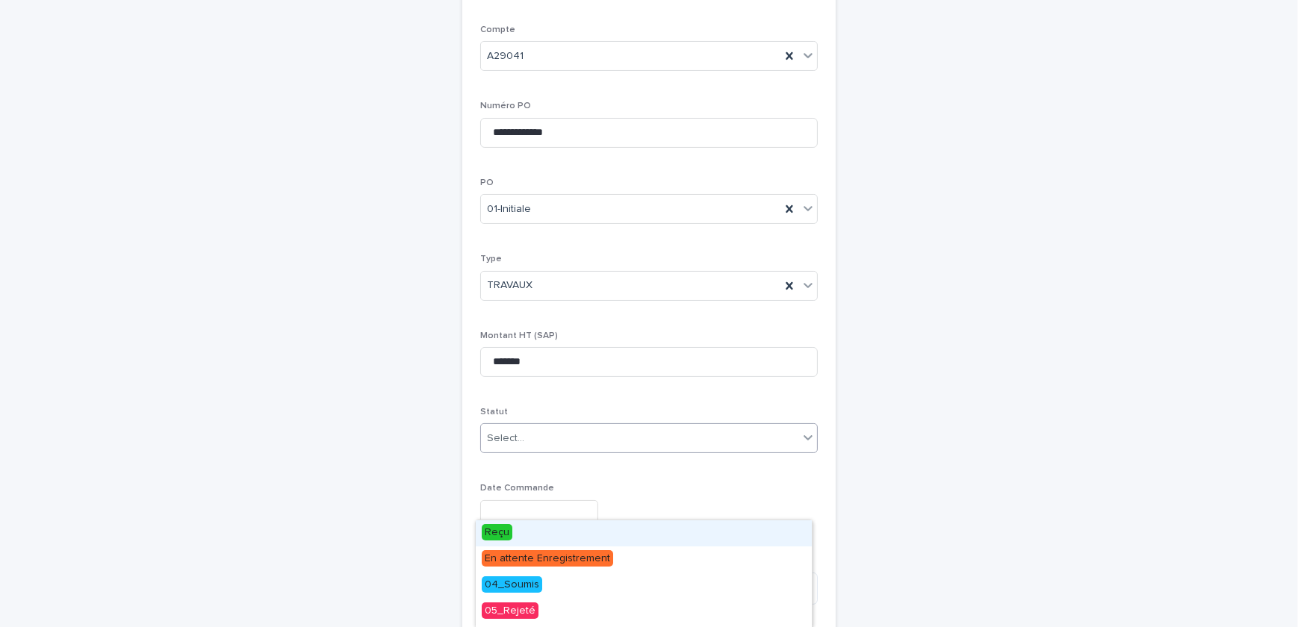
click at [923, 455] on div "**********" at bounding box center [649, 326] width 732 height 961
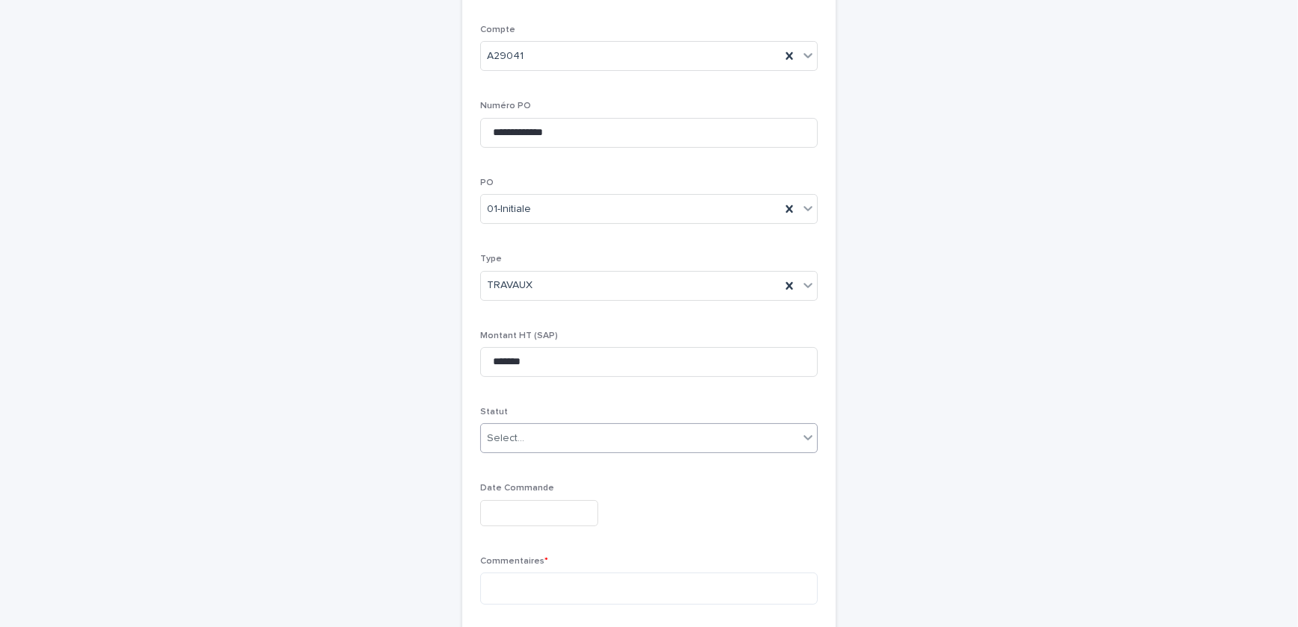
click at [527, 434] on div "Select..." at bounding box center [639, 438] width 317 height 25
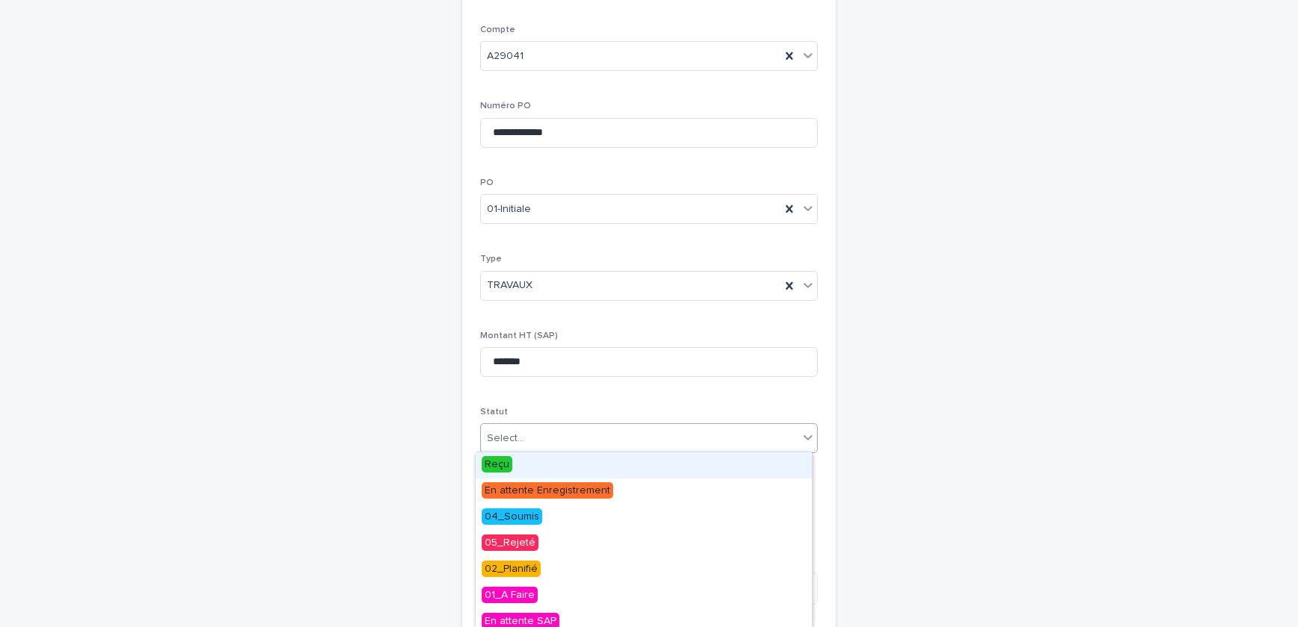
click at [523, 458] on div "Reçu" at bounding box center [644, 465] width 336 height 26
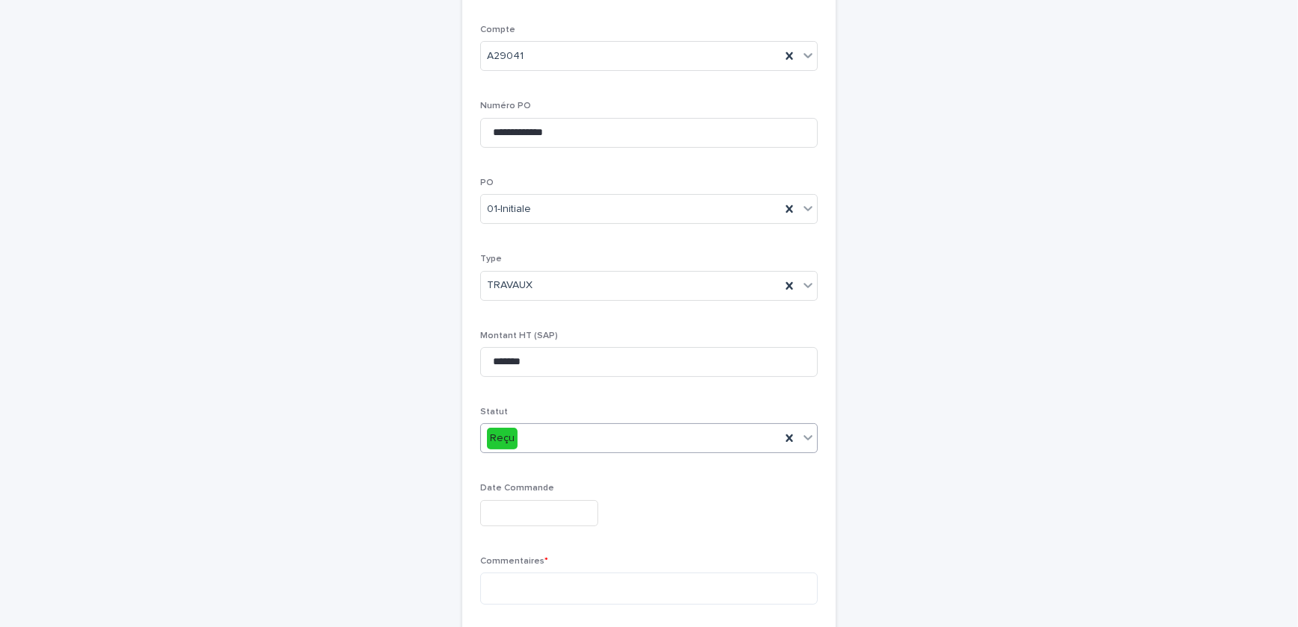
click at [419, 465] on div "**********" at bounding box center [649, 326] width 732 height 961
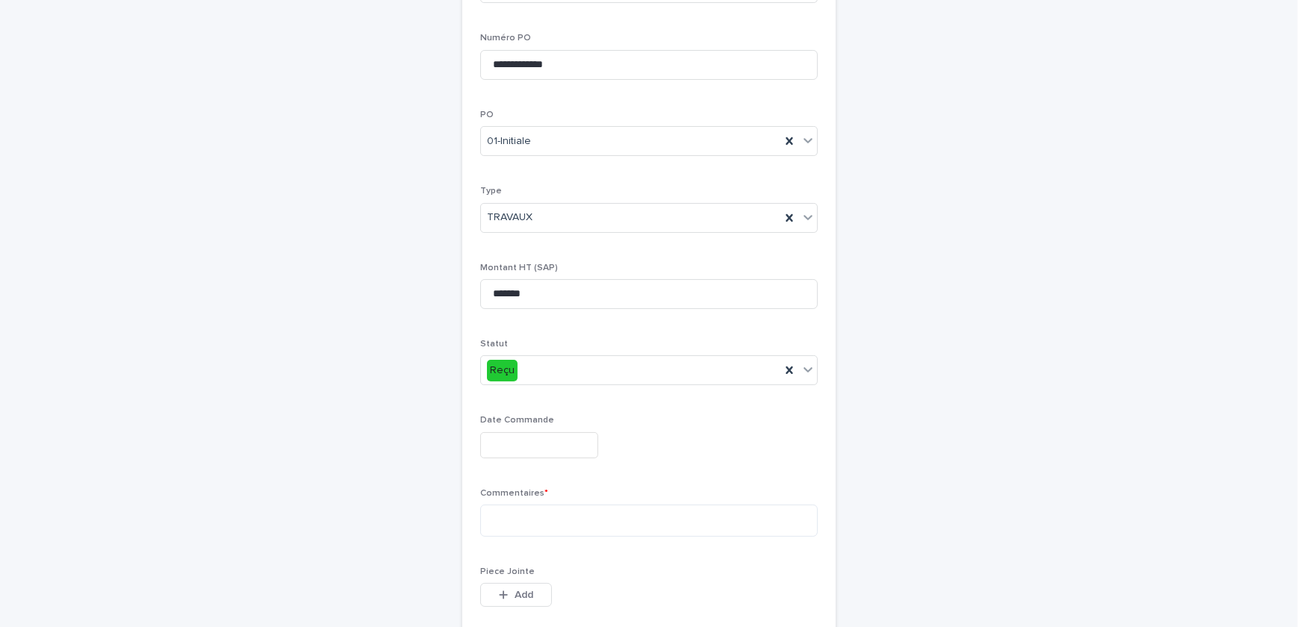
scroll to position [407, 0]
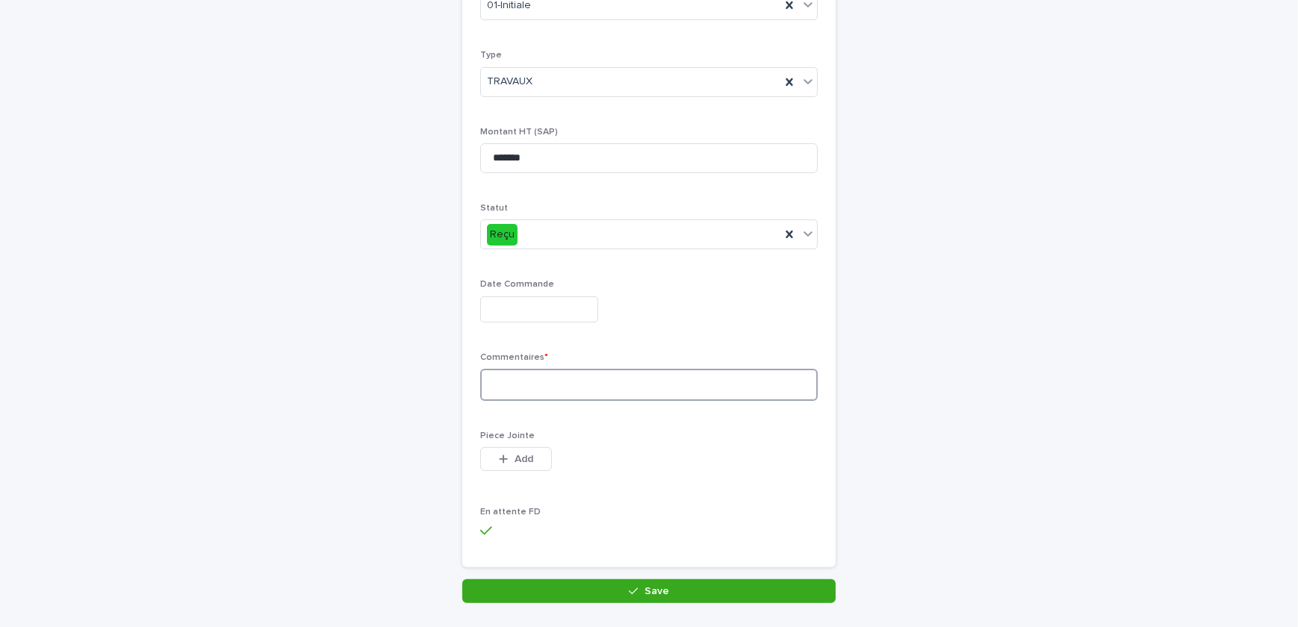
click at [559, 383] on textarea at bounding box center [648, 385] width 337 height 32
type textarea "**********"
click at [934, 427] on div "**********" at bounding box center [649, 122] width 732 height 961
click at [522, 462] on span "Add" at bounding box center [523, 459] width 19 height 10
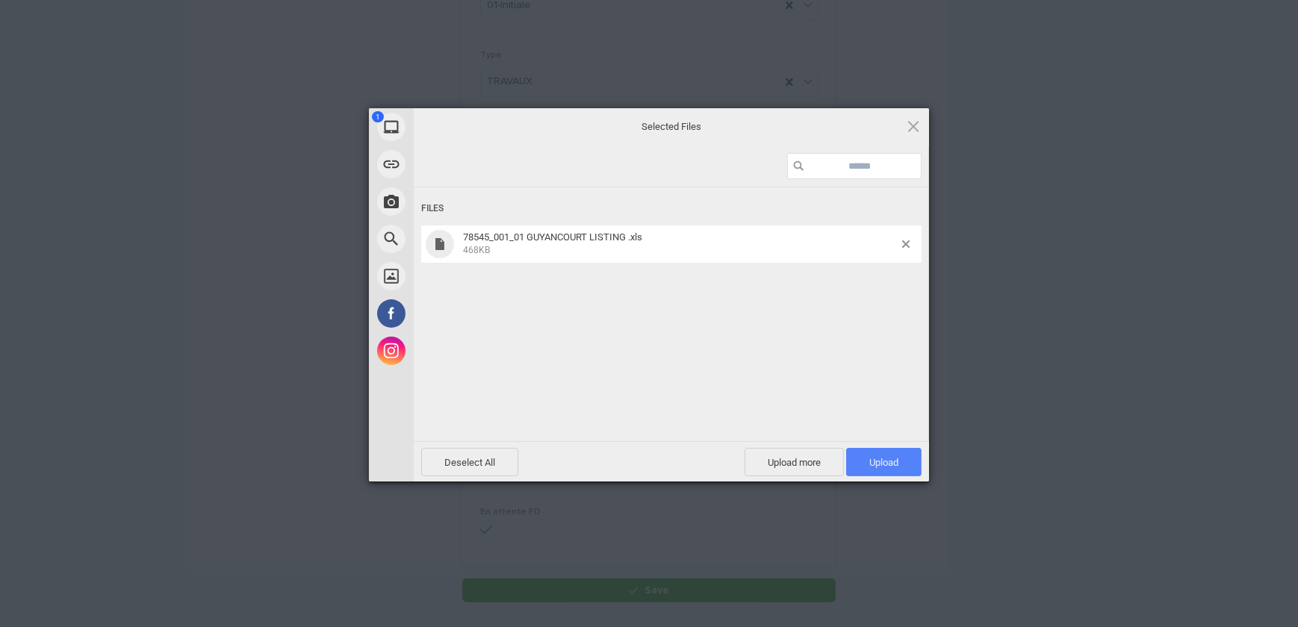
click at [883, 464] on span "Upload 1" at bounding box center [883, 462] width 29 height 11
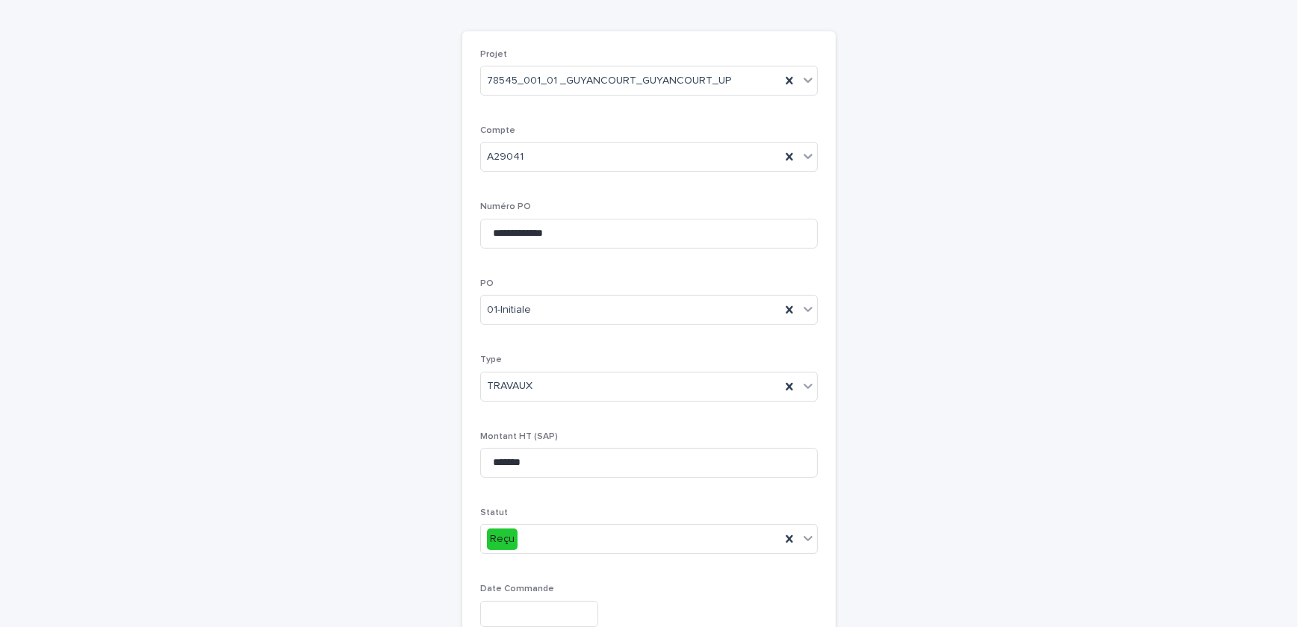
scroll to position [441, 0]
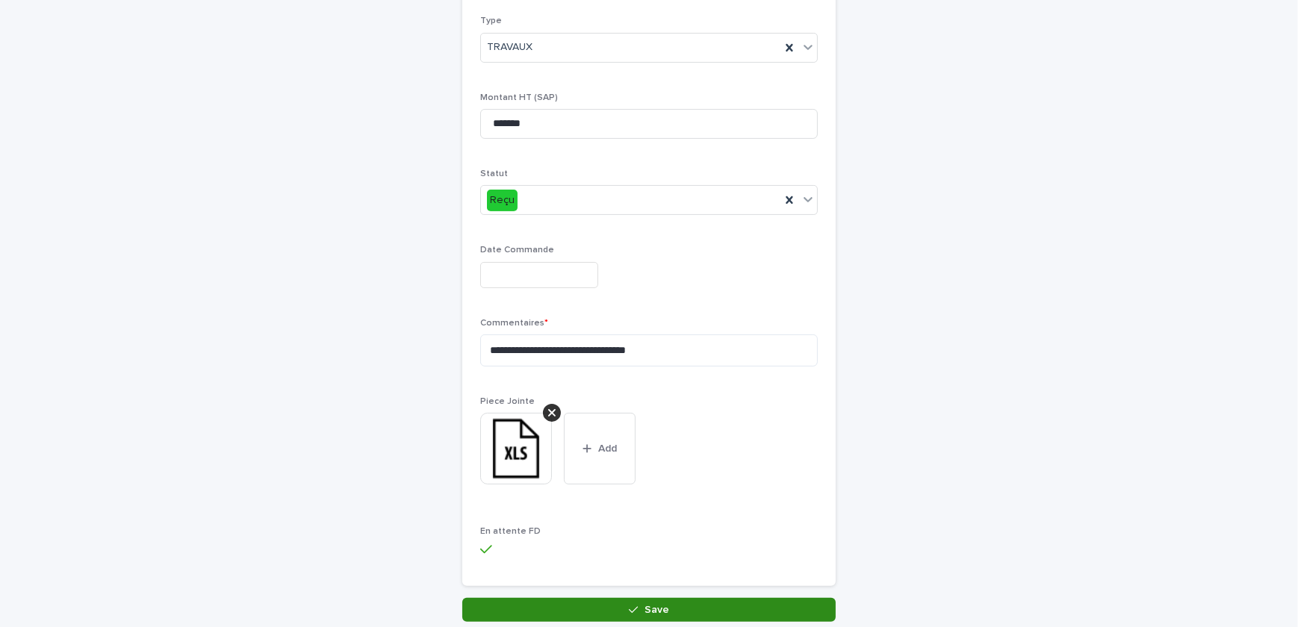
click at [632, 613] on icon "button" at bounding box center [633, 610] width 9 height 10
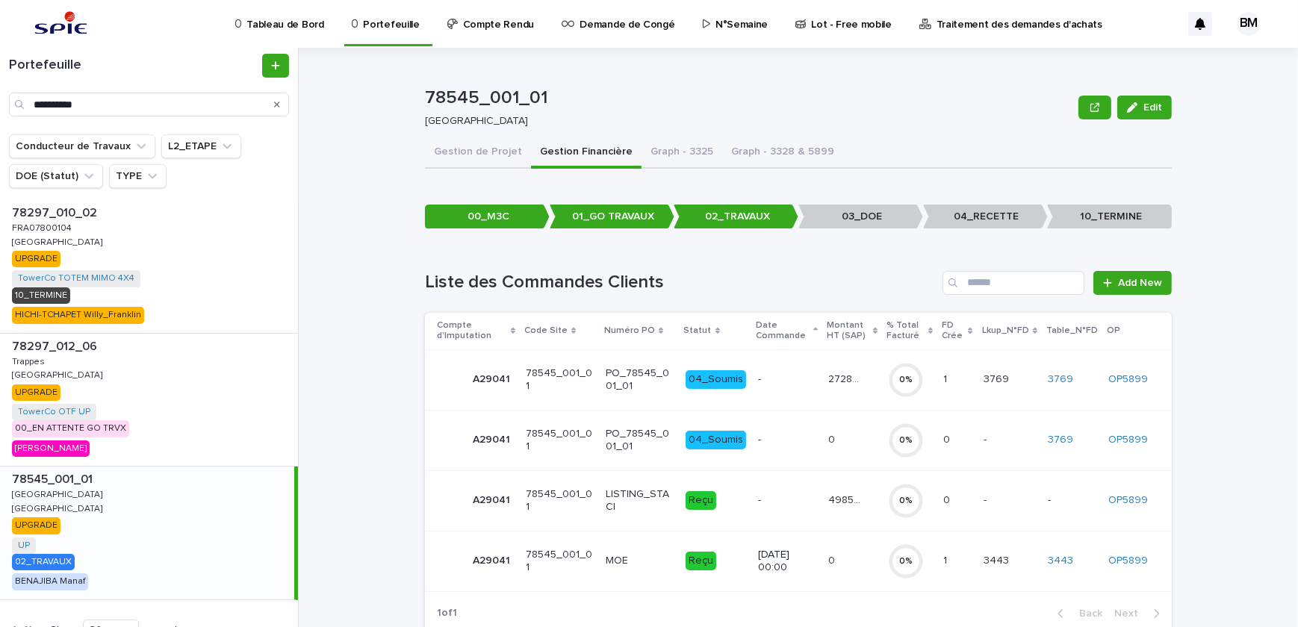
click at [1058, 496] on p "-" at bounding box center [1071, 500] width 49 height 13
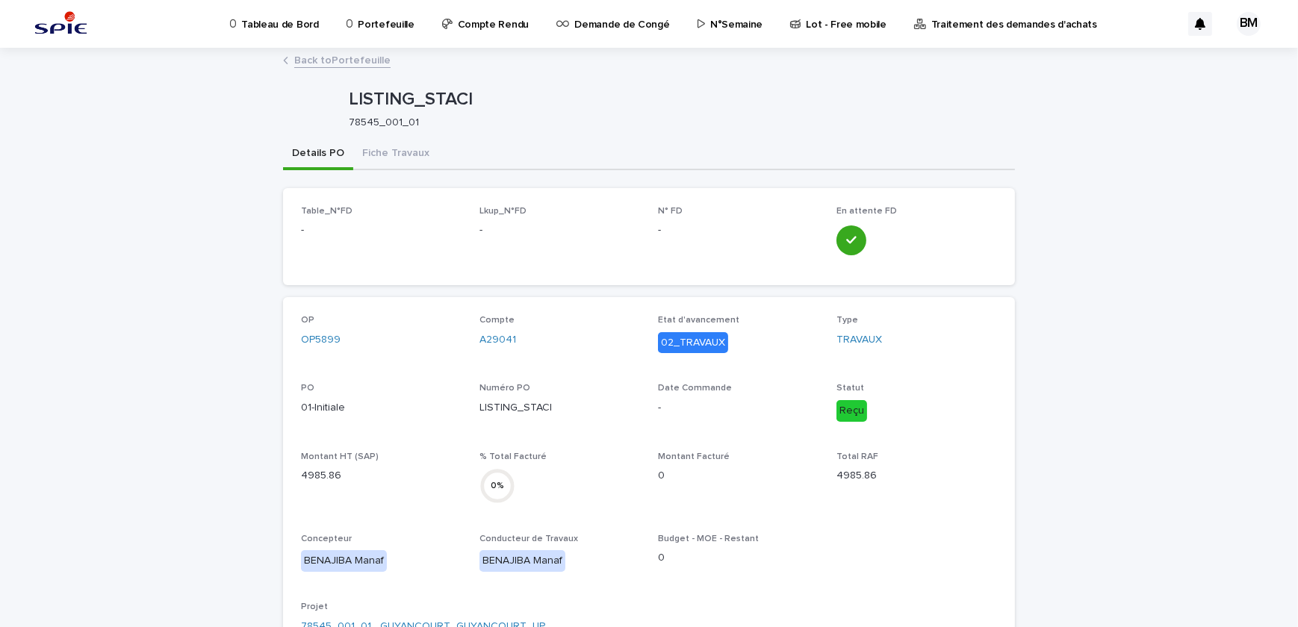
click at [334, 64] on link "Back to Portefeuille" at bounding box center [342, 59] width 96 height 17
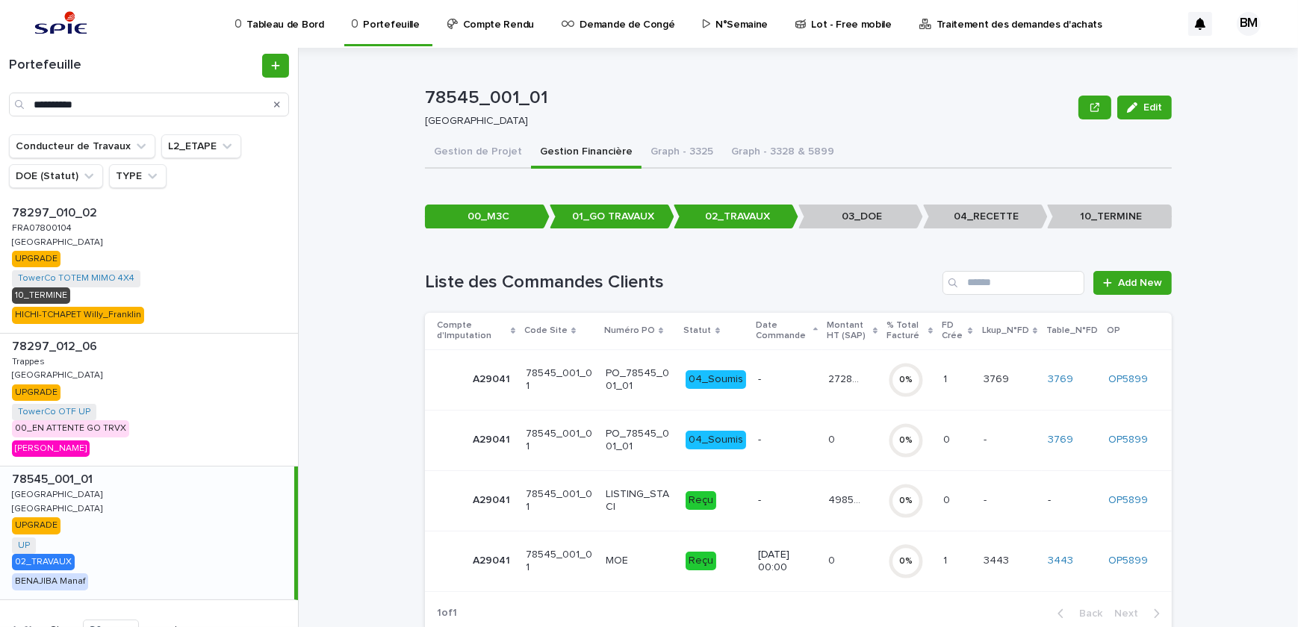
click at [1147, 93] on div "Edit" at bounding box center [1124, 108] width 93 height 60
click at [1147, 108] on span "Edit" at bounding box center [1152, 107] width 19 height 10
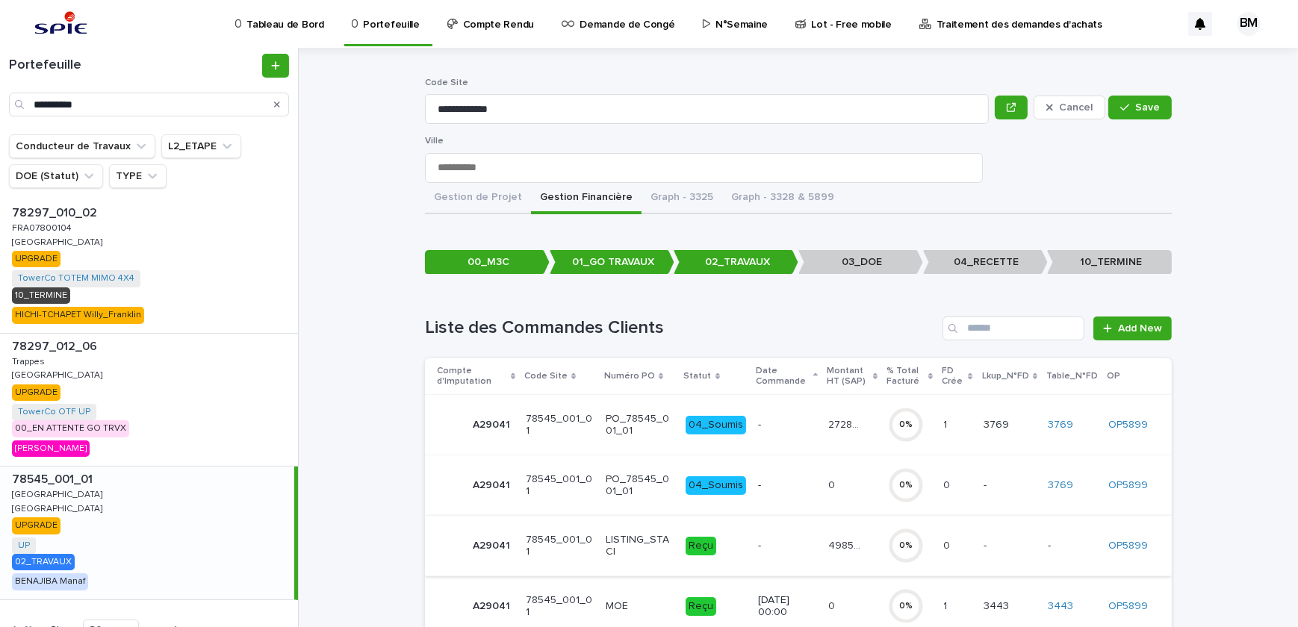
scroll to position [83, 0]
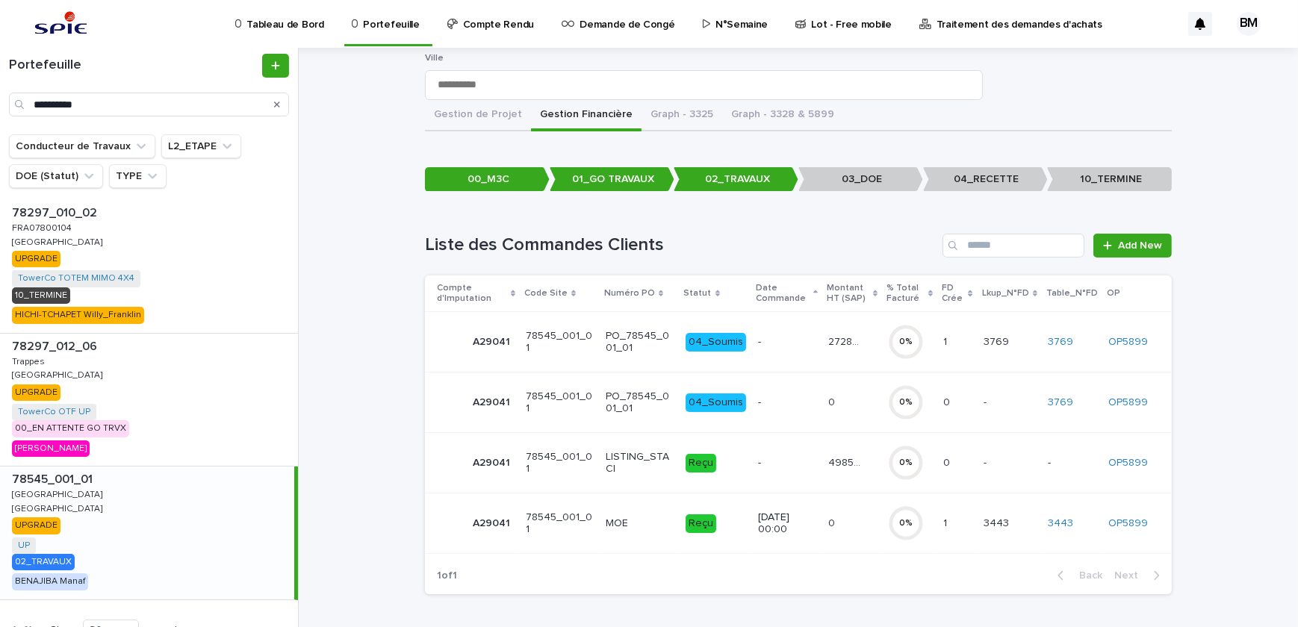
click at [799, 466] on p "-" at bounding box center [787, 463] width 59 height 13
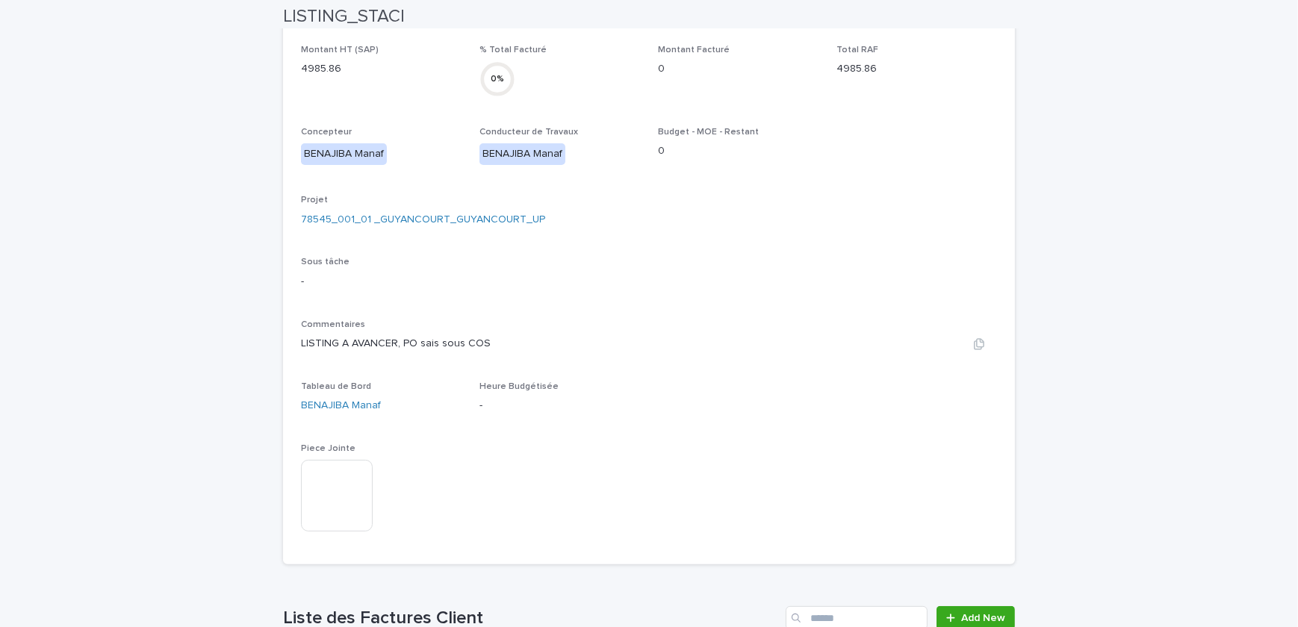
scroll to position [747, 0]
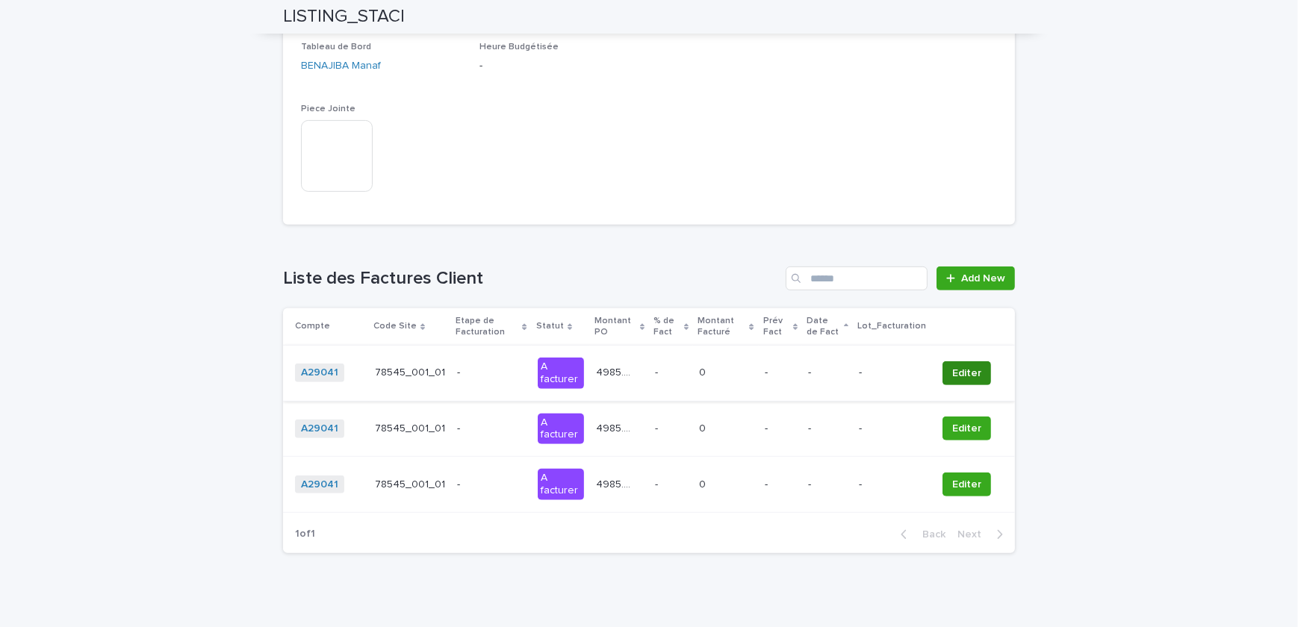
click at [957, 371] on span "Editer" at bounding box center [966, 373] width 29 height 15
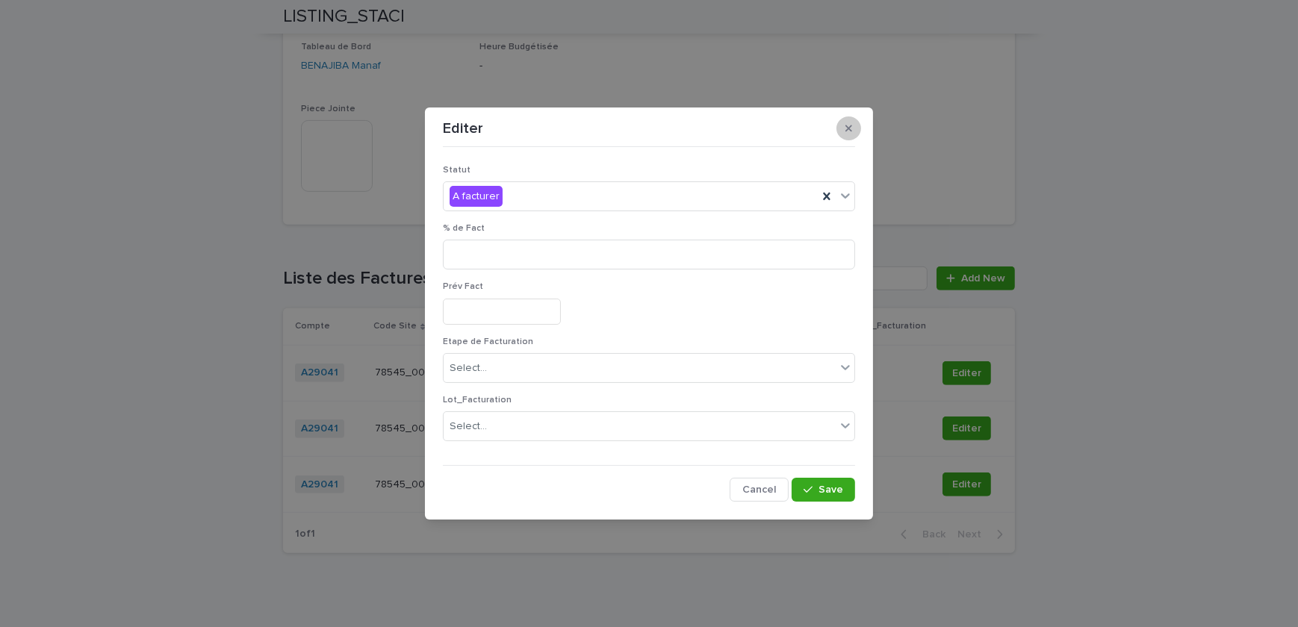
click at [847, 131] on icon "button" at bounding box center [848, 128] width 7 height 10
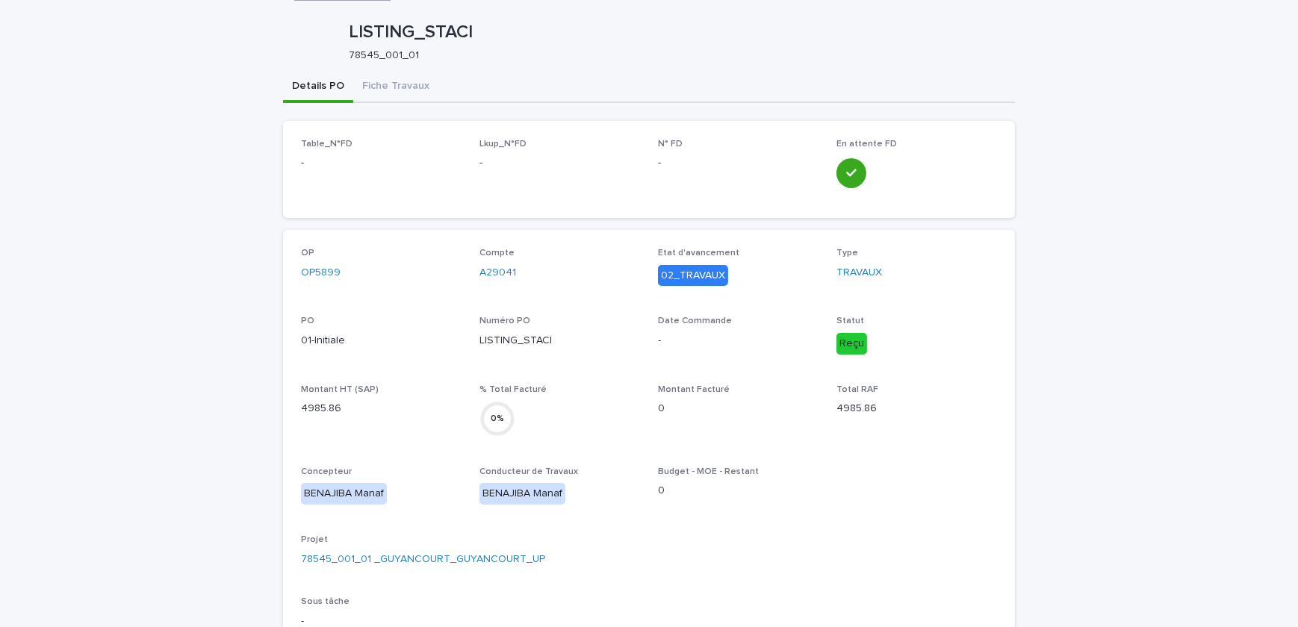
scroll to position [0, 0]
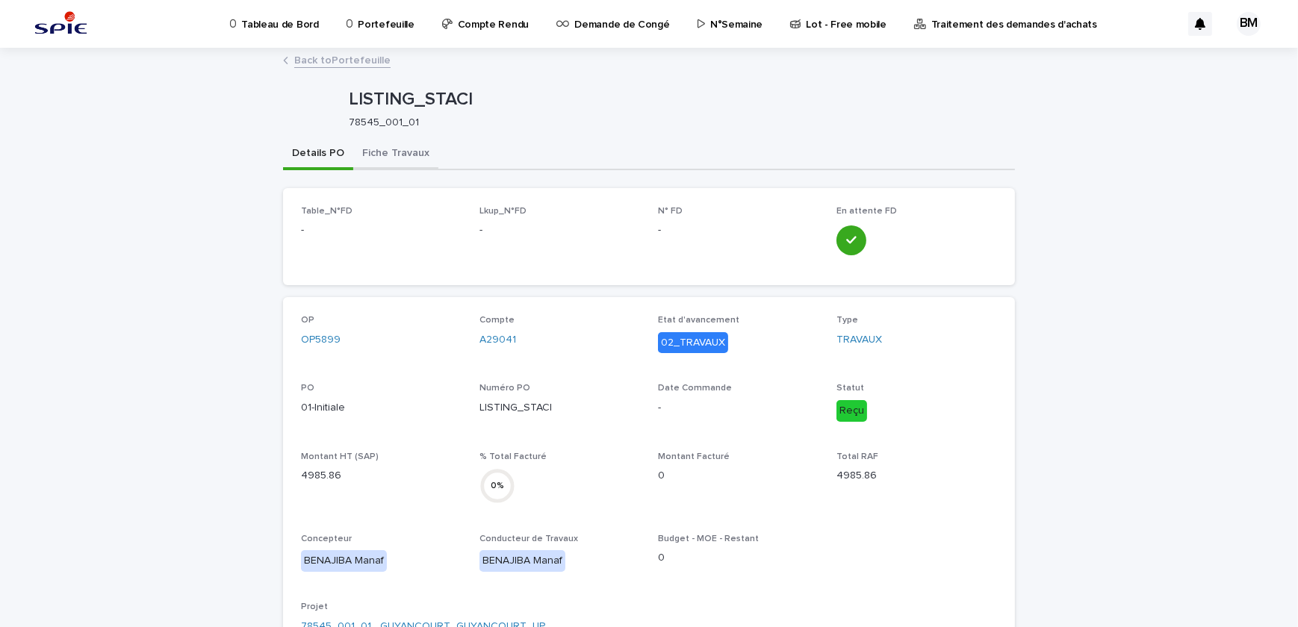
click at [389, 155] on button "Fiche Travaux" at bounding box center [395, 154] width 85 height 31
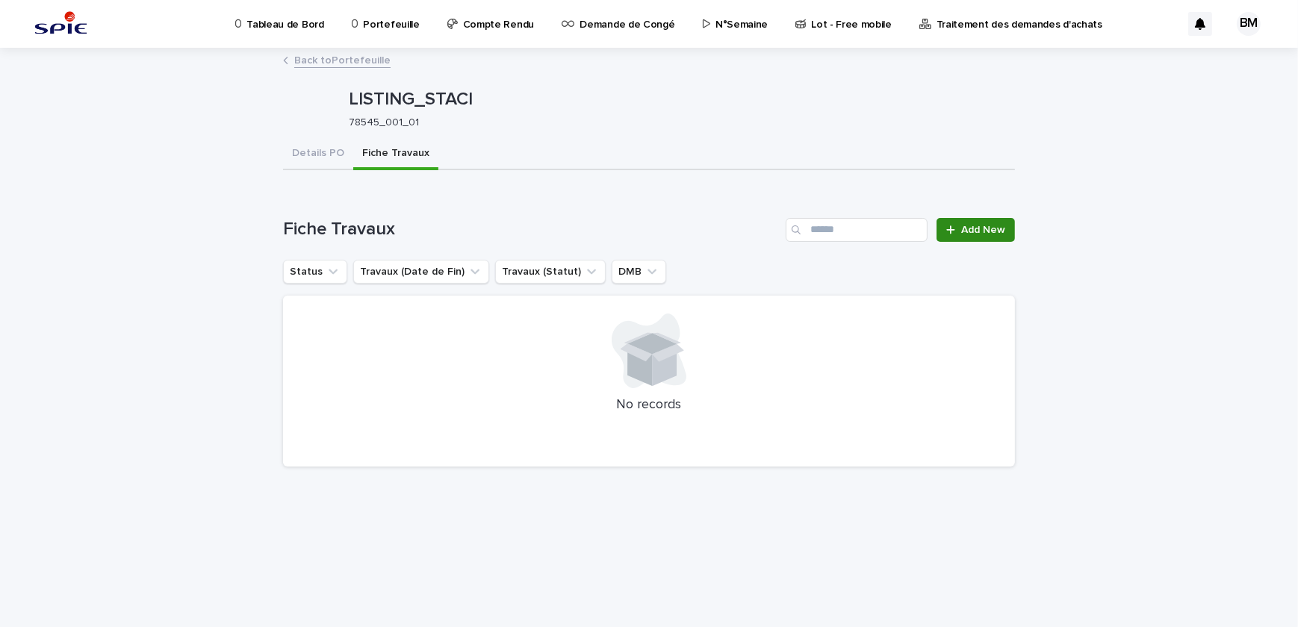
click at [958, 232] on div at bounding box center [953, 230] width 15 height 10
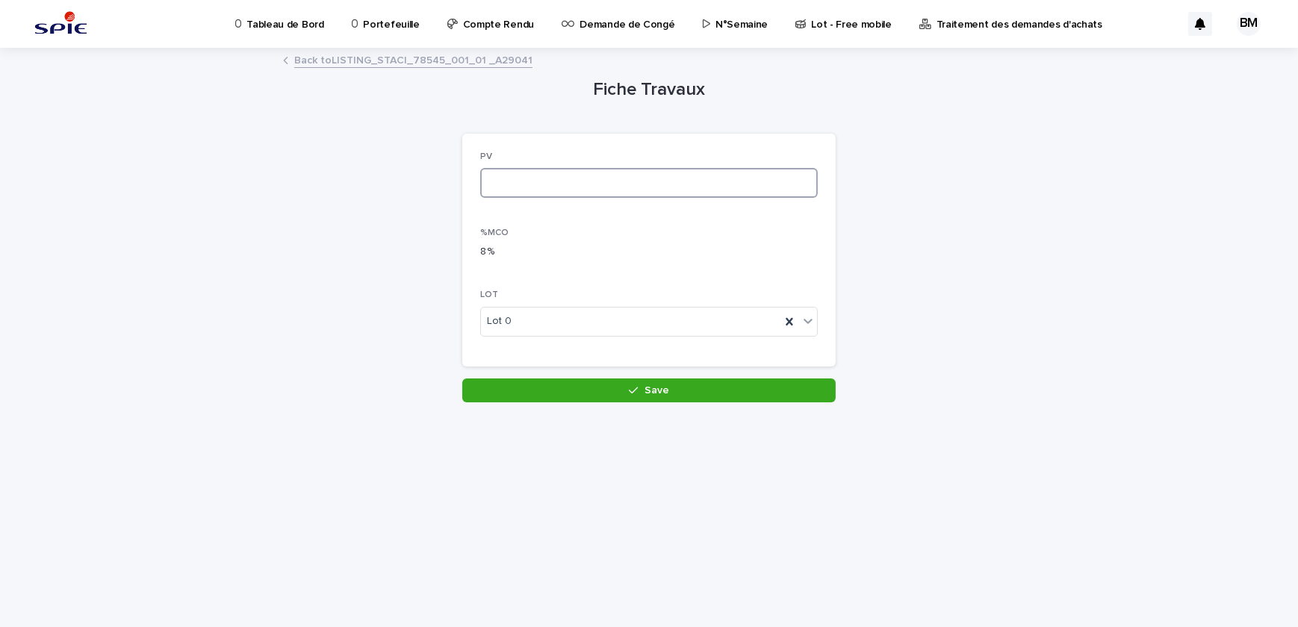
click at [567, 186] on input at bounding box center [648, 183] width 337 height 30
click at [536, 323] on div "Lot 0" at bounding box center [630, 321] width 299 height 25
click at [526, 172] on input at bounding box center [648, 183] width 337 height 30
click at [529, 188] on input at bounding box center [648, 183] width 337 height 30
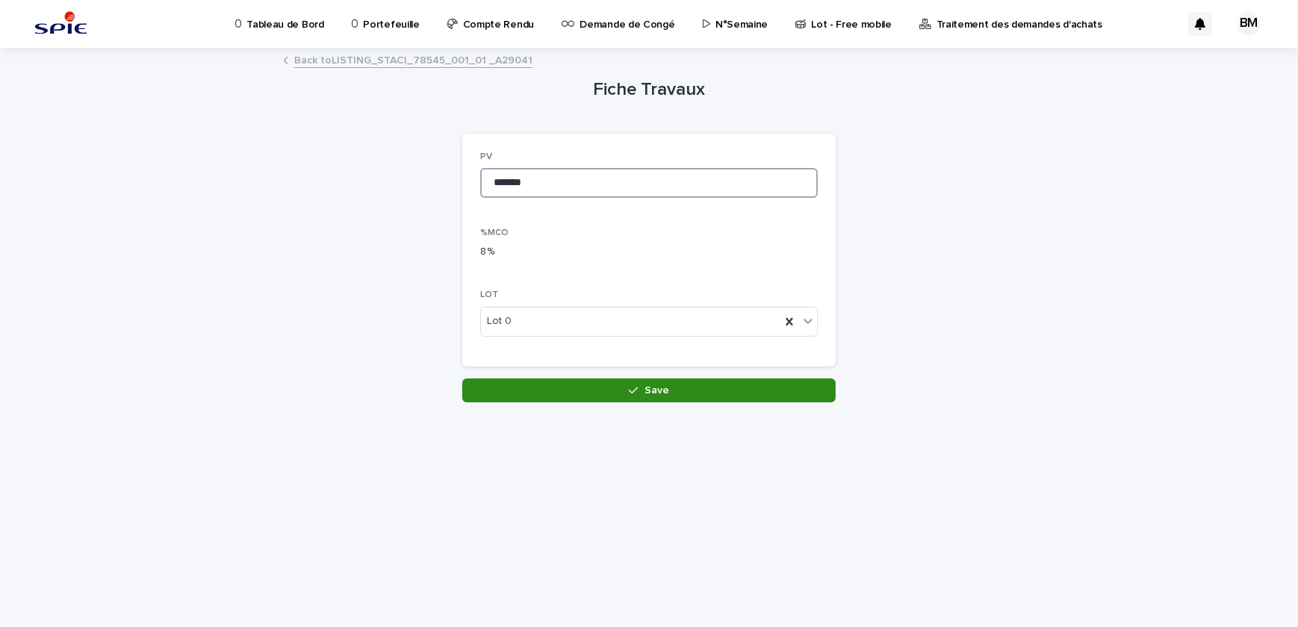
type input "*******"
click at [567, 381] on button "Save" at bounding box center [648, 391] width 373 height 24
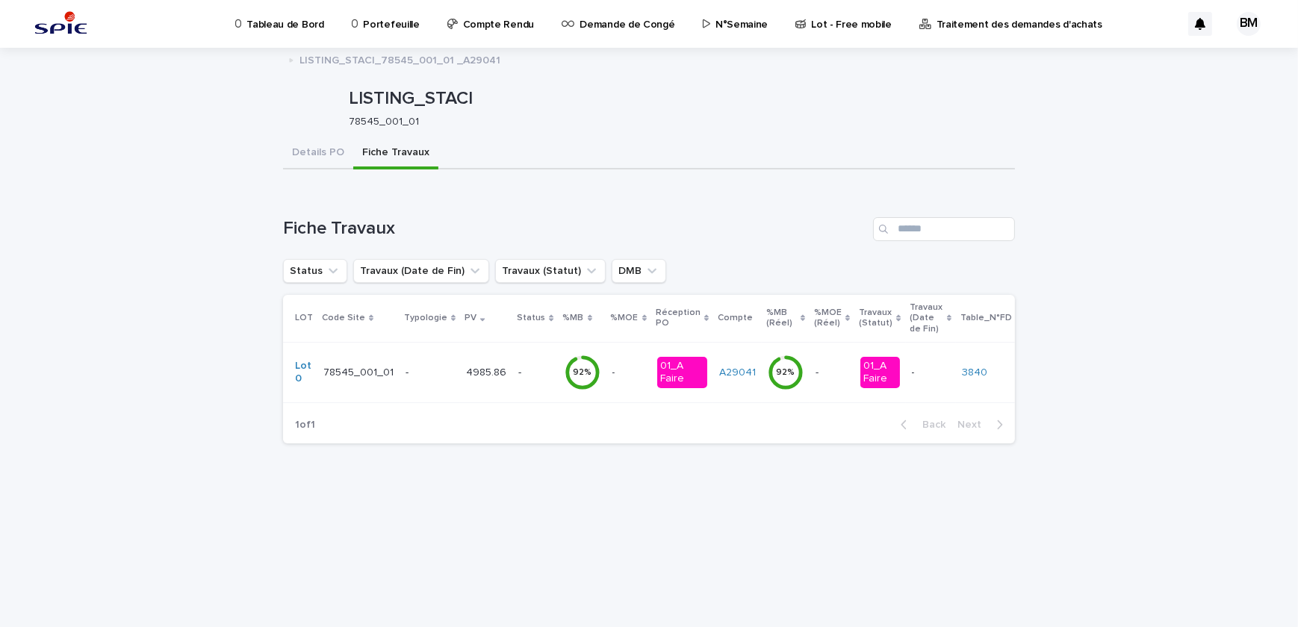
click at [612, 372] on p "-" at bounding box center [615, 372] width 6 height 16
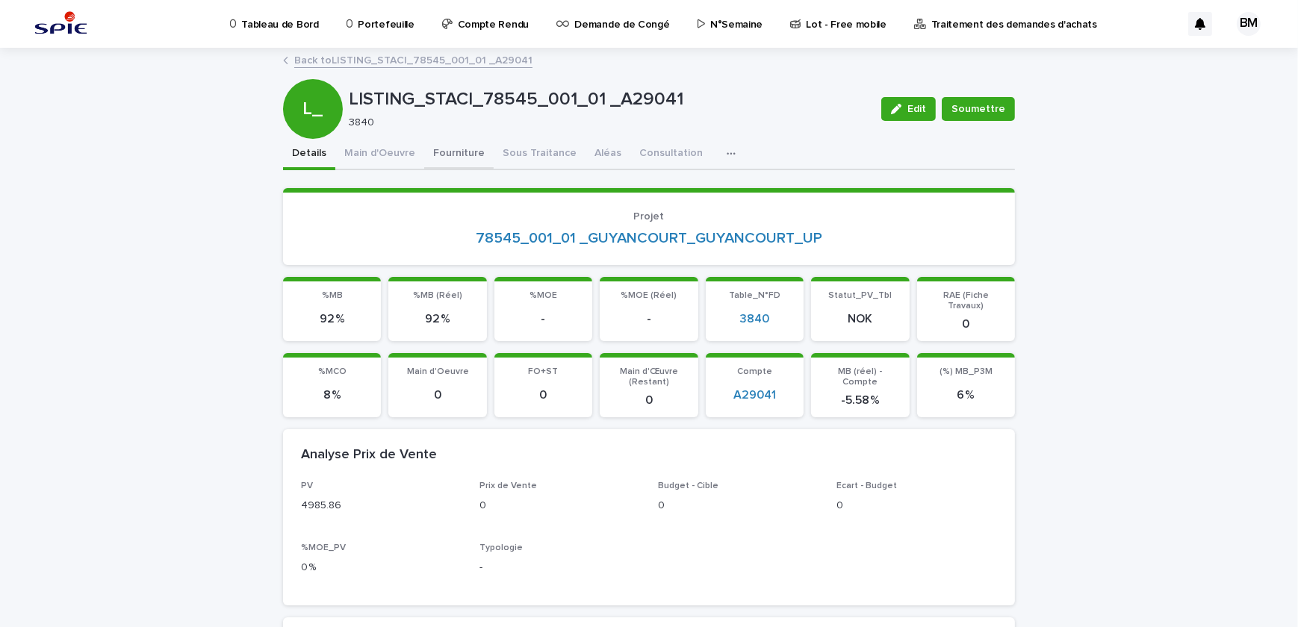
click at [440, 158] on button "Fourniture" at bounding box center [458, 154] width 69 height 31
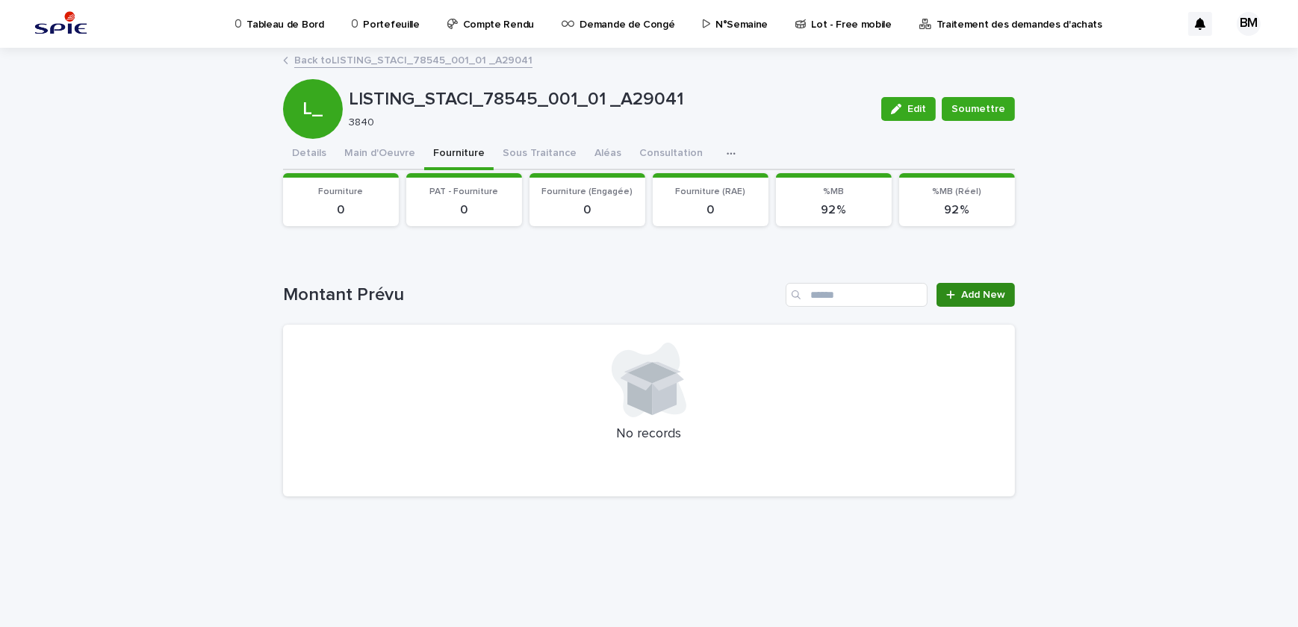
click at [987, 293] on span "Add New" at bounding box center [983, 295] width 44 height 10
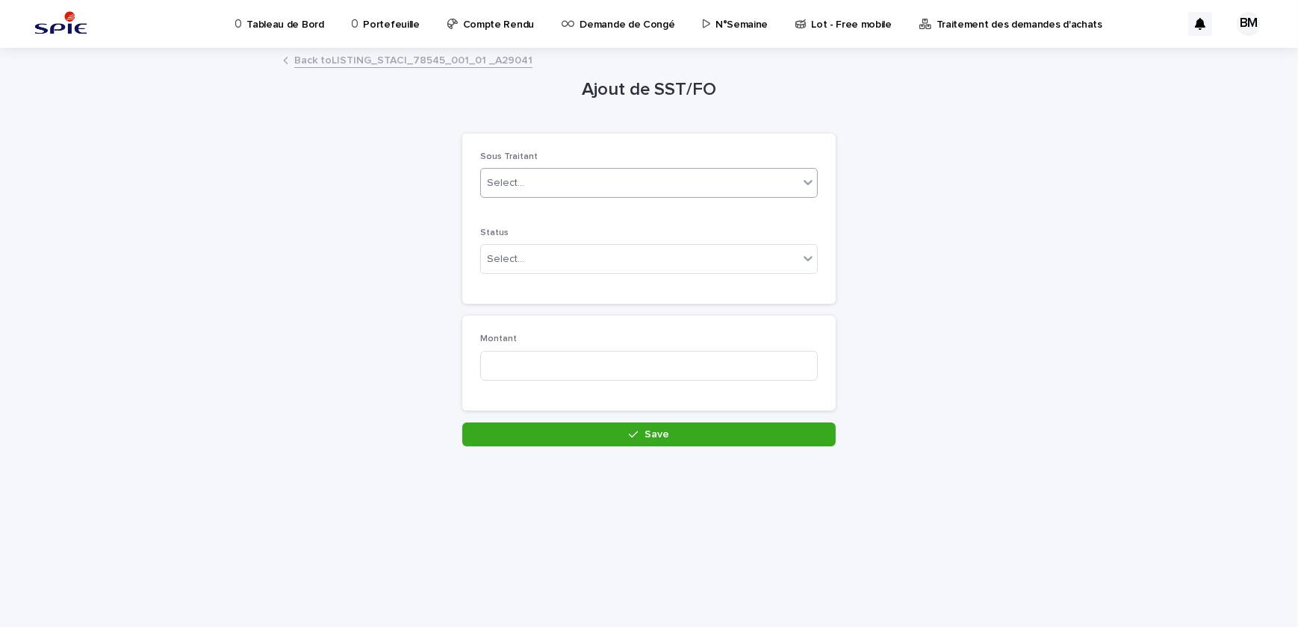
click at [635, 187] on div "Select..." at bounding box center [639, 183] width 317 height 25
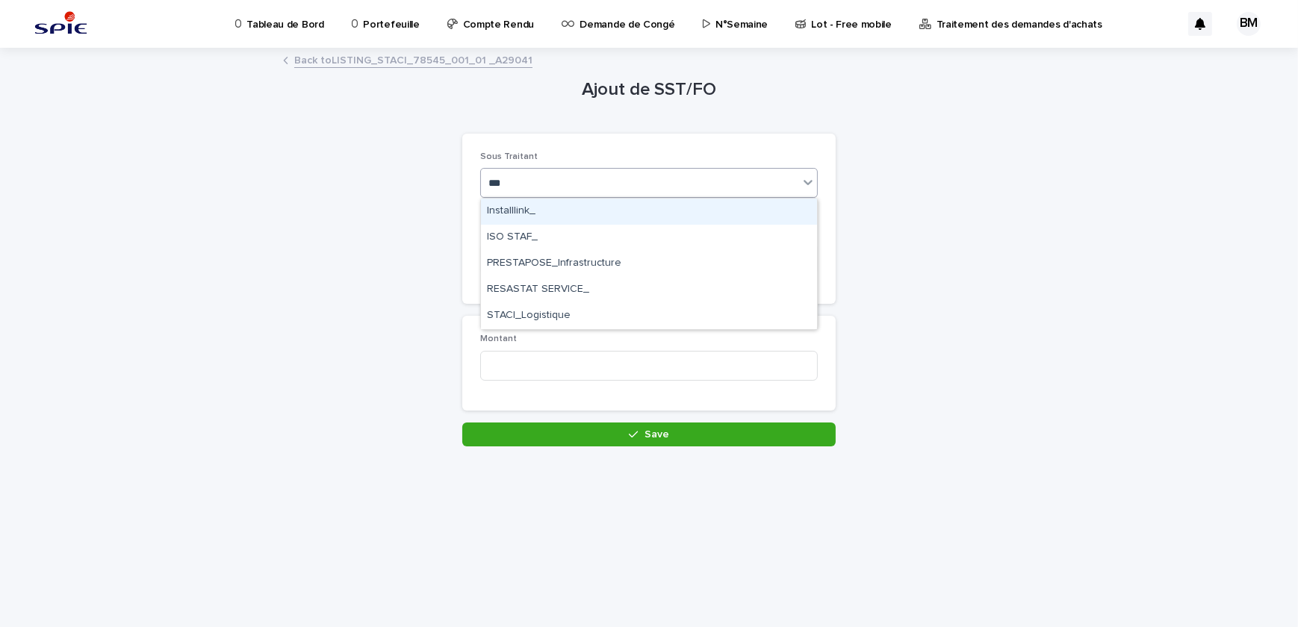
type input "****"
click at [634, 208] on div "STACI_Logistique" at bounding box center [649, 212] width 336 height 26
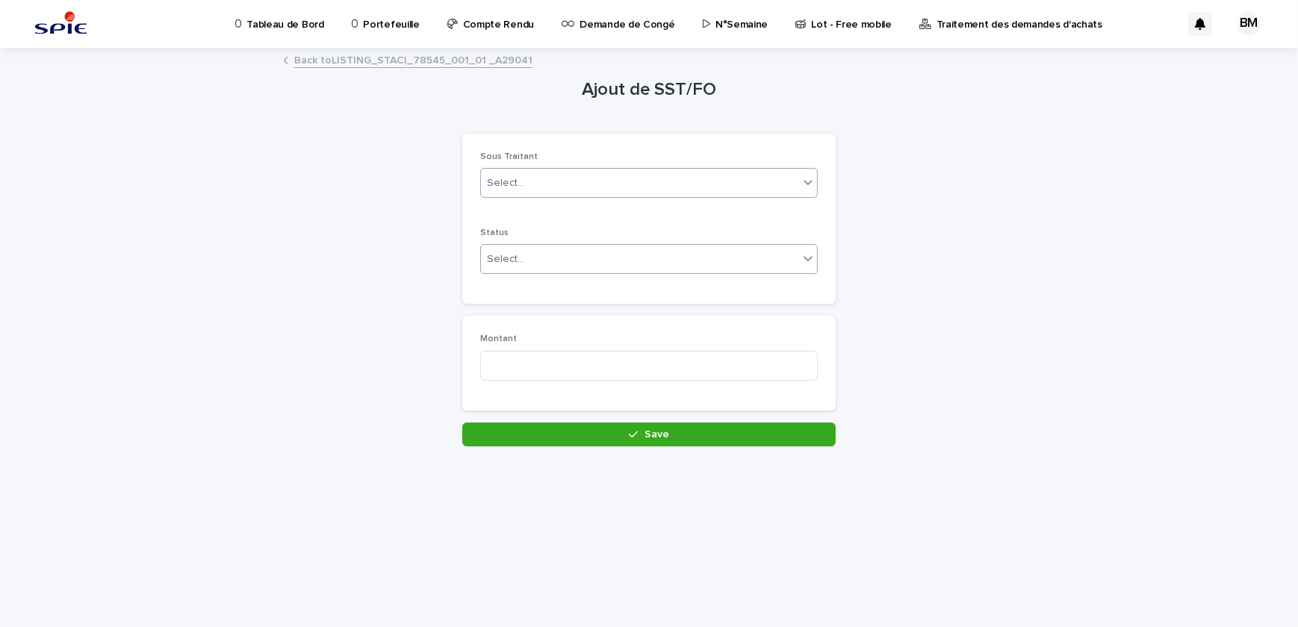
click at [534, 261] on div "Select..." at bounding box center [639, 259] width 317 height 25
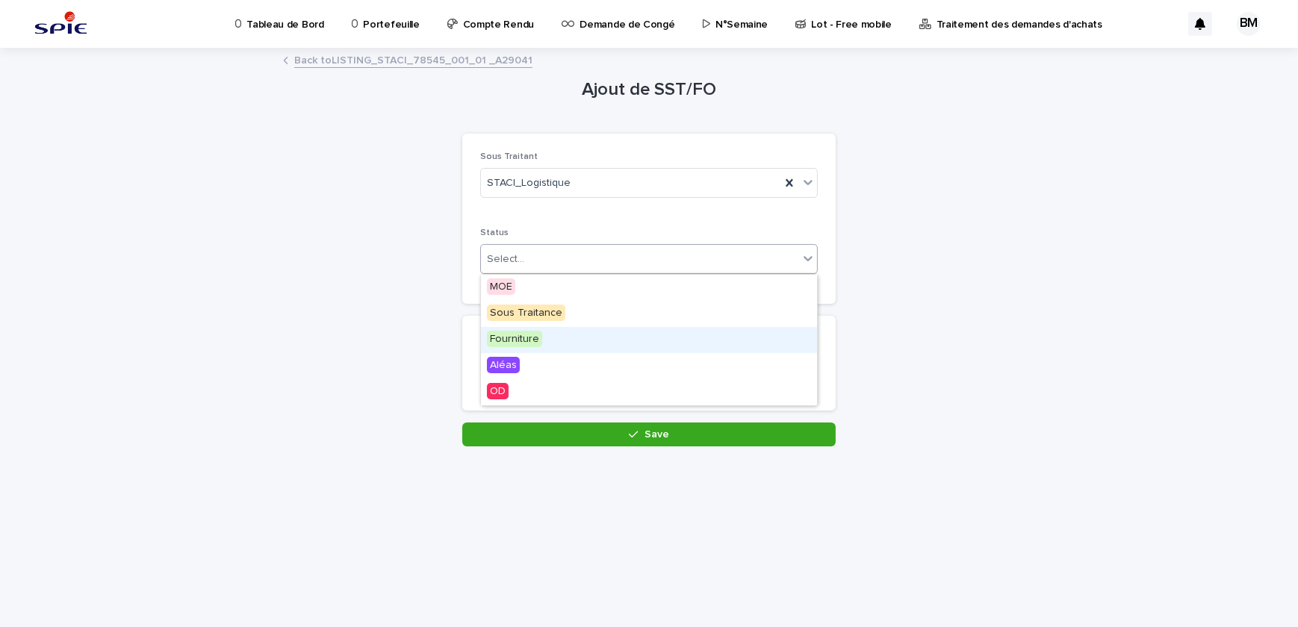
drag, startPoint x: 525, startPoint y: 326, endPoint x: 521, endPoint y: 336, distance: 11.1
click at [521, 336] on span "Fourniture" at bounding box center [514, 339] width 55 height 16
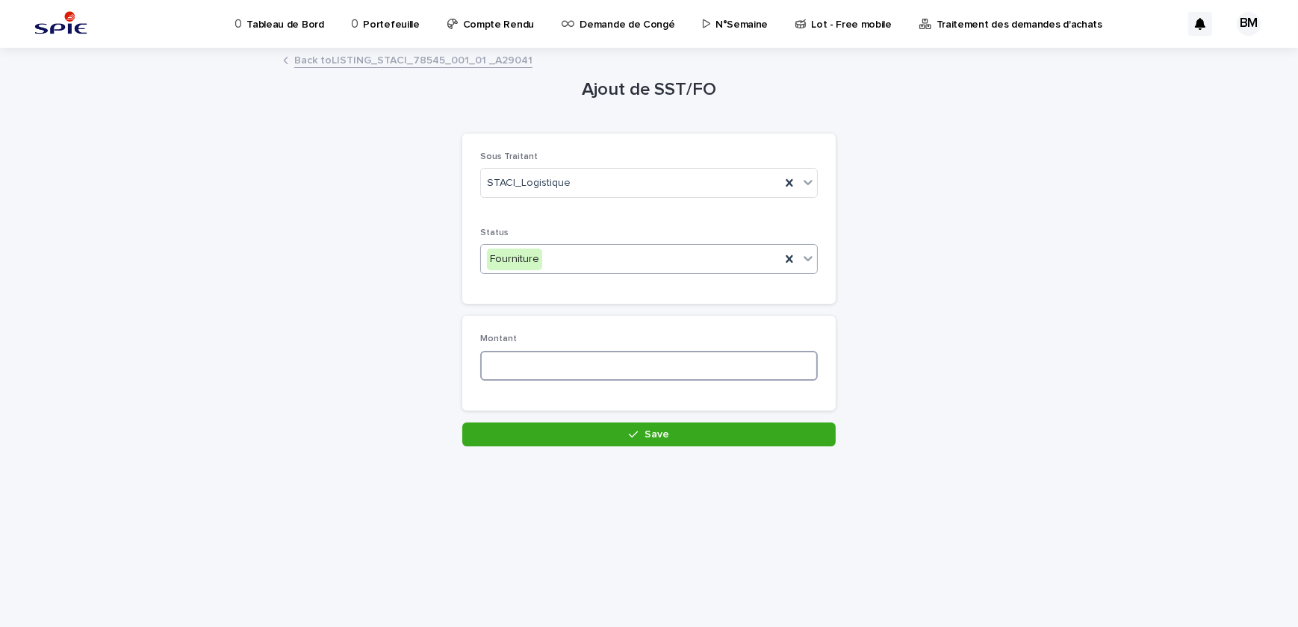
click at [519, 365] on input at bounding box center [648, 366] width 337 height 30
type input "*******"
click at [566, 431] on button "Save" at bounding box center [648, 435] width 373 height 24
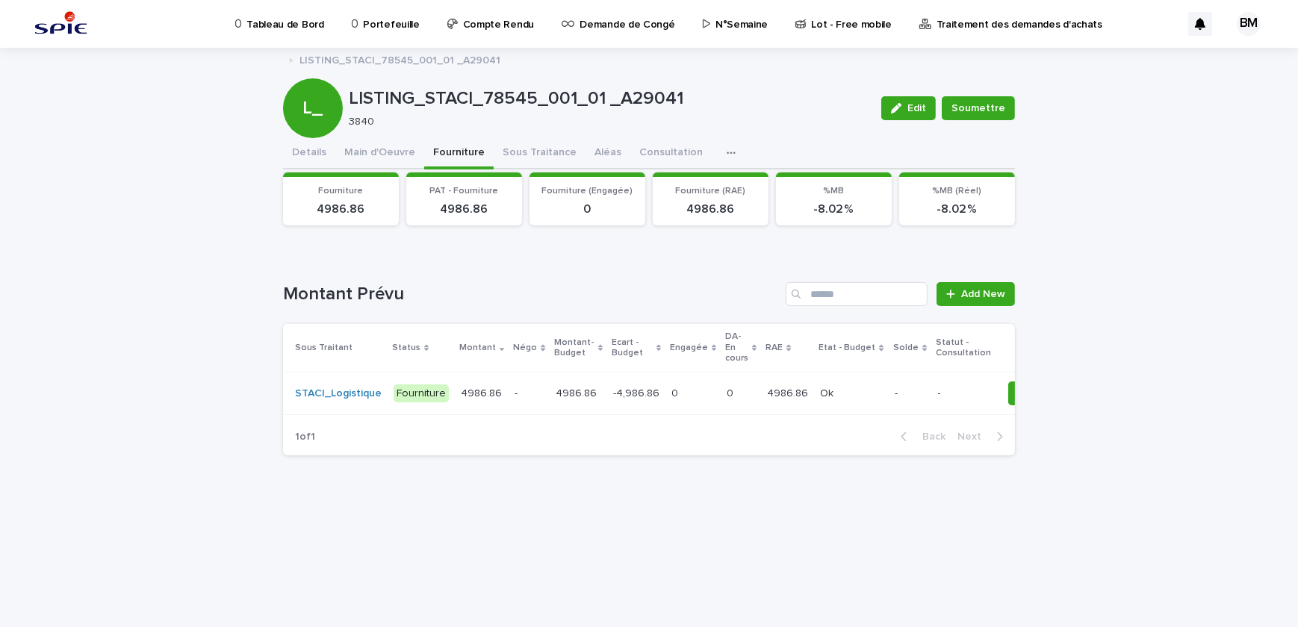
click at [607, 390] on td "-4,986.86 -4,986.86" at bounding box center [636, 393] width 58 height 43
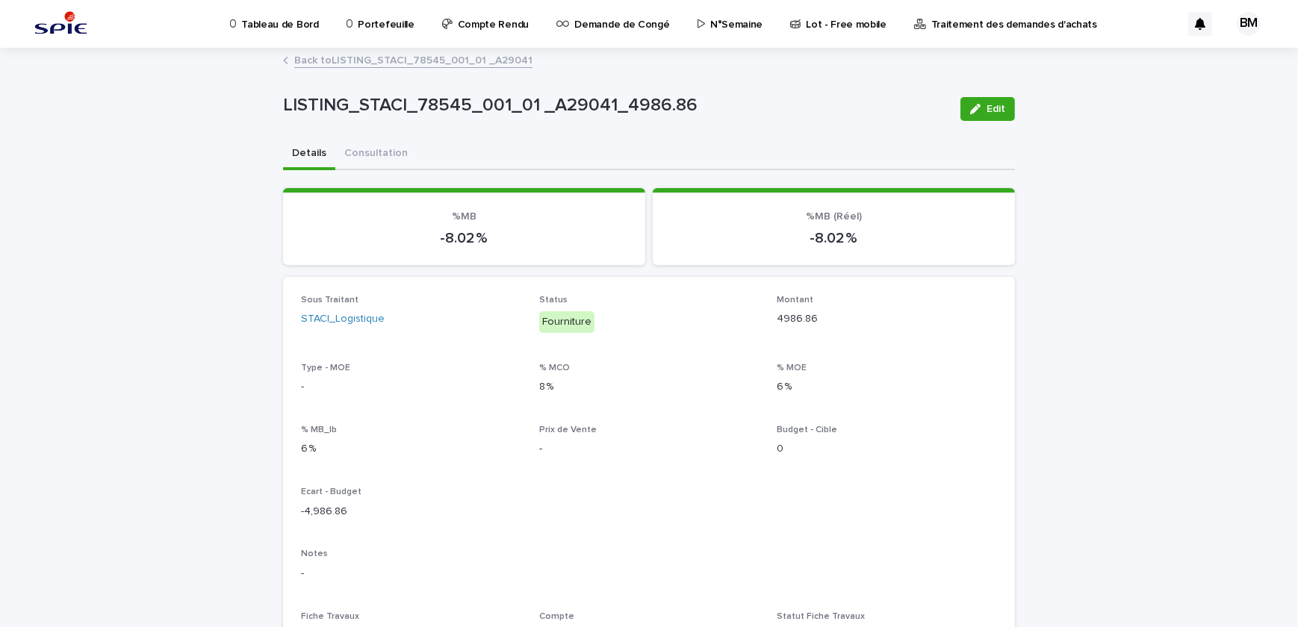
click at [380, 64] on link "Back to LISTING_STACI_78545_001_01 _A29041" at bounding box center [413, 59] width 238 height 17
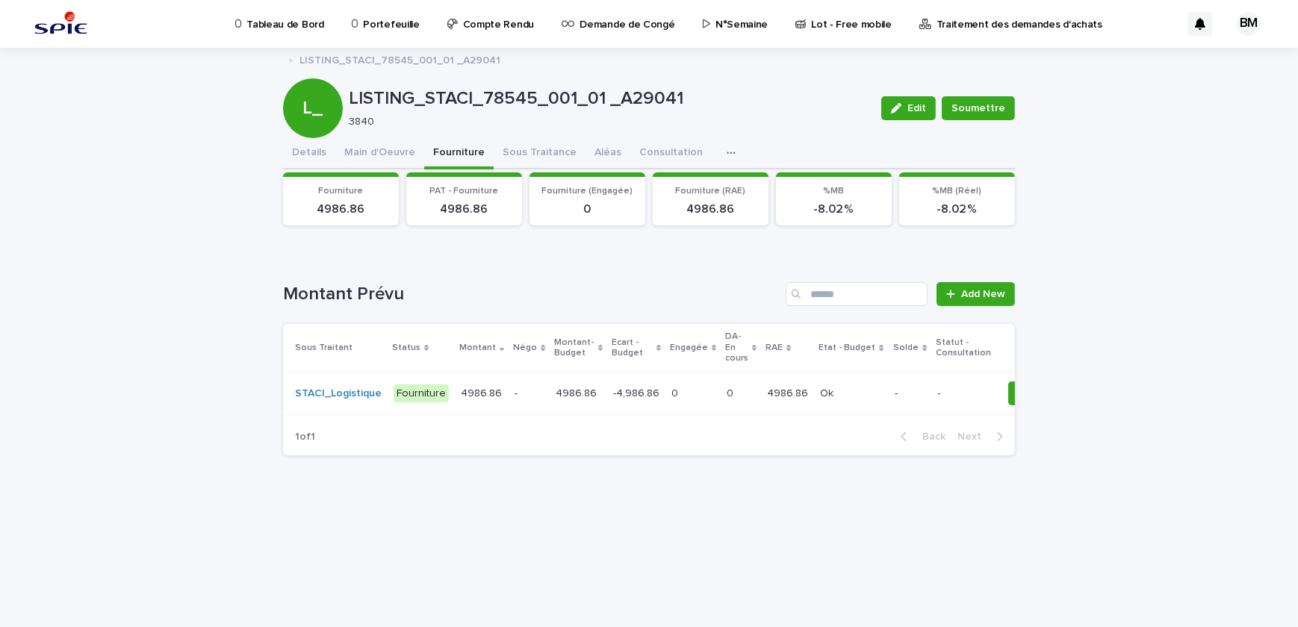
click at [645, 387] on td "-4,986.86 -4,986.86" at bounding box center [636, 393] width 58 height 43
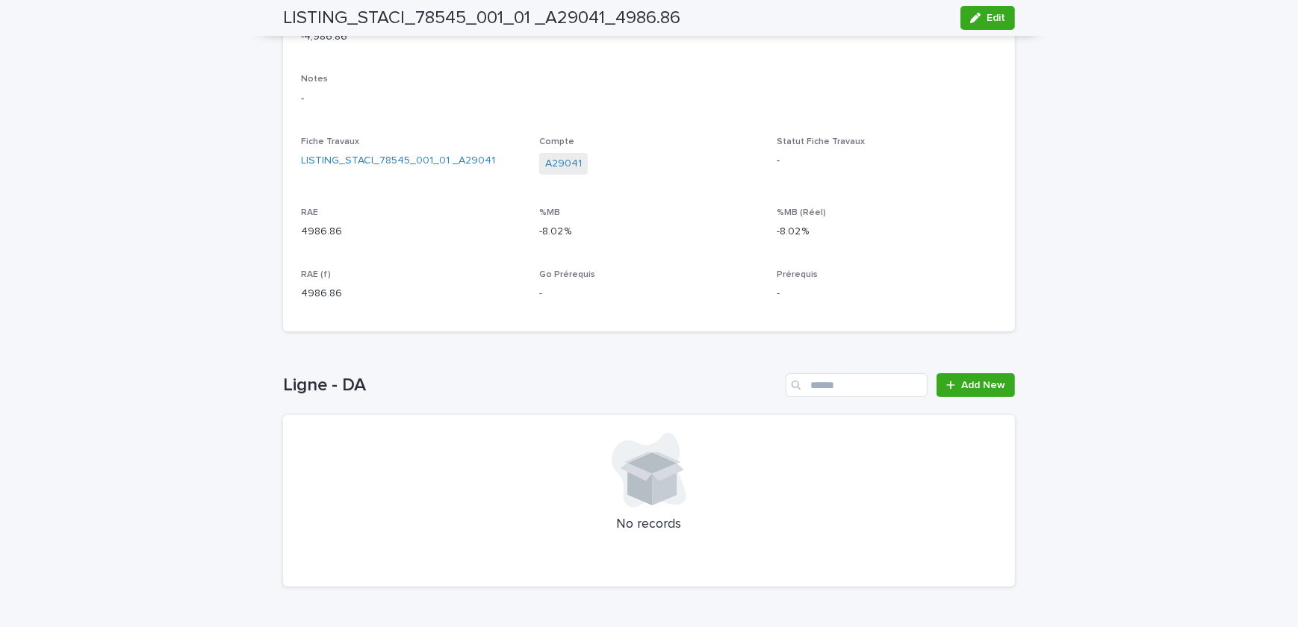
scroll to position [520, 0]
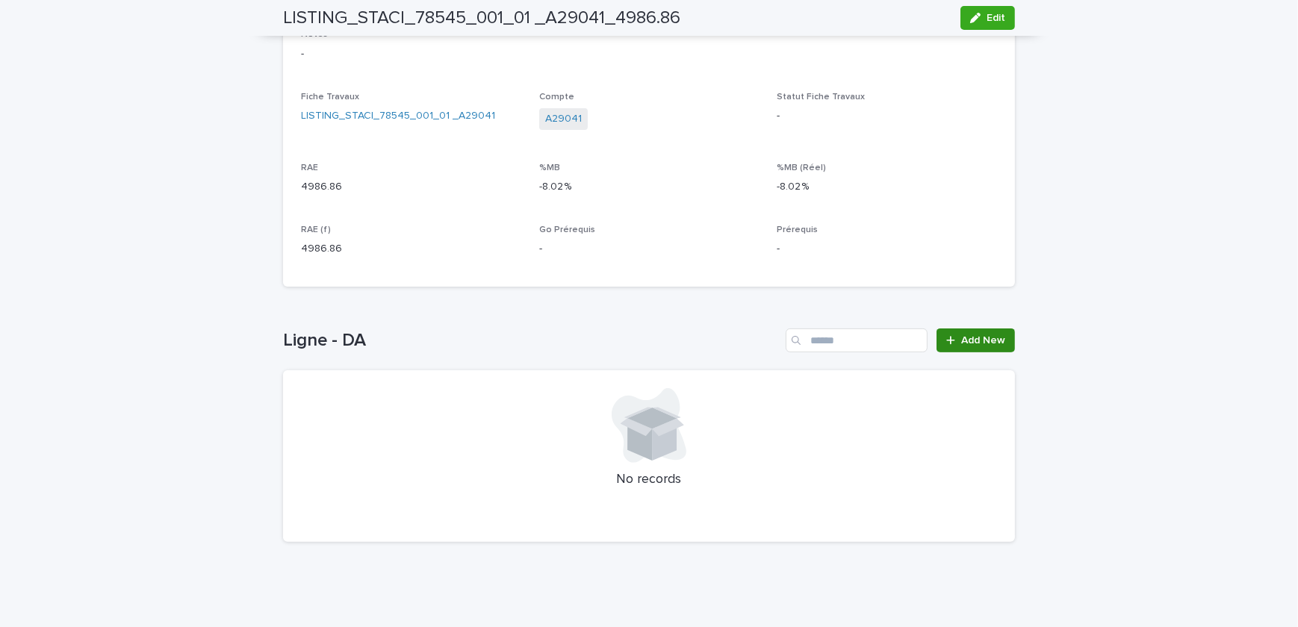
click at [961, 341] on span "Add New" at bounding box center [983, 340] width 44 height 10
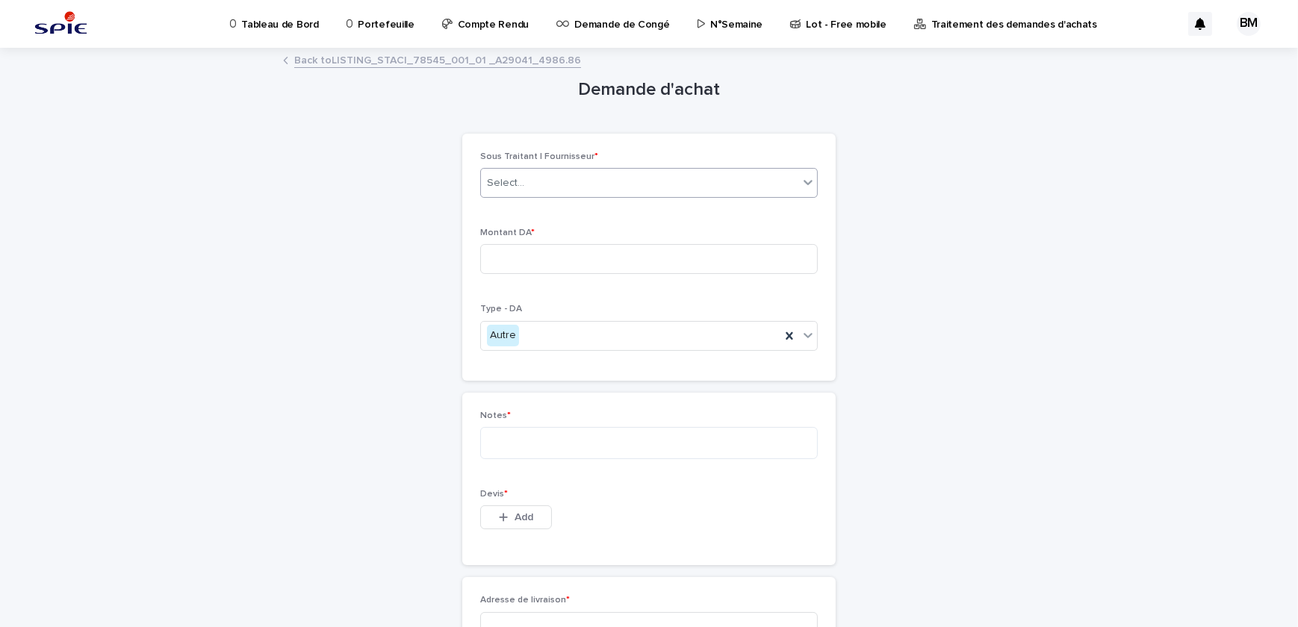
click at [538, 187] on div "Select..." at bounding box center [639, 183] width 317 height 25
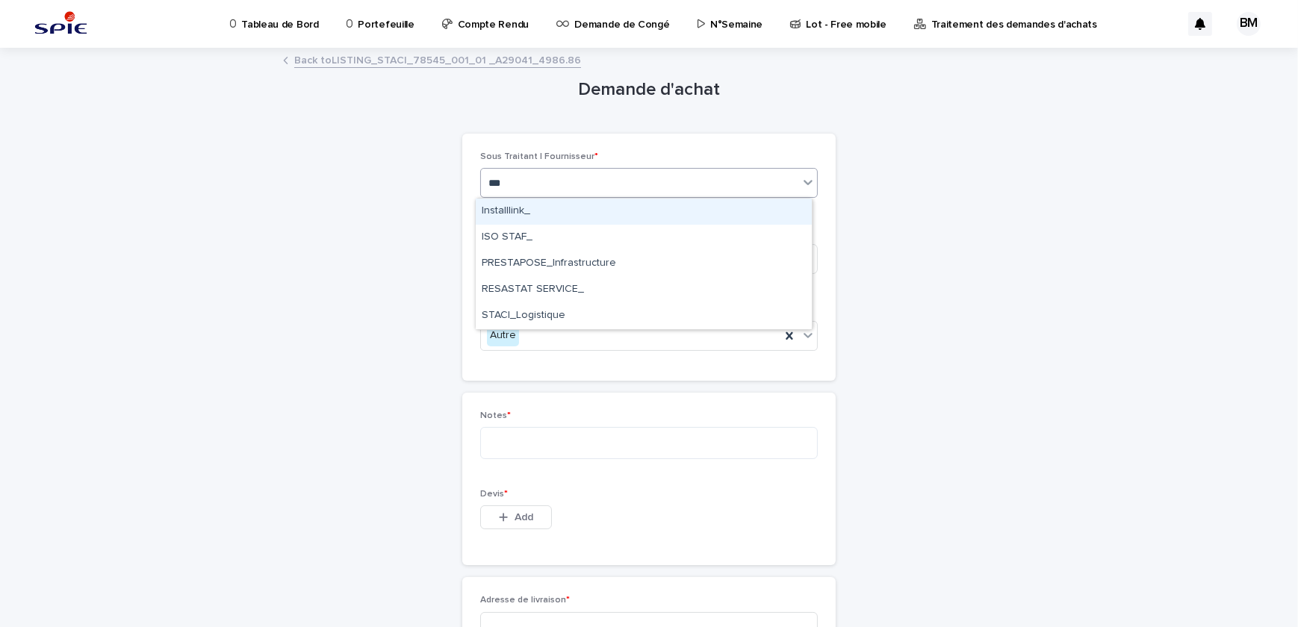
type input "****"
click at [530, 217] on div "STACI_Logistique" at bounding box center [644, 212] width 336 height 26
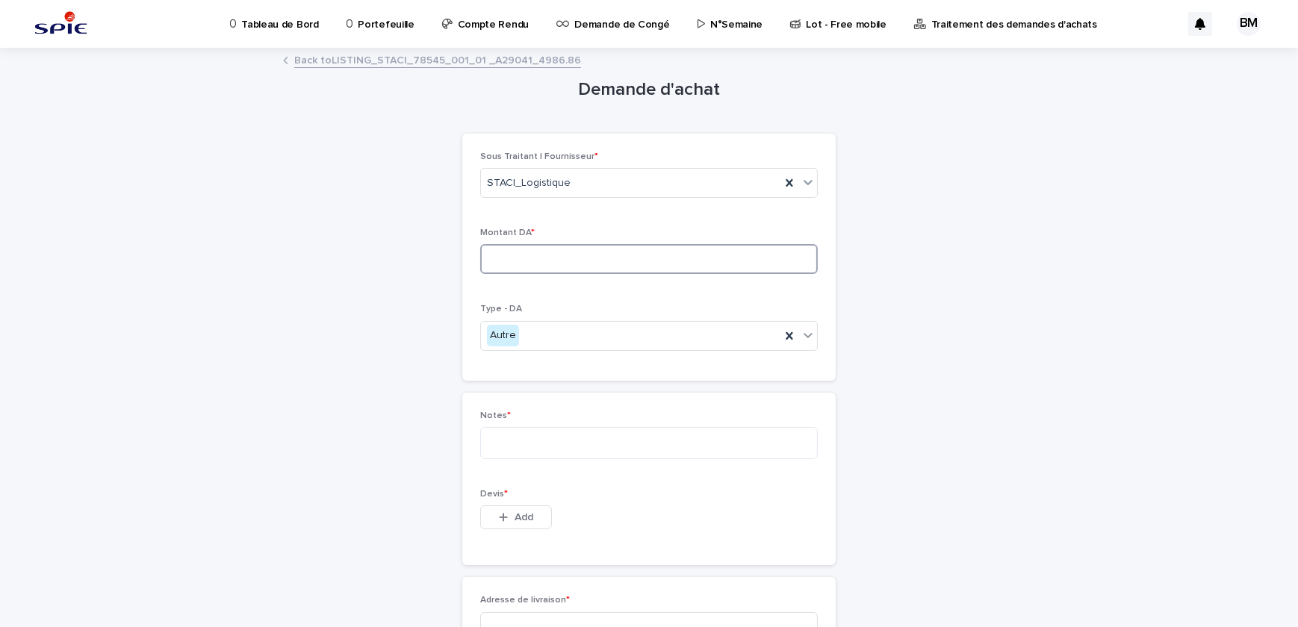
click at [520, 263] on input at bounding box center [648, 259] width 337 height 30
type input "*******"
click at [504, 440] on textarea at bounding box center [648, 443] width 337 height 32
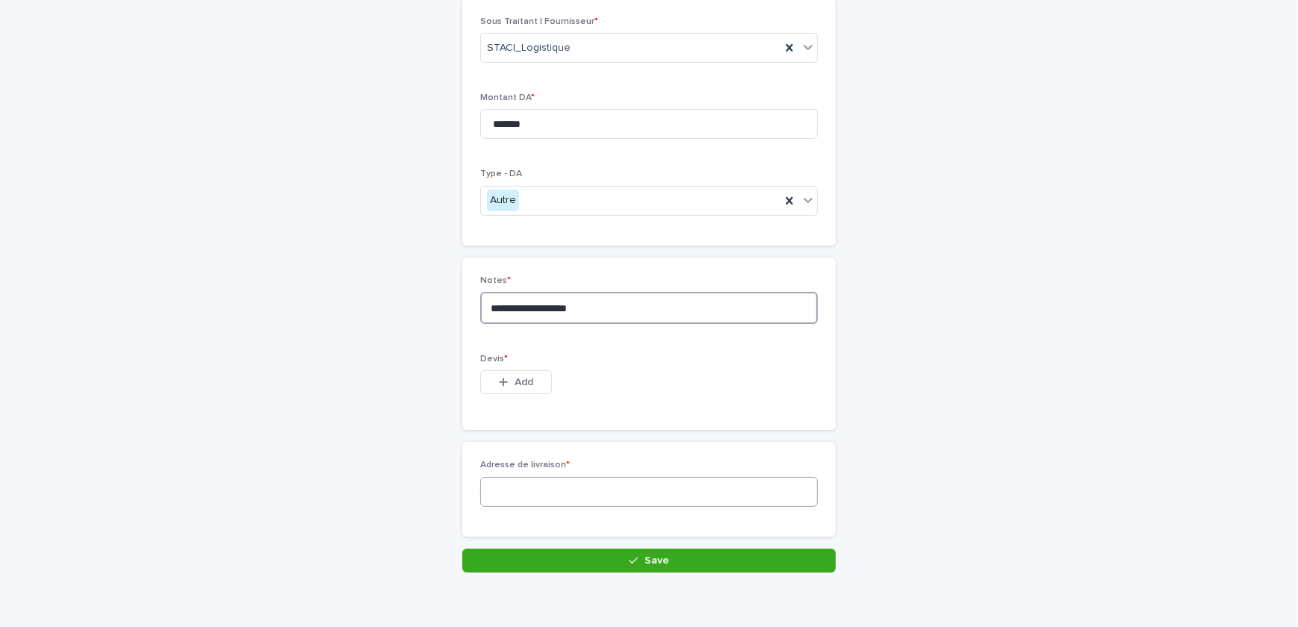
type textarea "**********"
click at [538, 492] on input at bounding box center [648, 492] width 337 height 30
click at [523, 493] on input at bounding box center [648, 492] width 337 height 30
paste input "**********"
click at [716, 490] on input "**********" at bounding box center [648, 492] width 337 height 30
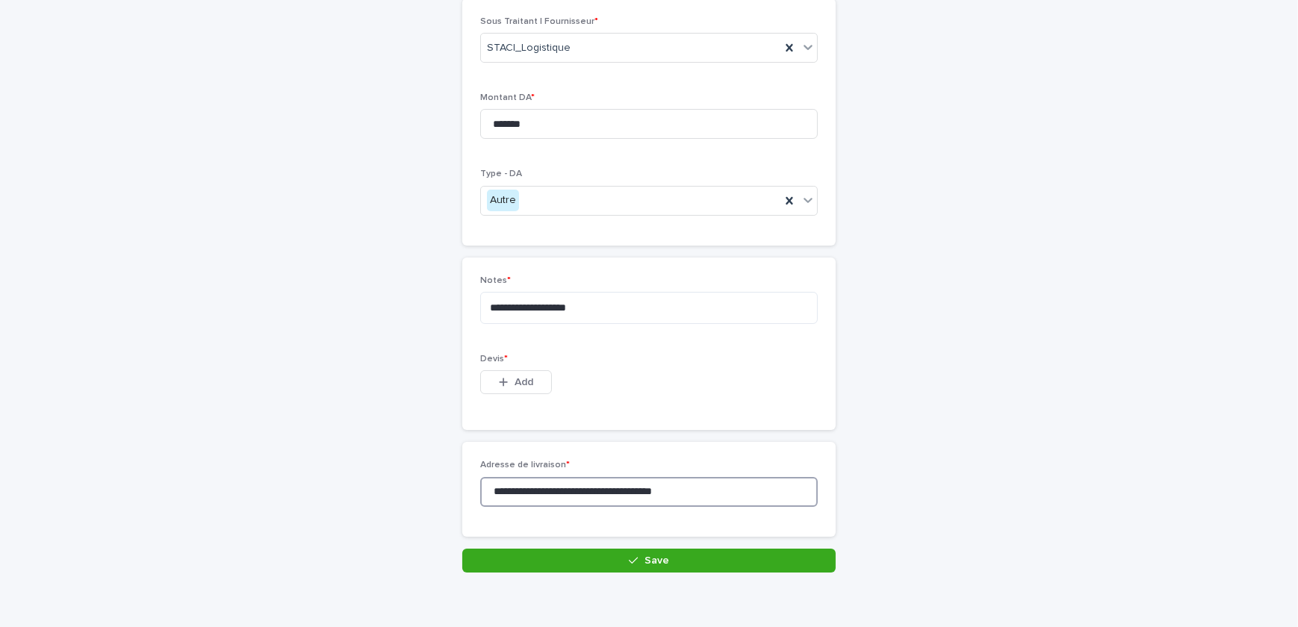
click at [716, 490] on input "**********" at bounding box center [648, 492] width 337 height 30
type input "**********"
click at [505, 379] on div "button" at bounding box center [506, 382] width 15 height 10
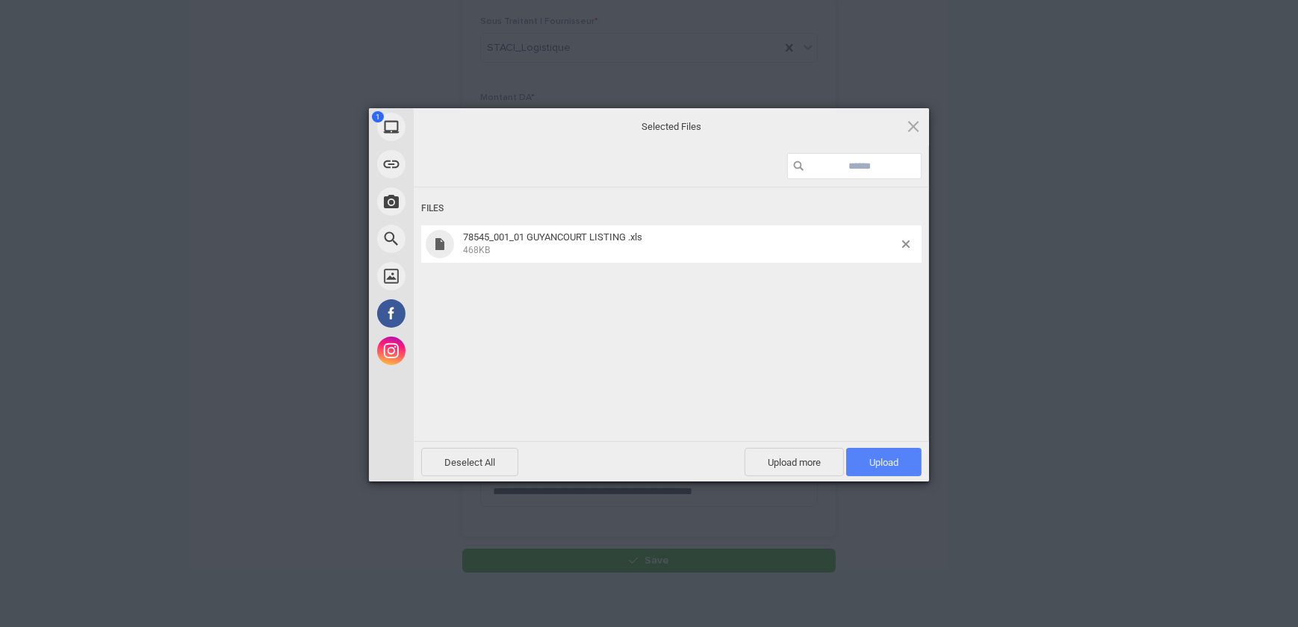
click at [869, 465] on span "Upload 1" at bounding box center [883, 462] width 29 height 11
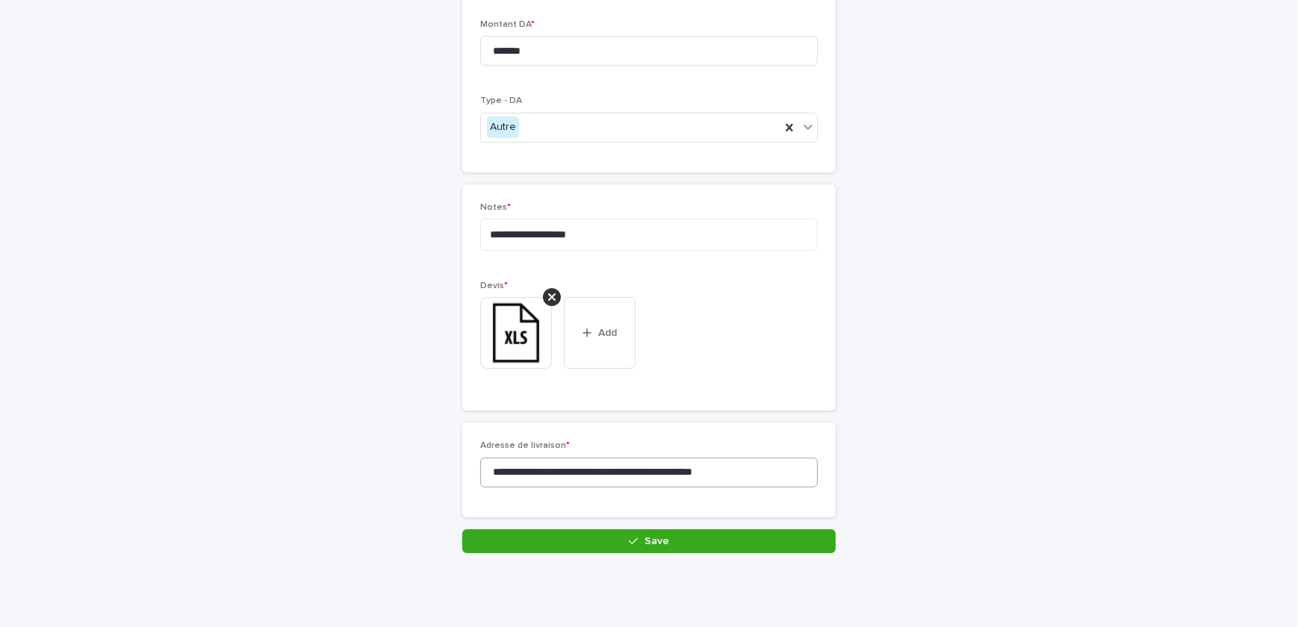
scroll to position [4, 0]
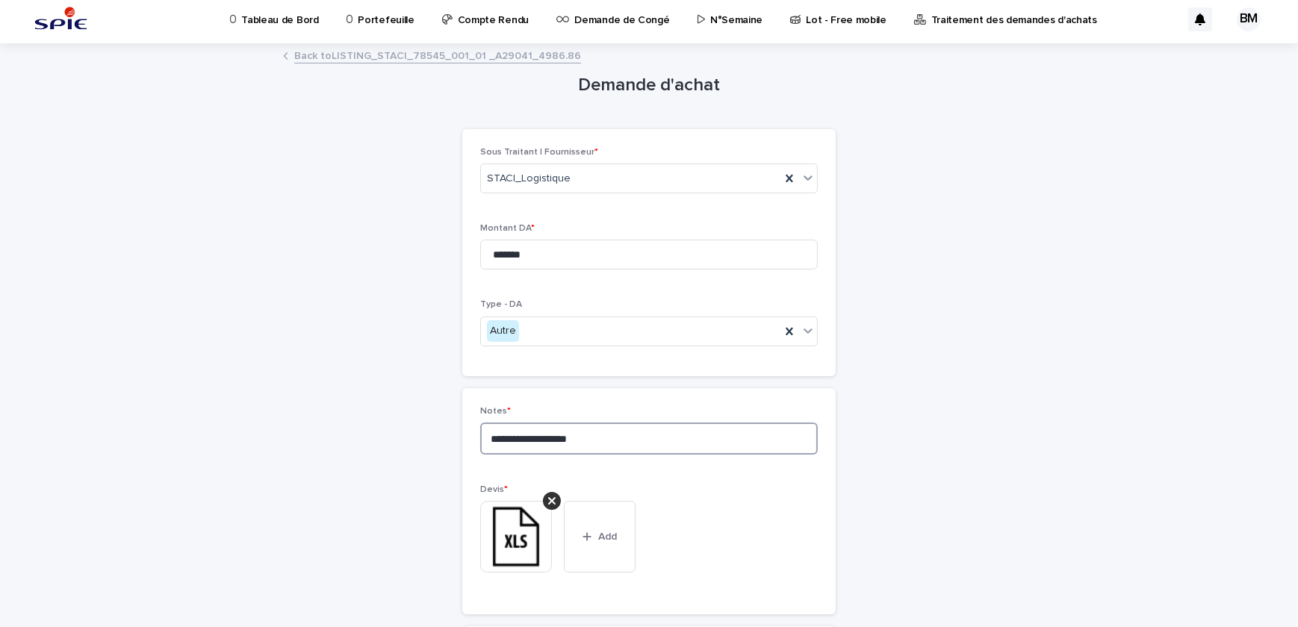
click at [508, 436] on textarea "**********" at bounding box center [648, 439] width 337 height 32
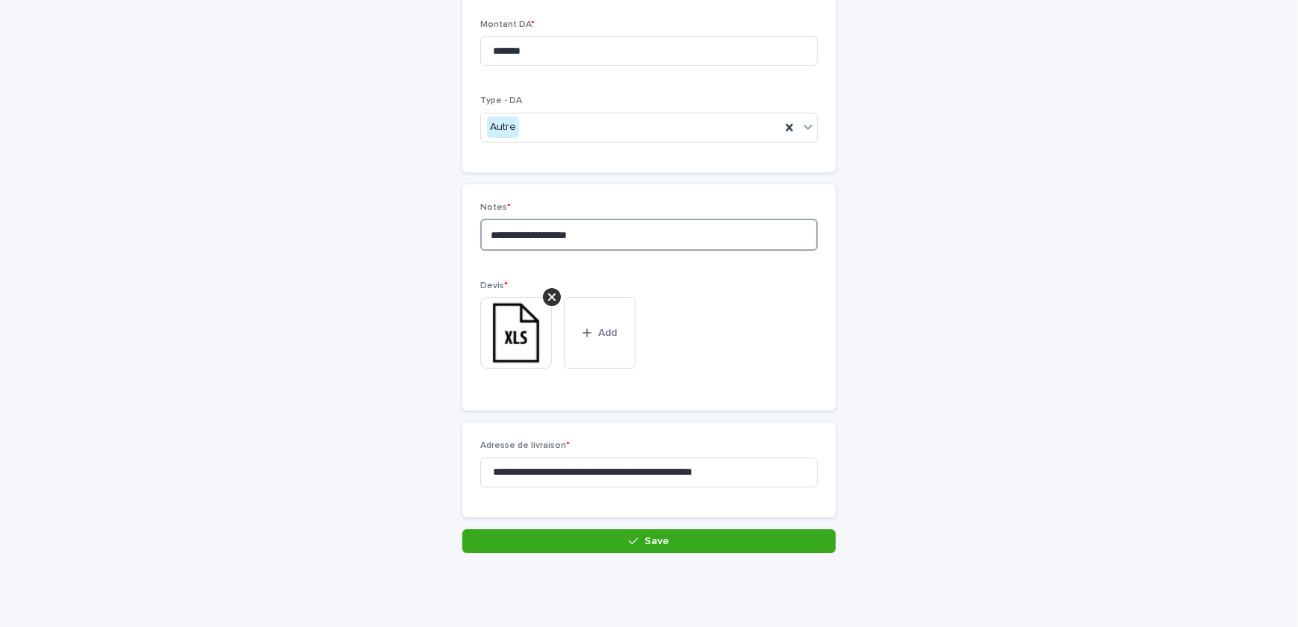
click at [608, 235] on textarea "**********" at bounding box center [648, 235] width 337 height 32
type textarea "**********"
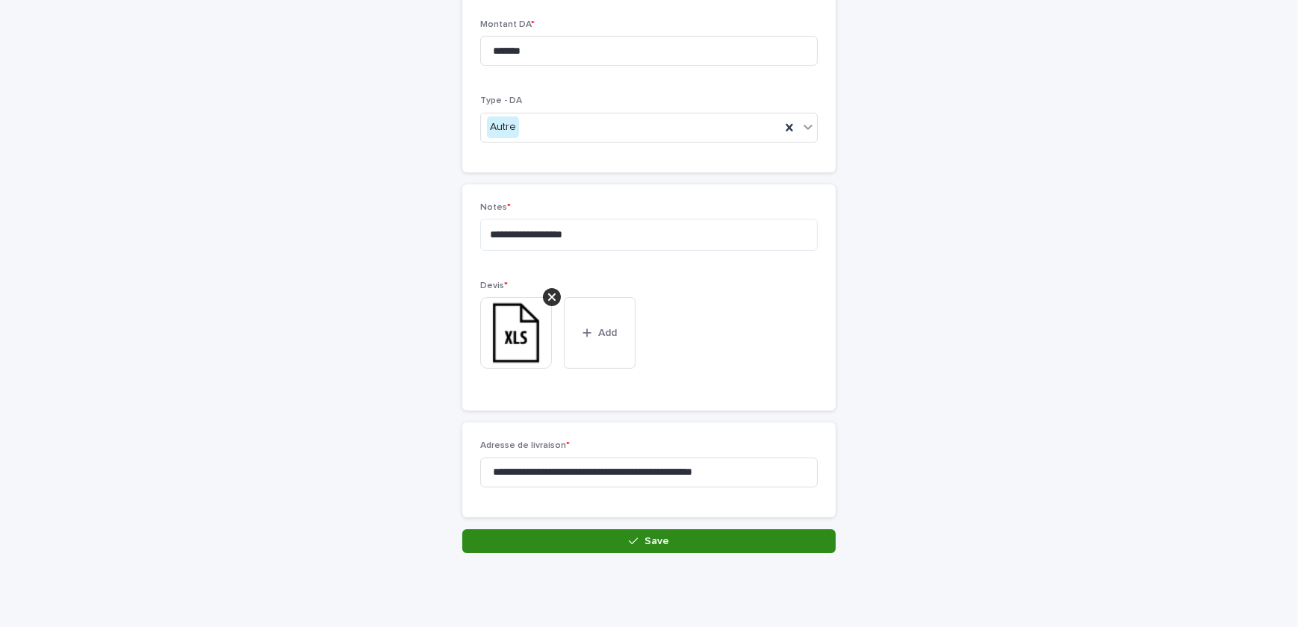
click at [605, 537] on button "Save" at bounding box center [648, 541] width 373 height 24
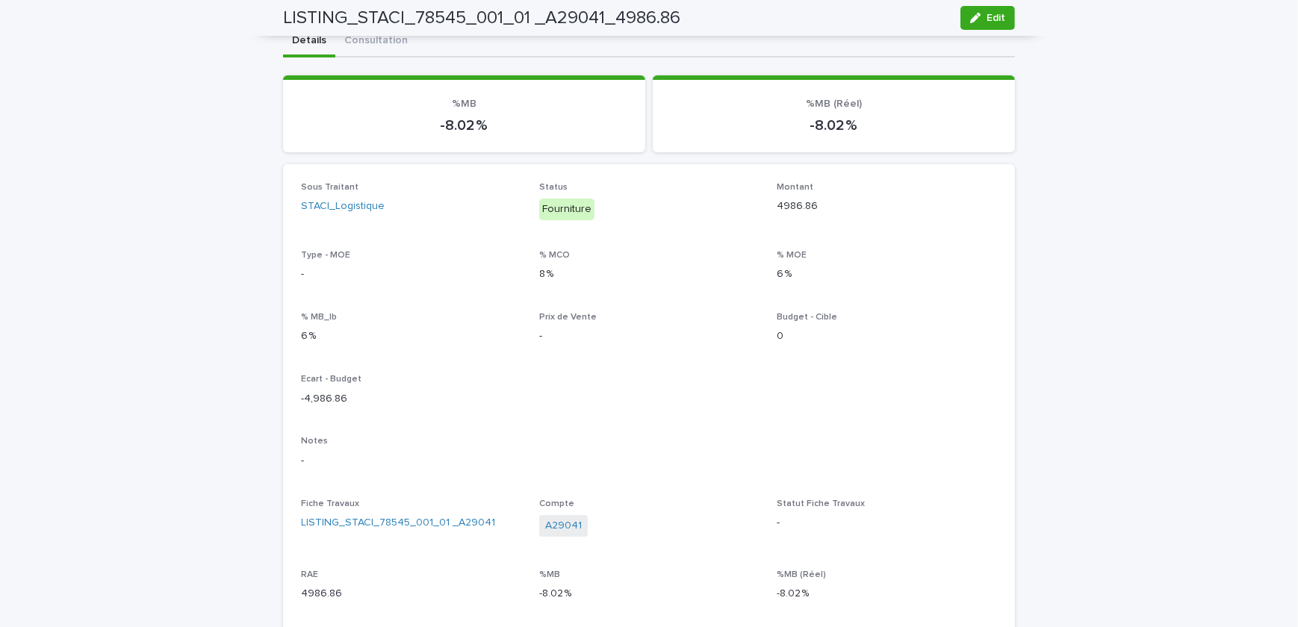
scroll to position [519, 0]
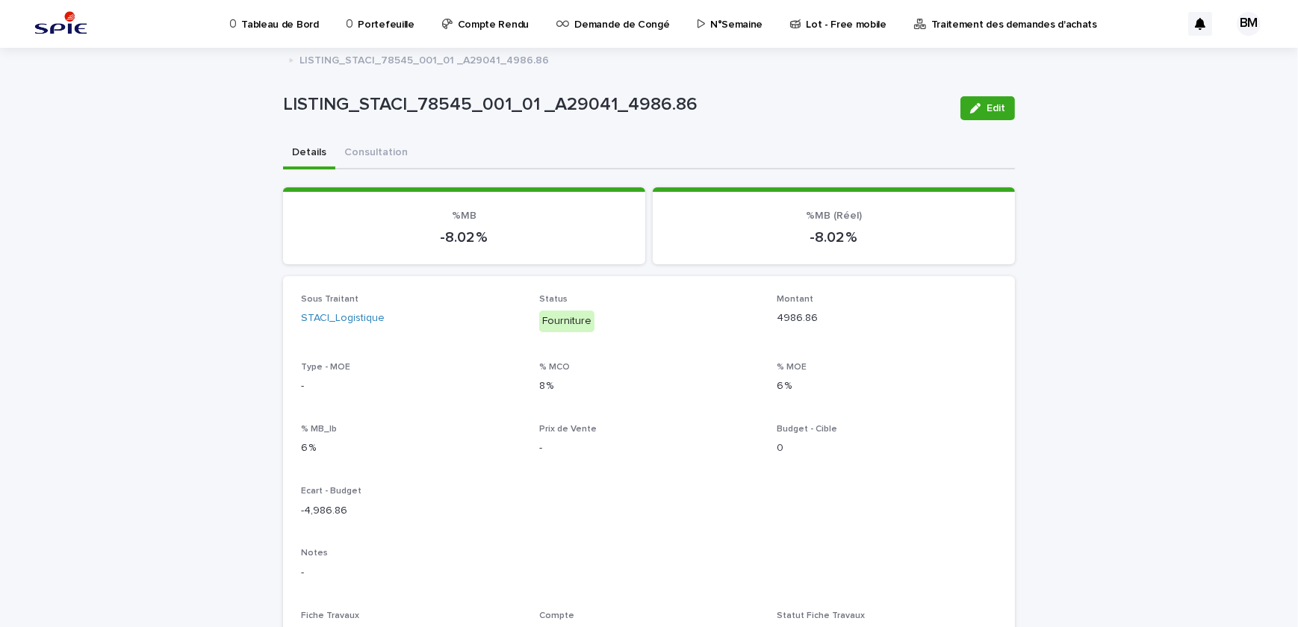
click at [376, 54] on p "LISTING_STACI_78545_001_01 _A29041_4986.86" at bounding box center [423, 59] width 249 height 16
click at [381, 26] on p "Portefeuille" at bounding box center [386, 15] width 56 height 31
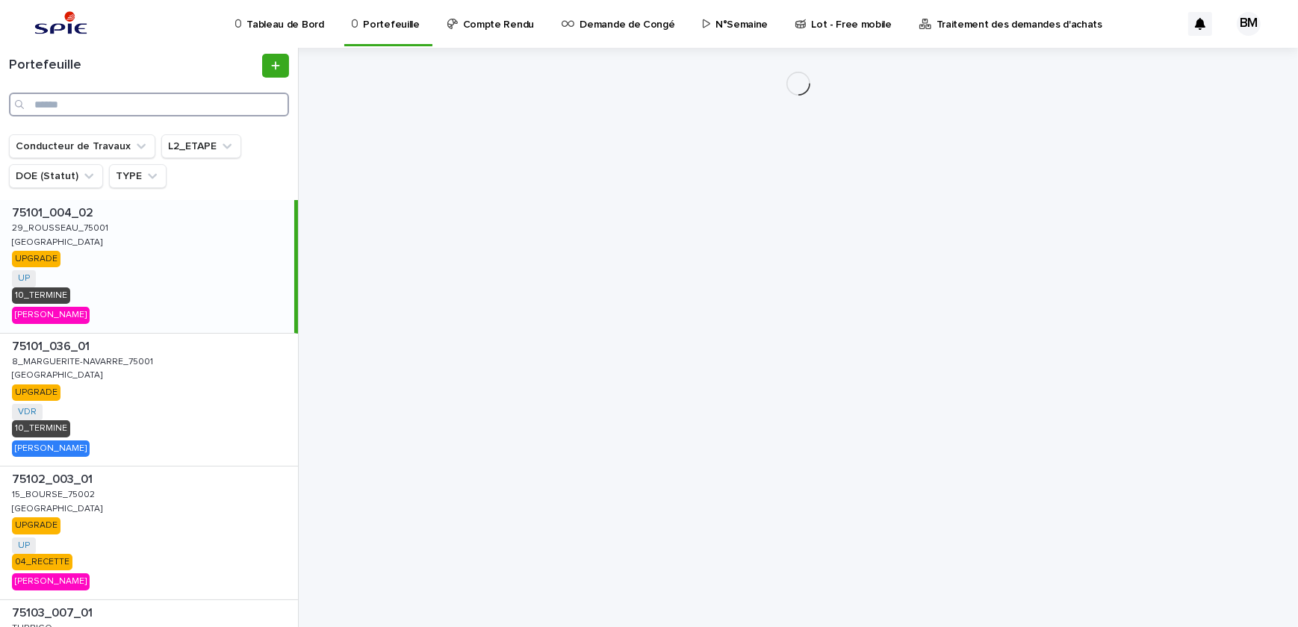
click at [187, 98] on input "Search" at bounding box center [149, 105] width 280 height 24
paste input "**********"
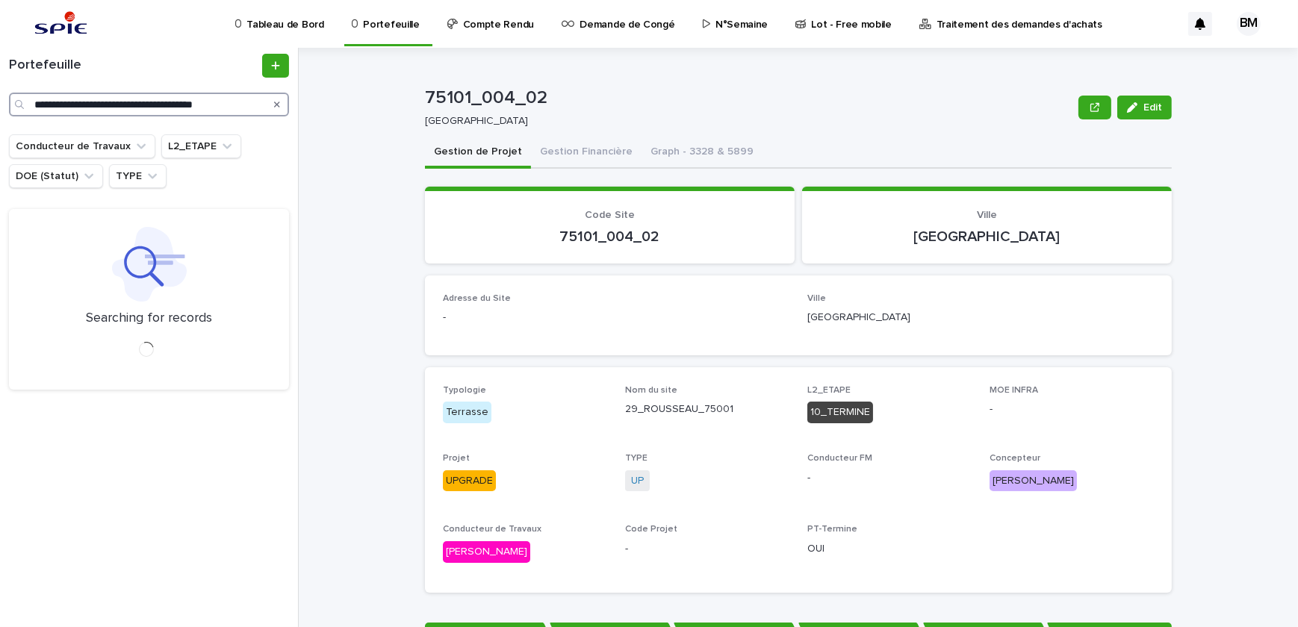
type input "**********"
click at [275, 104] on icon "Search" at bounding box center [277, 104] width 6 height 9
click at [208, 99] on input "**********" at bounding box center [149, 105] width 280 height 24
click at [197, 97] on input "**********" at bounding box center [149, 105] width 280 height 24
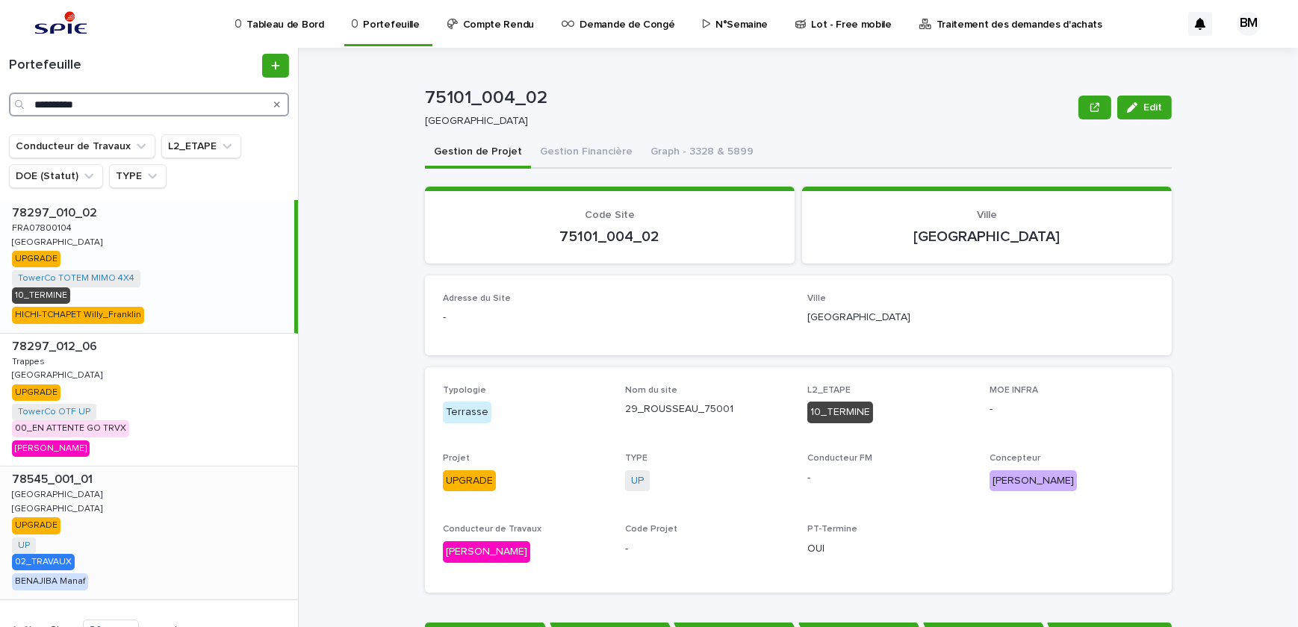
type input "**********"
click at [176, 523] on div "78545_001_01 78545_001_01 GUYANCOURT GUYANCOURT GUYANCOURT GUYANCOURT UPGRADE U…" at bounding box center [149, 533] width 298 height 133
click at [552, 155] on button "Gestion Financière" at bounding box center [586, 152] width 110 height 31
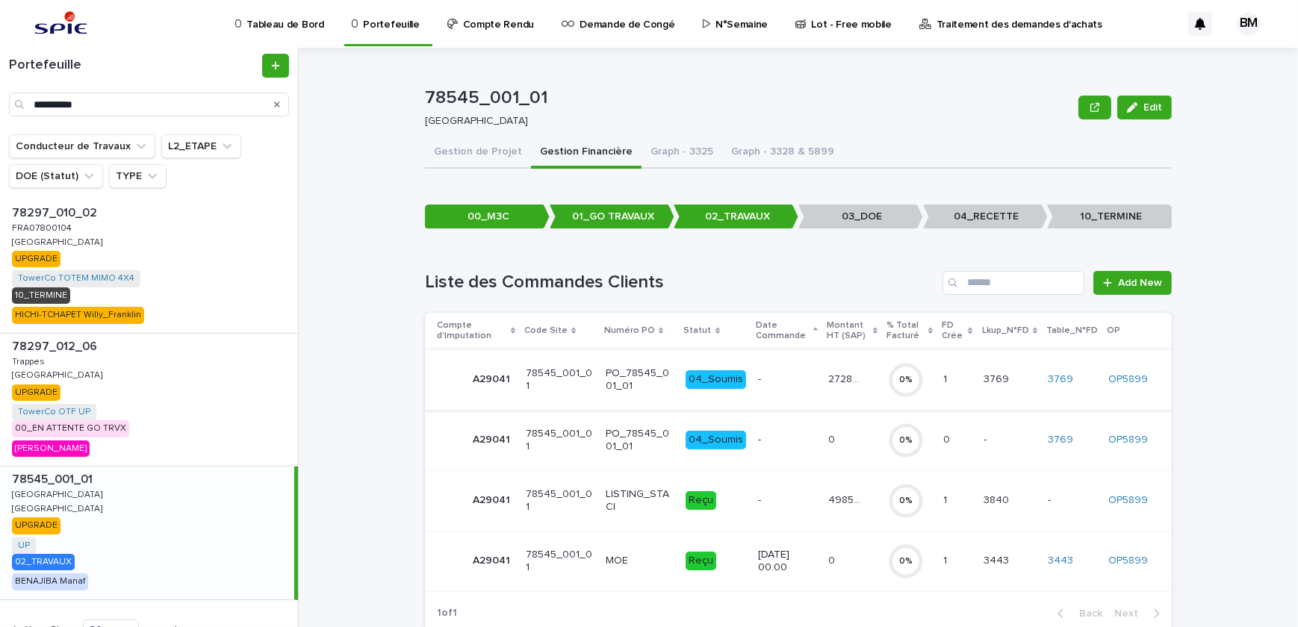
scroll to position [37, 0]
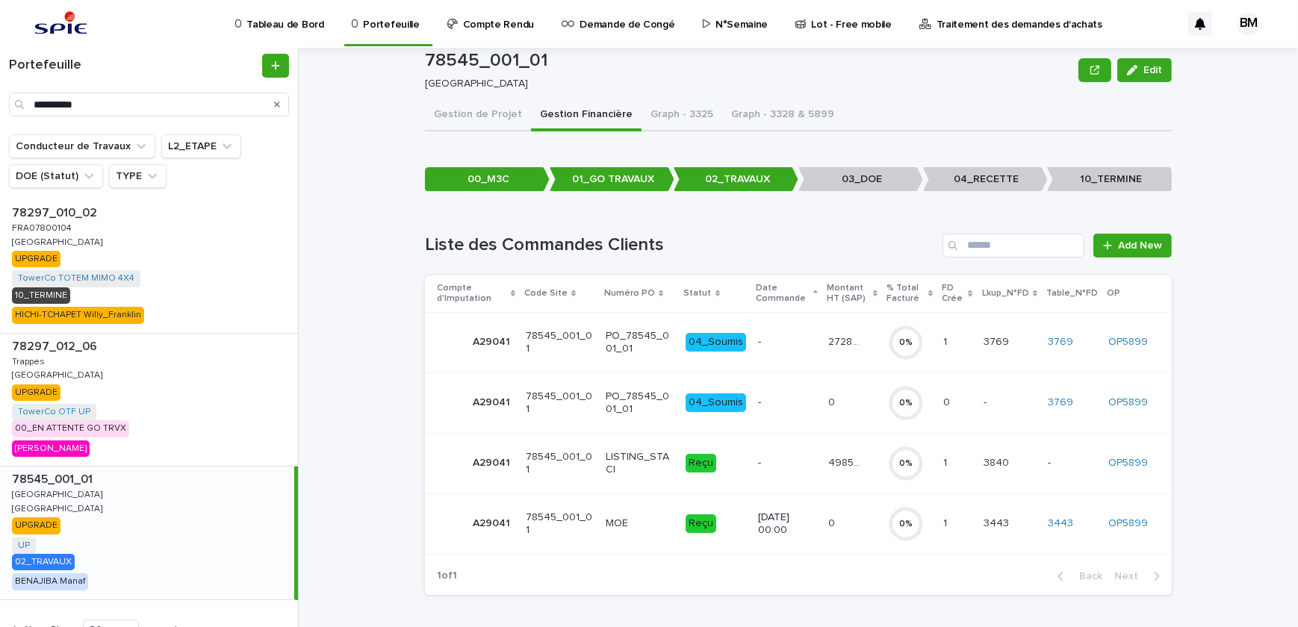
click at [831, 469] on div "4985.86 4985.86" at bounding box center [852, 463] width 48 height 25
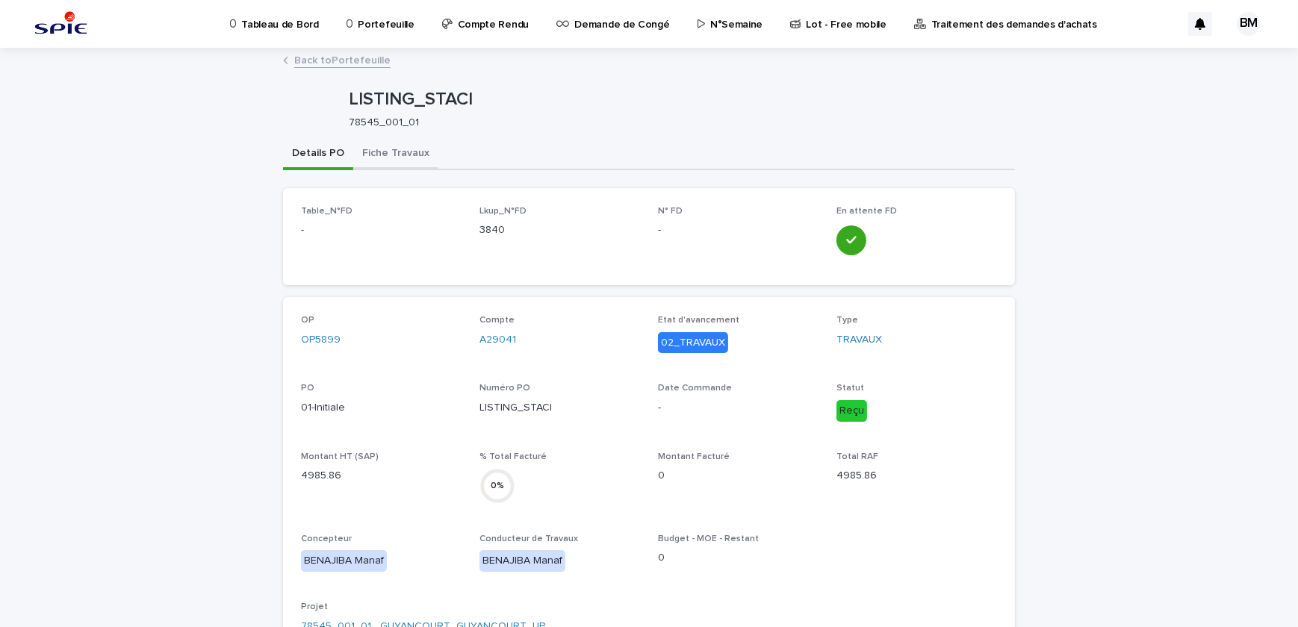
click at [403, 149] on button "Fiche Travaux" at bounding box center [395, 154] width 85 height 31
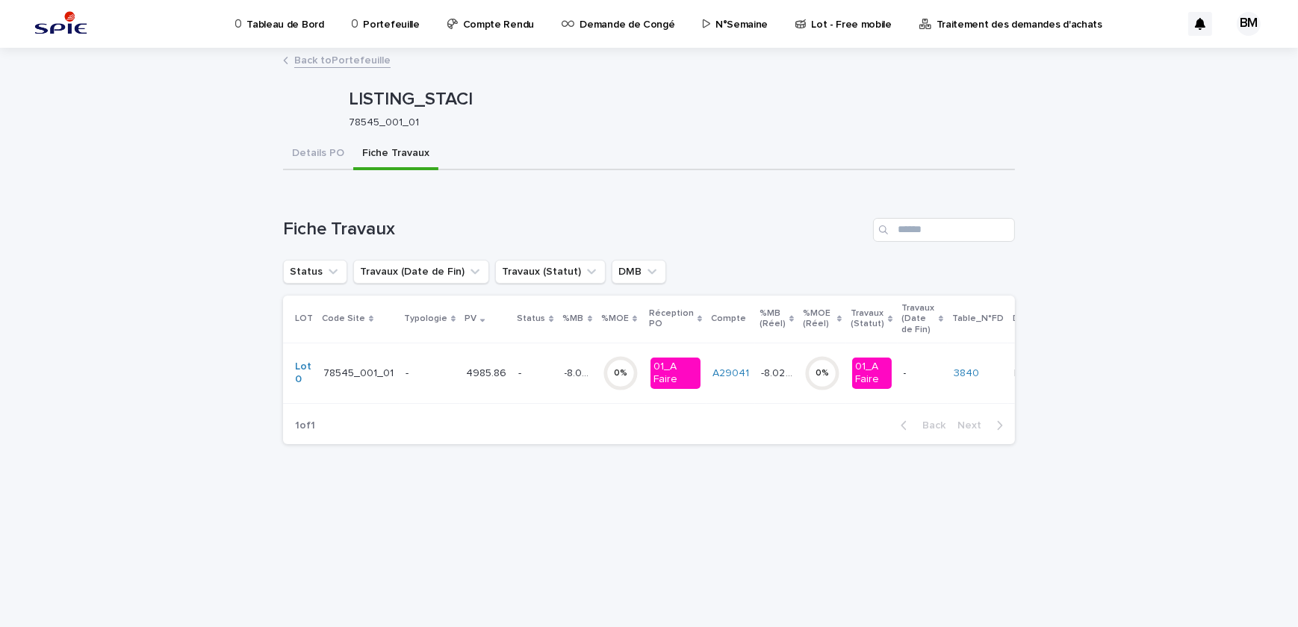
click at [579, 369] on p "-8.02 %" at bounding box center [578, 372] width 29 height 16
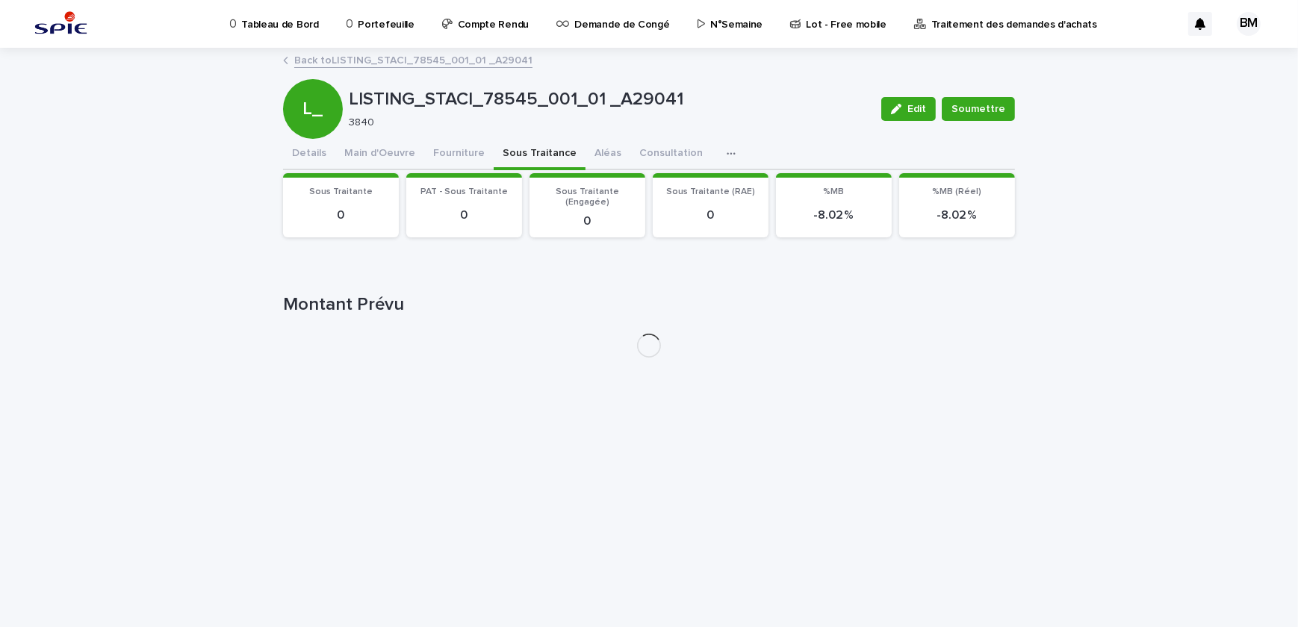
drag, startPoint x: 499, startPoint y: 151, endPoint x: 463, endPoint y: 155, distance: 36.8
click at [499, 151] on button "Sous Traitance" at bounding box center [539, 154] width 92 height 31
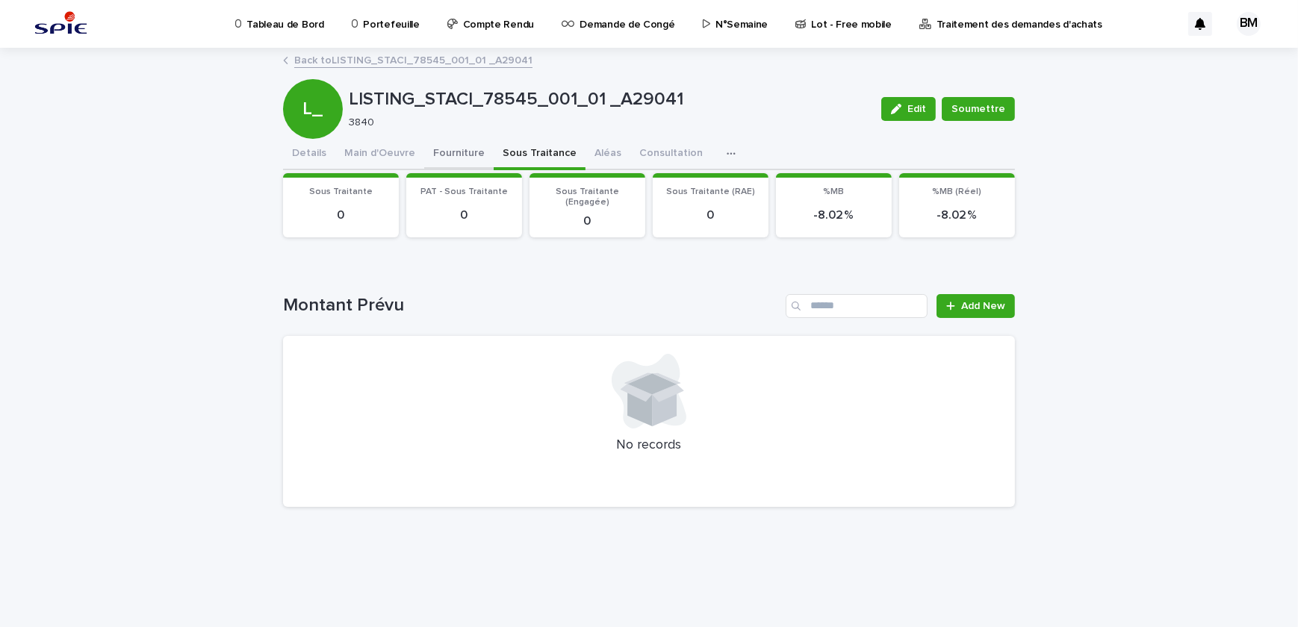
click at [461, 155] on button "Fourniture" at bounding box center [458, 154] width 69 height 31
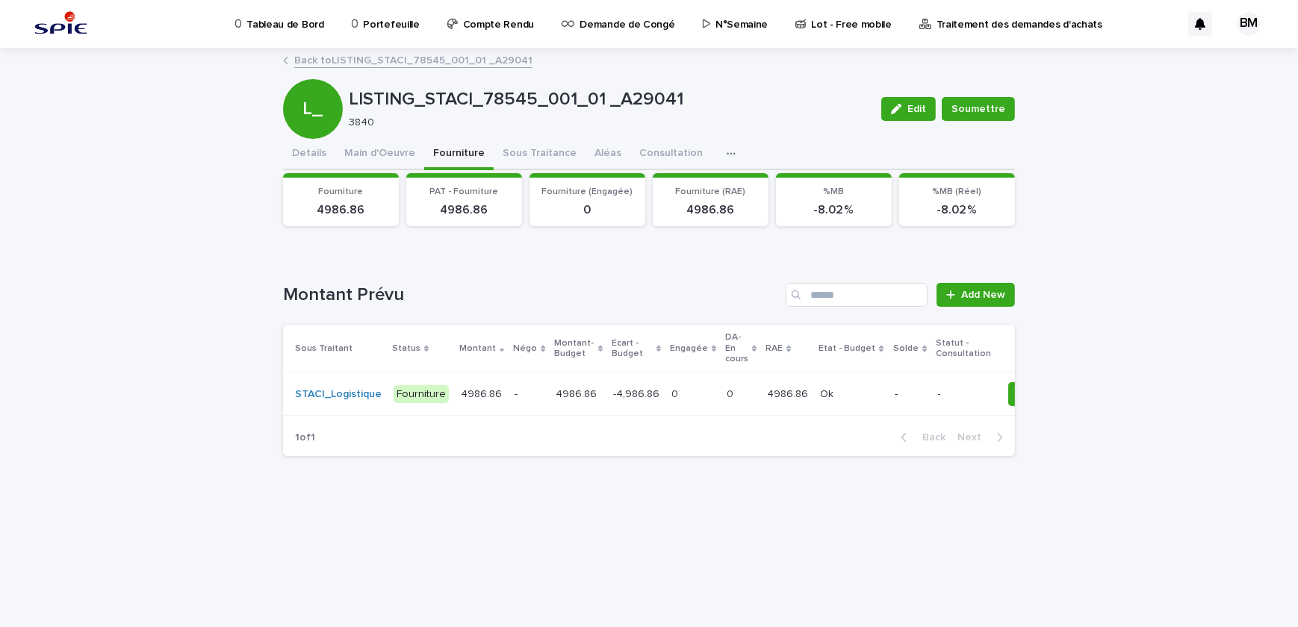
click at [726, 384] on div "0 0" at bounding box center [740, 394] width 28 height 25
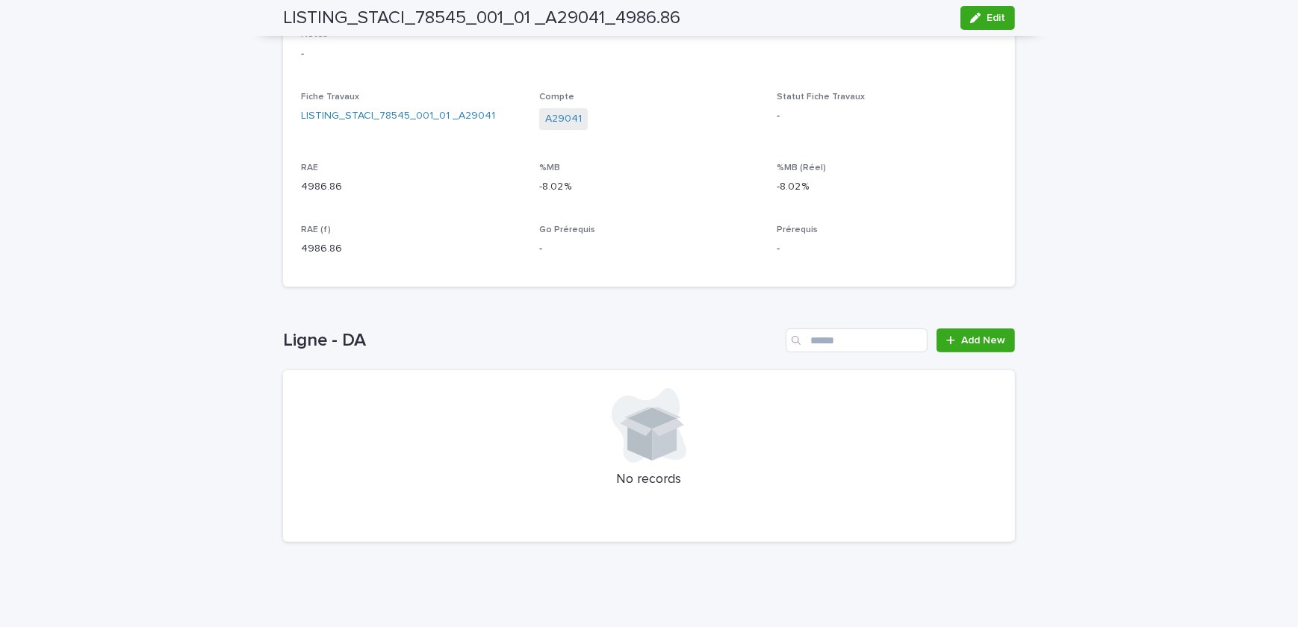
scroll to position [248, 0]
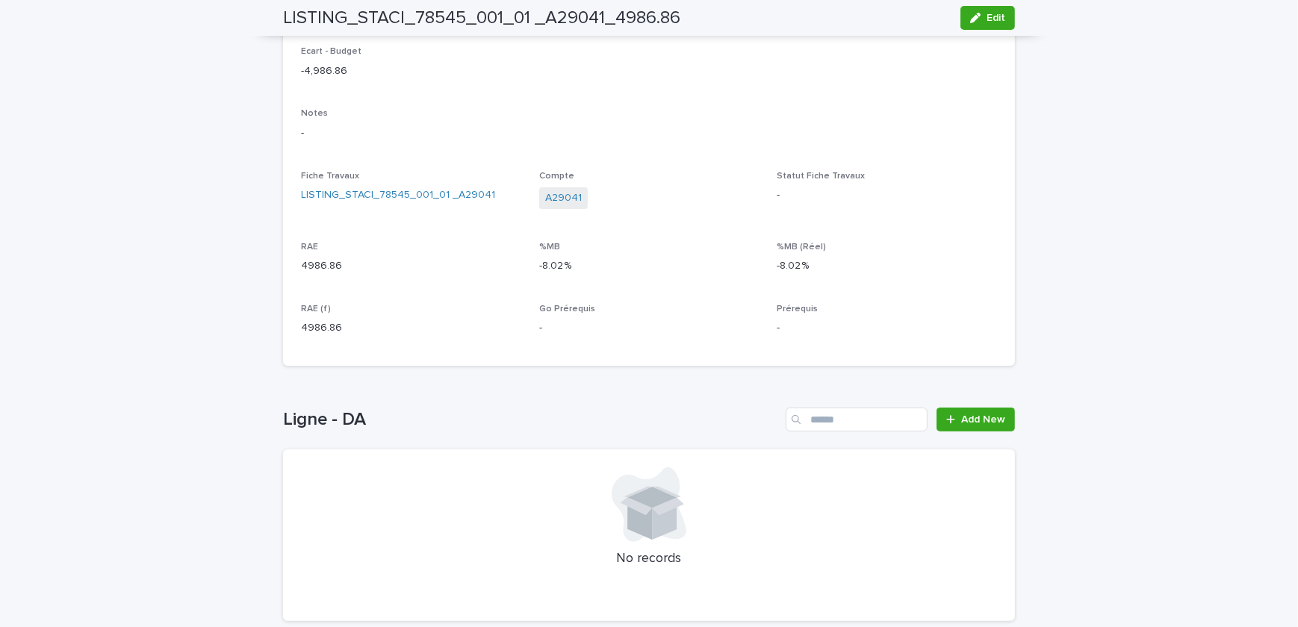
scroll to position [520, 0]
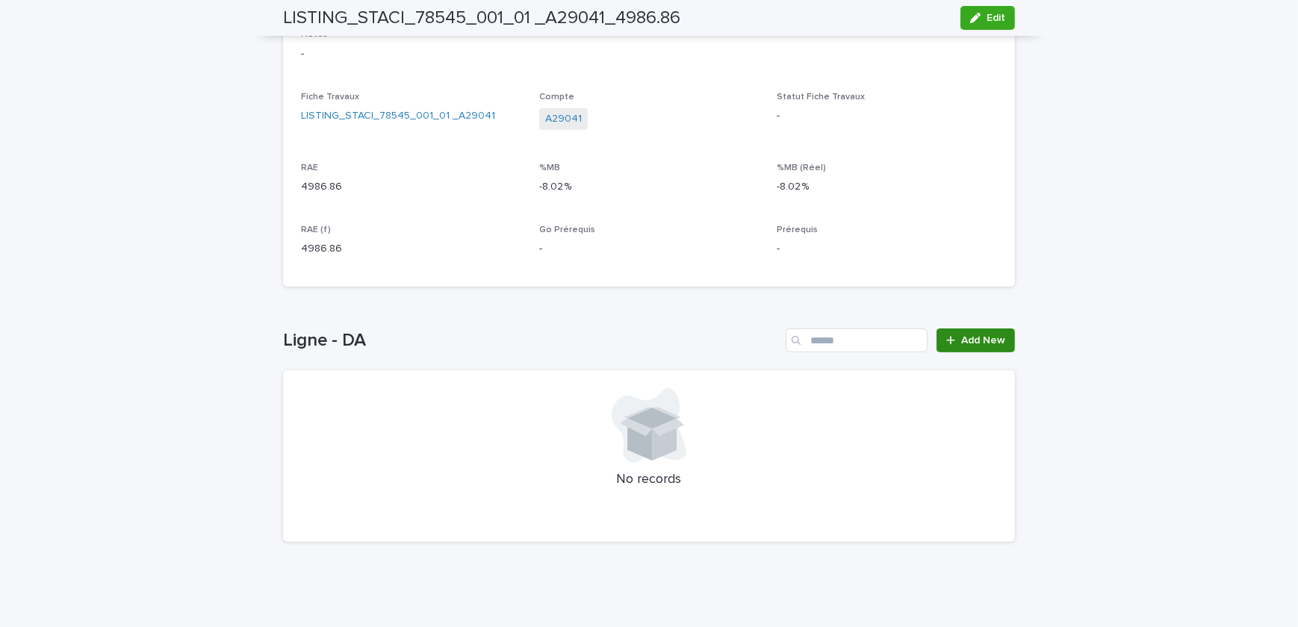
click at [981, 335] on span "Add New" at bounding box center [983, 340] width 44 height 10
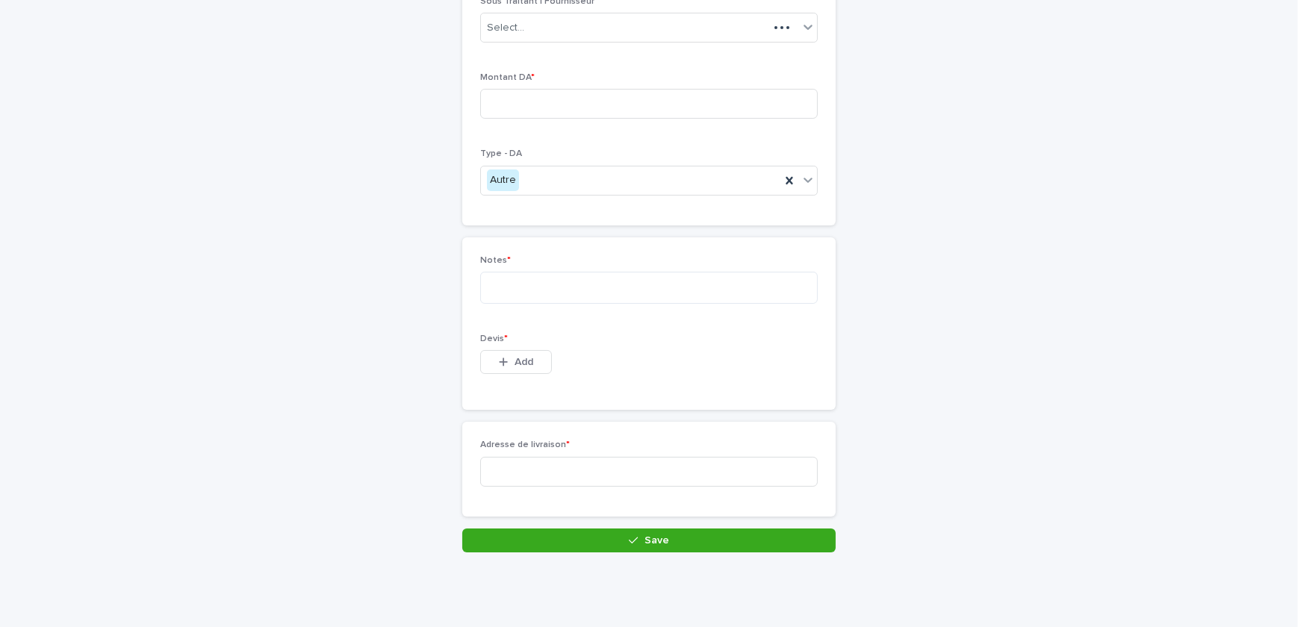
scroll to position [143, 0]
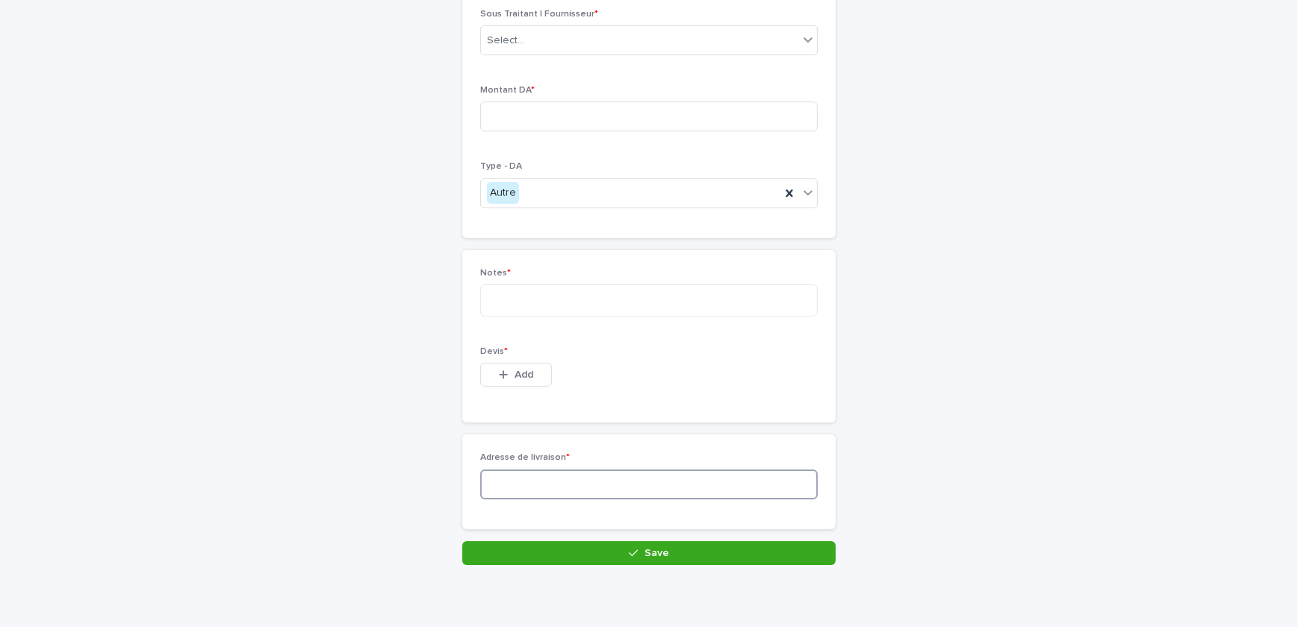
click at [627, 490] on input at bounding box center [648, 485] width 337 height 30
paste input "**********"
type input "**********"
drag, startPoint x: 519, startPoint y: 370, endPoint x: 345, endPoint y: 364, distance: 174.1
click at [517, 370] on span "Add" at bounding box center [523, 375] width 19 height 10
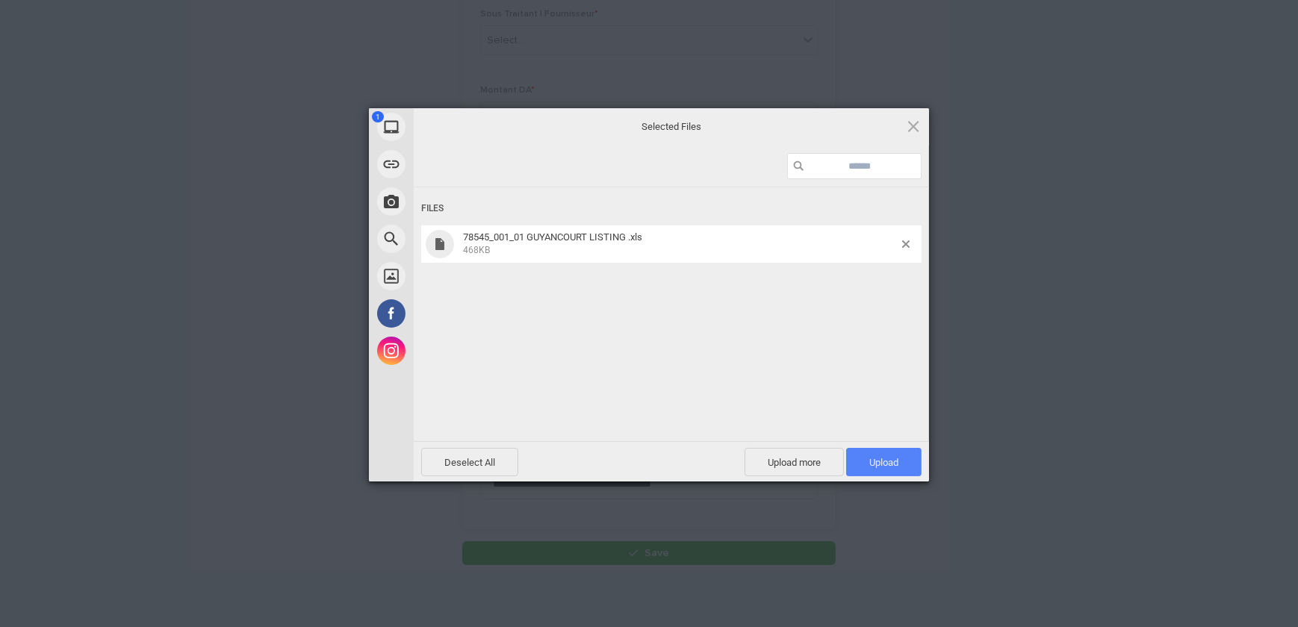
click at [887, 448] on span "Upload 1" at bounding box center [883, 462] width 75 height 28
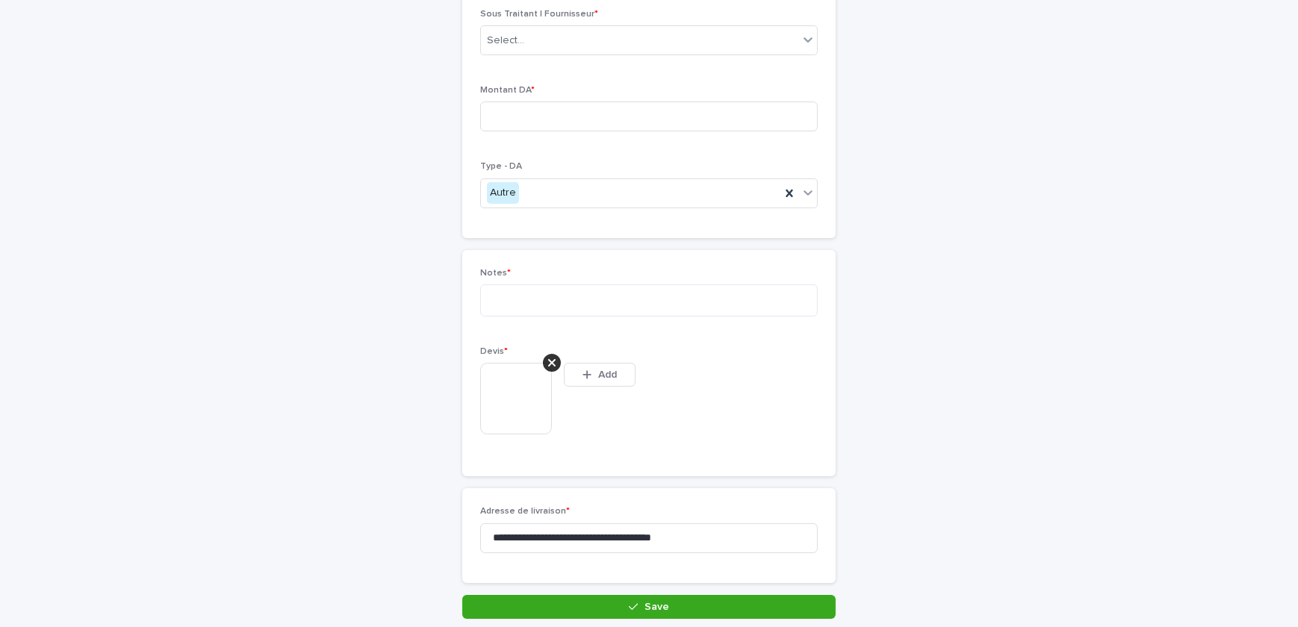
scroll to position [170, 0]
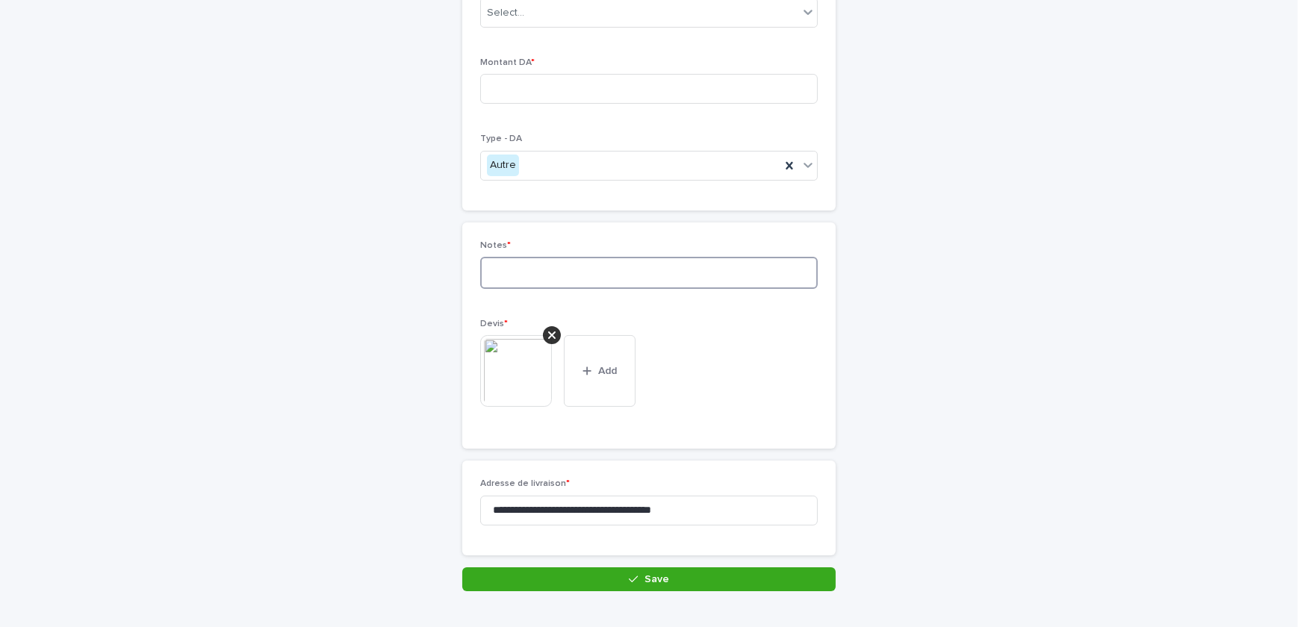
click at [504, 274] on textarea at bounding box center [648, 273] width 337 height 32
type textarea "**********"
click at [508, 82] on input at bounding box center [648, 89] width 337 height 30
click at [535, 81] on input at bounding box center [648, 89] width 337 height 30
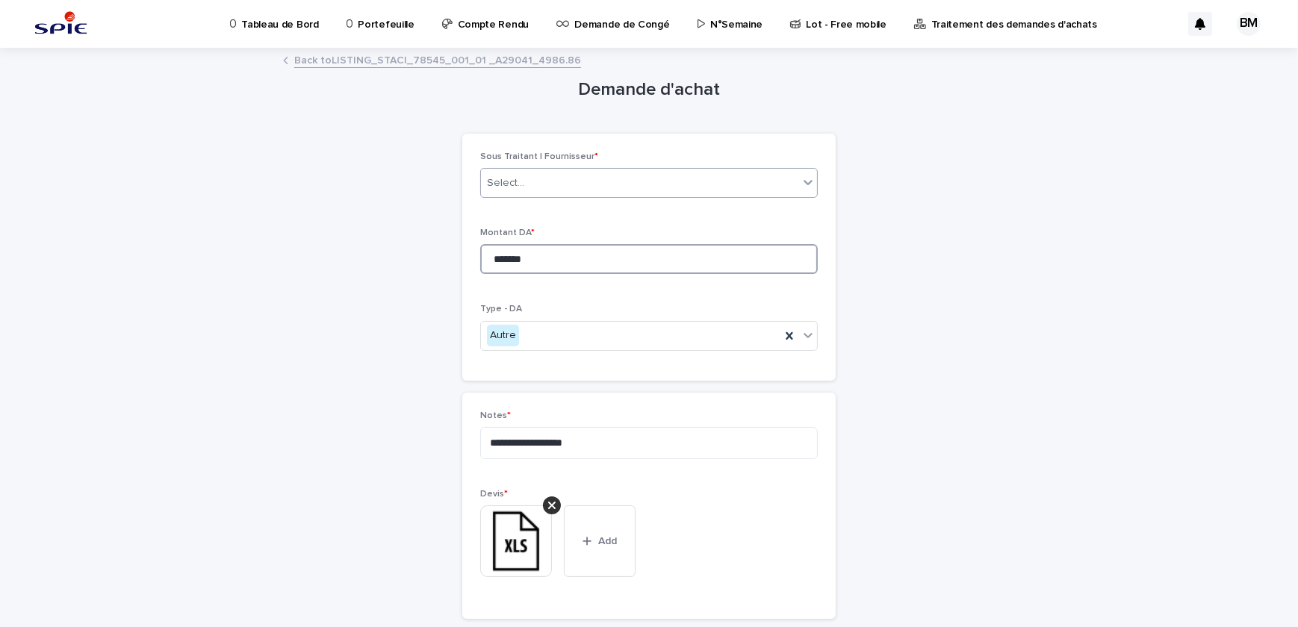
type input "*******"
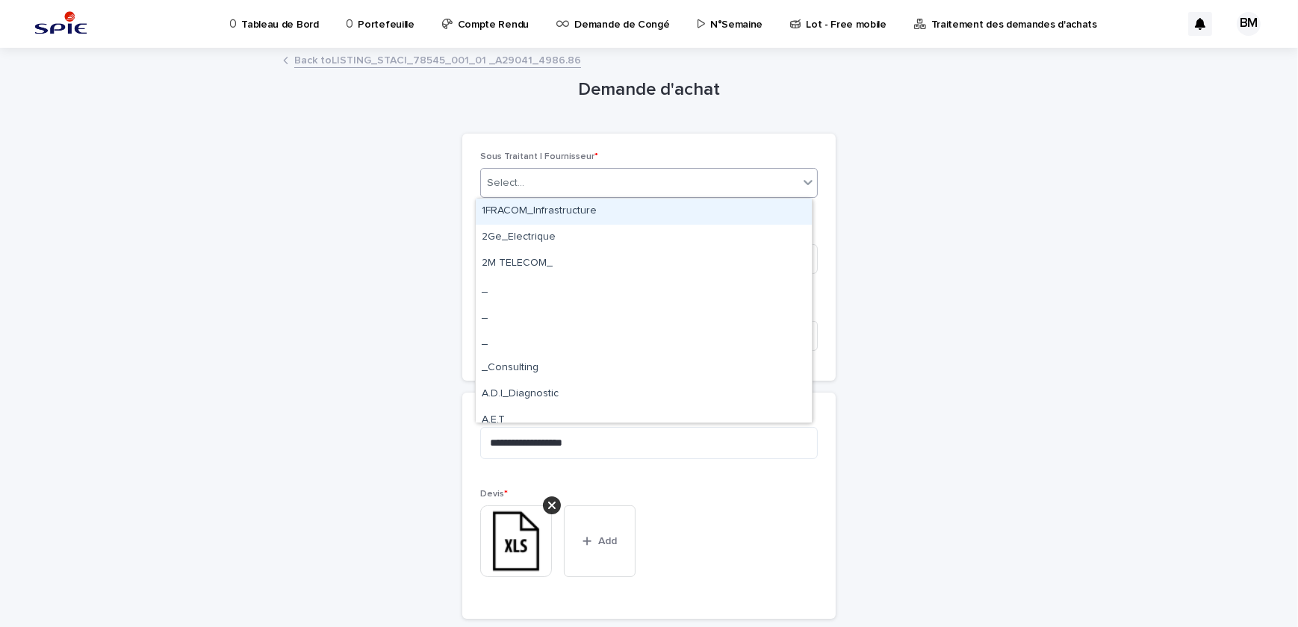
click at [538, 187] on div "Select..." at bounding box center [639, 183] width 317 height 25
type input "****"
click at [577, 210] on div "STACI_Logistique" at bounding box center [644, 212] width 336 height 26
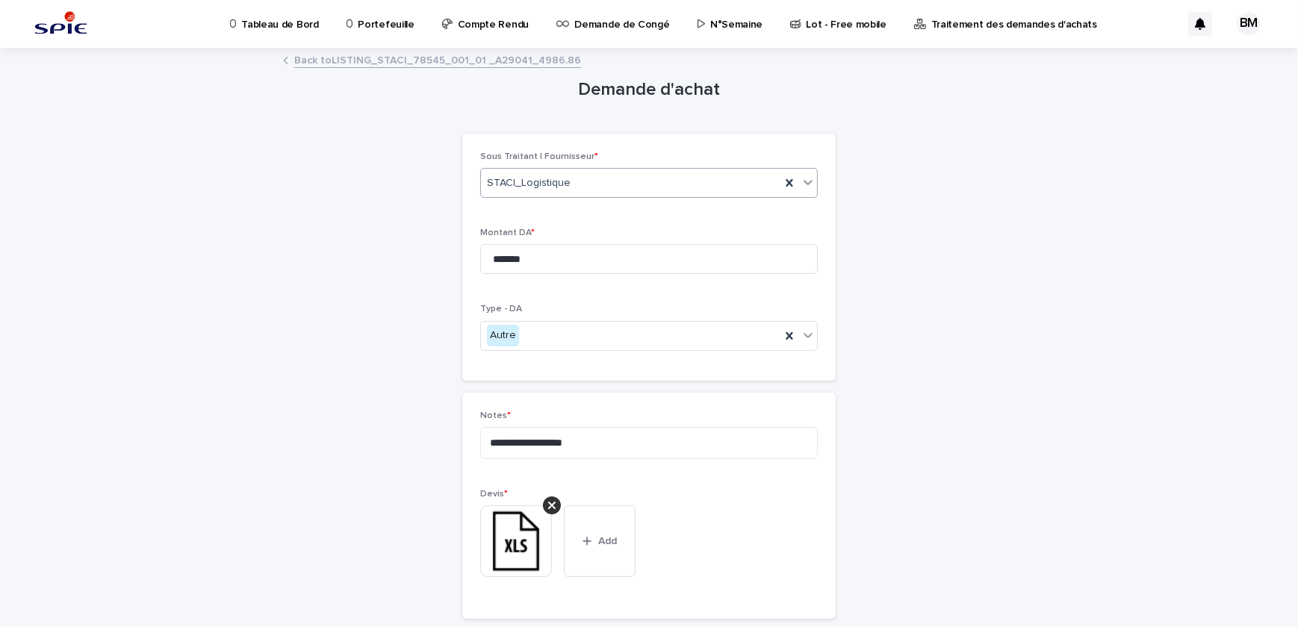
scroll to position [208, 0]
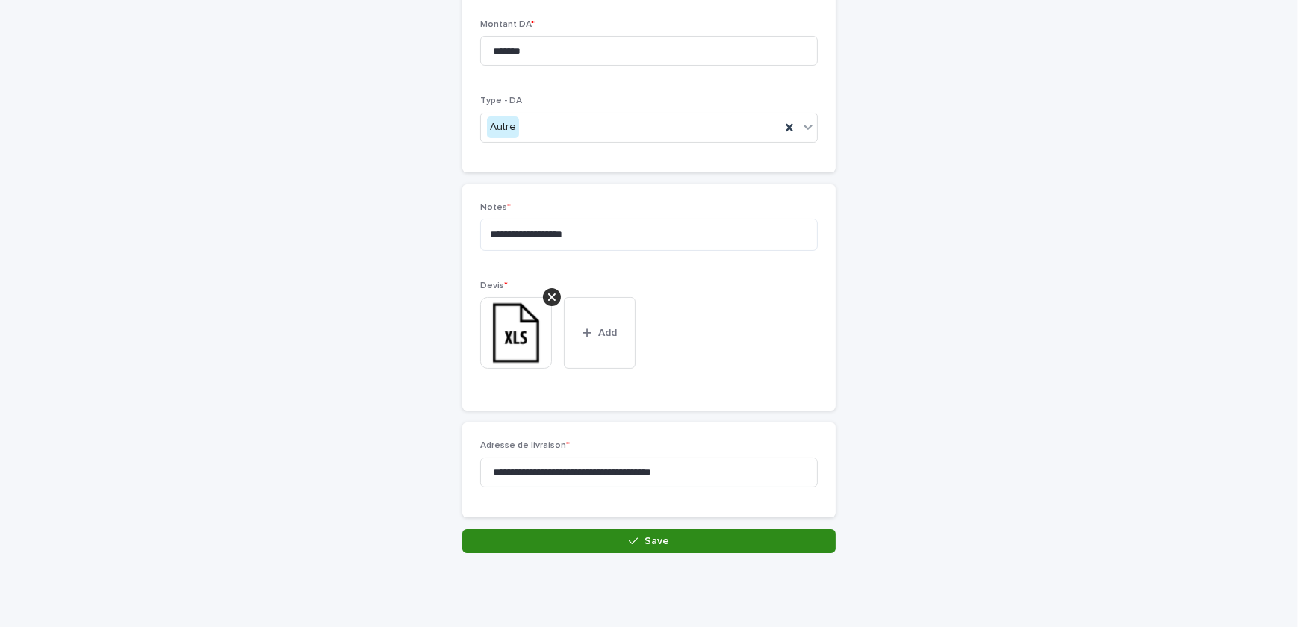
click at [650, 552] on button "Save" at bounding box center [648, 541] width 373 height 24
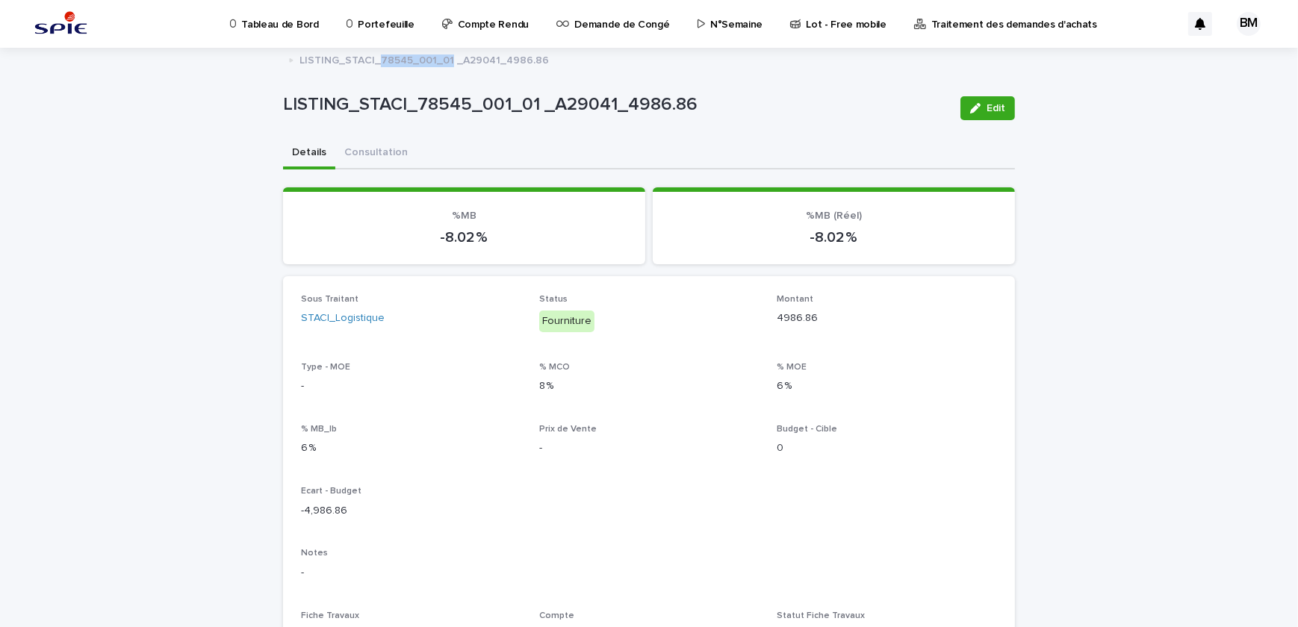
drag, startPoint x: 440, startPoint y: 57, endPoint x: 373, endPoint y: 55, distance: 68.0
click at [373, 55] on p "LISTING_STACI_78545_001_01 _A29041_4986.86" at bounding box center [423, 59] width 249 height 16
copy p "78545_001_01"
click at [382, 25] on p "Portefeuille" at bounding box center [386, 15] width 56 height 31
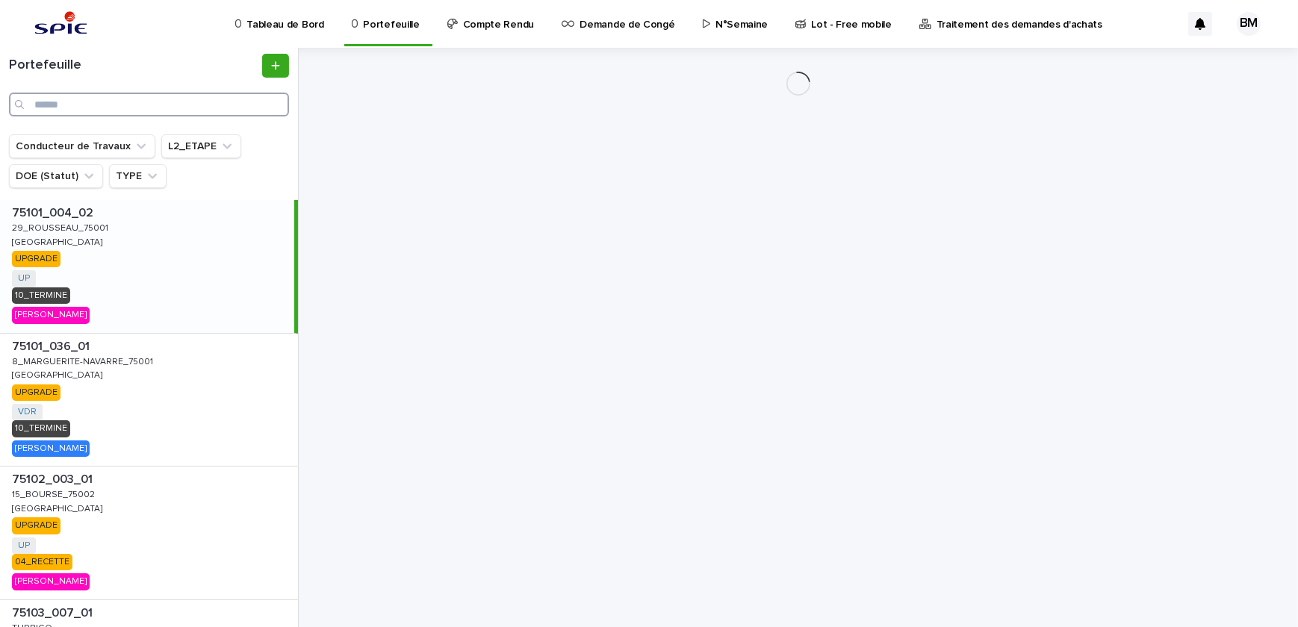
click at [175, 110] on input "Search" at bounding box center [149, 105] width 280 height 24
paste input "**********"
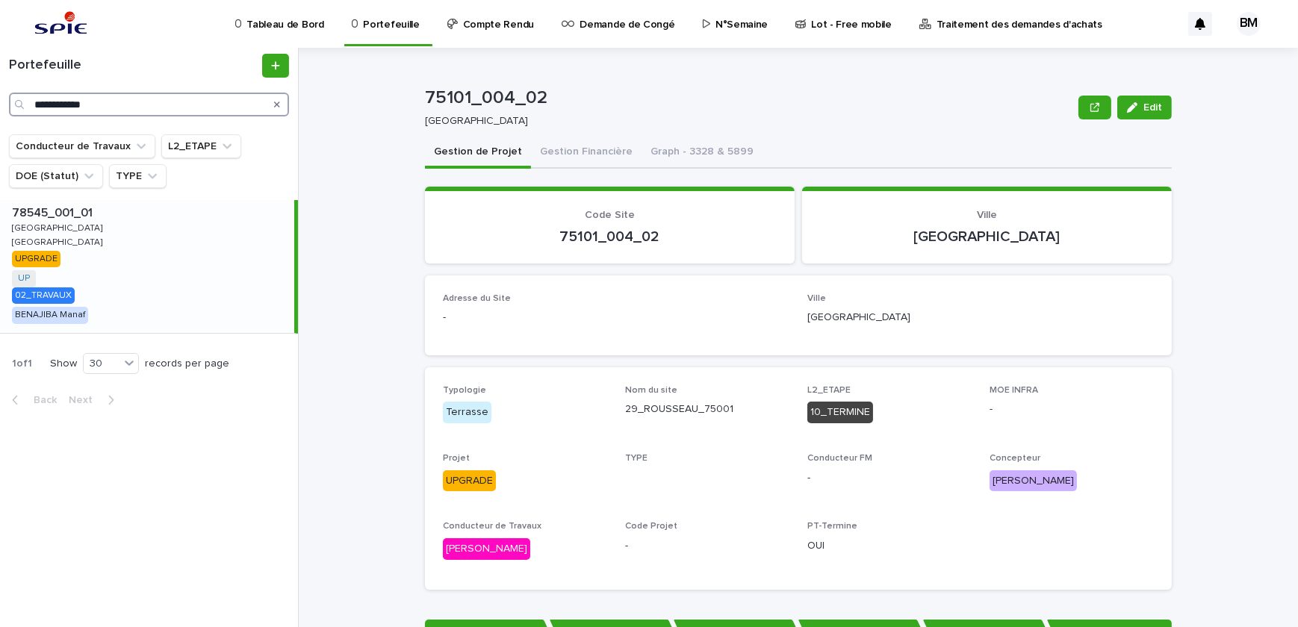
type input "**********"
click at [207, 227] on div "78545_001_01 78545_001_01 [GEOGRAPHIC_DATA] GUYANCOURT GUYANCOURT [GEOGRAPHIC_D…" at bounding box center [147, 266] width 294 height 133
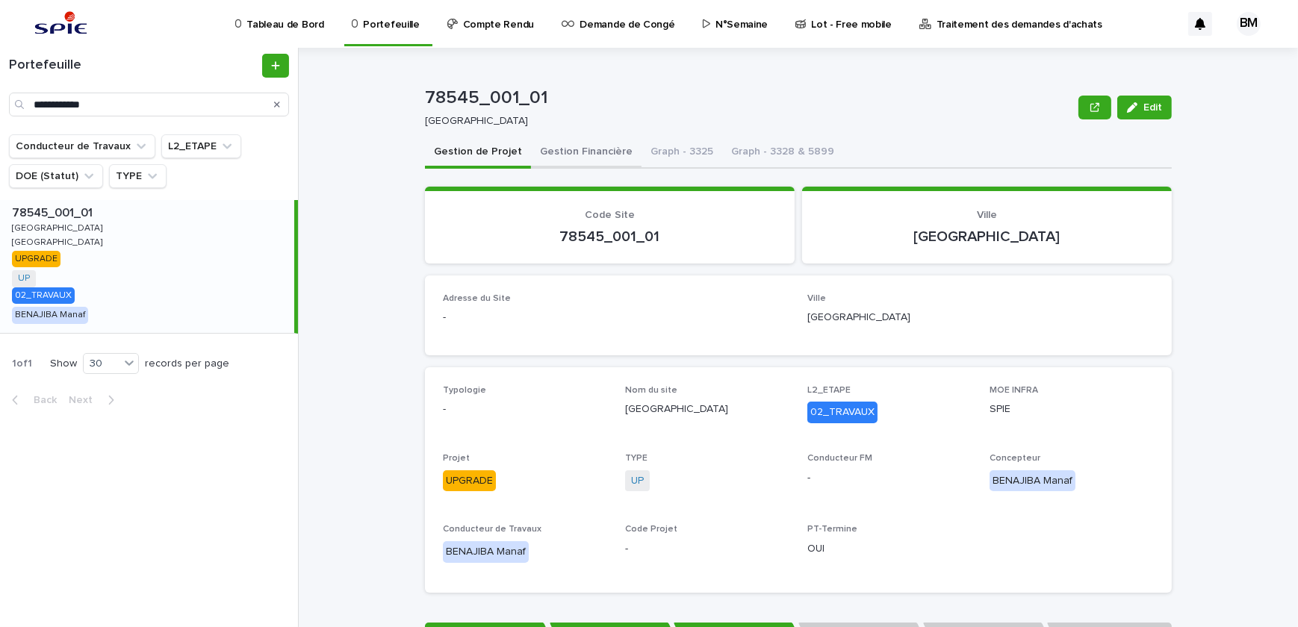
click at [557, 146] on button "Gestion Financière" at bounding box center [586, 152] width 110 height 31
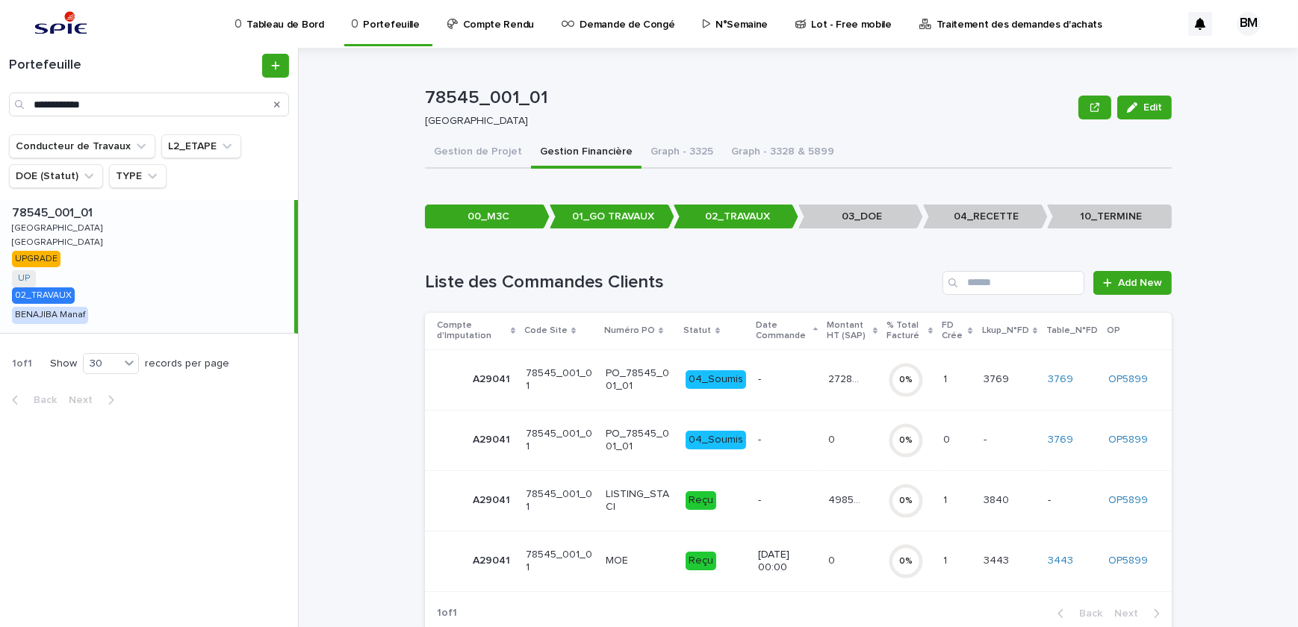
click at [967, 496] on p at bounding box center [957, 500] width 28 height 13
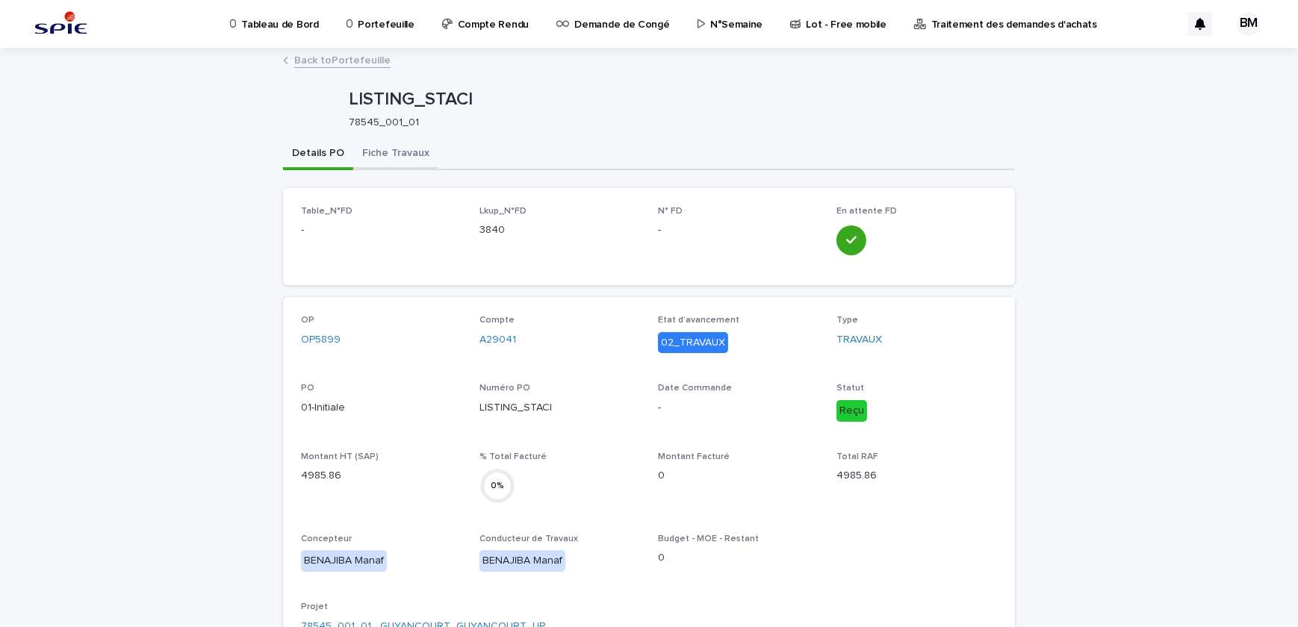
click at [406, 157] on button "Fiche Travaux" at bounding box center [395, 154] width 85 height 31
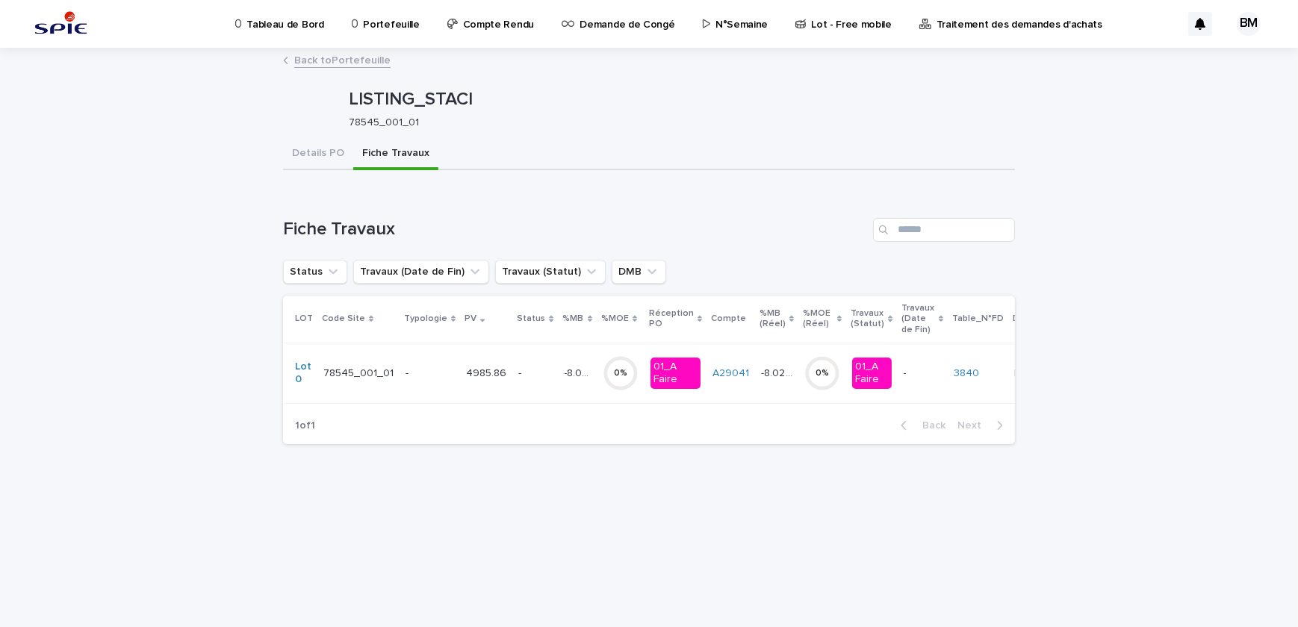
click at [490, 369] on p "4985.86" at bounding box center [487, 372] width 43 height 16
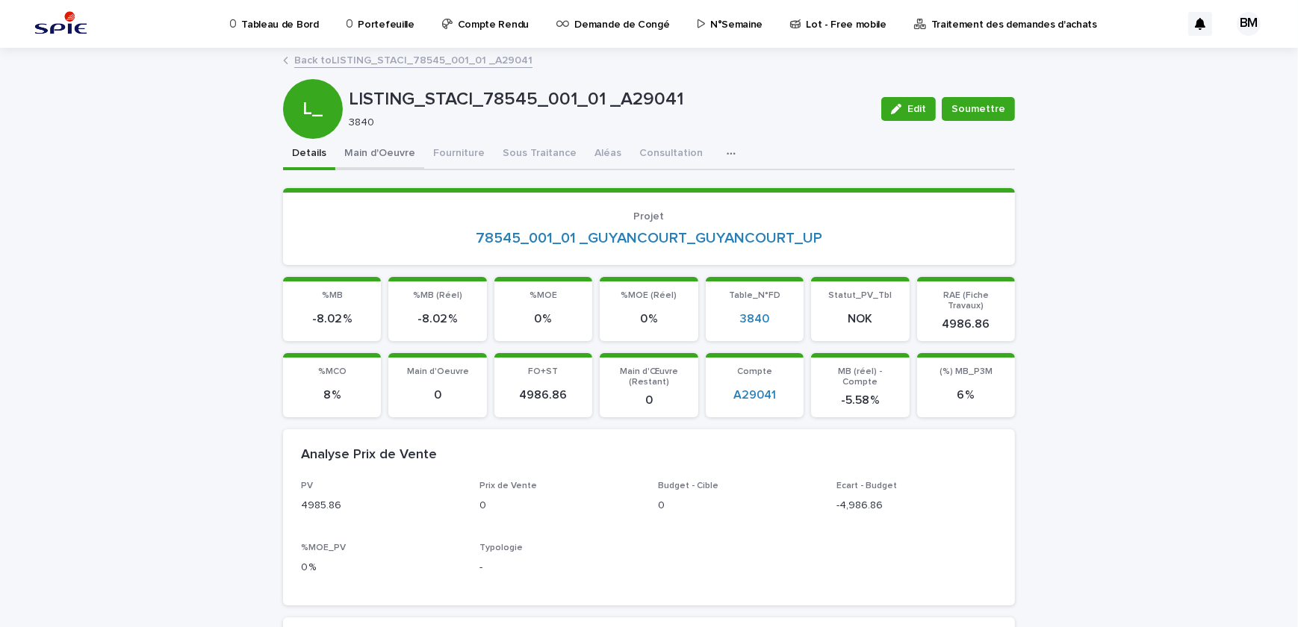
click at [399, 149] on button "Main d'Oeuvre" at bounding box center [379, 154] width 89 height 31
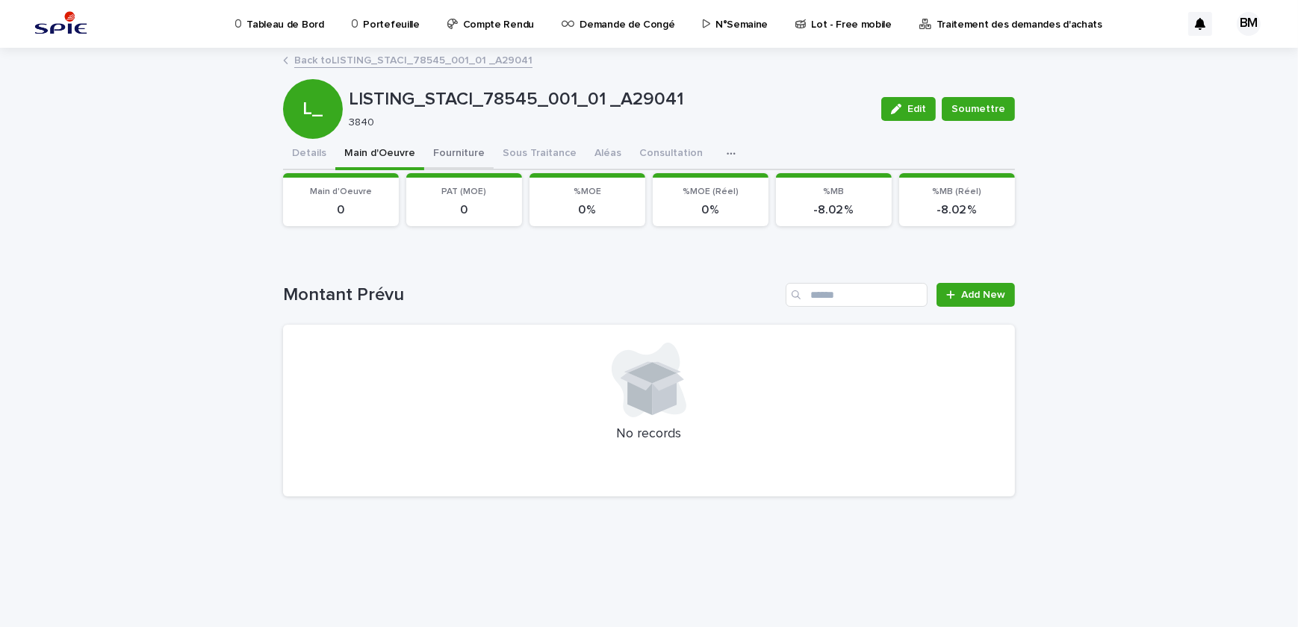
click at [448, 155] on button "Fourniture" at bounding box center [458, 154] width 69 height 31
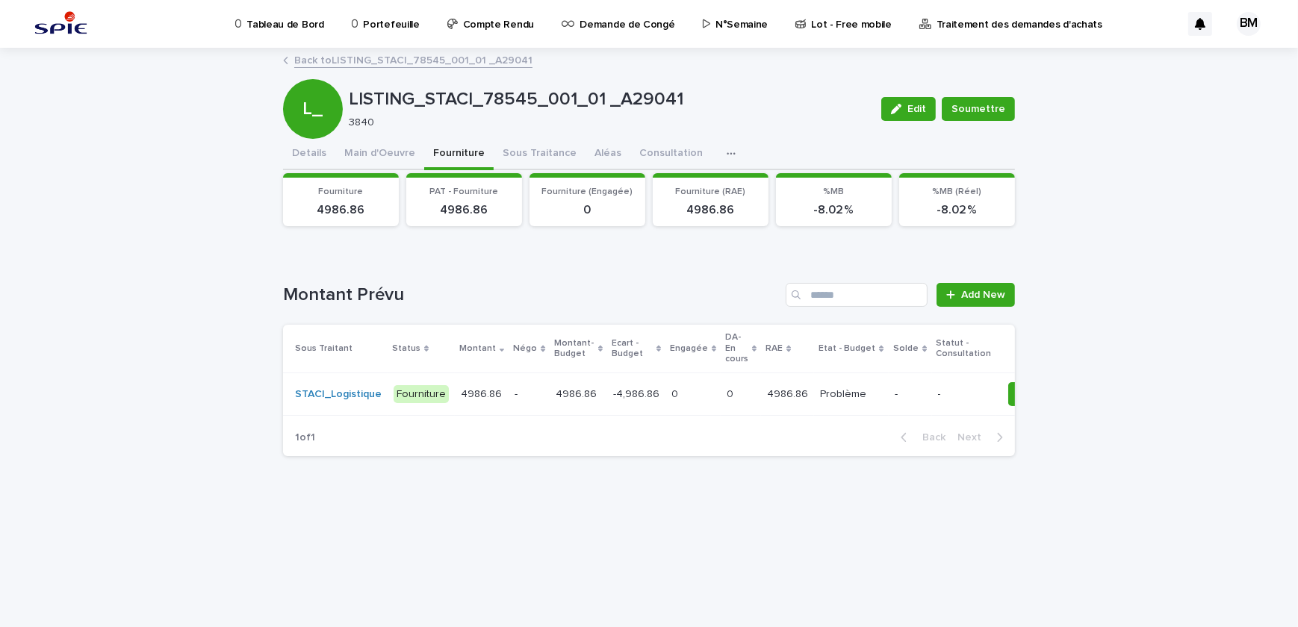
click at [584, 391] on p "4986.86" at bounding box center [578, 393] width 44 height 16
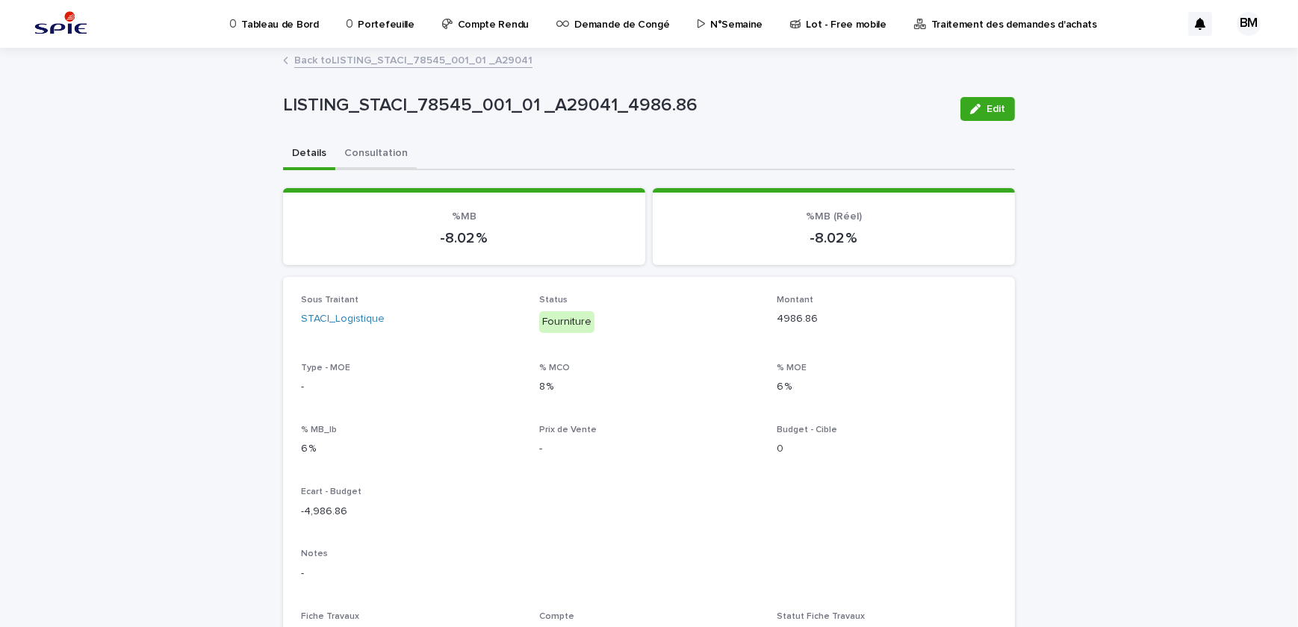
click at [358, 143] on button "Consultation" at bounding box center [375, 154] width 81 height 31
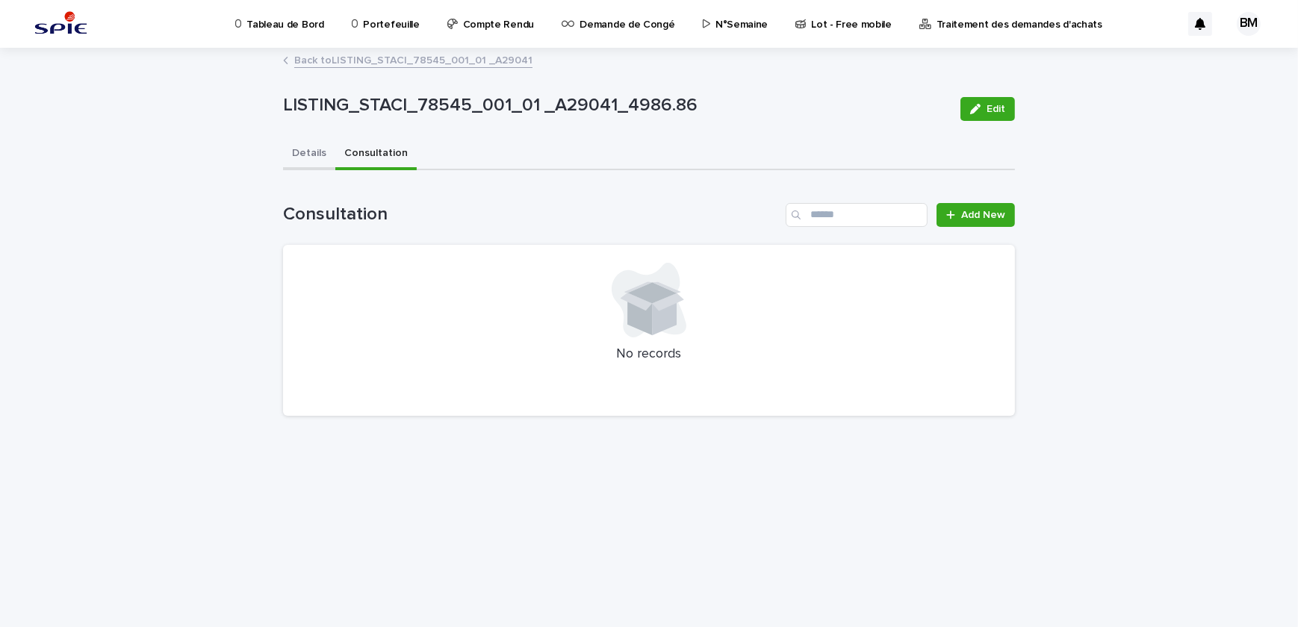
click at [316, 149] on button "Details" at bounding box center [309, 154] width 52 height 31
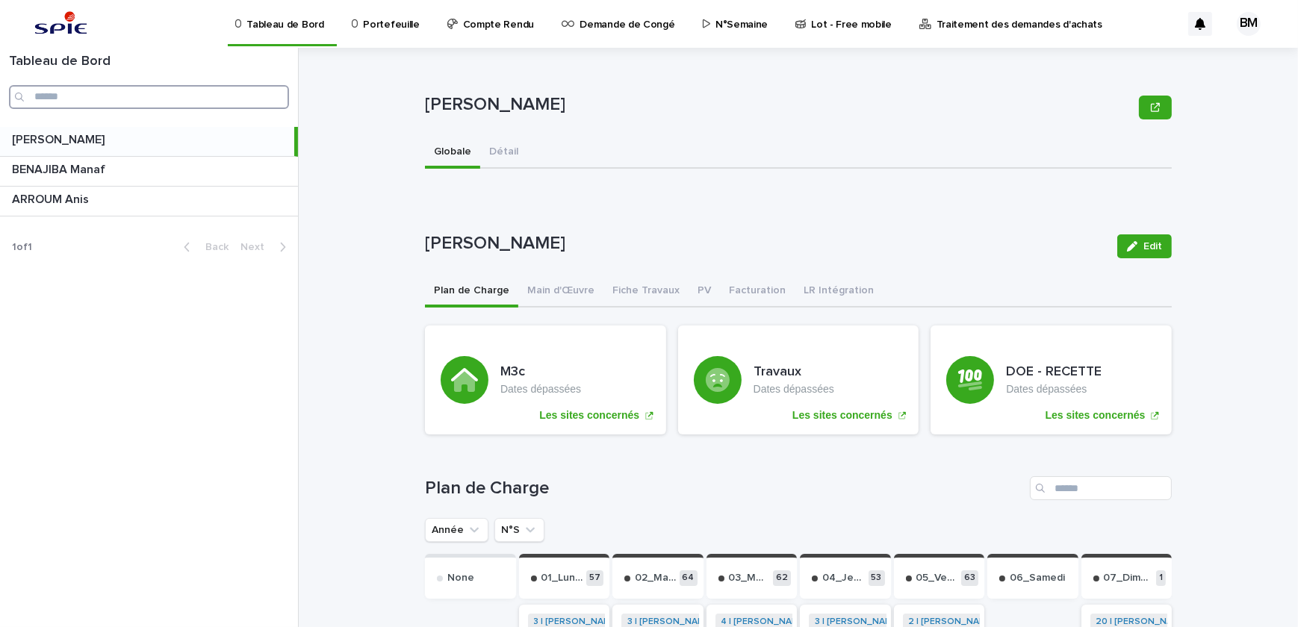
click at [172, 90] on input "Search" at bounding box center [149, 97] width 280 height 24
click at [390, 19] on p "Portefeuille" at bounding box center [391, 15] width 56 height 31
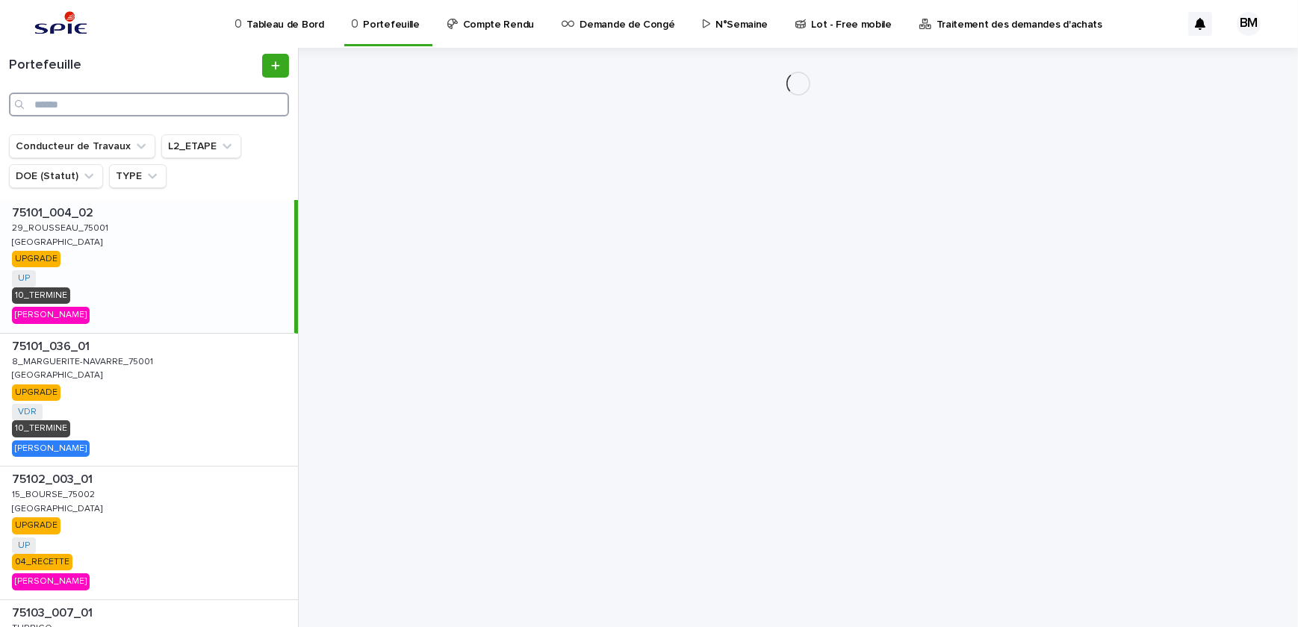
click at [143, 97] on input "Search" at bounding box center [149, 105] width 280 height 24
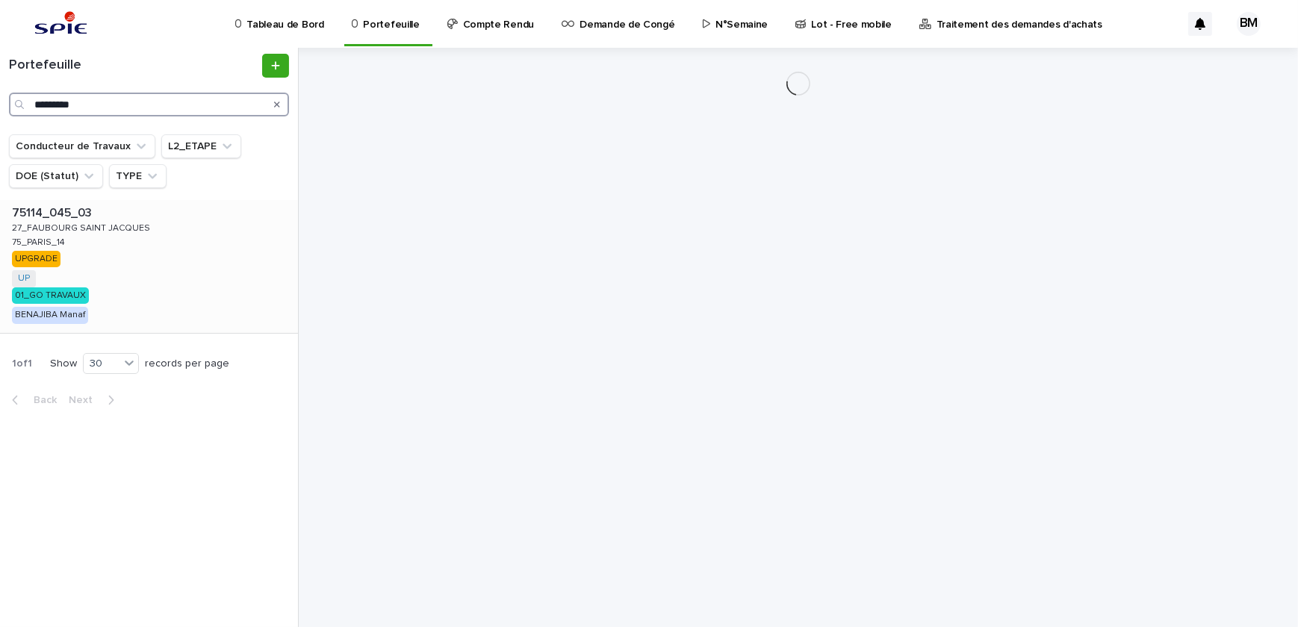
type input "*********"
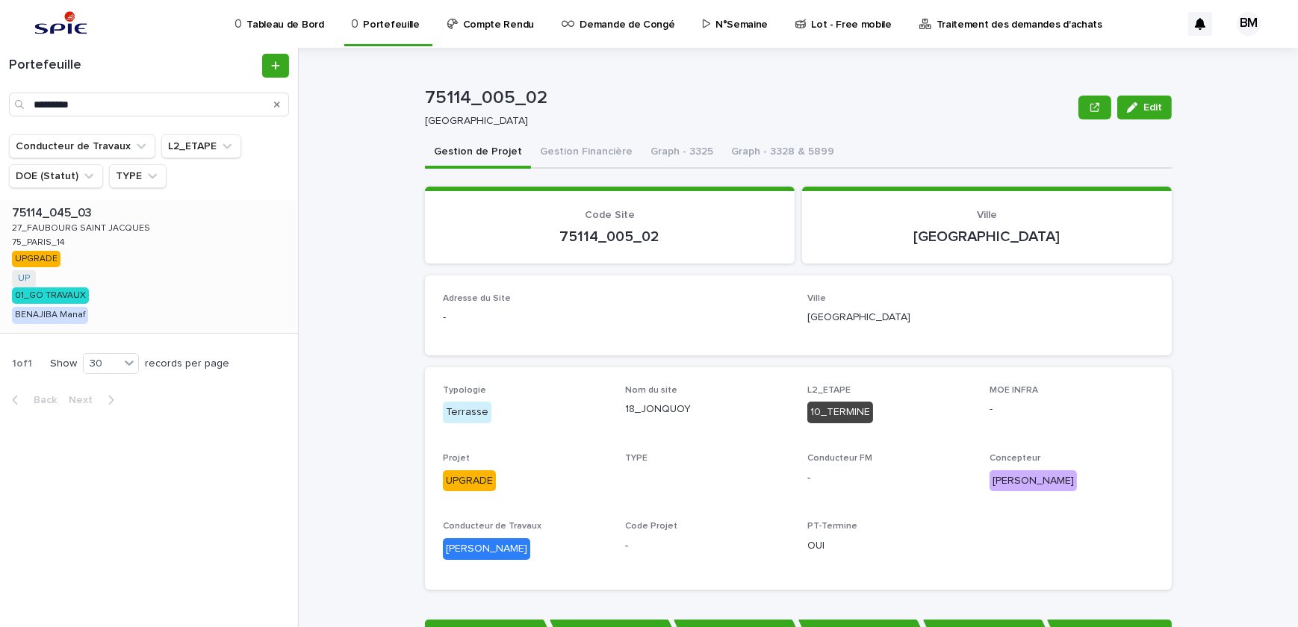
click at [172, 250] on div "75114_045_03 75114_045_03 27_FAUBOURG SAINT JACQUES 27_FAUBOURG SAINT JACQUES 7…" at bounding box center [149, 266] width 298 height 133
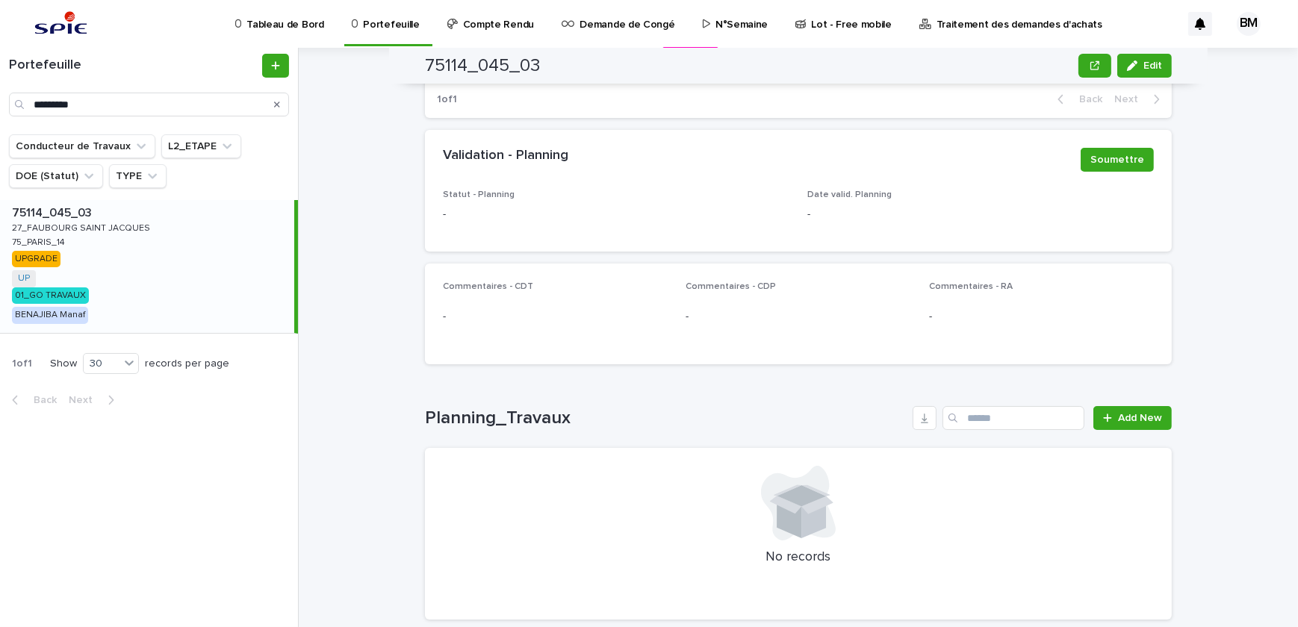
scroll to position [835, 0]
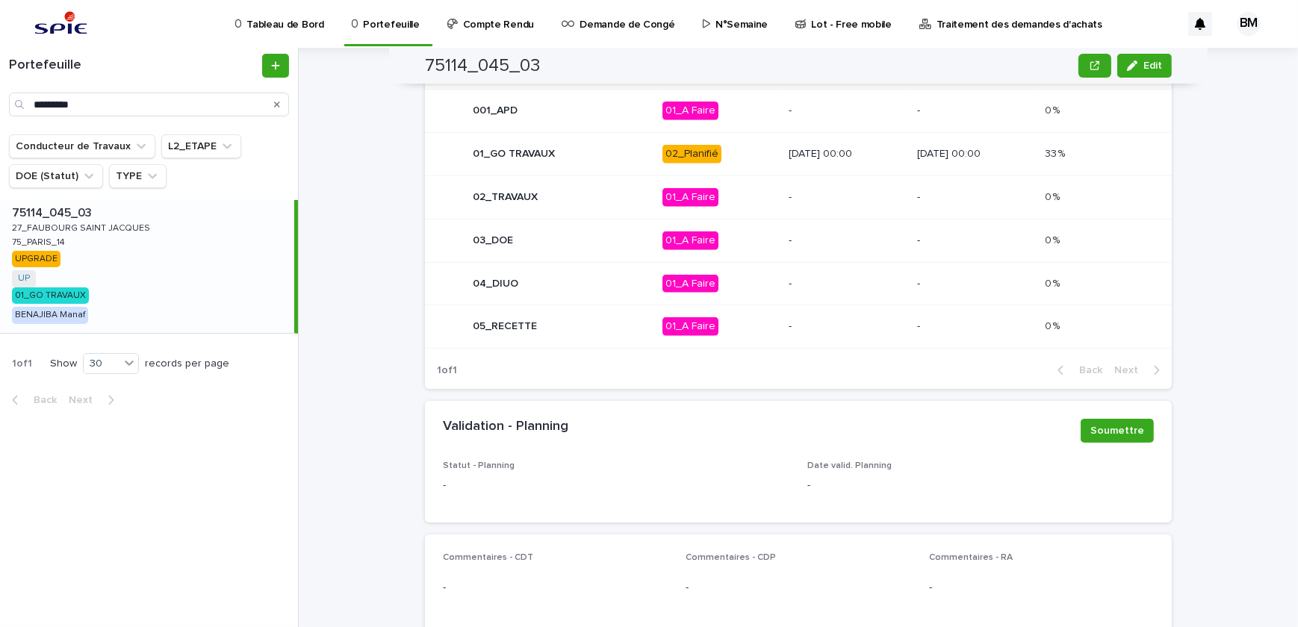
click at [735, 169] on td "02_Planifié" at bounding box center [719, 154] width 126 height 43
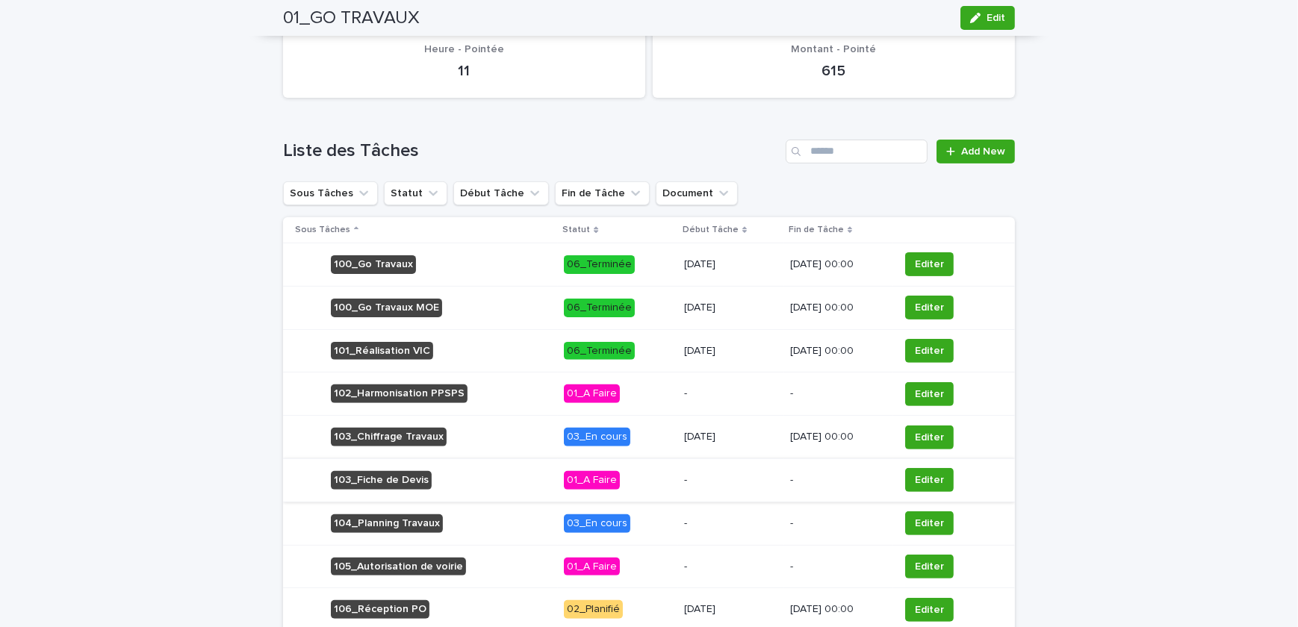
scroll to position [674, 0]
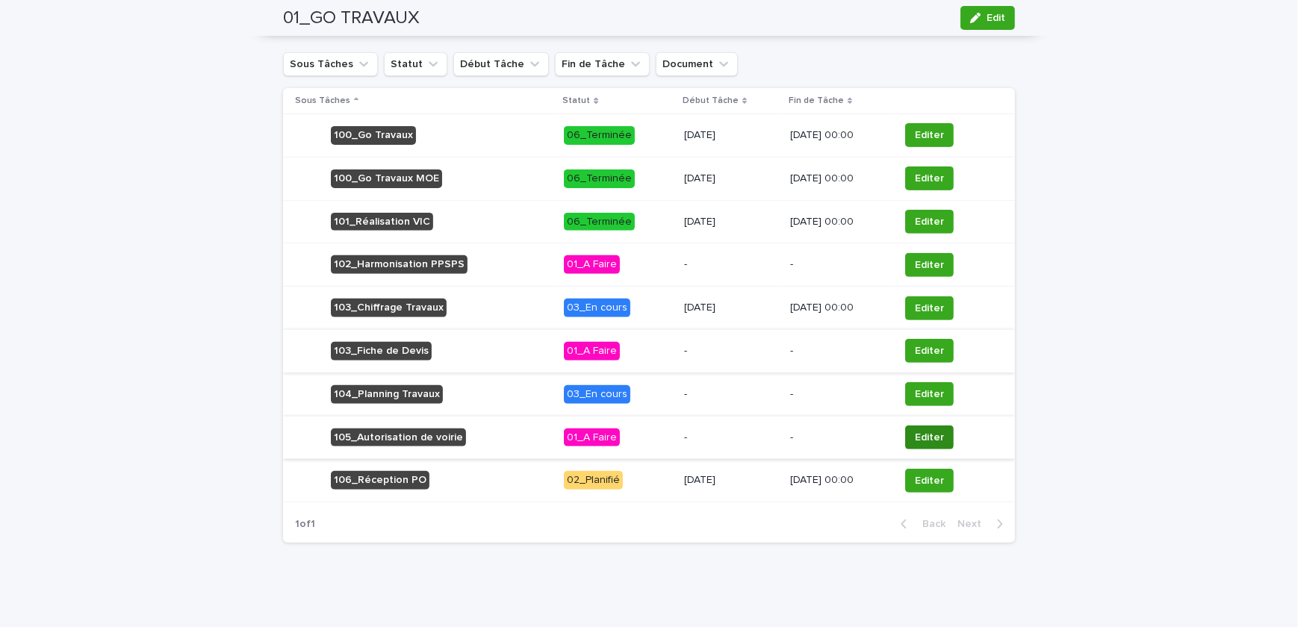
click at [917, 438] on span "Editer" at bounding box center [929, 437] width 29 height 15
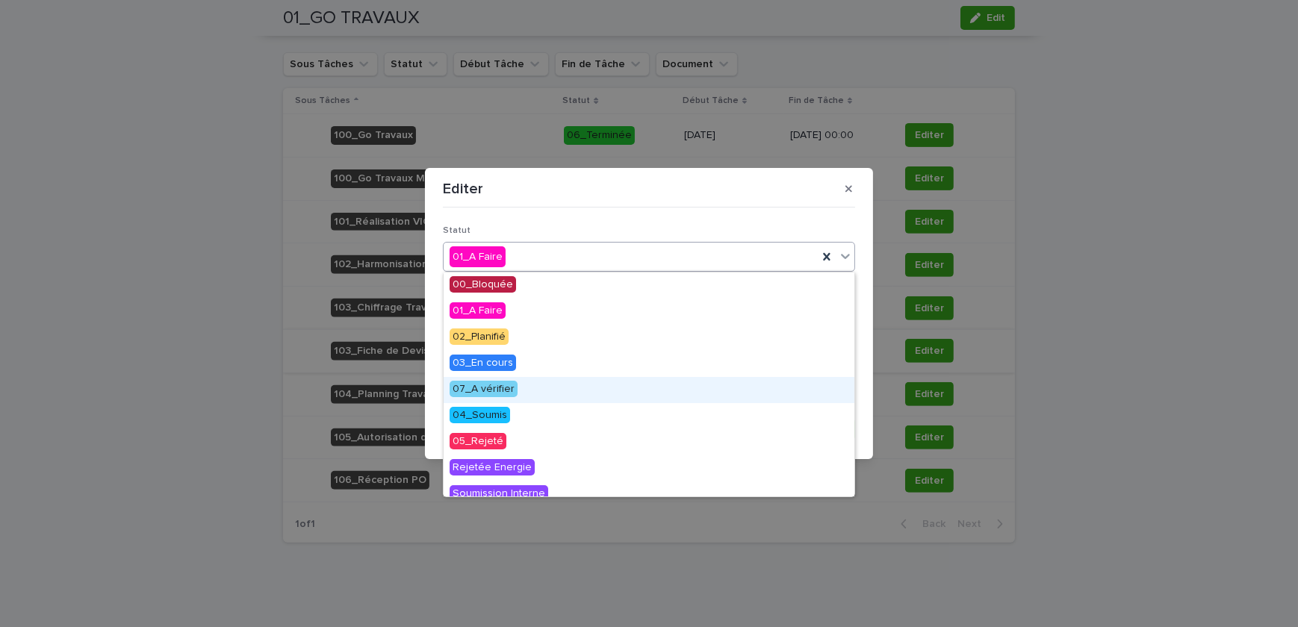
scroll to position [67, 0]
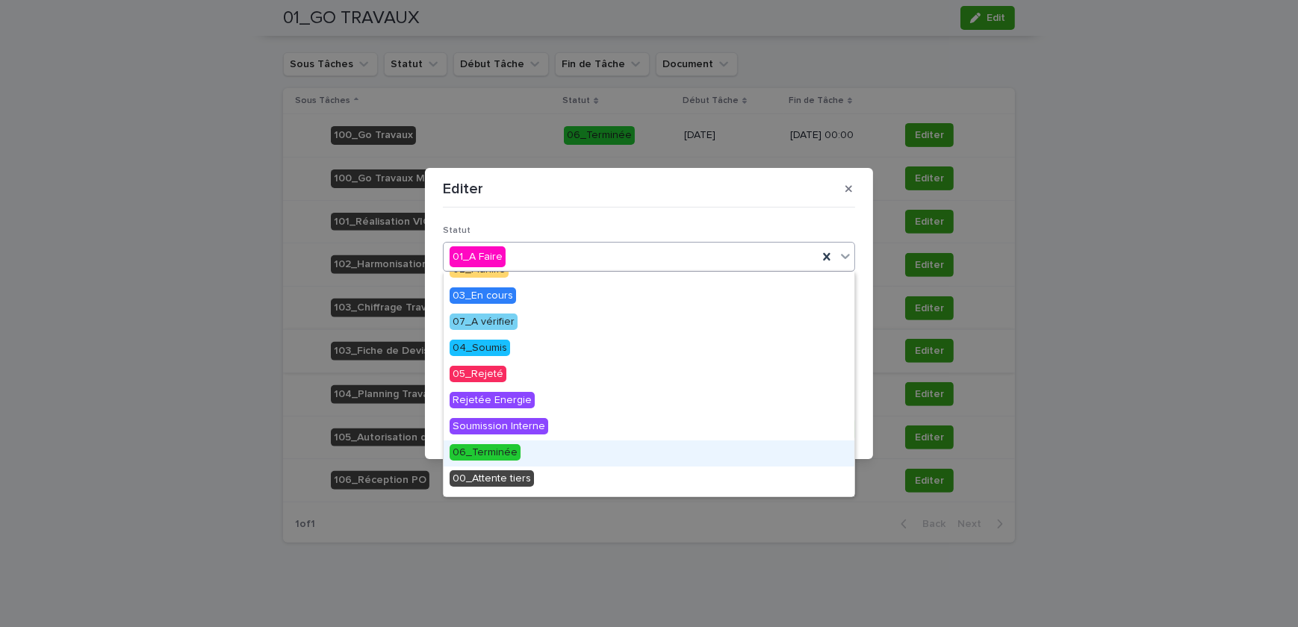
click at [504, 453] on span "06_Terminée" at bounding box center [484, 452] width 71 height 16
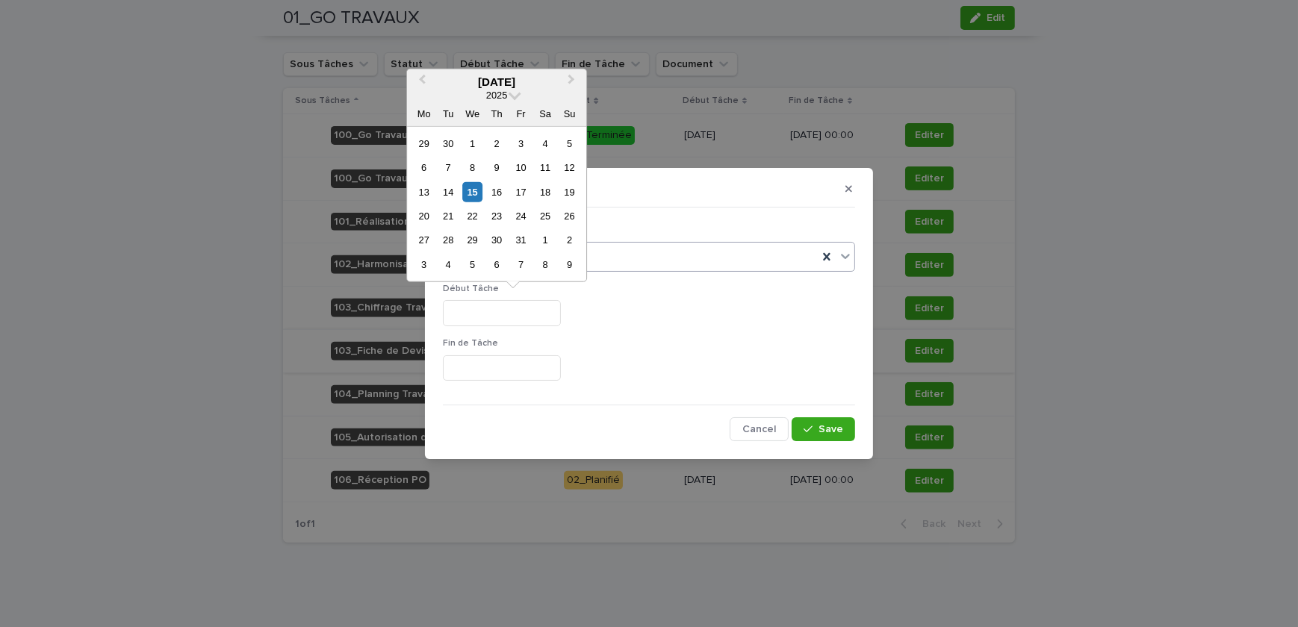
click at [485, 314] on input "text" at bounding box center [502, 313] width 118 height 26
click at [448, 186] on div "14" at bounding box center [448, 191] width 20 height 20
type input "**********"
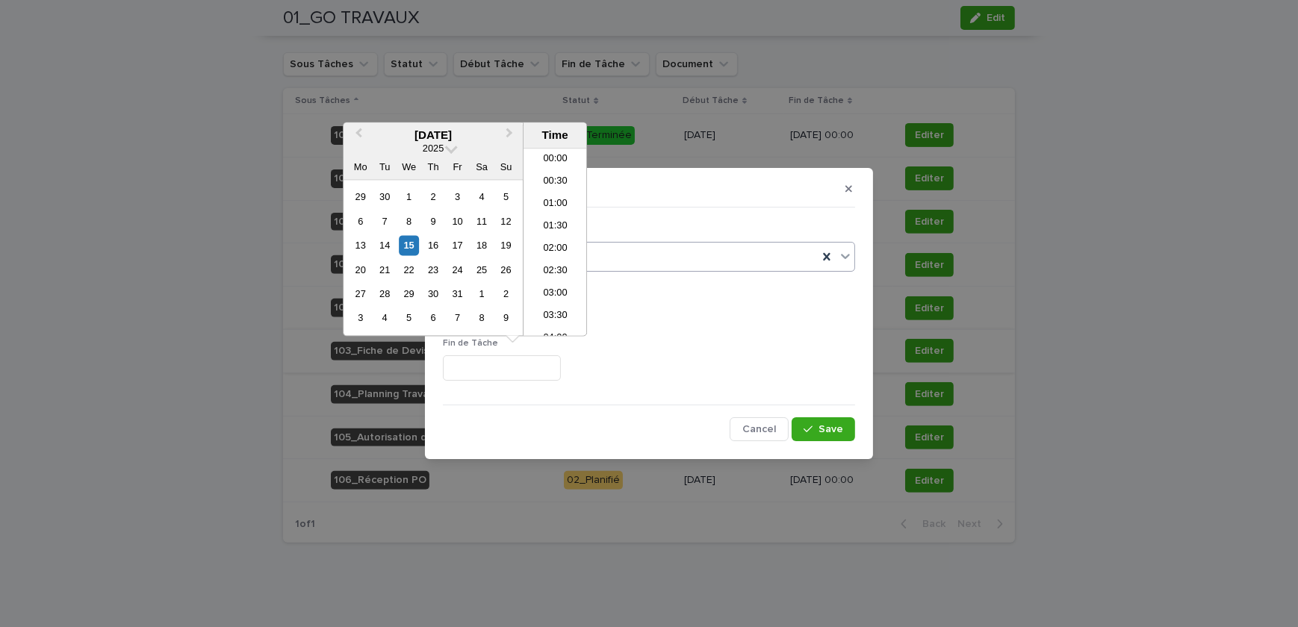
drag, startPoint x: 512, startPoint y: 364, endPoint x: 477, endPoint y: 331, distance: 48.1
click at [511, 364] on input "text" at bounding box center [502, 368] width 118 height 26
click at [385, 251] on div "14" at bounding box center [385, 245] width 20 height 20
type input "**********"
drag, startPoint x: 755, startPoint y: 333, endPoint x: 775, endPoint y: 346, distance: 23.8
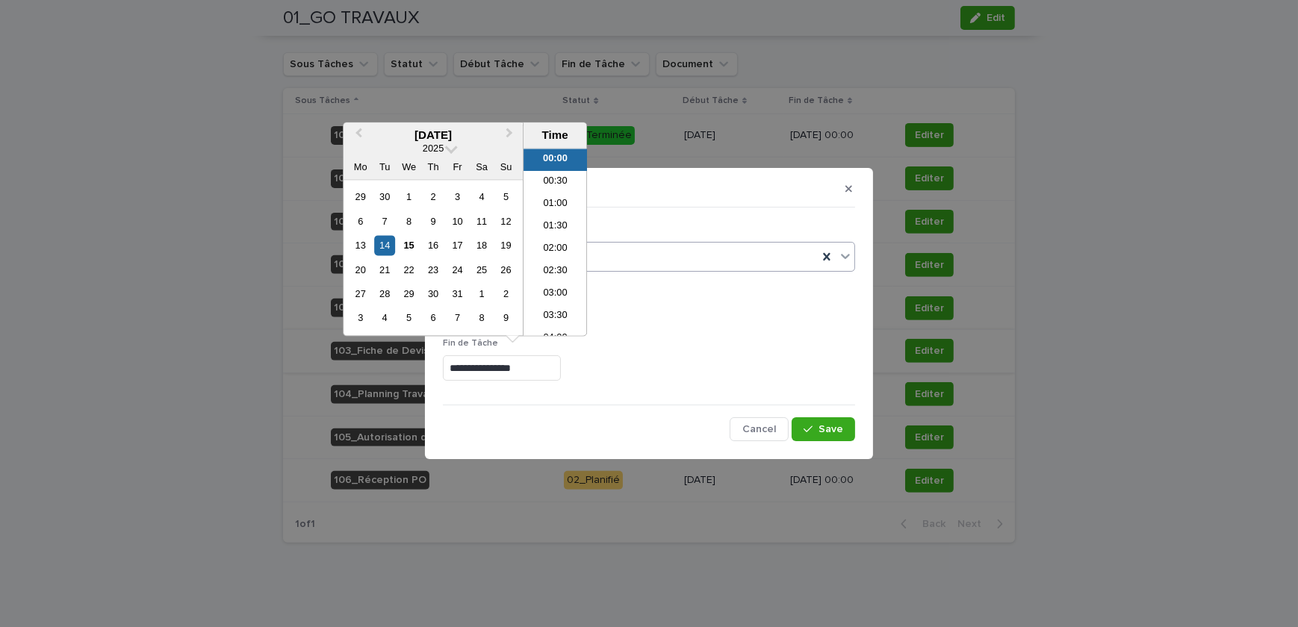
click at [775, 346] on div "**********" at bounding box center [649, 309] width 412 height 168
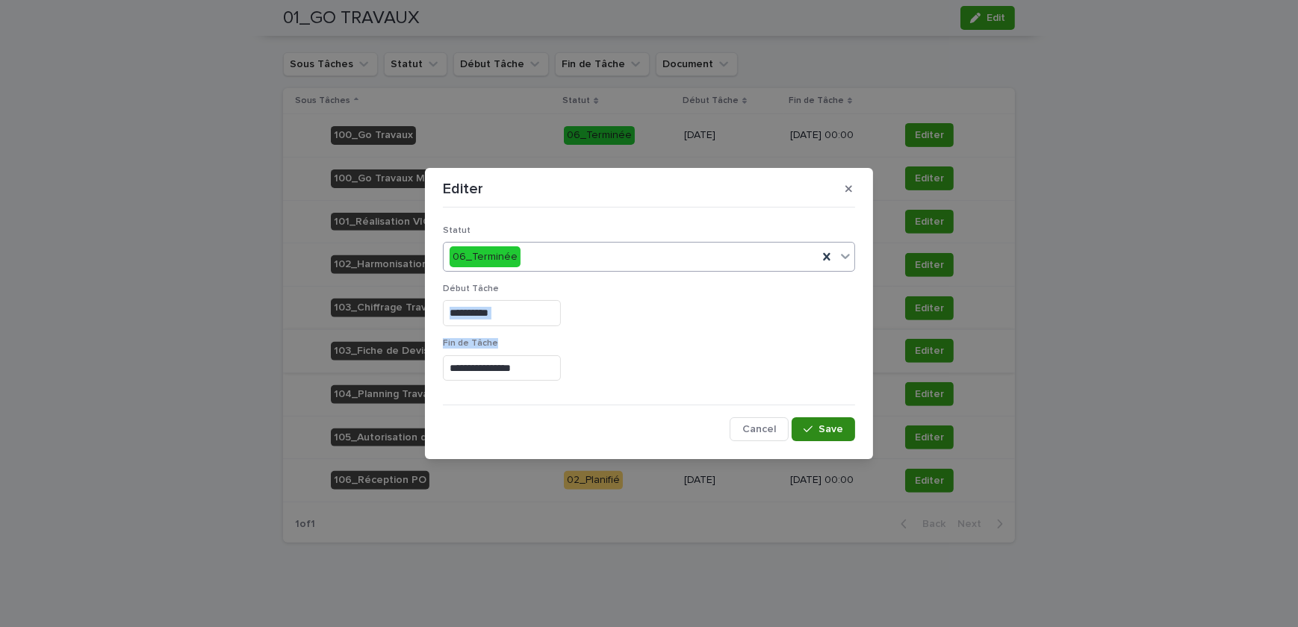
click at [808, 422] on button "Save" at bounding box center [822, 429] width 63 height 24
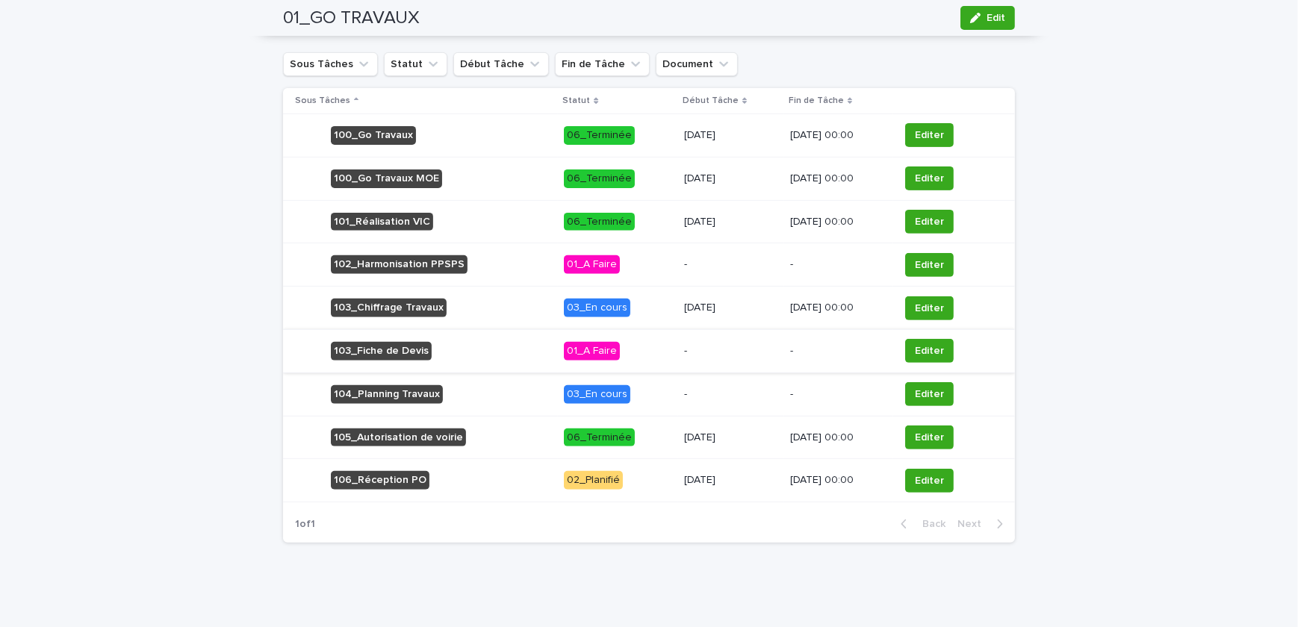
click at [711, 432] on p "14/10/2025" at bounding box center [731, 438] width 94 height 13
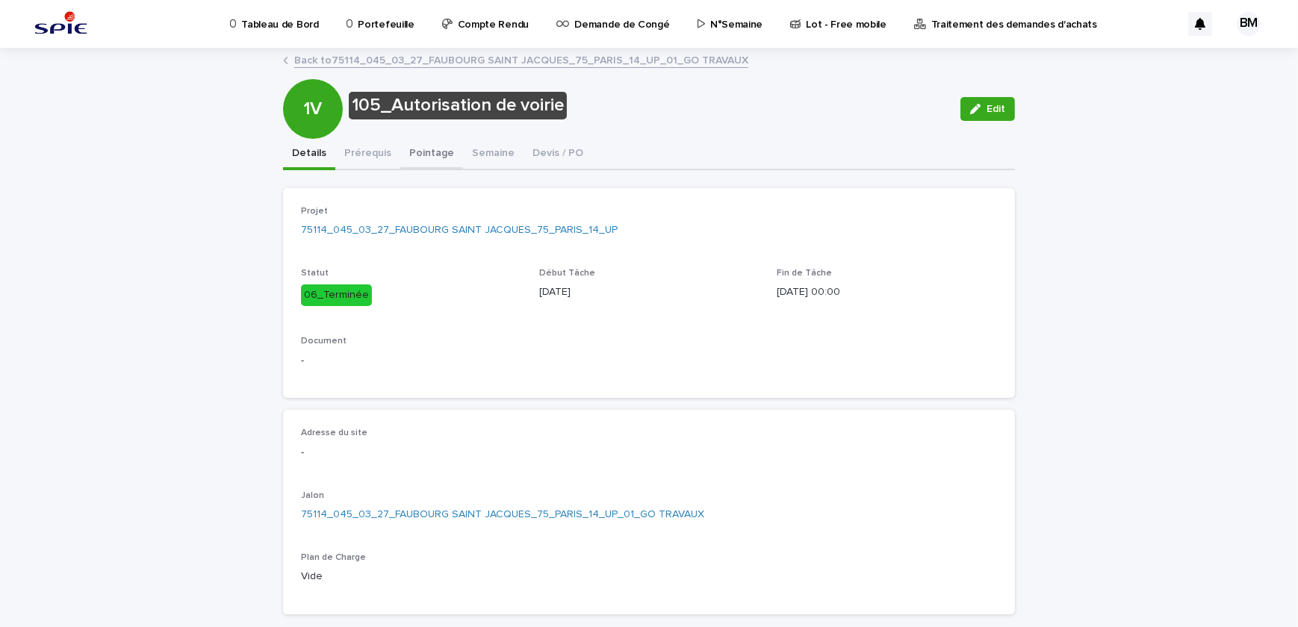
click at [422, 158] on button "Pointage" at bounding box center [431, 154] width 63 height 31
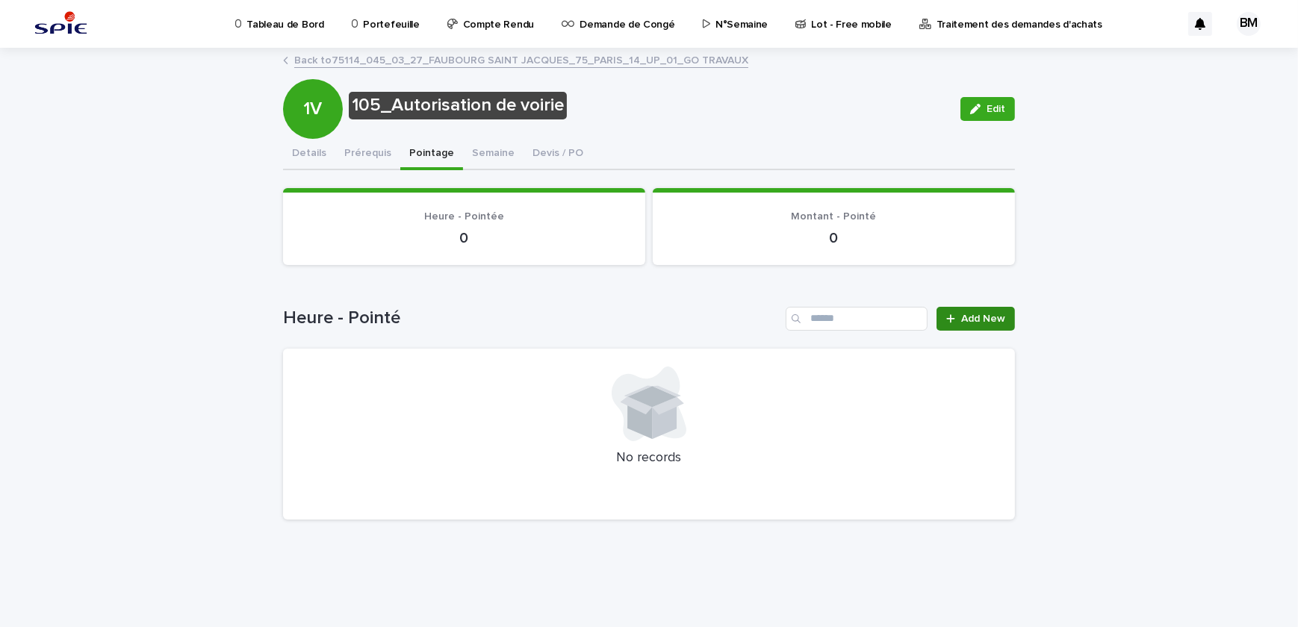
click at [976, 318] on span "Add New" at bounding box center [983, 319] width 44 height 10
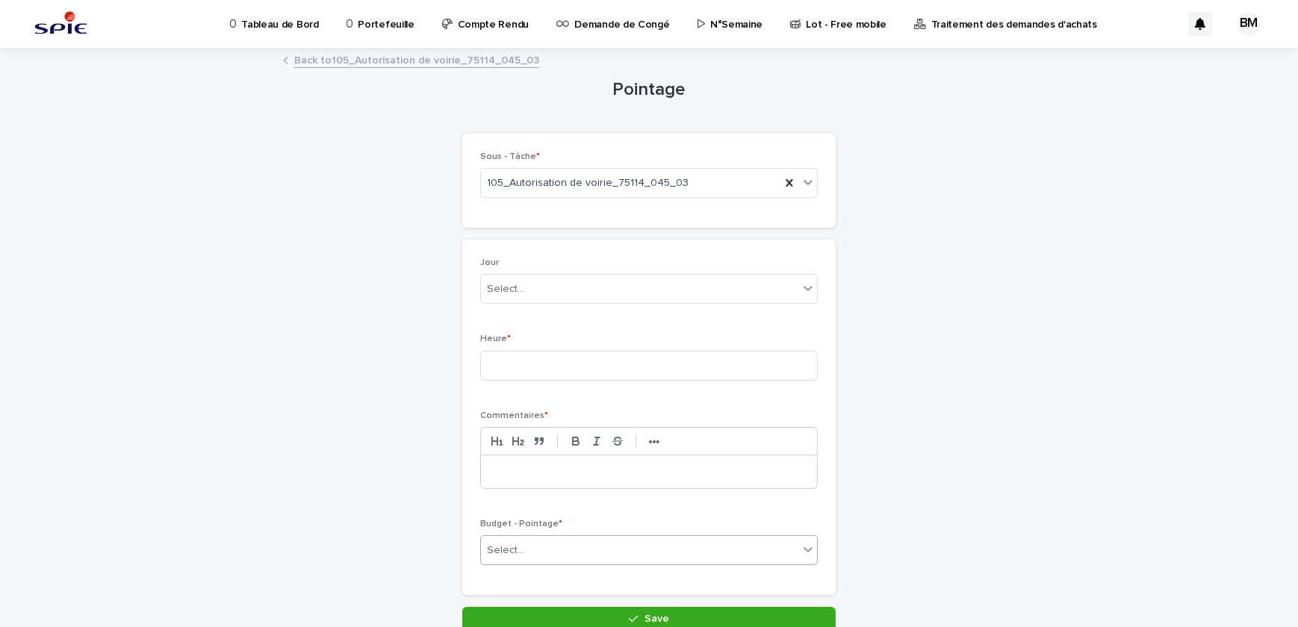
click at [570, 549] on div "Select..." at bounding box center [639, 550] width 317 height 25
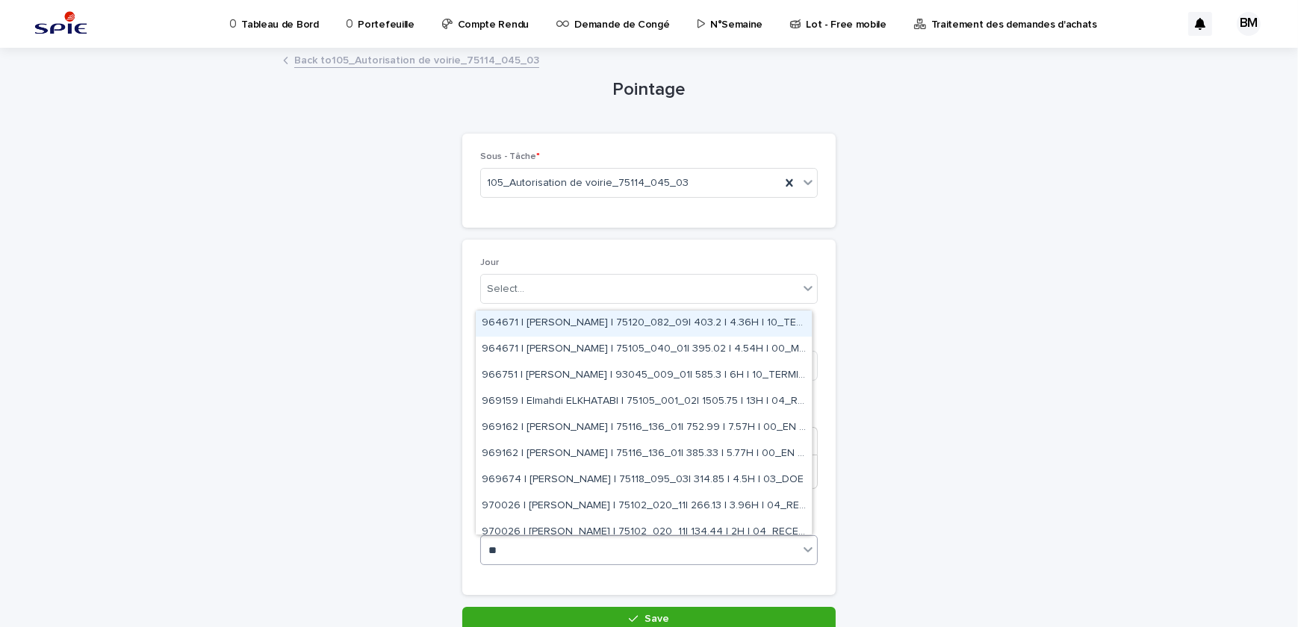
type input "*"
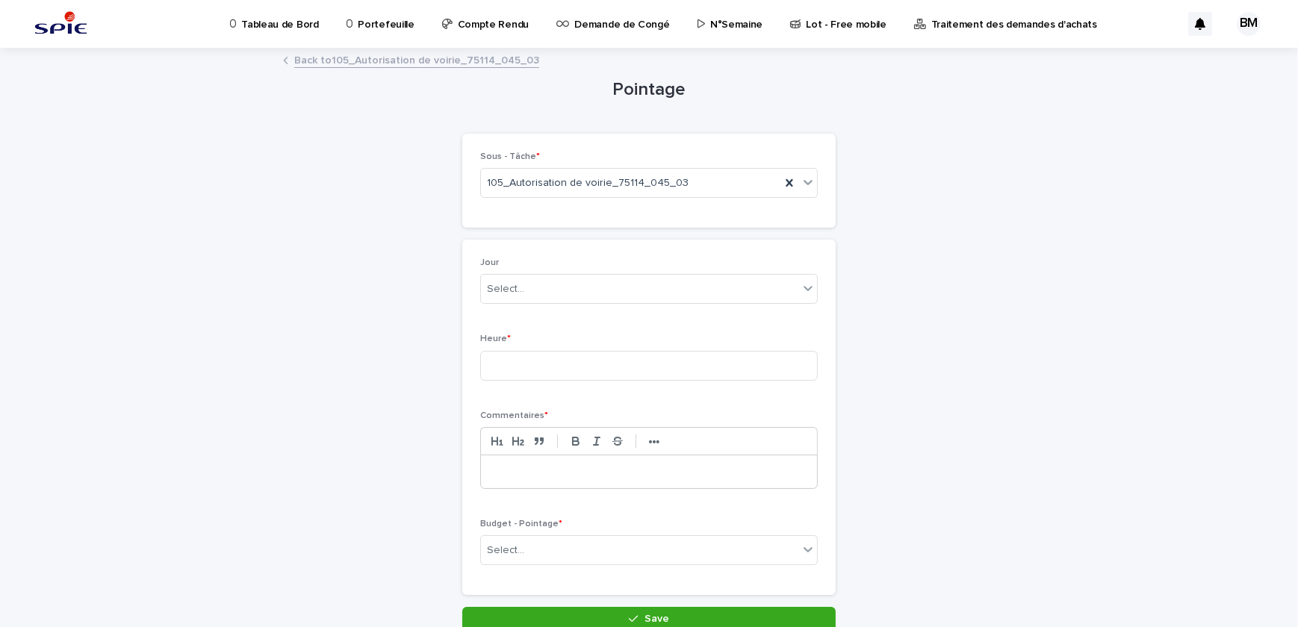
click at [921, 476] on div "Pointage Loading... Saving… Loading... Saving… Loading... Saving… Loading... Sa…" at bounding box center [649, 340] width 732 height 582
click at [474, 64] on link "Back to 105_Autorisation de voirie_75114_045_03" at bounding box center [416, 59] width 245 height 17
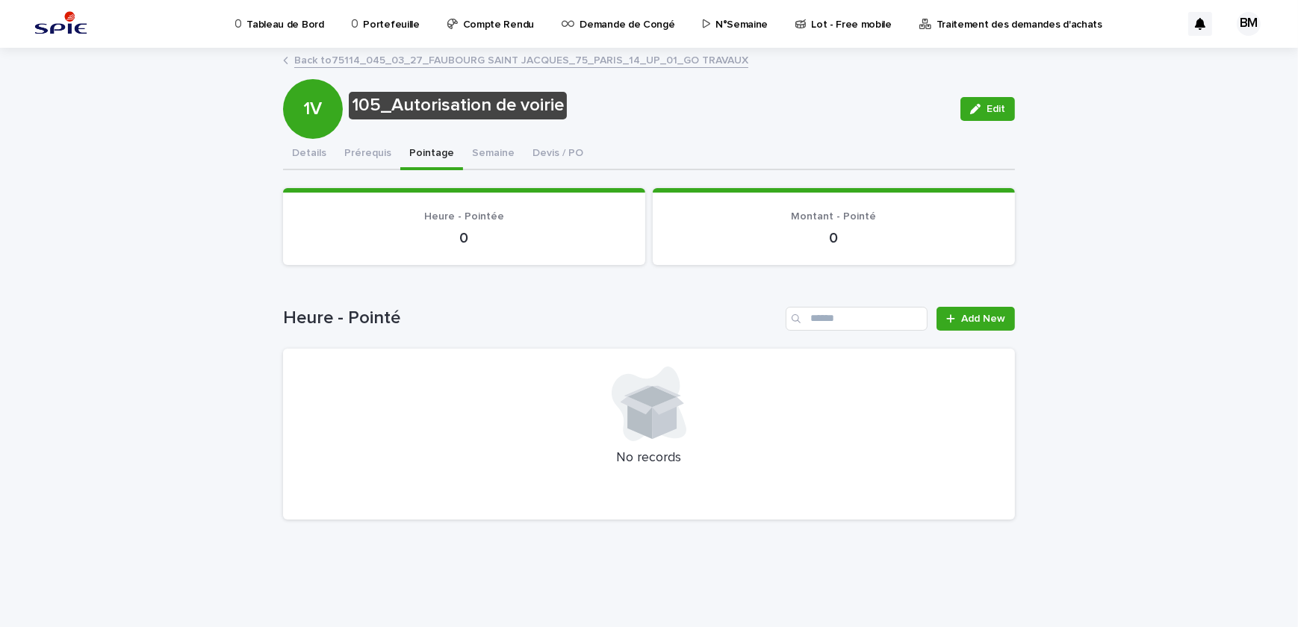
click at [394, 24] on p "Portefeuille" at bounding box center [391, 15] width 56 height 31
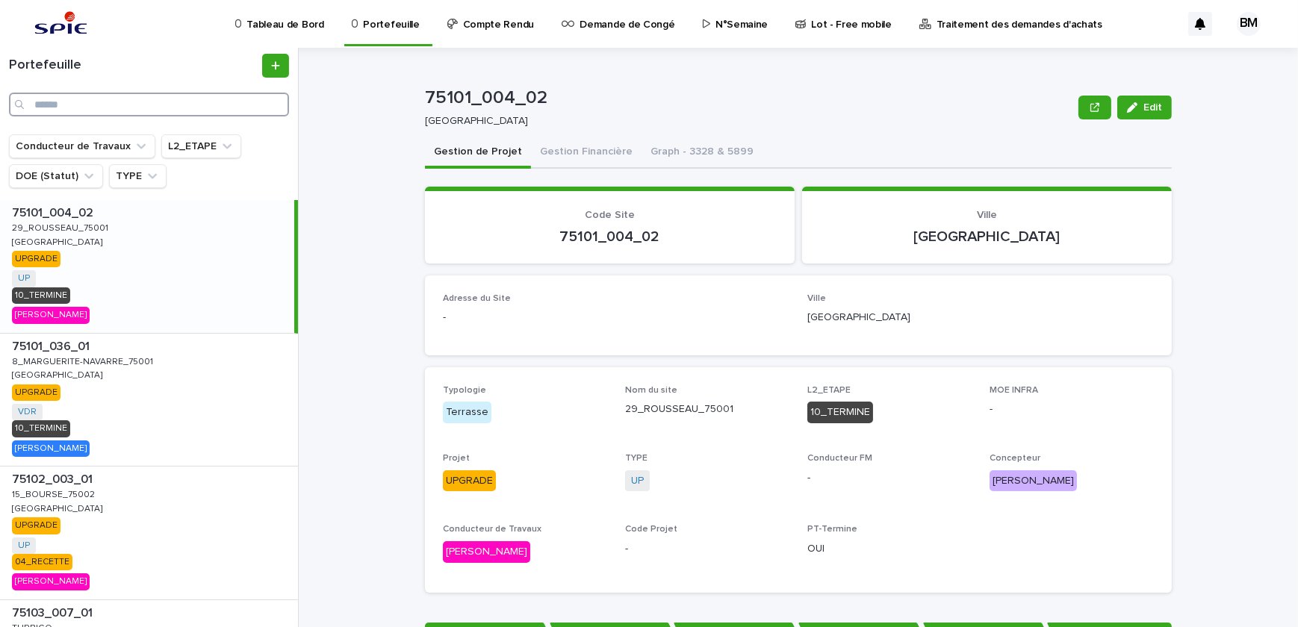
click at [146, 97] on input "Search" at bounding box center [149, 105] width 280 height 24
paste input "**********"
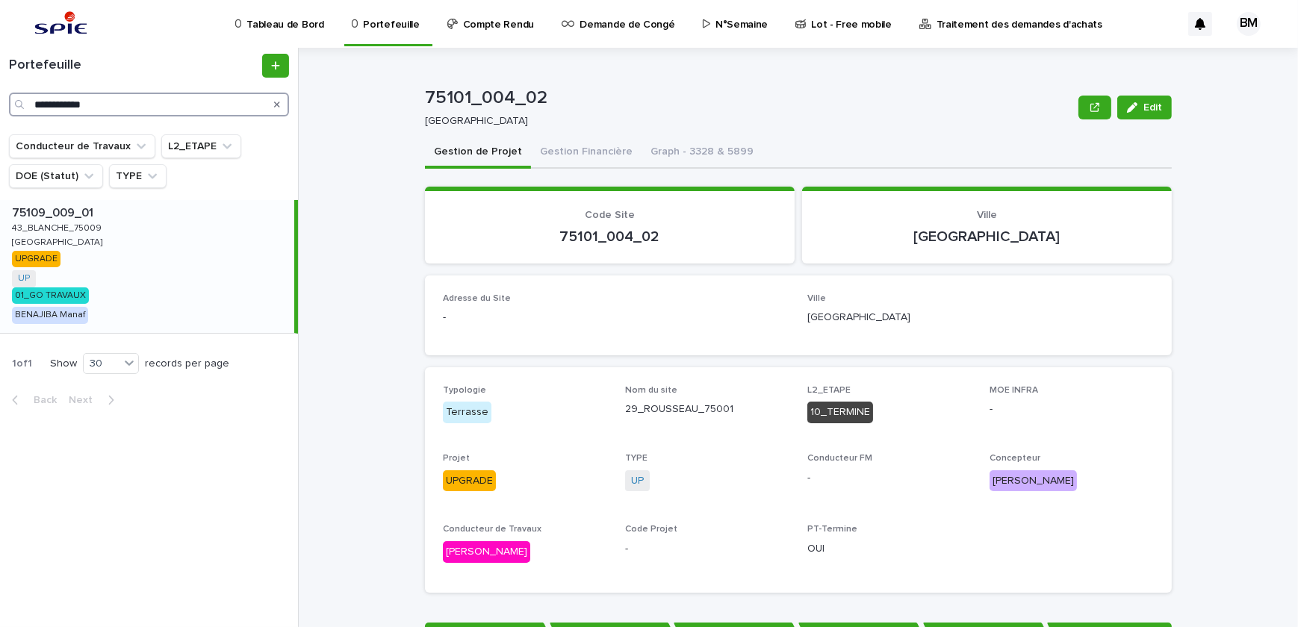
type input "**********"
click at [195, 245] on div "75109_009_01 75109_009_01 43_BLANCHE_75009 43_BLANCHE_75009 PARIS PARIS UPGRADE…" at bounding box center [147, 266] width 294 height 133
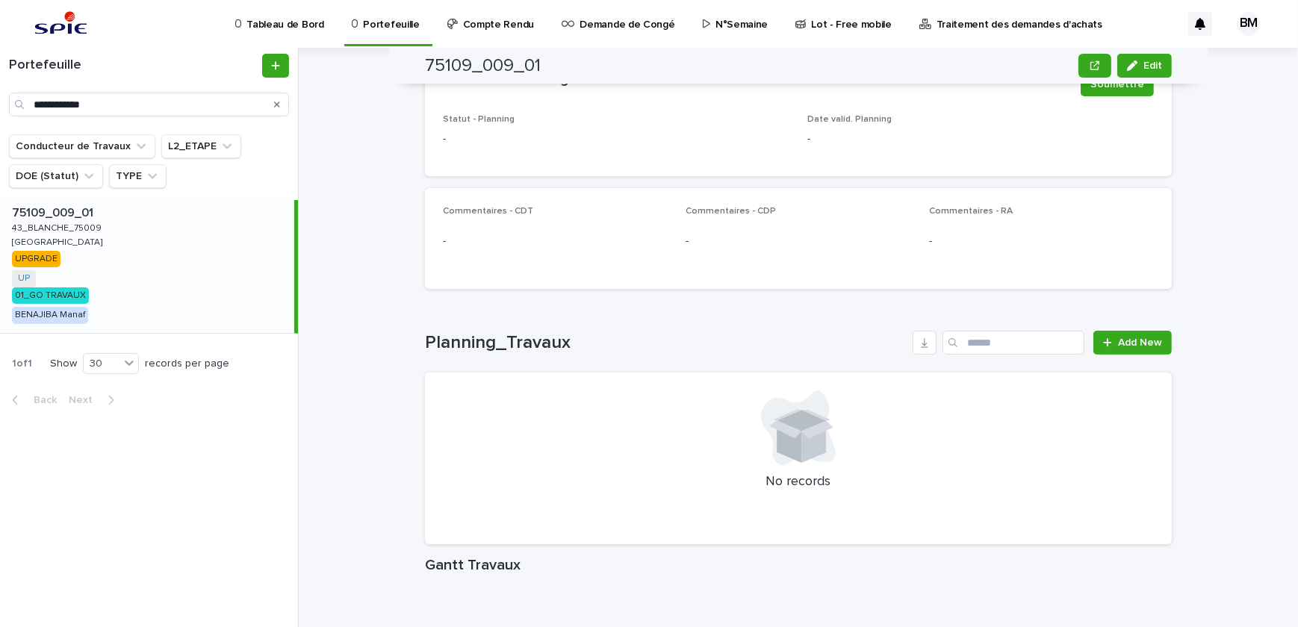
scroll to position [842, 0]
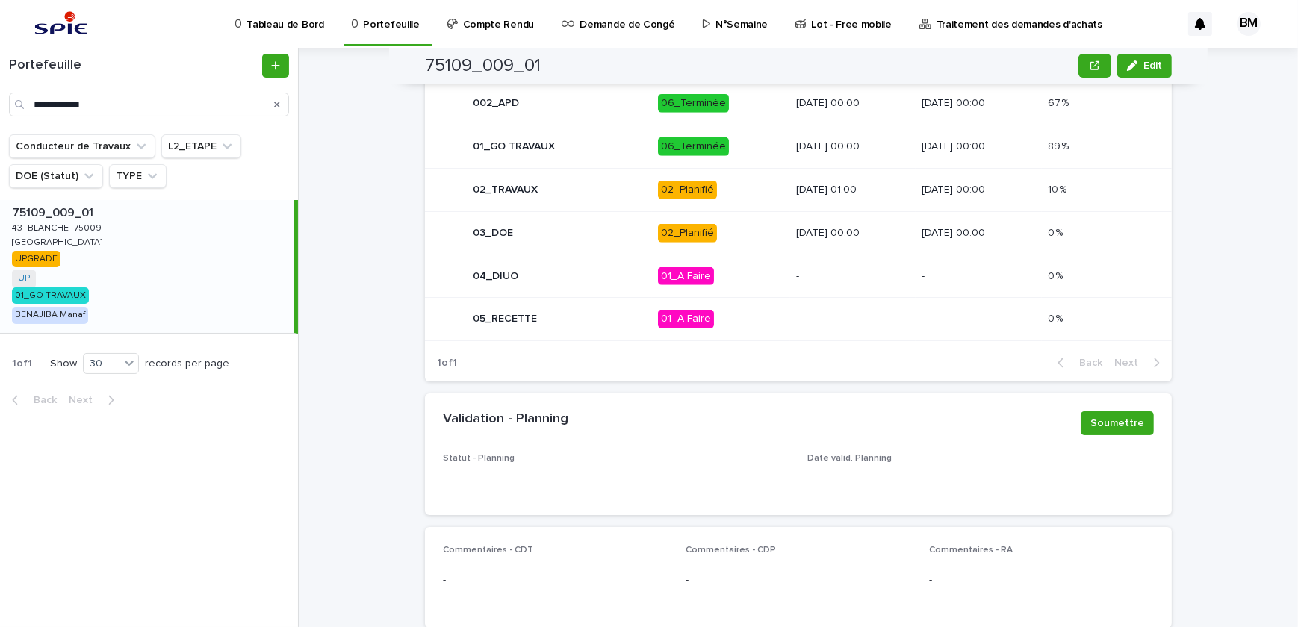
click at [717, 149] on p "06_Terminée" at bounding box center [721, 146] width 126 height 19
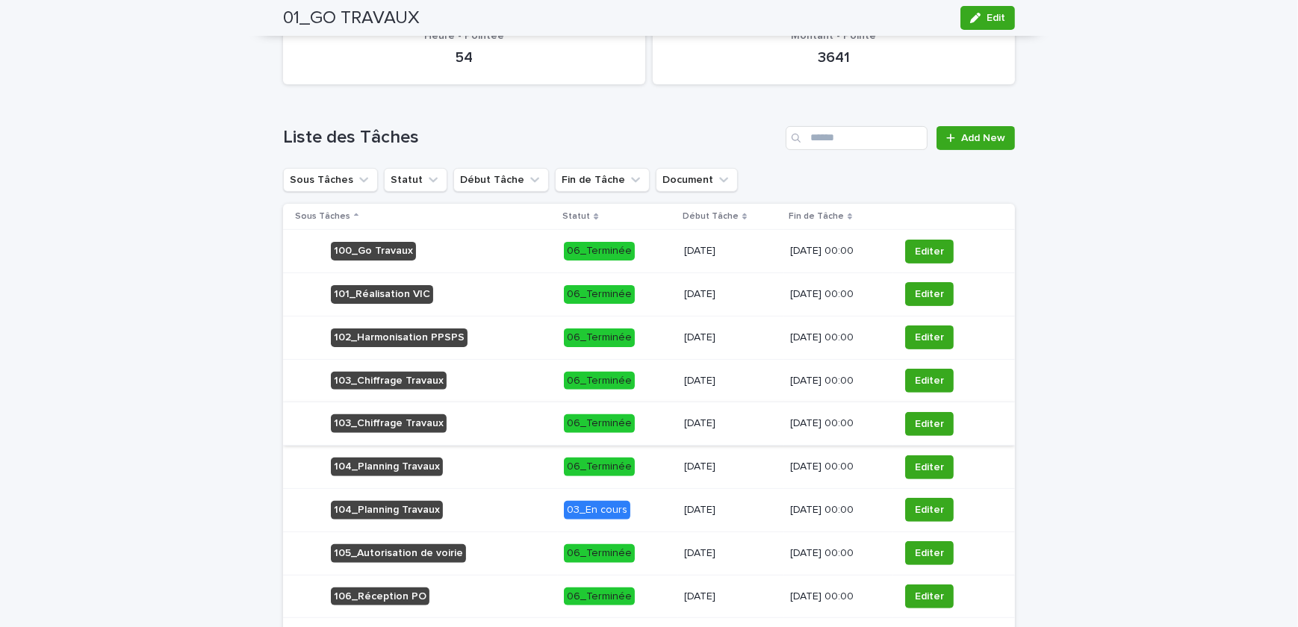
scroll to position [611, 0]
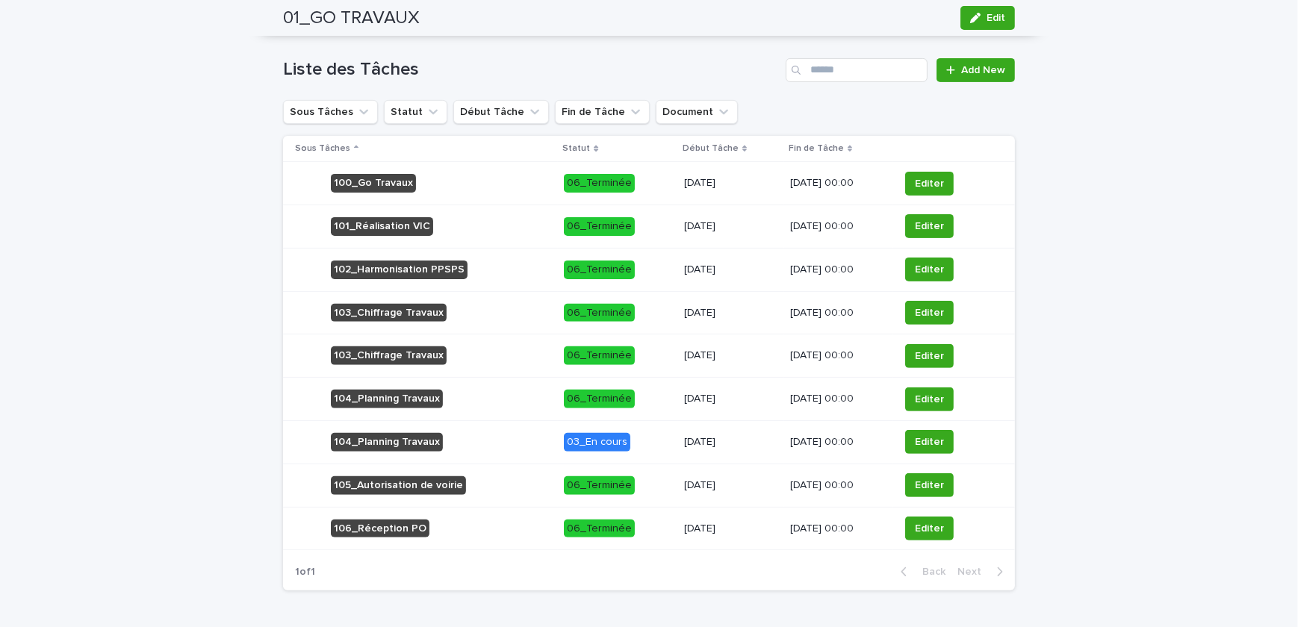
click at [525, 480] on div "105_Autorisation de voirie" at bounding box center [423, 485] width 257 height 31
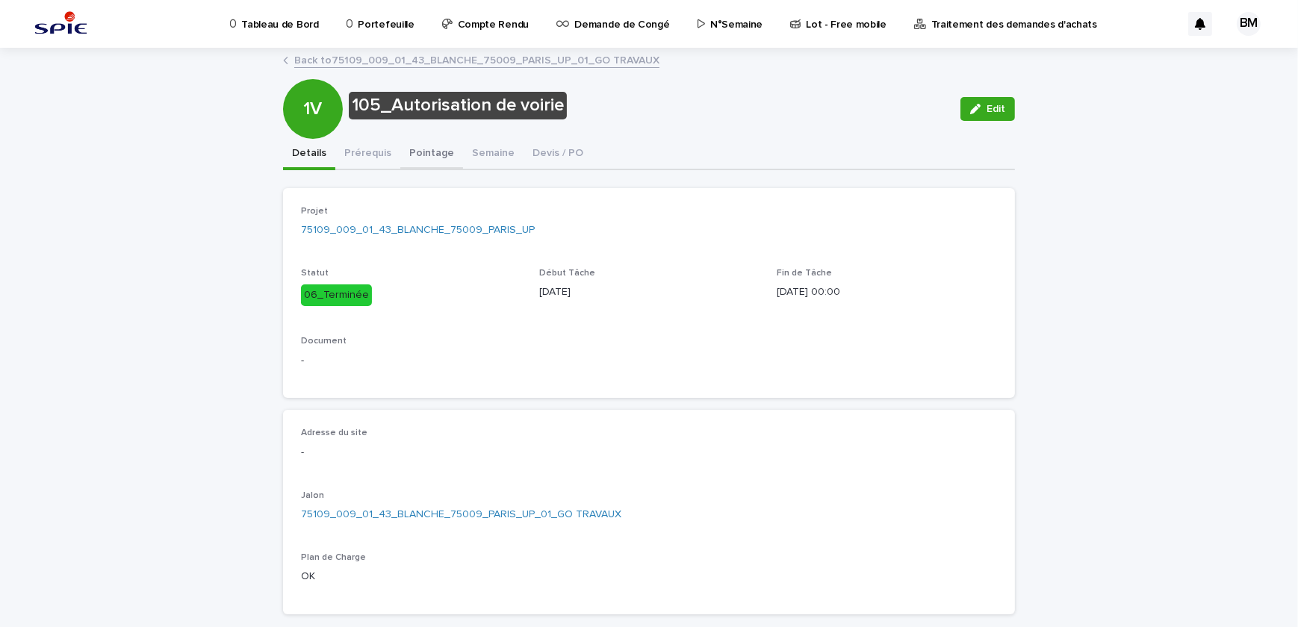
click at [401, 149] on button "Pointage" at bounding box center [431, 154] width 63 height 31
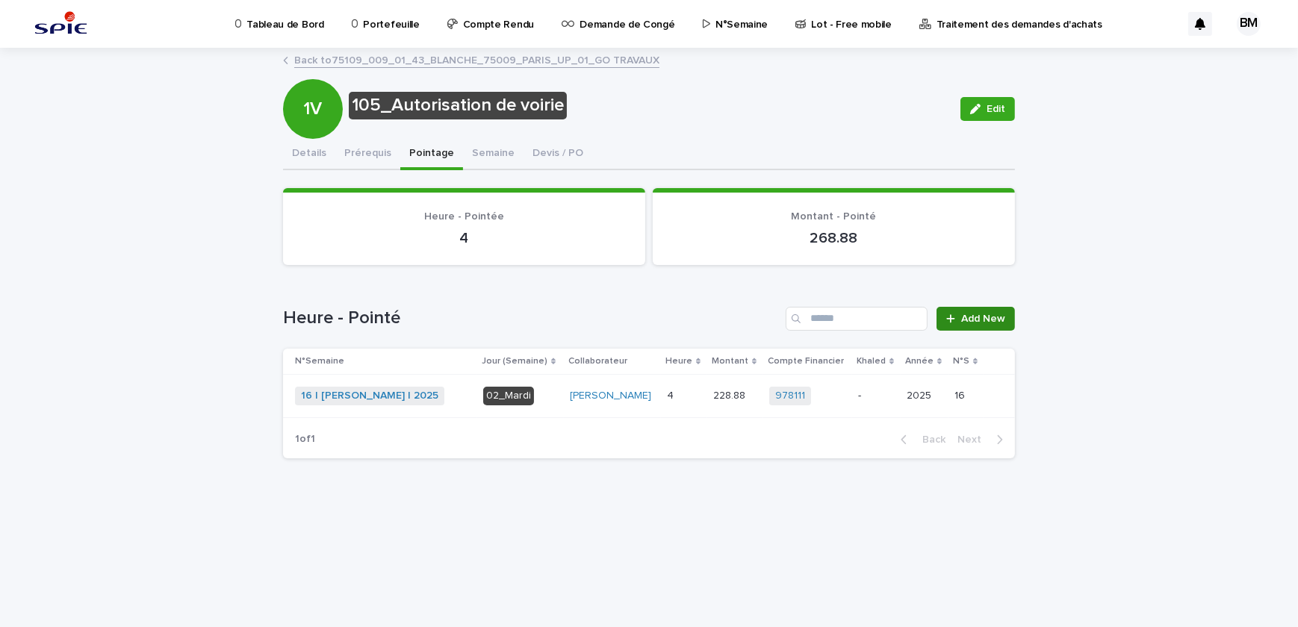
click at [985, 314] on span "Add New" at bounding box center [983, 319] width 44 height 10
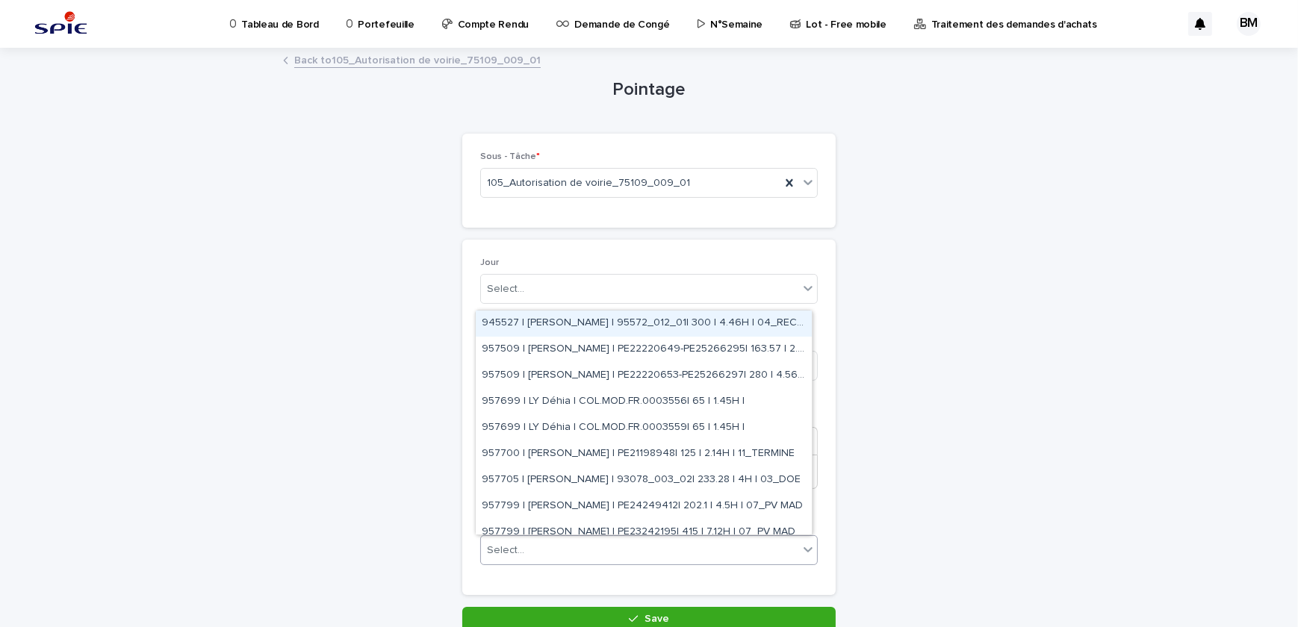
click at [538, 541] on div "Select..." at bounding box center [639, 550] width 317 height 25
type input "*****"
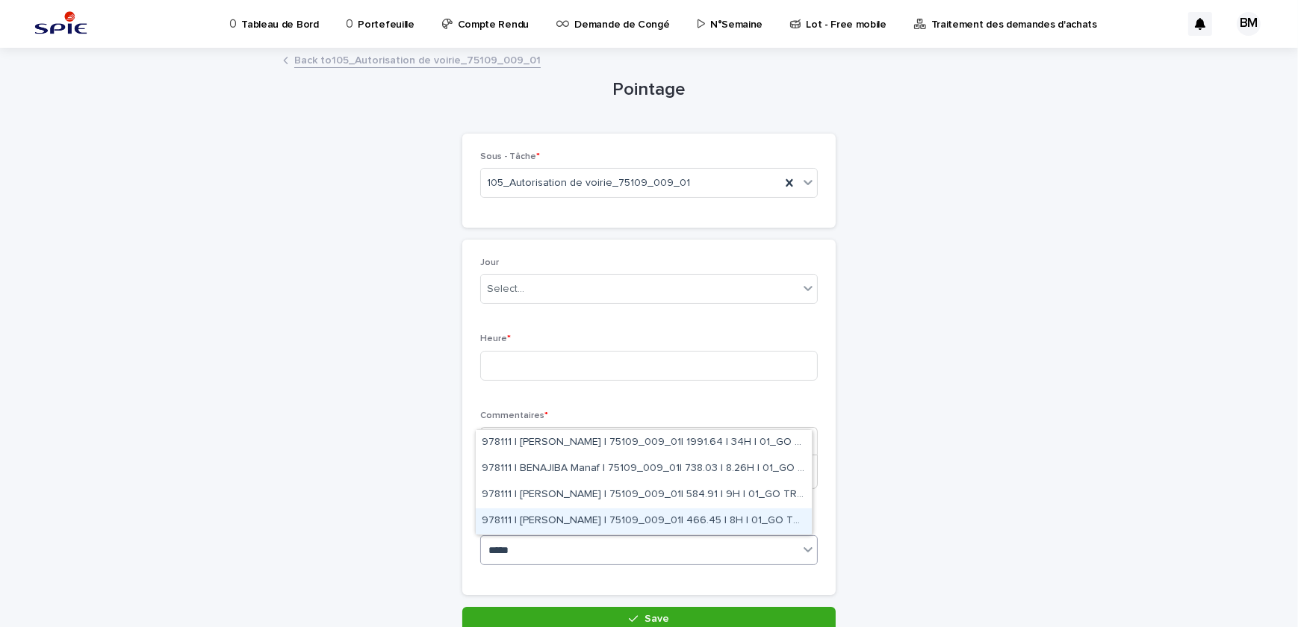
click at [733, 523] on div "978111 | LEGUEN Franck | 75109_009_01| 466.45 | 8H | 01_GO TRAVAUX" at bounding box center [644, 521] width 336 height 26
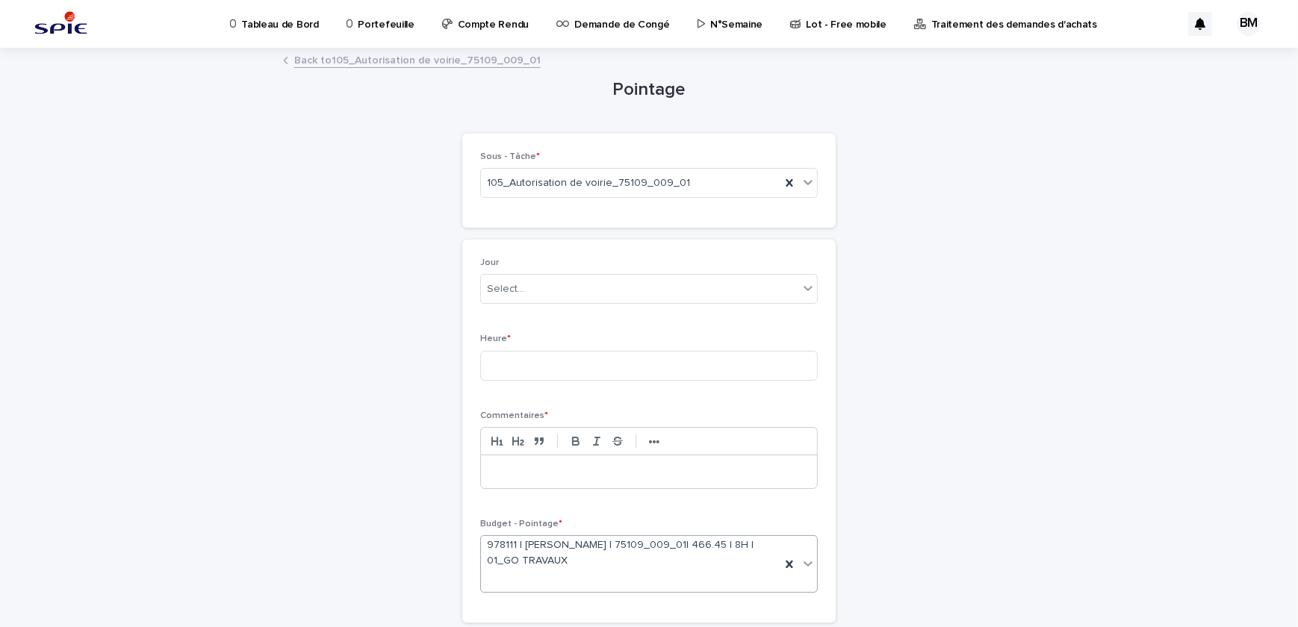
click at [594, 478] on p at bounding box center [649, 471] width 314 height 15
click at [552, 370] on input at bounding box center [648, 366] width 337 height 30
type input "*"
click at [497, 479] on div at bounding box center [649, 471] width 336 height 33
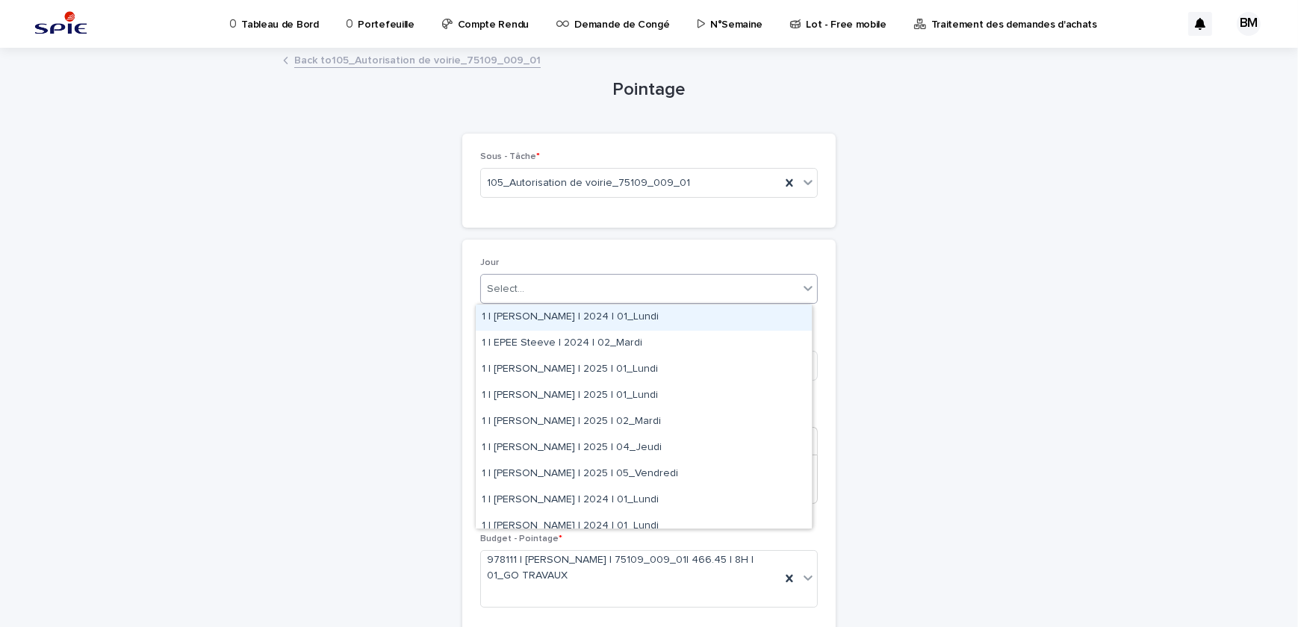
click at [526, 280] on div at bounding box center [526, 289] width 1 height 19
type input "********"
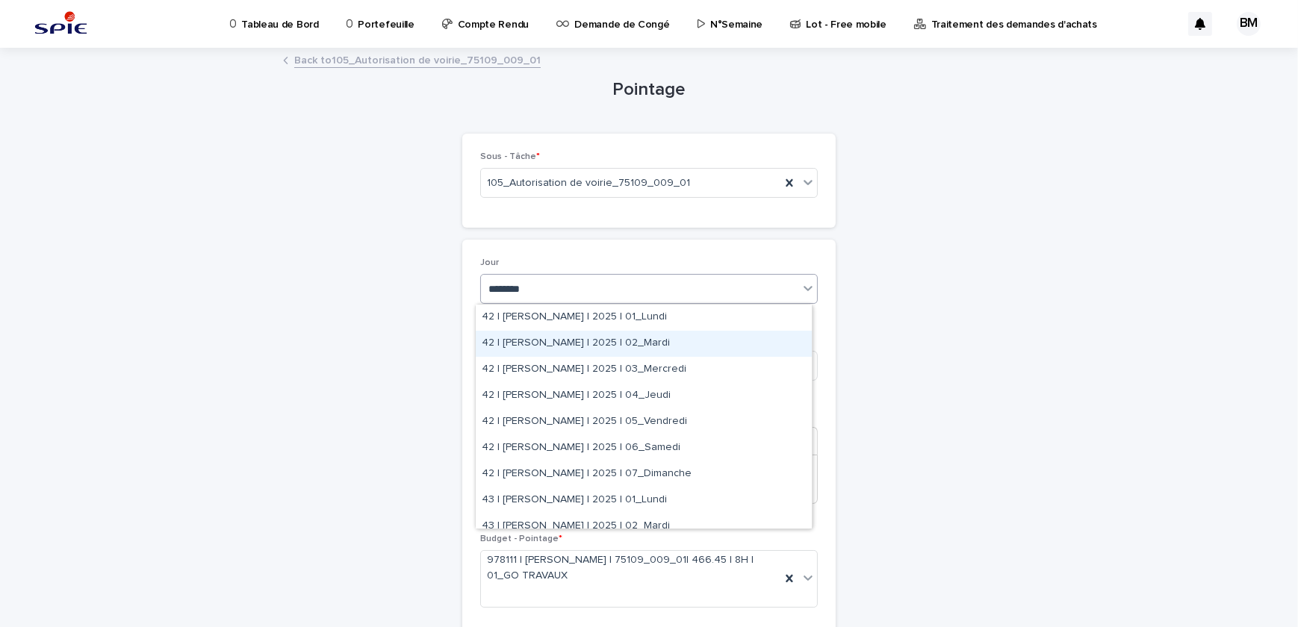
click at [602, 334] on div "42 | [PERSON_NAME] | 2025 | 02_Mardi" at bounding box center [644, 344] width 336 height 26
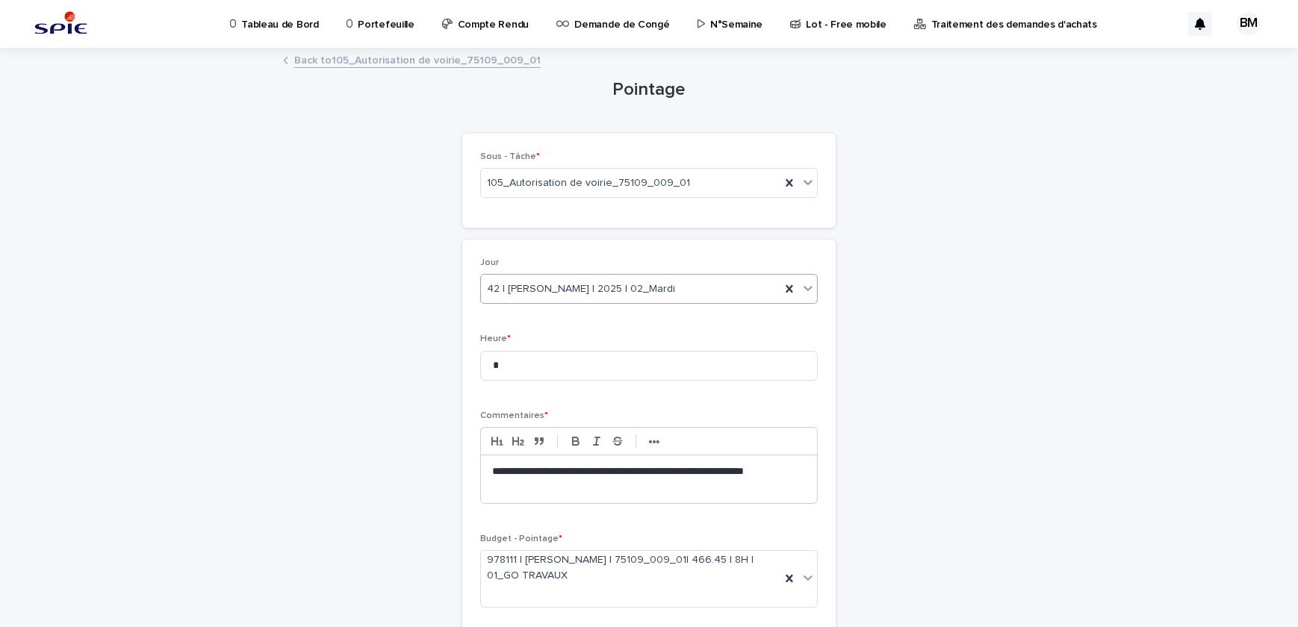
scroll to position [119, 0]
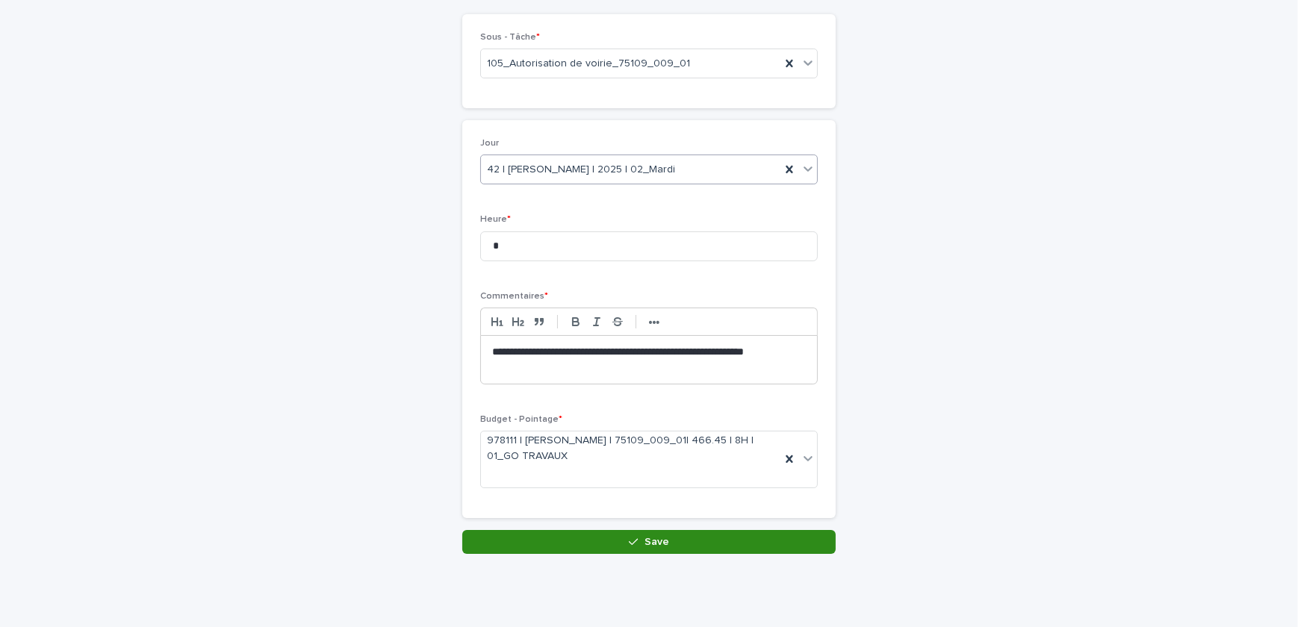
click at [712, 530] on button "Save" at bounding box center [648, 542] width 373 height 24
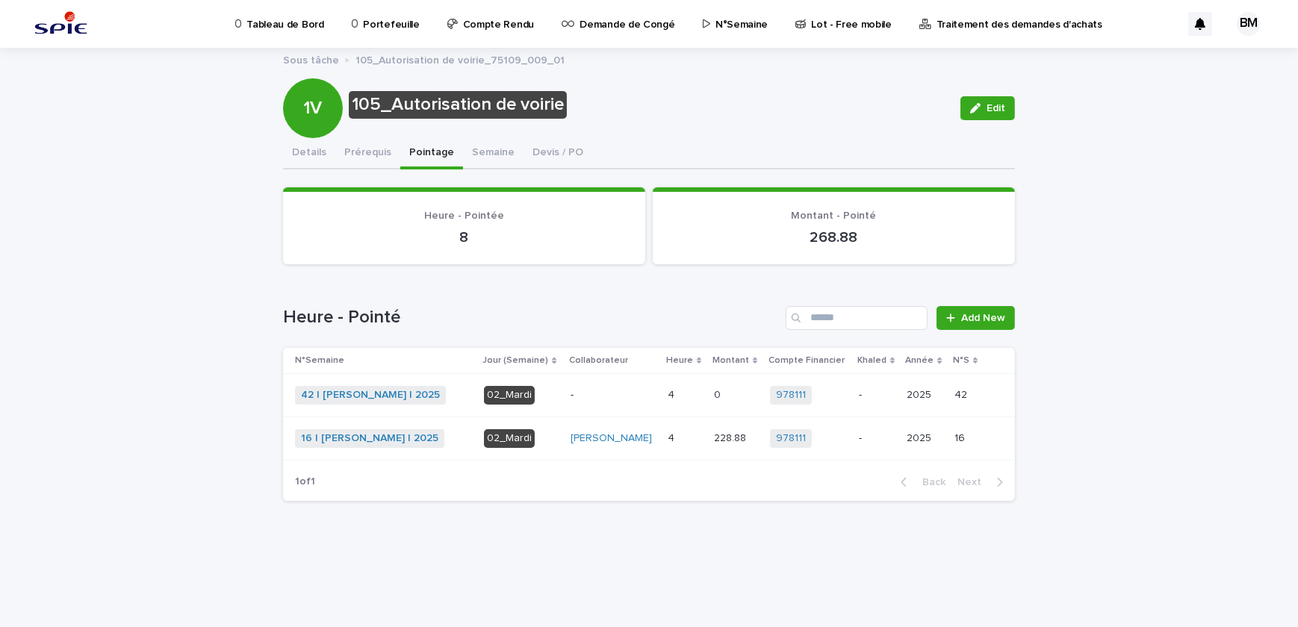
click at [608, 386] on div "-" at bounding box center [612, 394] width 85 height 16
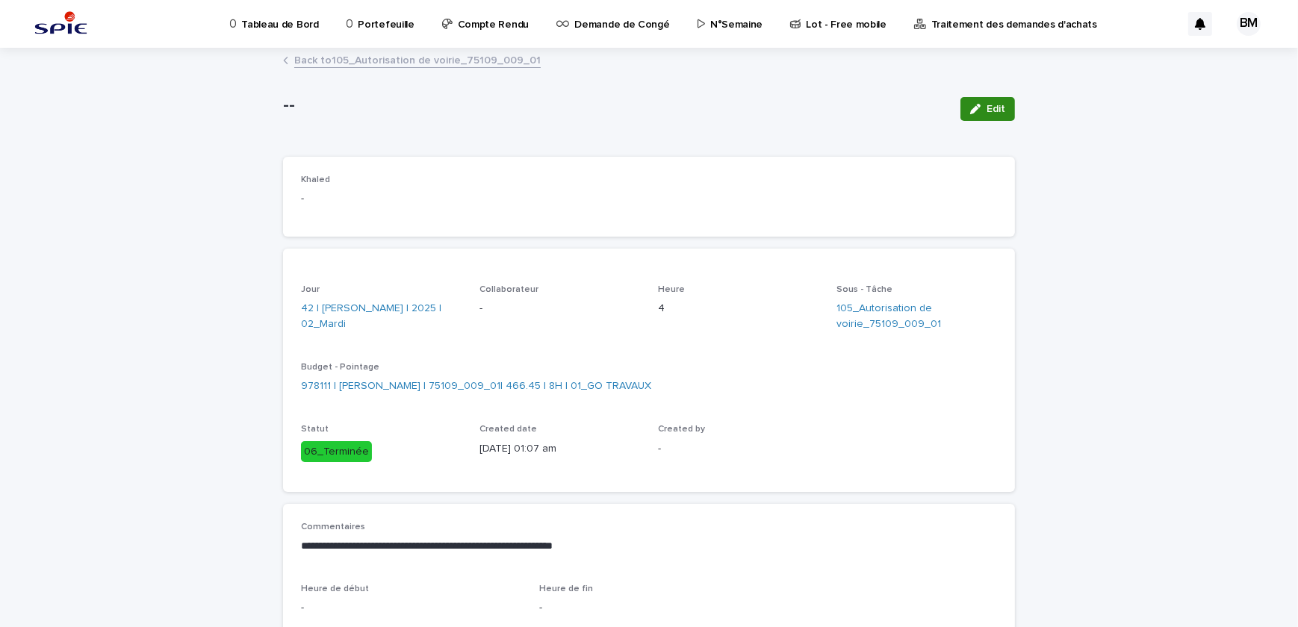
click at [970, 112] on icon "button" at bounding box center [975, 109] width 10 height 10
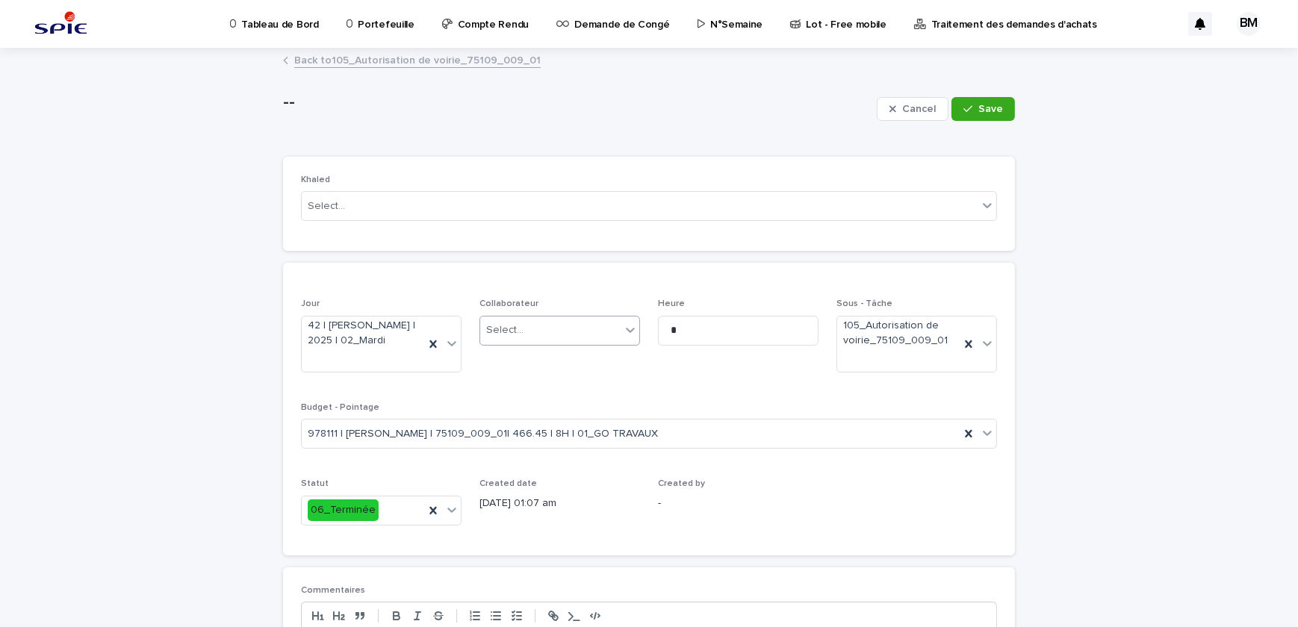
click at [532, 331] on div "Select..." at bounding box center [550, 330] width 140 height 25
type input "******"
click at [547, 355] on div "BENAJIBA Manaf" at bounding box center [554, 359] width 159 height 26
click at [956, 116] on button "Save" at bounding box center [982, 109] width 63 height 24
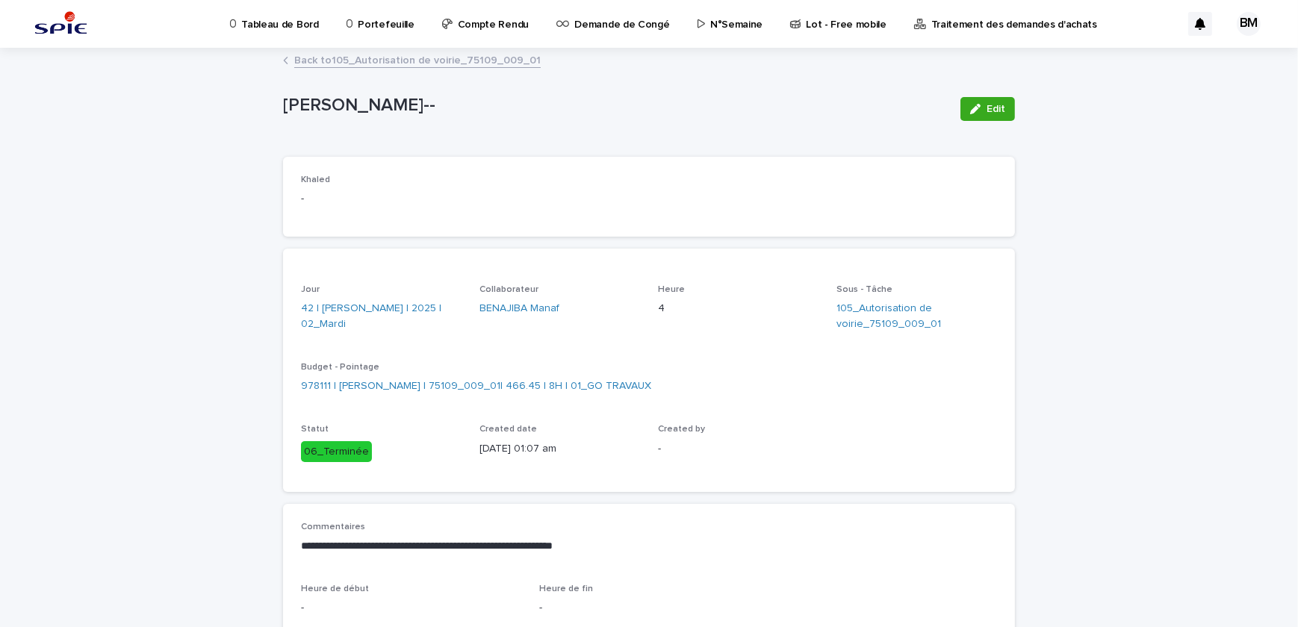
click at [413, 55] on link "Back to 105_Autorisation de voirie_75109_009_01" at bounding box center [417, 59] width 246 height 17
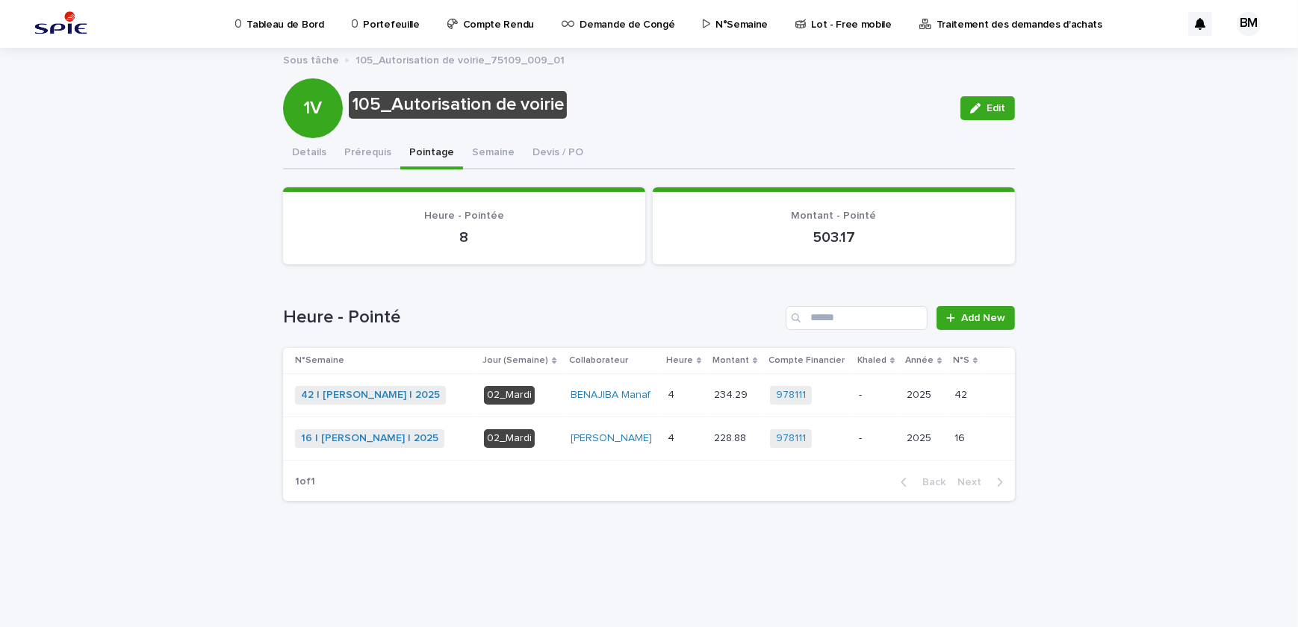
click at [380, 20] on p "Portefeuille" at bounding box center [391, 15] width 56 height 31
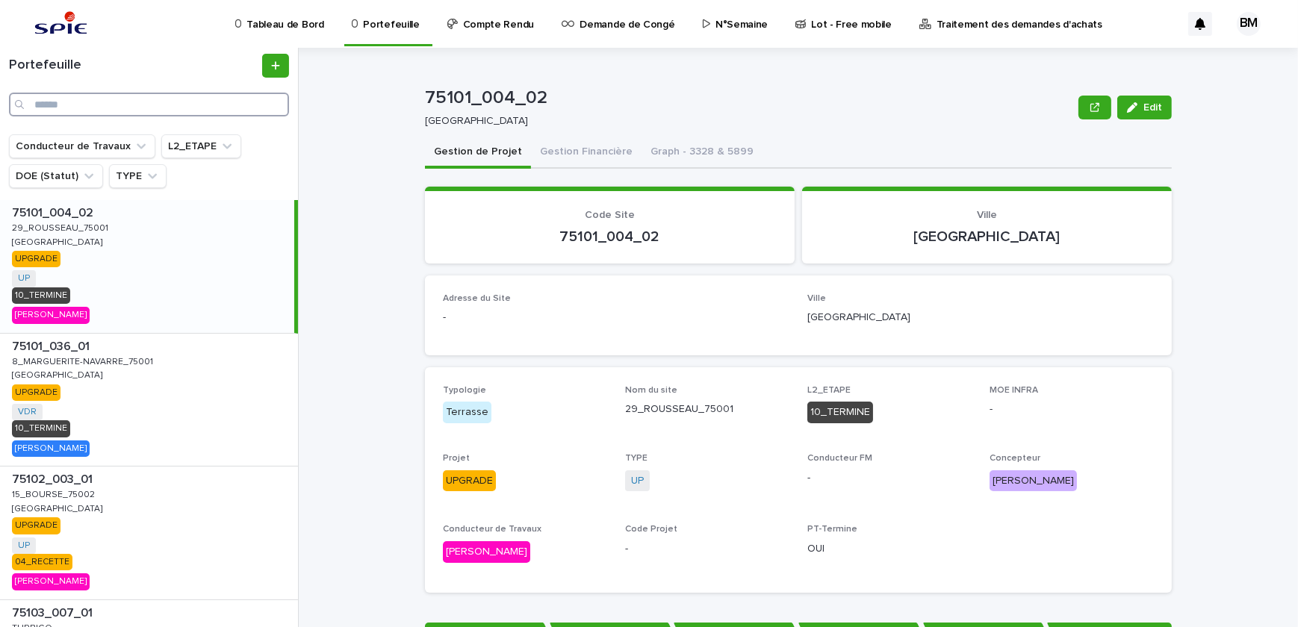
click at [120, 111] on input "Search" at bounding box center [149, 105] width 280 height 24
paste input "**********"
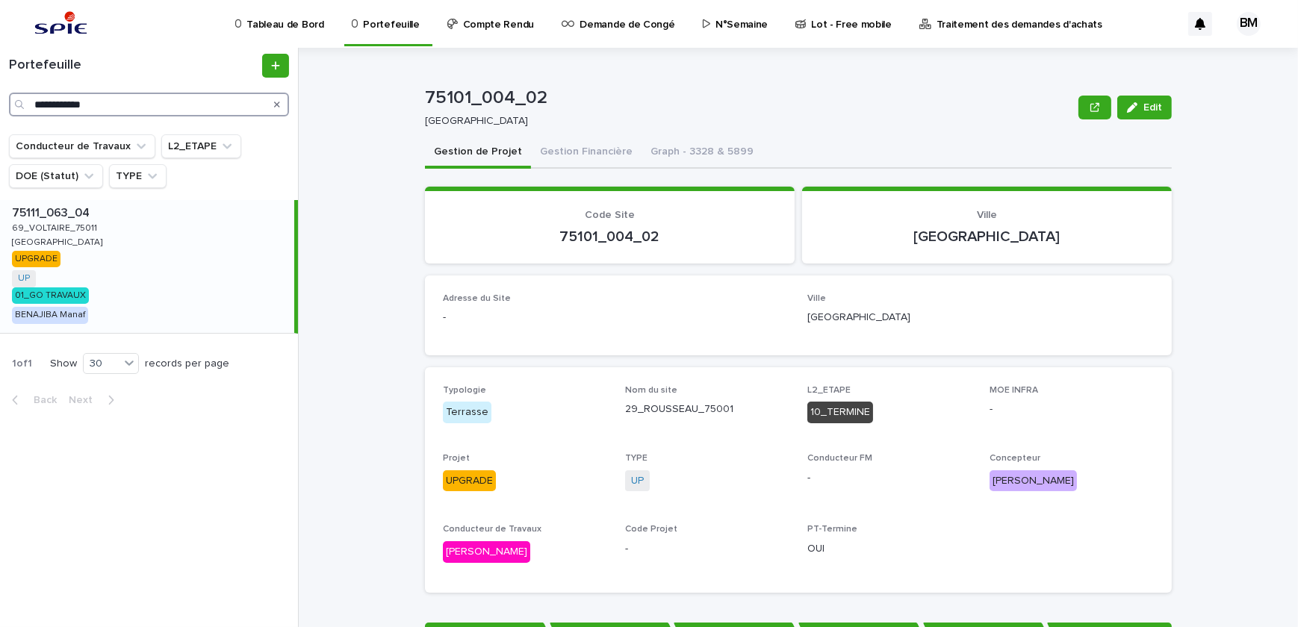
type input "**********"
click at [201, 287] on div "75111_063_04 75111_063_04 69_VOLTAIRE_75011 69_VOLTAIRE_75011 PARIS PARIS UPGRA…" at bounding box center [147, 266] width 294 height 133
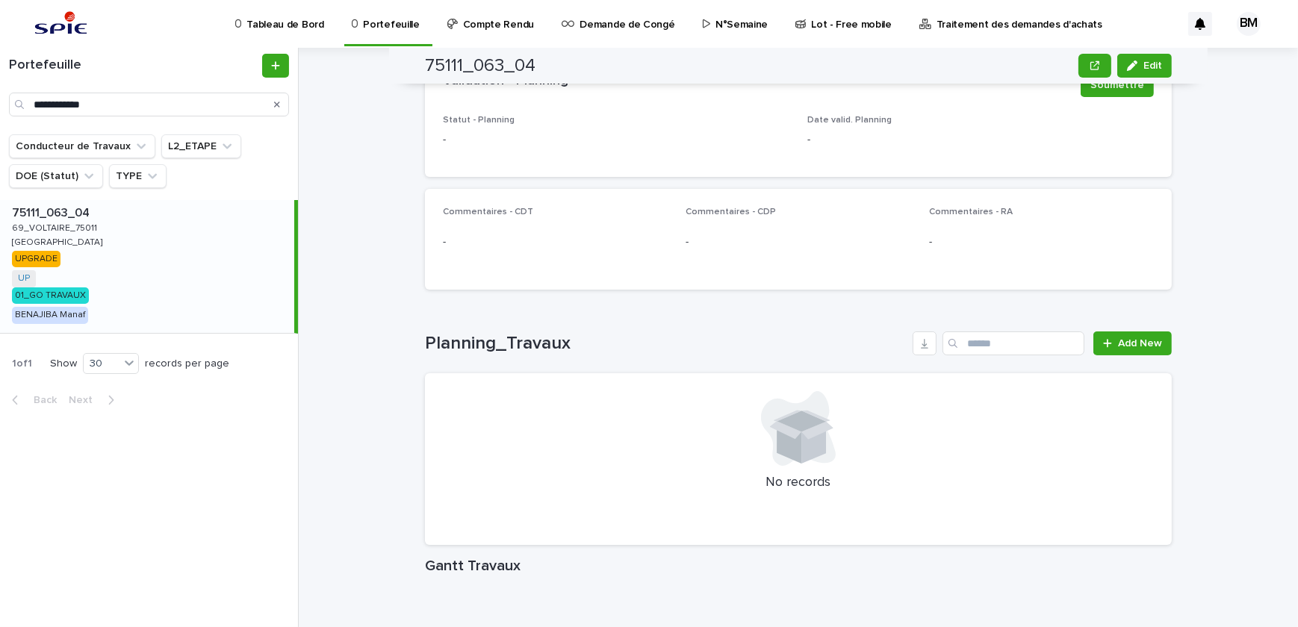
scroll to position [706, 0]
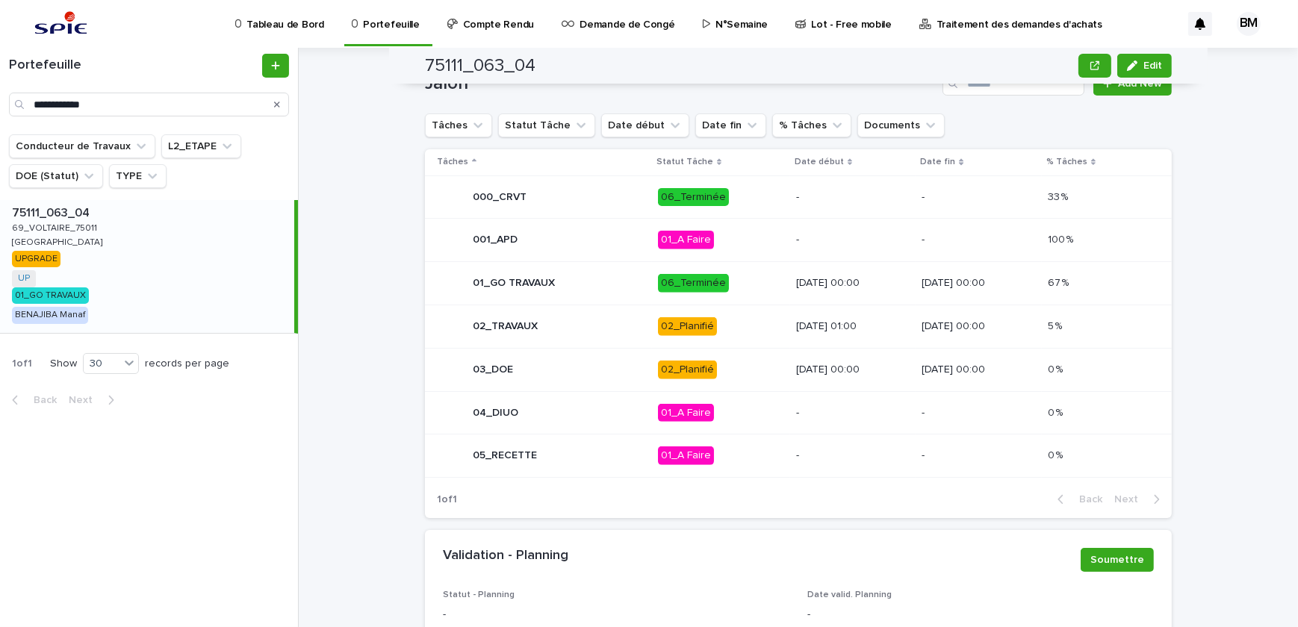
click at [723, 297] on td "06_Terminée" at bounding box center [721, 283] width 138 height 43
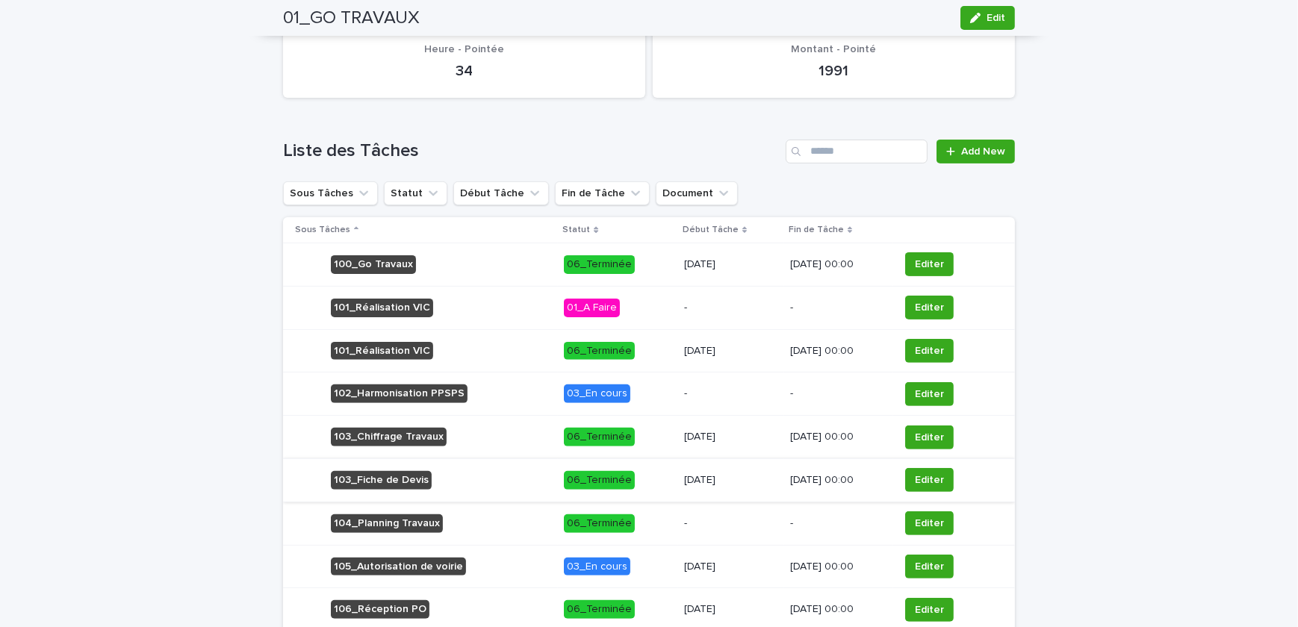
scroll to position [674, 0]
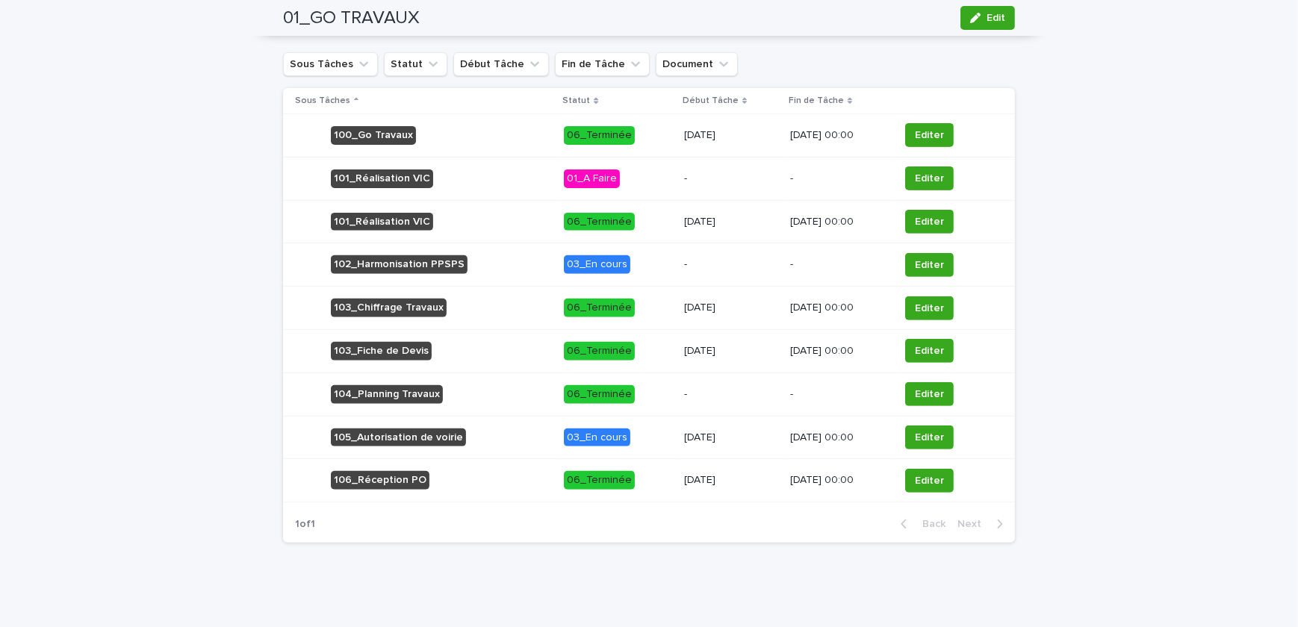
click at [684, 264] on p "-" at bounding box center [731, 264] width 94 height 13
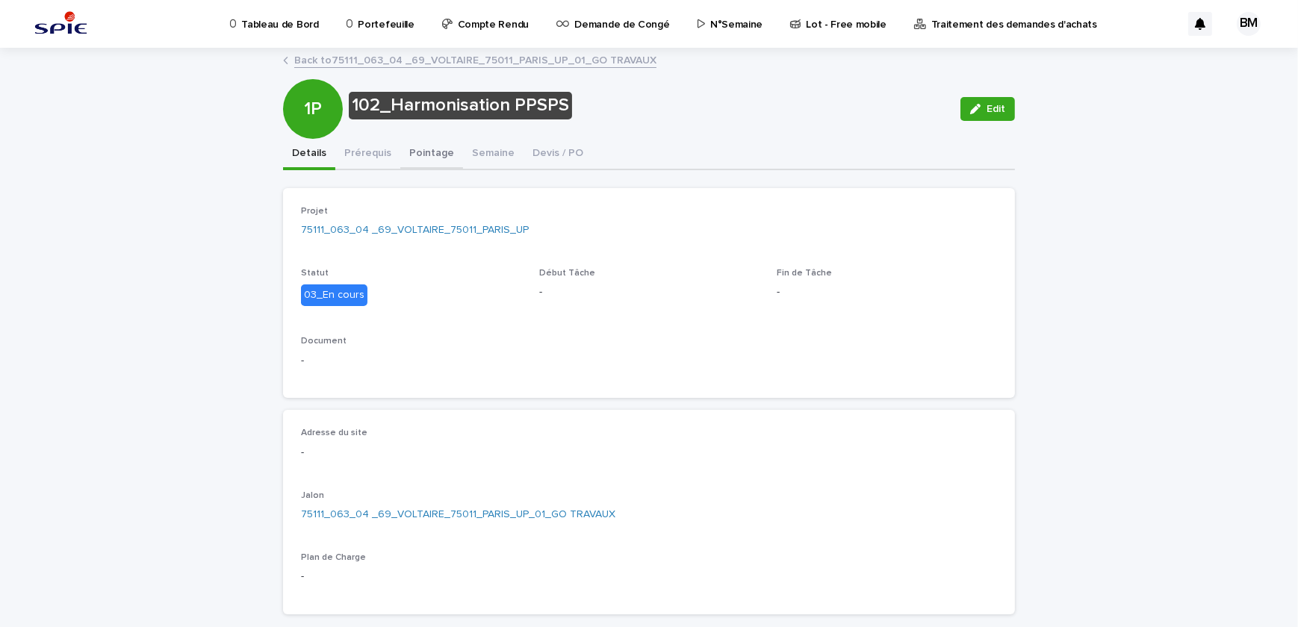
click at [410, 150] on button "Pointage" at bounding box center [431, 154] width 63 height 31
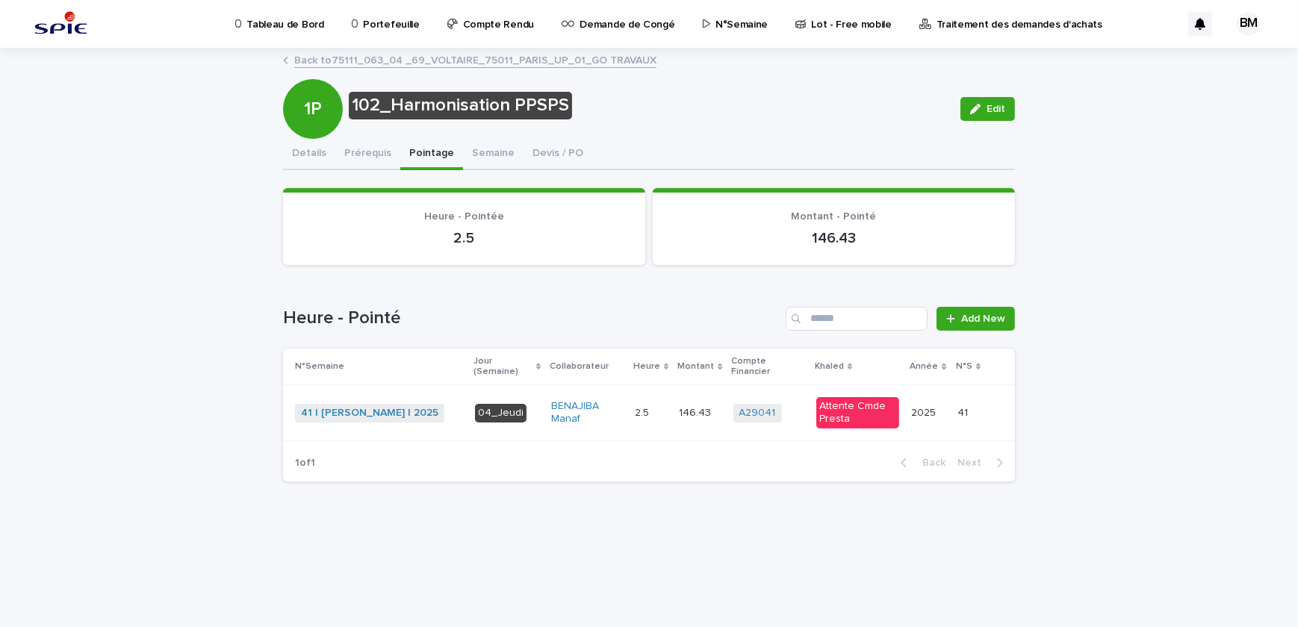
click at [684, 396] on td "146.43 146.43" at bounding box center [700, 413] width 54 height 56
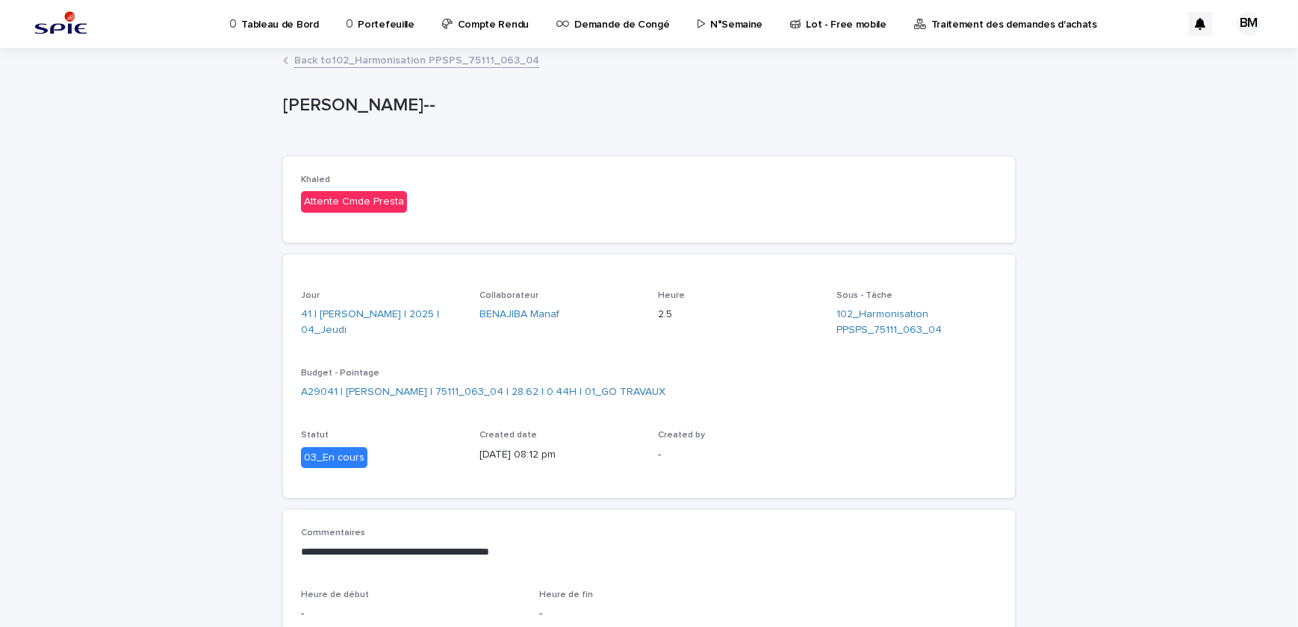
click at [452, 64] on link "Back to 102_Harmonisation PPSPS_75111_063_04" at bounding box center [416, 59] width 245 height 17
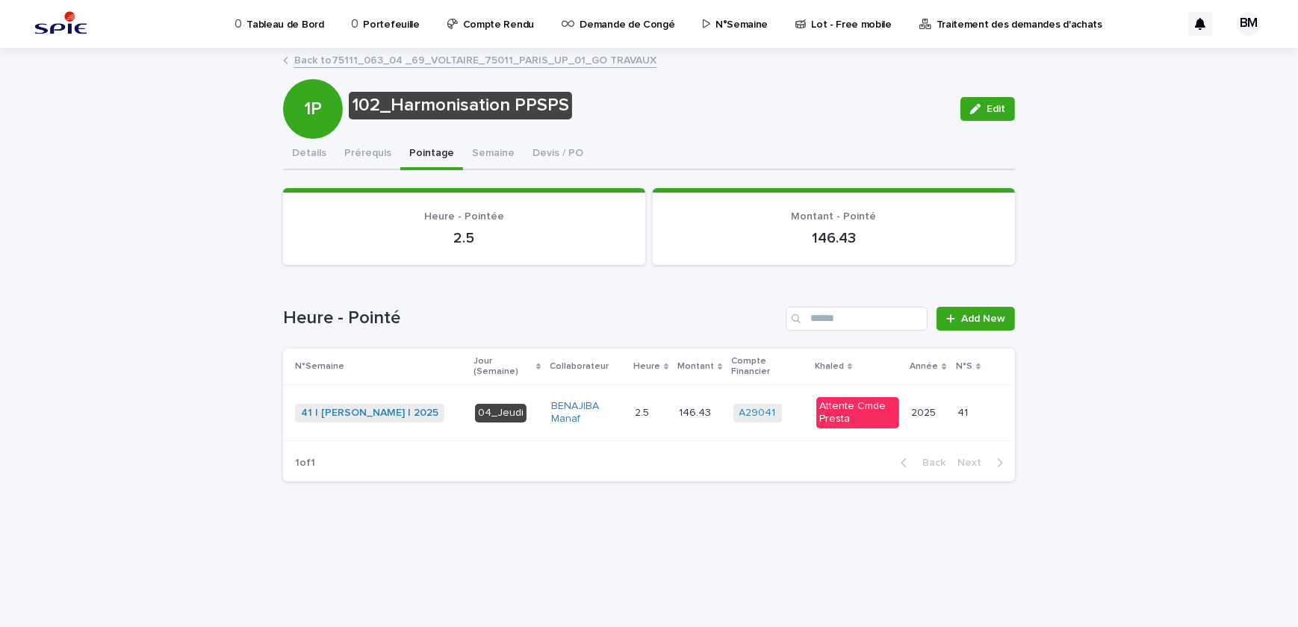
click at [416, 62] on link "Back to 75111_063_04 _69_VOLTAIRE_75011_PARIS_UP_01_GO TRAVAUX" at bounding box center [475, 59] width 362 height 17
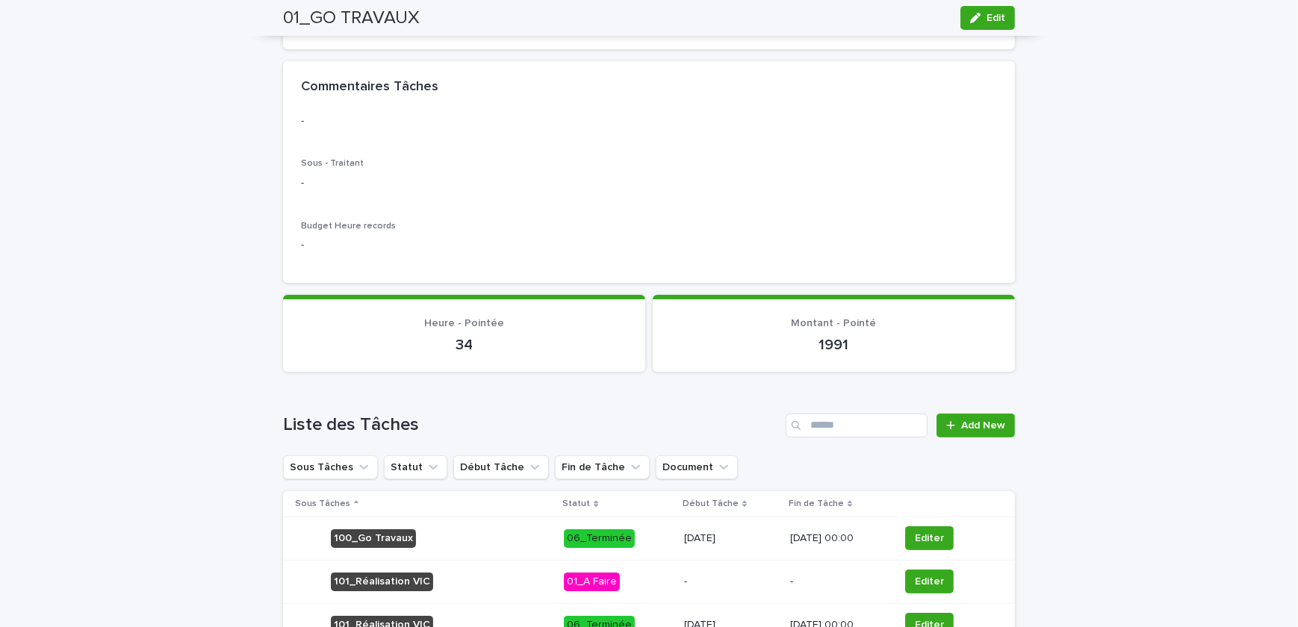
scroll to position [475, 0]
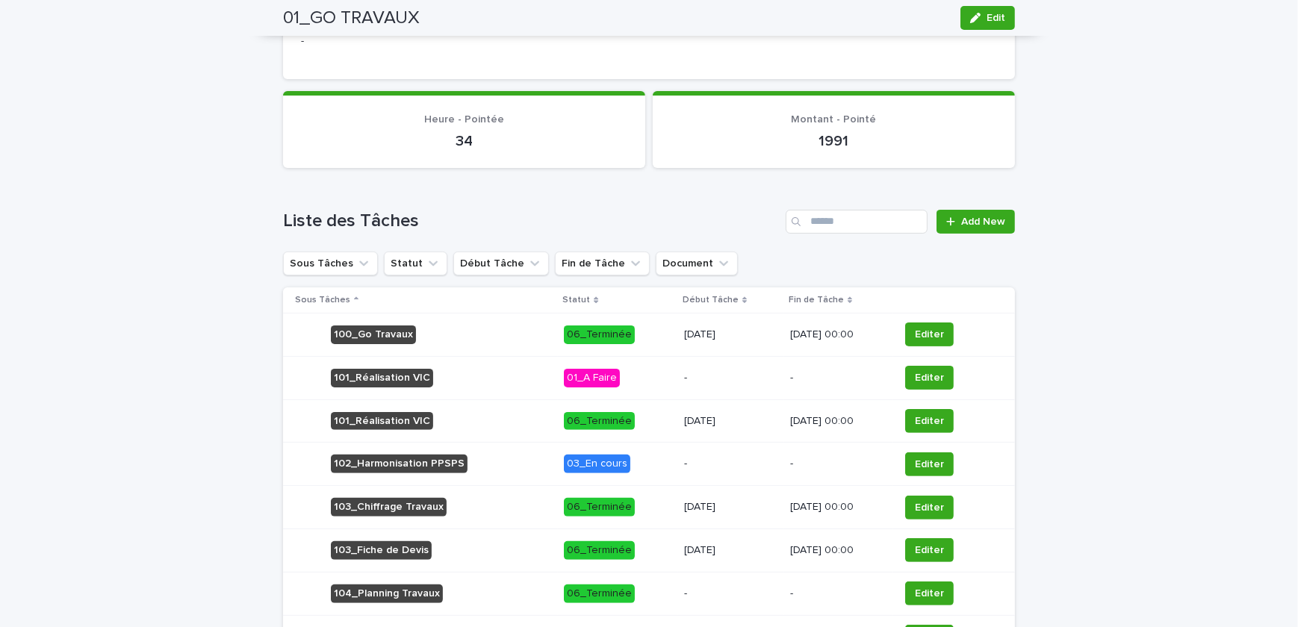
click at [526, 502] on div "103_Chiffrage Travaux" at bounding box center [423, 507] width 257 height 31
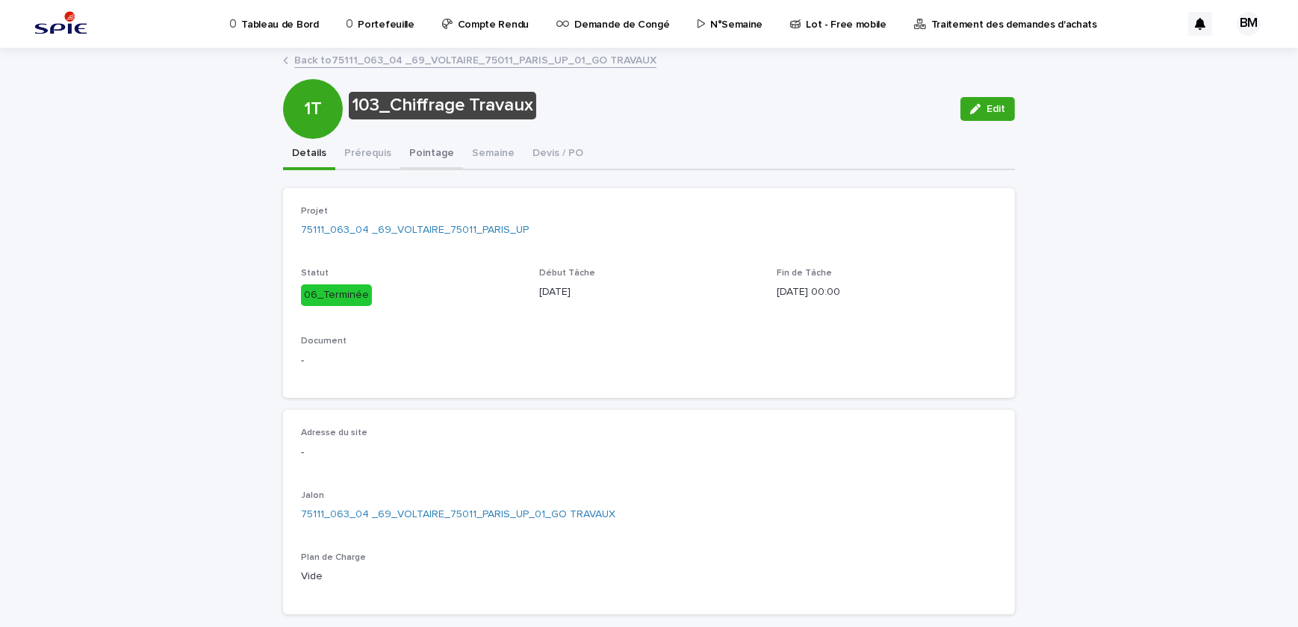
click at [417, 153] on button "Pointage" at bounding box center [431, 154] width 63 height 31
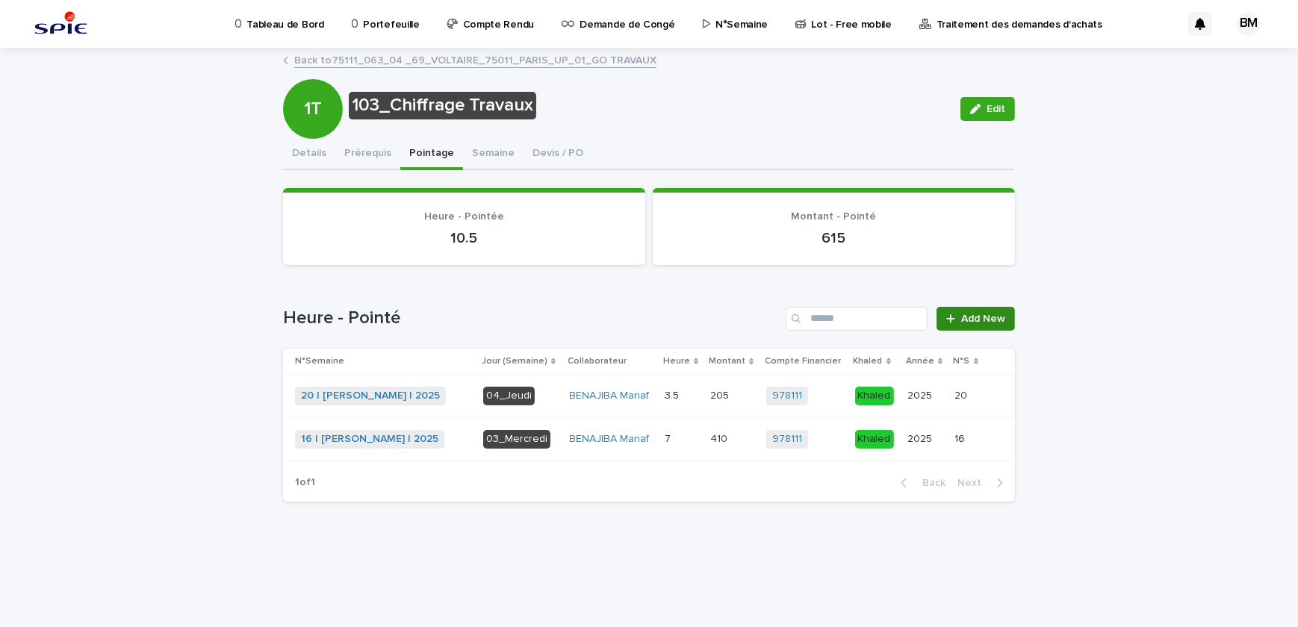
click at [959, 321] on div at bounding box center [953, 319] width 15 height 10
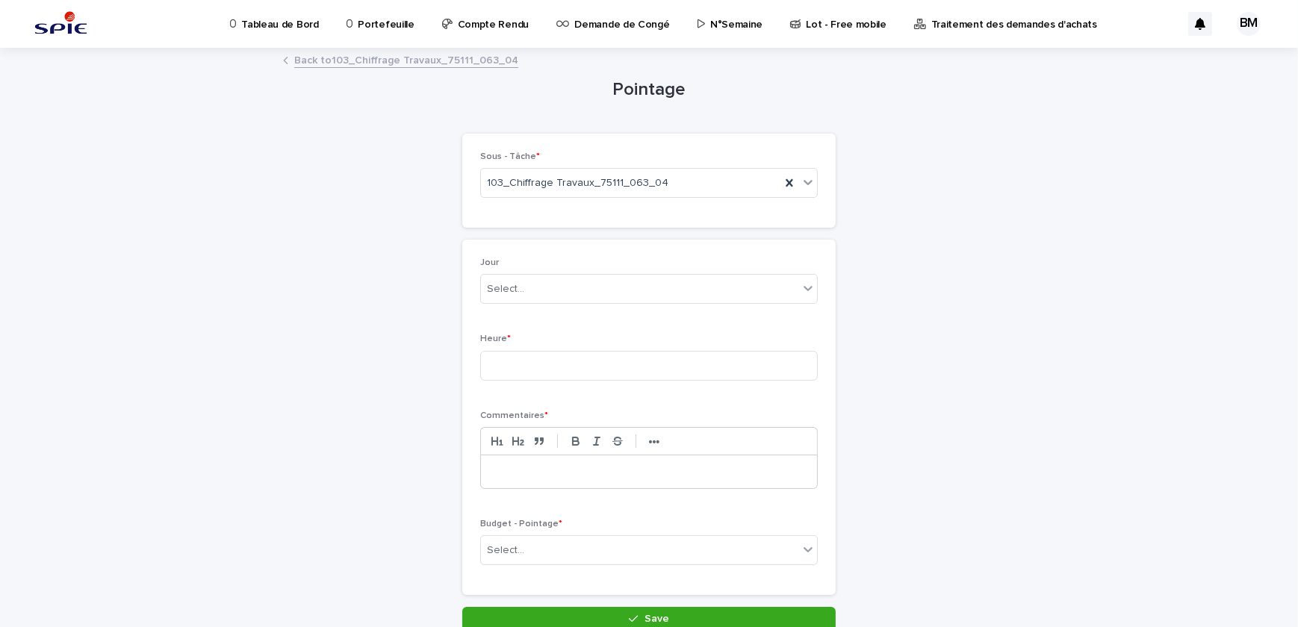
click at [352, 60] on link "Back to 103_Chiffrage Travaux_75111_063_04" at bounding box center [406, 59] width 224 height 17
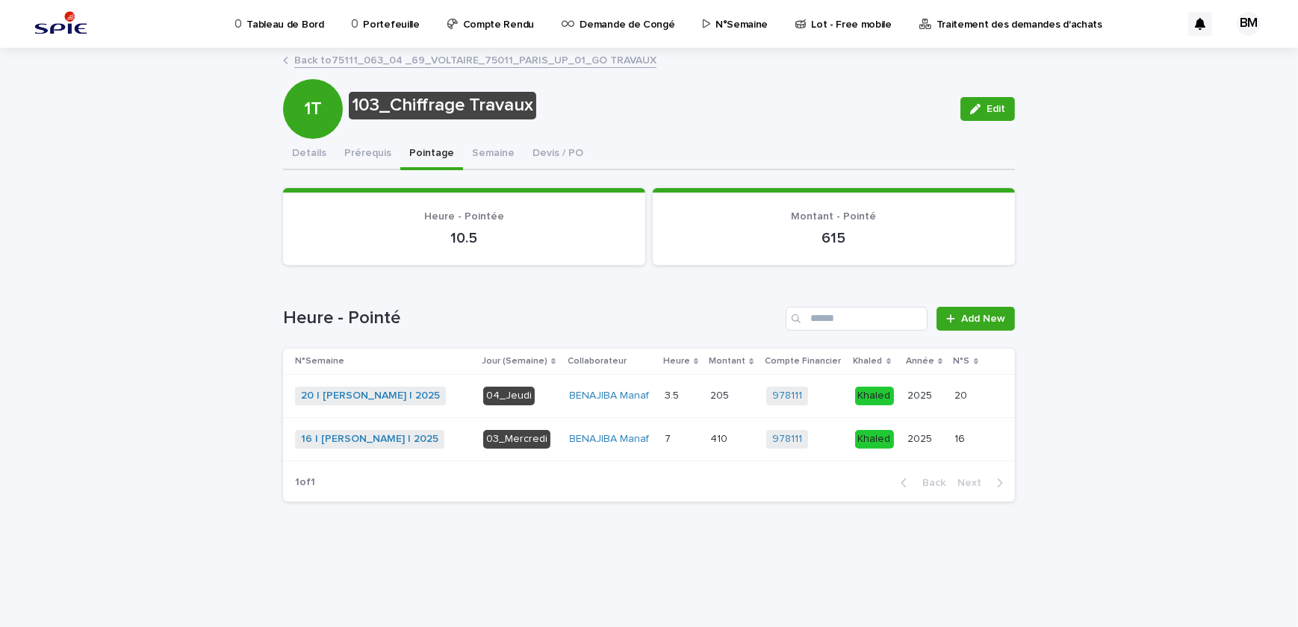
click at [352, 60] on link "Back to 75111_063_04 _69_VOLTAIRE_75011_PARIS_UP_01_GO TRAVAUX" at bounding box center [475, 59] width 362 height 17
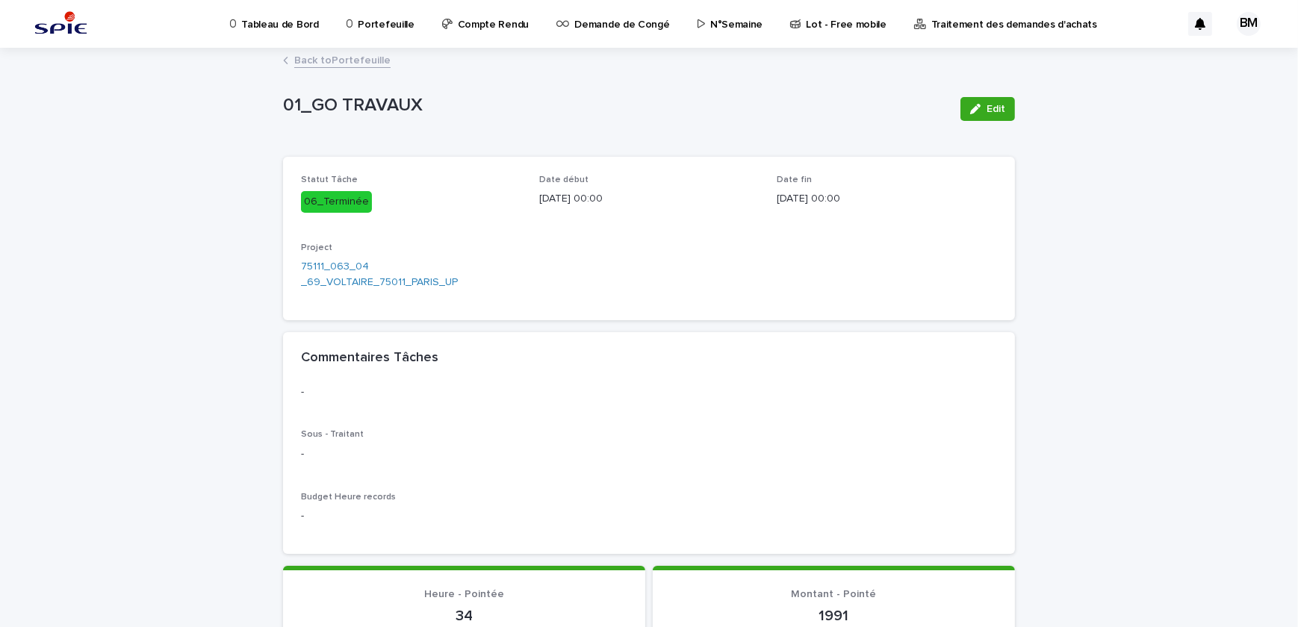
click at [352, 60] on link "Back to Portefeuille" at bounding box center [342, 59] width 96 height 17
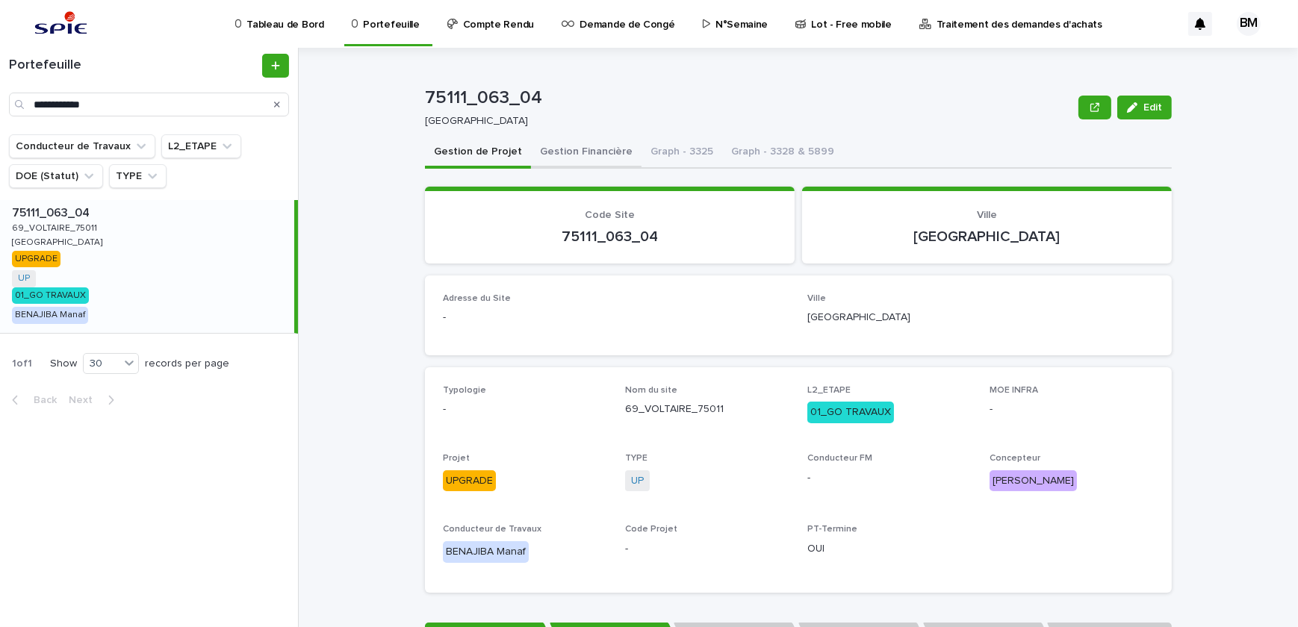
click at [553, 156] on button "Gestion Financière" at bounding box center [586, 152] width 110 height 31
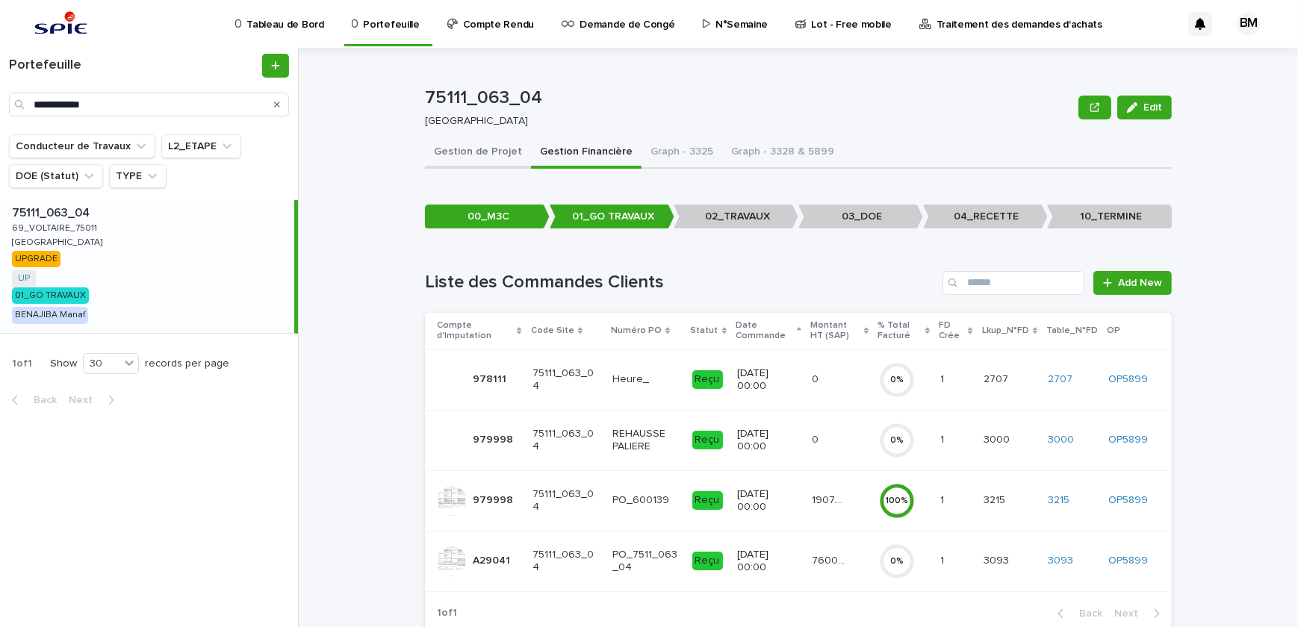
click at [493, 160] on button "Gestion de Projet" at bounding box center [478, 152] width 106 height 31
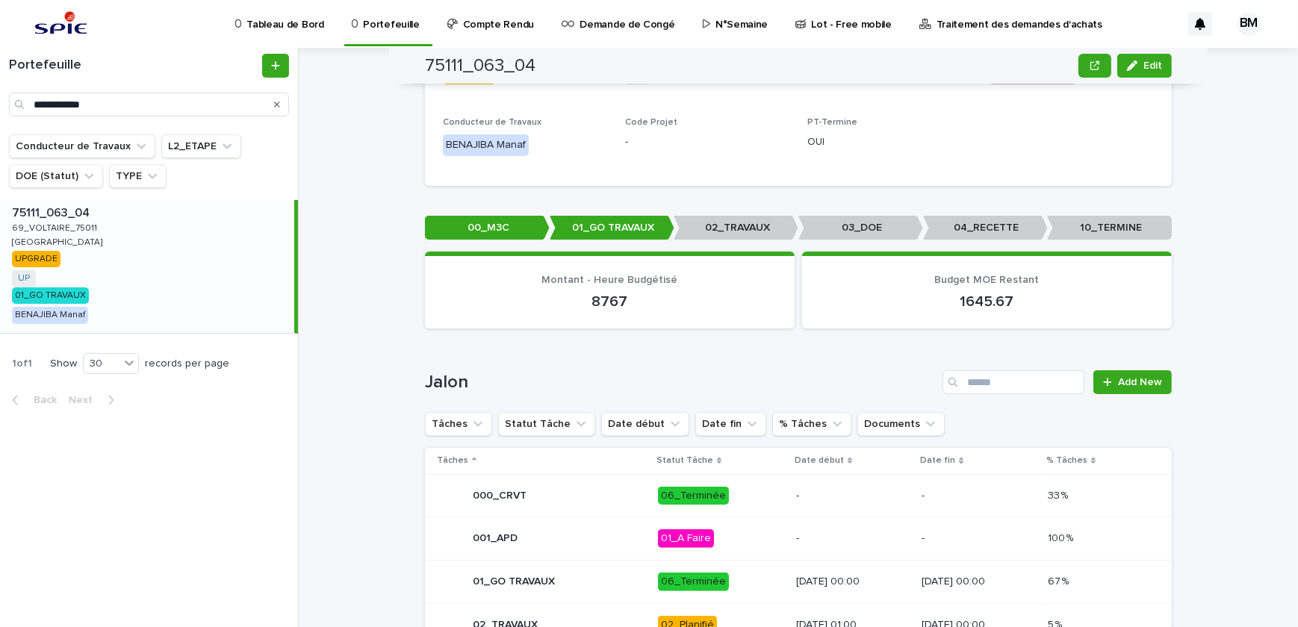
scroll to position [747, 0]
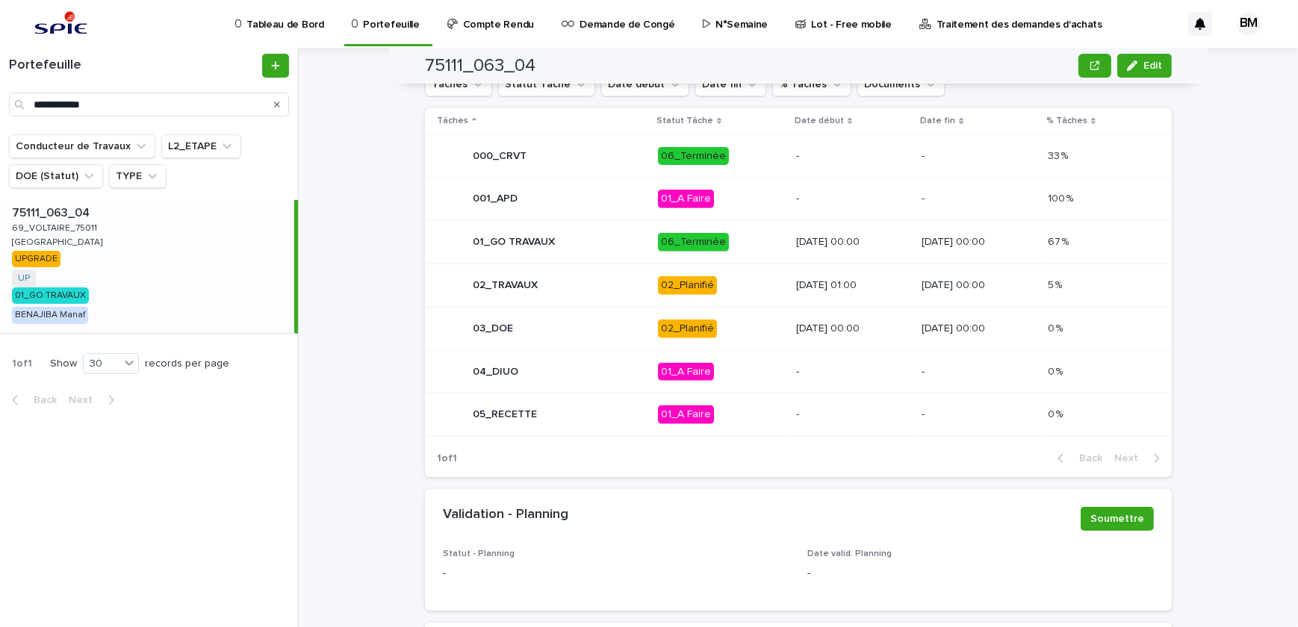
click at [733, 243] on p "06_Terminée" at bounding box center [721, 242] width 126 height 19
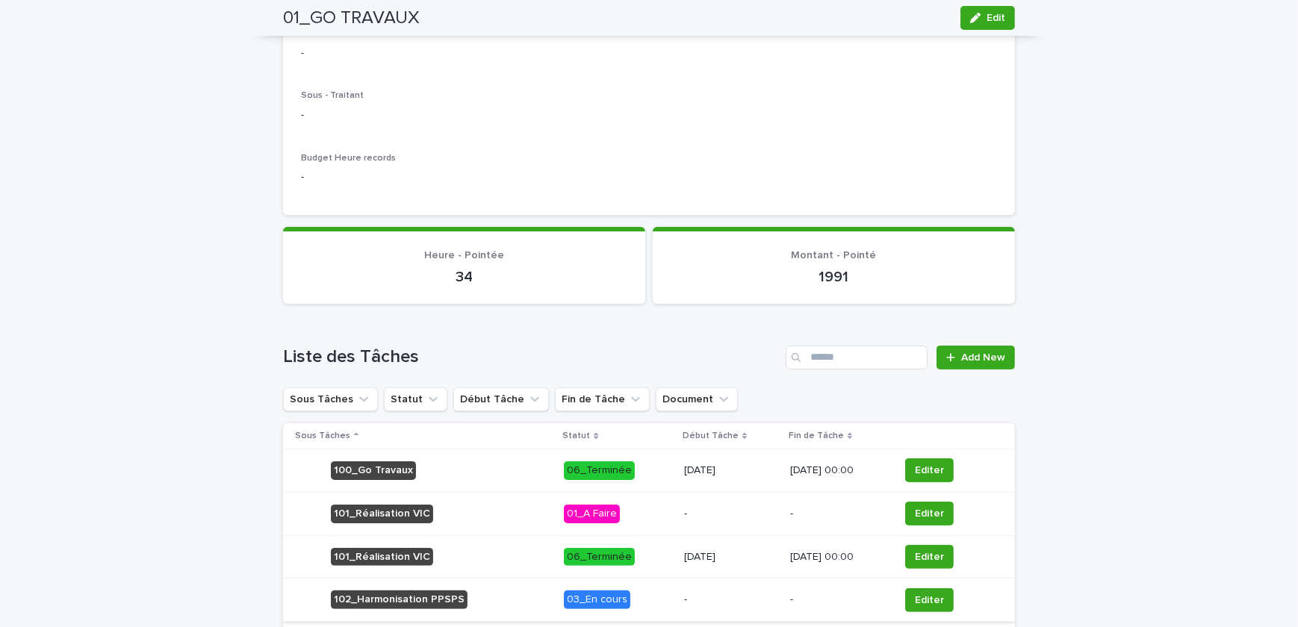
scroll to position [543, 0]
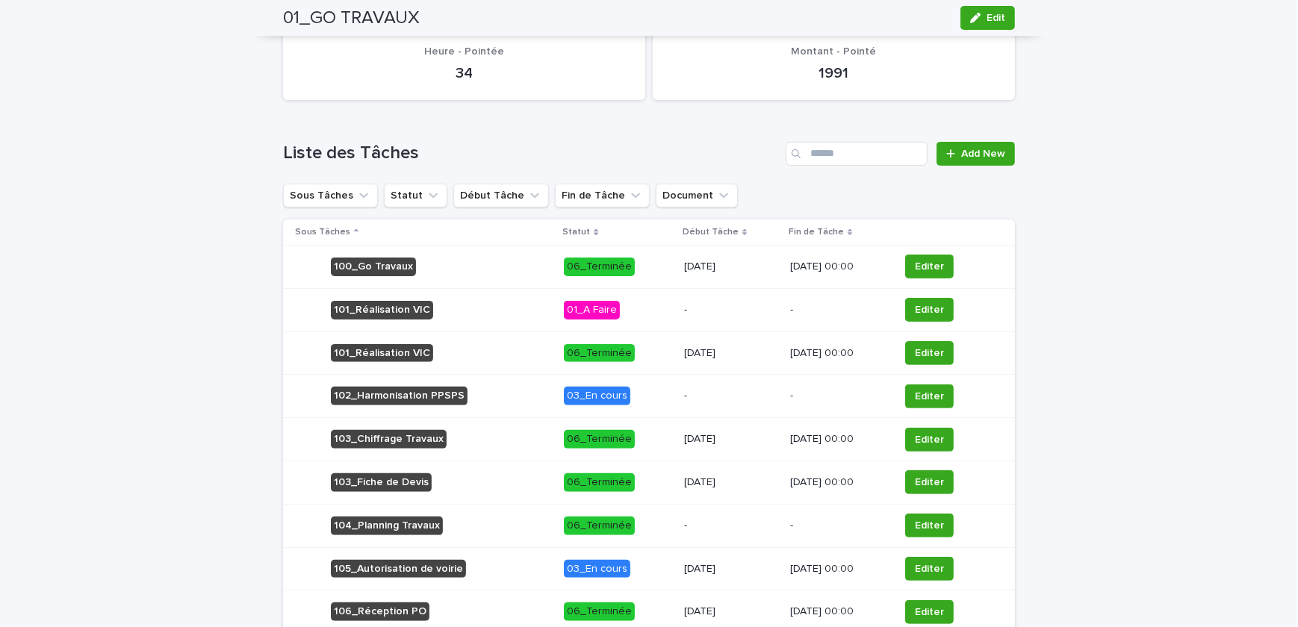
click at [684, 396] on p "-" at bounding box center [731, 396] width 94 height 13
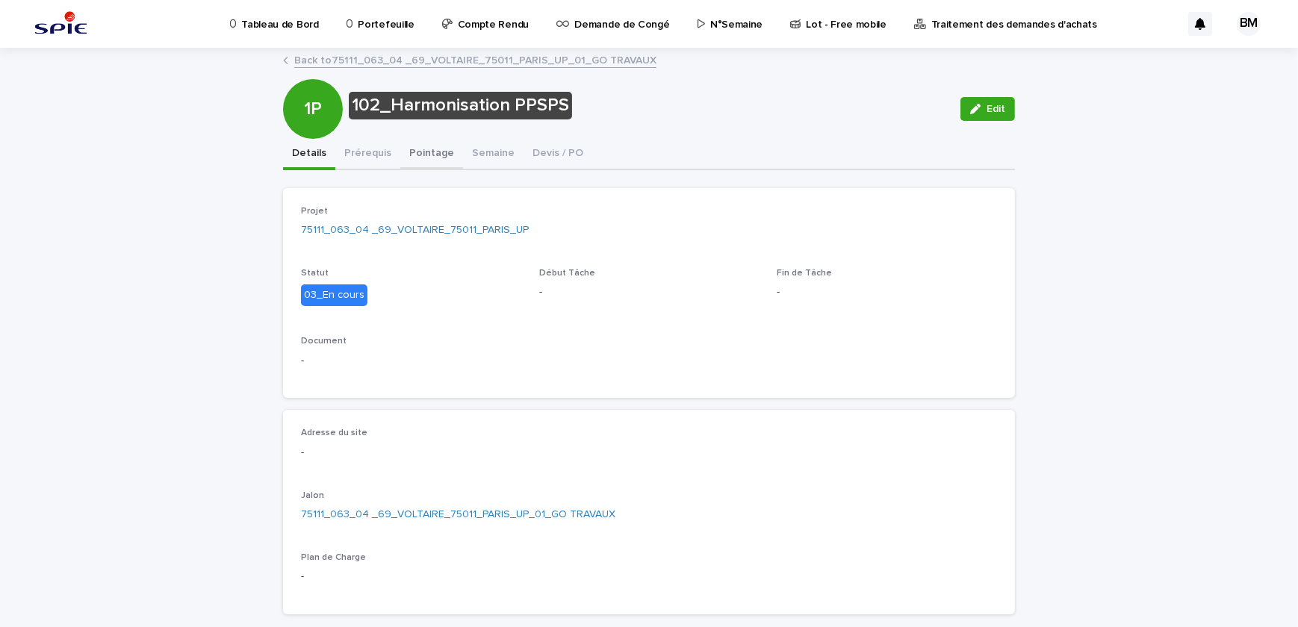
click at [414, 154] on button "Pointage" at bounding box center [431, 154] width 63 height 31
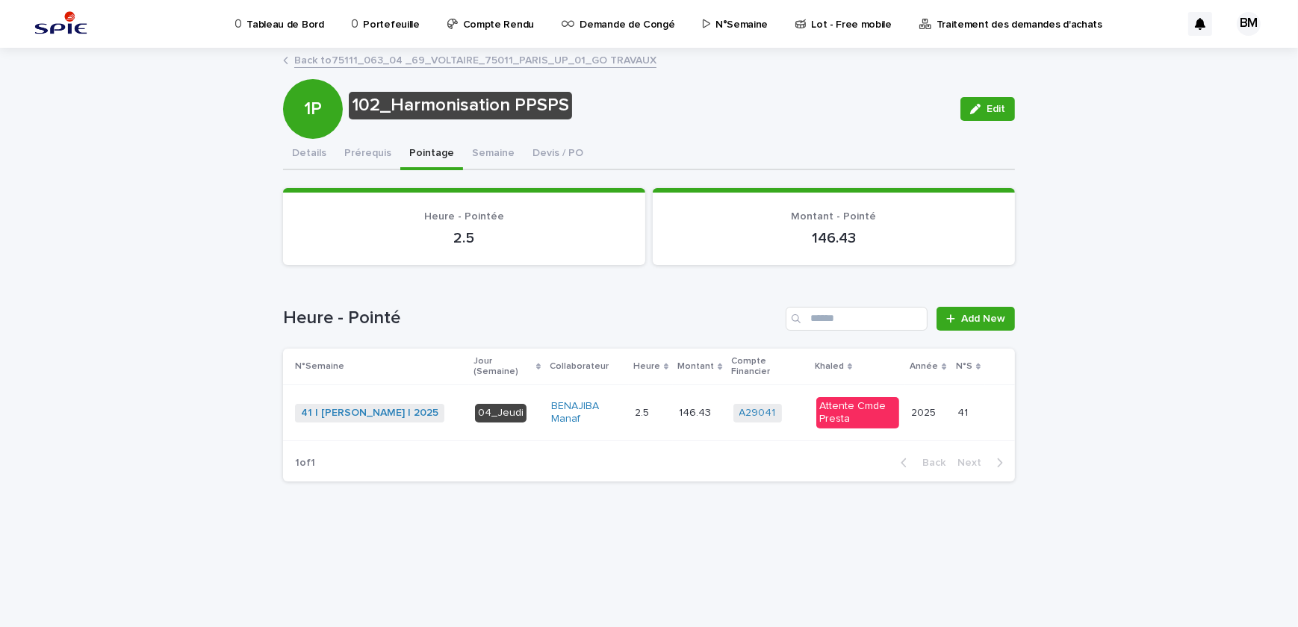
click at [322, 62] on link "Back to 75111_063_04 _69_VOLTAIRE_75011_PARIS_UP_01_GO TRAVAUX" at bounding box center [475, 59] width 362 height 17
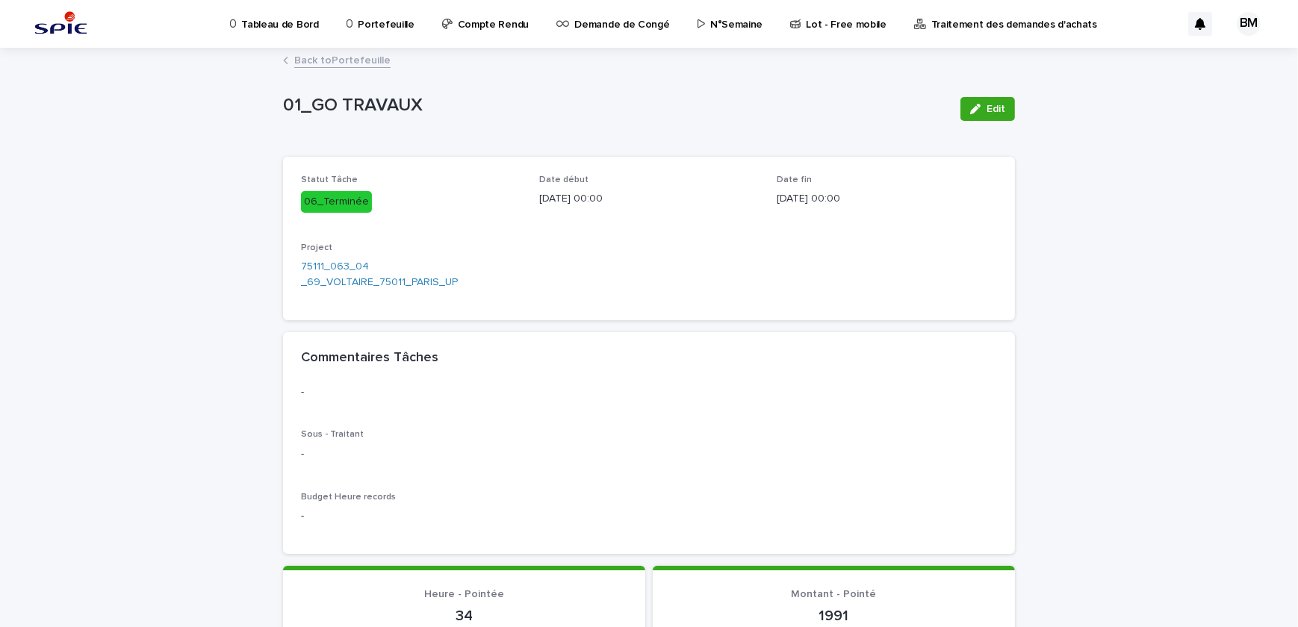
click at [322, 62] on link "Back to Portefeuille" at bounding box center [342, 59] width 96 height 17
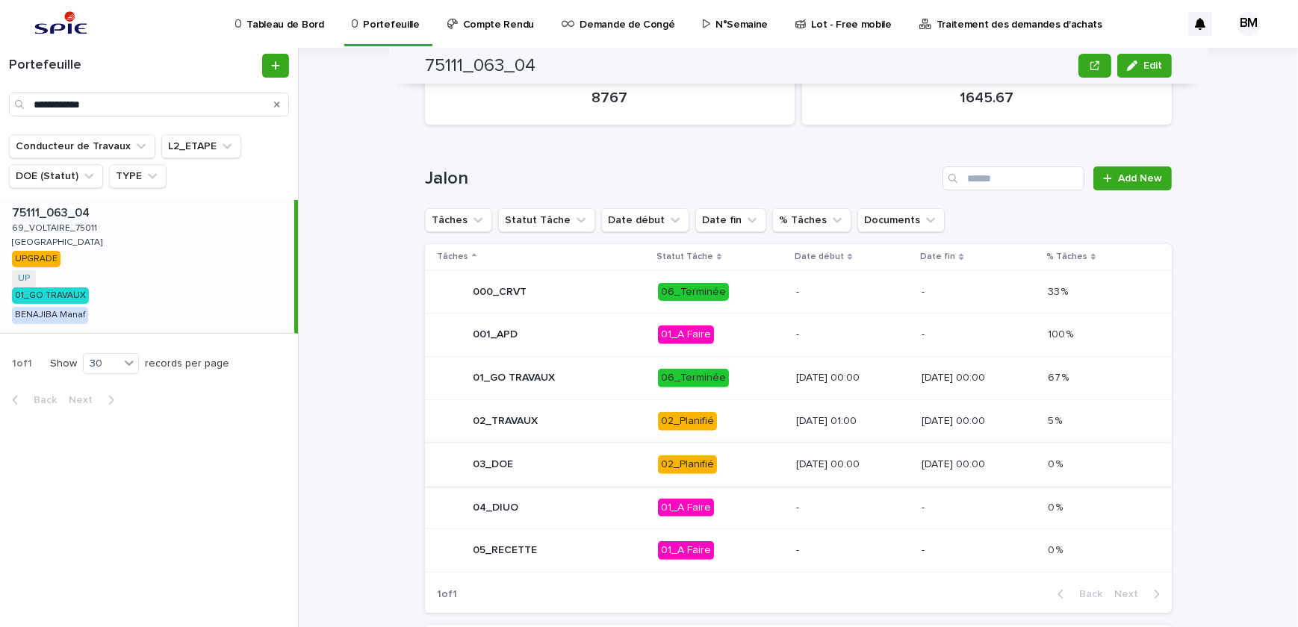
scroll to position [679, 0]
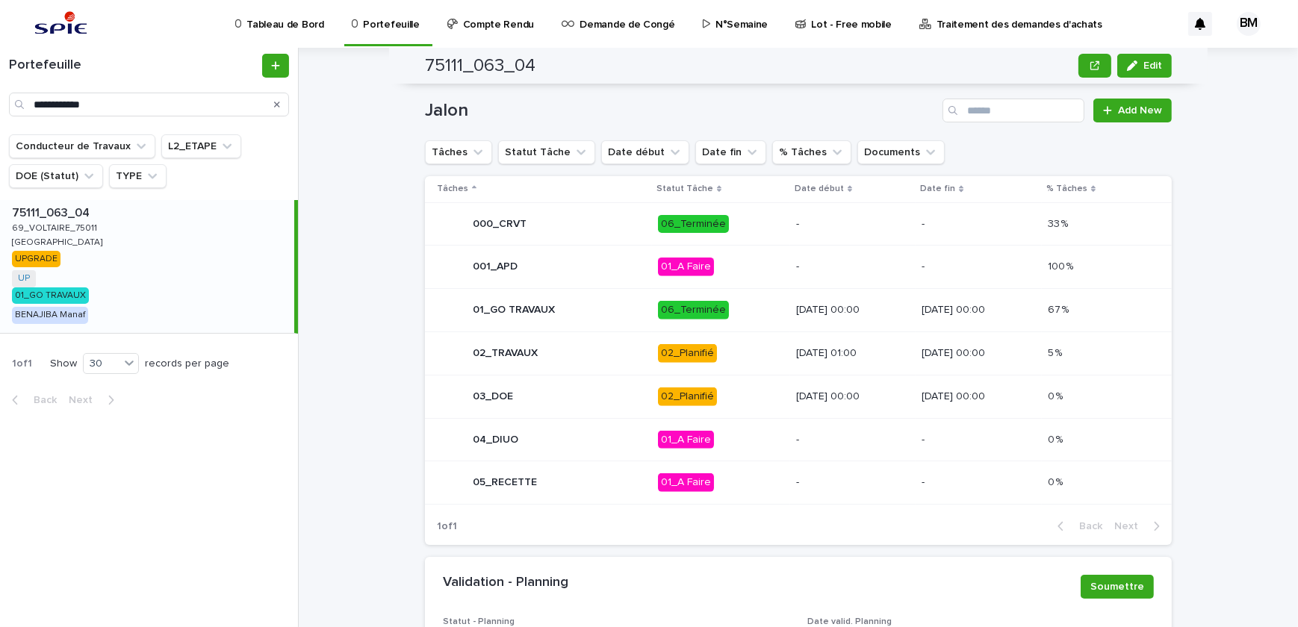
click at [723, 350] on p "02_Planifié" at bounding box center [721, 353] width 126 height 19
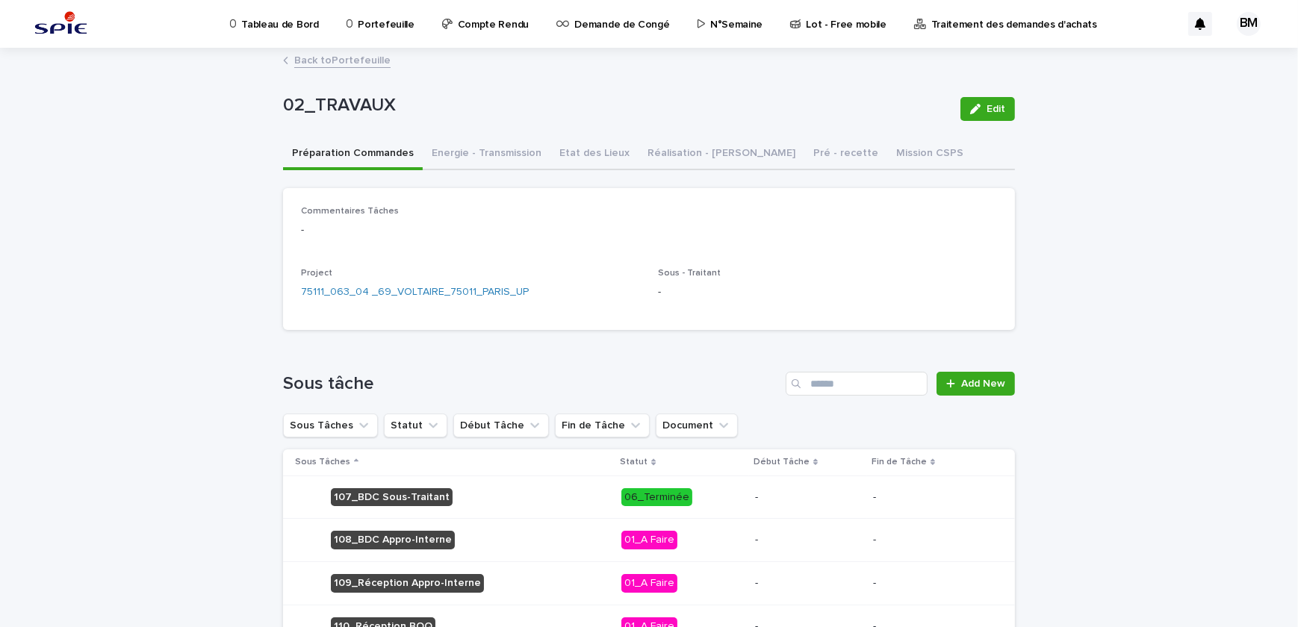
click at [791, 496] on p "-" at bounding box center [808, 497] width 106 height 13
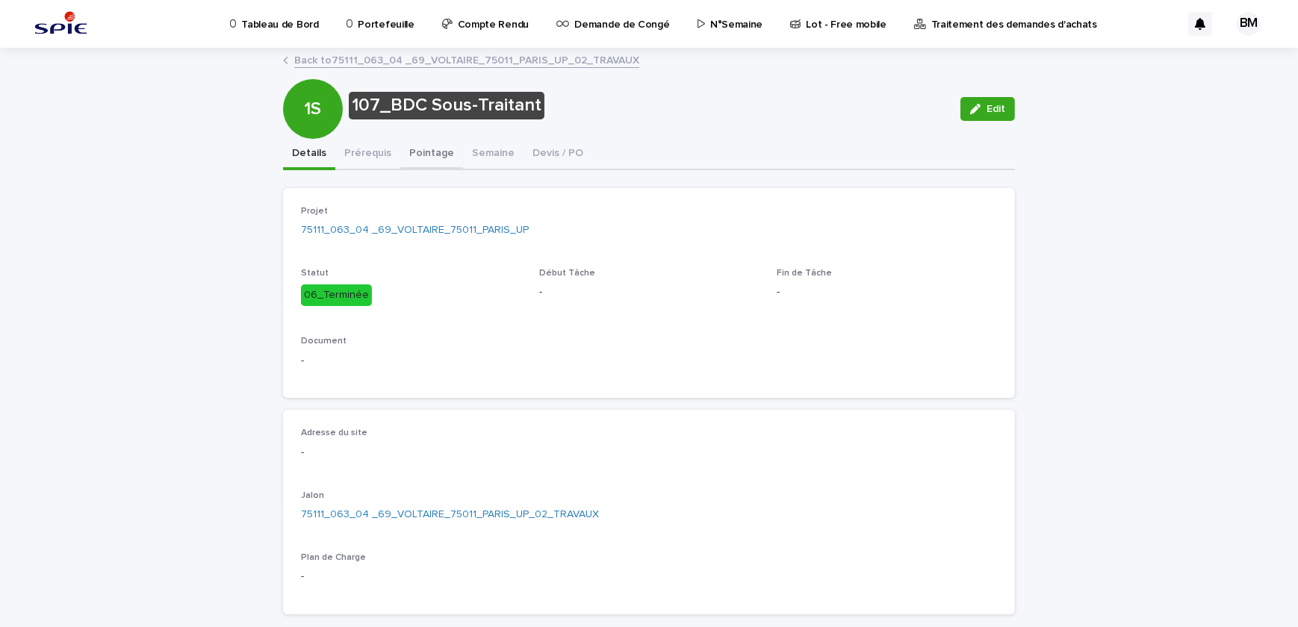
click at [415, 153] on button "Pointage" at bounding box center [431, 154] width 63 height 31
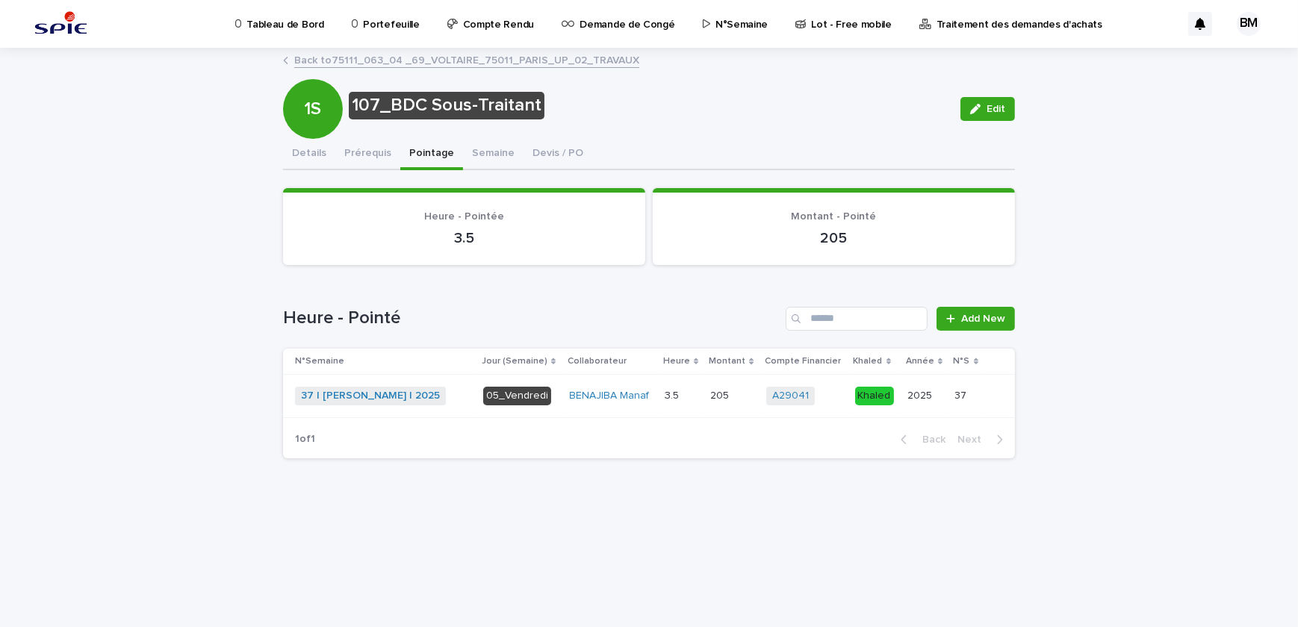
click at [425, 63] on link "Back to 75111_063_04 _69_VOLTAIRE_75011_PARIS_UP_02_TRAVAUX" at bounding box center [466, 59] width 345 height 17
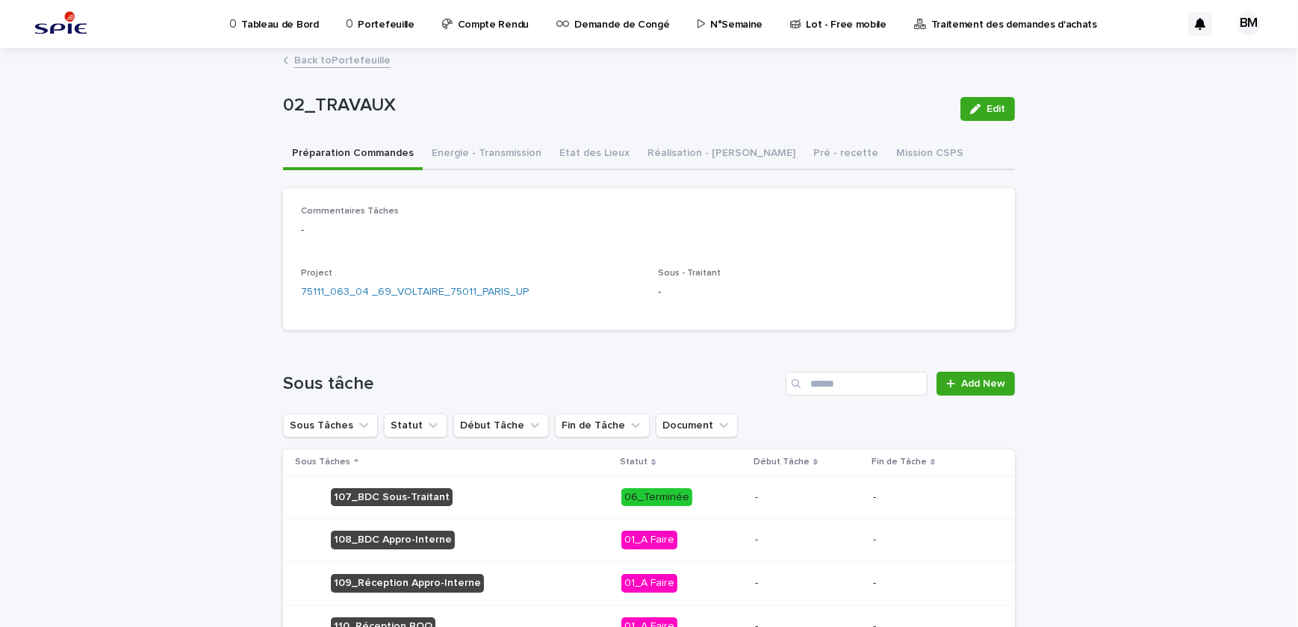
click at [370, 58] on link "Back to Portefeuille" at bounding box center [342, 59] width 96 height 17
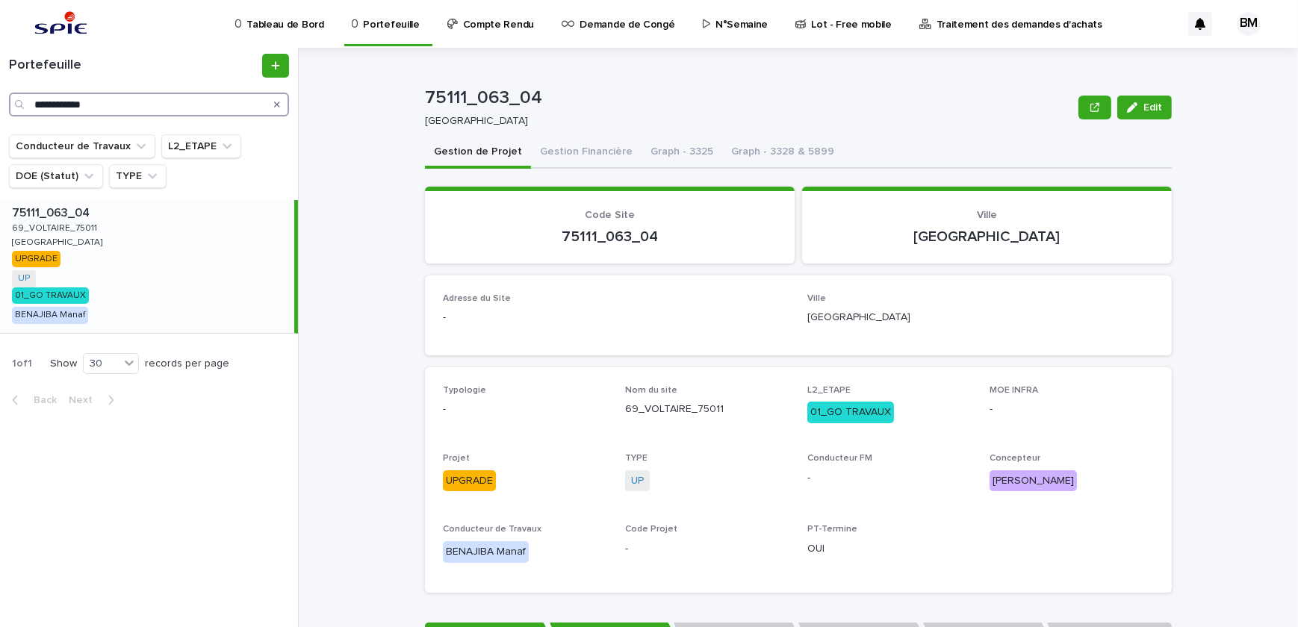
click at [153, 108] on input "**********" at bounding box center [149, 105] width 280 height 24
drag, startPoint x: 156, startPoint y: 107, endPoint x: -30, endPoint y: 96, distance: 186.2
click at [0, 96] on html "**********" at bounding box center [649, 313] width 1298 height 627
drag, startPoint x: 331, startPoint y: 132, endPoint x: 251, endPoint y: 120, distance: 81.5
click at [330, 132] on div "75111_063_04 Edit 75111_063_04 PARIS Edit Sorry, there was an error saving your…" at bounding box center [807, 337] width 981 height 579
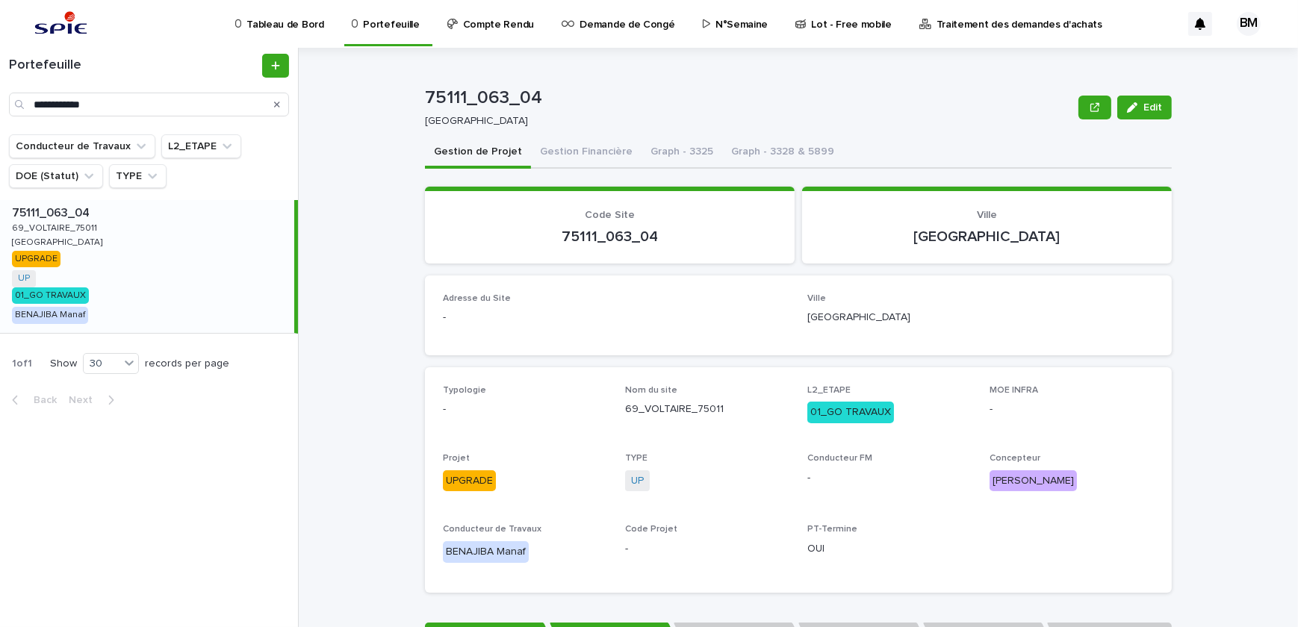
click at [274, 108] on icon "Search" at bounding box center [277, 104] width 6 height 9
click at [231, 100] on input "**********" at bounding box center [149, 105] width 280 height 24
paste input "**********"
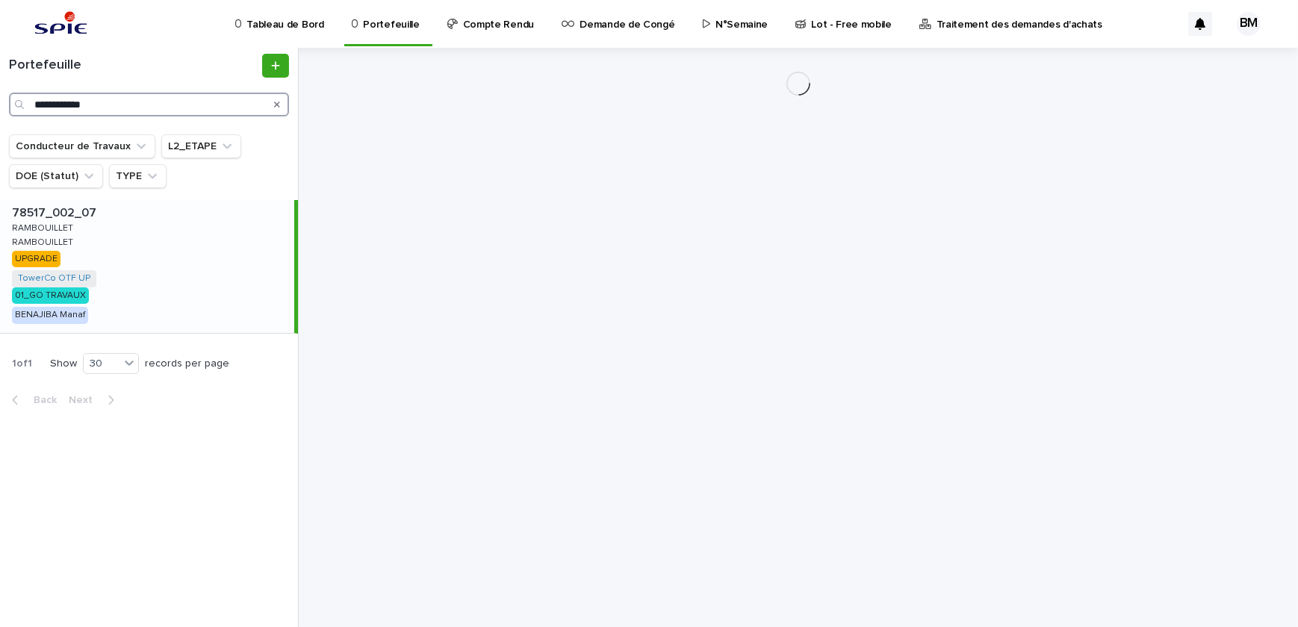
type input "**********"
click at [166, 248] on div "78517_002_07 78517_002_07 RAMBOUILLET RAMBOUILLET RAMBOUILLET RAMBOUILLET UPGRA…" at bounding box center [147, 266] width 294 height 133
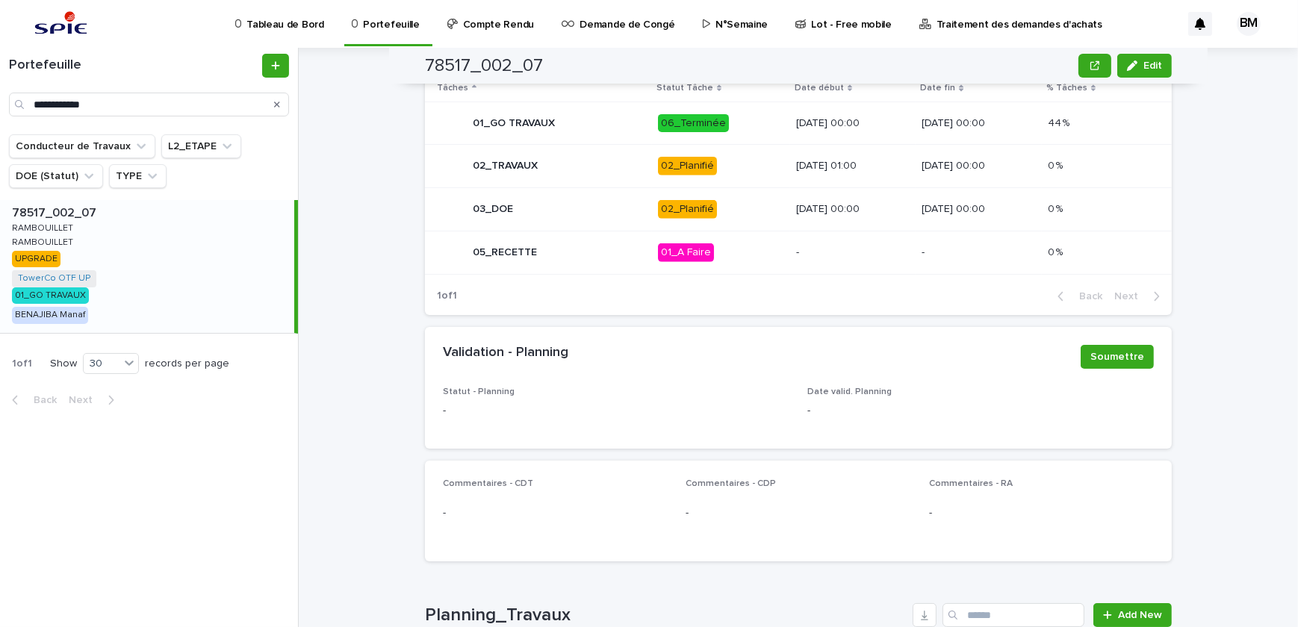
scroll to position [711, 0]
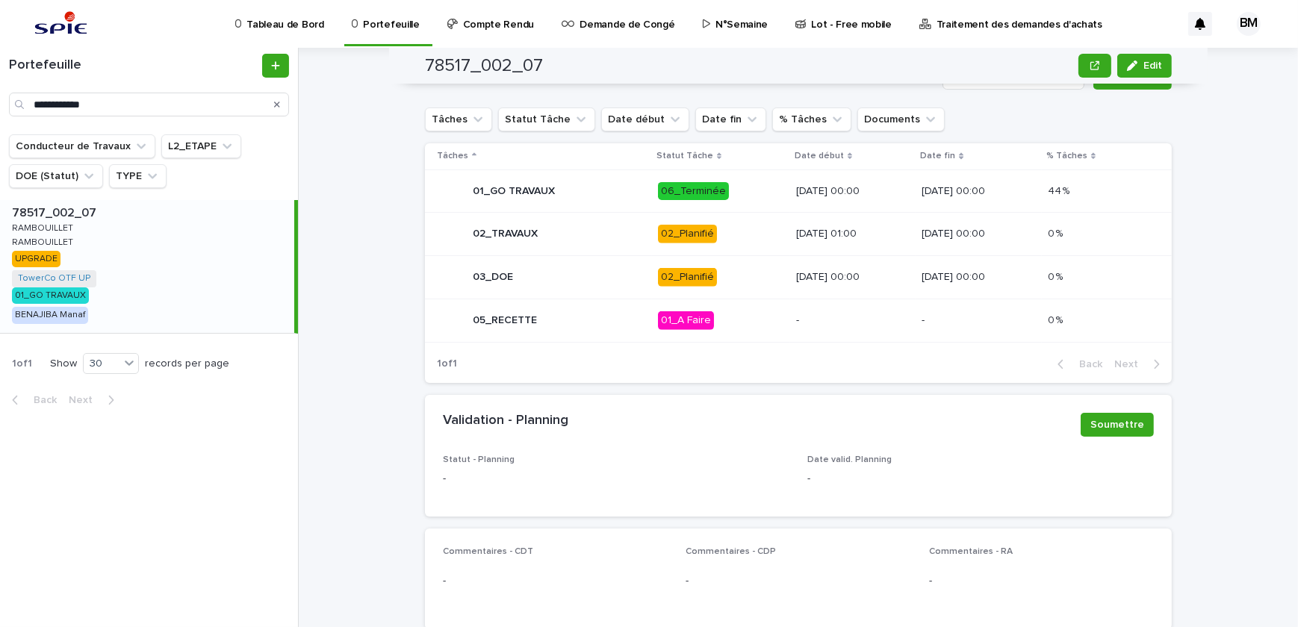
click at [736, 234] on p "02_Planifié" at bounding box center [721, 234] width 126 height 19
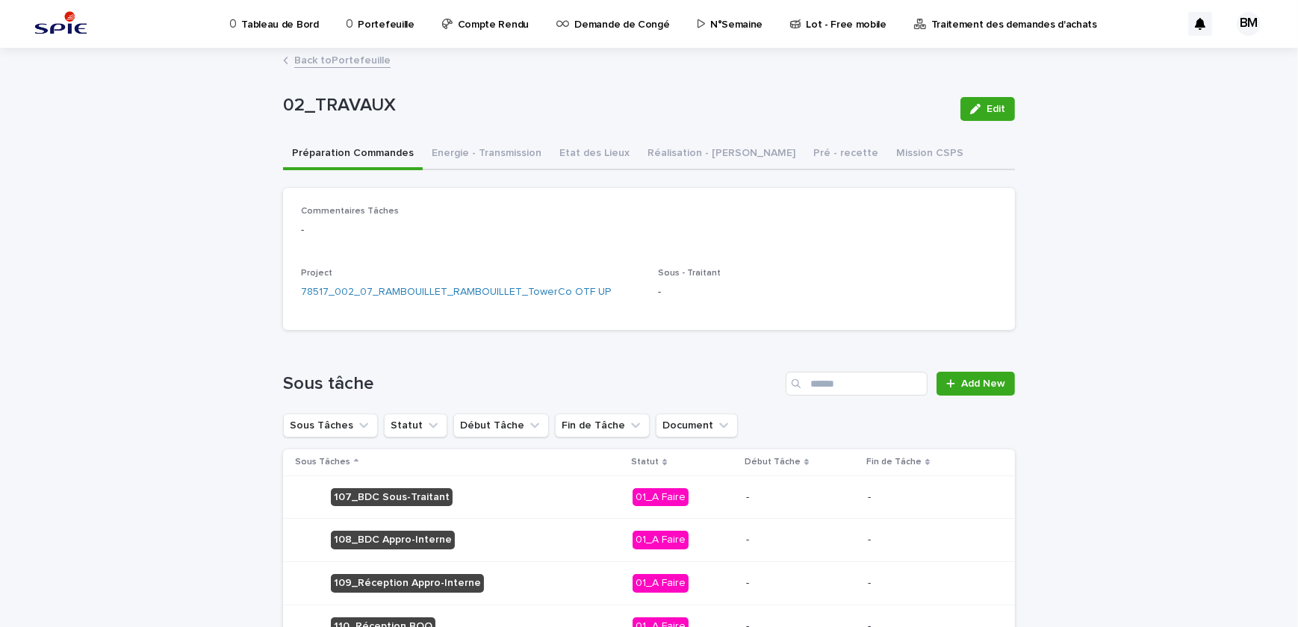
click at [335, 56] on link "Back to Portefeuille" at bounding box center [342, 59] width 96 height 17
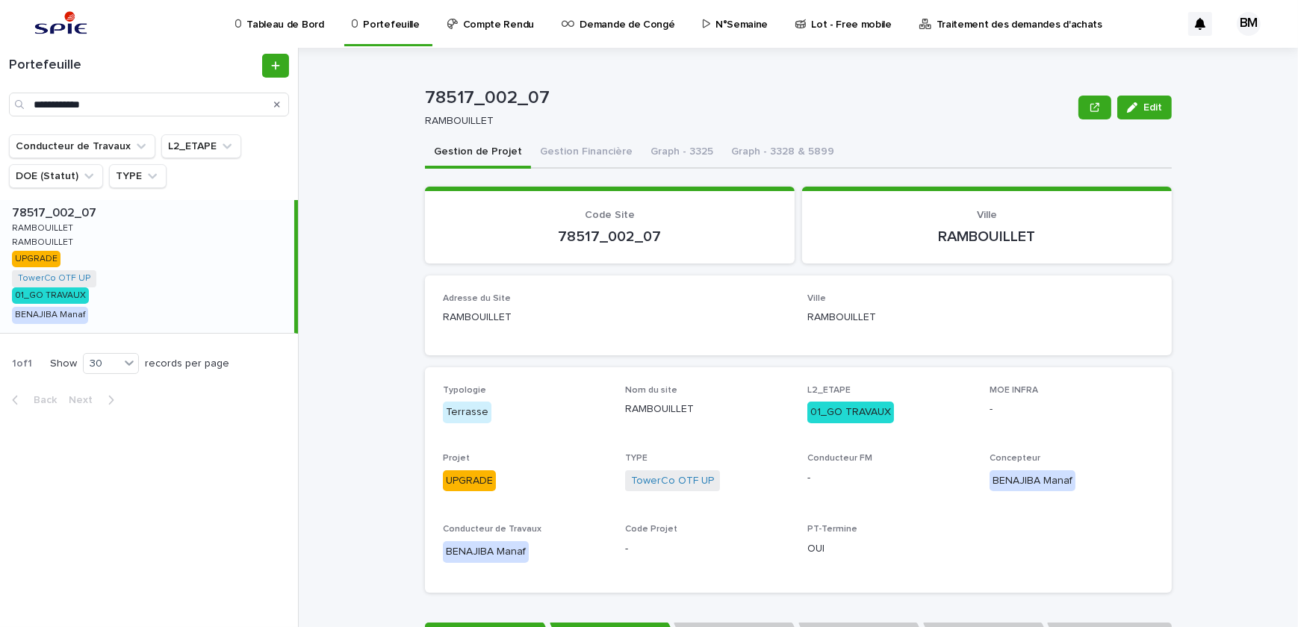
scroll to position [407, 0]
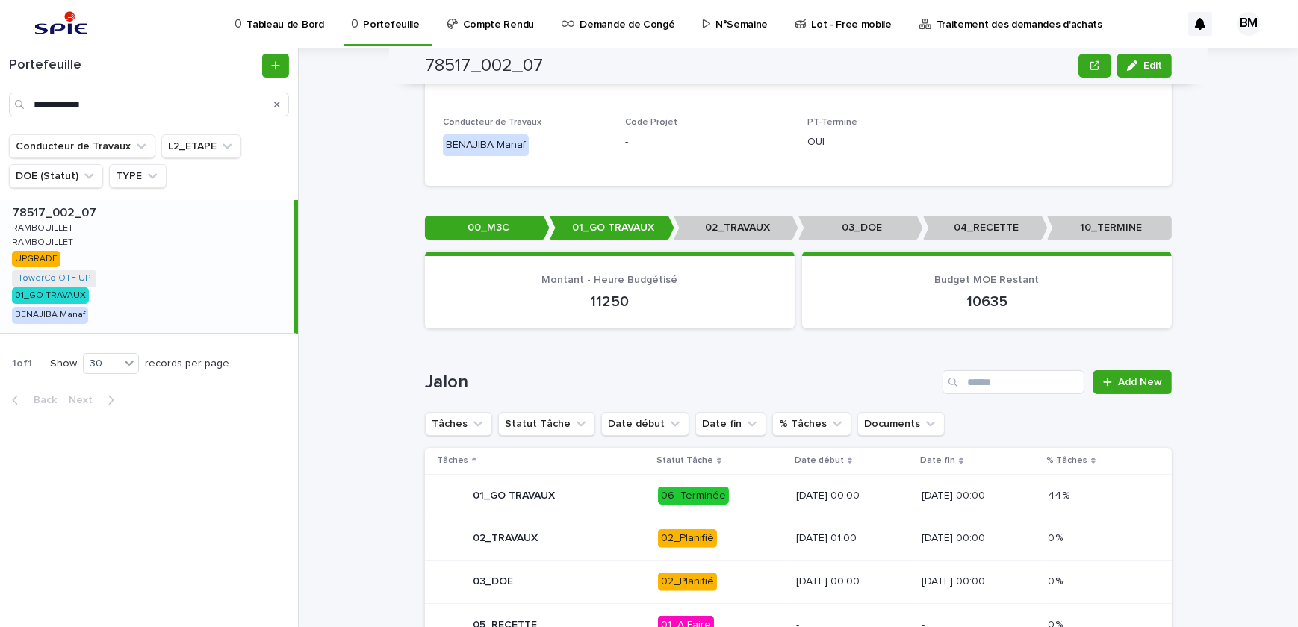
click at [790, 502] on td "01/08/2025 00:00" at bounding box center [853, 495] width 126 height 43
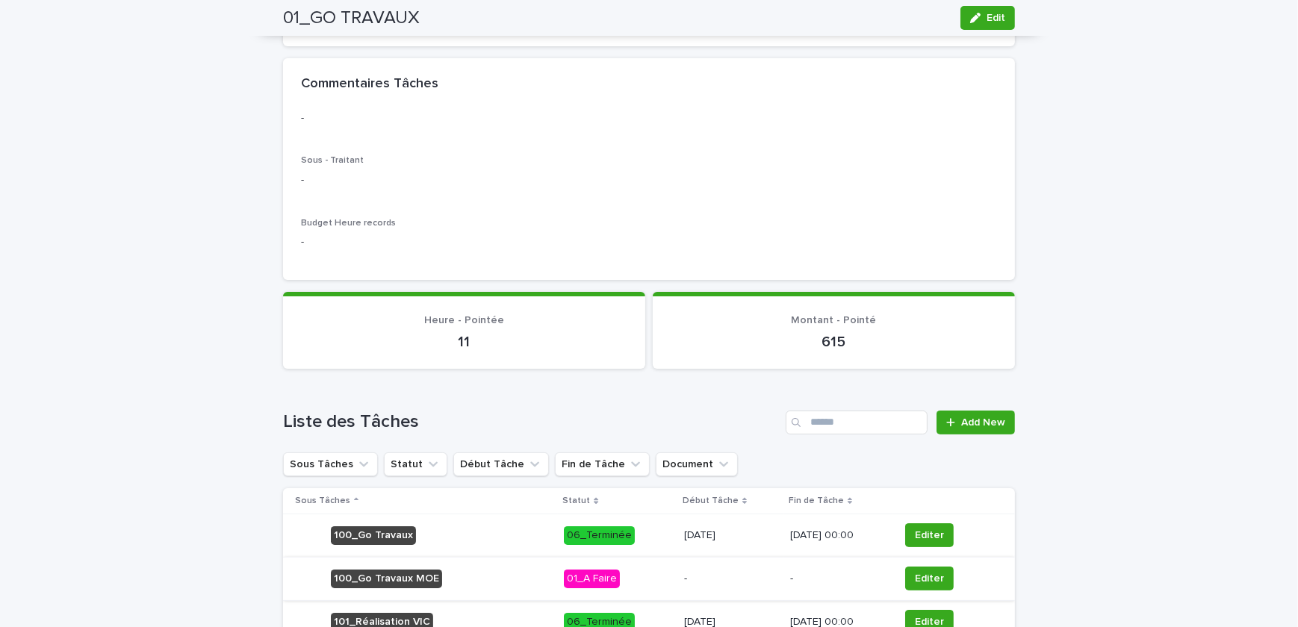
scroll to position [545, 0]
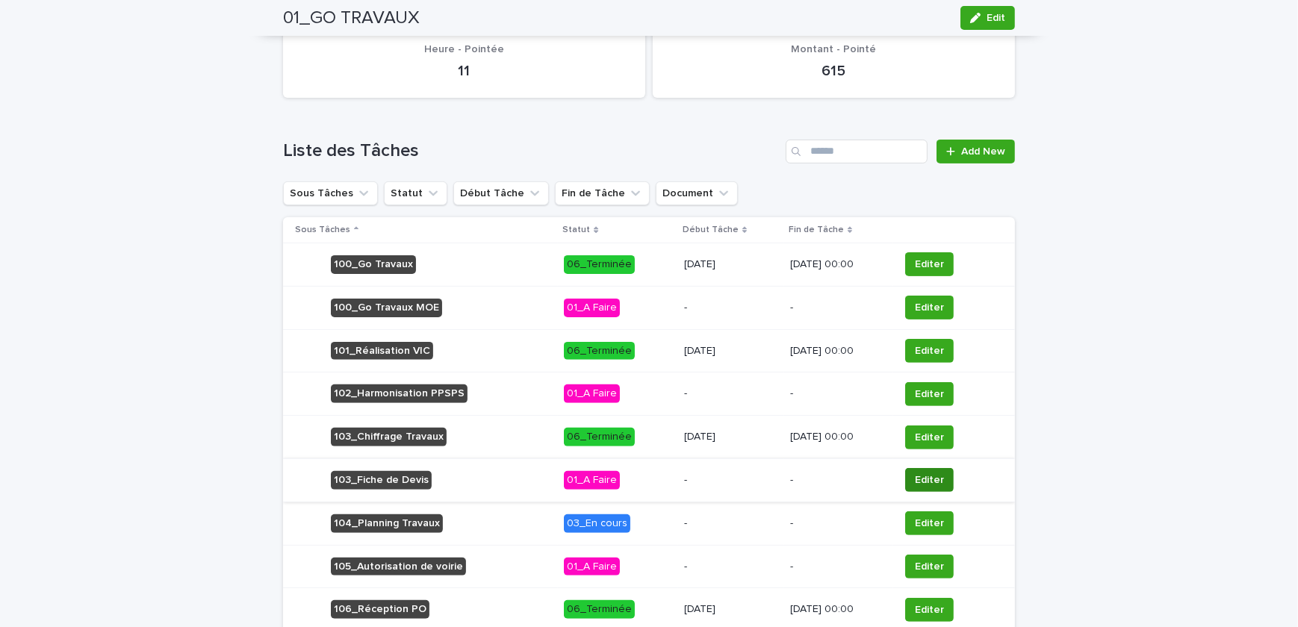
click at [916, 478] on span "Editer" at bounding box center [929, 480] width 29 height 15
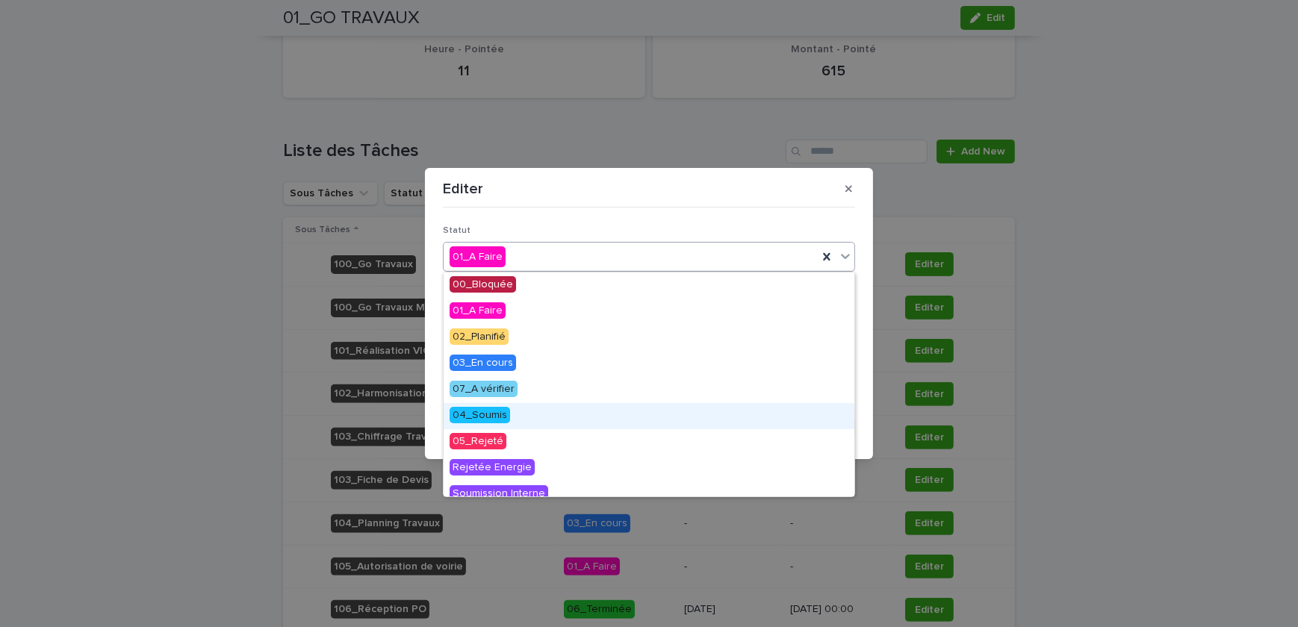
scroll to position [67, 0]
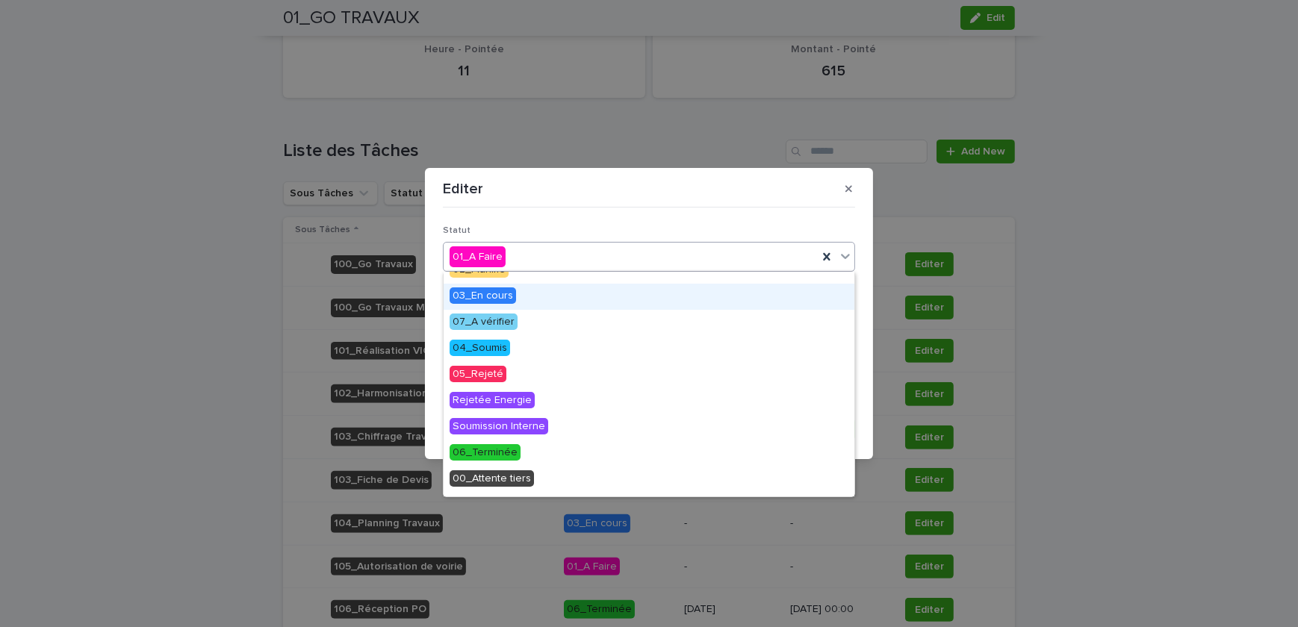
click at [483, 292] on span "03_En cours" at bounding box center [482, 295] width 66 height 16
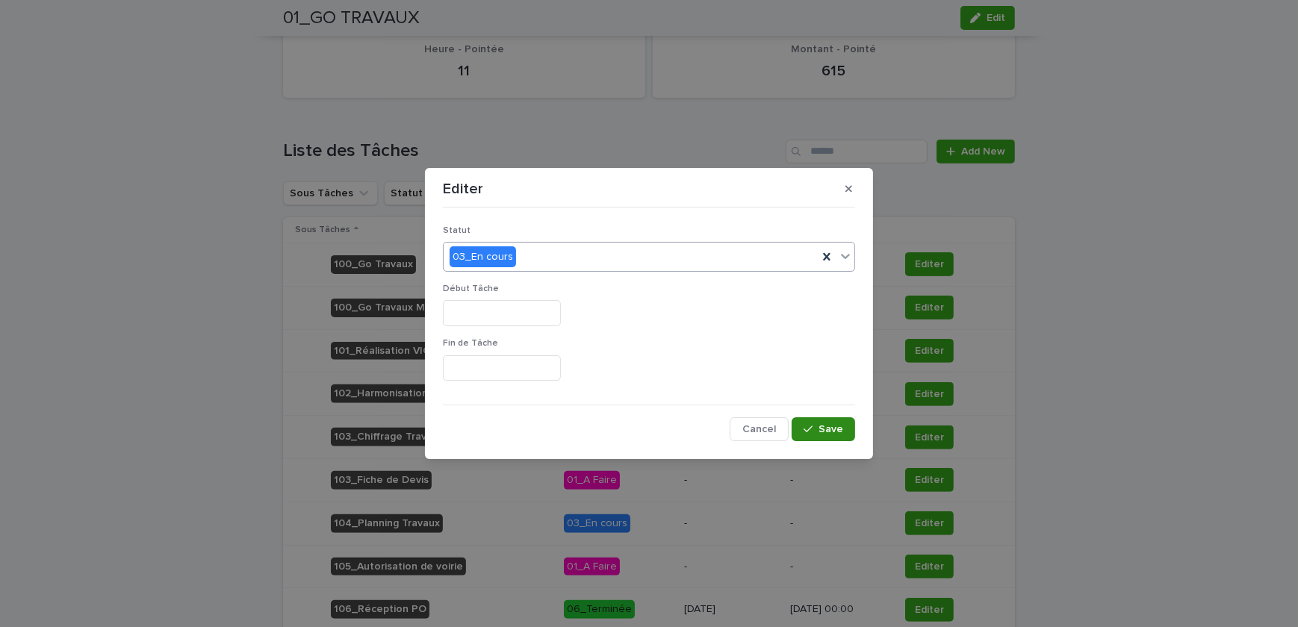
click at [820, 421] on button "Save" at bounding box center [822, 429] width 63 height 24
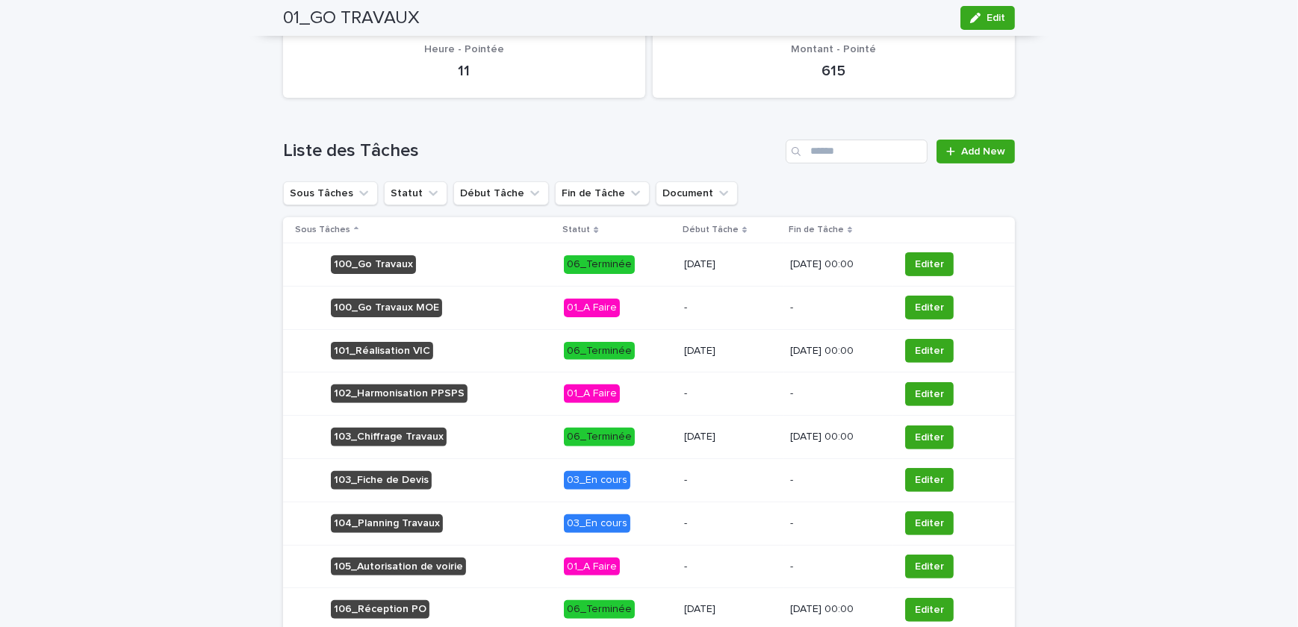
click at [684, 481] on p "-" at bounding box center [731, 480] width 94 height 13
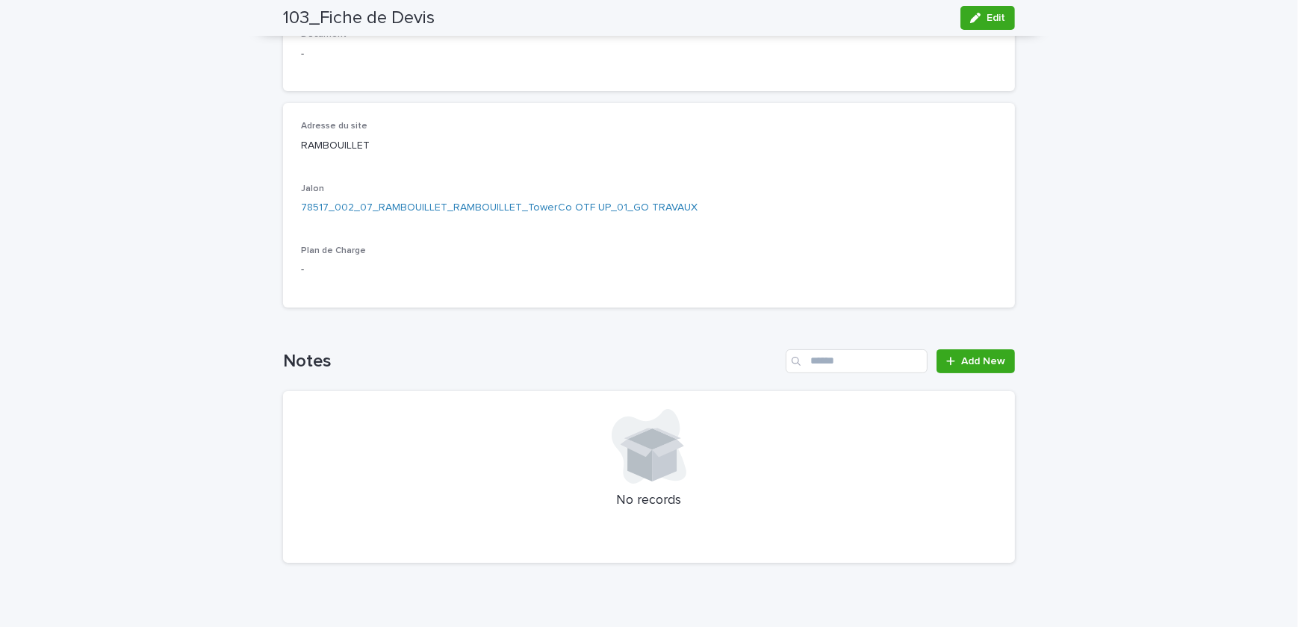
scroll to position [36, 0]
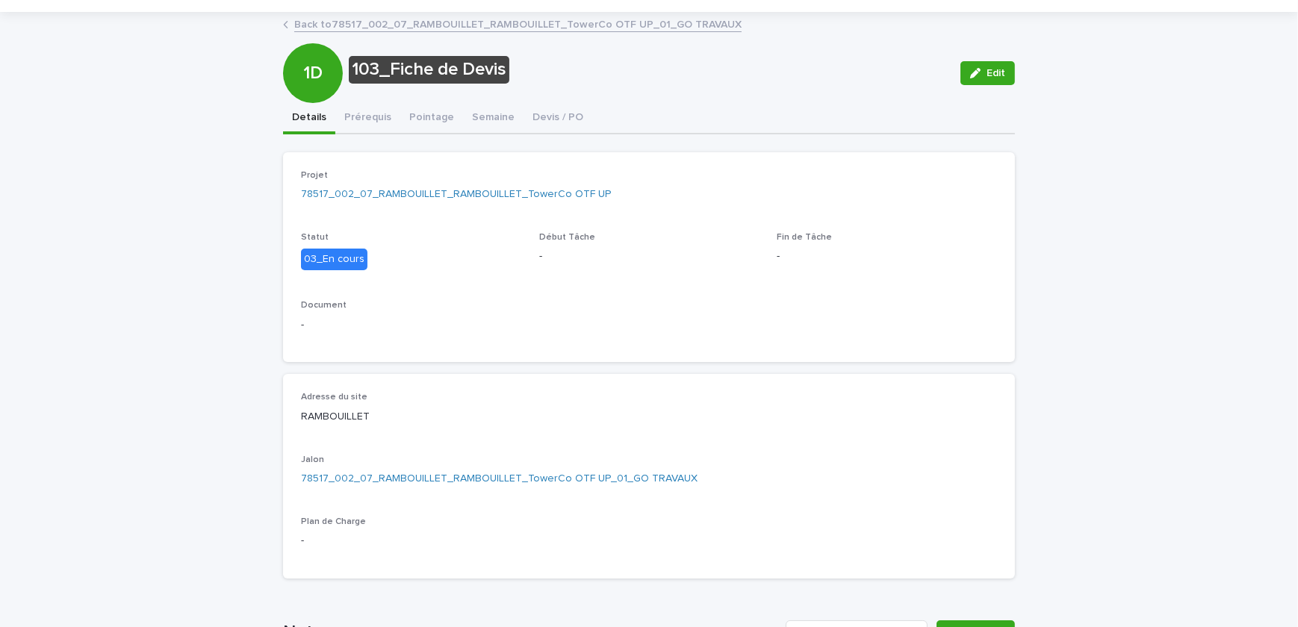
click at [408, 113] on div "103_Fiche de Devis Edit 1D 103_Fiche de Devis Edit Sorry, there was an error sa…" at bounding box center [649, 429] width 732 height 832
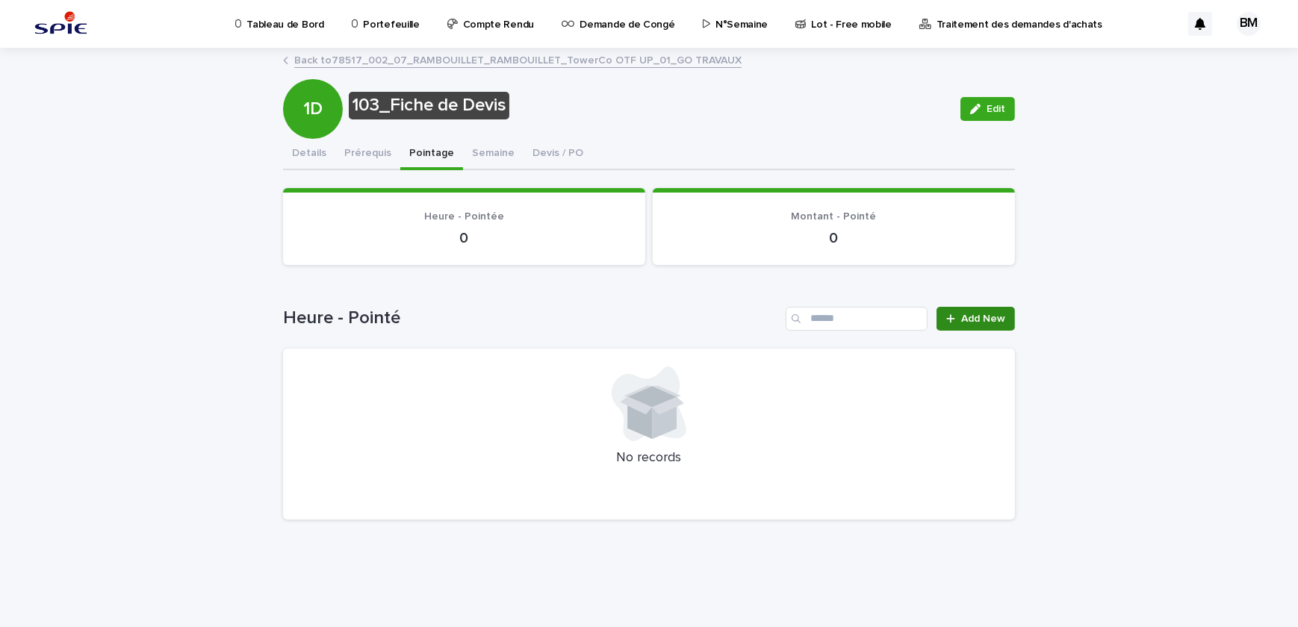
click at [966, 314] on span "Add New" at bounding box center [983, 319] width 44 height 10
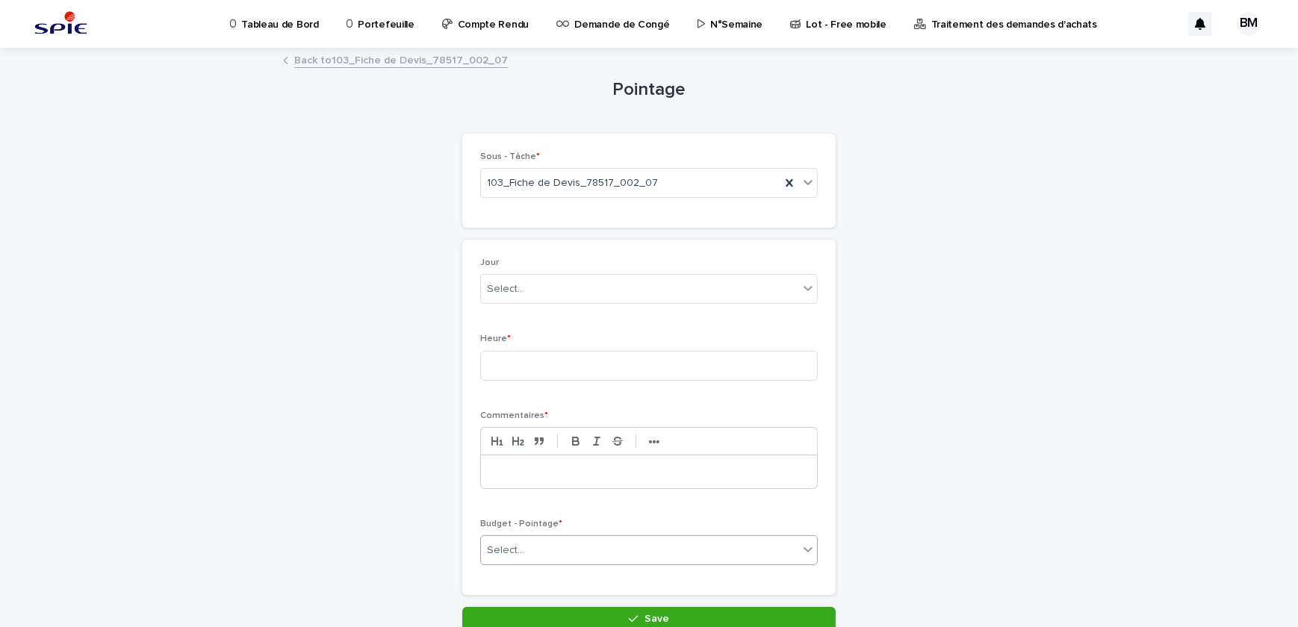
click at [546, 549] on div "Select..." at bounding box center [639, 550] width 317 height 25
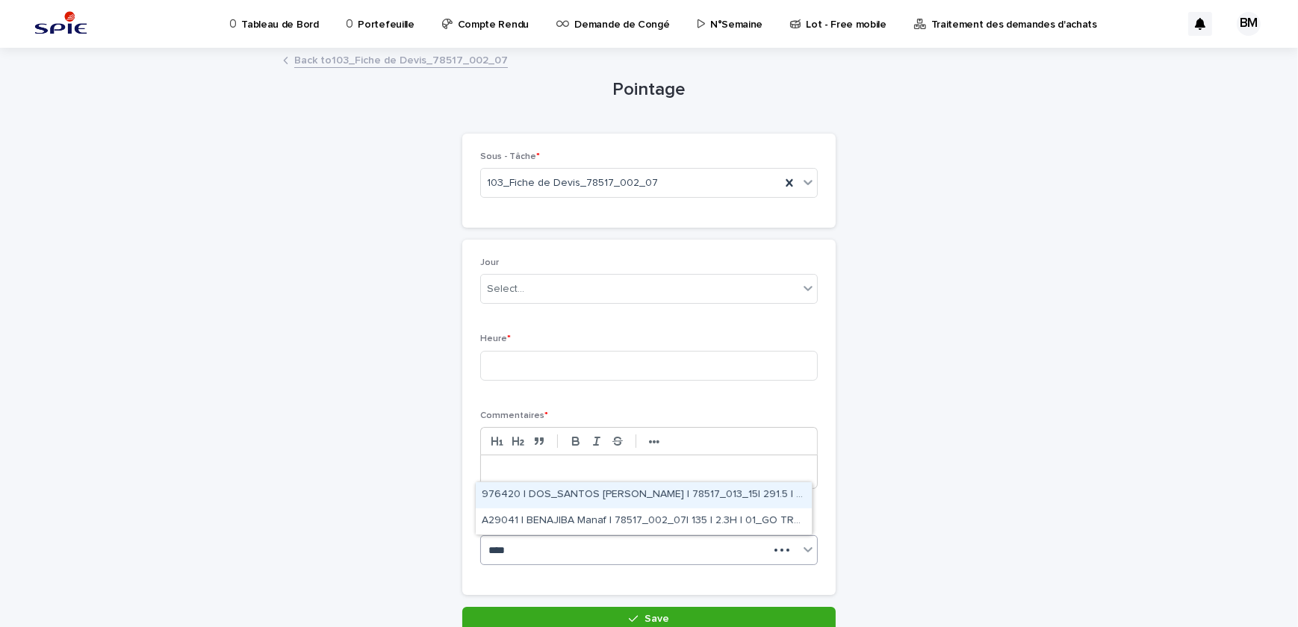
type input "*****"
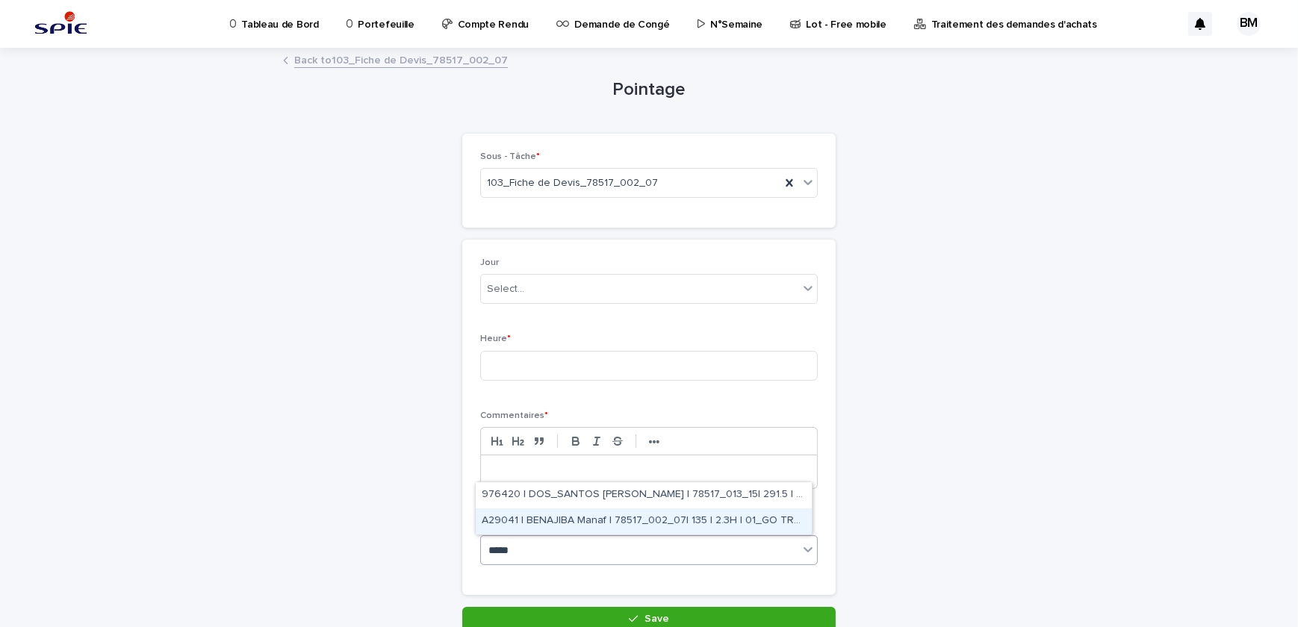
click at [635, 523] on div "A29041 | BENAJIBA Manaf | 78517_002_07| 135 | 2.3H | 01_GO TRAVAUX" at bounding box center [644, 521] width 336 height 26
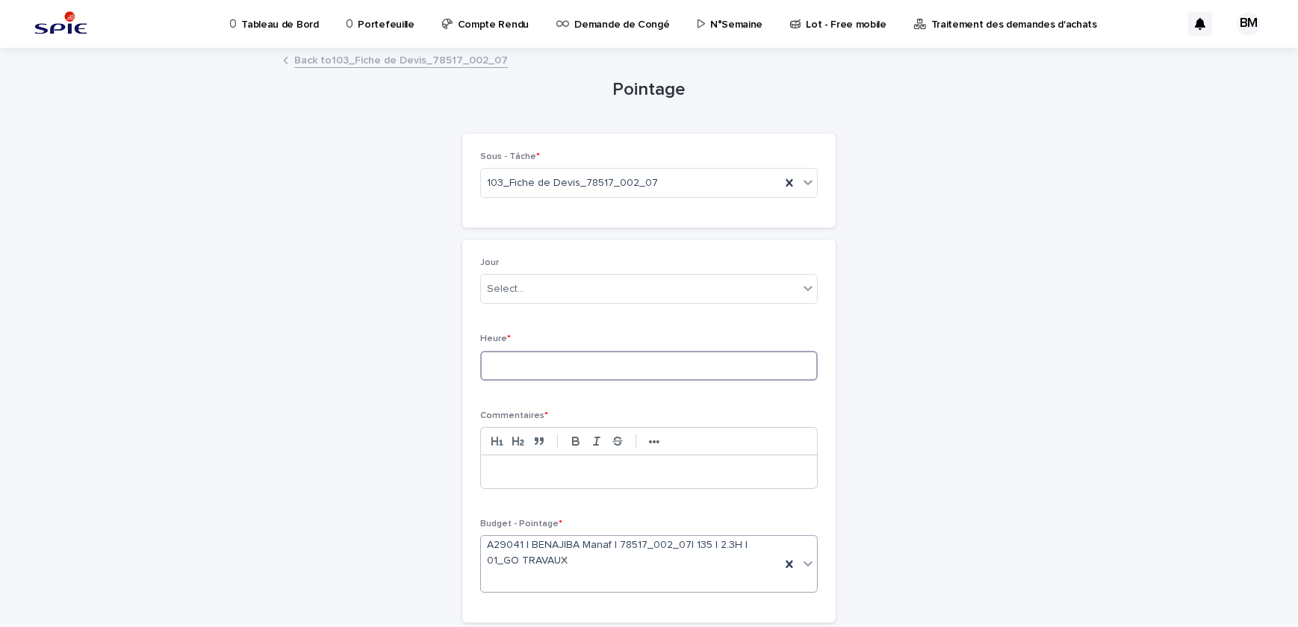
click at [503, 355] on input at bounding box center [648, 366] width 337 height 30
type input "*"
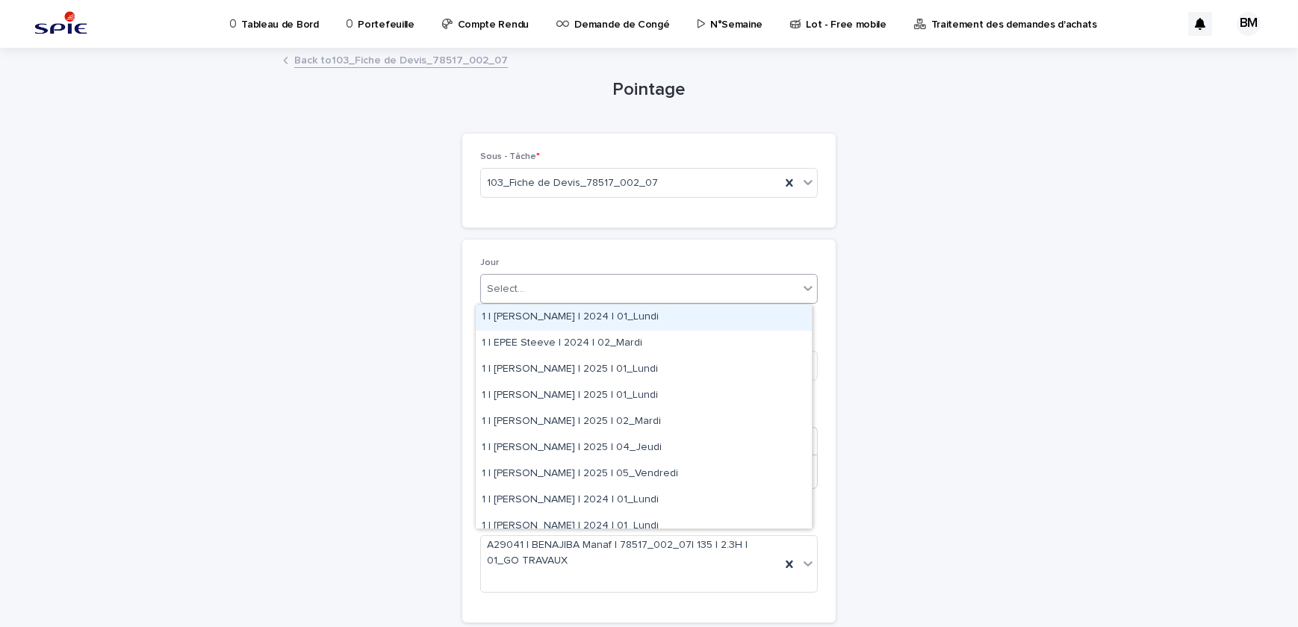
click at [517, 290] on div "Select..." at bounding box center [639, 289] width 317 height 25
type input "********"
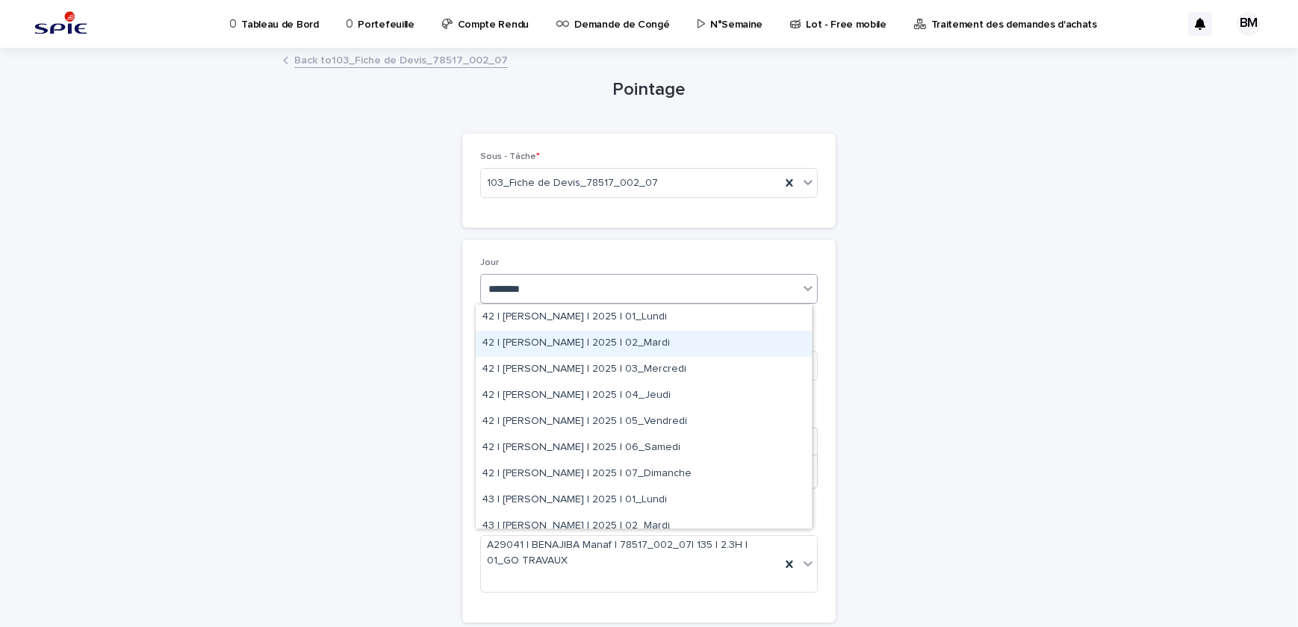
click at [675, 349] on div "42 | BENAJIBA Manaf | 2025 | 02_Mardi" at bounding box center [644, 344] width 336 height 26
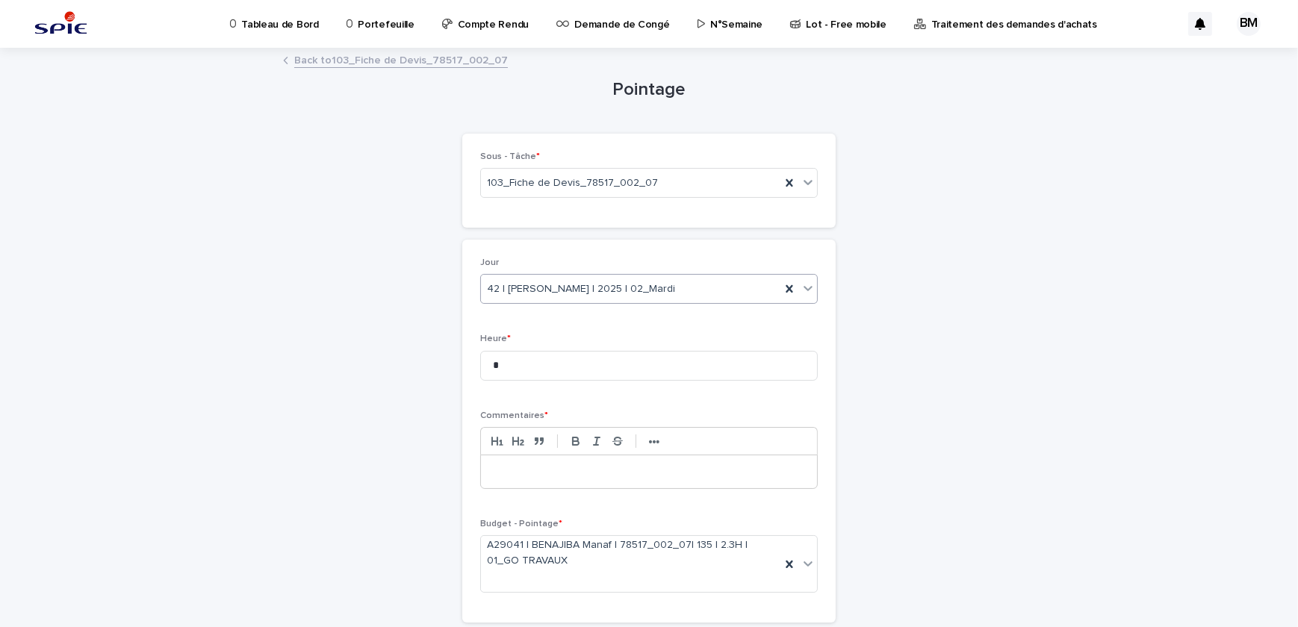
click at [549, 470] on p at bounding box center [649, 471] width 314 height 15
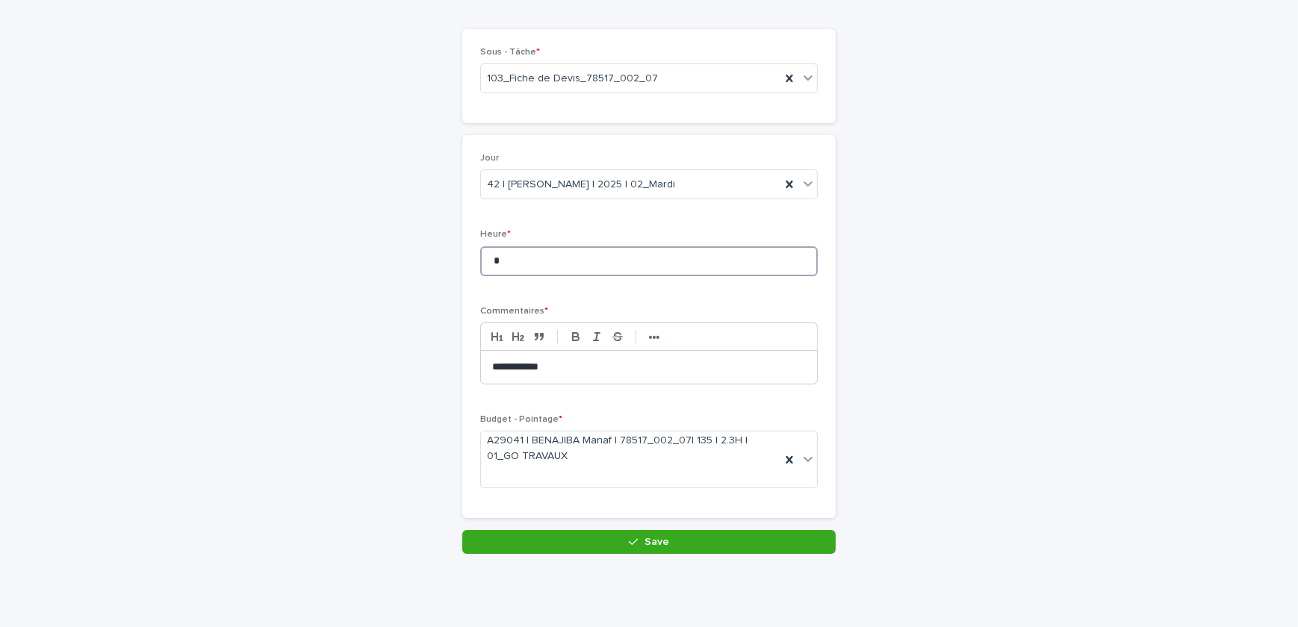
click at [520, 264] on input "*" at bounding box center [648, 261] width 337 height 30
type input "***"
click at [782, 186] on icon at bounding box center [789, 184] width 15 height 15
click at [698, 183] on div "Select..." at bounding box center [639, 184] width 317 height 25
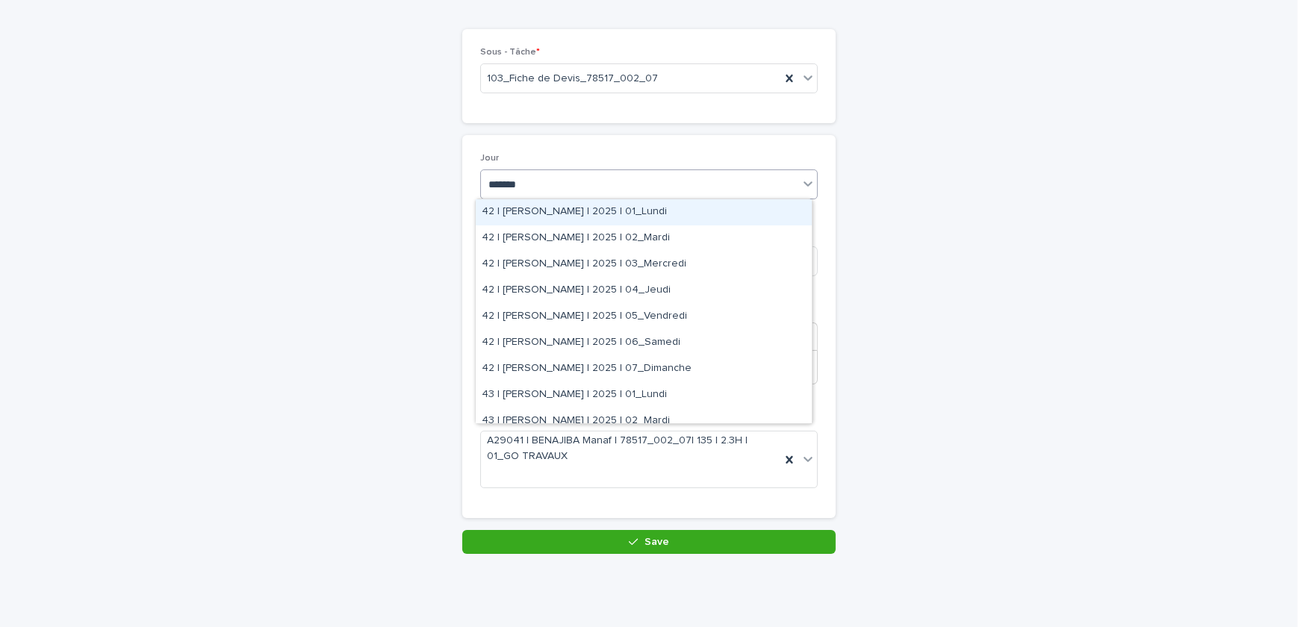
type input "********"
click at [726, 220] on div "42 | BENAJIBA Manaf | 2025 | 01_Lundi" at bounding box center [644, 212] width 336 height 26
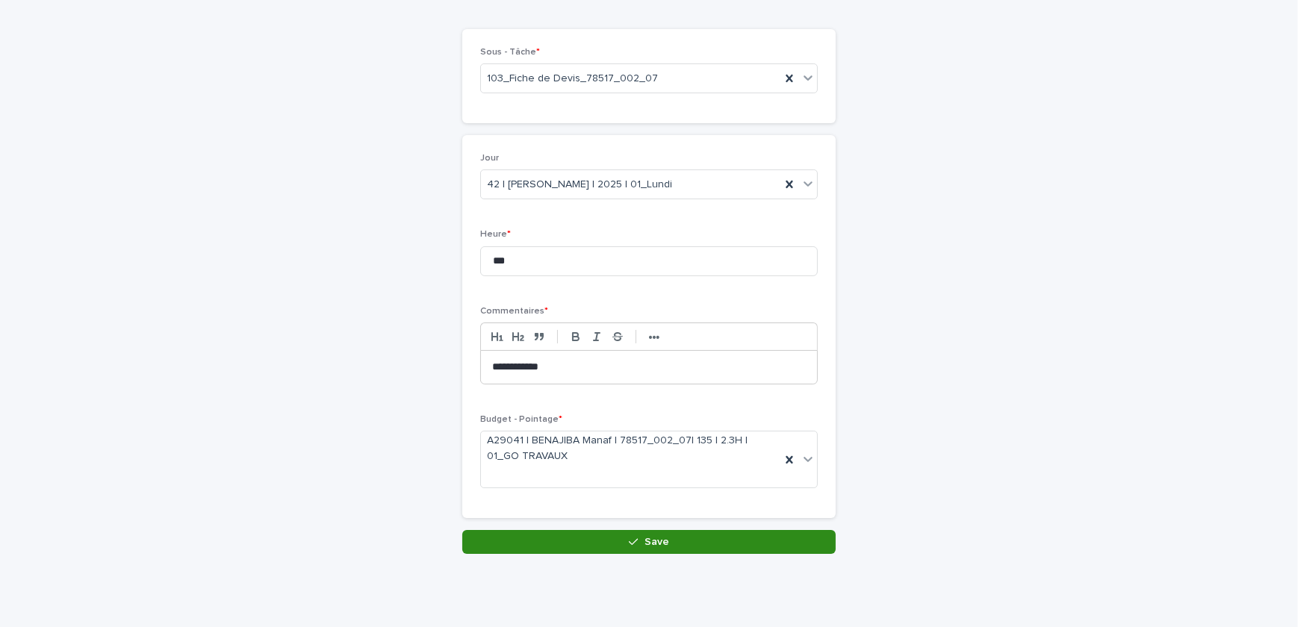
click at [612, 532] on button "Save" at bounding box center [648, 542] width 373 height 24
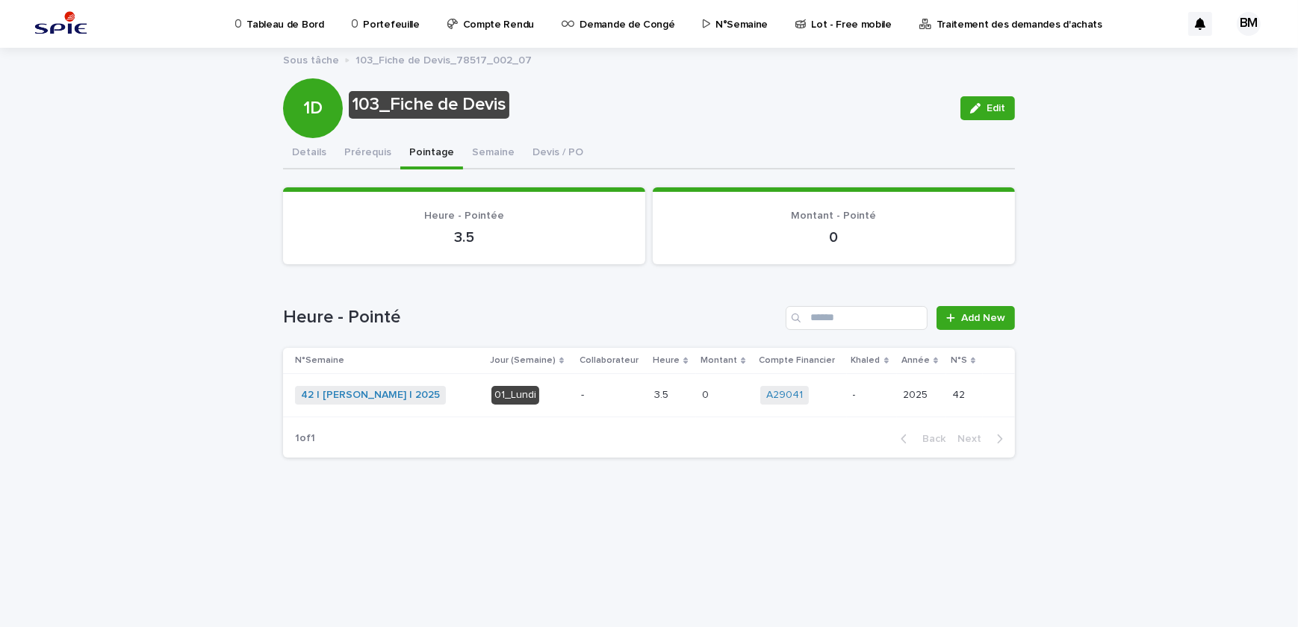
click at [622, 390] on p "-" at bounding box center [611, 395] width 61 height 13
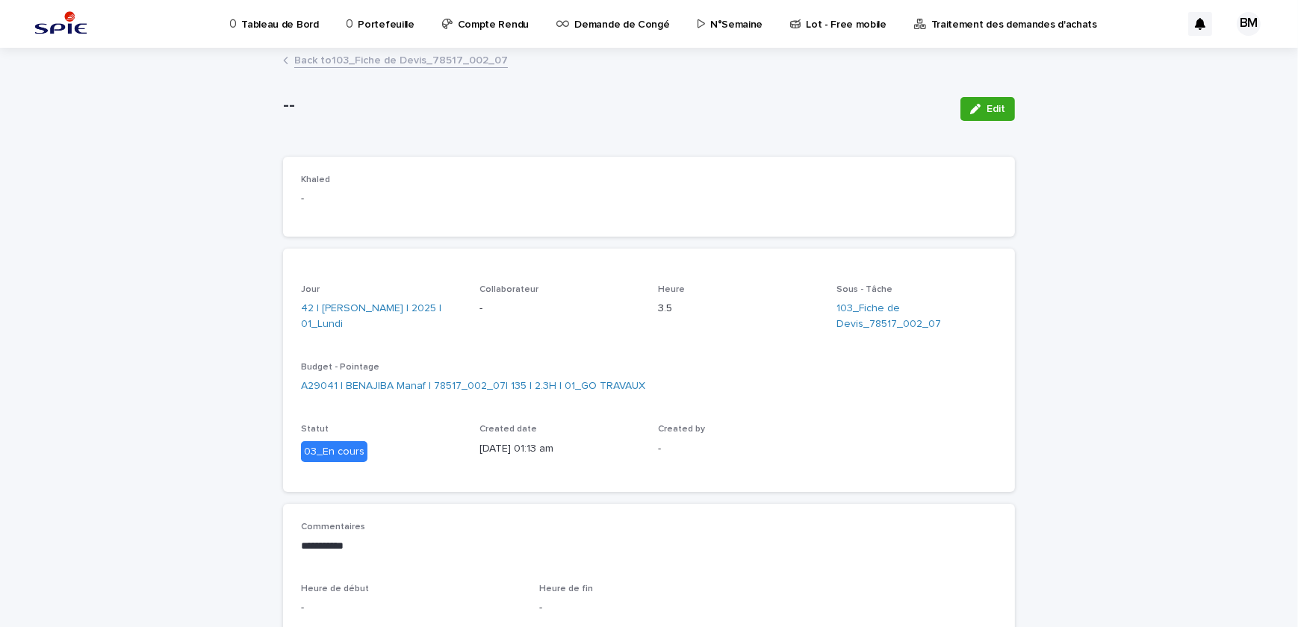
drag, startPoint x: 991, startPoint y: 112, endPoint x: 693, endPoint y: 246, distance: 327.5
click at [991, 112] on span "Edit" at bounding box center [995, 109] width 19 height 10
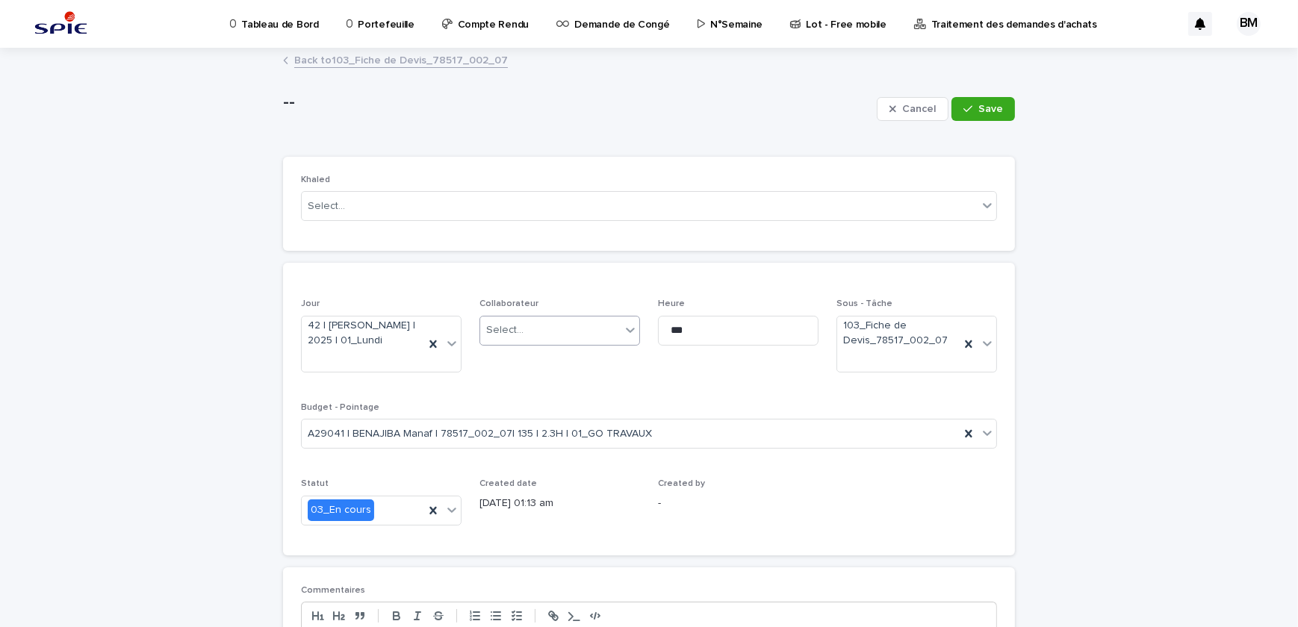
click at [541, 332] on div "Select..." at bounding box center [550, 330] width 140 height 25
type input "******"
click at [543, 359] on div "BENAJIBA Manaf" at bounding box center [554, 359] width 159 height 26
click at [984, 111] on span "Save" at bounding box center [990, 109] width 25 height 10
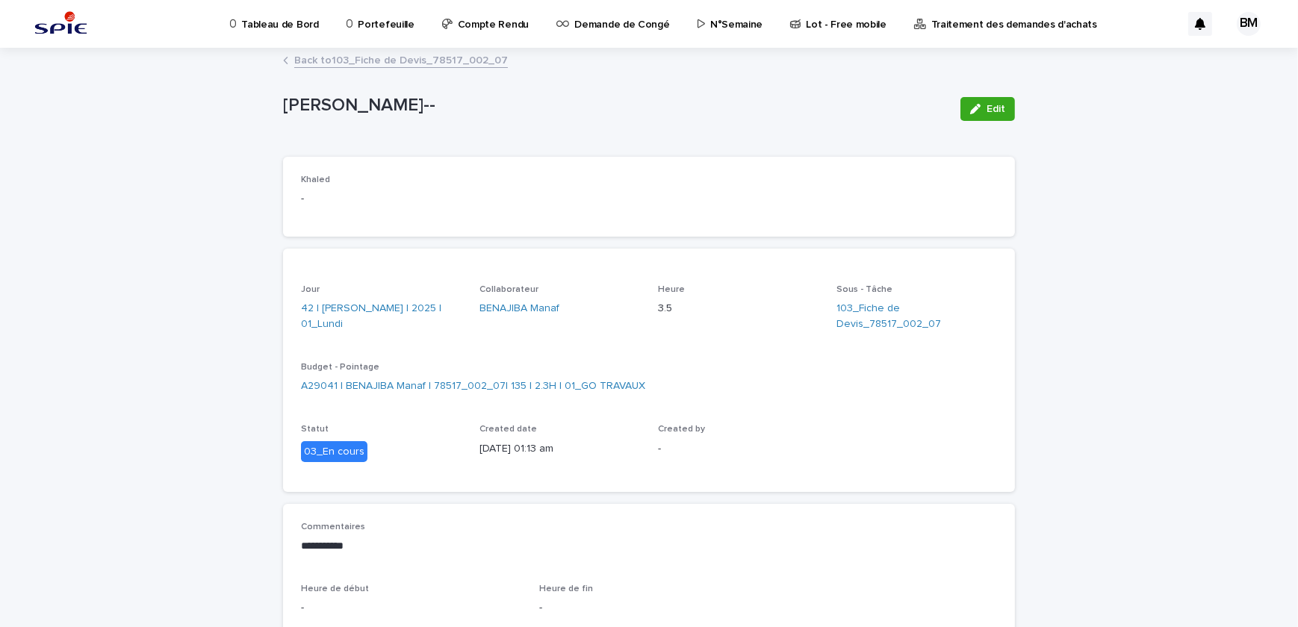
click at [396, 63] on link "Back to 103_Fiche de Devis_78517_002_07" at bounding box center [401, 59] width 214 height 17
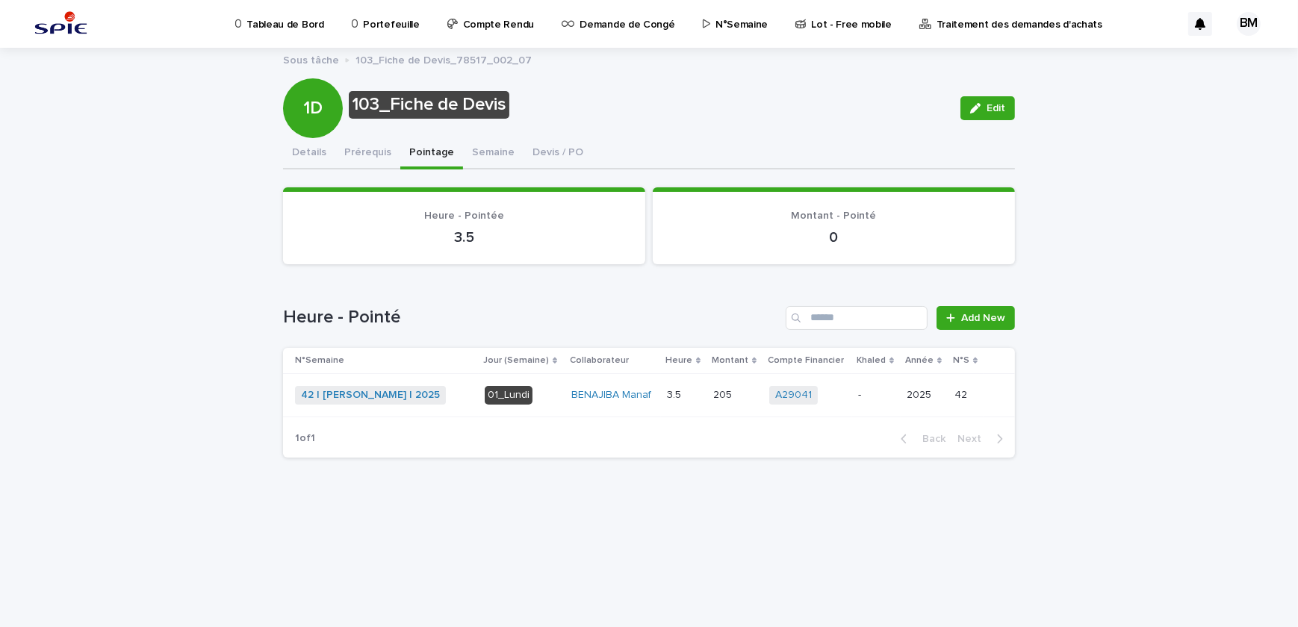
click at [440, 152] on button "Pointage" at bounding box center [431, 153] width 63 height 31
click at [385, 26] on p "Portefeuille" at bounding box center [391, 15] width 56 height 31
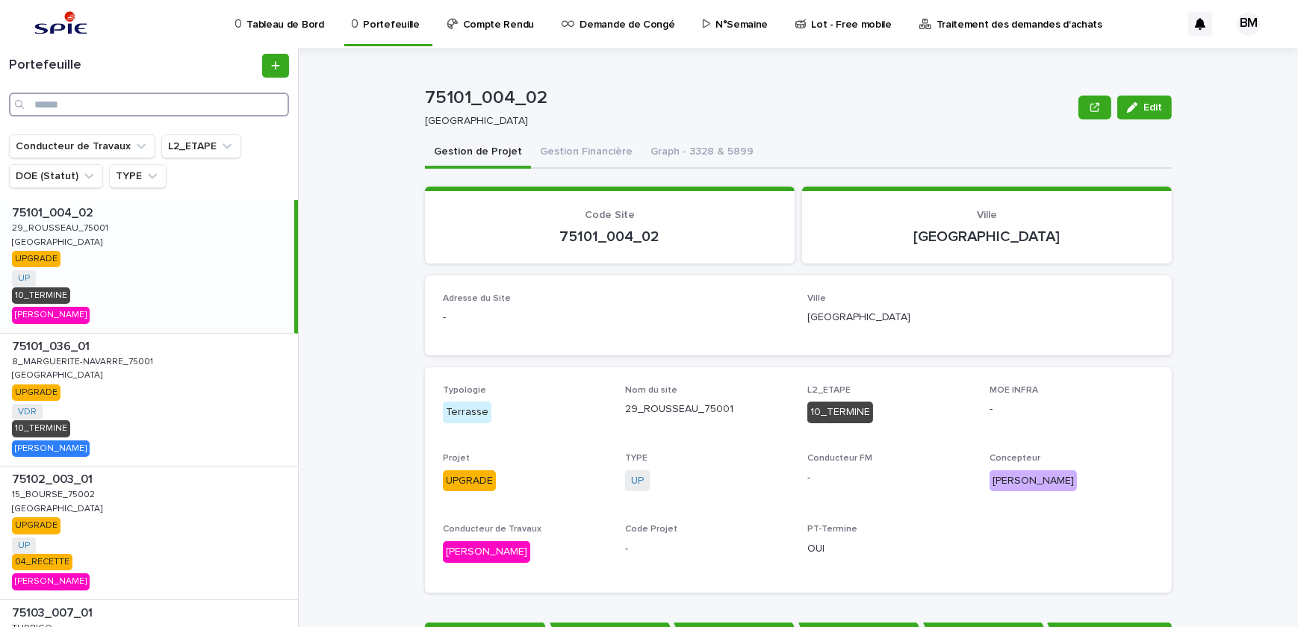
click at [148, 99] on input "Search" at bounding box center [149, 105] width 280 height 24
paste input "**********"
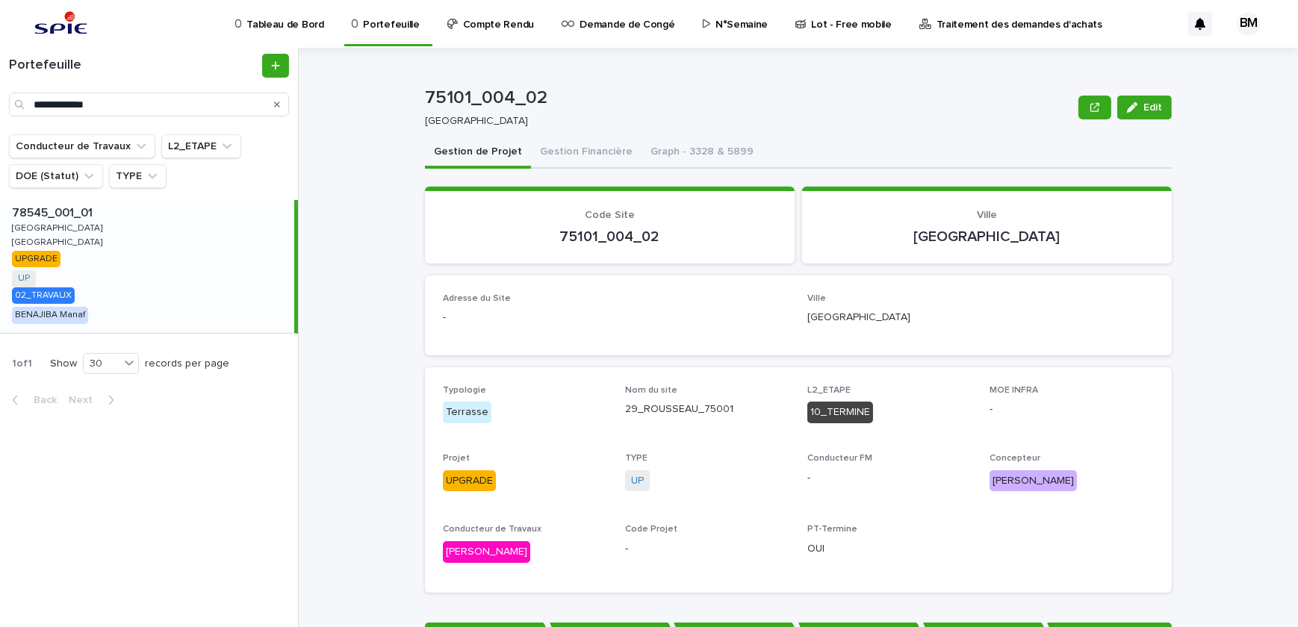
click at [205, 275] on div "78545_001_01 78545_001_01 [GEOGRAPHIC_DATA] GUYANCOURT GUYANCOURT [GEOGRAPHIC_D…" at bounding box center [147, 266] width 294 height 133
type input "**********"
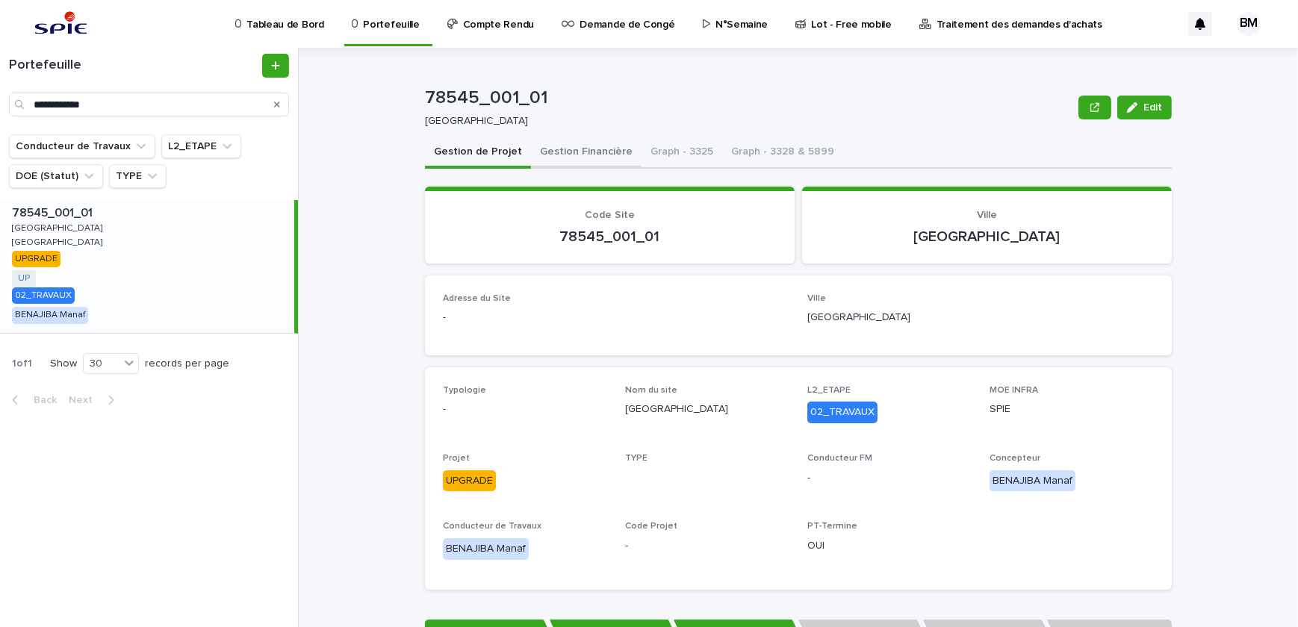
click at [572, 155] on button "Gestion Financière" at bounding box center [586, 152] width 110 height 31
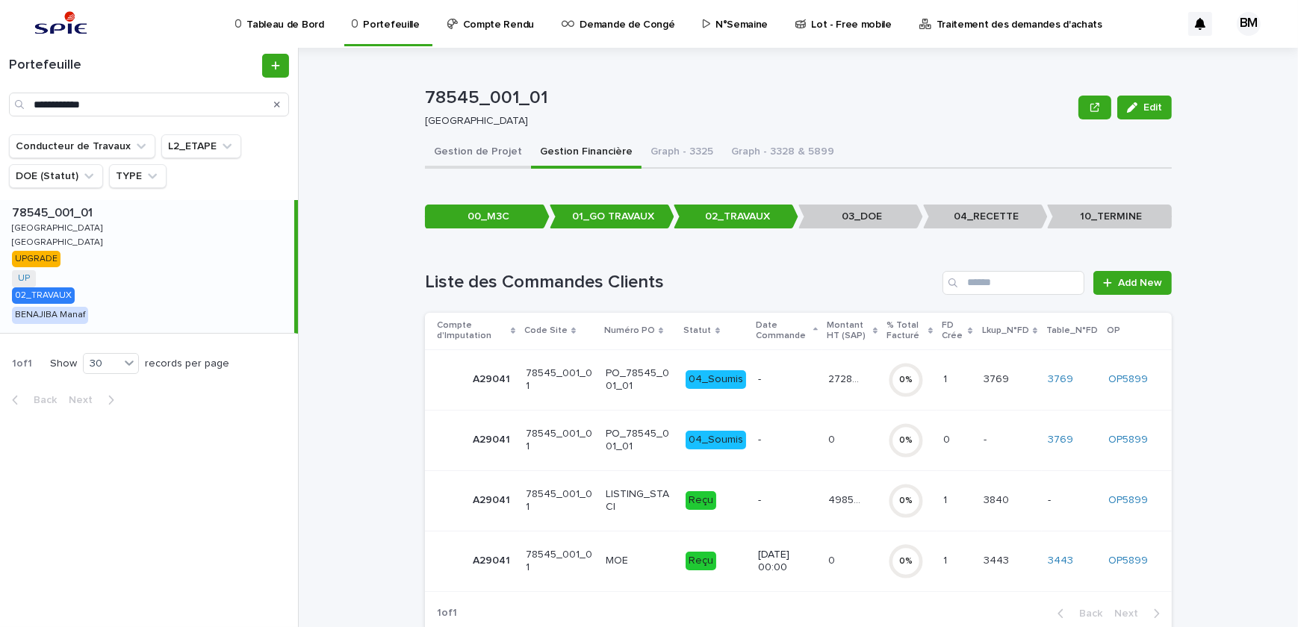
click at [493, 163] on button "Gestion de Projet" at bounding box center [478, 152] width 106 height 31
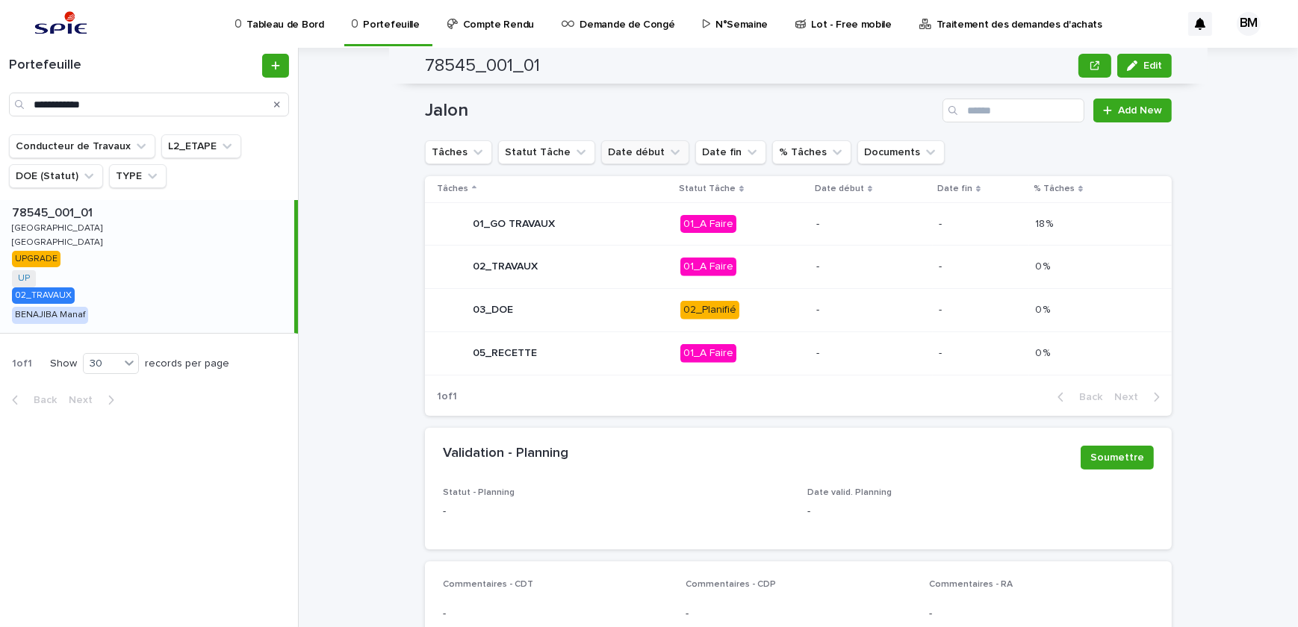
scroll to position [779, 0]
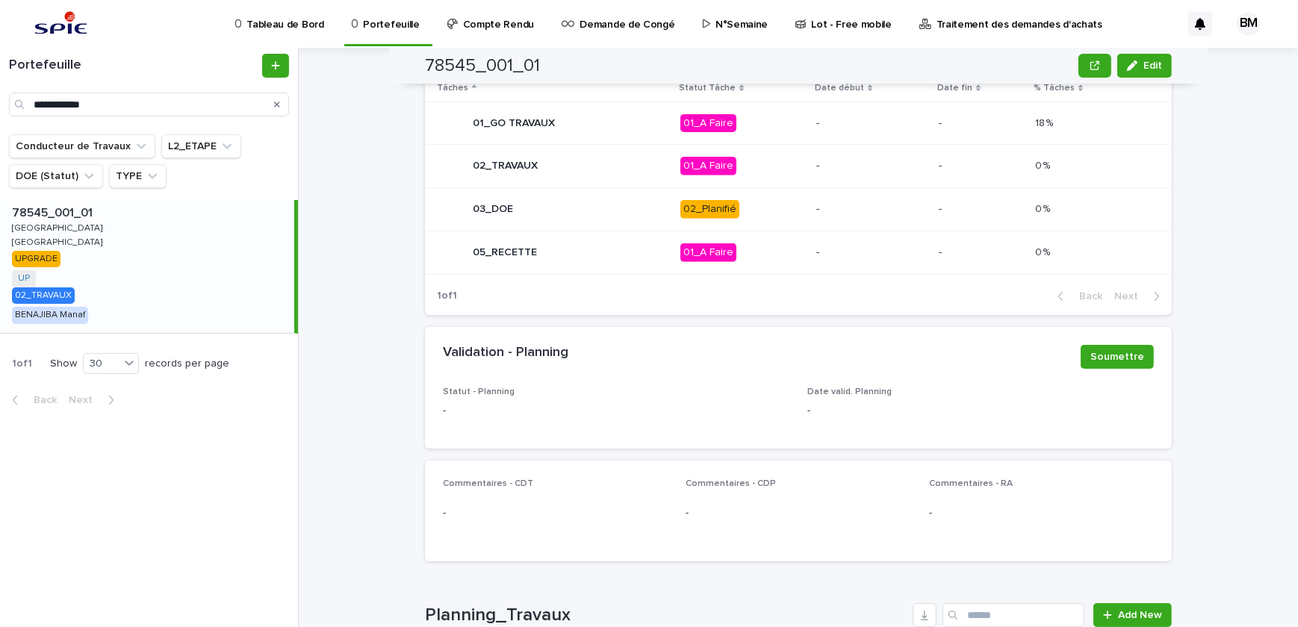
click at [781, 124] on p "01_A Faire" at bounding box center [742, 123] width 124 height 19
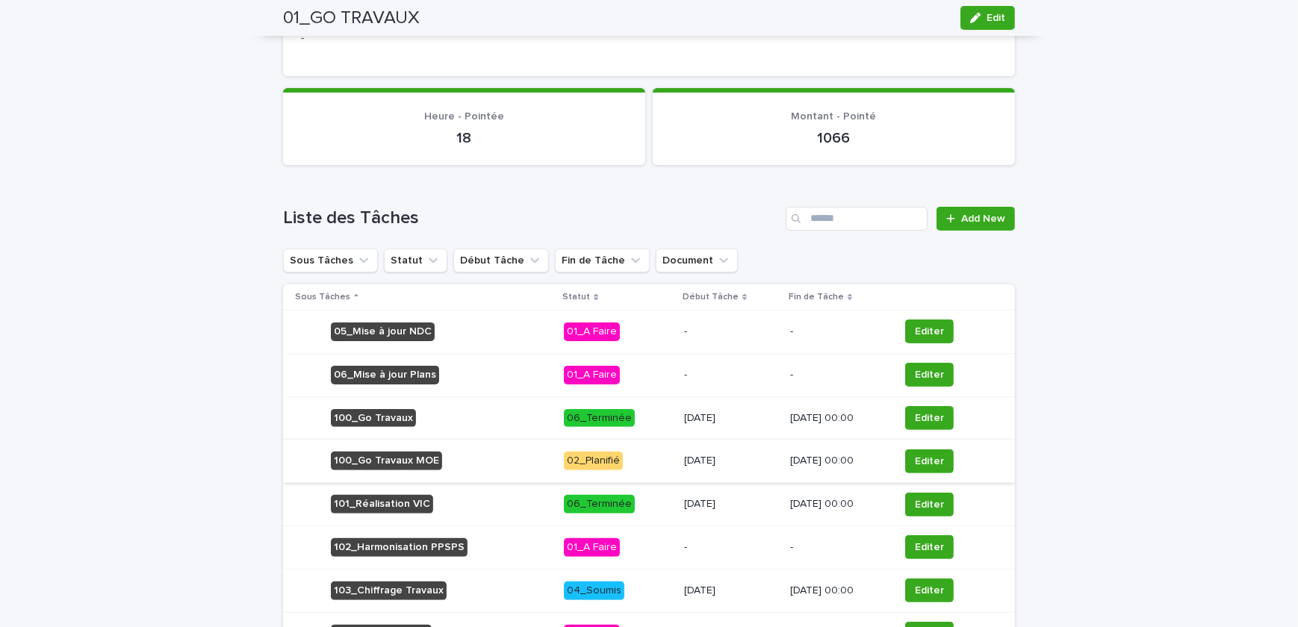
scroll to position [545, 0]
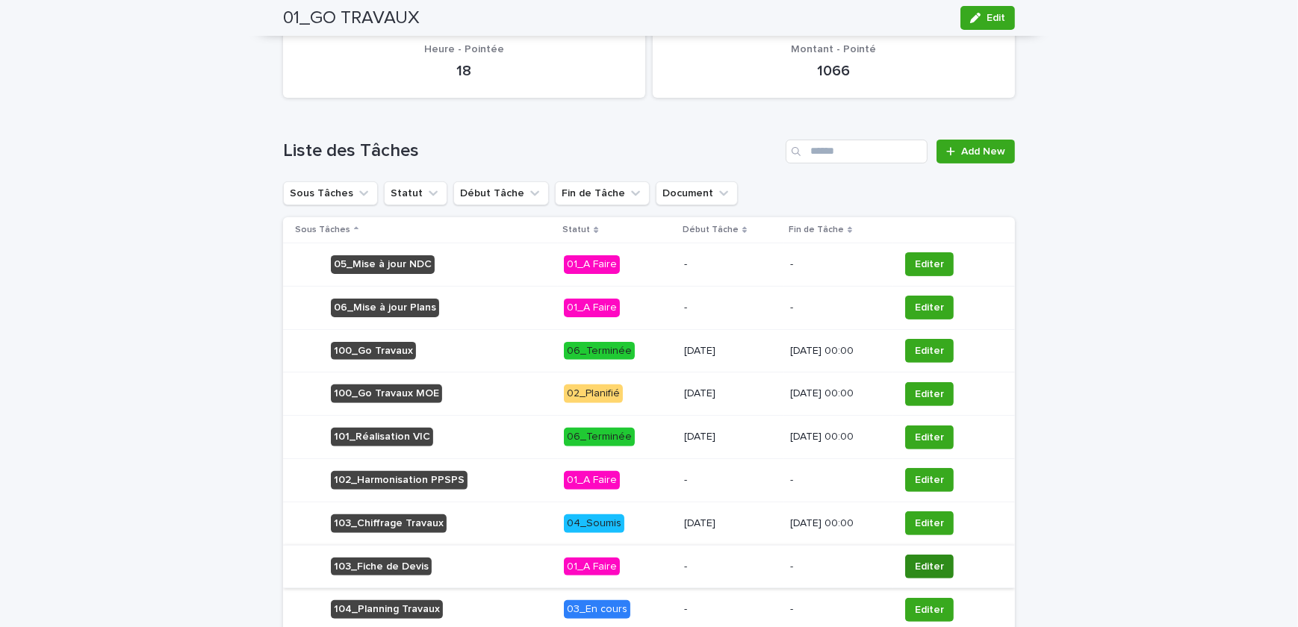
click at [921, 561] on span "Editer" at bounding box center [929, 566] width 29 height 15
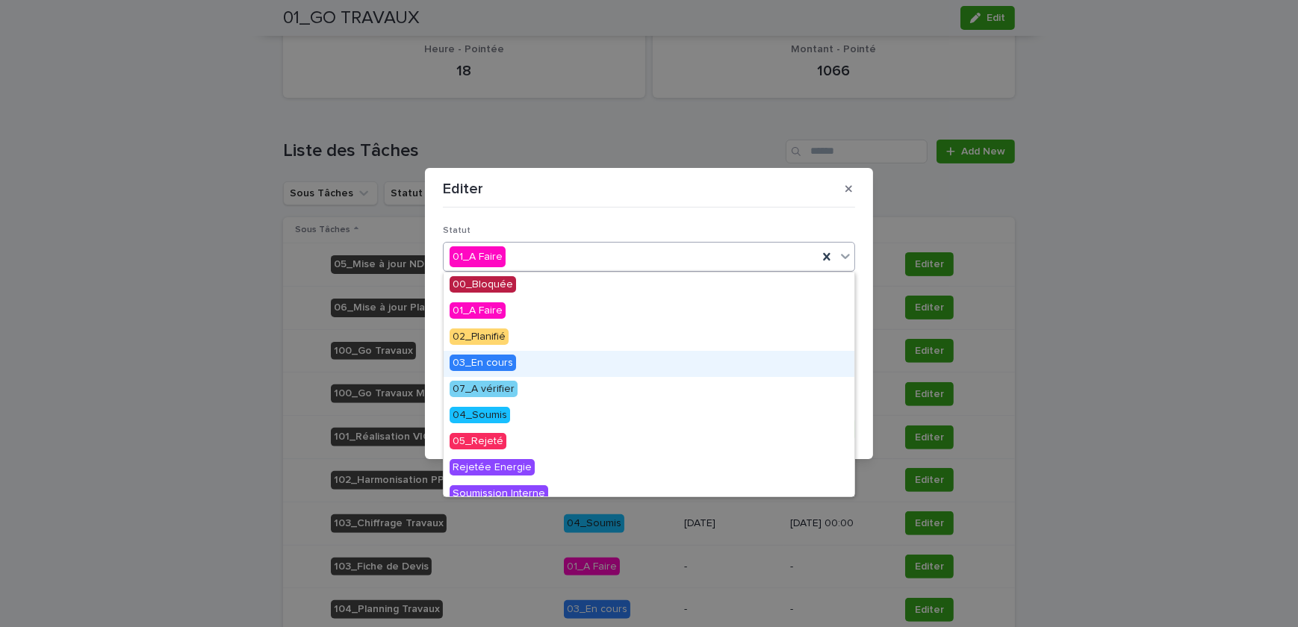
click at [493, 363] on span "03_En cours" at bounding box center [482, 363] width 66 height 16
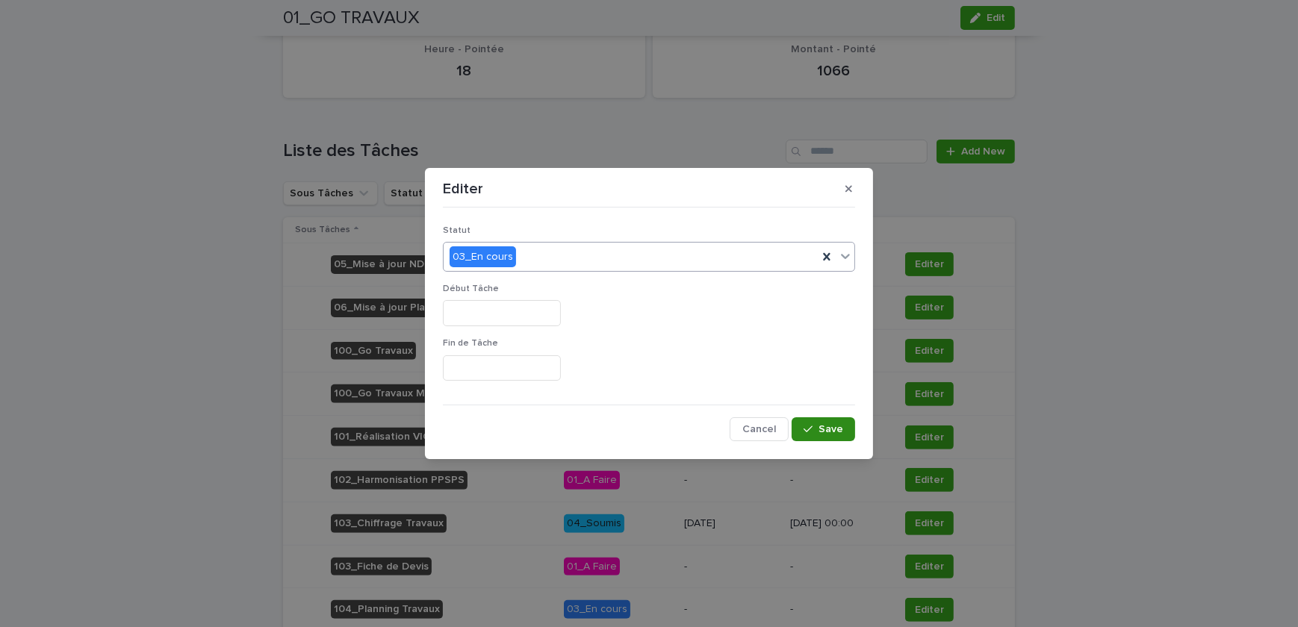
click at [832, 425] on span "Save" at bounding box center [830, 429] width 25 height 10
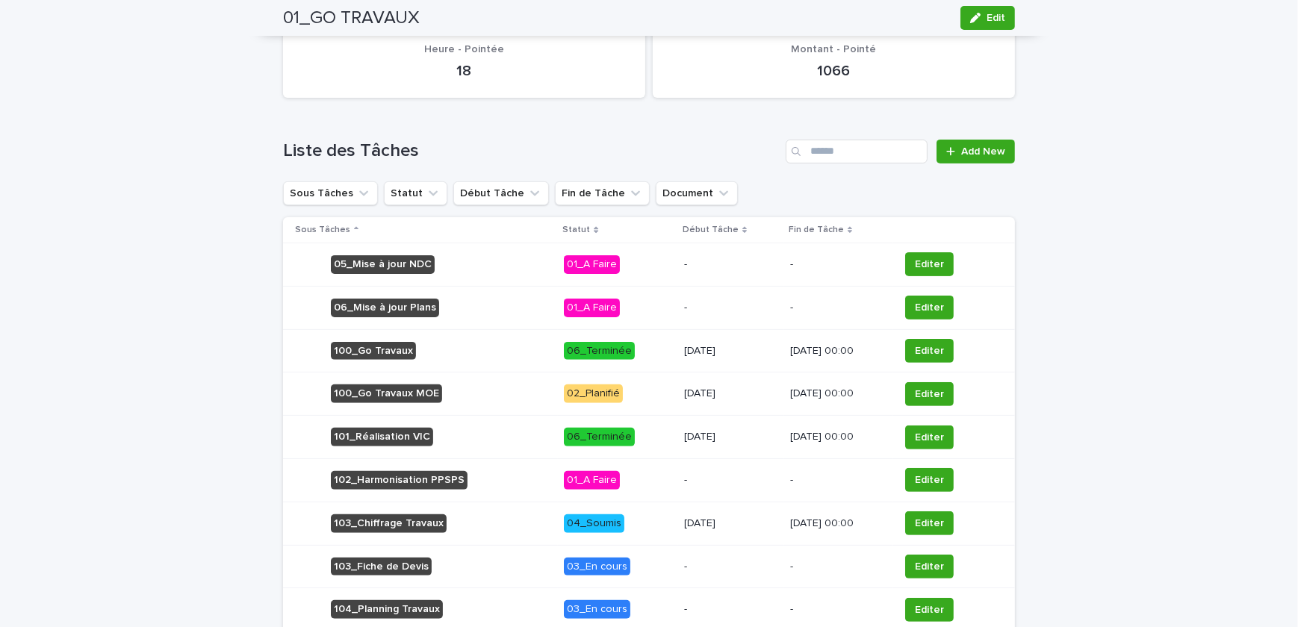
click at [684, 558] on div "-" at bounding box center [731, 566] width 94 height 16
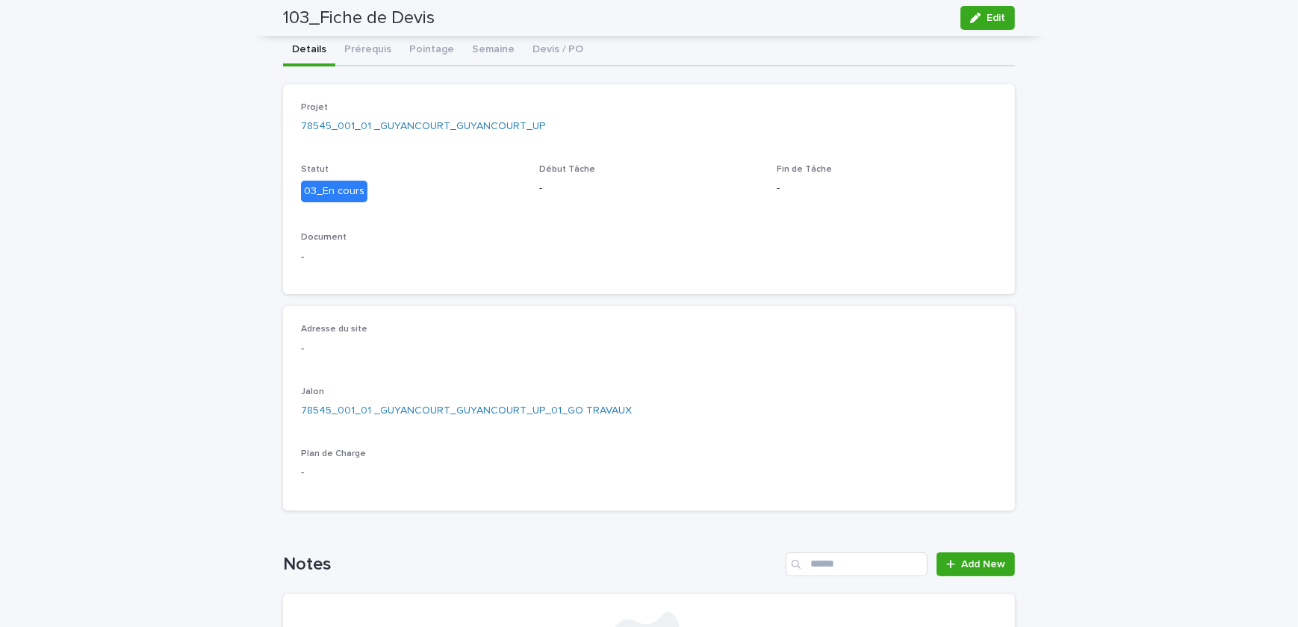
scroll to position [36, 0]
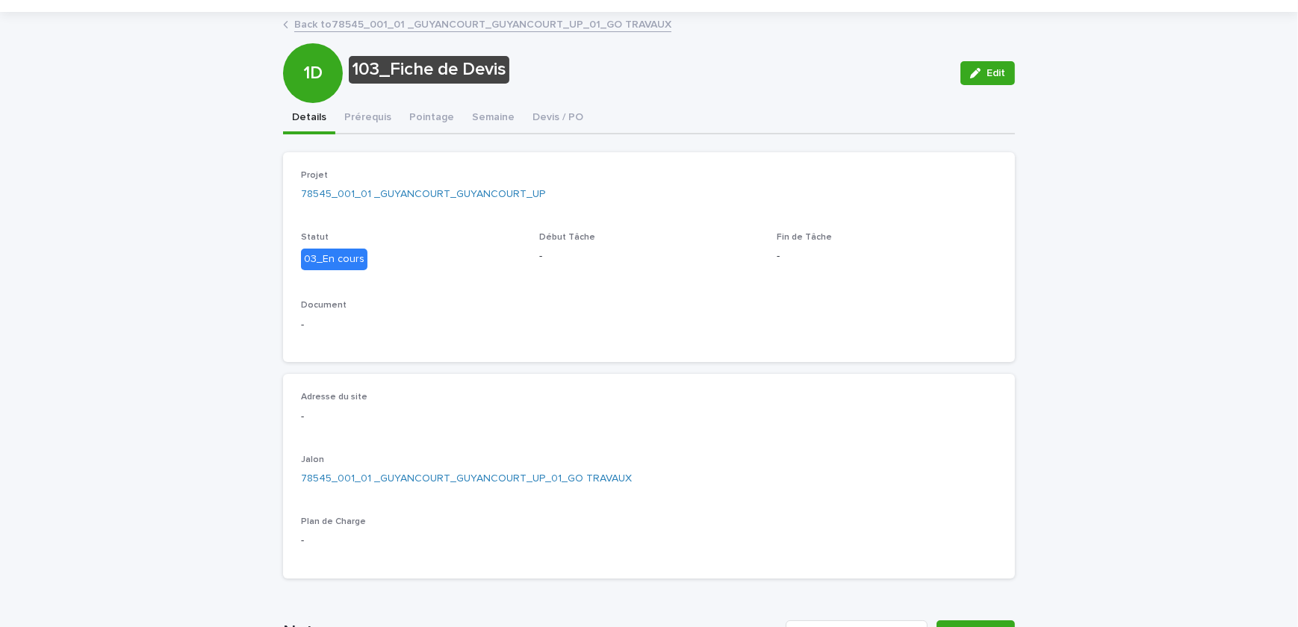
click at [418, 117] on div "103_Fiche de Devis Edit 1D 103_Fiche de Devis Edit Sorry, there was an error sa…" at bounding box center [649, 429] width 732 height 832
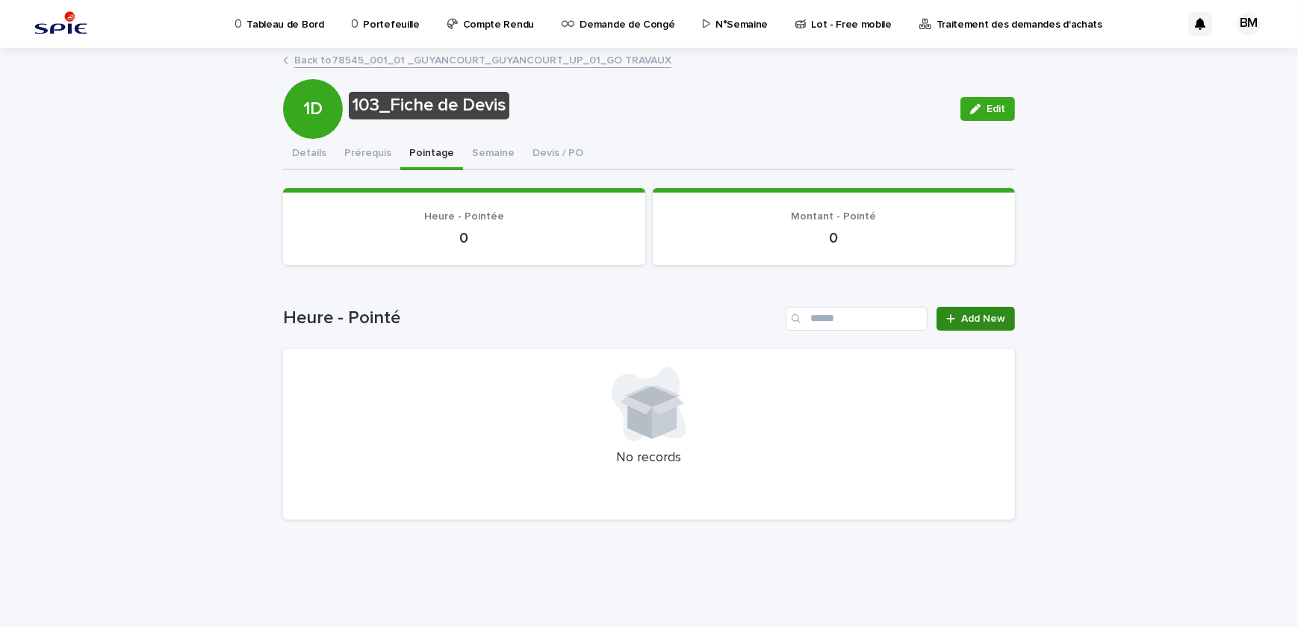
click at [975, 314] on span "Add New" at bounding box center [983, 319] width 44 height 10
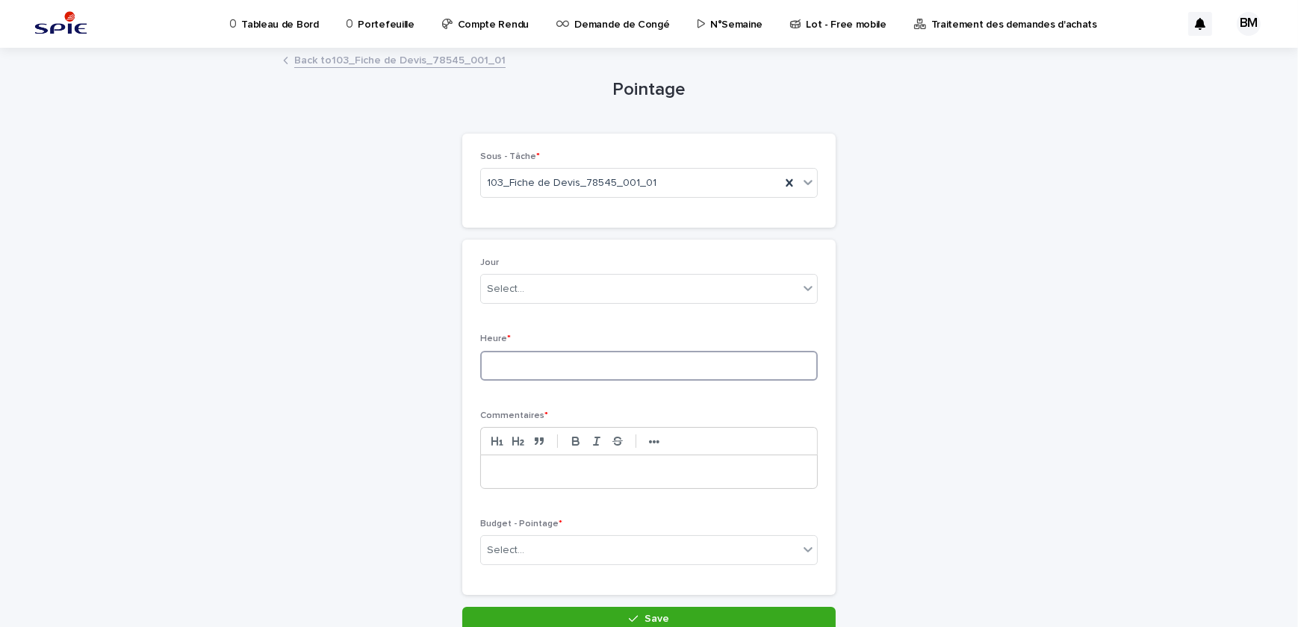
click at [547, 364] on input at bounding box center [648, 366] width 337 height 30
type input "*"
click at [527, 552] on div "Select..." at bounding box center [639, 550] width 317 height 25
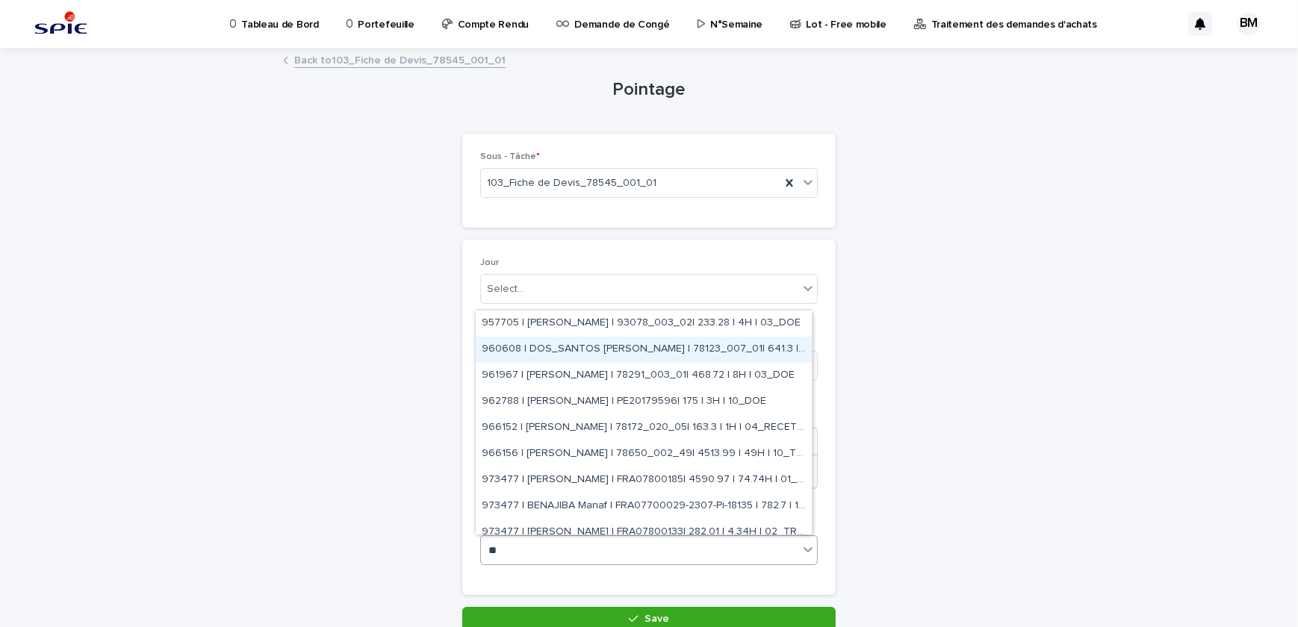
type input "**"
click at [473, 55] on link "Back to 103_Fiche de Devis_78545_001_01" at bounding box center [399, 59] width 211 height 17
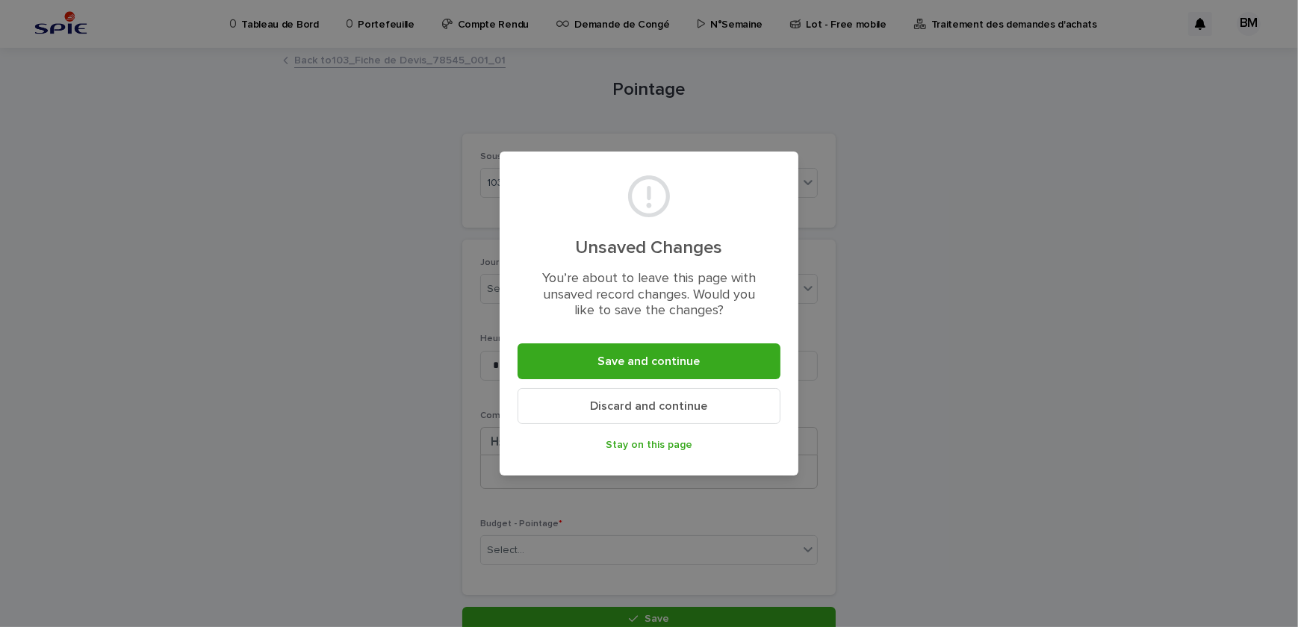
click at [658, 406] on span "Discard and continue" at bounding box center [649, 406] width 117 height 12
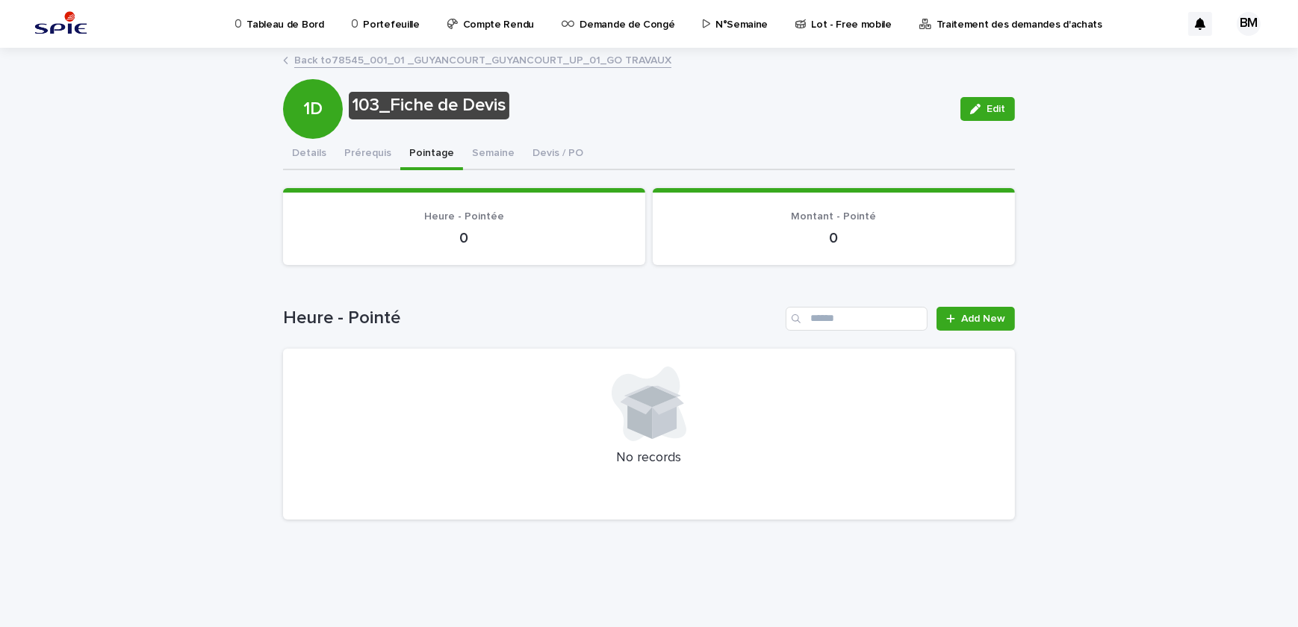
click at [376, 29] on p "Portefeuille" at bounding box center [391, 15] width 56 height 31
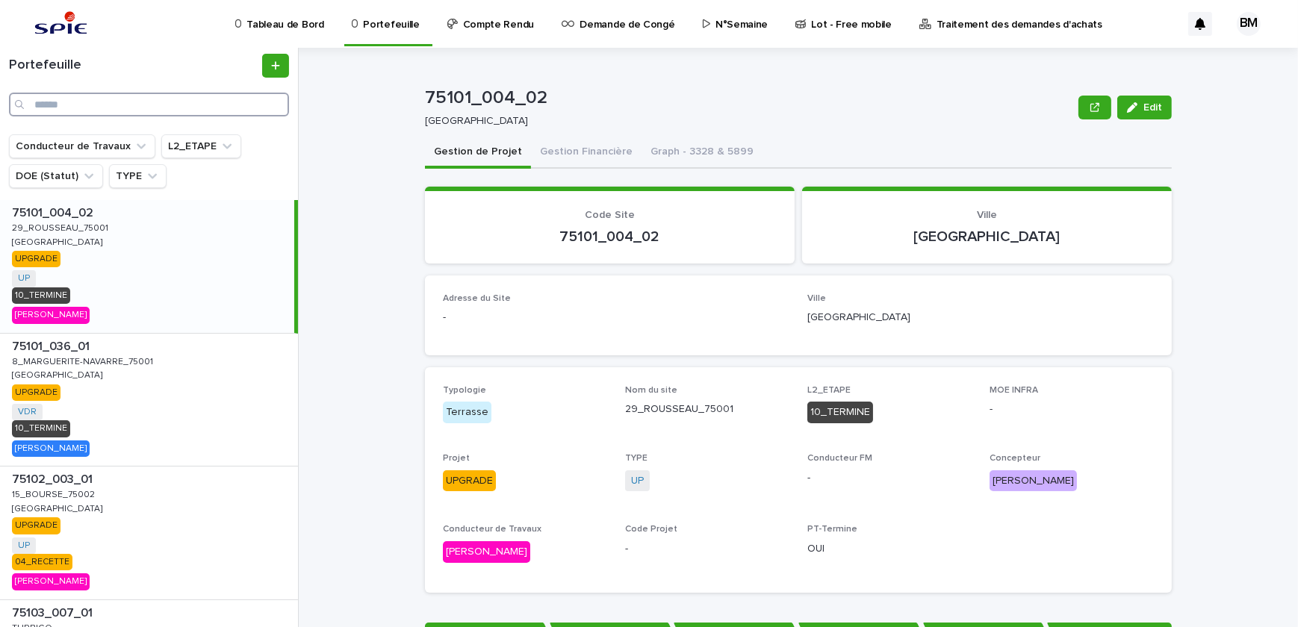
click at [153, 109] on input "Search" at bounding box center [149, 105] width 280 height 24
paste input "**********"
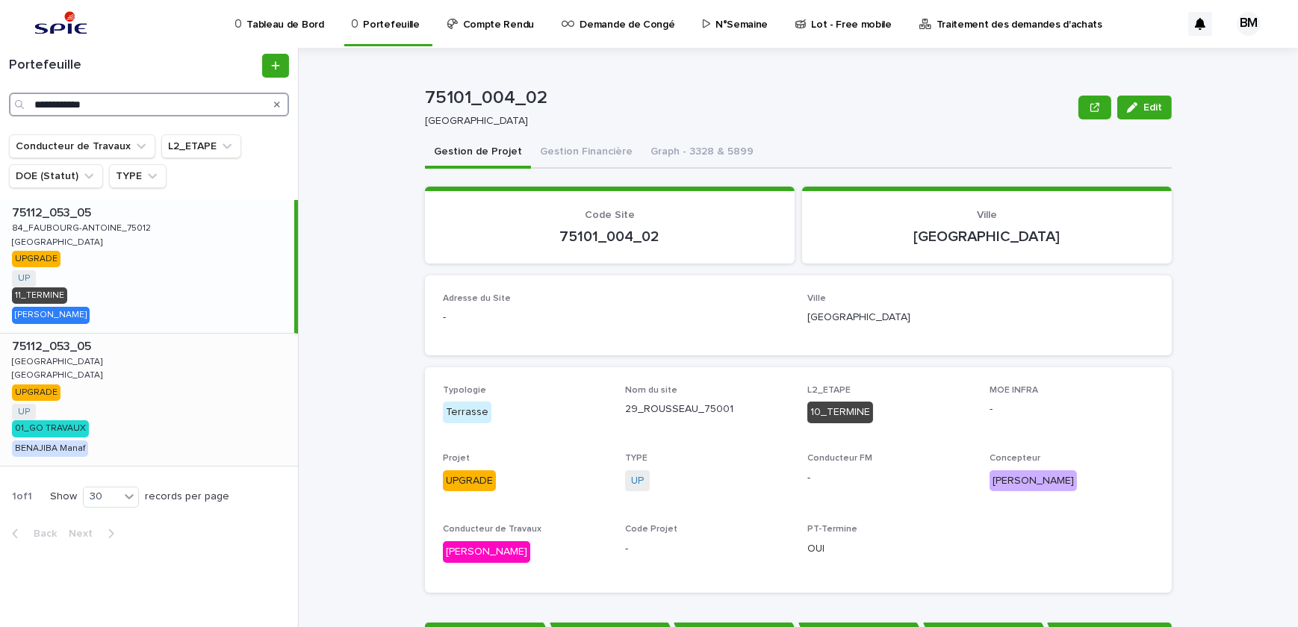
type input "**********"
click at [206, 406] on div "75112_053_05 75112_053_05 [GEOGRAPHIC_DATA] [GEOGRAPHIC_DATA] UPGRADE UP + 0 01…" at bounding box center [149, 400] width 298 height 133
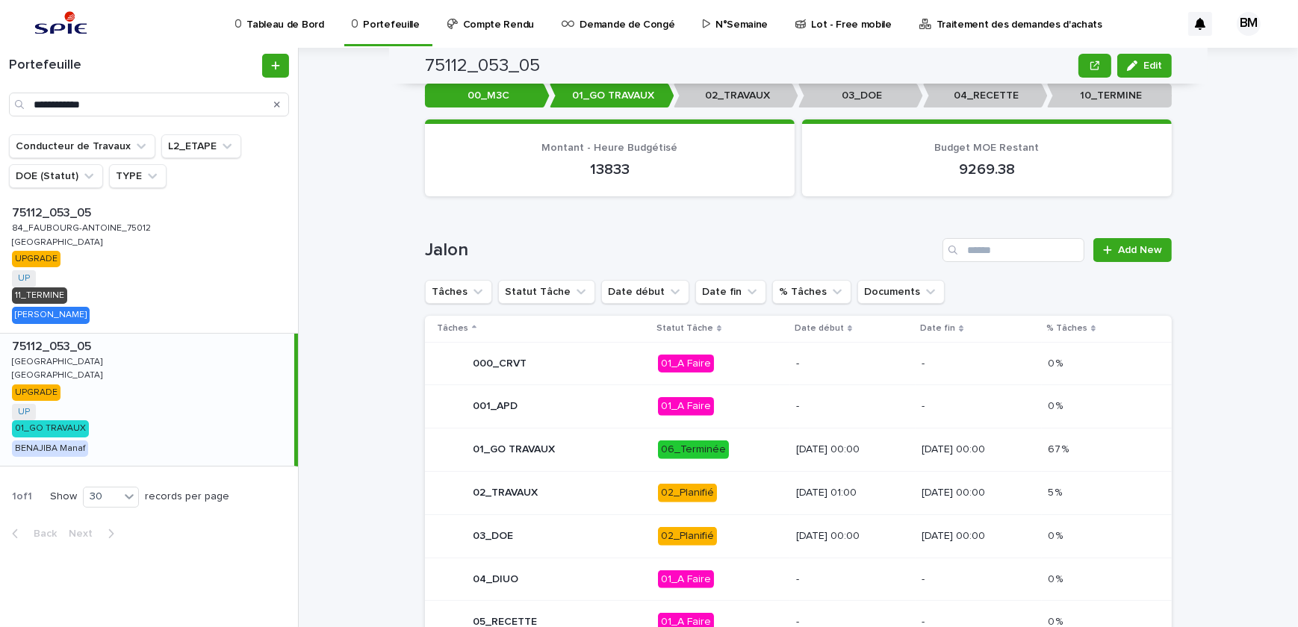
scroll to position [743, 0]
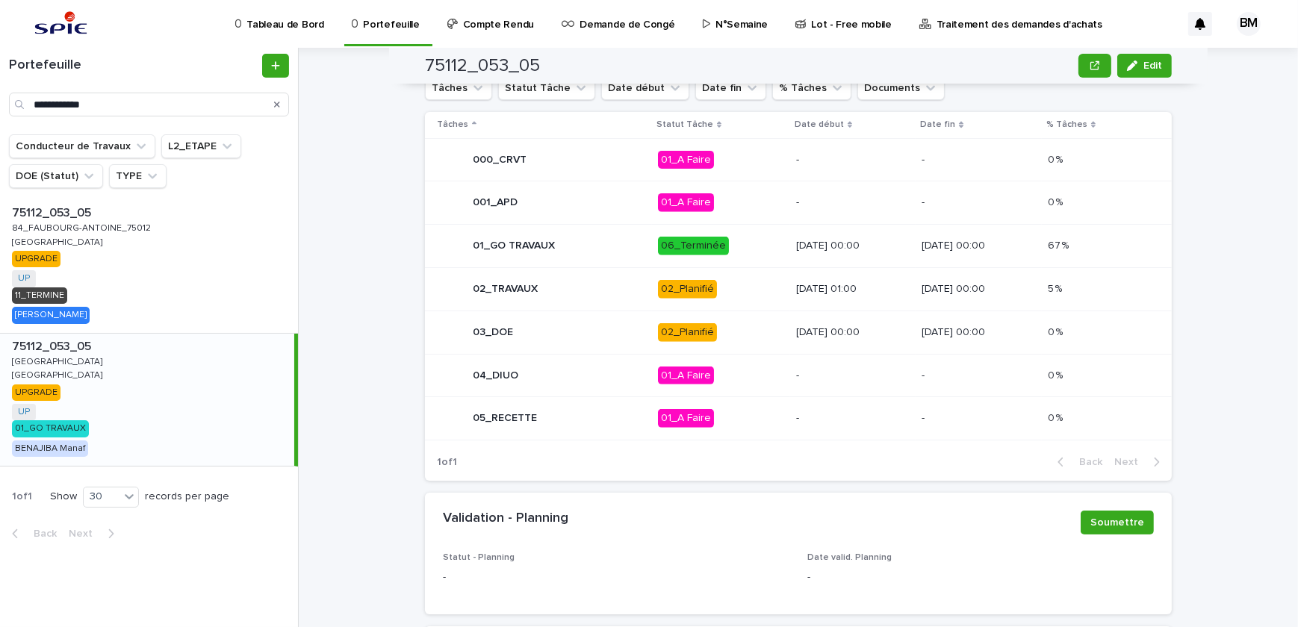
click at [730, 237] on p "06_Terminée" at bounding box center [721, 246] width 126 height 19
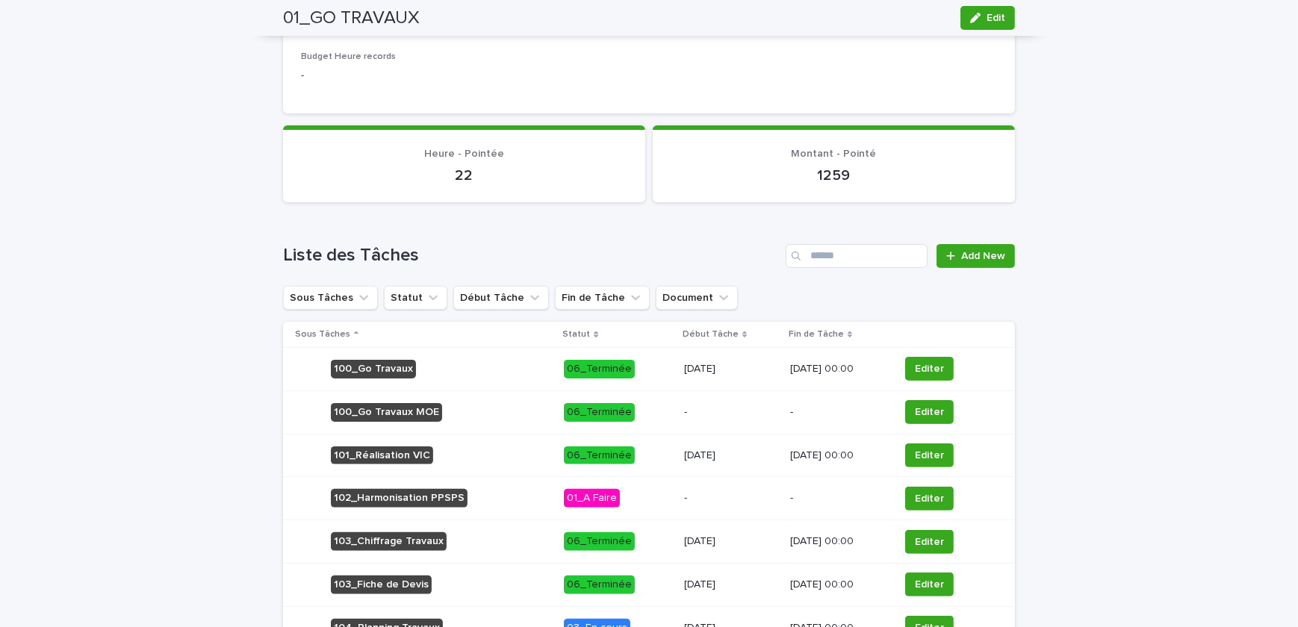
scroll to position [674, 0]
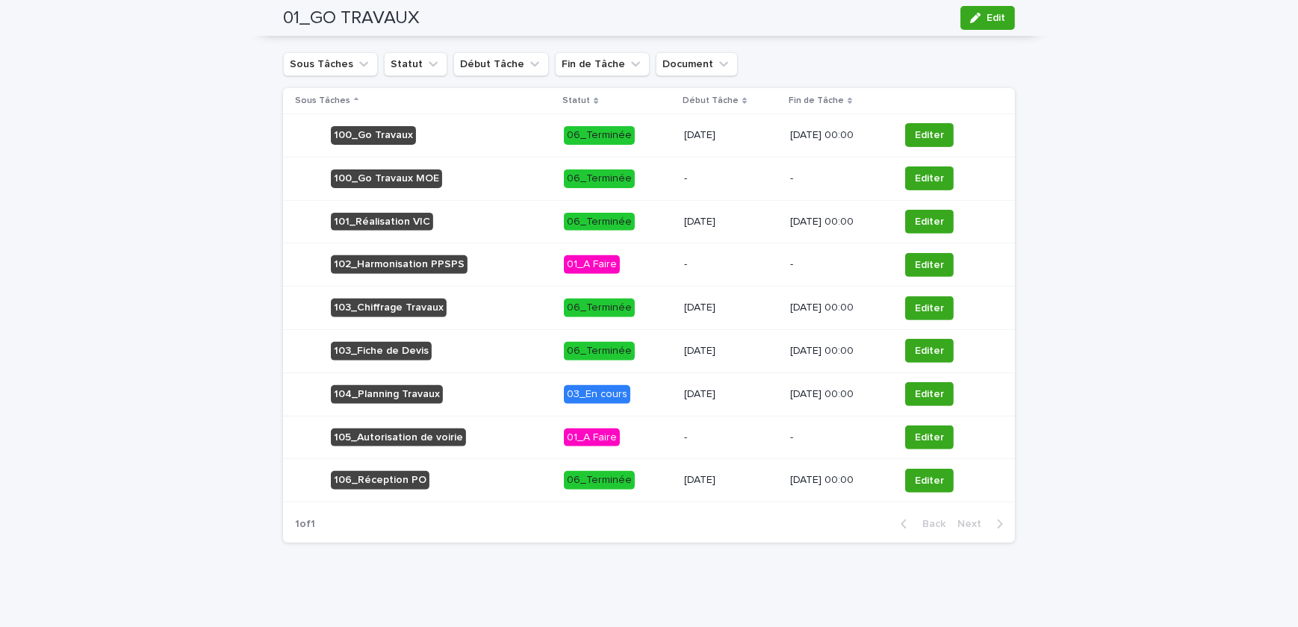
click at [649, 255] on td "01_A Faire" at bounding box center [617, 264] width 119 height 43
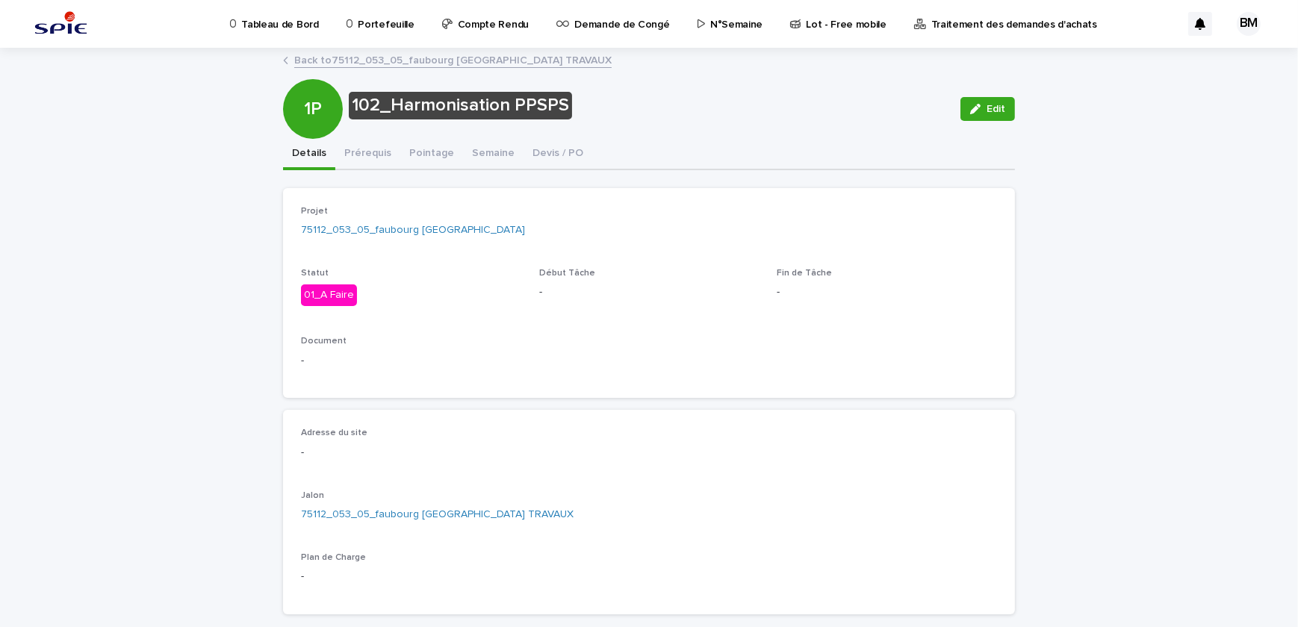
click at [374, 61] on link "Back to 75112_053_05_faubourg [GEOGRAPHIC_DATA] TRAVAUX" at bounding box center [452, 59] width 317 height 17
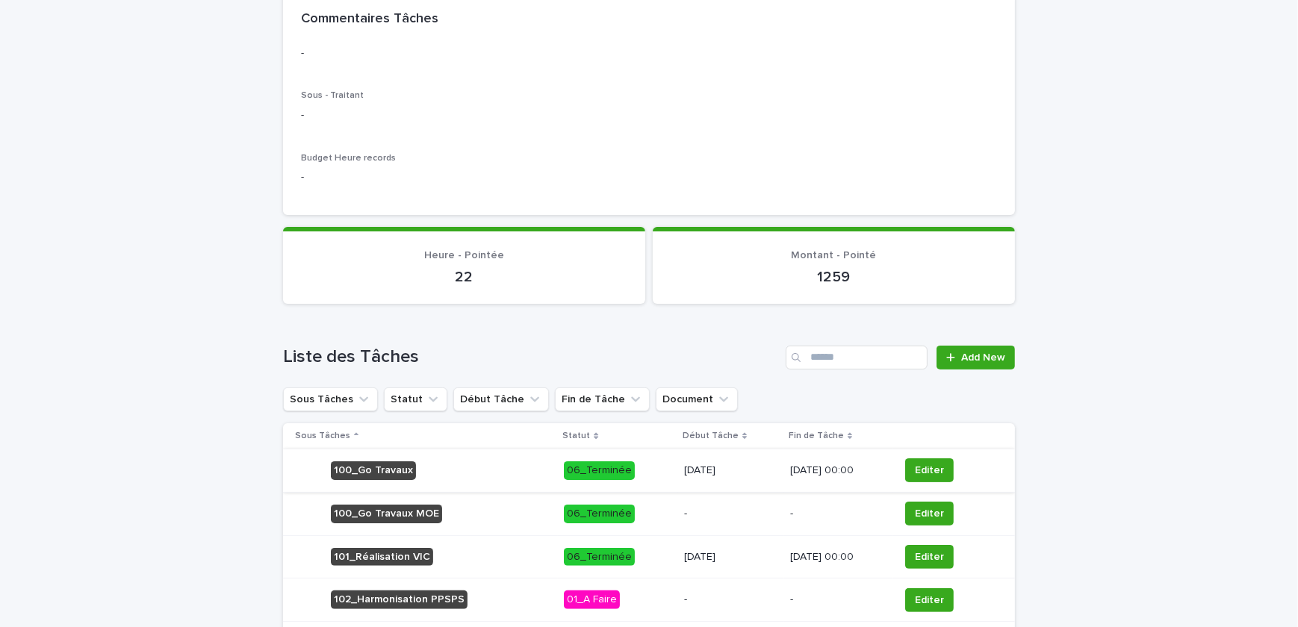
scroll to position [407, 0]
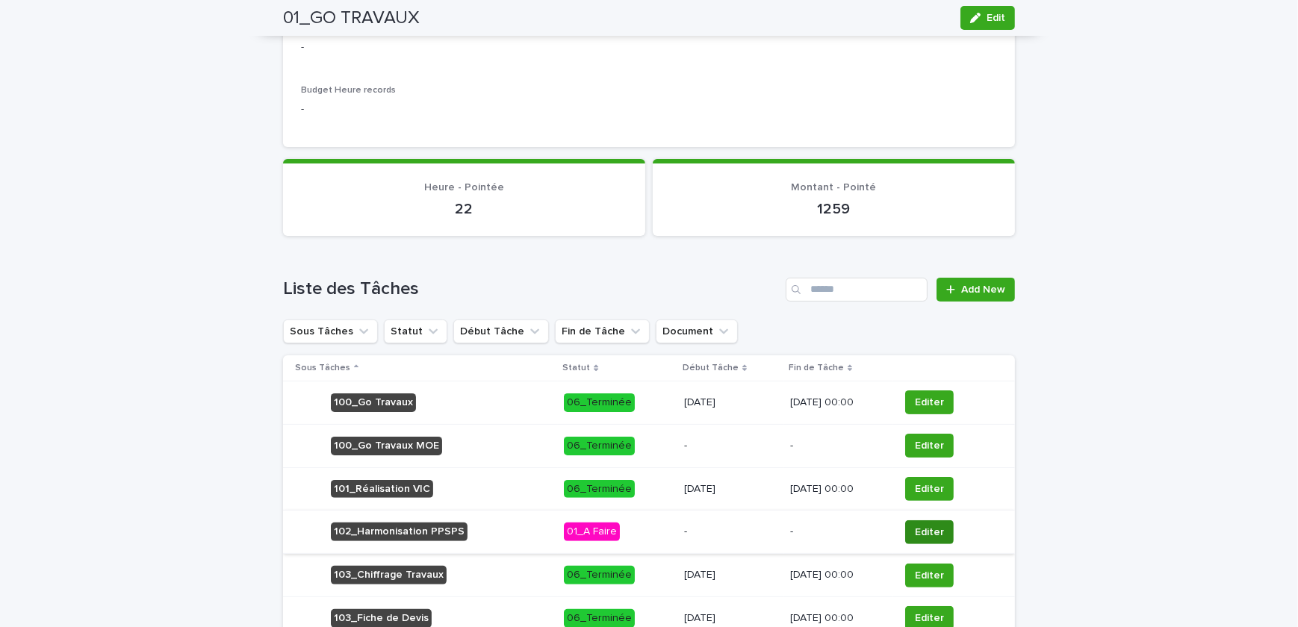
click at [931, 529] on span "Editer" at bounding box center [929, 532] width 29 height 15
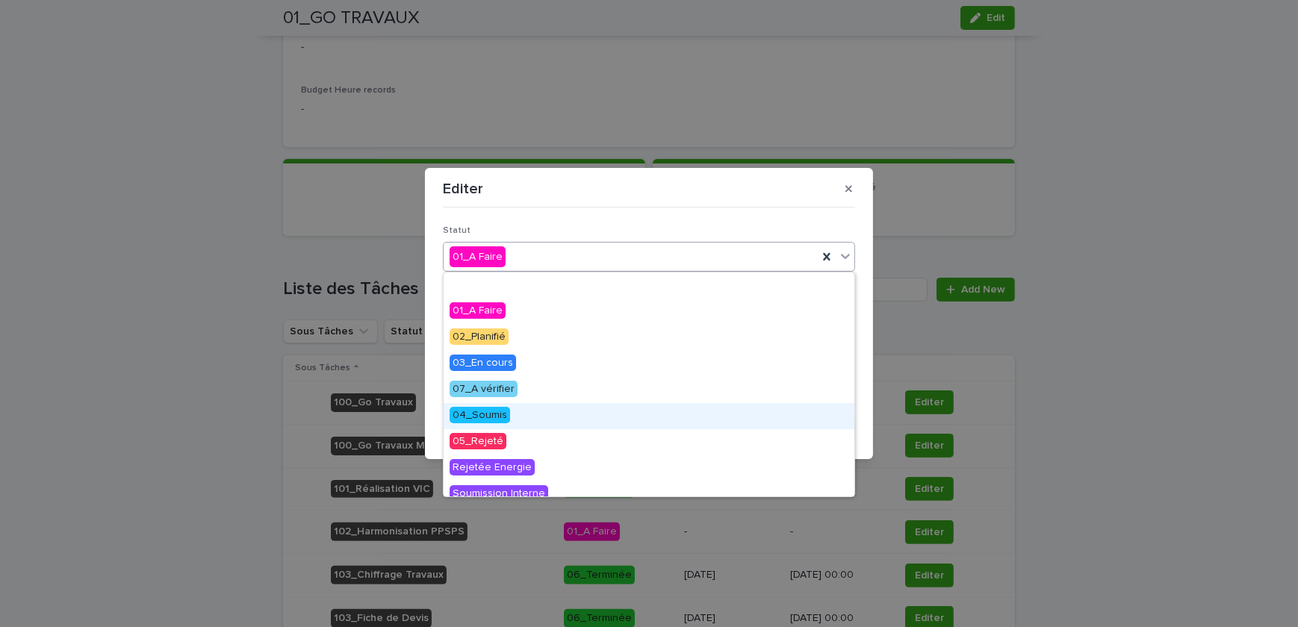
scroll to position [67, 0]
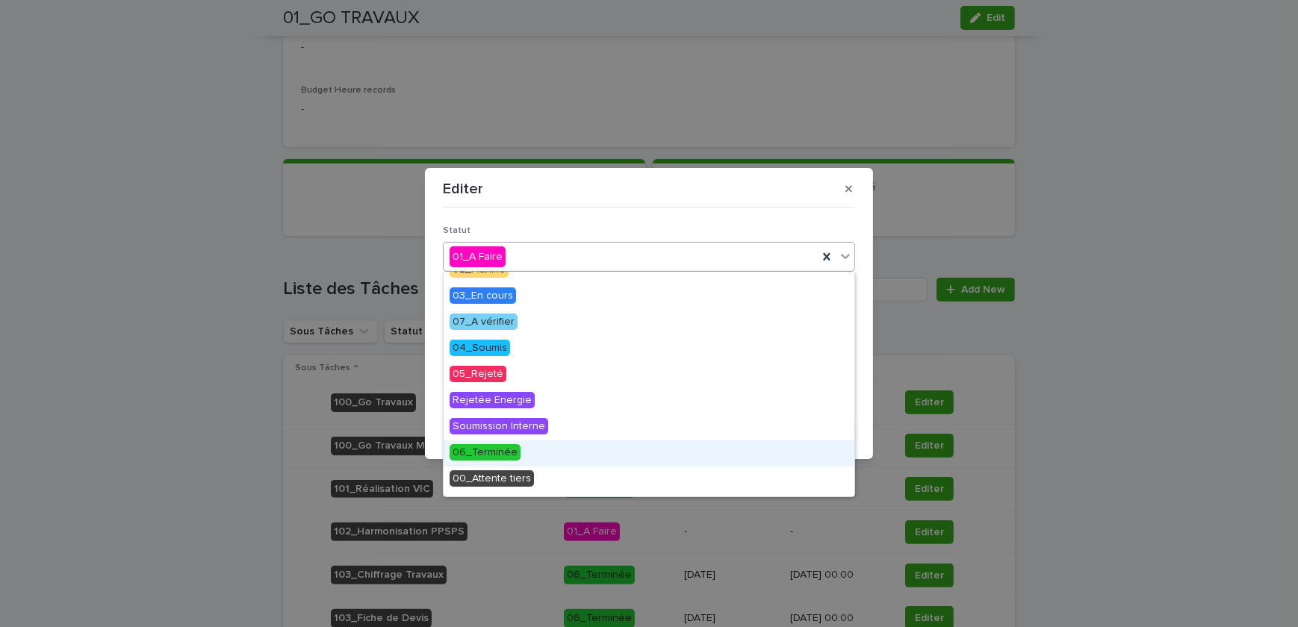
click at [493, 449] on span "06_Terminée" at bounding box center [484, 452] width 71 height 16
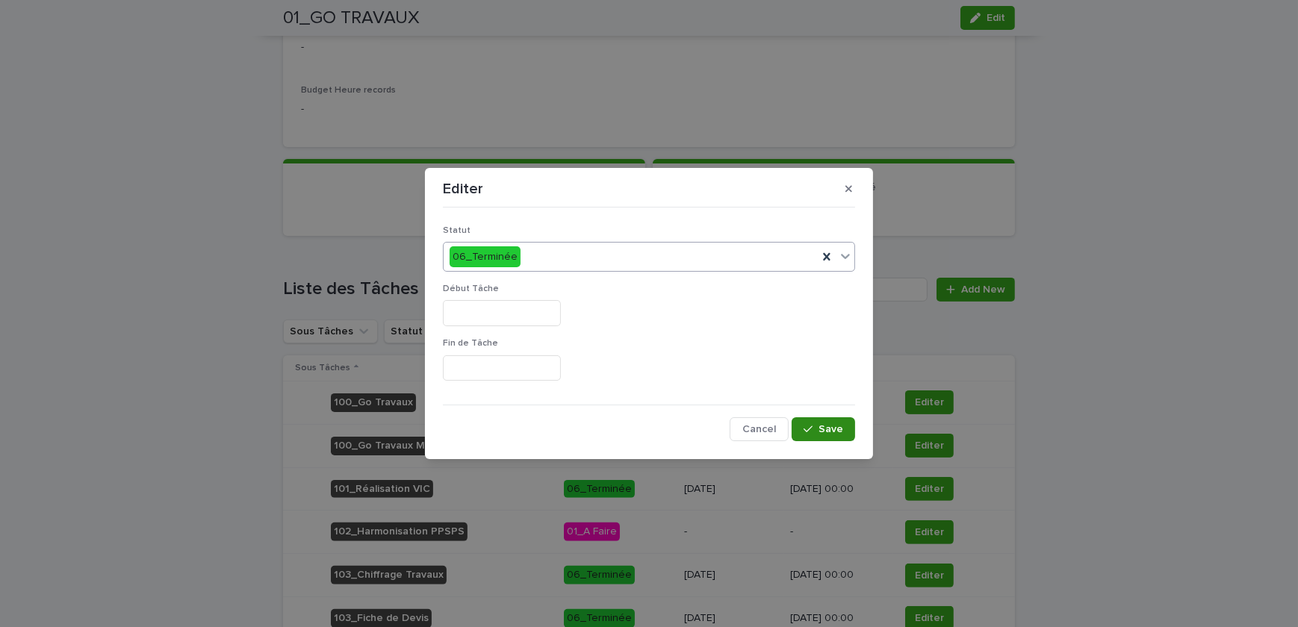
click at [820, 429] on span "Save" at bounding box center [830, 429] width 25 height 10
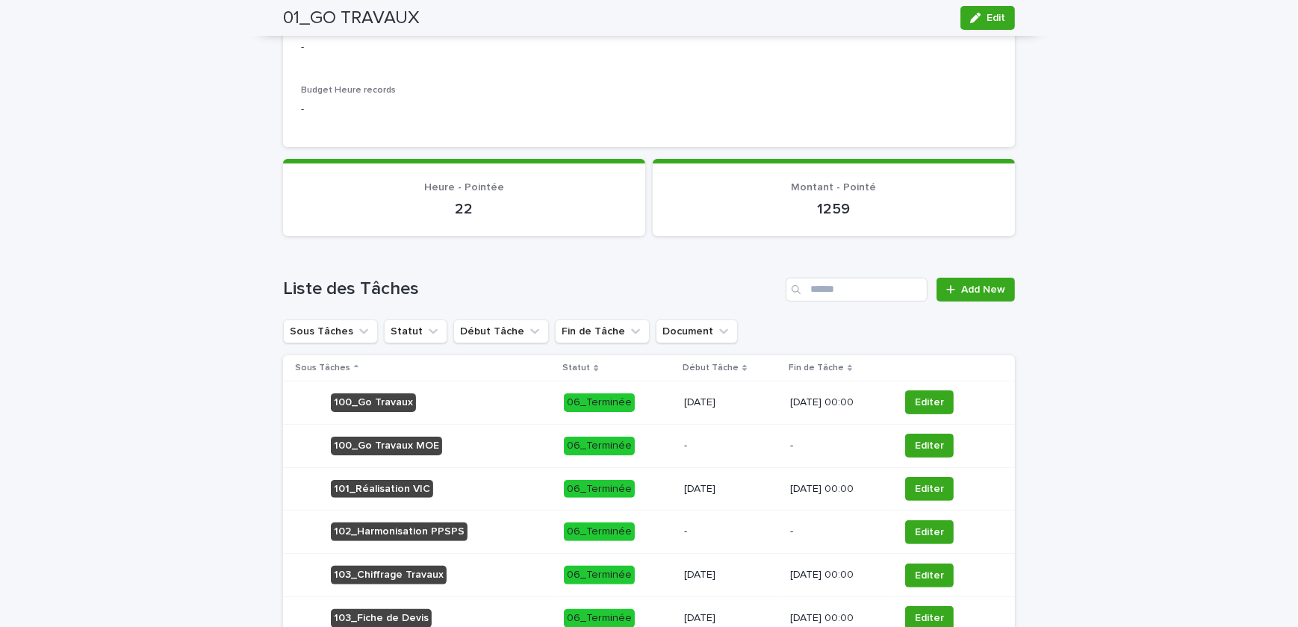
click at [684, 526] on p "-" at bounding box center [731, 532] width 94 height 13
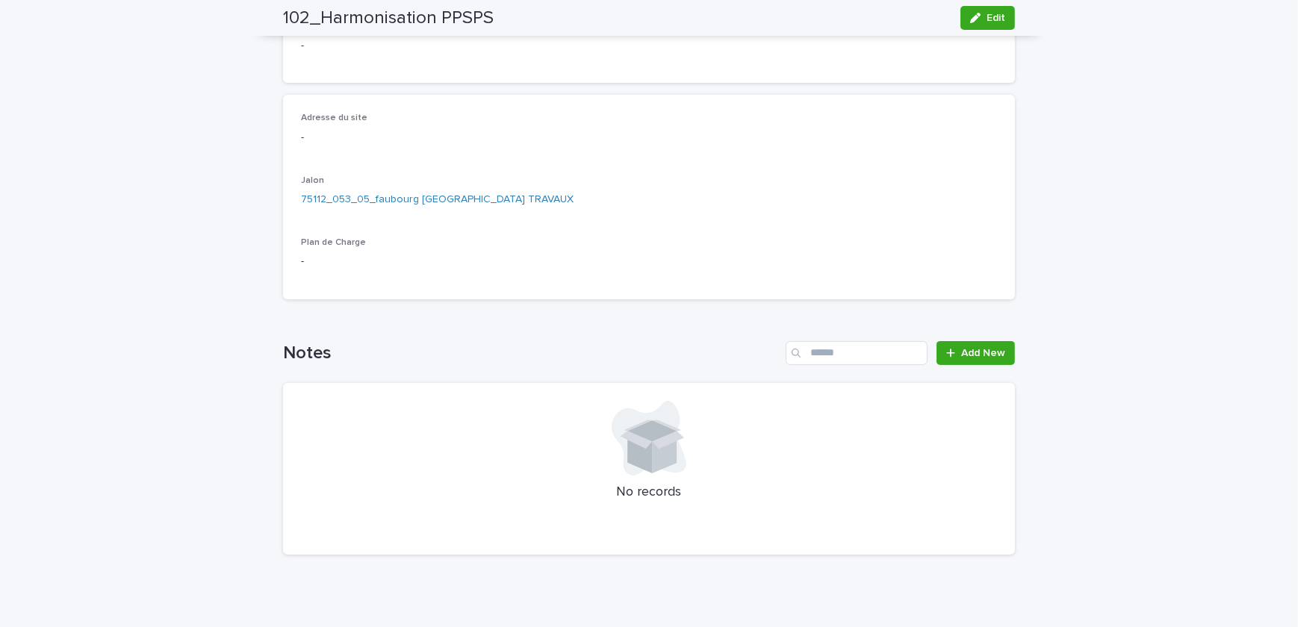
scroll to position [44, 0]
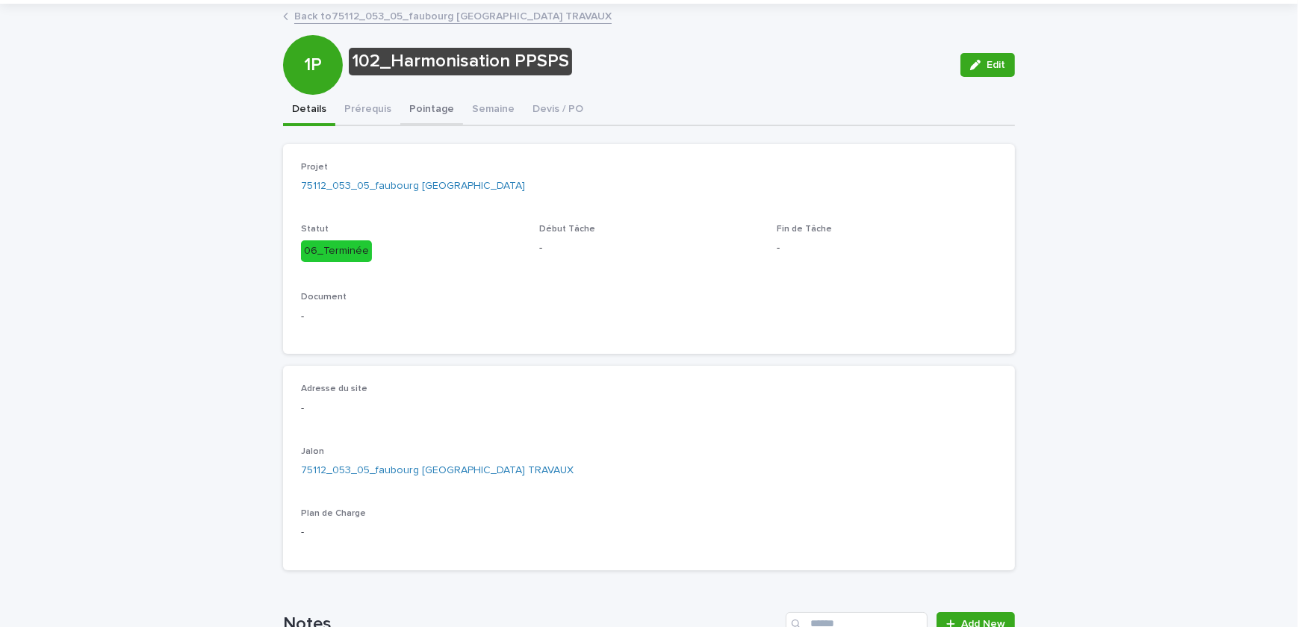
click at [405, 115] on div "102_Harmonisation PPSPS Edit 1P 102_Harmonisation PPSPS Edit Sorry, there was a…" at bounding box center [649, 421] width 732 height 832
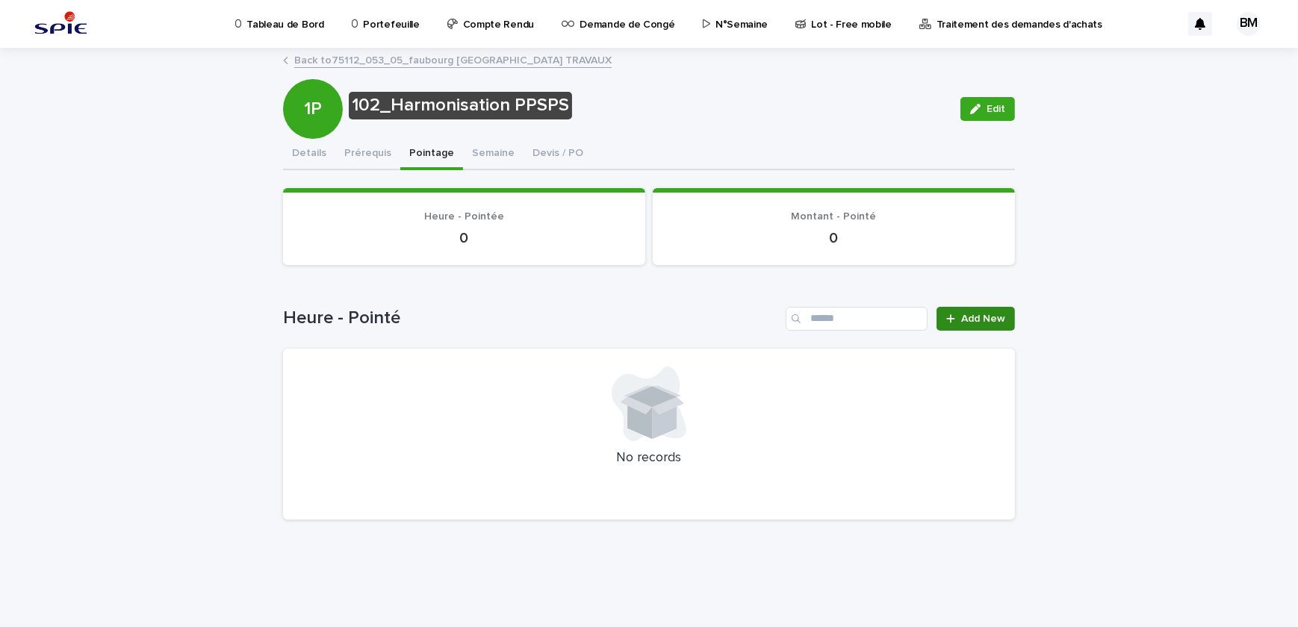
click at [975, 314] on span "Add New" at bounding box center [983, 319] width 44 height 10
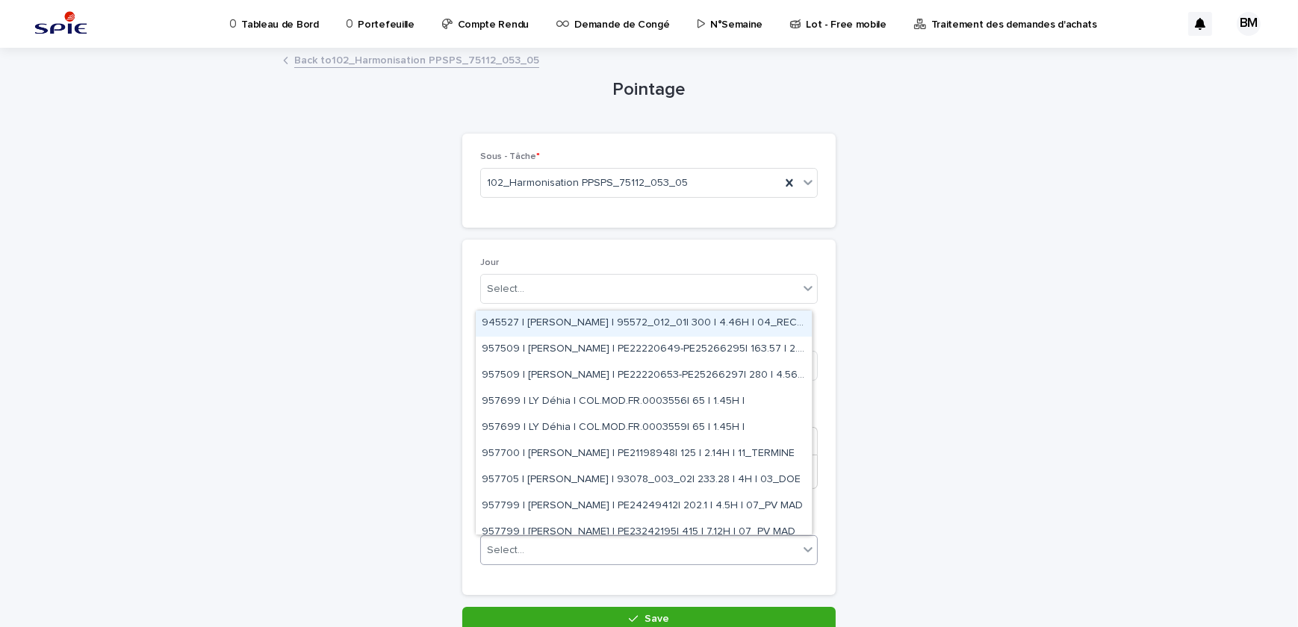
click at [559, 544] on div "Select..." at bounding box center [639, 550] width 317 height 25
paste input "**********"
type input "**********"
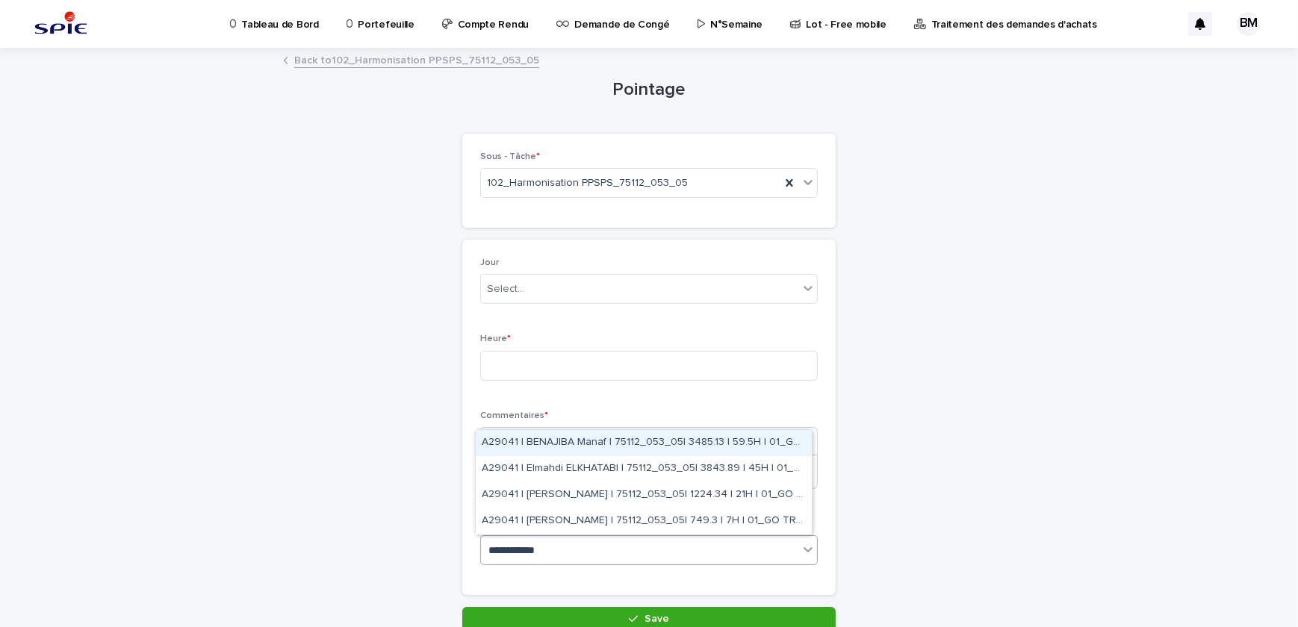
click at [713, 453] on div "A29041 | BENAJIBA Manaf | 75112_053_05| 3485.13 | 59.5H | 01_GO TRAVAUX" at bounding box center [644, 443] width 336 height 26
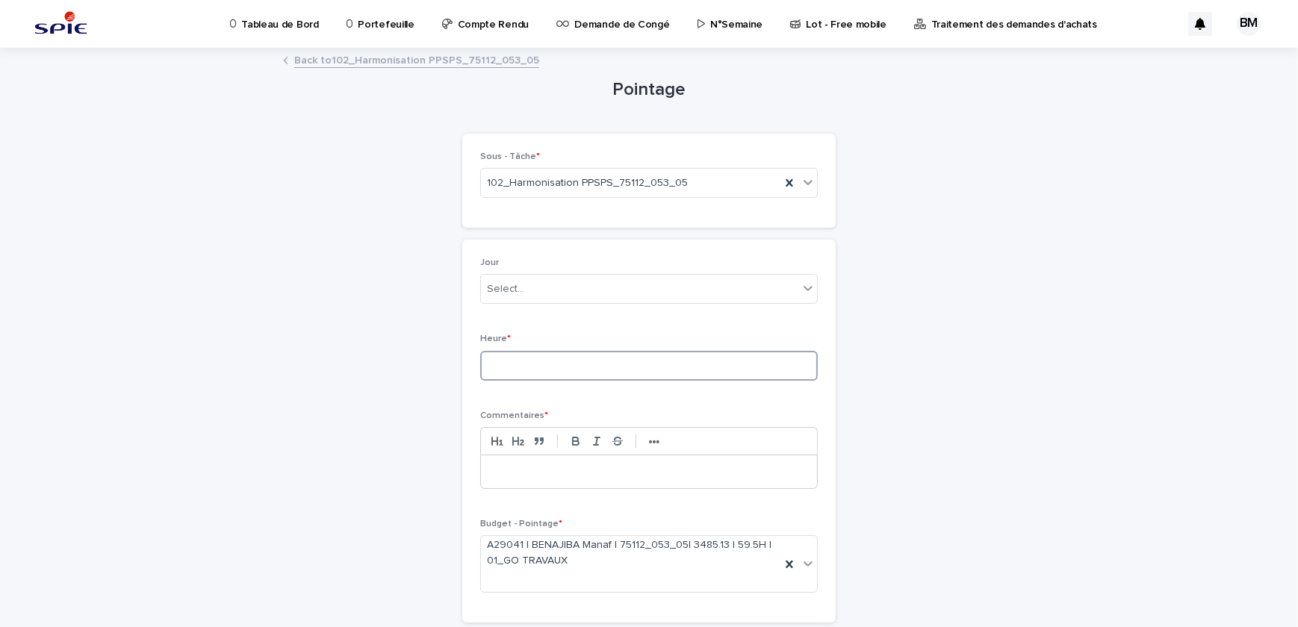
click at [579, 370] on input at bounding box center [648, 366] width 337 height 30
type input "*"
click at [545, 279] on div "Select..." at bounding box center [639, 289] width 317 height 25
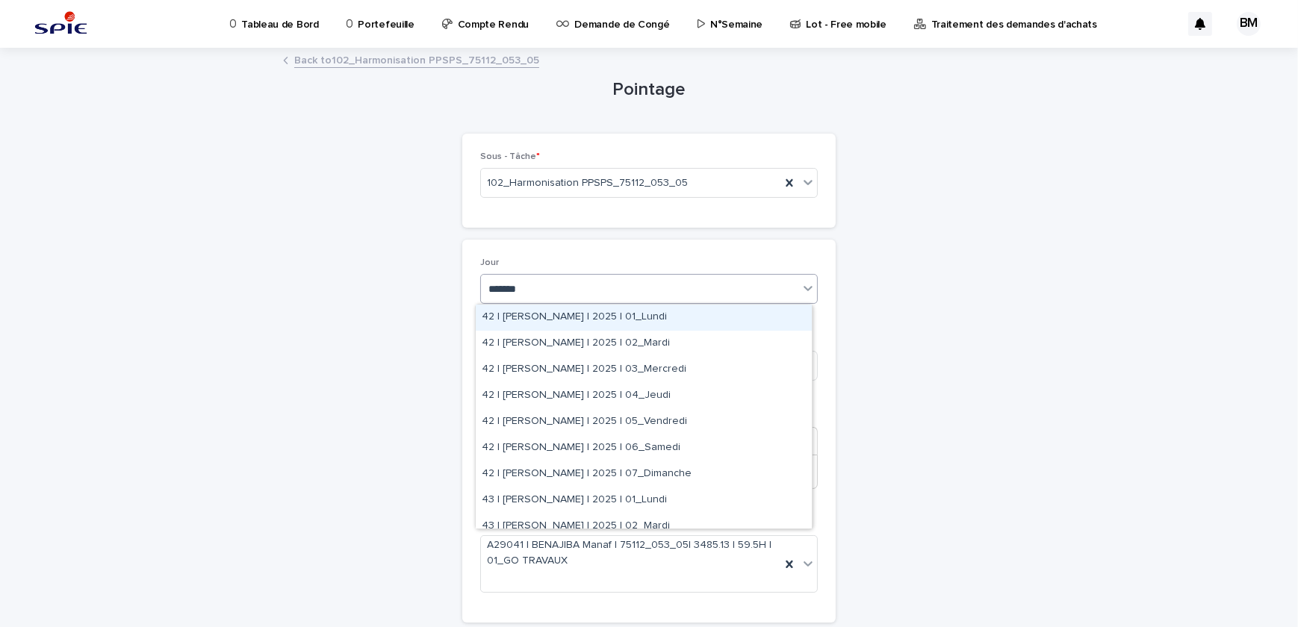
type input "********"
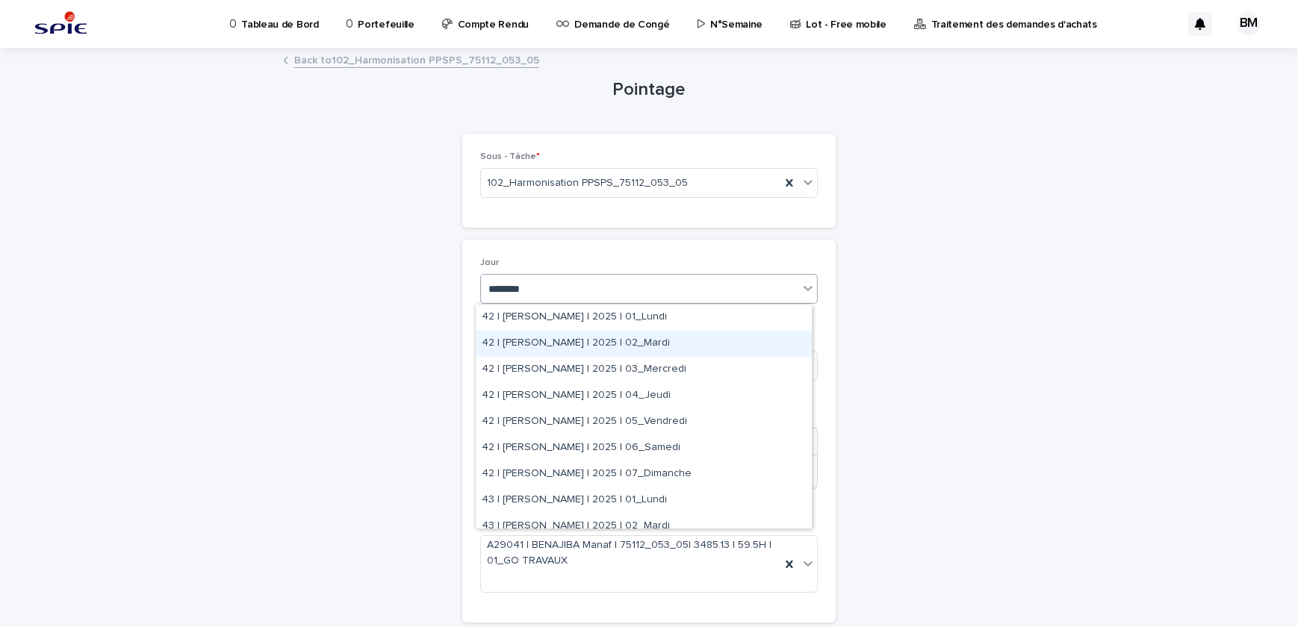
click at [621, 335] on div "42 | [PERSON_NAME] | 2025 | 02_Mardi" at bounding box center [644, 344] width 336 height 26
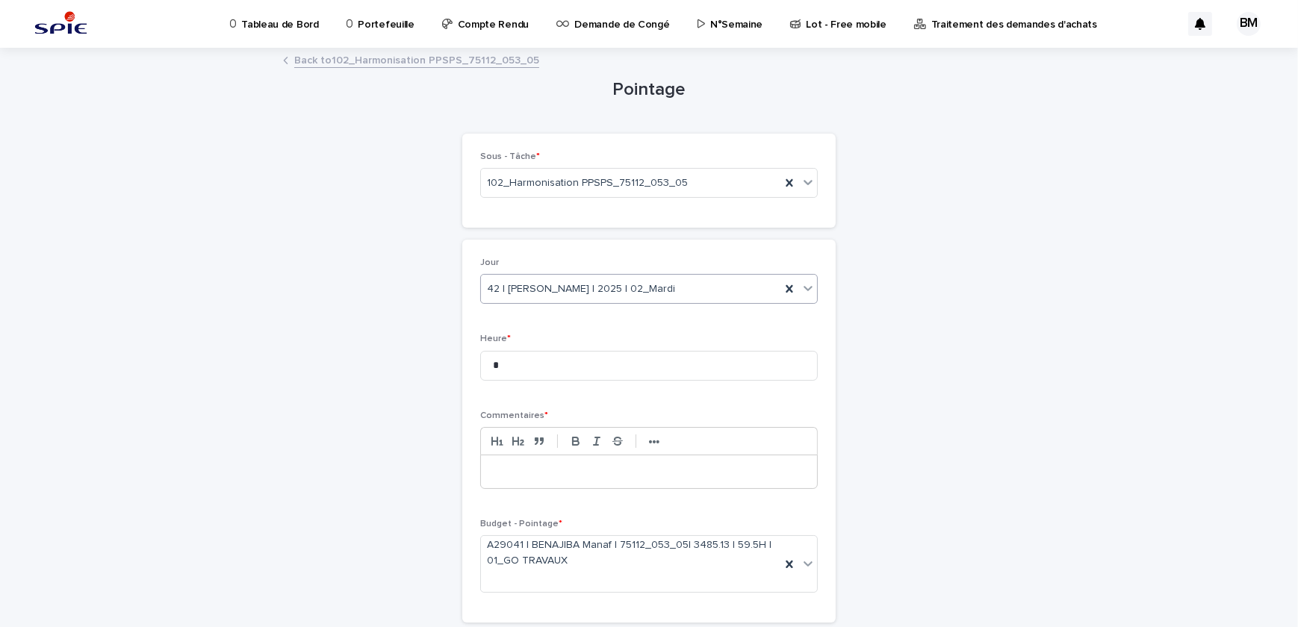
click at [532, 479] on div at bounding box center [649, 471] width 336 height 33
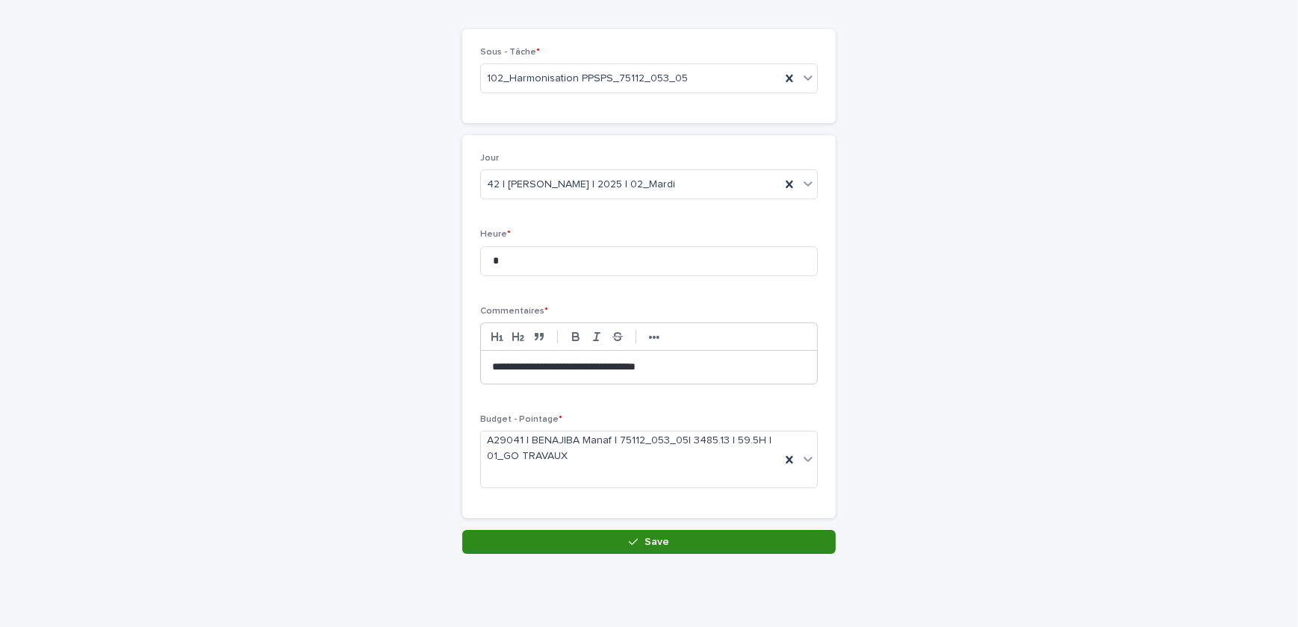
click at [564, 532] on button "Save" at bounding box center [648, 542] width 373 height 24
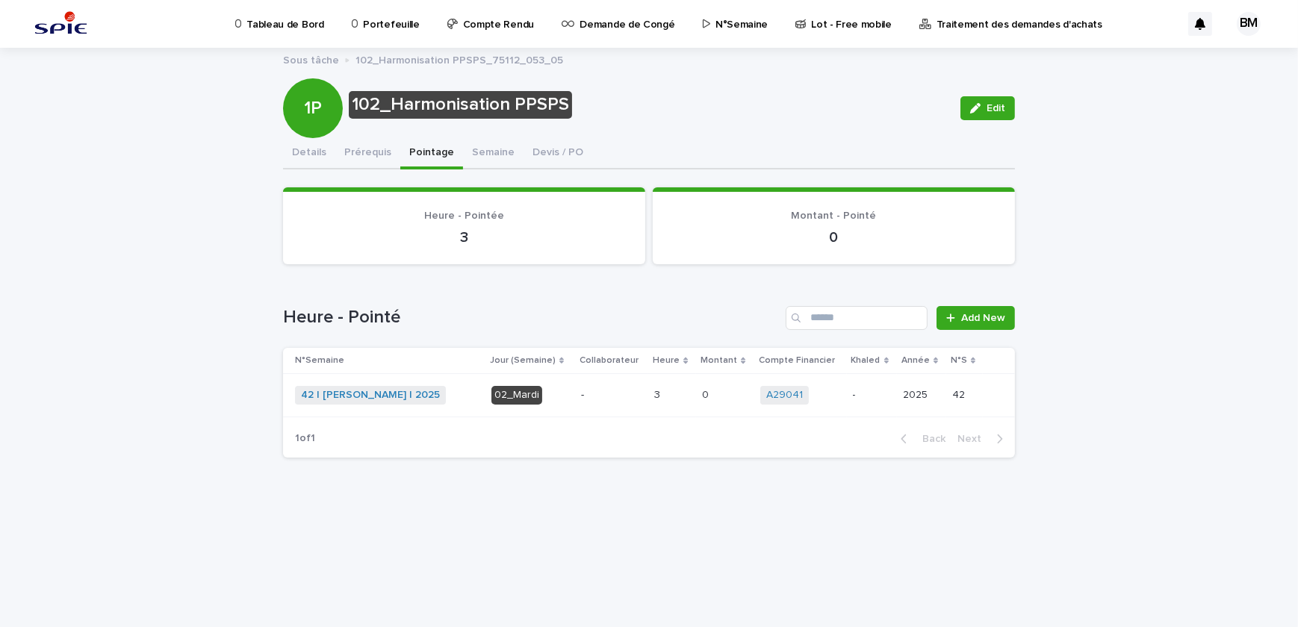
click at [597, 393] on p "-" at bounding box center [611, 395] width 61 height 13
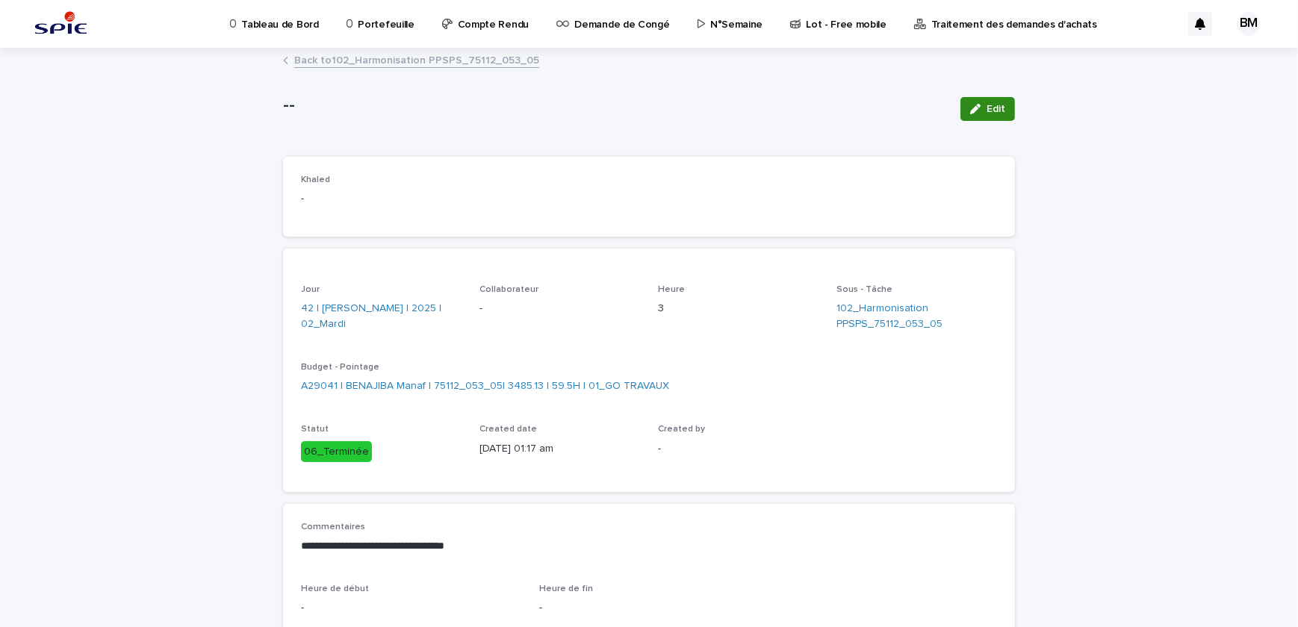
click at [990, 108] on span "Edit" at bounding box center [995, 109] width 19 height 10
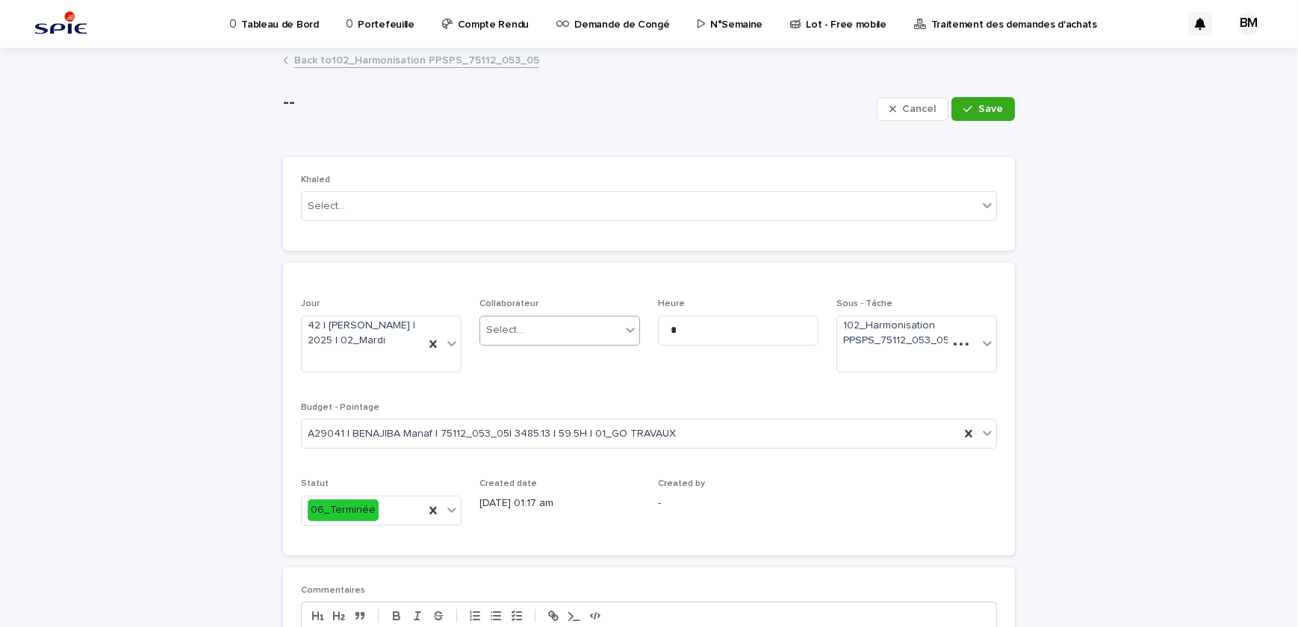
click at [528, 331] on div "Select..." at bounding box center [550, 330] width 140 height 25
type input "****"
click at [526, 384] on div "BENAJIBA Manaf" at bounding box center [554, 385] width 159 height 26
click at [961, 97] on button "Save" at bounding box center [982, 109] width 63 height 24
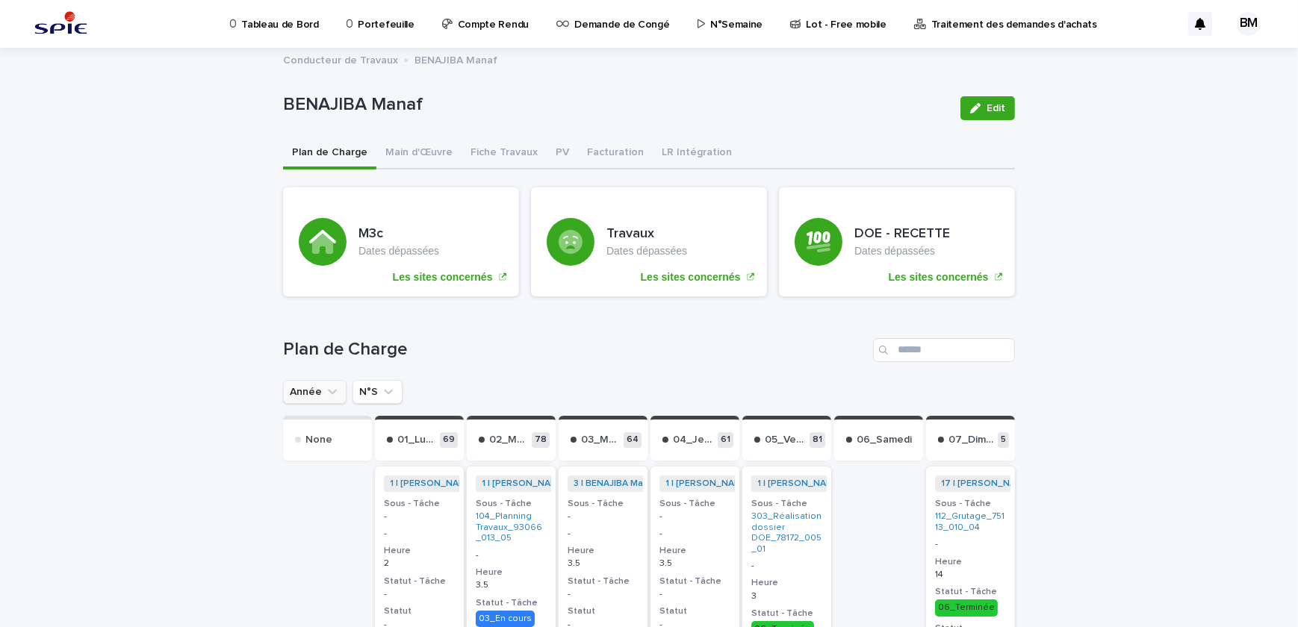
click at [325, 392] on icon "Année" at bounding box center [332, 391] width 15 height 15
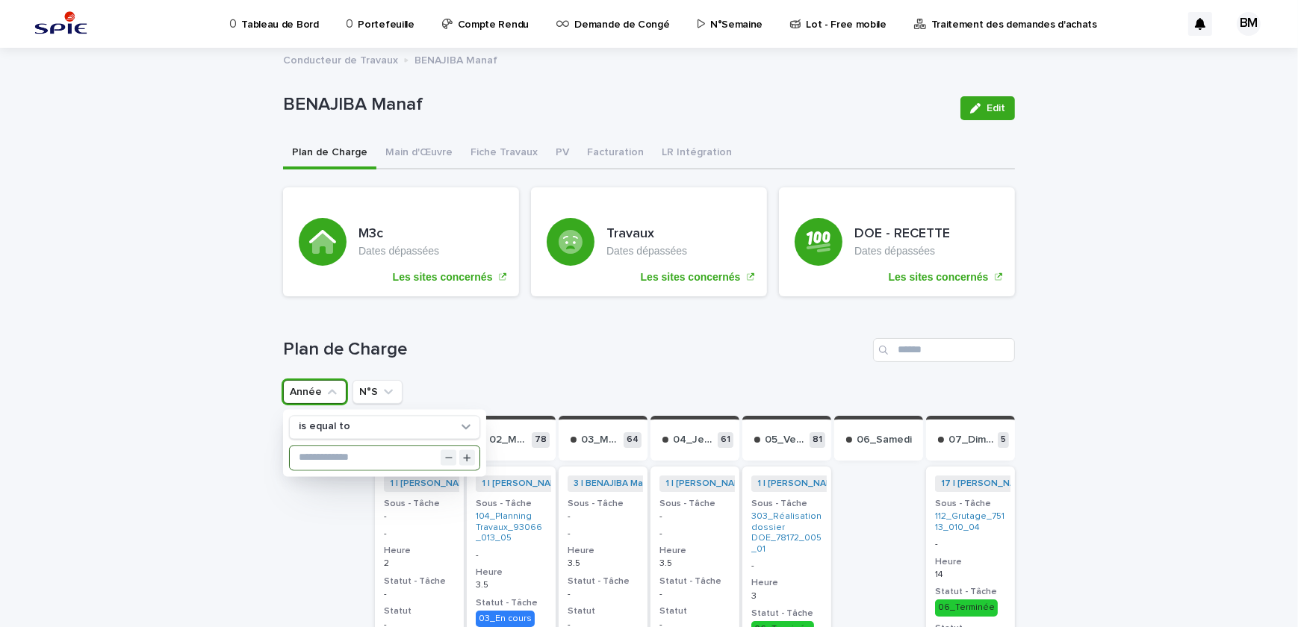
click at [338, 448] on input "text" at bounding box center [385, 458] width 190 height 24
type input "****"
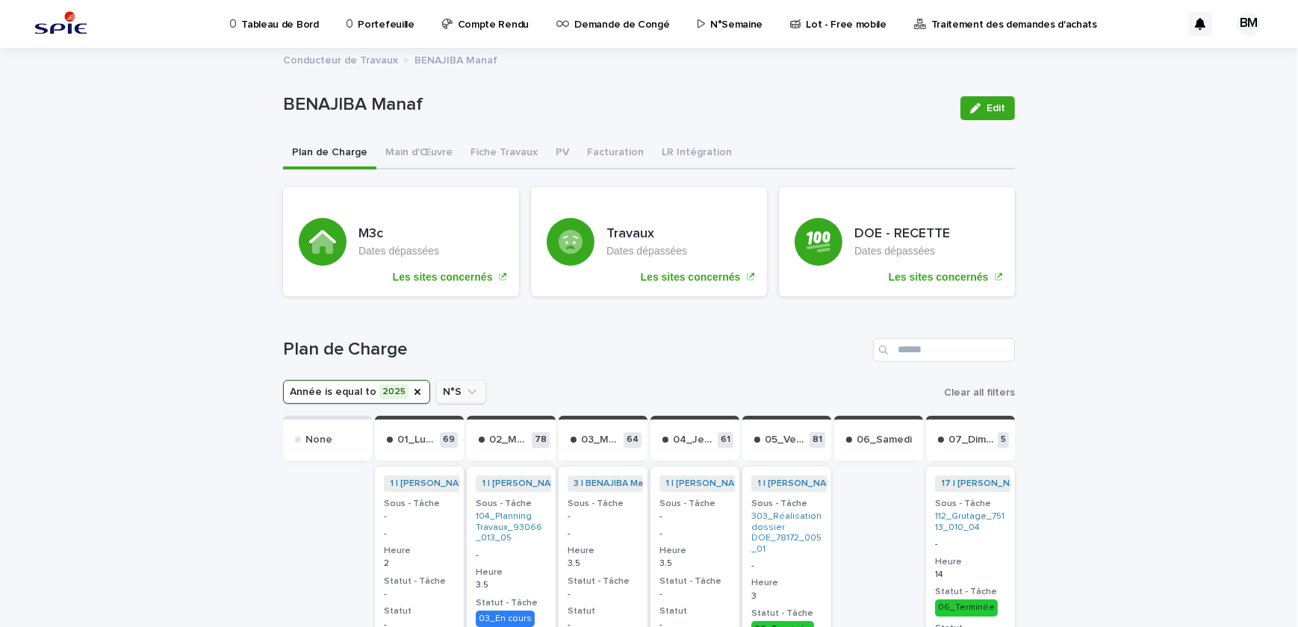
click at [445, 395] on button "N°S" at bounding box center [461, 392] width 50 height 24
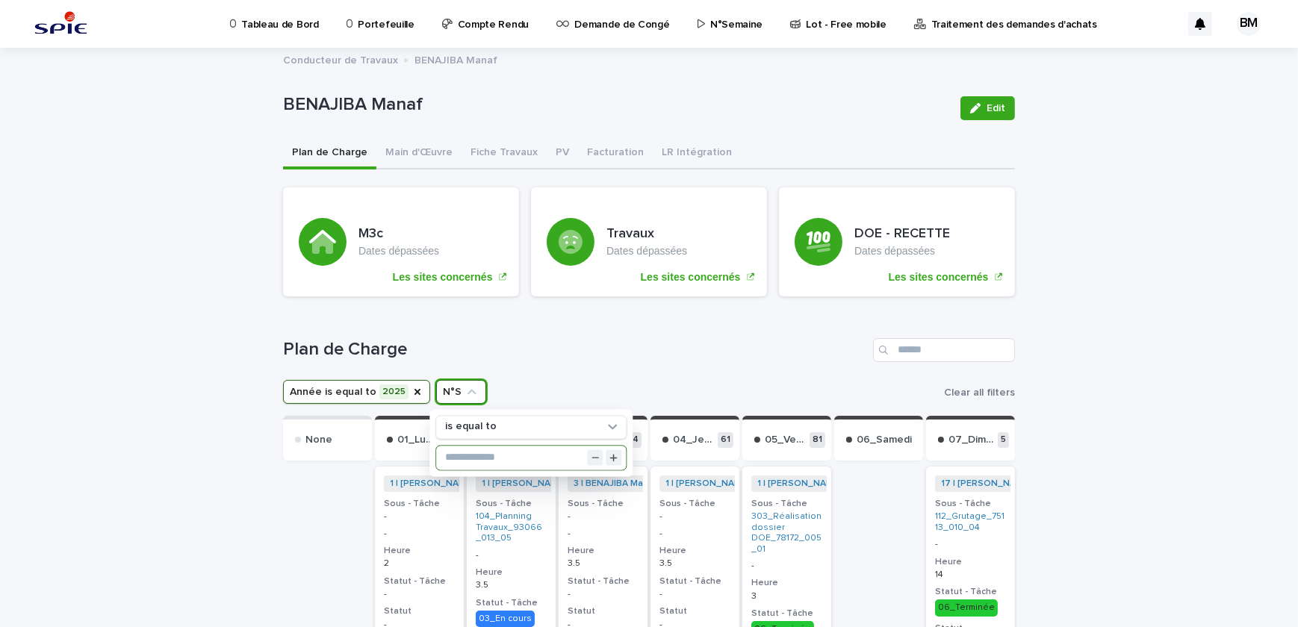
click at [453, 454] on input "text" at bounding box center [531, 458] width 190 height 24
type input "**"
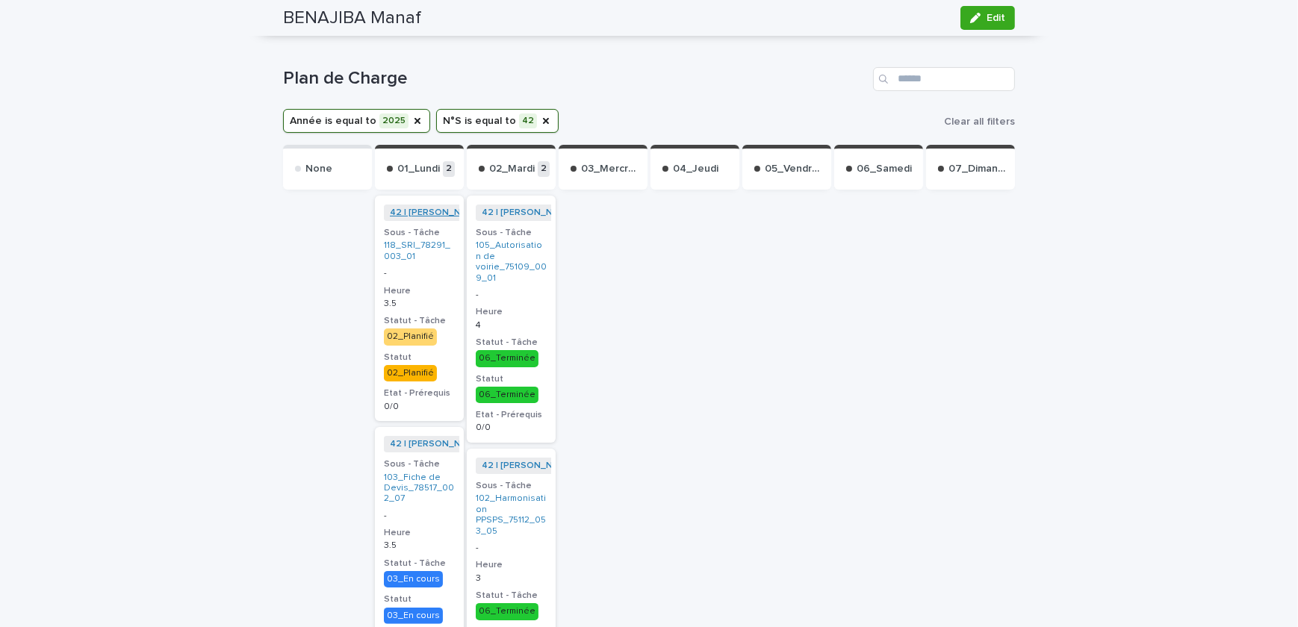
scroll to position [339, 0]
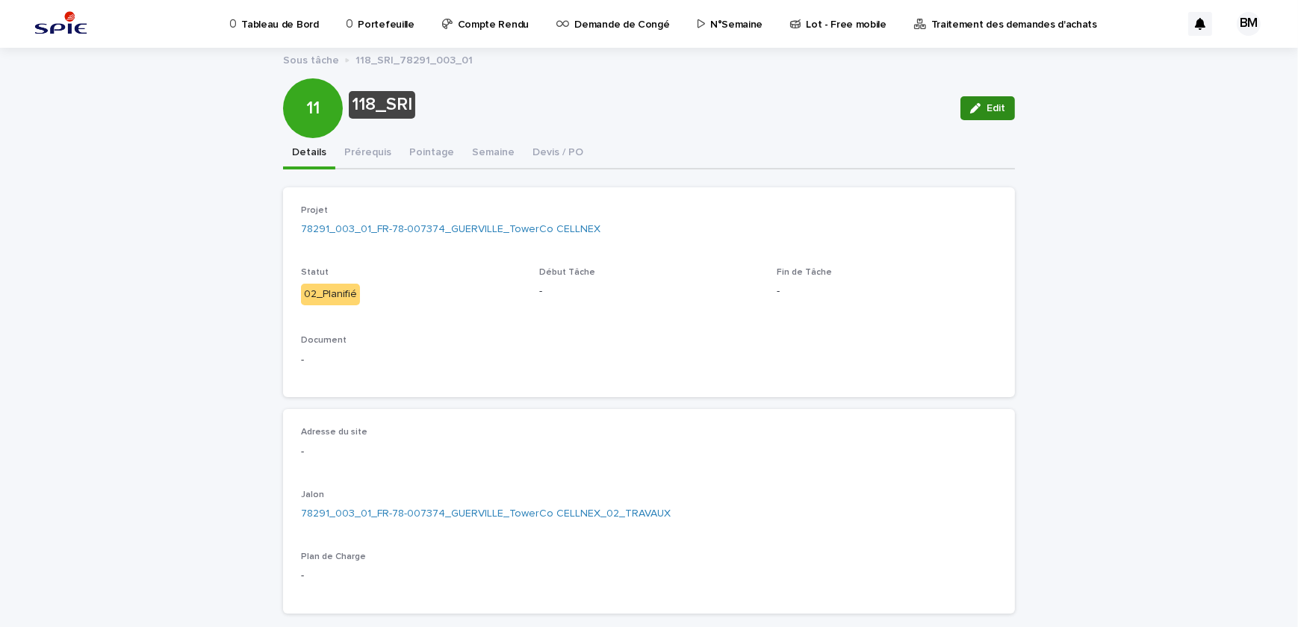
click at [980, 103] on button "Edit" at bounding box center [987, 108] width 54 height 24
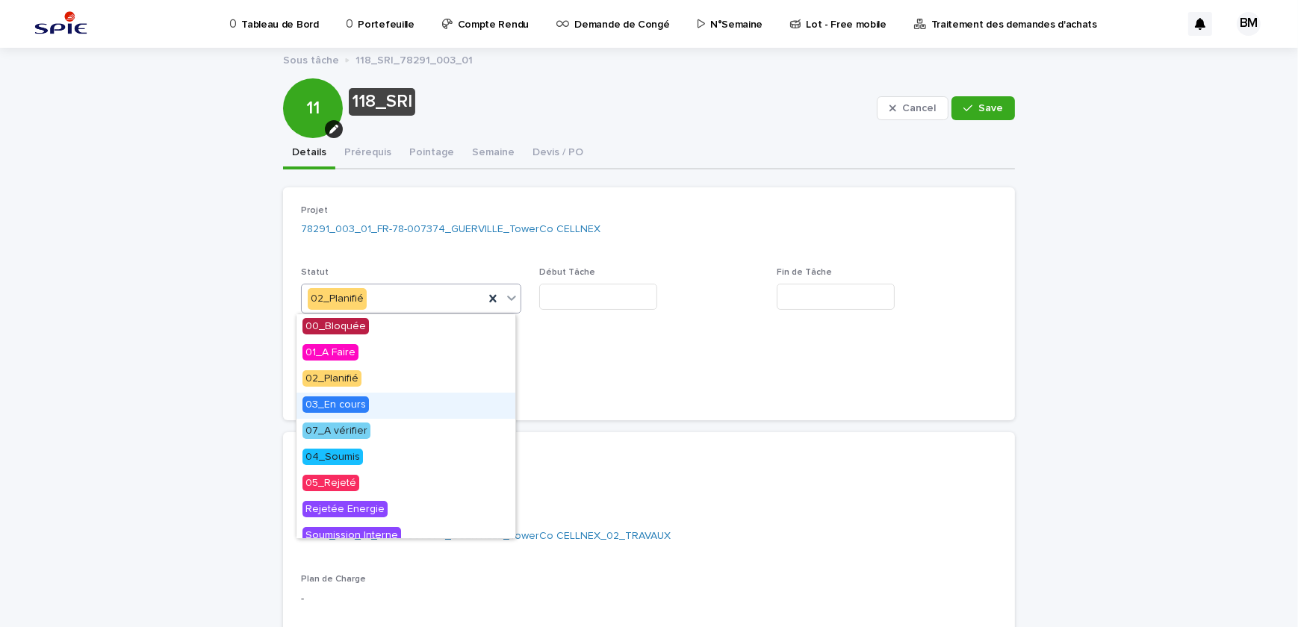
click at [358, 402] on span "03_En cours" at bounding box center [335, 404] width 66 height 16
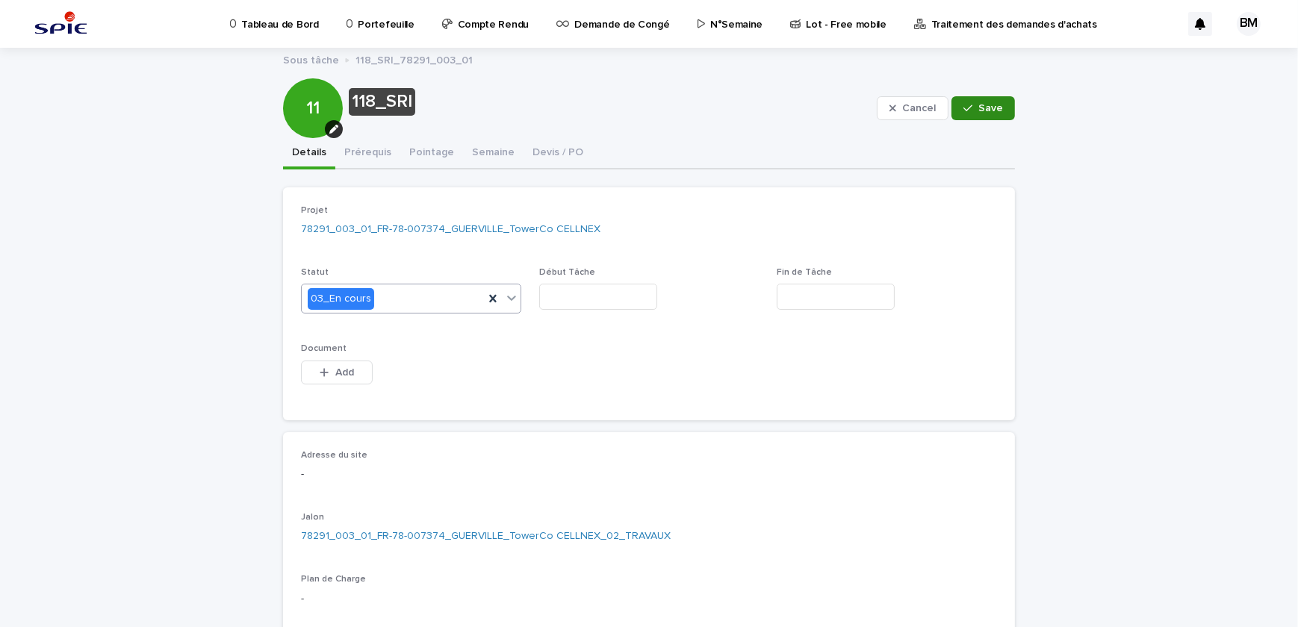
click at [980, 115] on button "Save" at bounding box center [982, 108] width 63 height 24
